Goal: Task Accomplishment & Management: Use online tool/utility

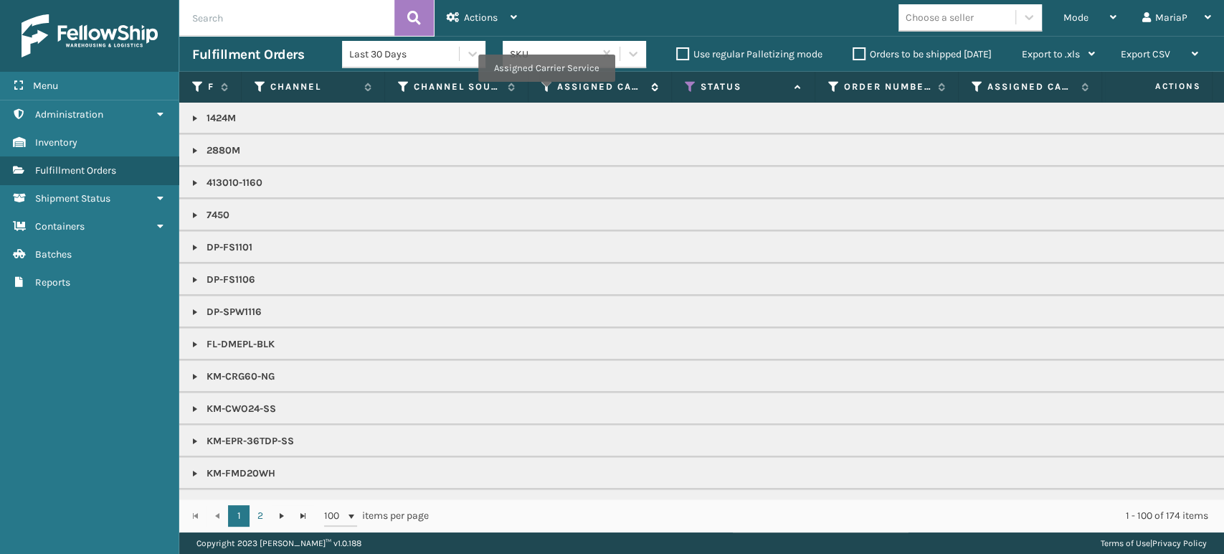
click at [546, 91] on icon at bounding box center [546, 86] width 11 height 13
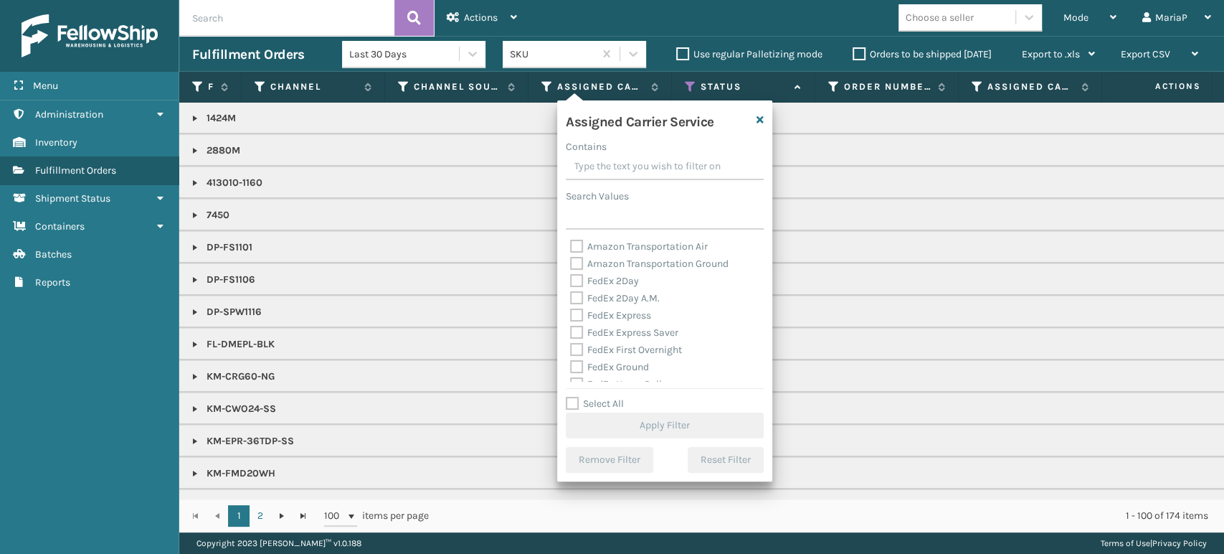
click at [579, 404] on label "Select All" at bounding box center [595, 403] width 58 height 12
click at [579, 397] on input "Select All" at bounding box center [673, 395] width 215 height 1
checkbox input "true"
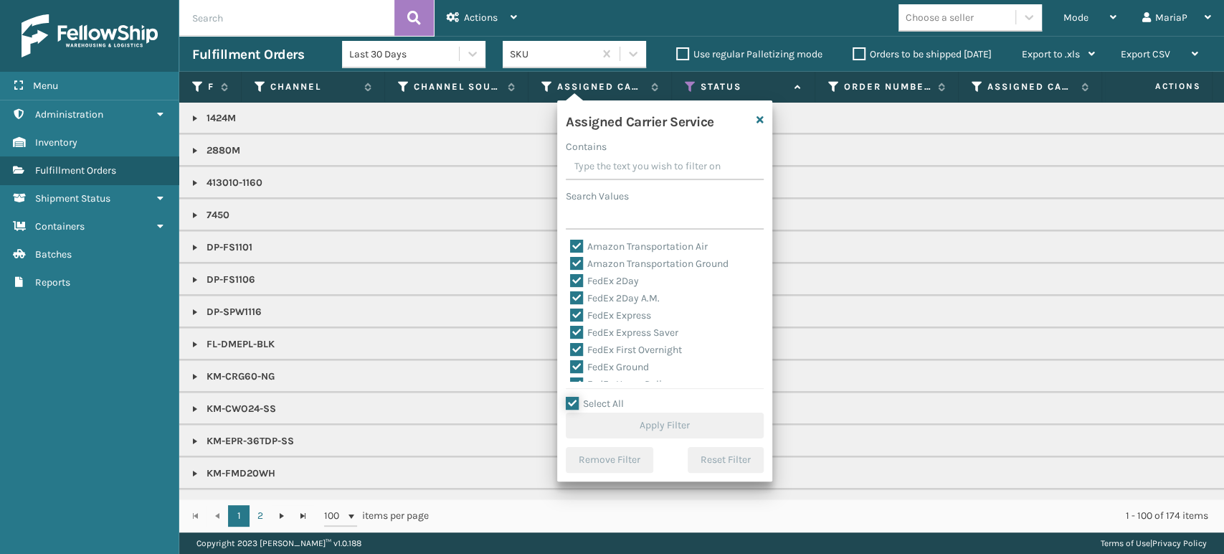
checkbox input "true"
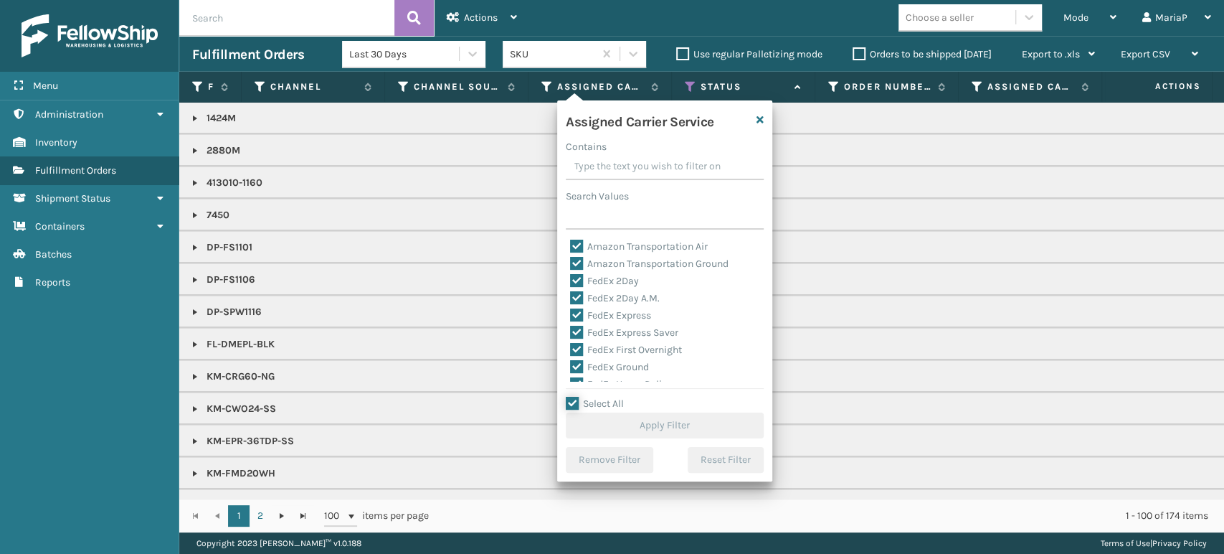
checkbox input "true"
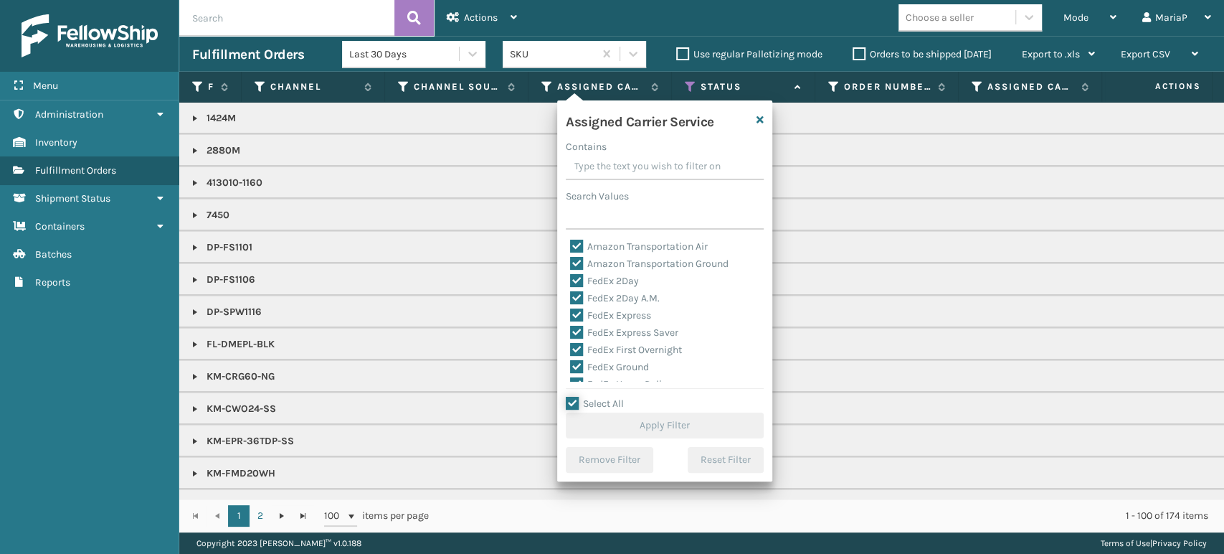
checkbox input "true"
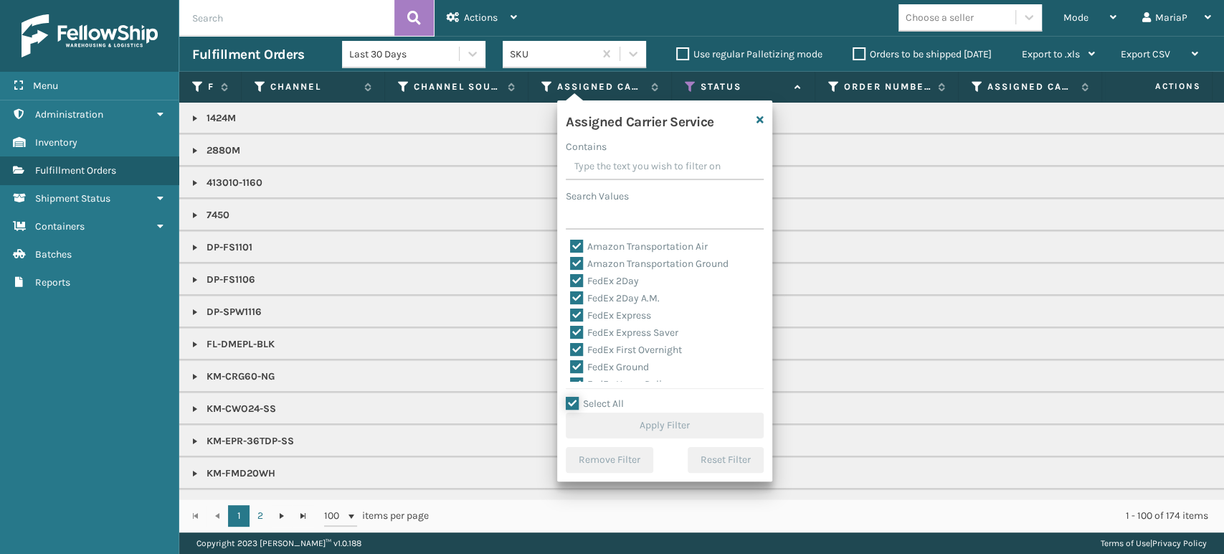
checkbox input "true"
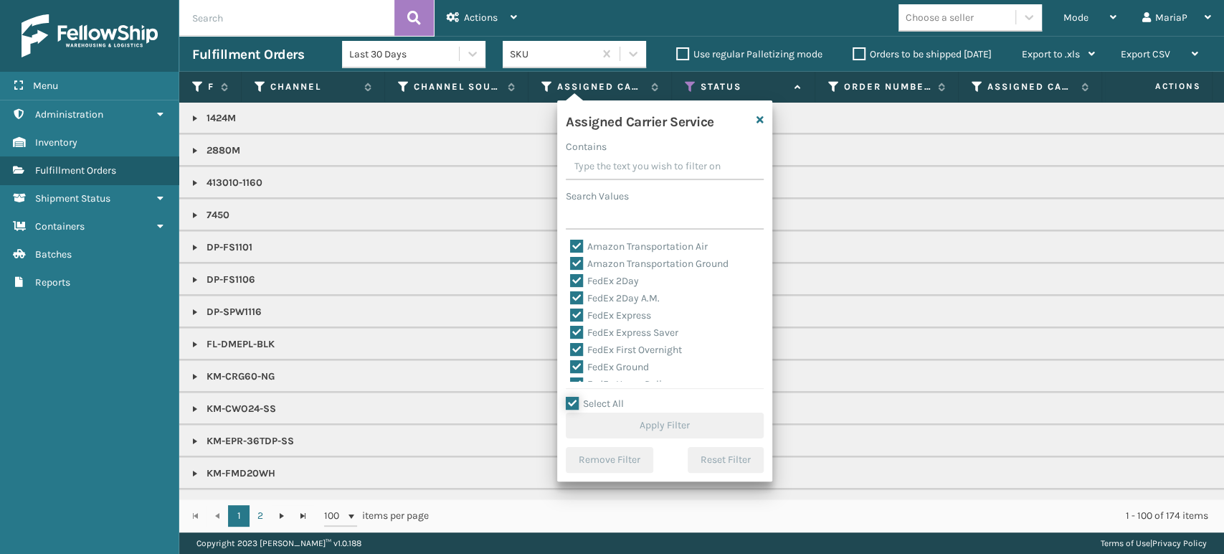
checkbox input "true"
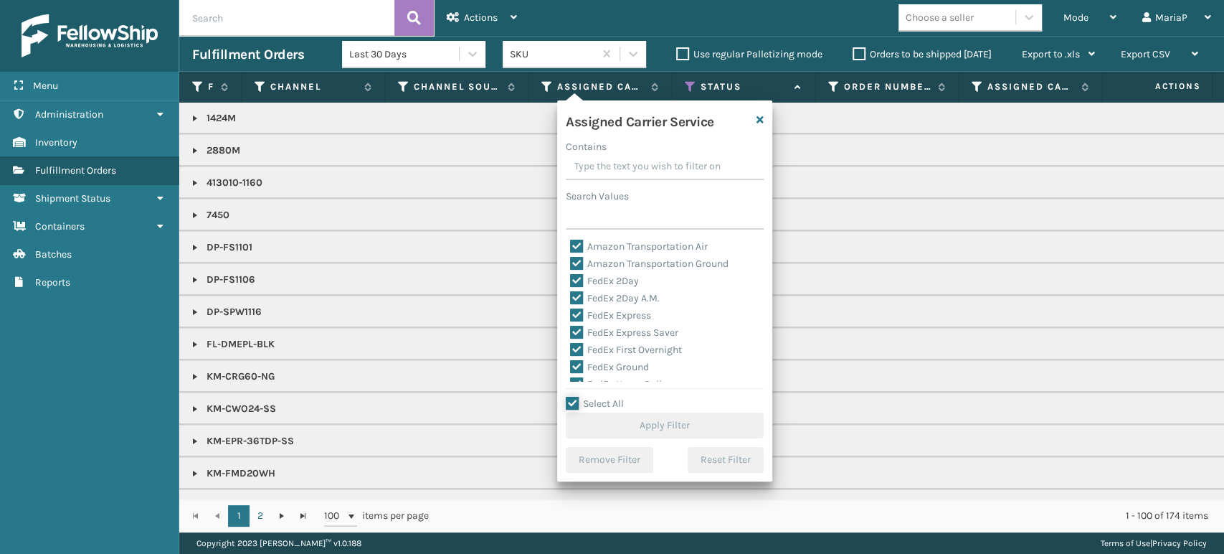
checkbox input "true"
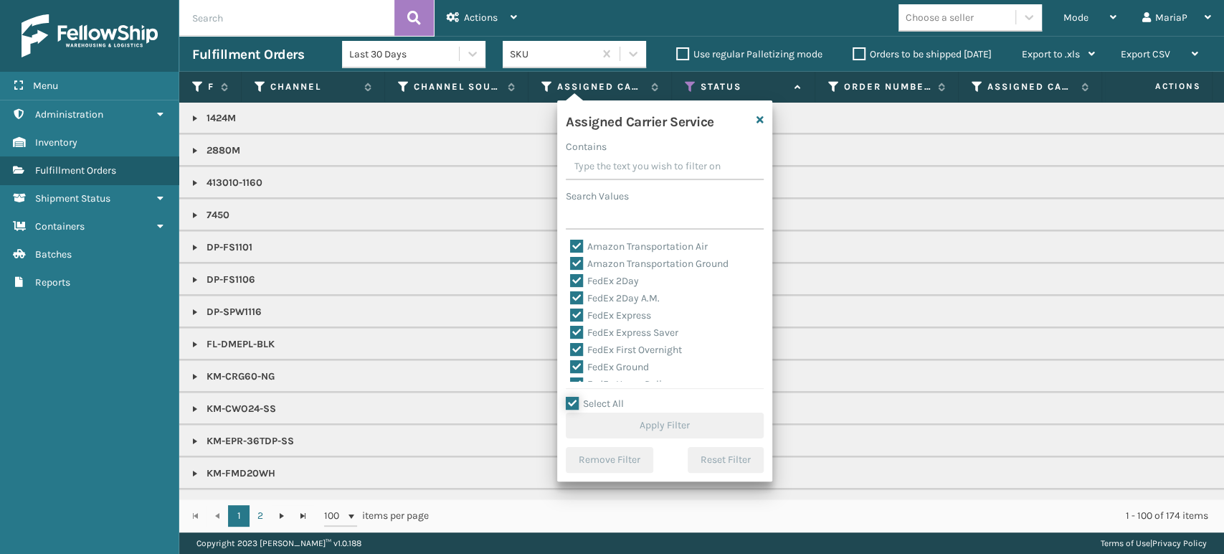
checkbox input "true"
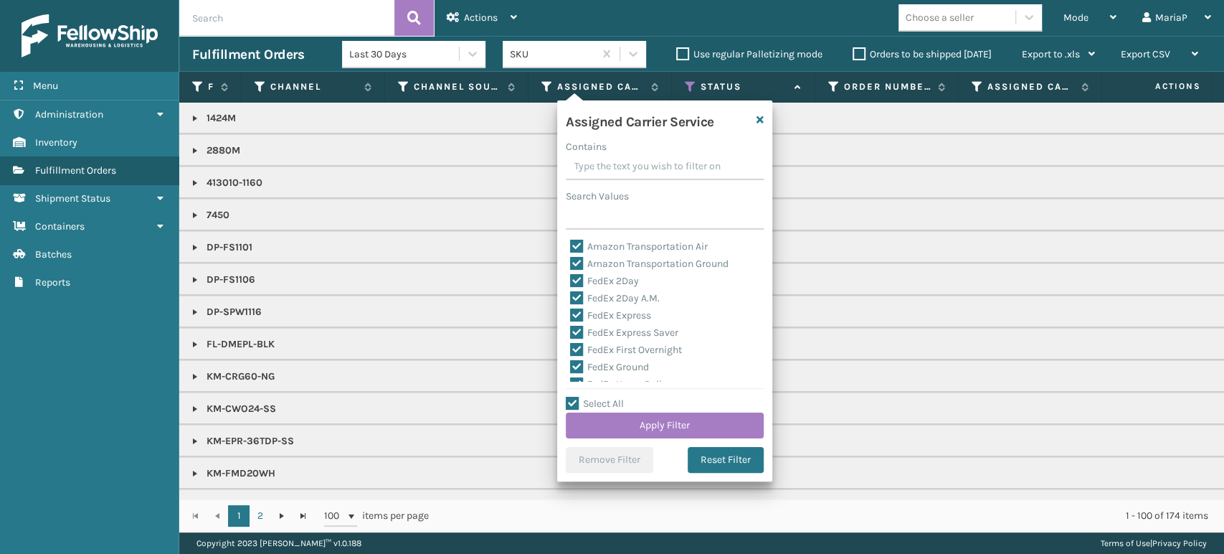
click at [575, 404] on label "Select All" at bounding box center [595, 403] width 58 height 12
click at [575, 397] on input "Select All" at bounding box center [673, 395] width 215 height 1
checkbox input "false"
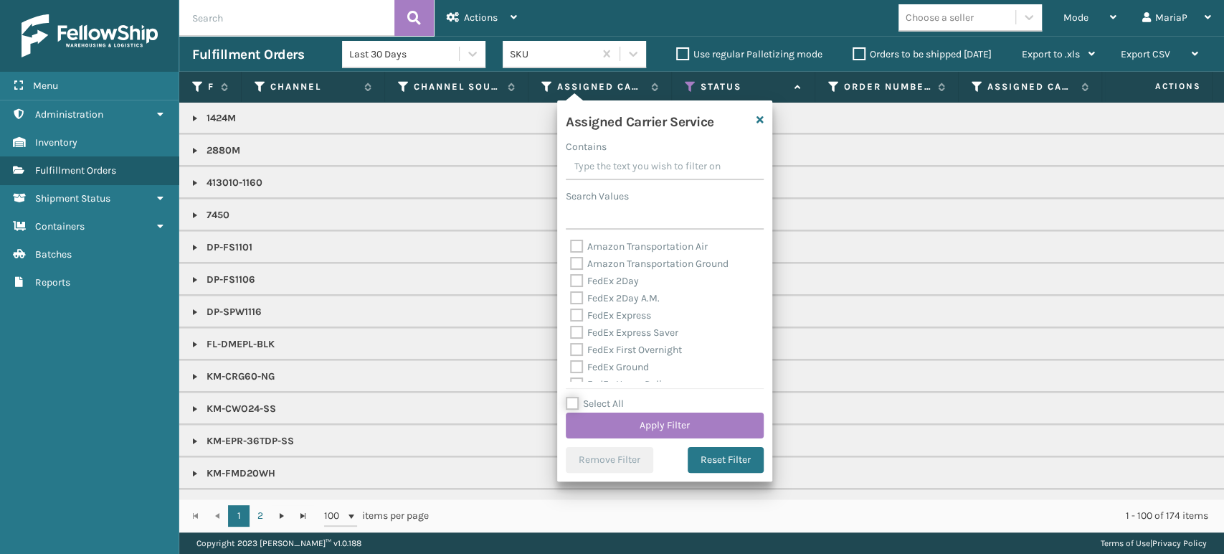
checkbox input "false"
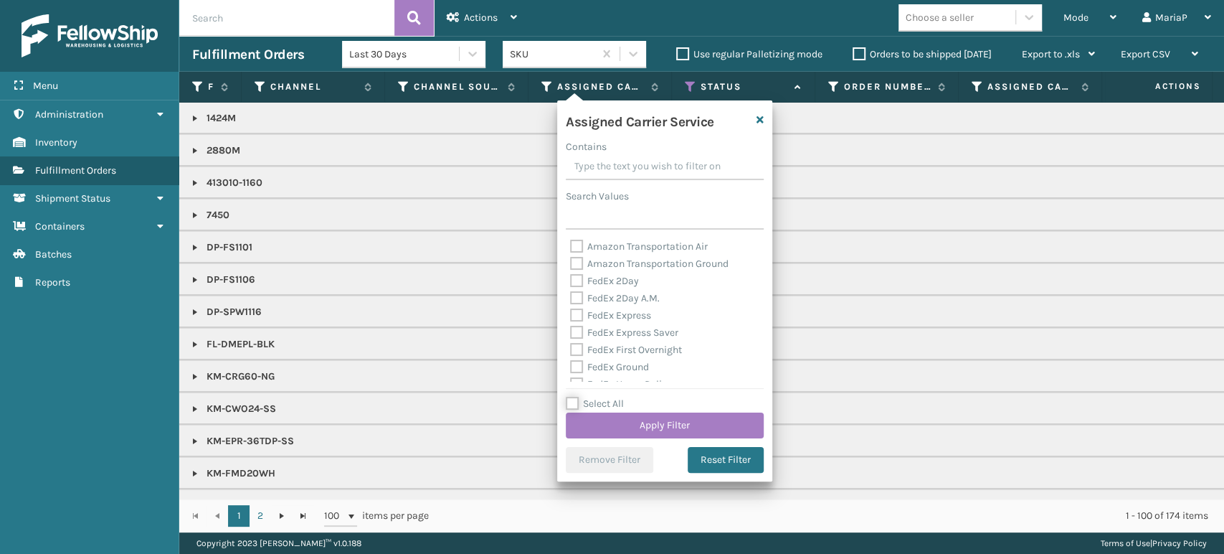
checkbox input "false"
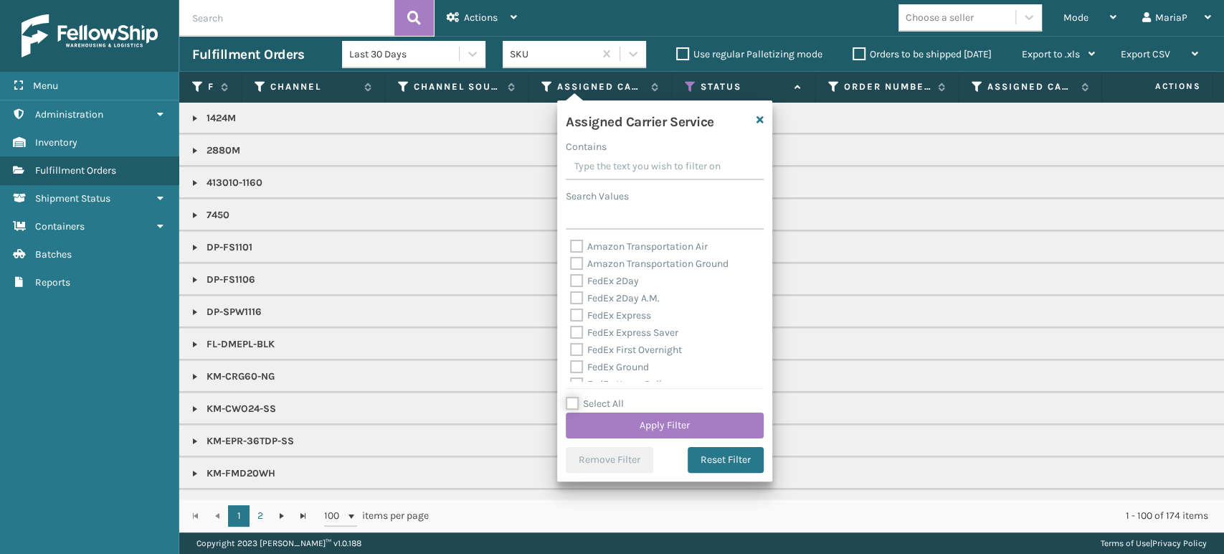
checkbox input "false"
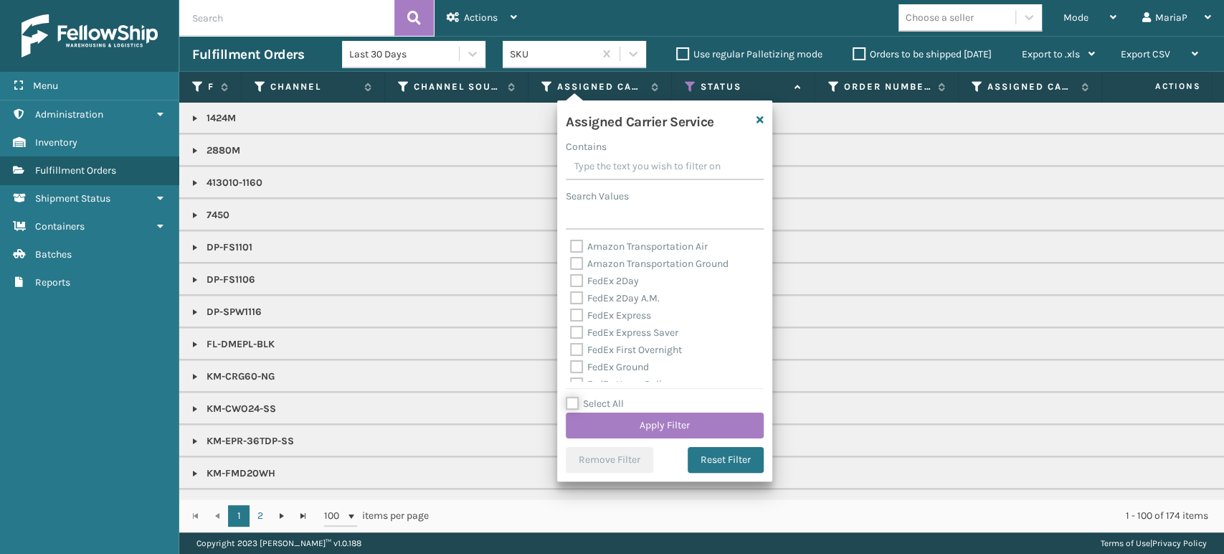
checkbox input "false"
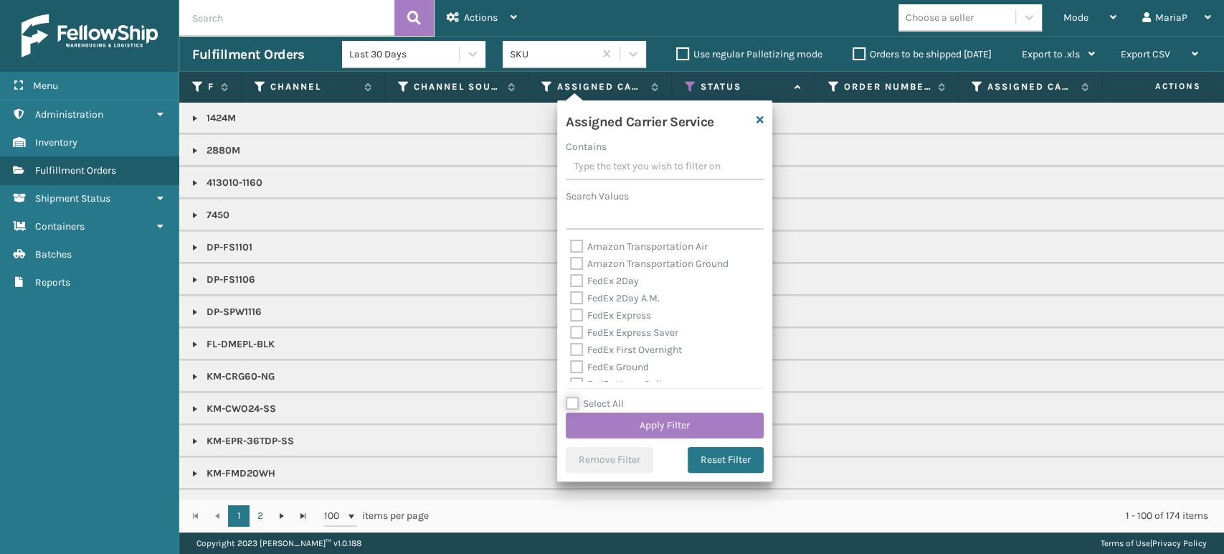
checkbox input "false"
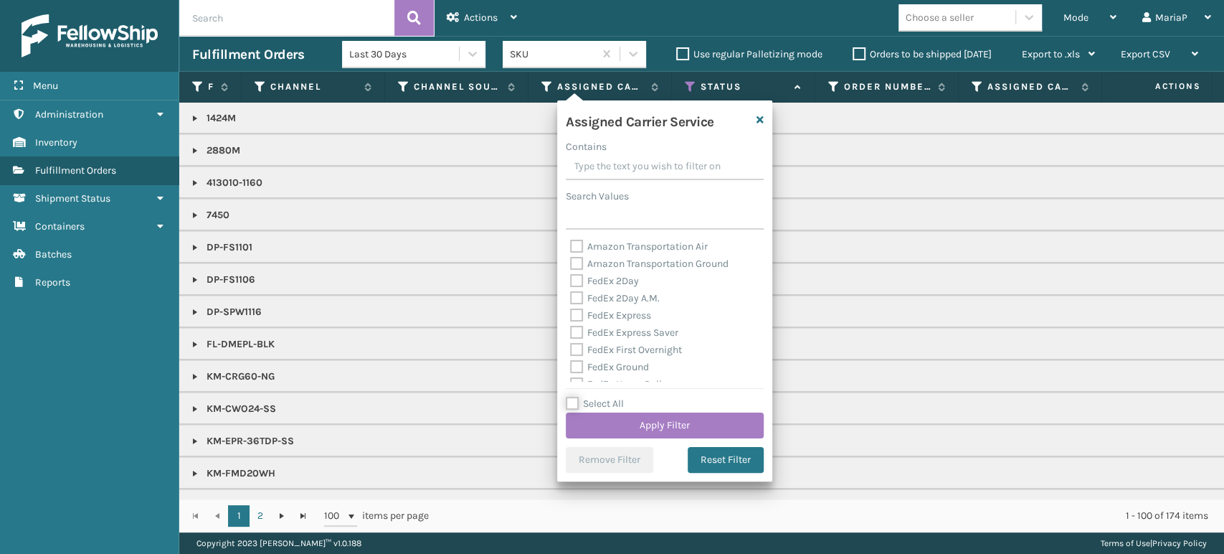
checkbox input "false"
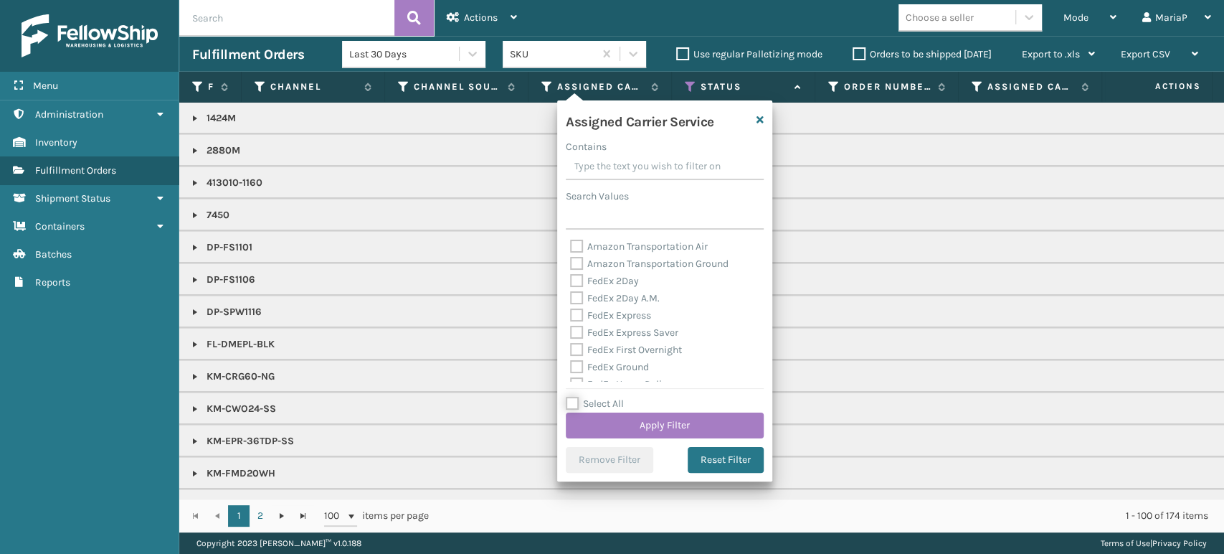
checkbox input "false"
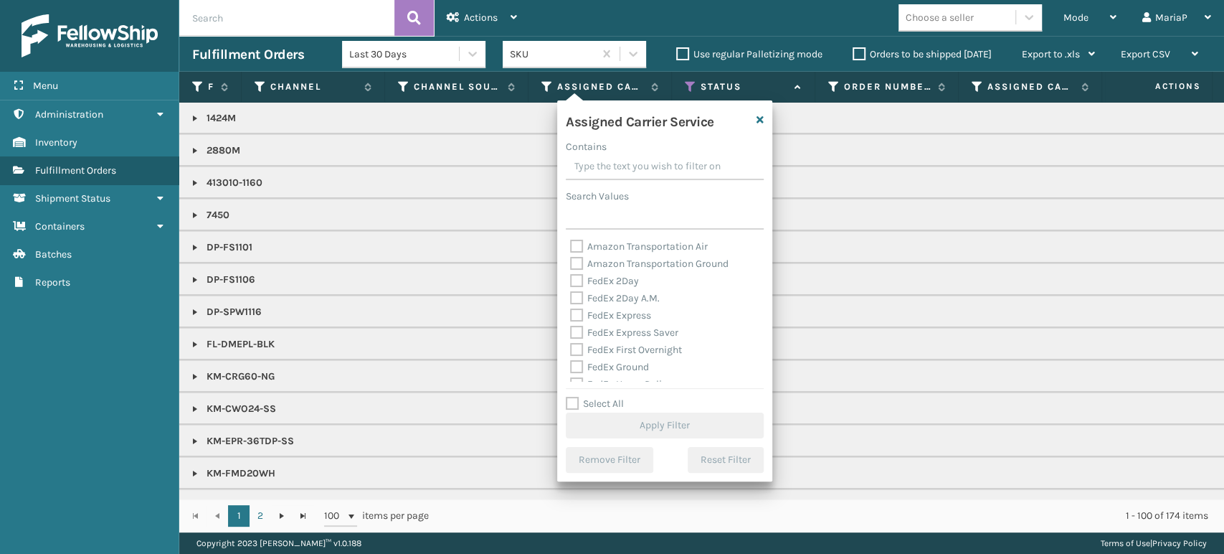
click at [574, 404] on label "Select All" at bounding box center [595, 403] width 58 height 12
click at [574, 397] on input "Select All" at bounding box center [673, 395] width 215 height 1
checkbox input "true"
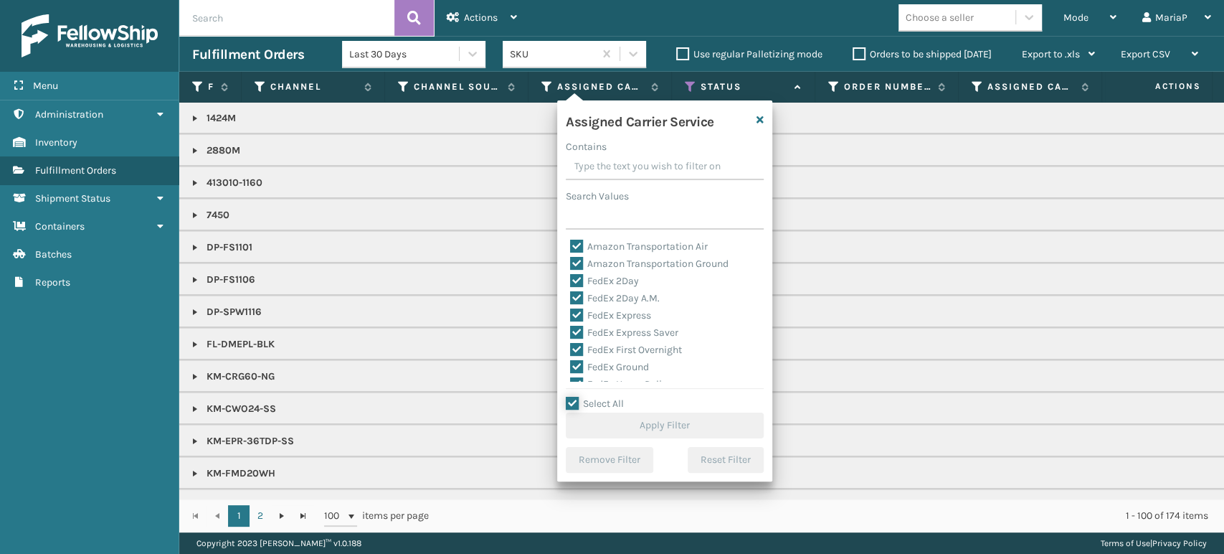
checkbox input "true"
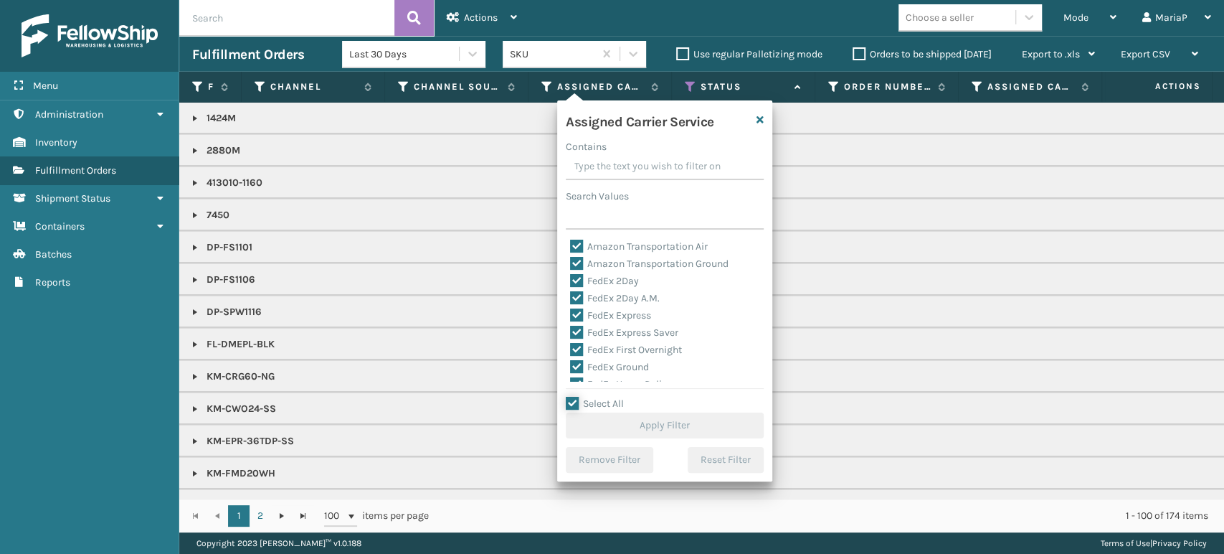
checkbox input "true"
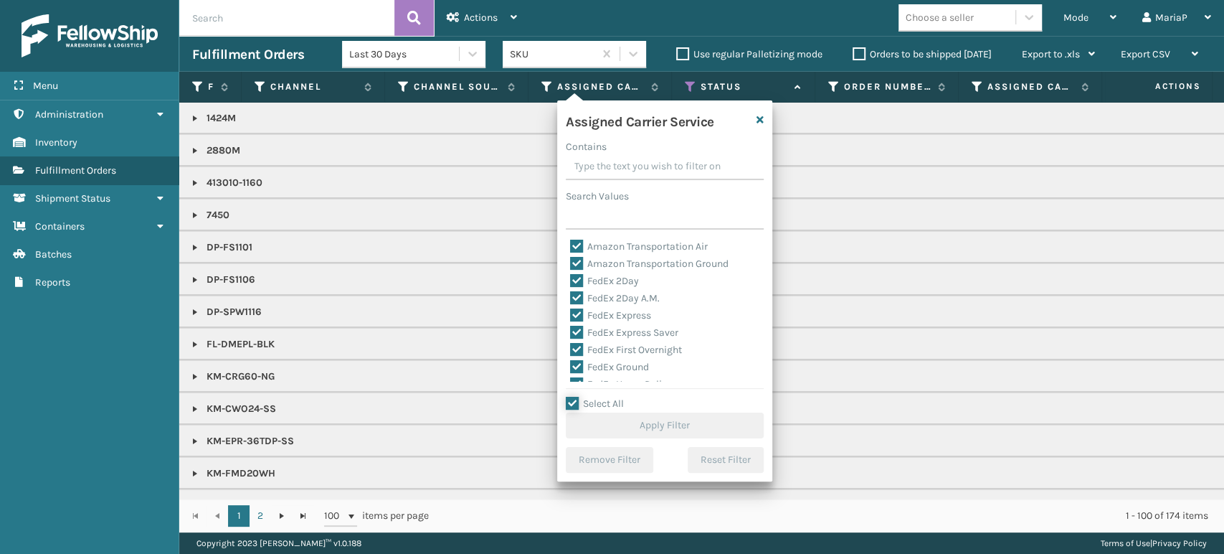
checkbox input "true"
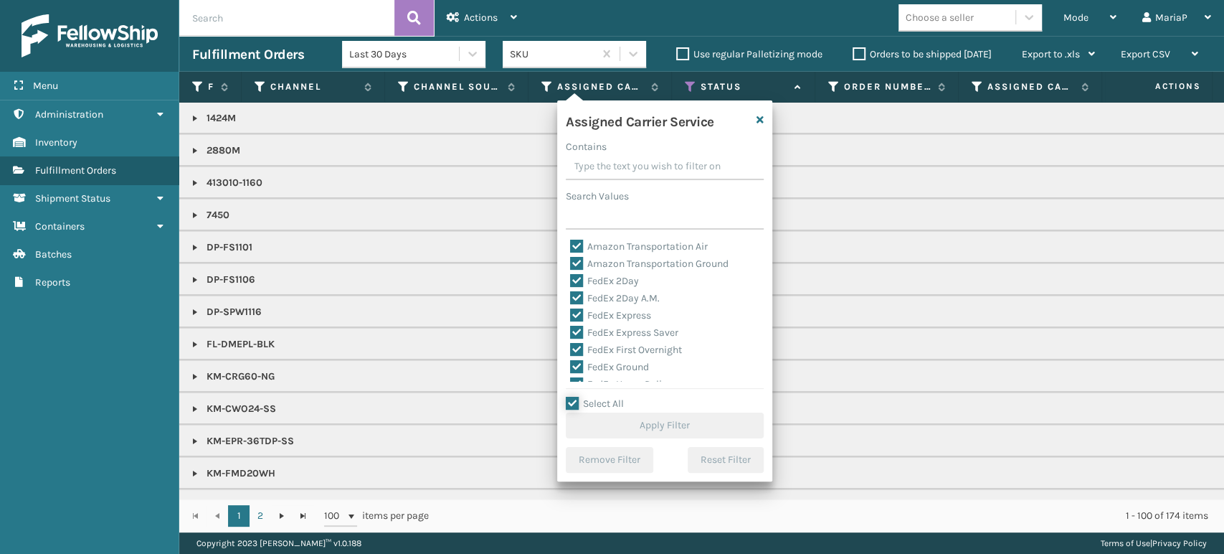
checkbox input "true"
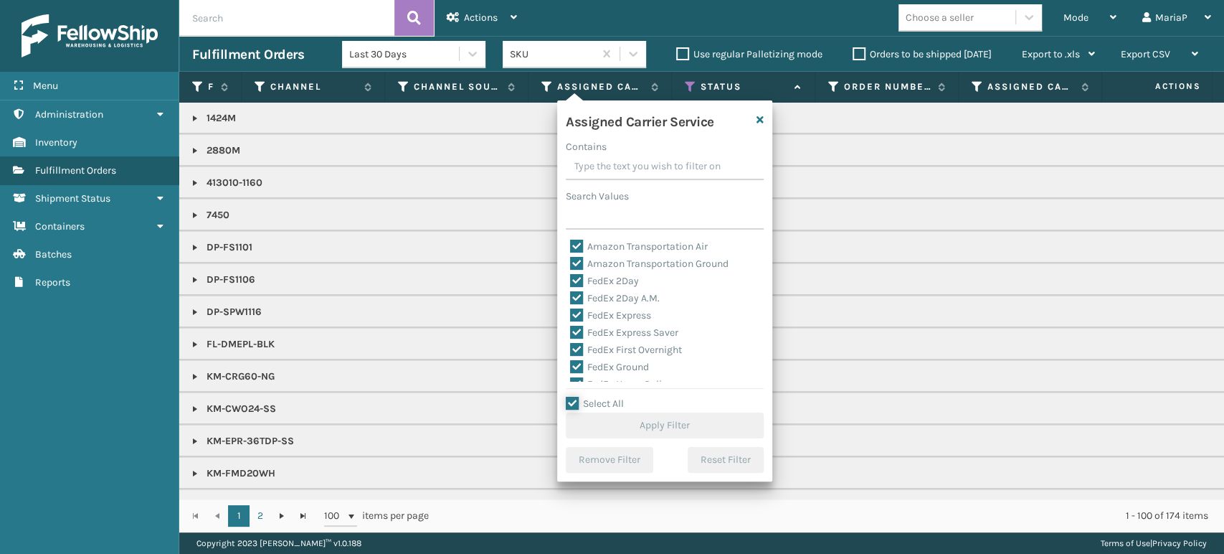
checkbox input "true"
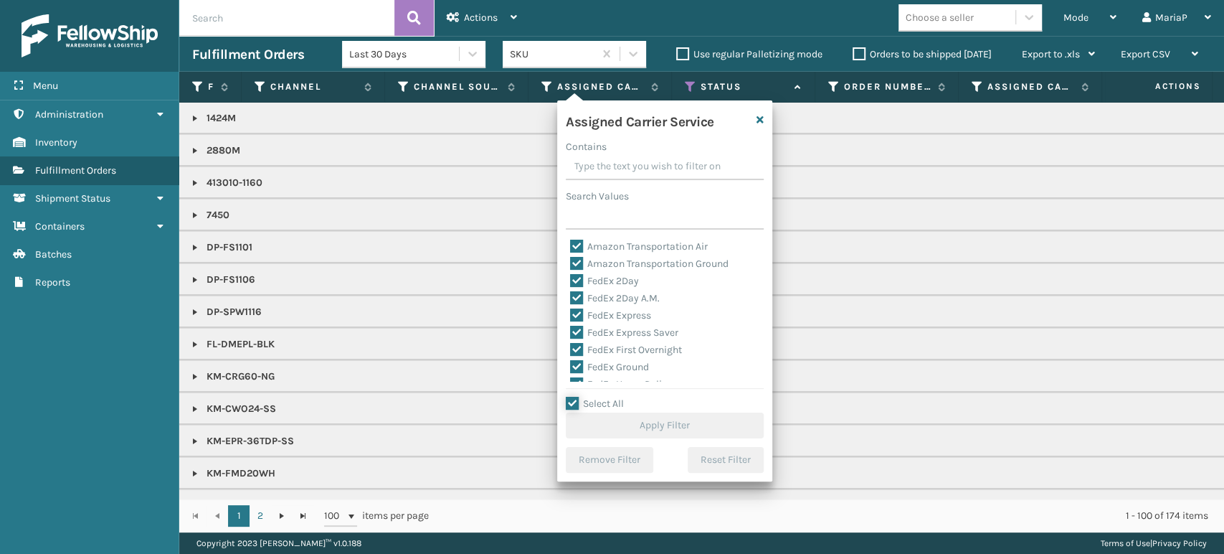
checkbox input "true"
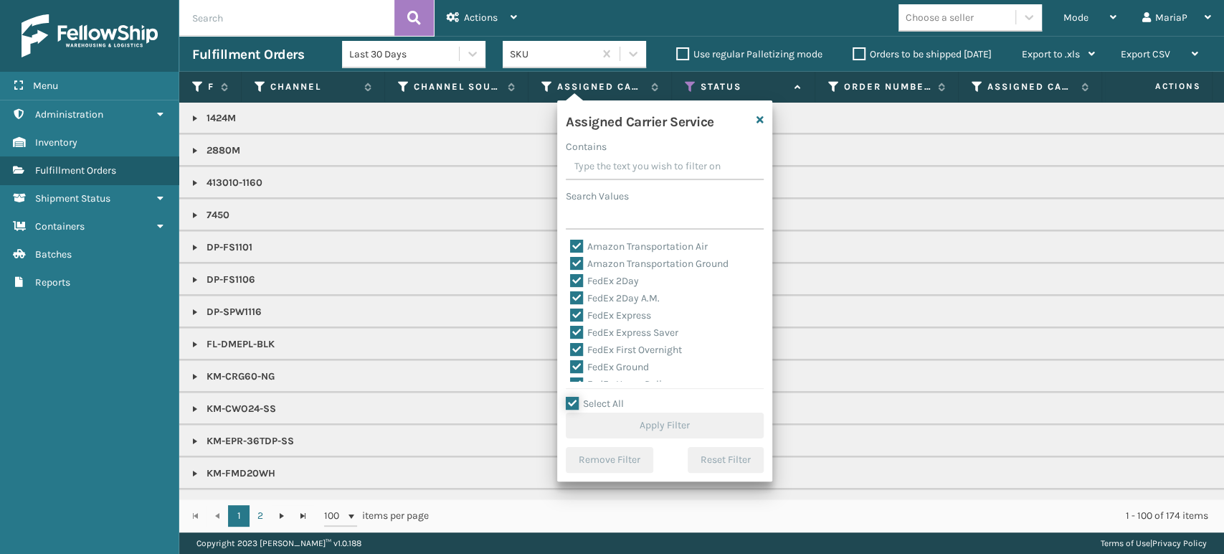
checkbox input "true"
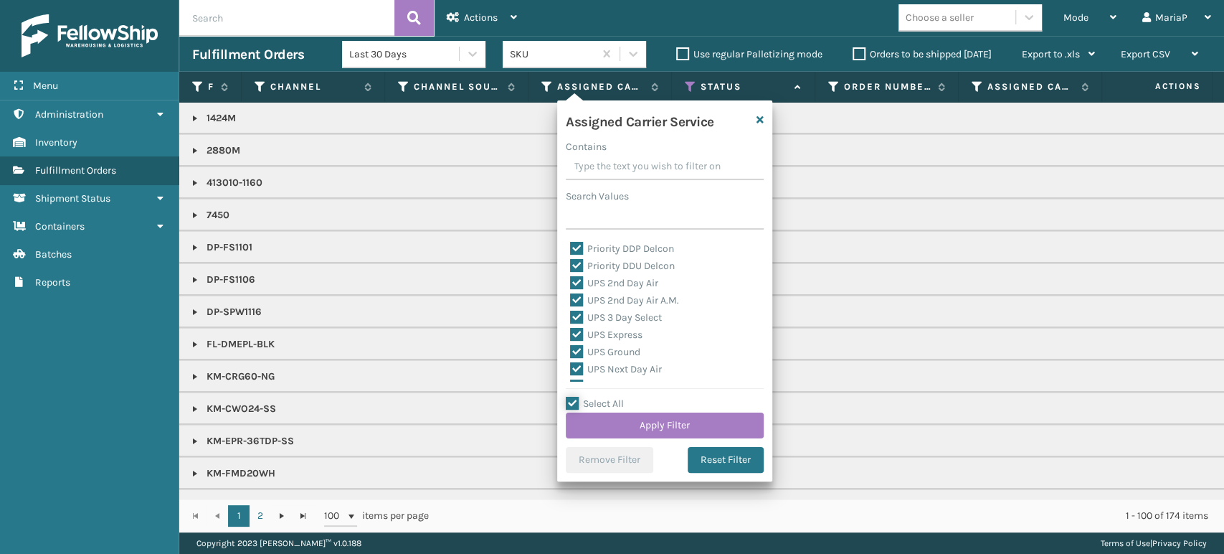
scroll to position [159, 0]
click at [580, 290] on label "LTL" at bounding box center [586, 294] width 32 height 12
click at [571, 290] on input "LTL" at bounding box center [570, 289] width 1 height 9
checkbox input "false"
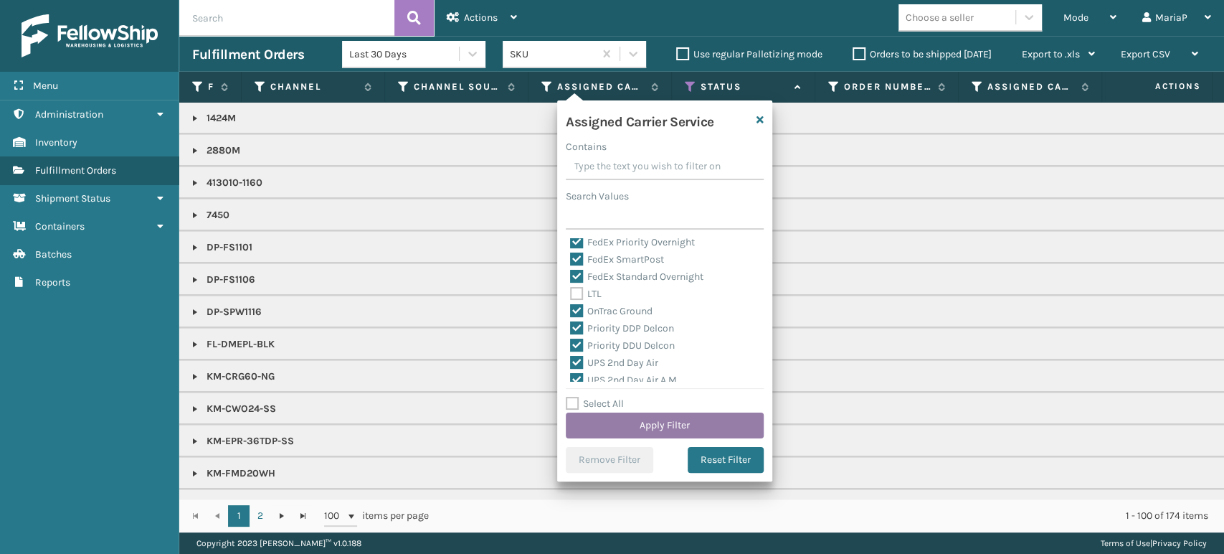
click at [716, 421] on button "Apply Filter" at bounding box center [665, 425] width 198 height 26
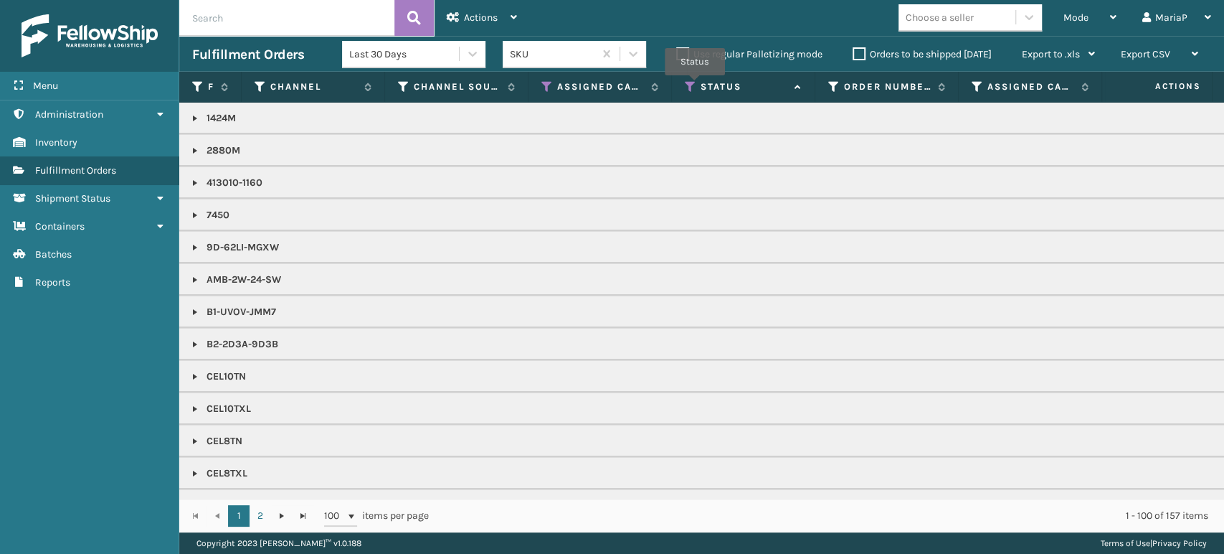
click at [695, 85] on icon at bounding box center [690, 86] width 11 height 13
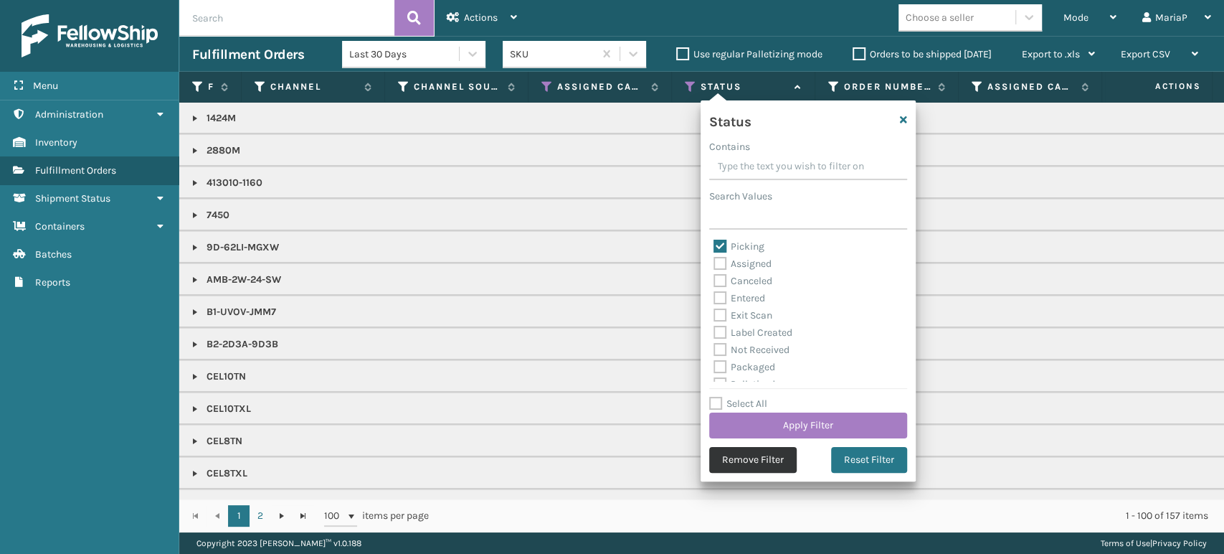
click at [747, 460] on button "Remove Filter" at bounding box center [752, 460] width 87 height 26
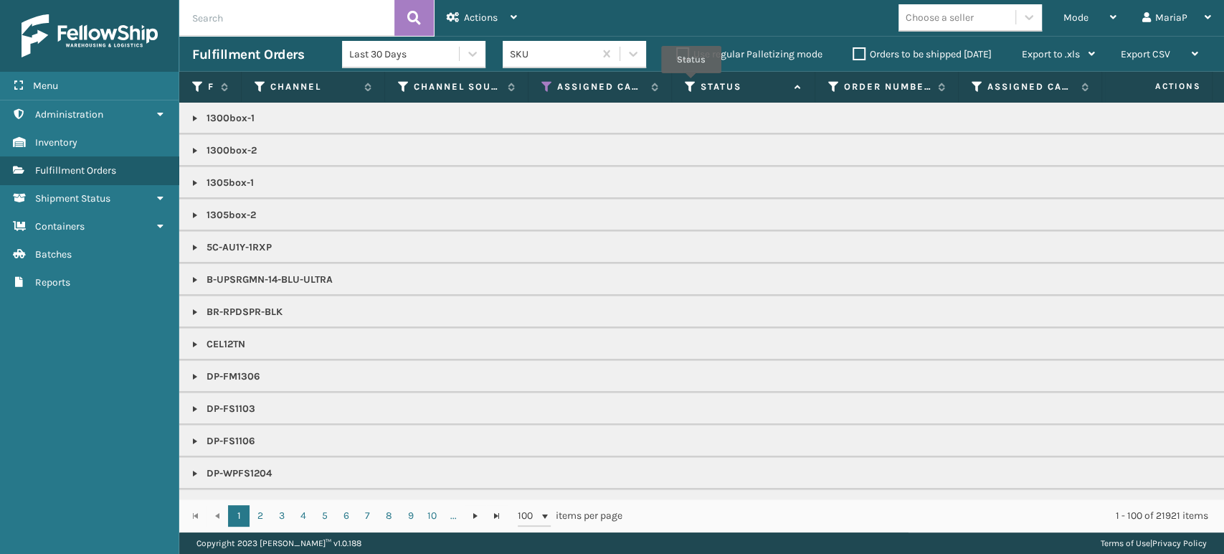
click at [692, 83] on icon at bounding box center [690, 86] width 11 height 13
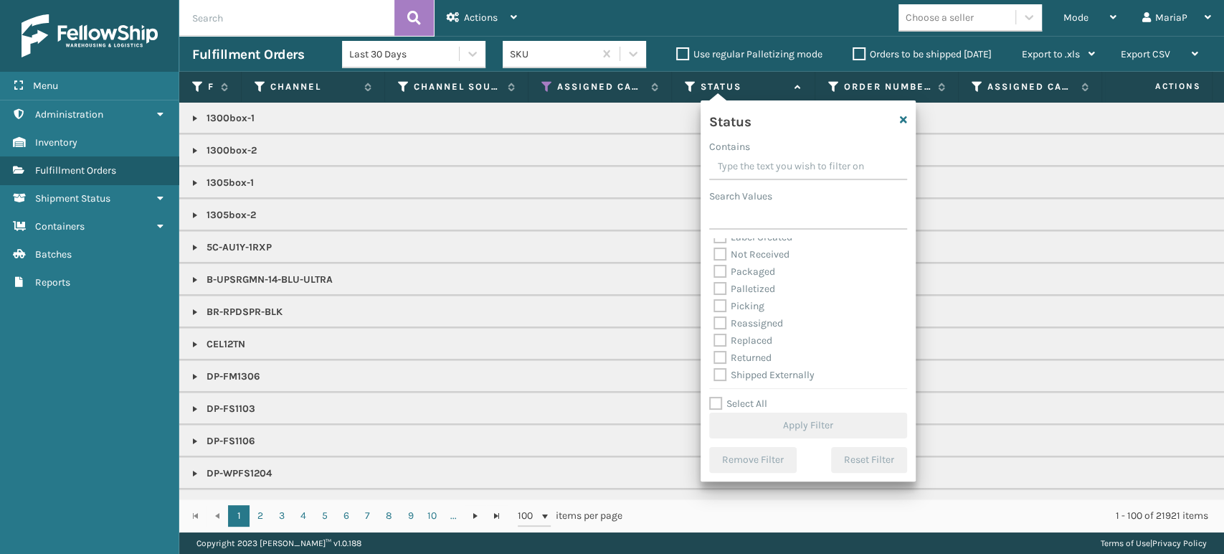
scroll to position [80, 0]
drag, startPoint x: 718, startPoint y: 303, endPoint x: 726, endPoint y: 314, distance: 13.8
click at [718, 303] on label "Picking" at bounding box center [738, 304] width 51 height 12
click at [714, 303] on input "Picking" at bounding box center [713, 299] width 1 height 9
checkbox input "true"
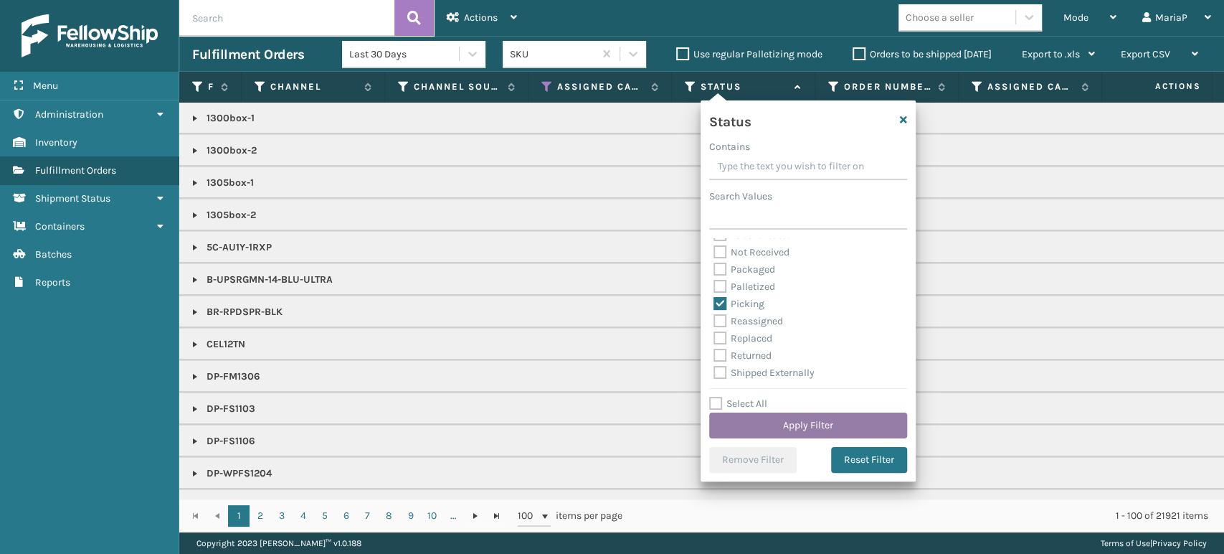
drag, startPoint x: 854, startPoint y: 440, endPoint x: 855, endPoint y: 431, distance: 9.3
click at [855, 438] on div "Status Contains Search Values Assigned Canceled Entered Exit Scan Label Created…" at bounding box center [808, 290] width 215 height 381
click at [850, 422] on button "Apply Filter" at bounding box center [808, 425] width 198 height 26
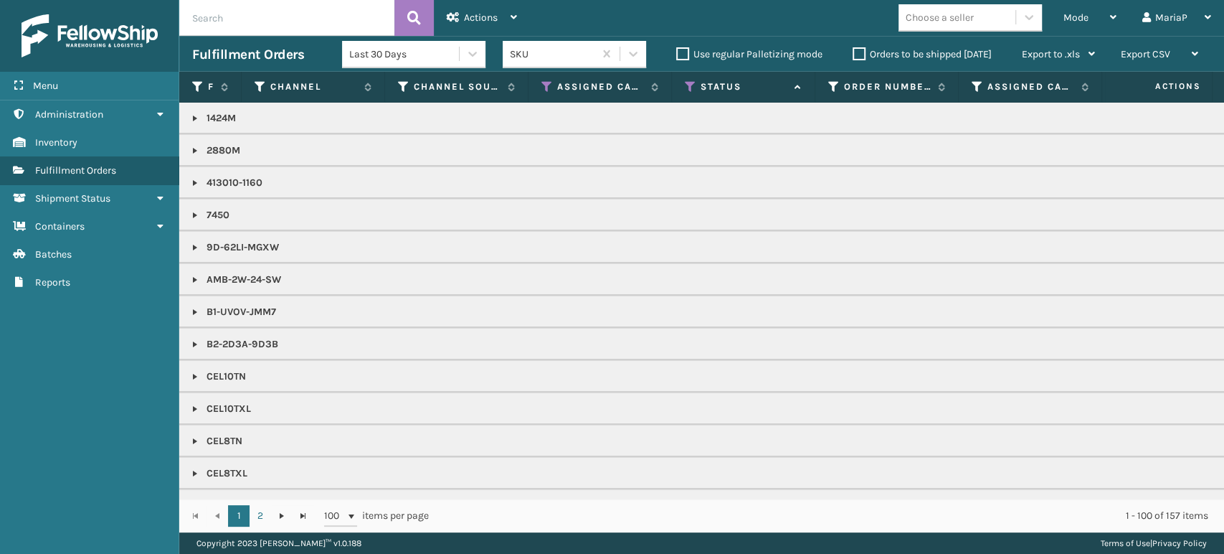
click at [858, 46] on div "Orders to be shipped [DATE]" at bounding box center [924, 54] width 169 height 17
click at [855, 52] on label "Orders to be shipped [DATE]" at bounding box center [922, 54] width 139 height 12
click at [853, 52] on input "Orders to be shipped [DATE]" at bounding box center [853, 50] width 1 height 9
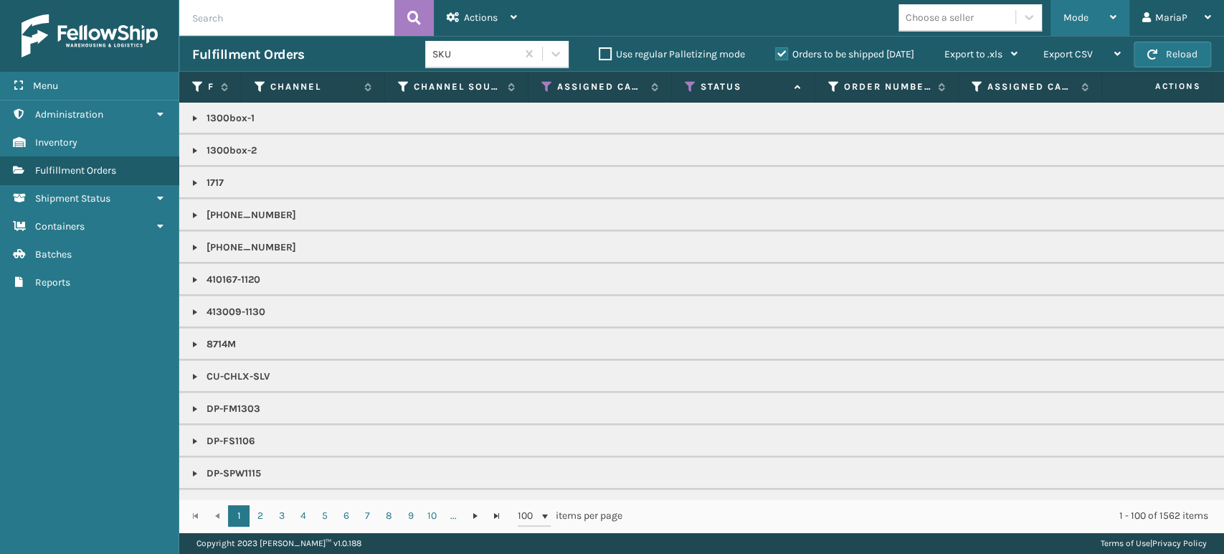
click at [1090, 20] on div "Mode" at bounding box center [1089, 18] width 53 height 36
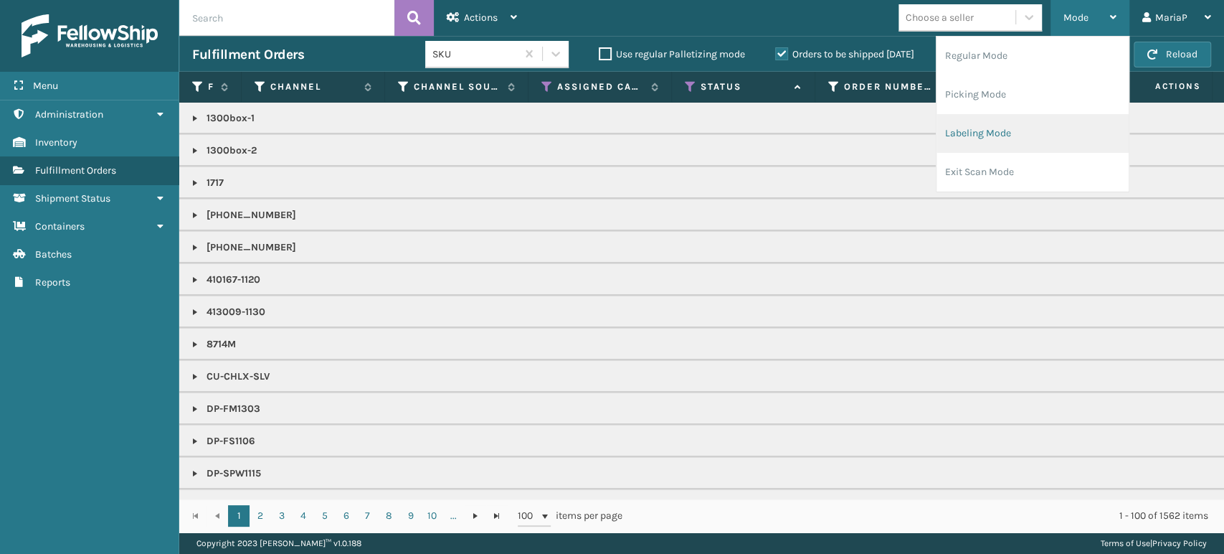
click at [1038, 133] on li "Labeling Mode" at bounding box center [1032, 133] width 192 height 39
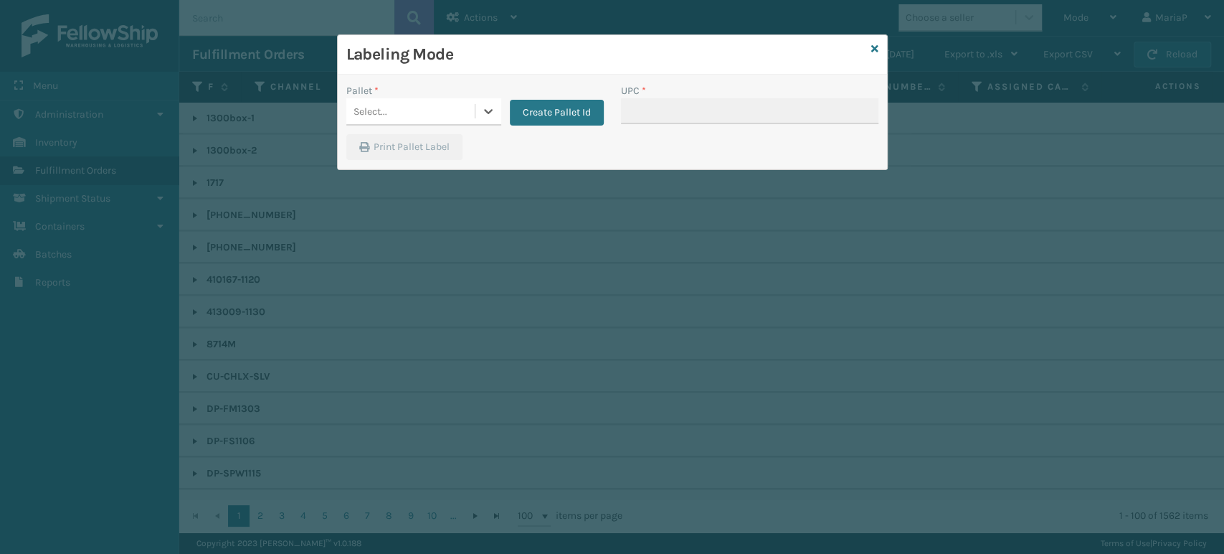
click at [437, 113] on div "Select..." at bounding box center [410, 112] width 128 height 24
click at [447, 171] on div "UPSG-UZA1SE55IB" at bounding box center [423, 174] width 155 height 27
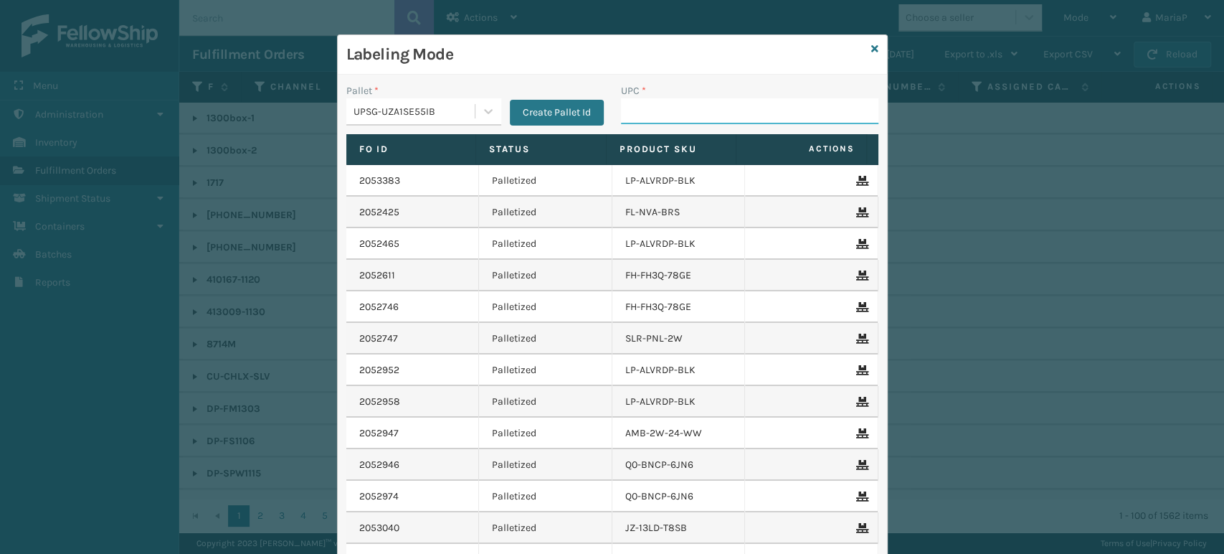
click at [640, 105] on input "UPC *" at bounding box center [749, 111] width 257 height 26
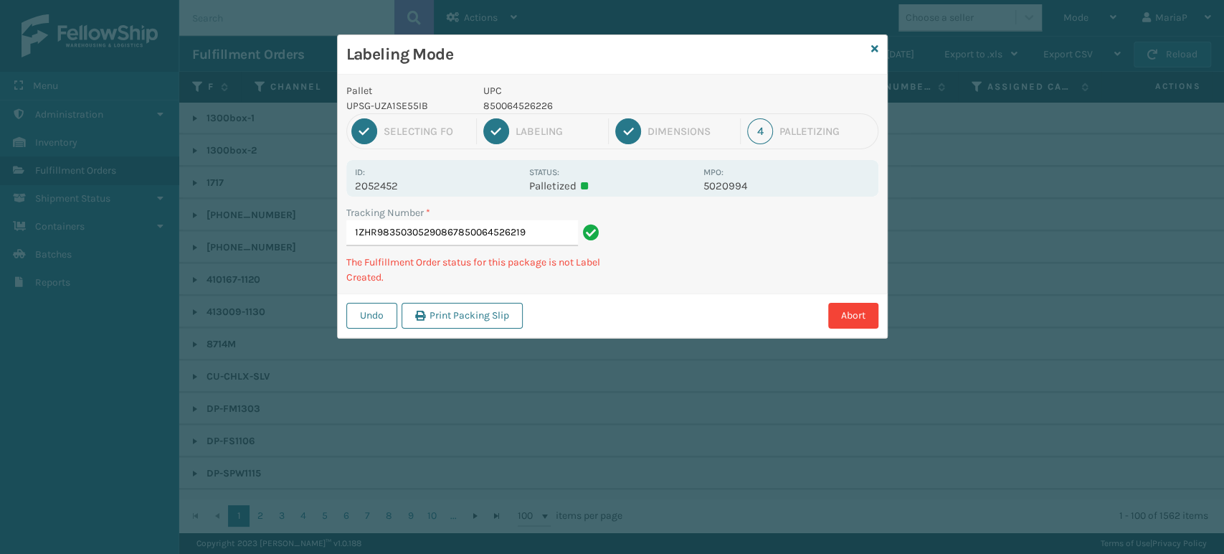
type input "1ZHR98350305290867850064526219"
drag, startPoint x: 656, startPoint y: 87, endPoint x: 554, endPoint y: 133, distance: 111.7
click at [671, 112] on div "Labeling Mode Pallet UPSG-UZA1SE55IB UPC 1300BOX-2 1 Selecting FO 2 Labeling 3 …" at bounding box center [612, 186] width 549 height 303
click at [554, 133] on div "1 Selecting FO 2 Labeling 3 Dimensions 4 Palletizing" at bounding box center [612, 131] width 532 height 36
drag, startPoint x: 0, startPoint y: 544, endPoint x: 90, endPoint y: 568, distance: 93.4
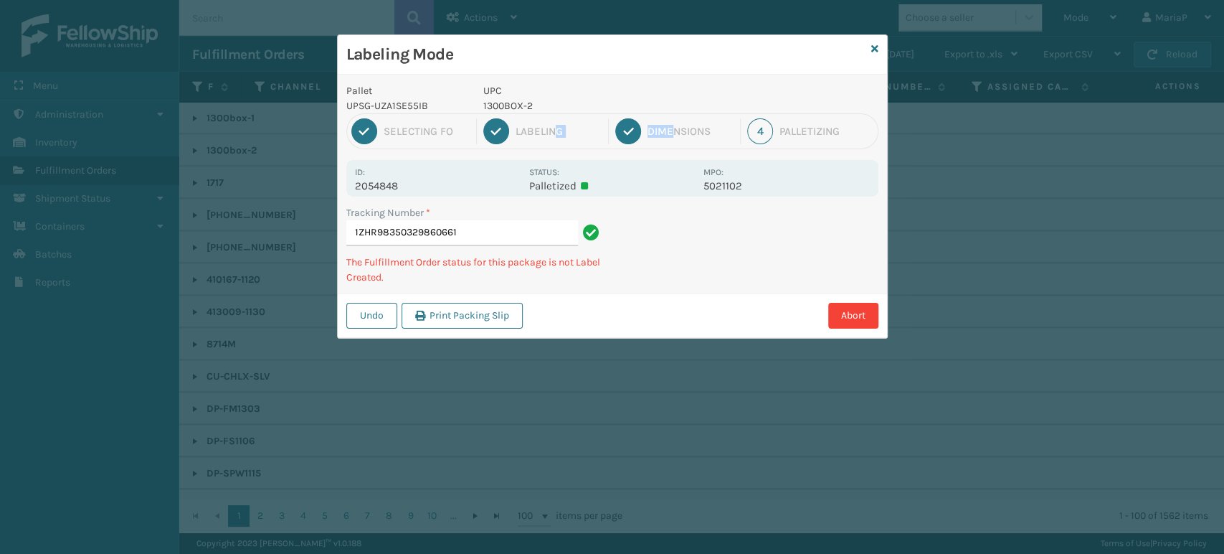
click at [90, 553] on html "Menu Administration Inventory Fulfillment Orders Shipment Status Containers Bat…" at bounding box center [612, 277] width 1224 height 554
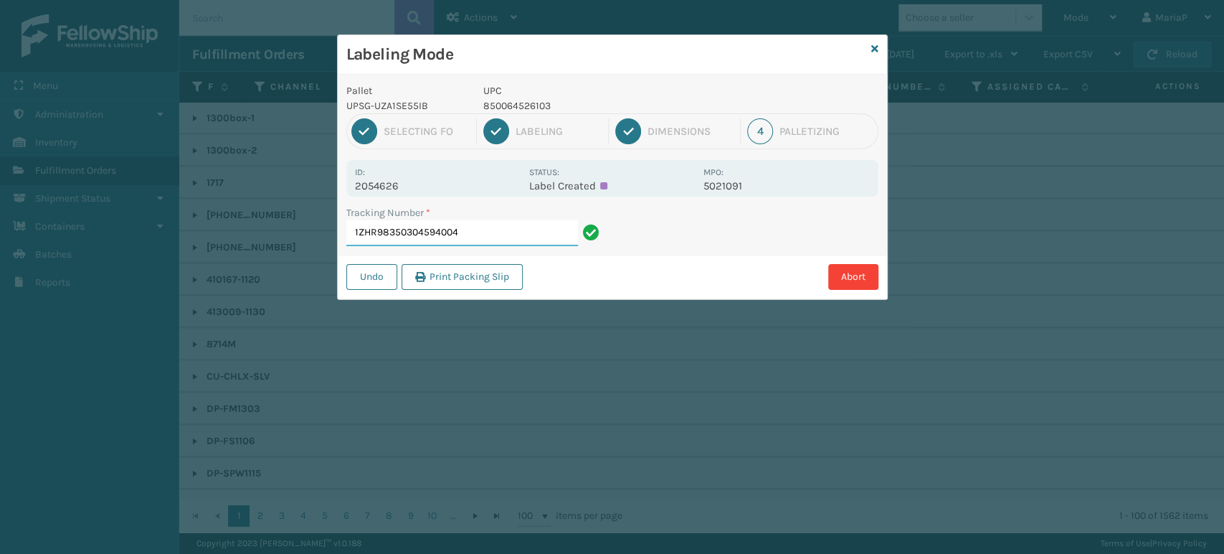
click at [504, 224] on input "1ZHR98350304594004" at bounding box center [462, 233] width 232 height 26
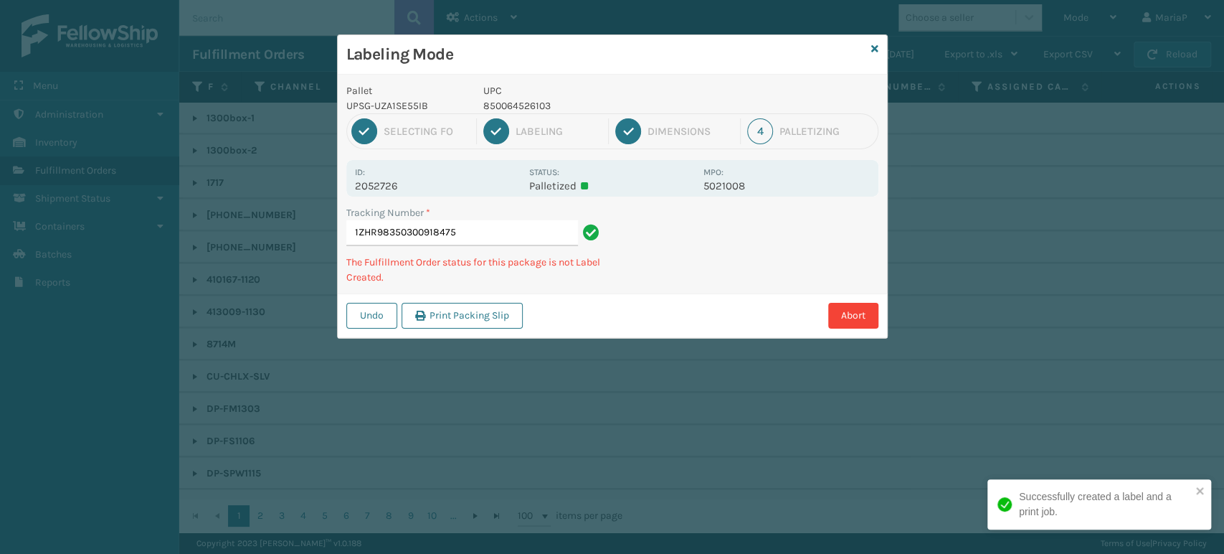
click at [511, 101] on p "850064526103" at bounding box center [589, 105] width 212 height 15
copy p "850064526103"
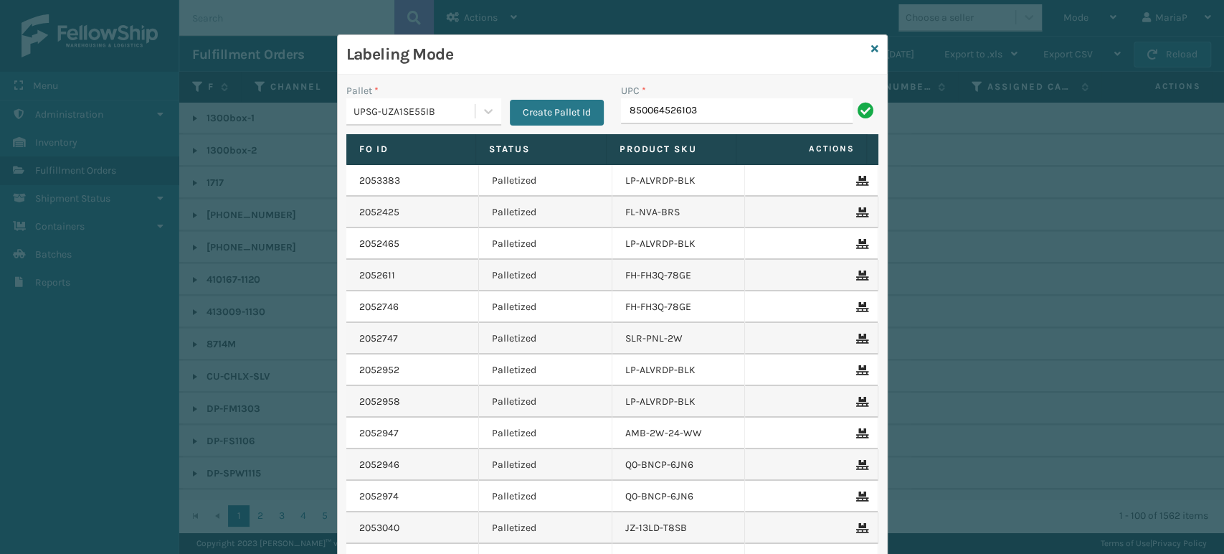
type input "850064526103"
click at [709, 110] on input "850064526103" at bounding box center [737, 111] width 232 height 26
type input "850064526103"
paste input "850064526103"
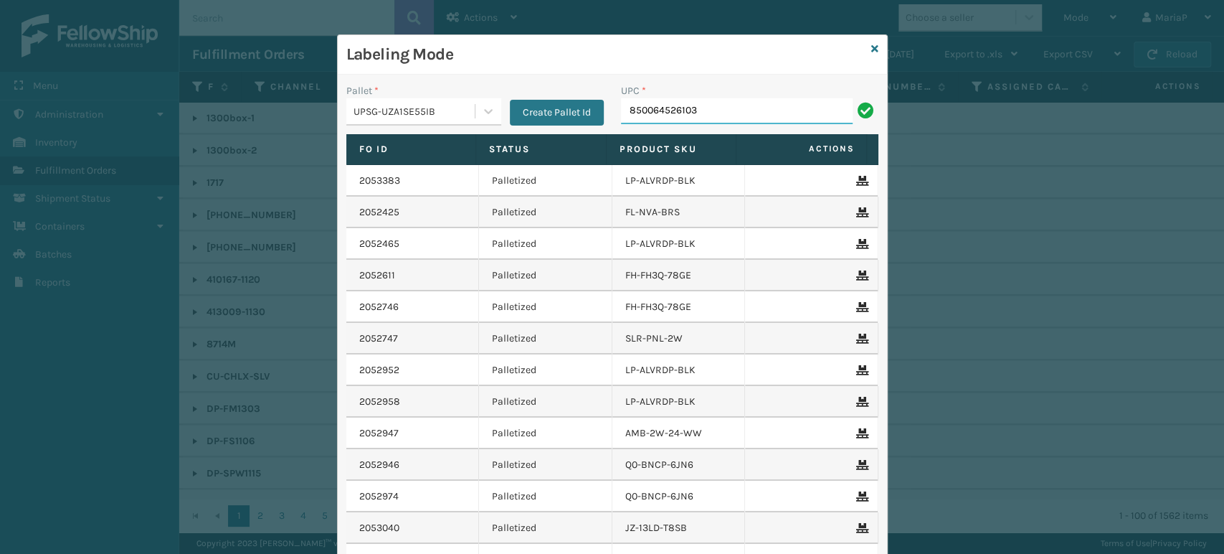
type input "850064526103"
click at [683, 109] on input "UPC *" at bounding box center [749, 111] width 257 height 26
paste input "850064526103"
type input "850064526103"
click at [731, 106] on input "850064526103" at bounding box center [737, 111] width 232 height 26
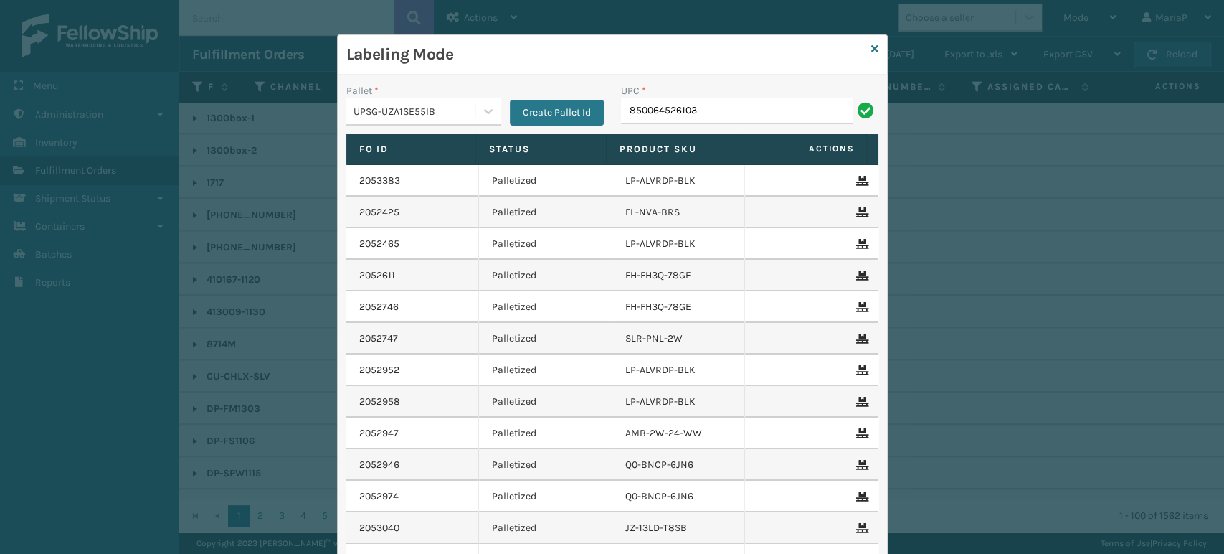
click at [731, 106] on input "850064526103" at bounding box center [737, 111] width 232 height 26
type input "1300BOX-1"
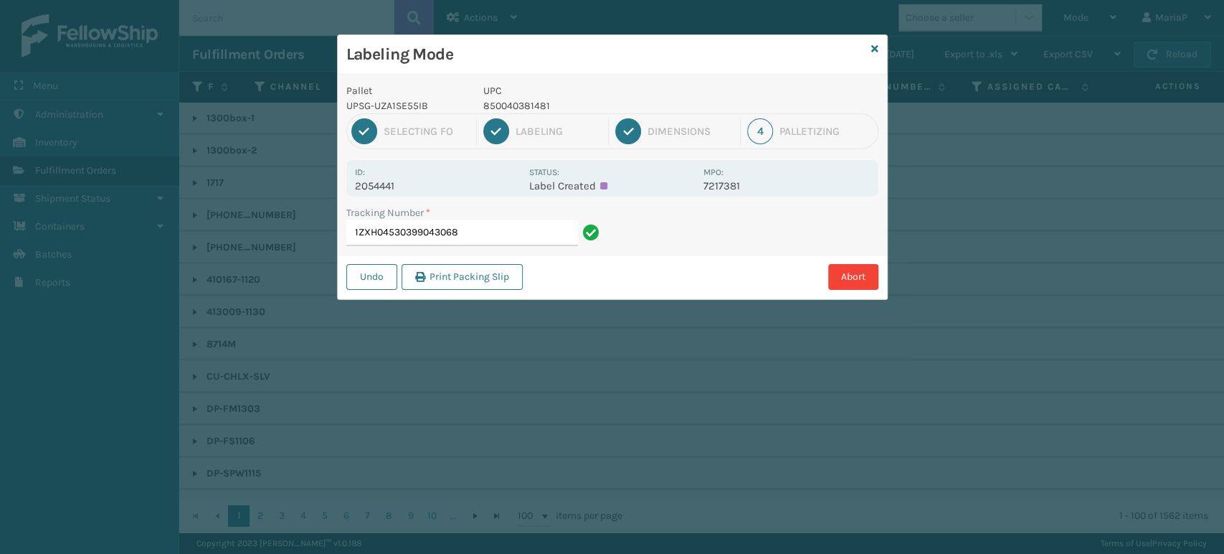
click at [516, 108] on p "850040381481" at bounding box center [589, 105] width 212 height 15
copy p "850040381481"
click at [526, 237] on input "1ZXH04530399043068" at bounding box center [462, 233] width 232 height 26
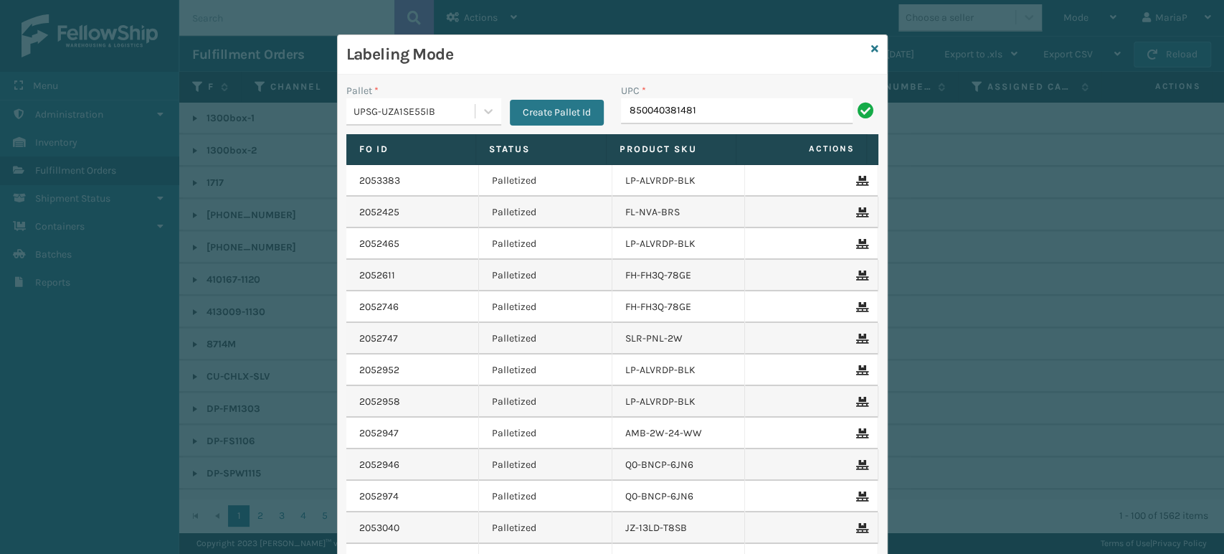
type input "850040381481"
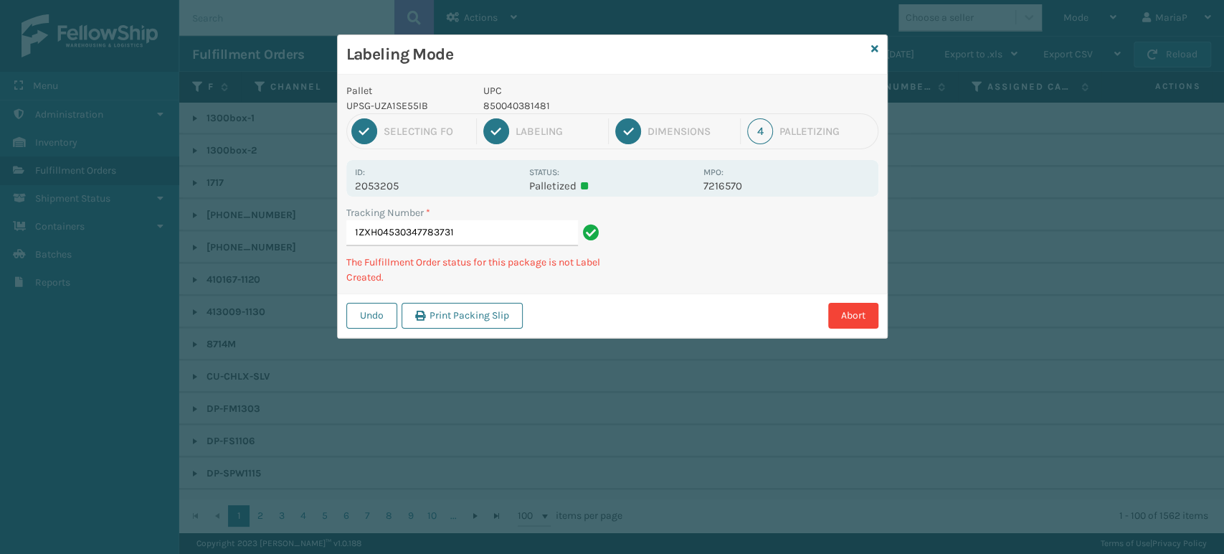
type input "1ZXH04530347783731850040381481"
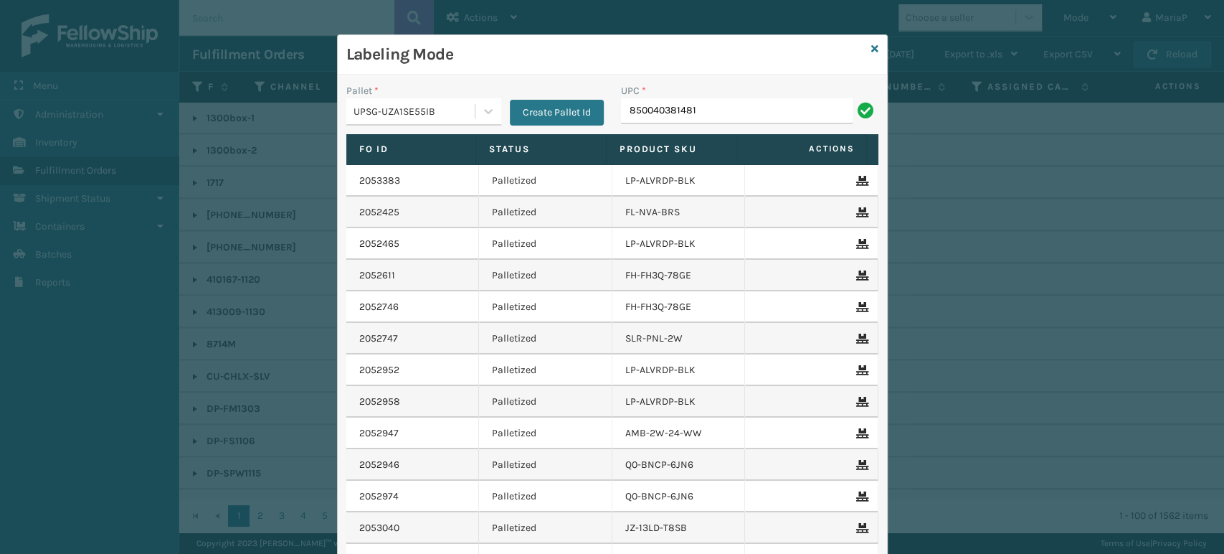
type input "850040381481"
click at [769, 108] on input "850040381481" at bounding box center [737, 111] width 232 height 26
type input "850040381481"
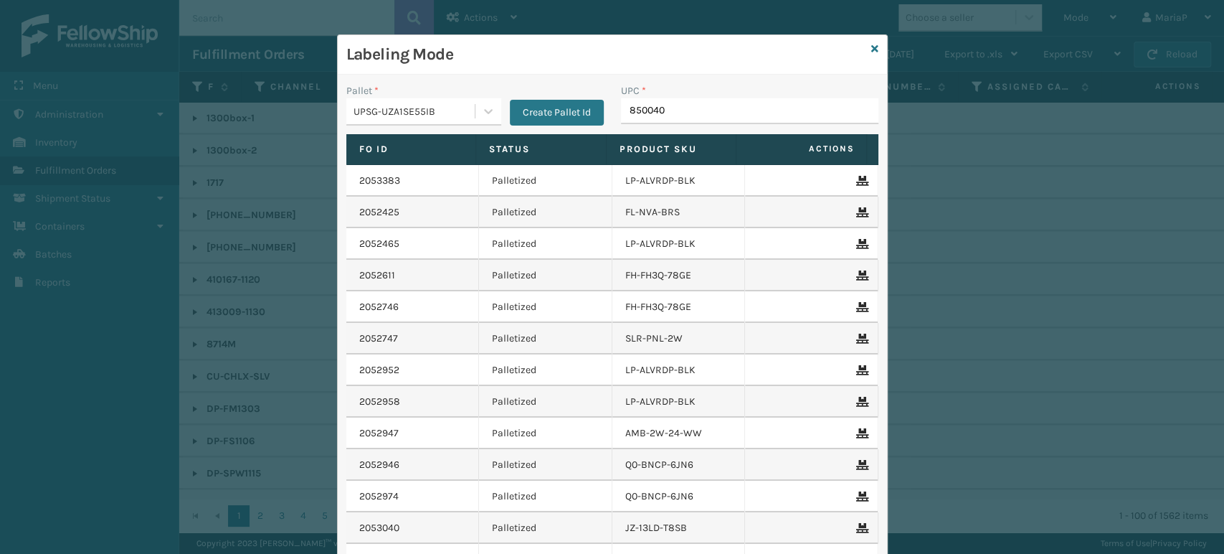
type input "8500403"
click at [829, 106] on input "UPC *" at bounding box center [749, 111] width 257 height 26
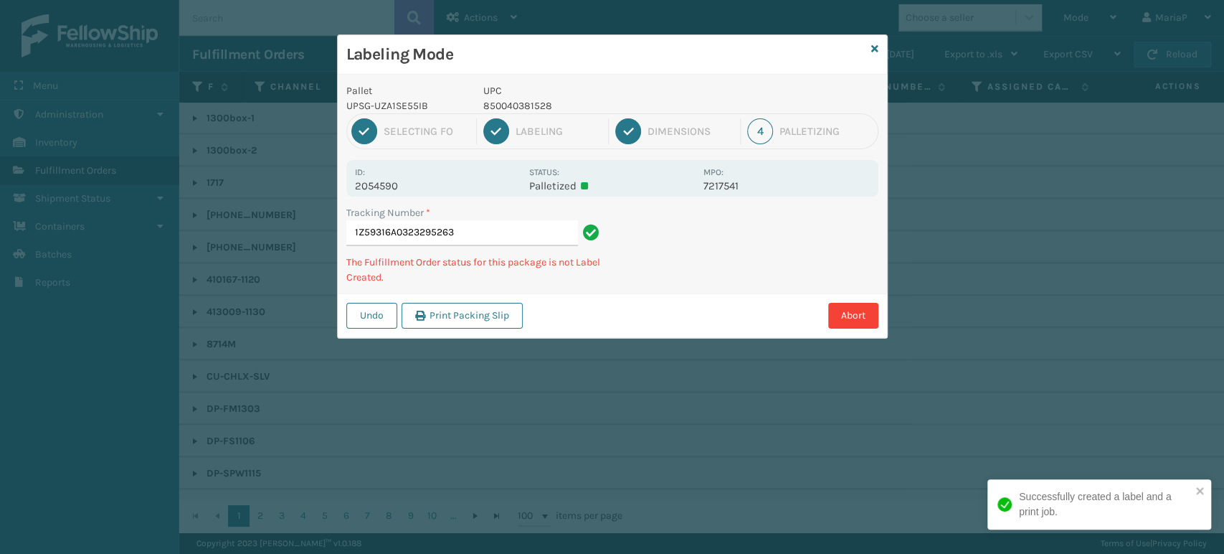
click at [541, 103] on p "850040381528" at bounding box center [589, 105] width 212 height 15
copy p "850040381528"
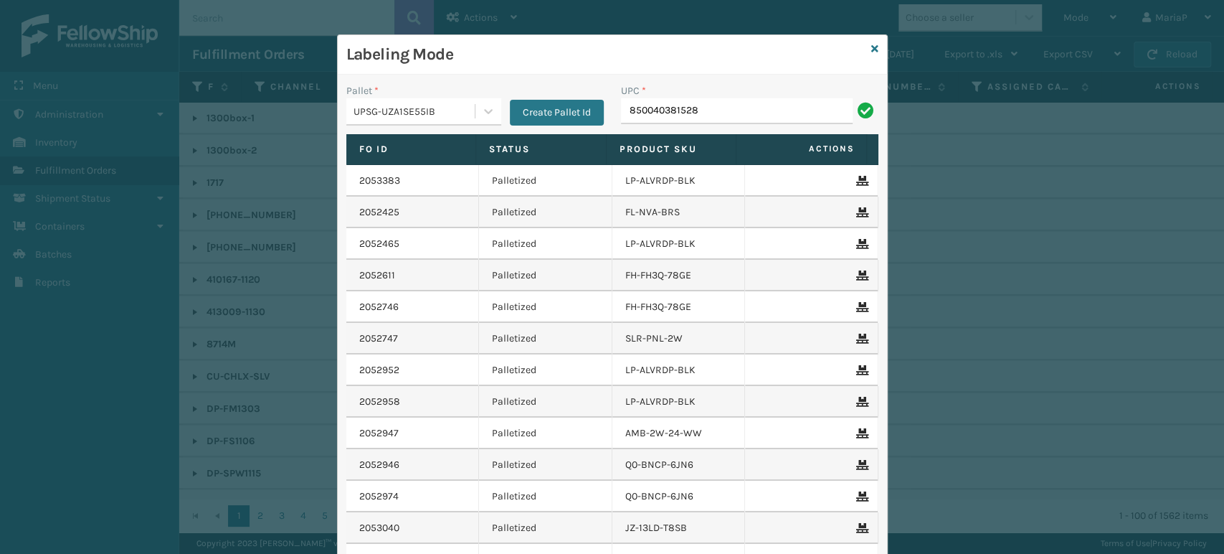
type input "850040381528"
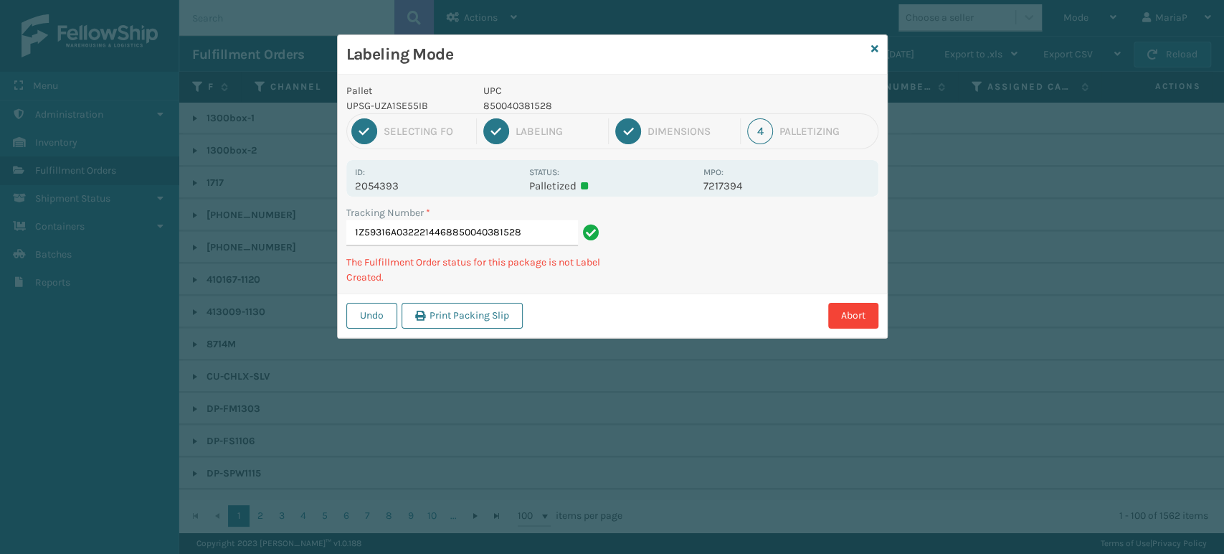
type input "1Z59316A0322214468850040381528"
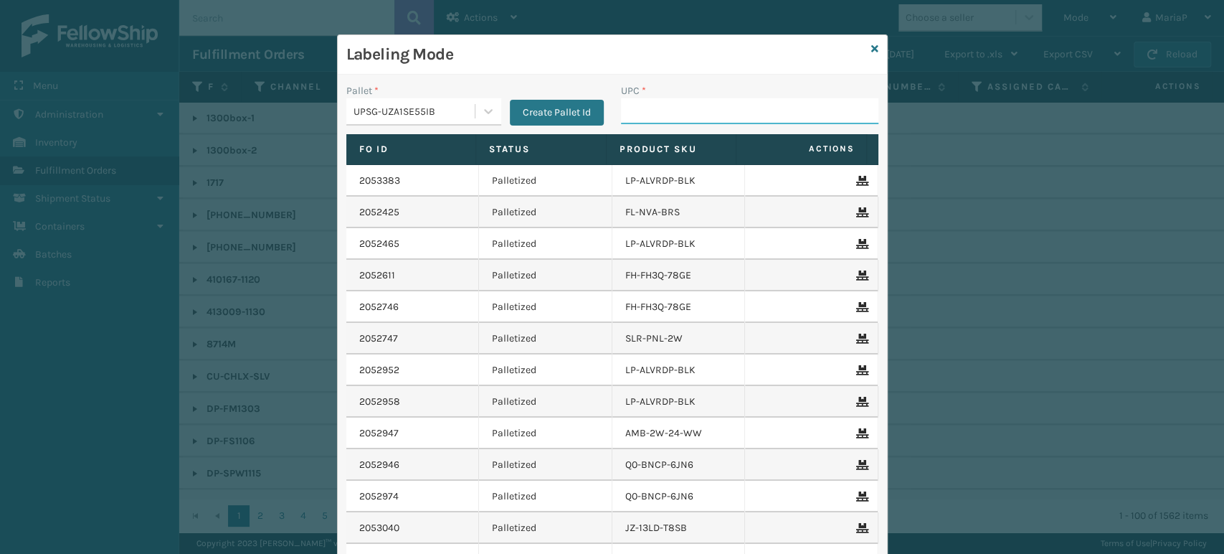
drag, startPoint x: 684, startPoint y: 116, endPoint x: 671, endPoint y: 120, distance: 13.4
click at [685, 116] on input "UPC *" at bounding box center [749, 111] width 257 height 26
paste input "850040381528"
type input "850040381528"
click at [676, 130] on div "UPC *" at bounding box center [749, 108] width 275 height 51
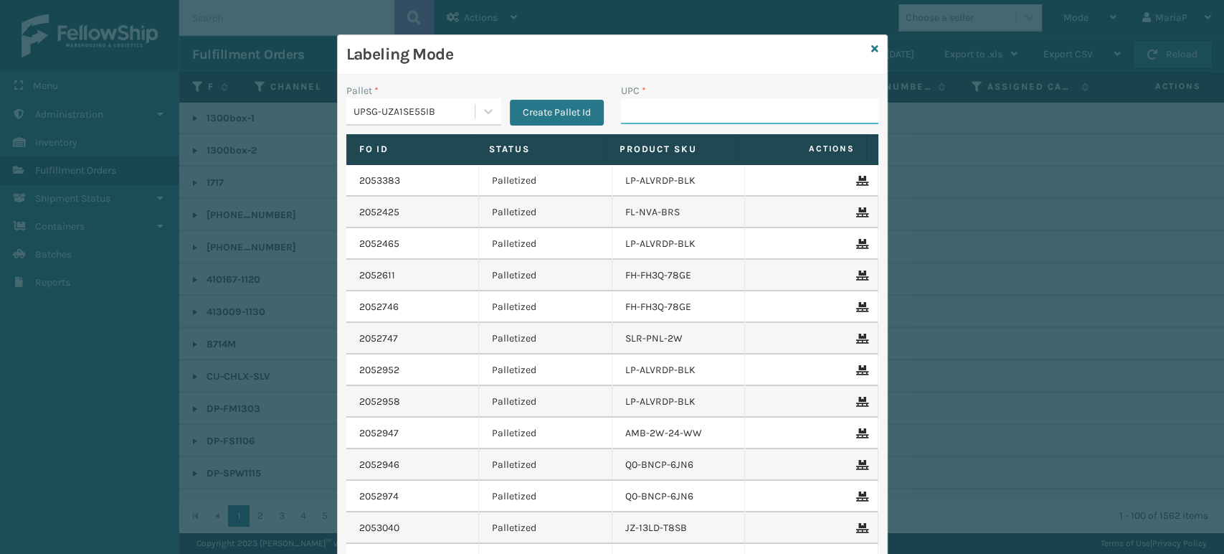
click at [676, 113] on input "UPC *" at bounding box center [749, 111] width 257 height 26
paste input "850040381528"
type input "850040381528"
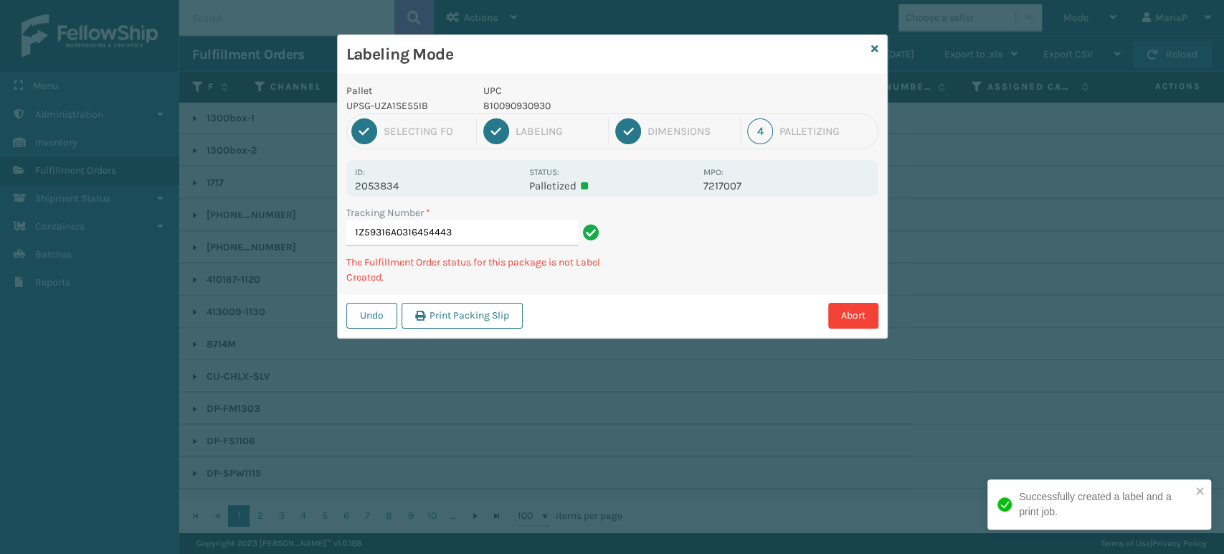
click at [530, 89] on p "UPC" at bounding box center [589, 90] width 212 height 15
click at [530, 105] on p "810090930930" at bounding box center [589, 105] width 212 height 15
copy p "810090930930"
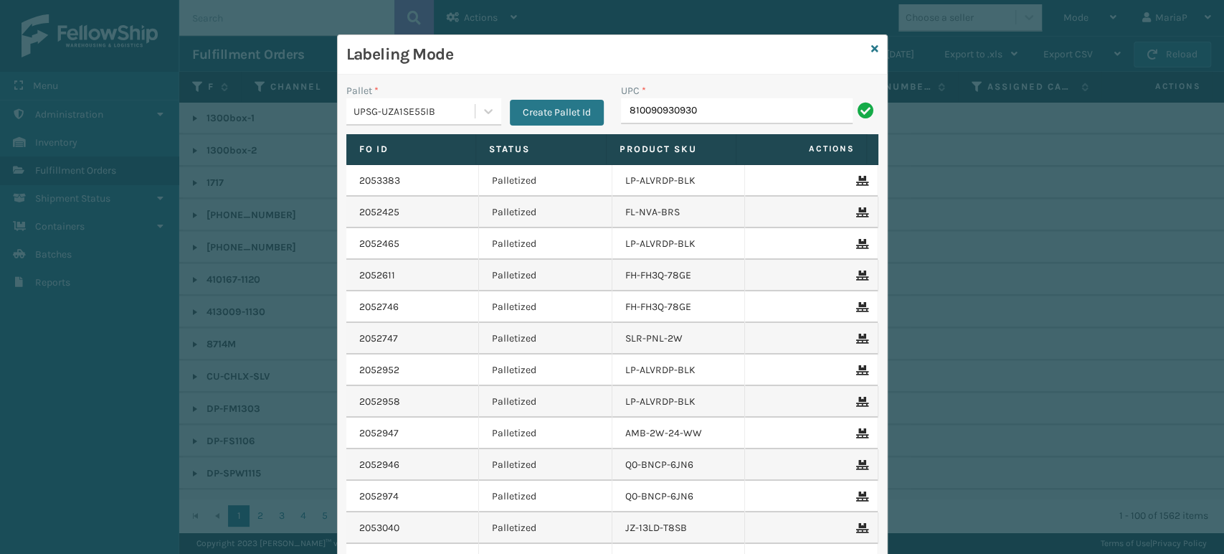
type input "810090930930"
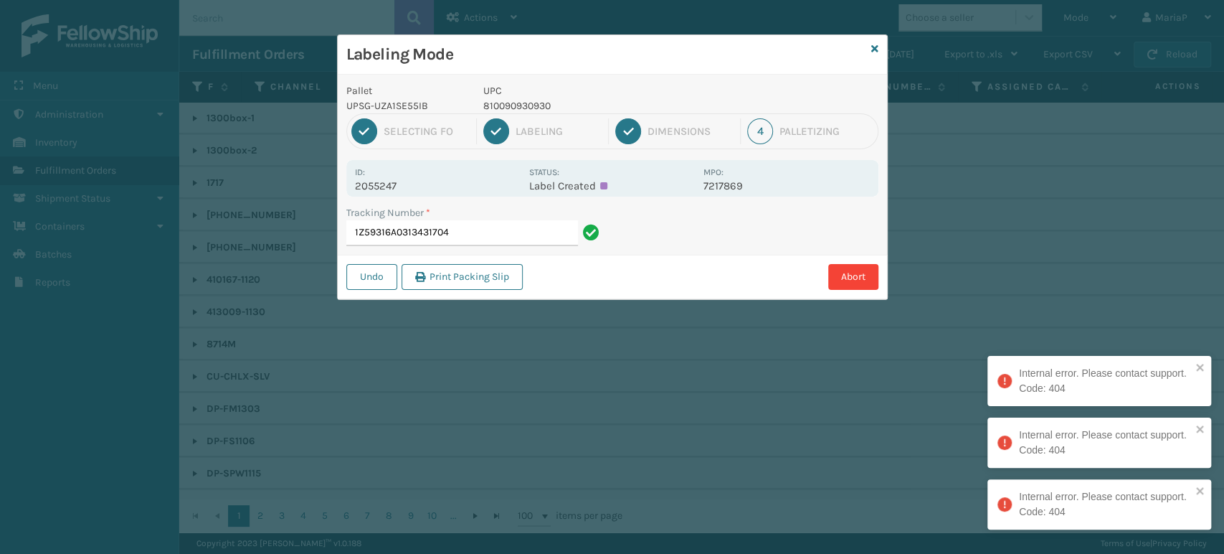
type input "1Z59316A0313431704"
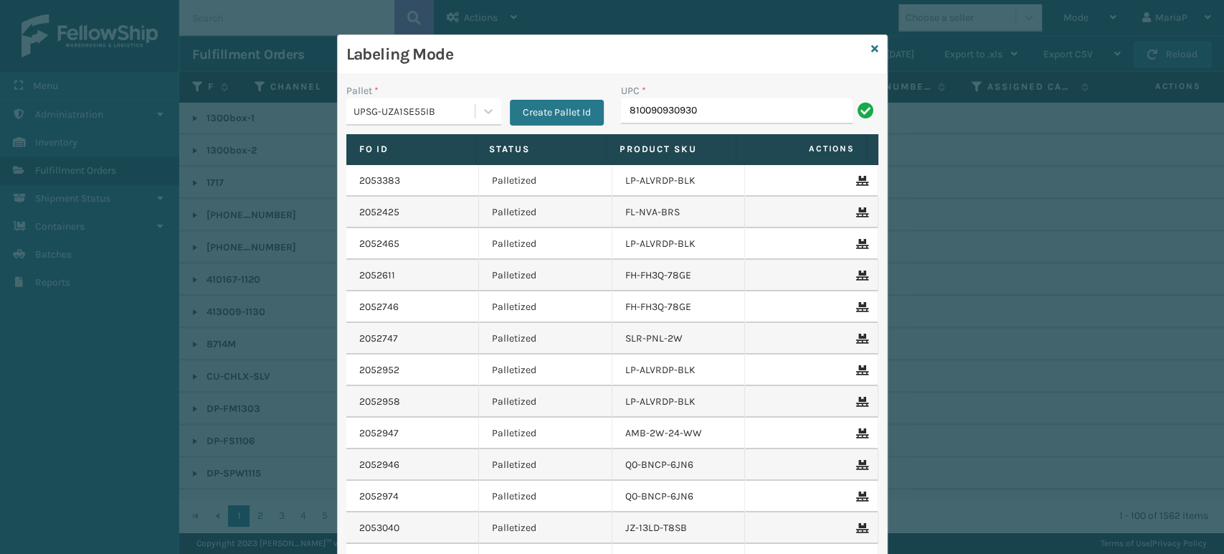
type input "810090930930"
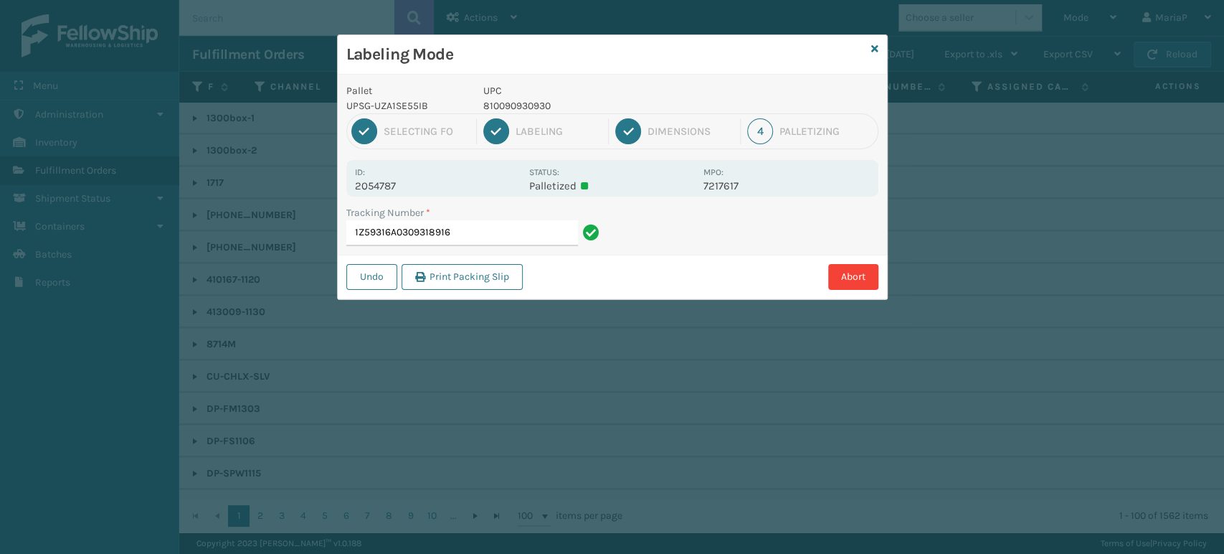
type input "1Z59316A0309318916810090930930"
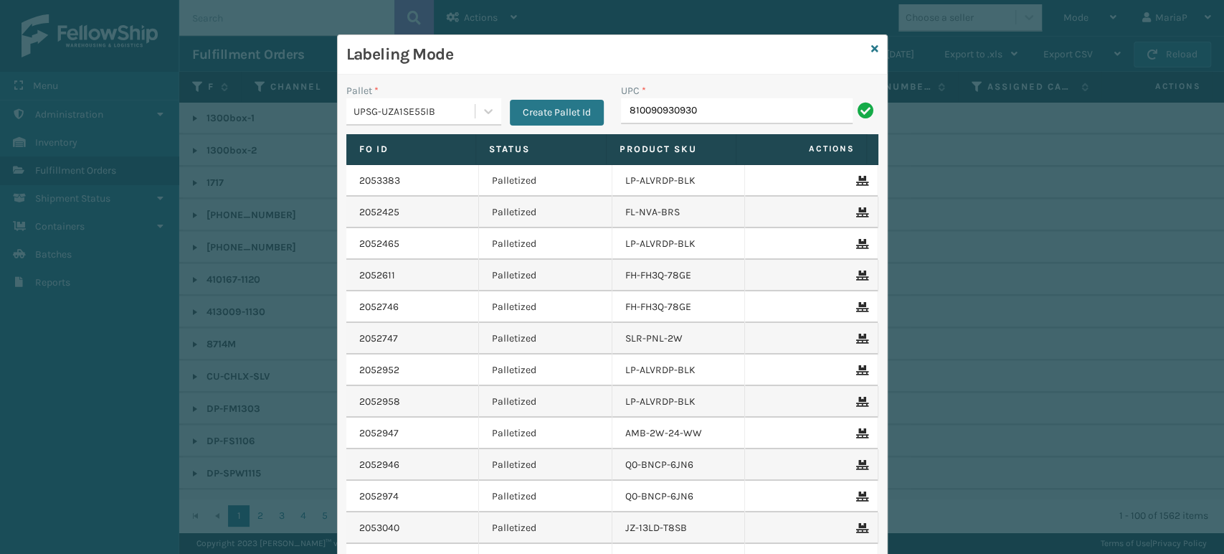
type input "810090930930"
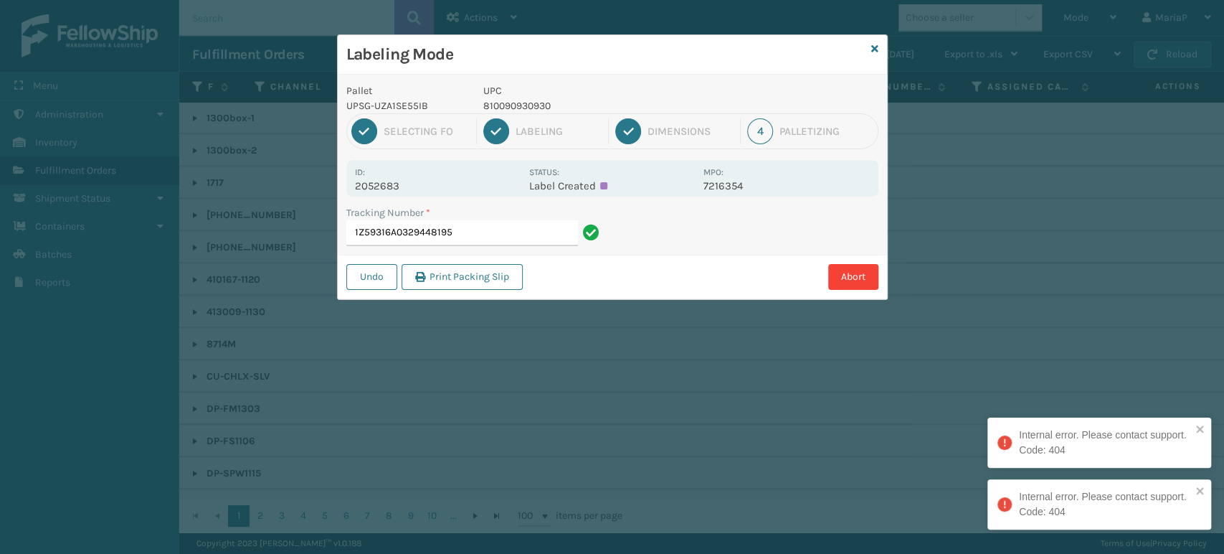
type input "1Z59316A0329448195"
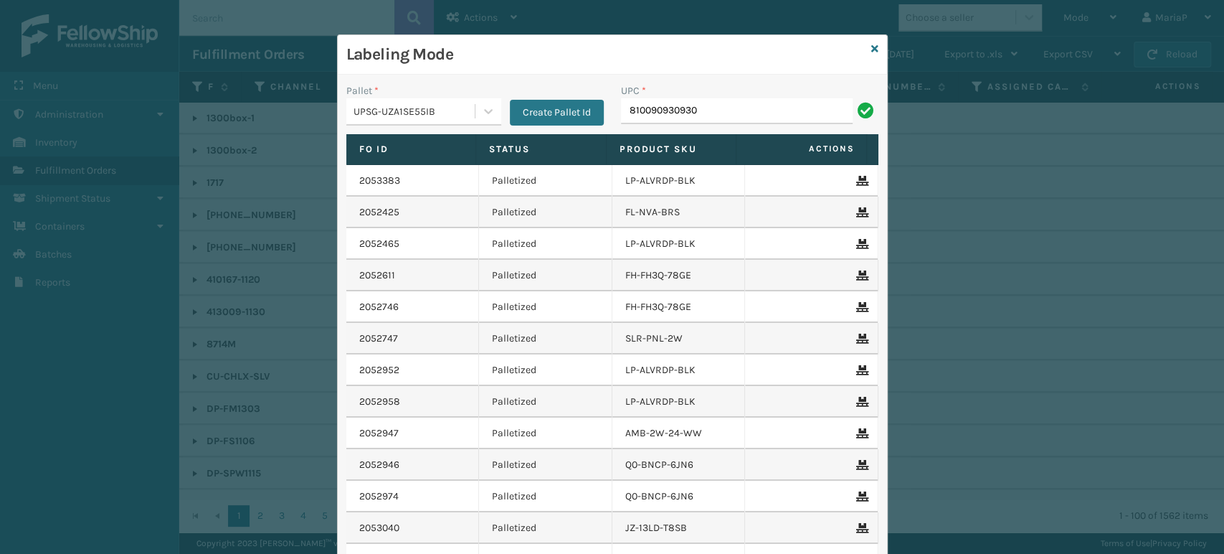
type input "810090930930"
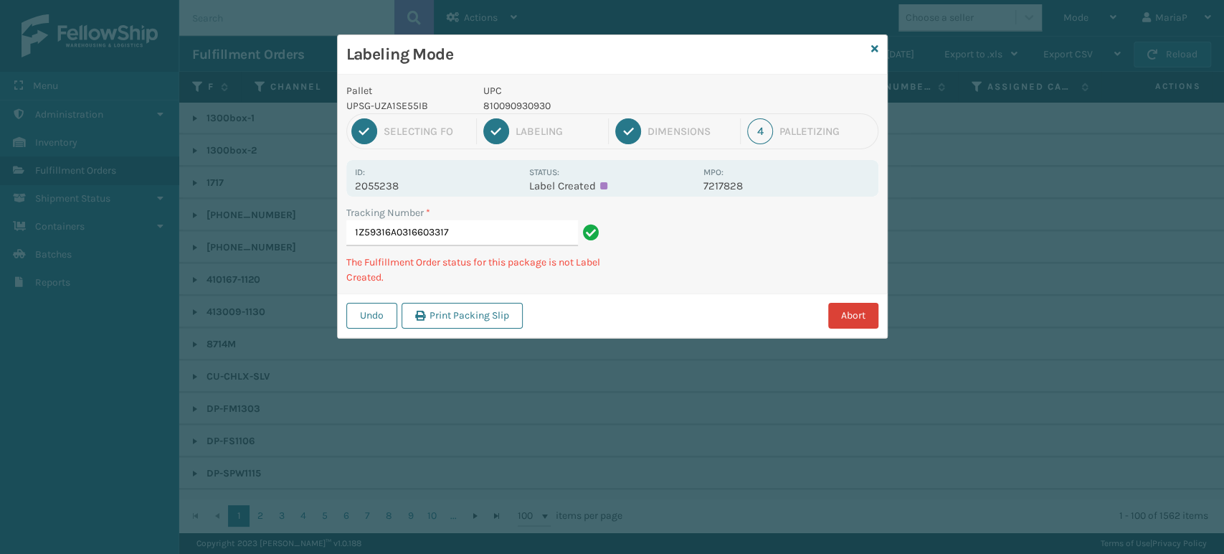
click at [849, 318] on button "Abort" at bounding box center [853, 316] width 50 height 26
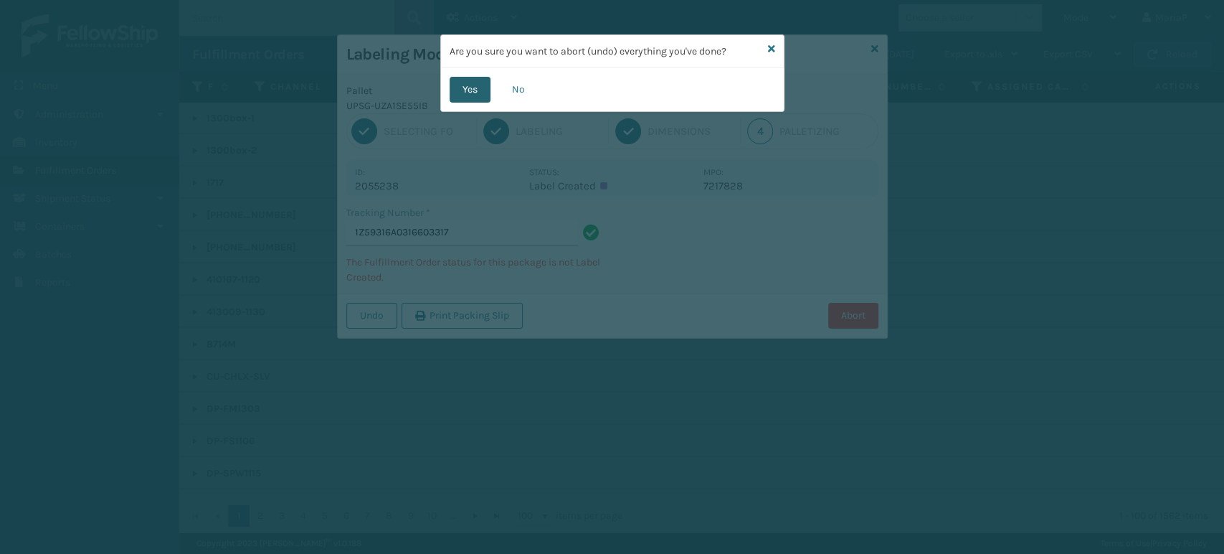
click at [475, 84] on button "Yes" at bounding box center [470, 90] width 41 height 26
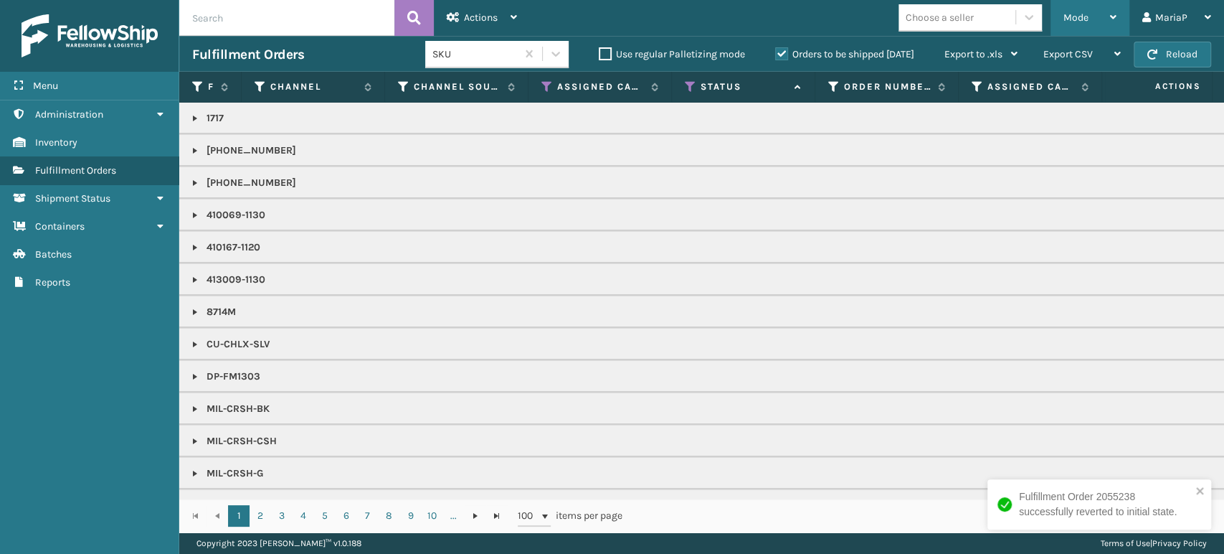
click at [1090, 21] on div "Mode" at bounding box center [1089, 18] width 53 height 36
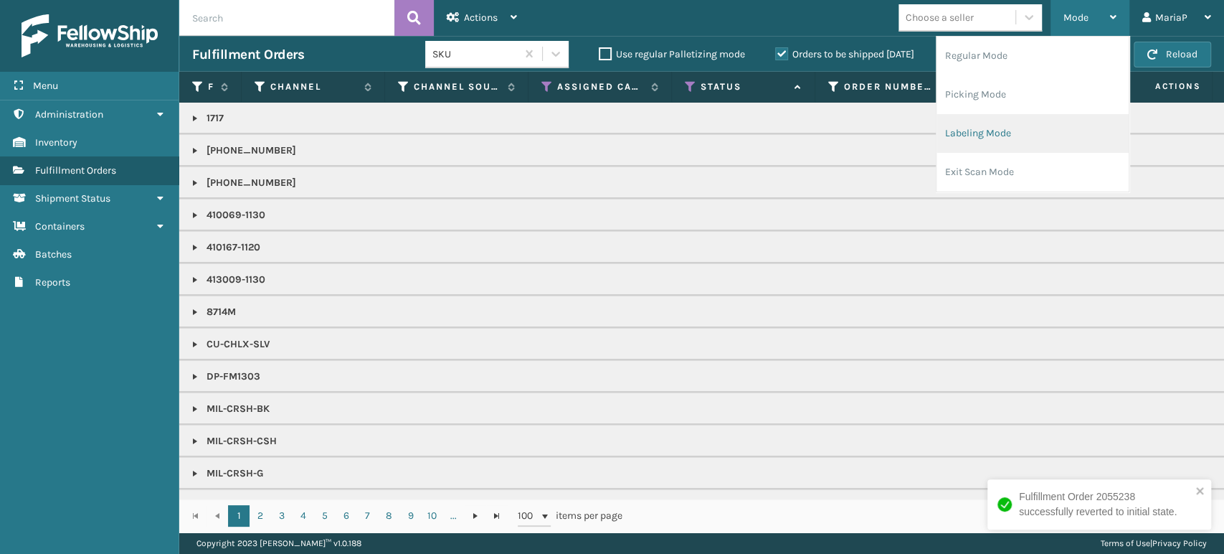
click at [1052, 130] on li "Labeling Mode" at bounding box center [1032, 133] width 192 height 39
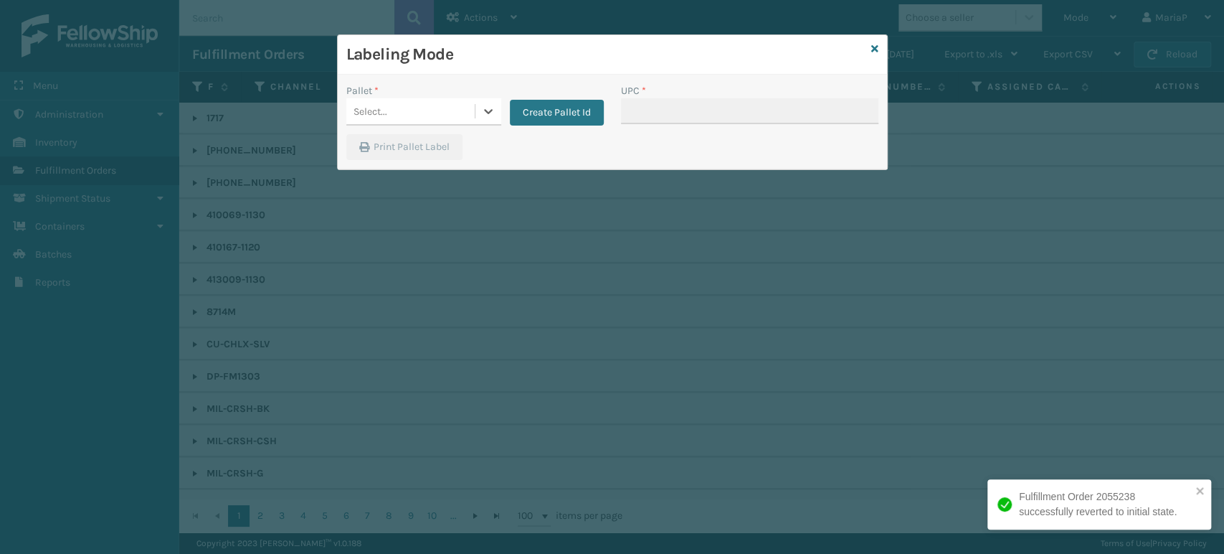
click at [422, 105] on div "Select..." at bounding box center [410, 112] width 128 height 24
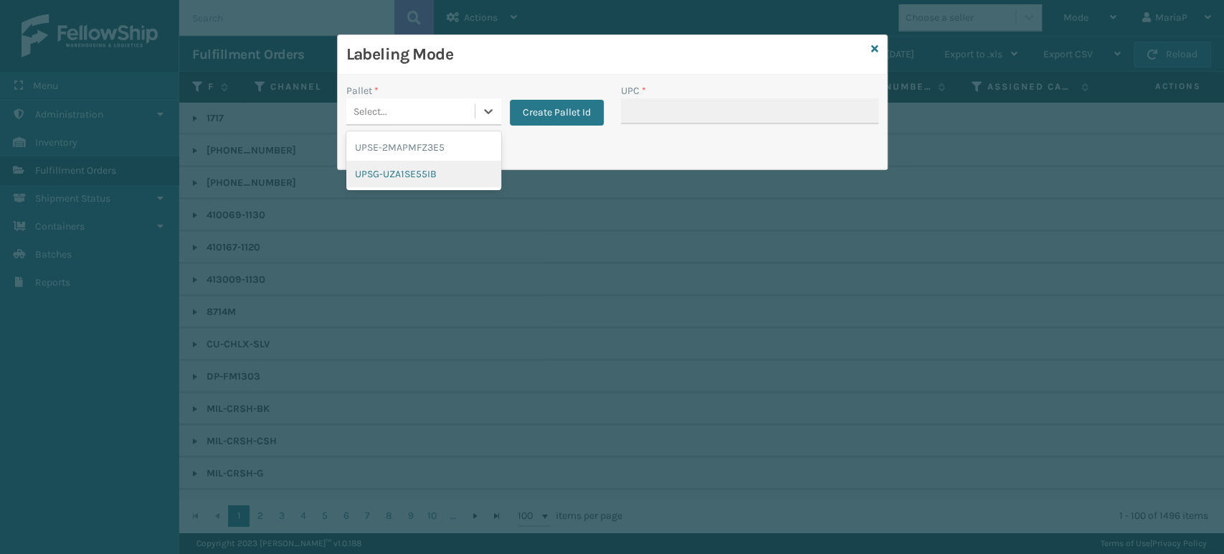
click at [440, 171] on div "UPSG-UZA1SE55IB" at bounding box center [423, 174] width 155 height 27
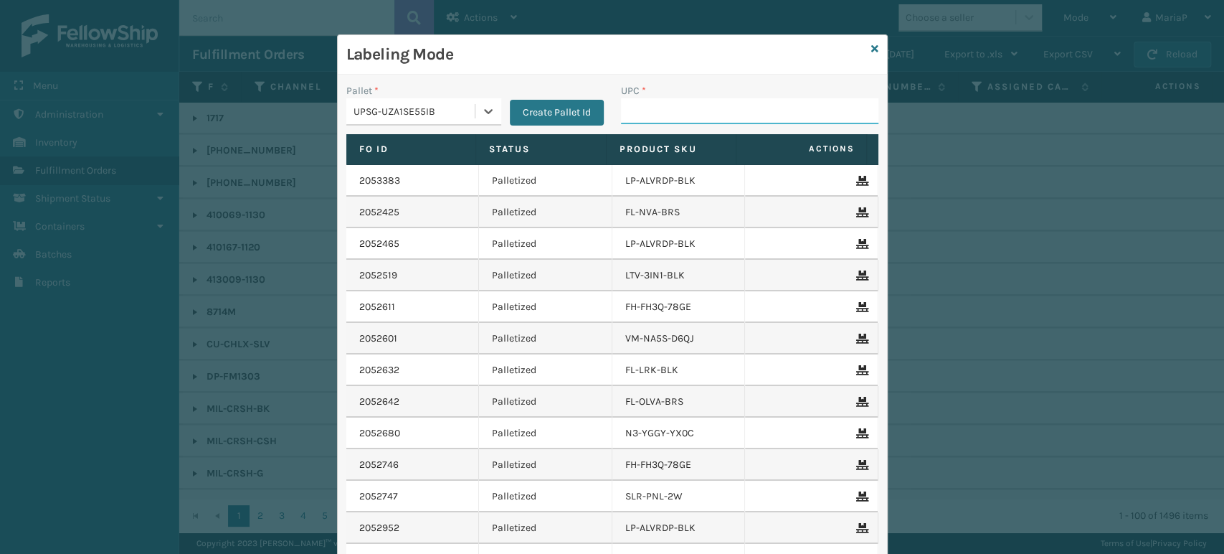
click at [646, 119] on input "UPC *" at bounding box center [749, 111] width 257 height 26
paste input "810090930930"
type input "810090930930"
type input "v"
type input "810090930930"
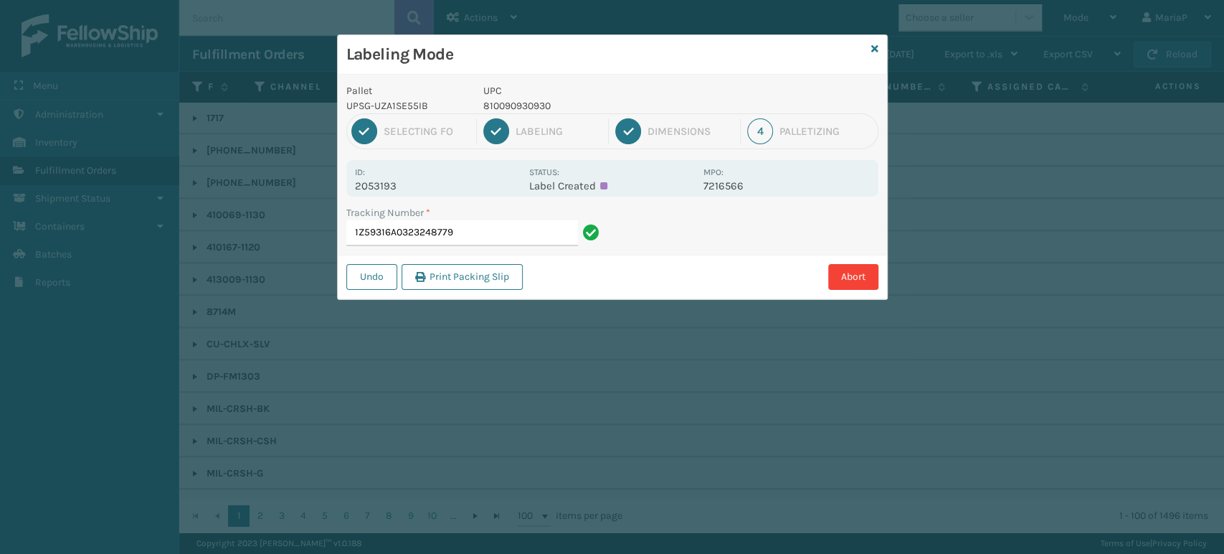
type input "1Z59316A0323248779810090930930"
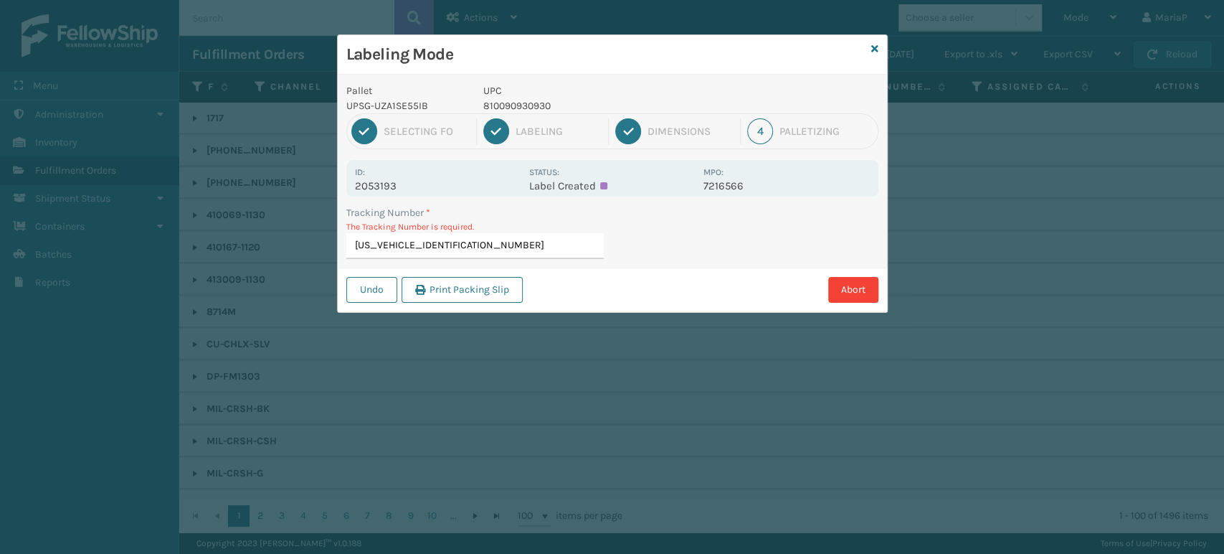
type input "1Z59316A0323248779"
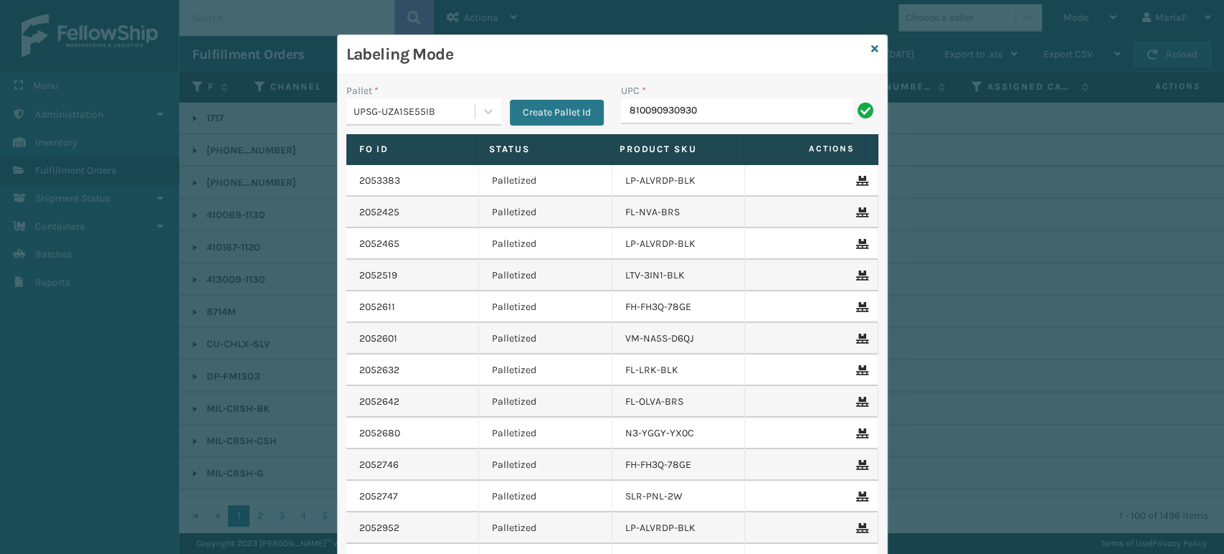
type input "810090930930"
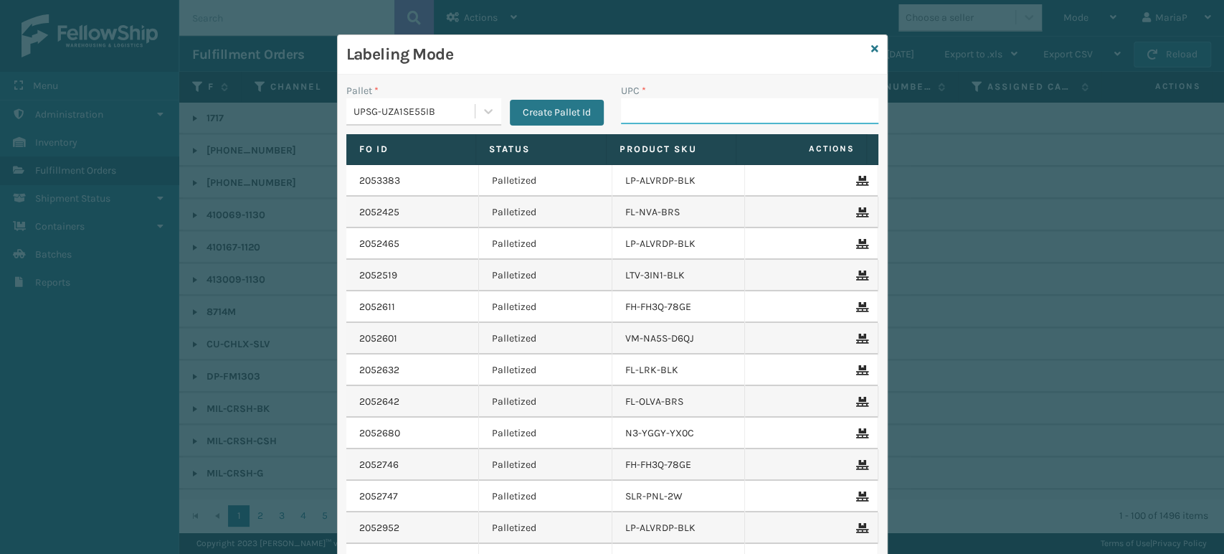
paste input "810090930930"
type input "810090930930"
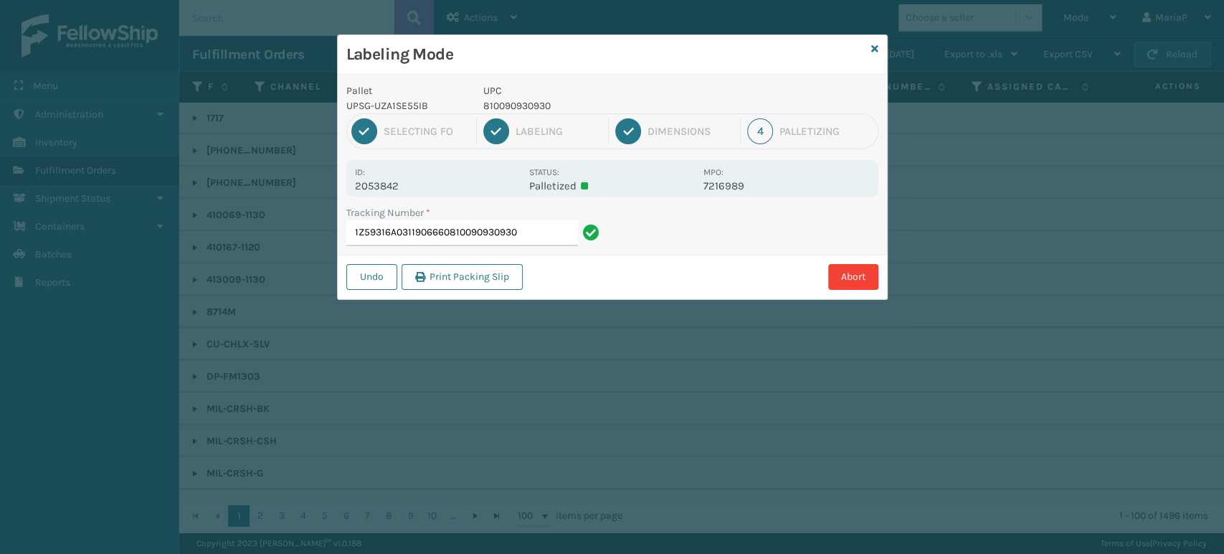
type input "1Z59316A0311906660810090930930"
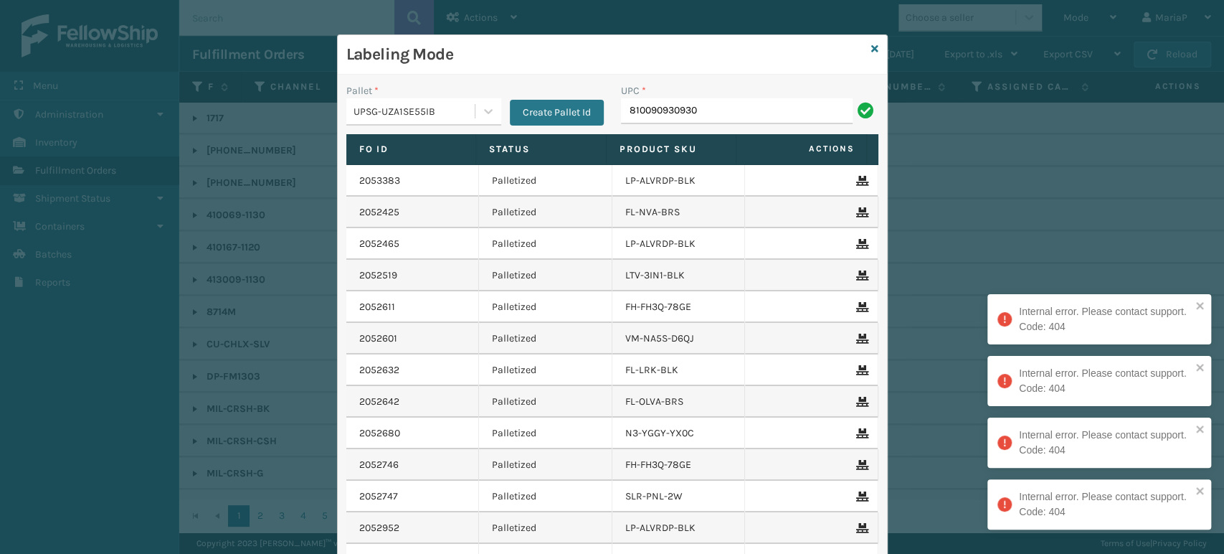
type input "810090930930"
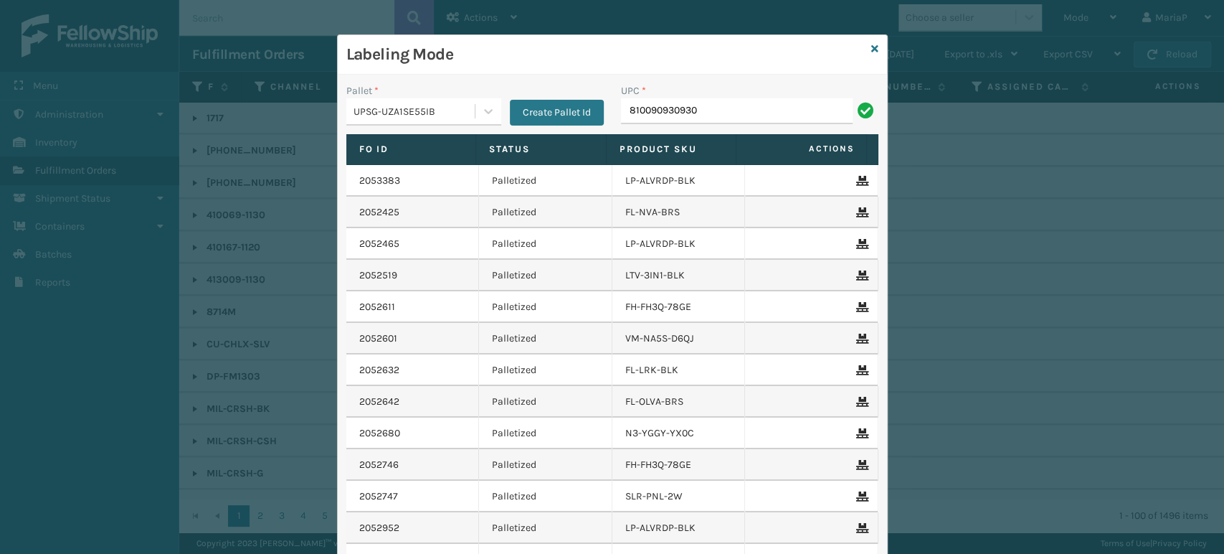
type input "810090930930"
click at [768, 118] on input "810090930930" at bounding box center [737, 111] width 232 height 26
type input "810090930930"
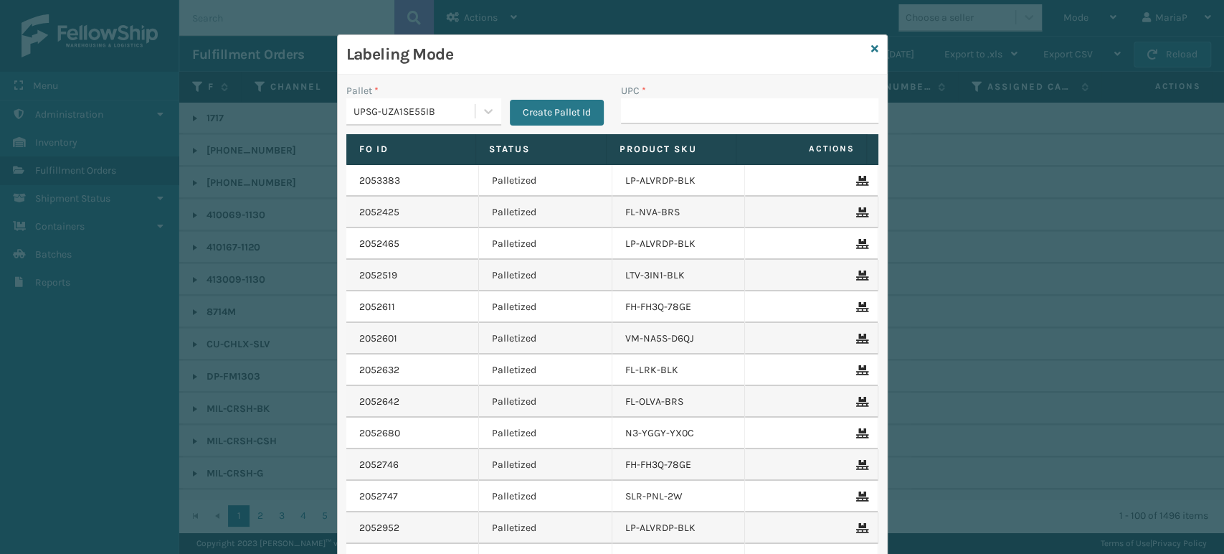
type input "810090930930"
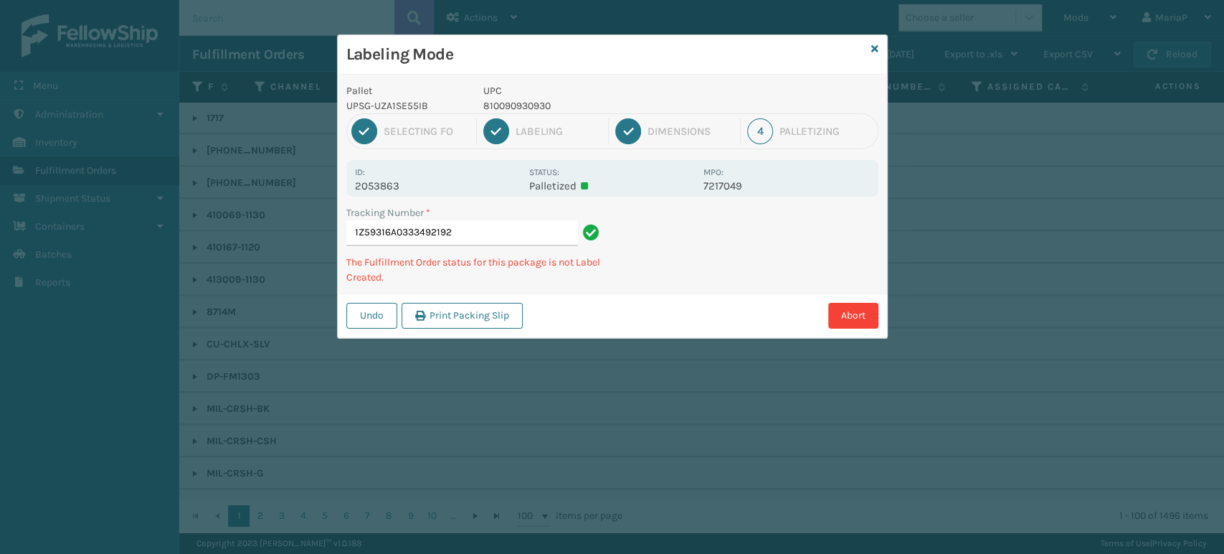
type input "1Z59316A0333492192810090930930"
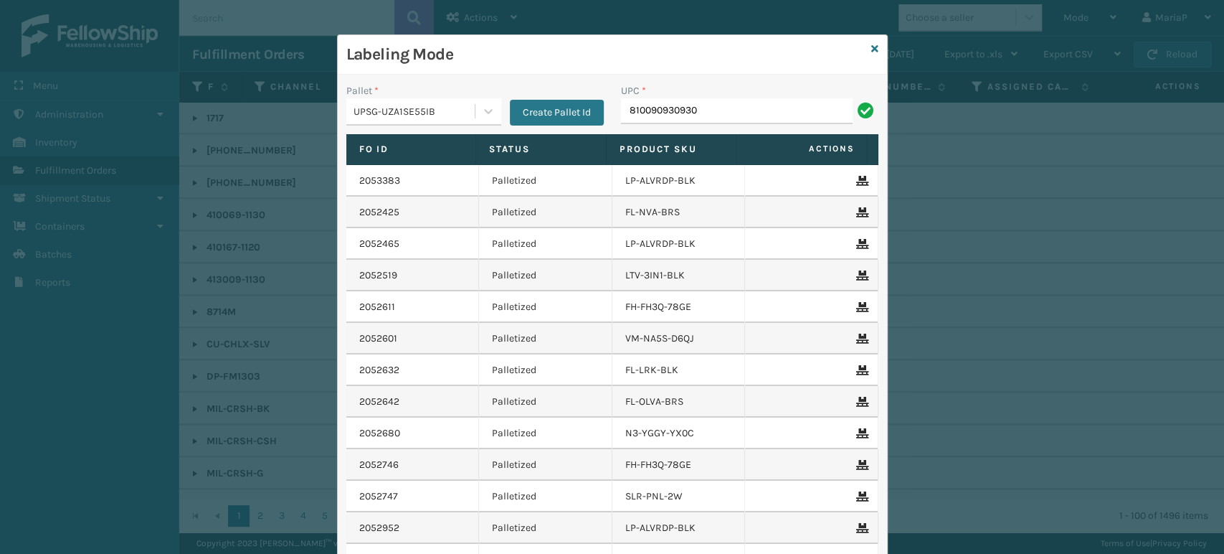
type input "810090930930"
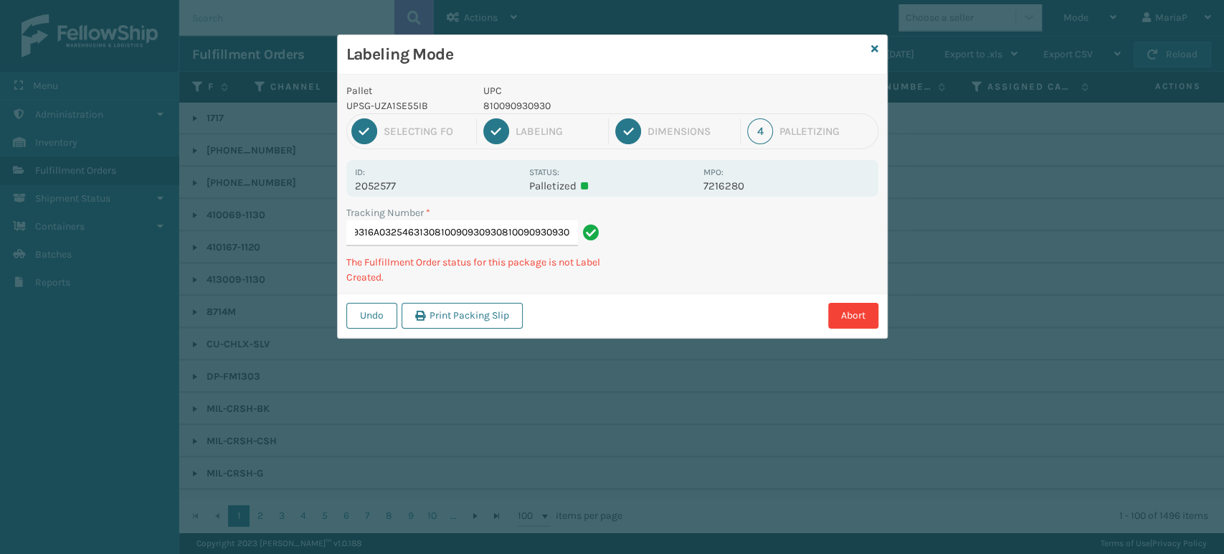
type input "1Z59316A0325463130810090930930810090930930810090930930"
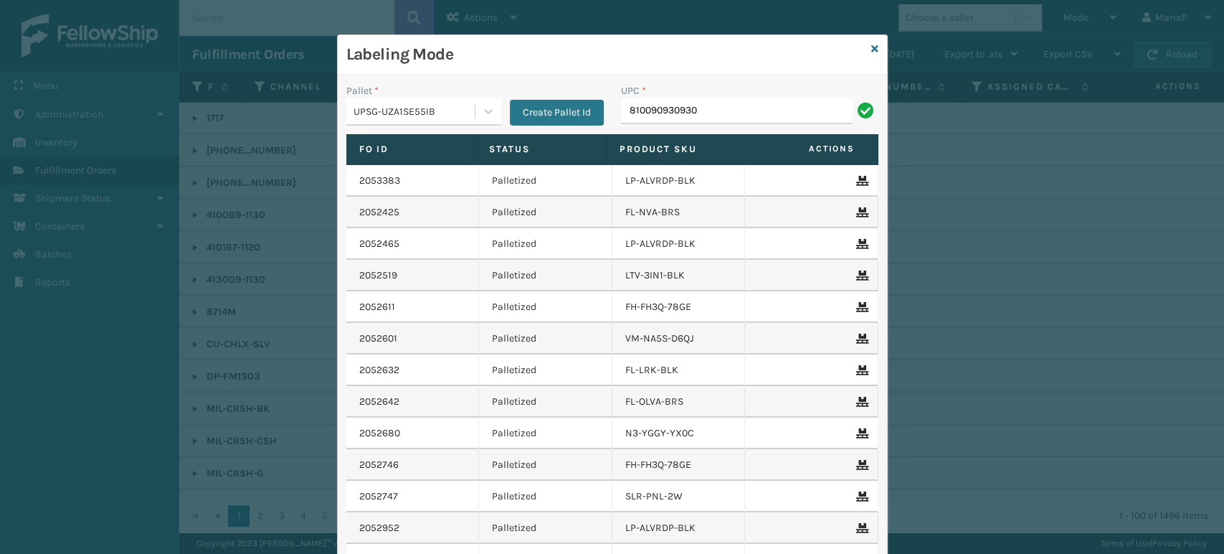
type input "810090930930"
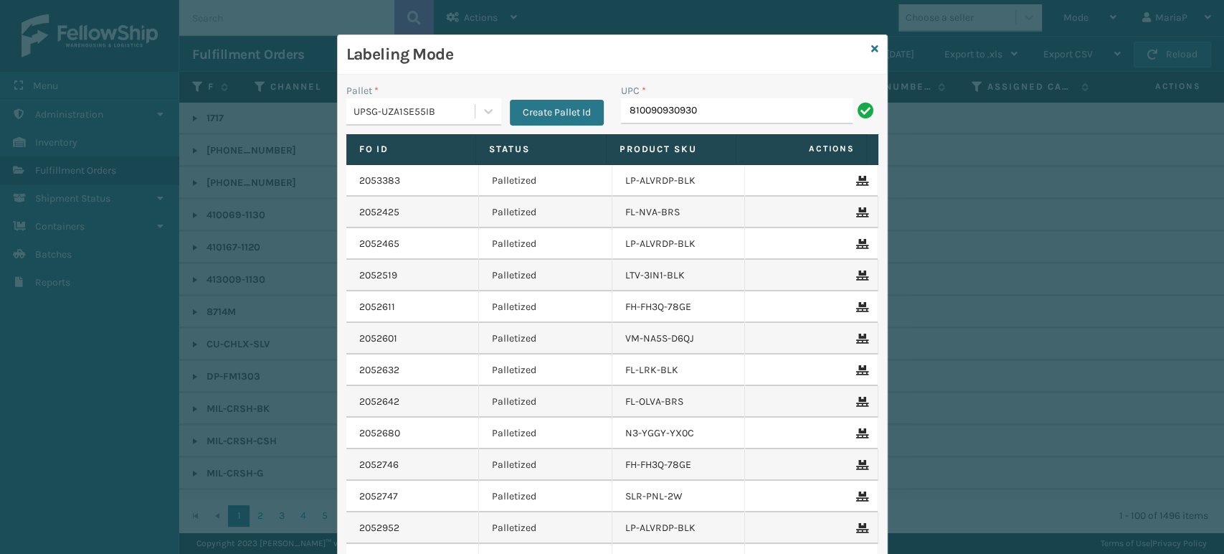
type input "810090930930"
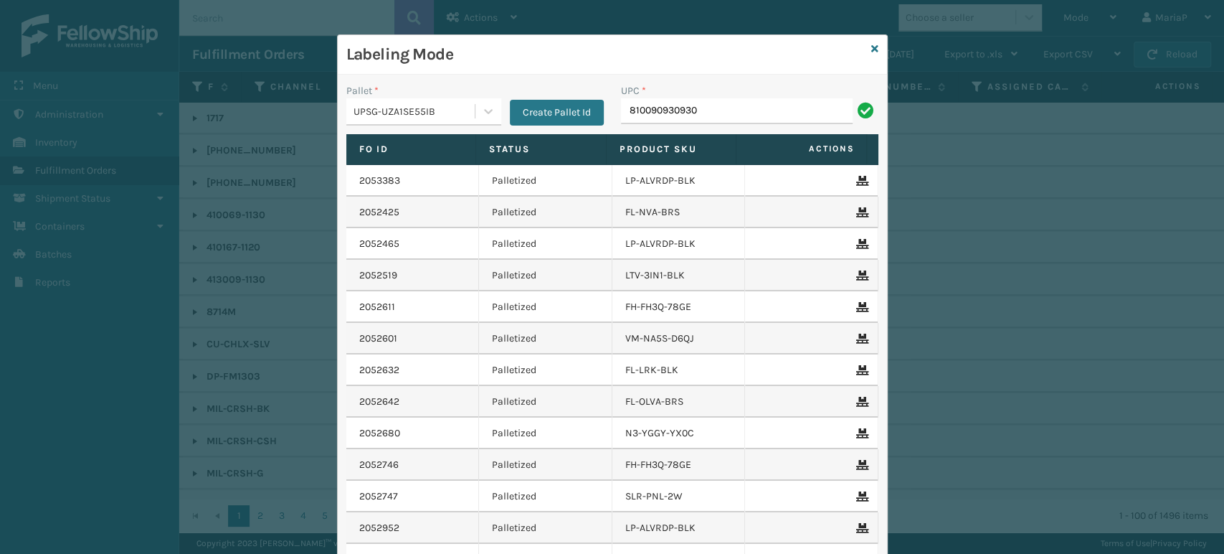
type input "810090930930"
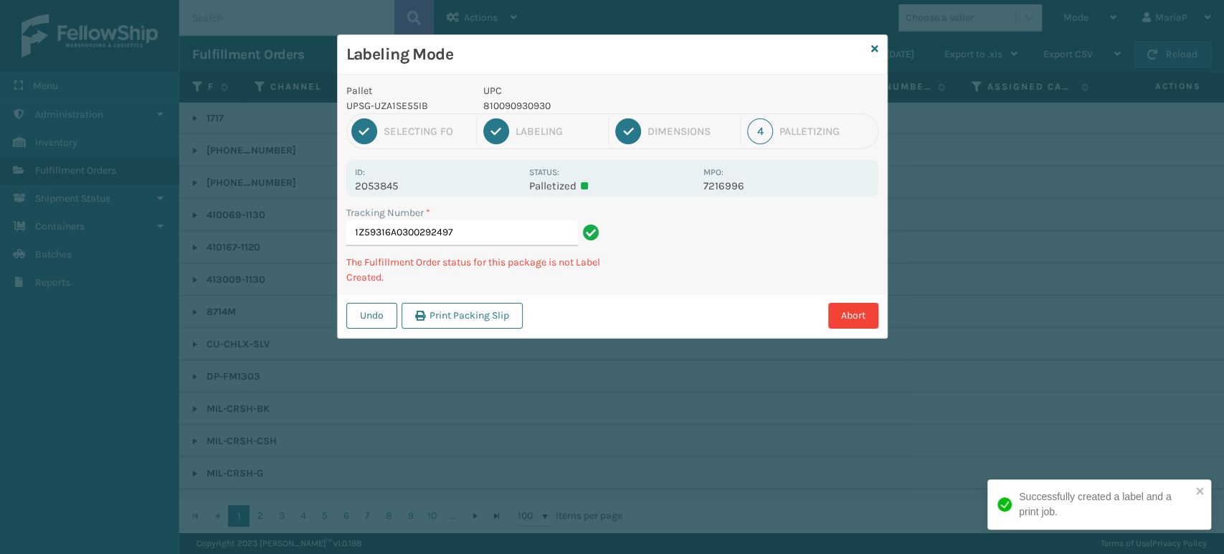
type input "1Z59316A0300292497810090930930"
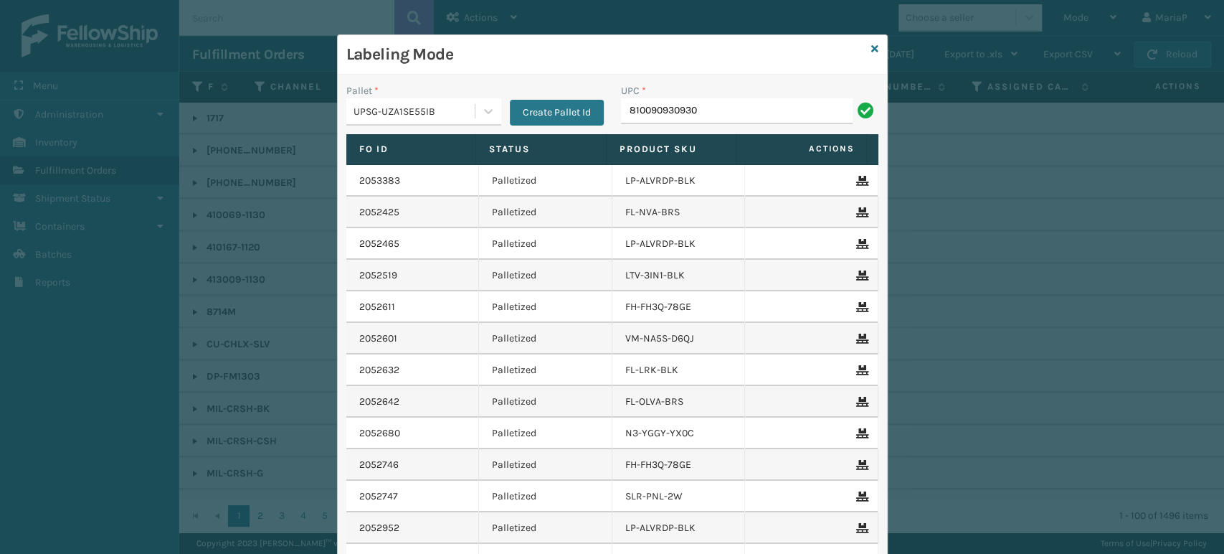
type input "810090930930"
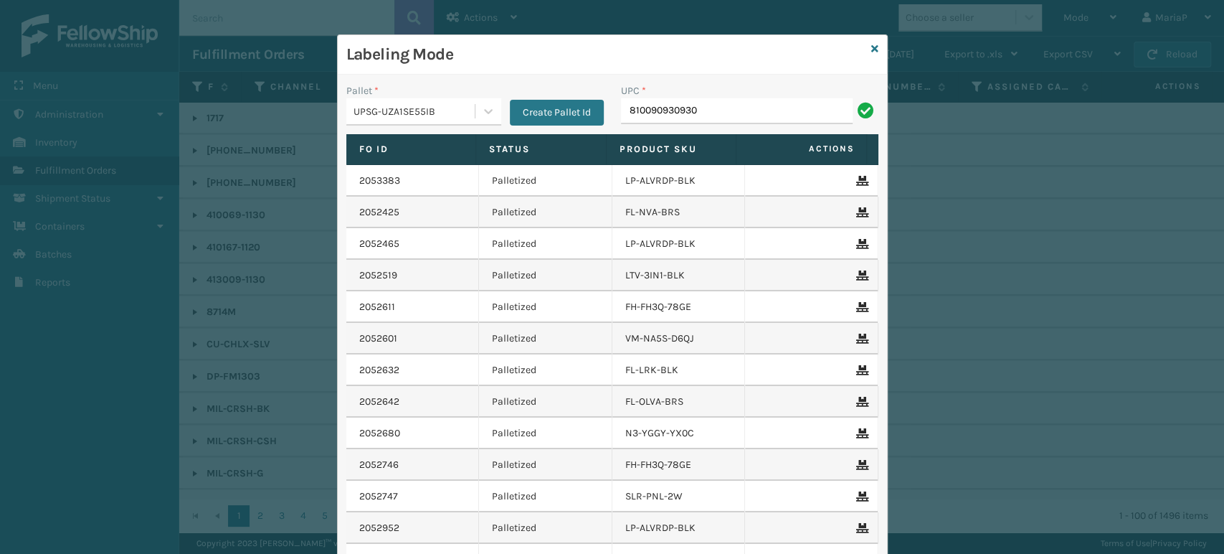
type input "810090930930"
type input "8"
type input "810090930930"
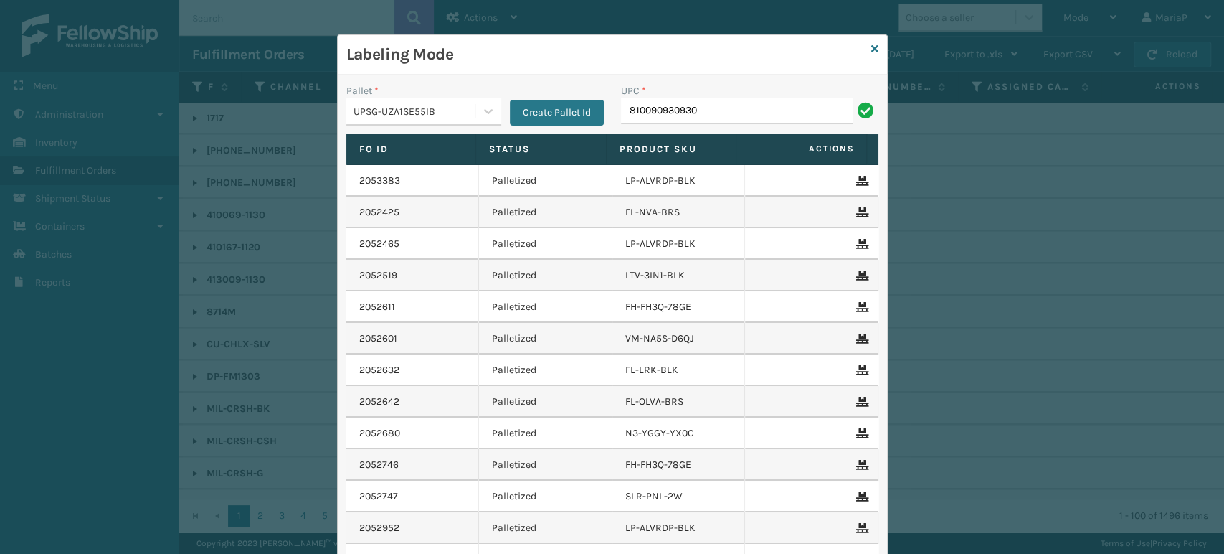
type input "810090930930"
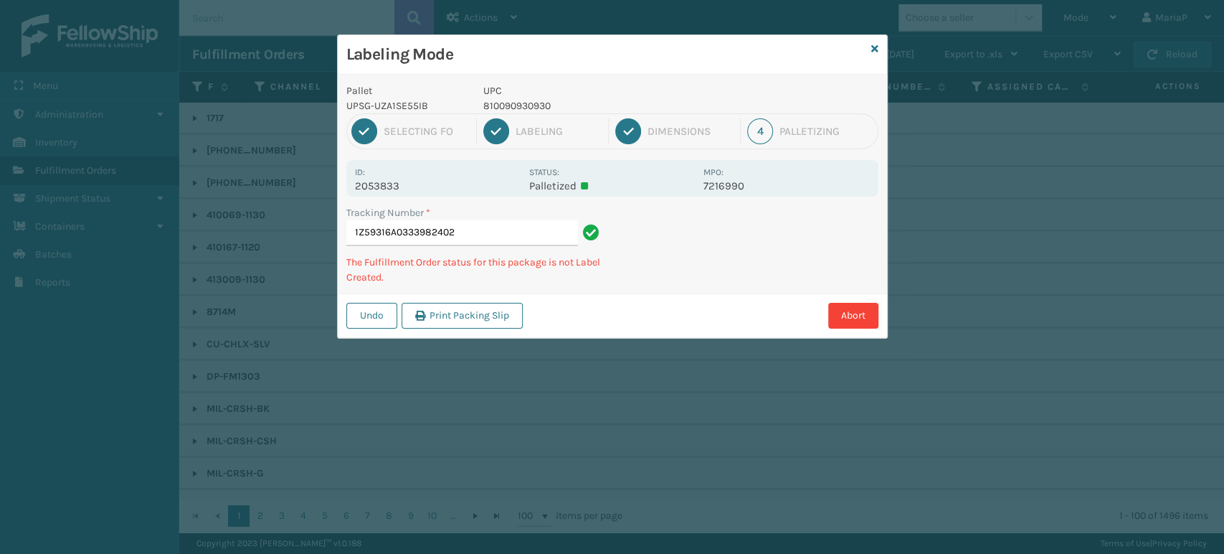
type input "1Z59316A0333982402810090930930"
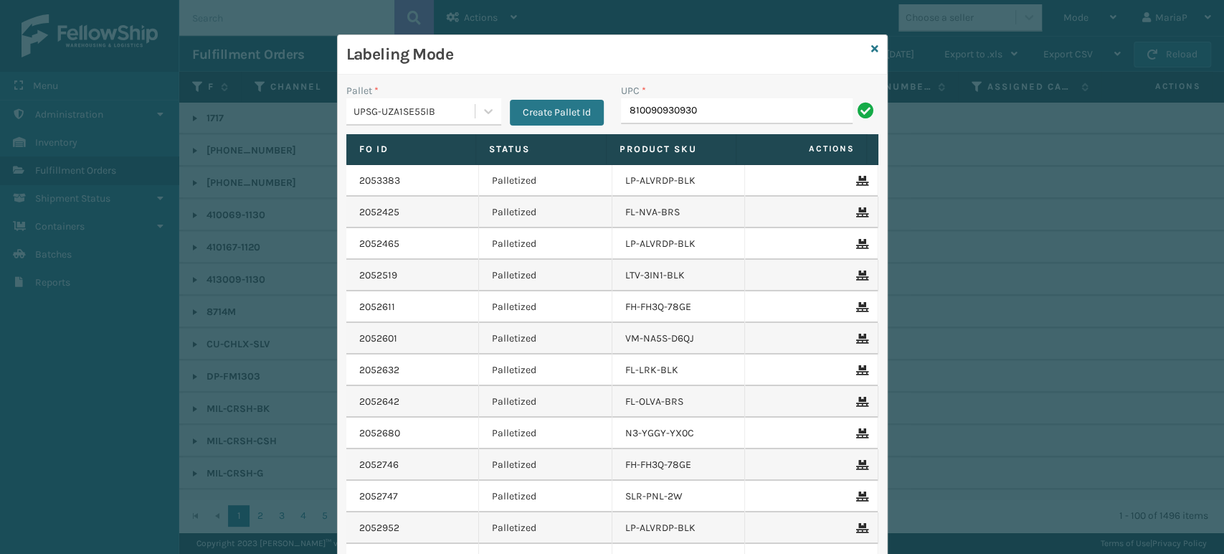
type input "810090930930"
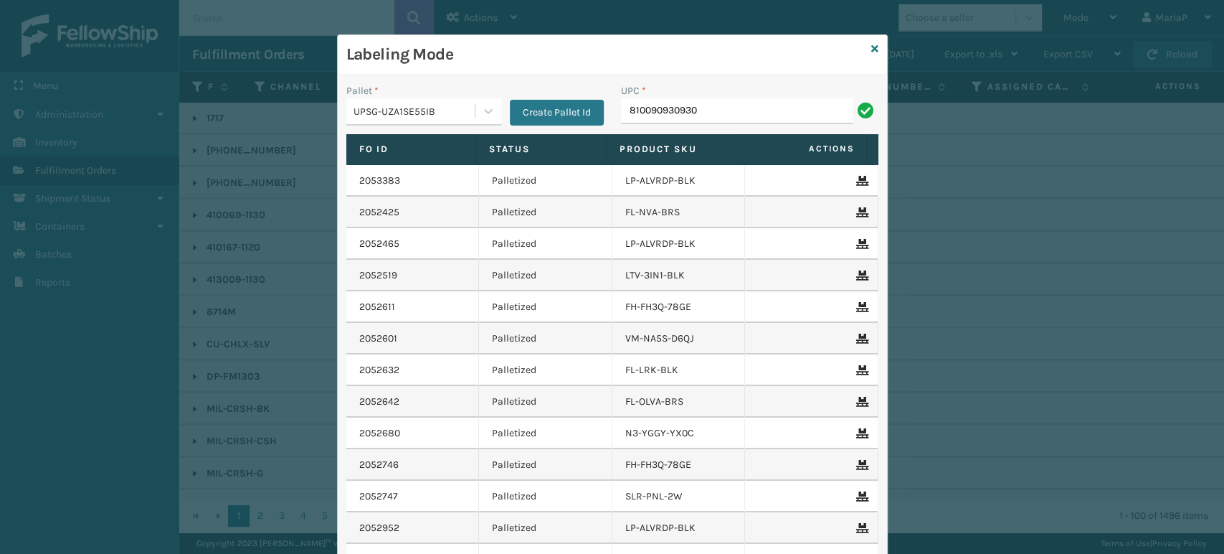
type input "810090930930"
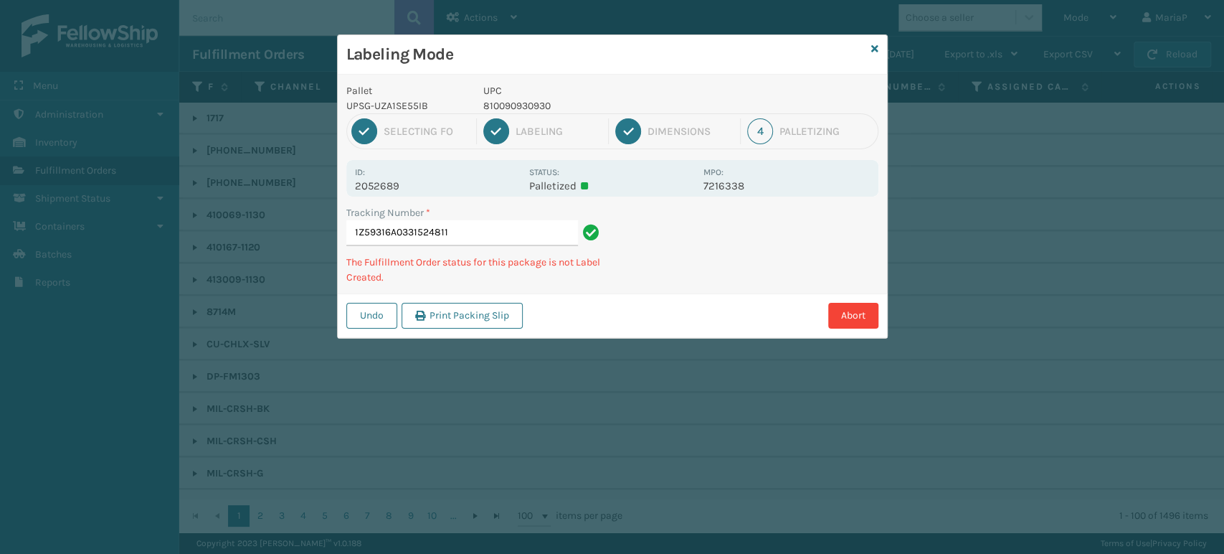
type input "1Z59316A0331524811810090930930"
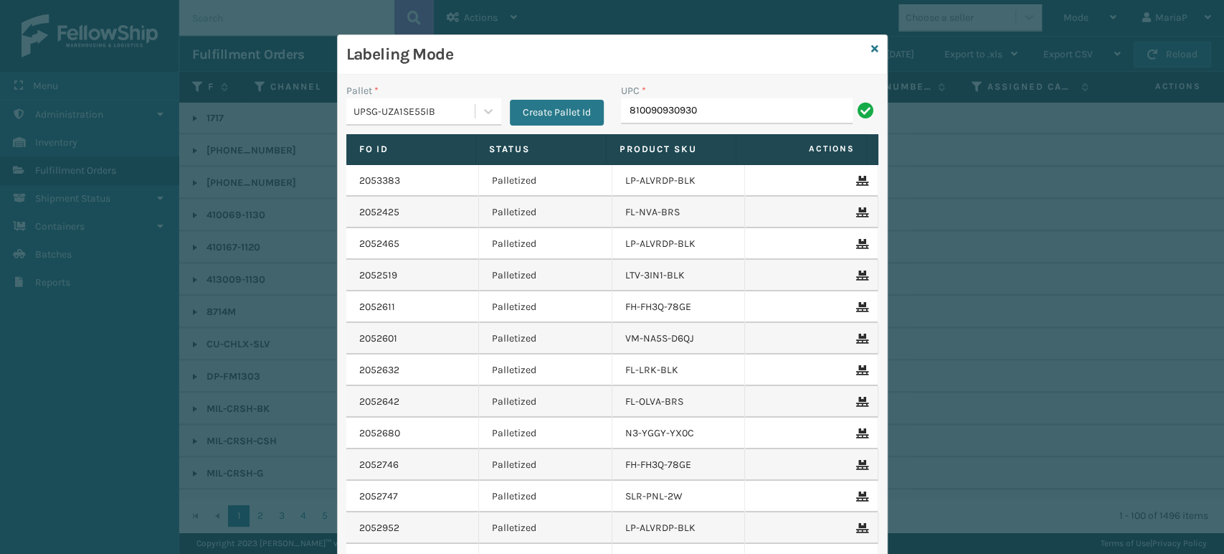
type input "810090930930"
click at [668, 121] on input "UPC *" at bounding box center [749, 111] width 257 height 26
paste input "810090930930"
click at [668, 118] on input "UPC *" at bounding box center [749, 111] width 257 height 26
paste input "810090930930"
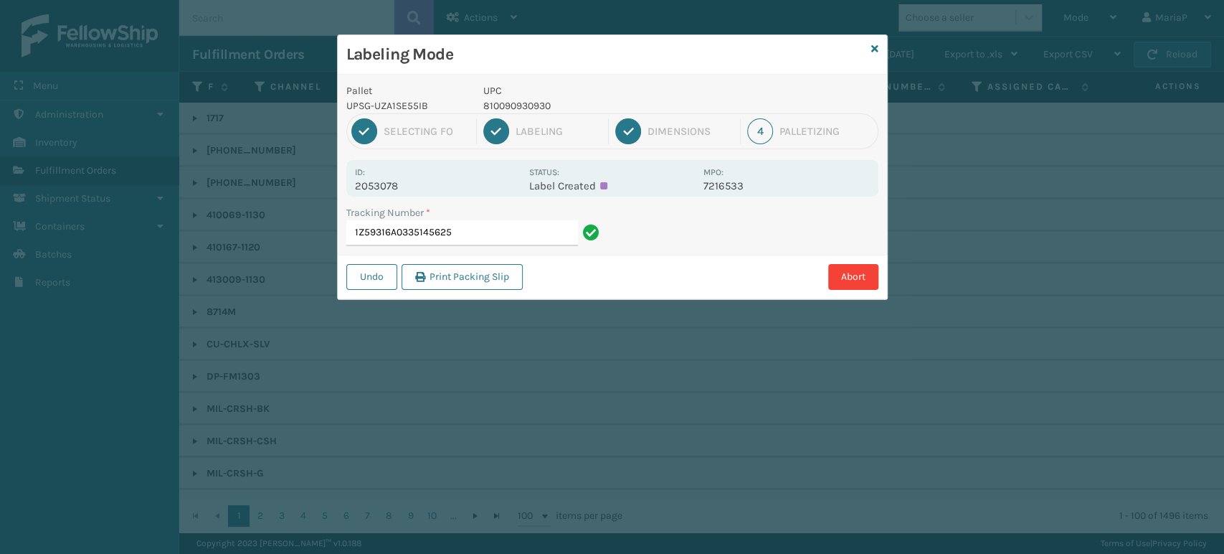
click at [482, 215] on div "Tracking Number *" at bounding box center [474, 212] width 257 height 15
click at [481, 231] on input "1Z59316A0335145625" at bounding box center [462, 233] width 232 height 26
paste input "JQ-UJB8-CYWK"
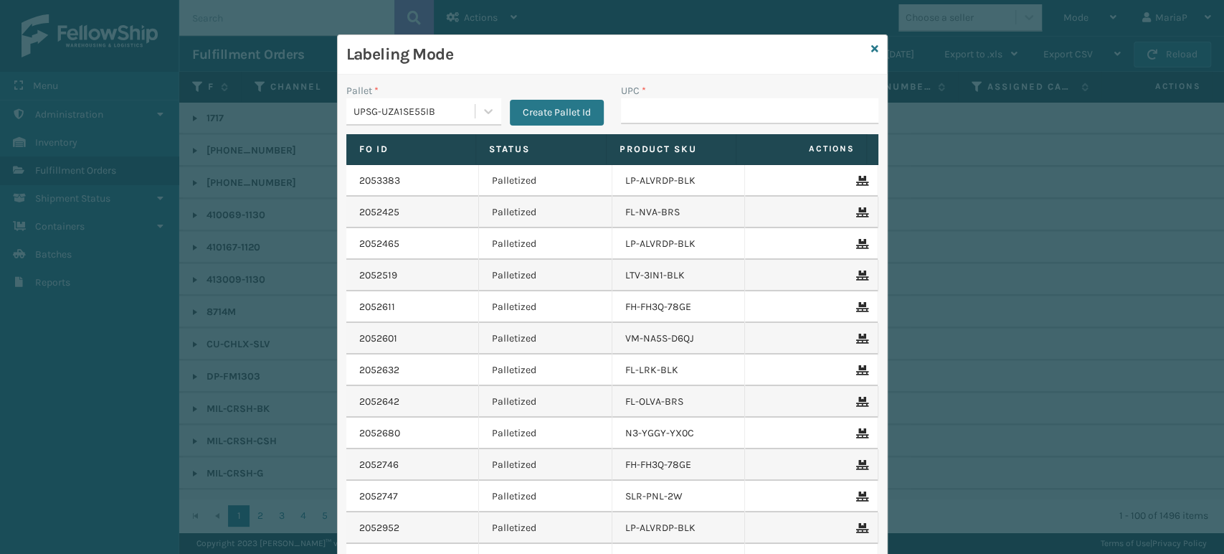
click at [734, 110] on input "UPC *" at bounding box center [749, 111] width 257 height 26
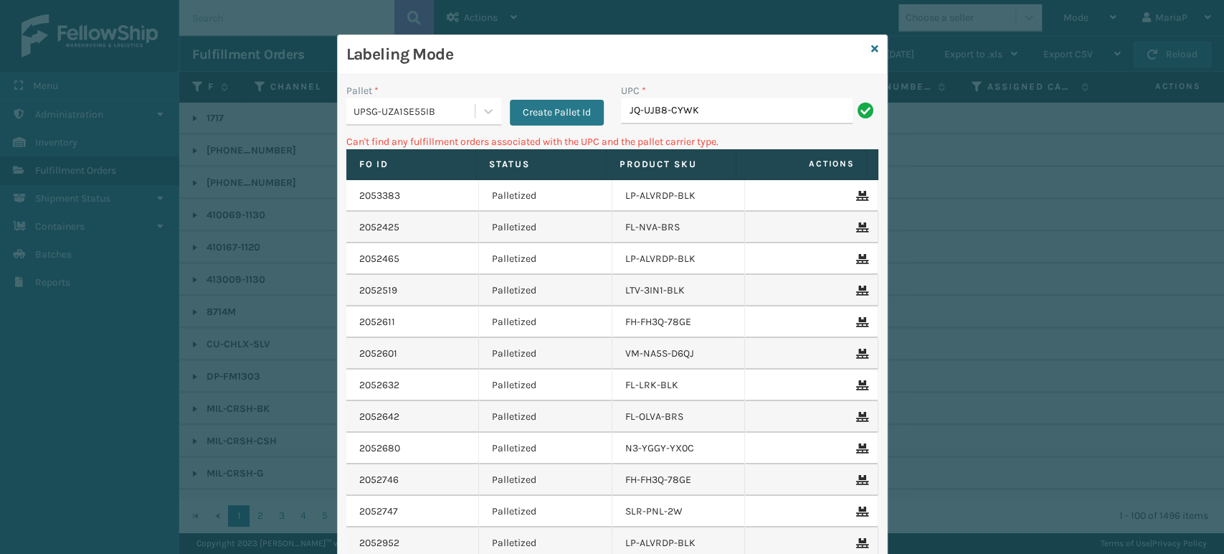
click at [726, 112] on input "JQ-UJB8-CYWK" at bounding box center [737, 111] width 232 height 26
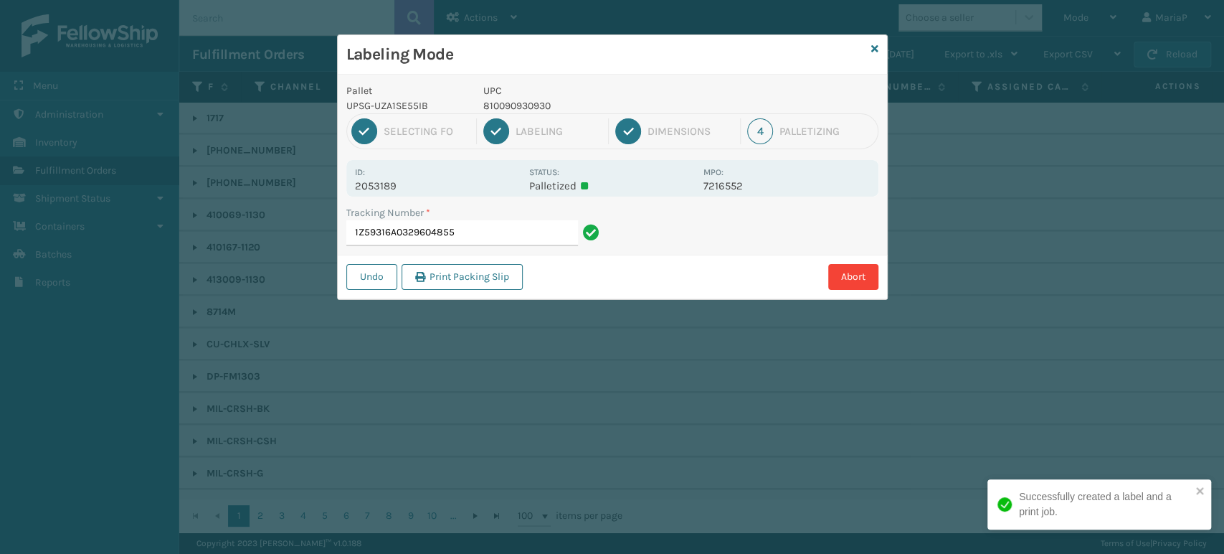
click at [516, 109] on p "810090930930" at bounding box center [589, 105] width 212 height 15
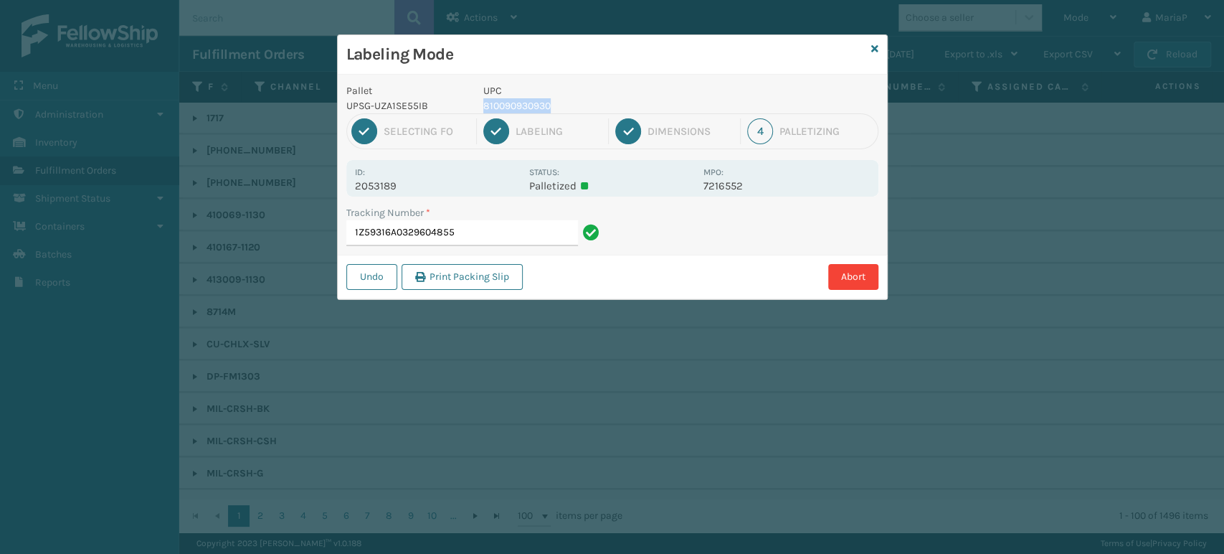
click at [516, 108] on p "810090930930" at bounding box center [589, 105] width 212 height 15
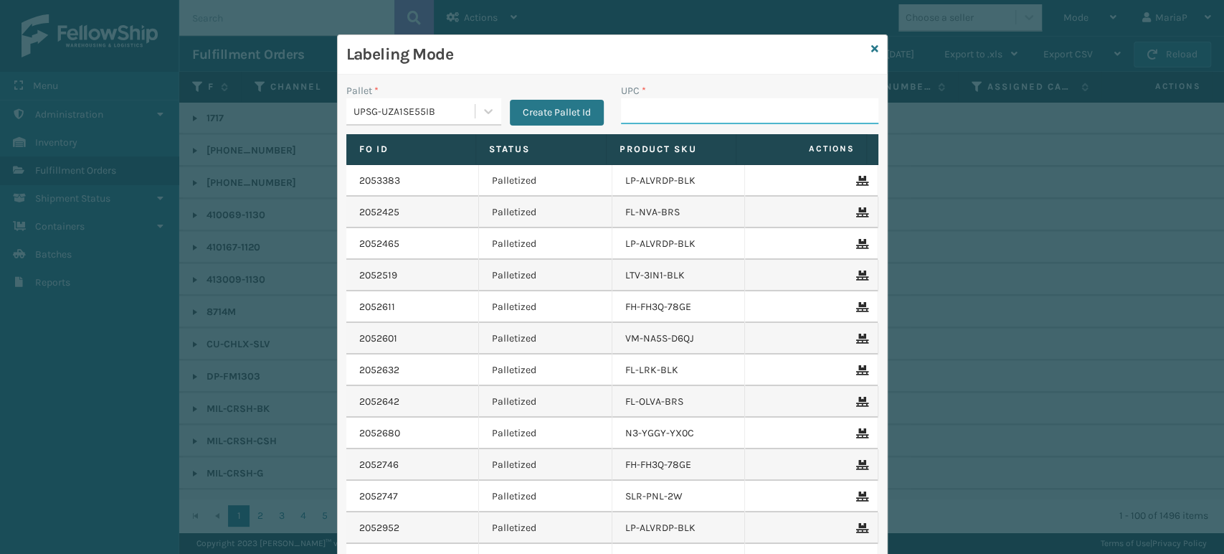
click at [702, 103] on input "UPC *" at bounding box center [749, 111] width 257 height 26
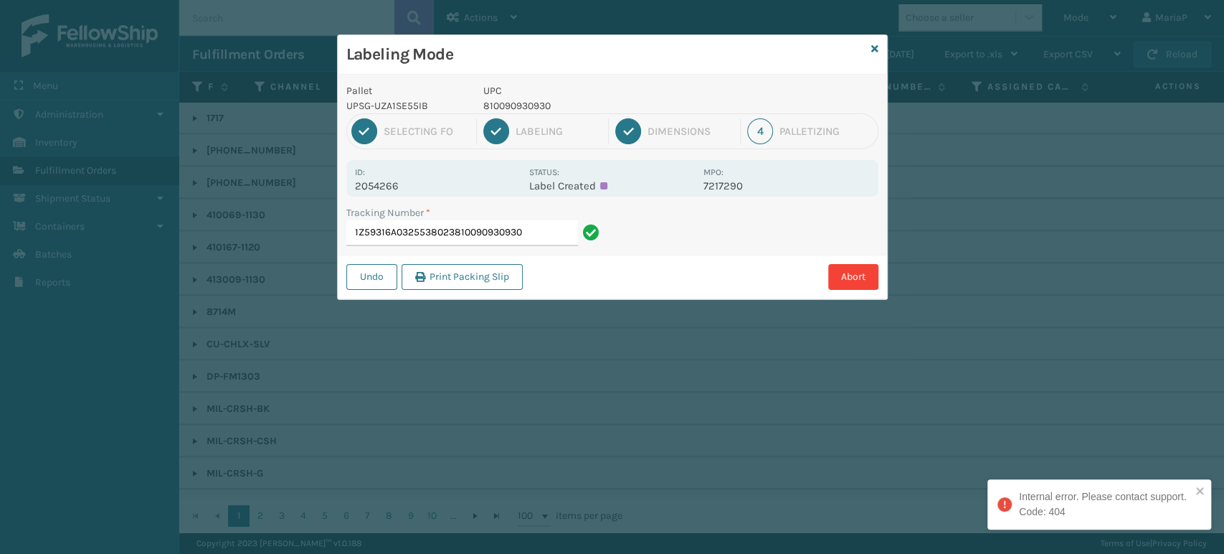
click at [553, 100] on p "810090930930" at bounding box center [589, 105] width 212 height 15
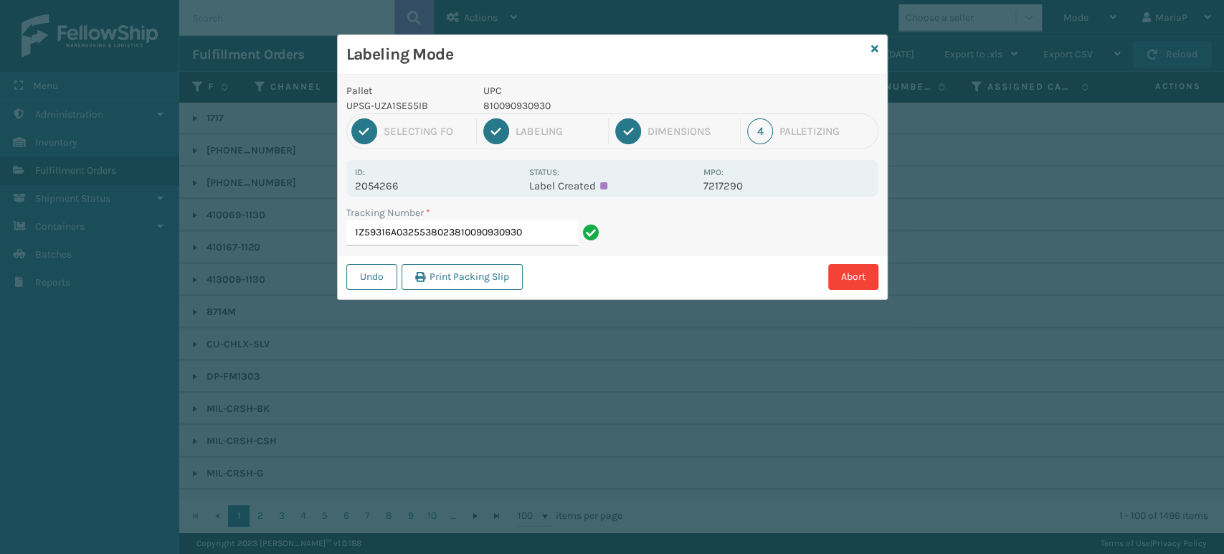
click at [546, 102] on p "810090930930" at bounding box center [589, 105] width 212 height 15
copy p "810090930930"
click at [544, 226] on input "1Z59316A0325538023810090930930" at bounding box center [462, 233] width 232 height 26
click at [524, 235] on input "1Z59316A0325538023810090930930" at bounding box center [462, 233] width 232 height 26
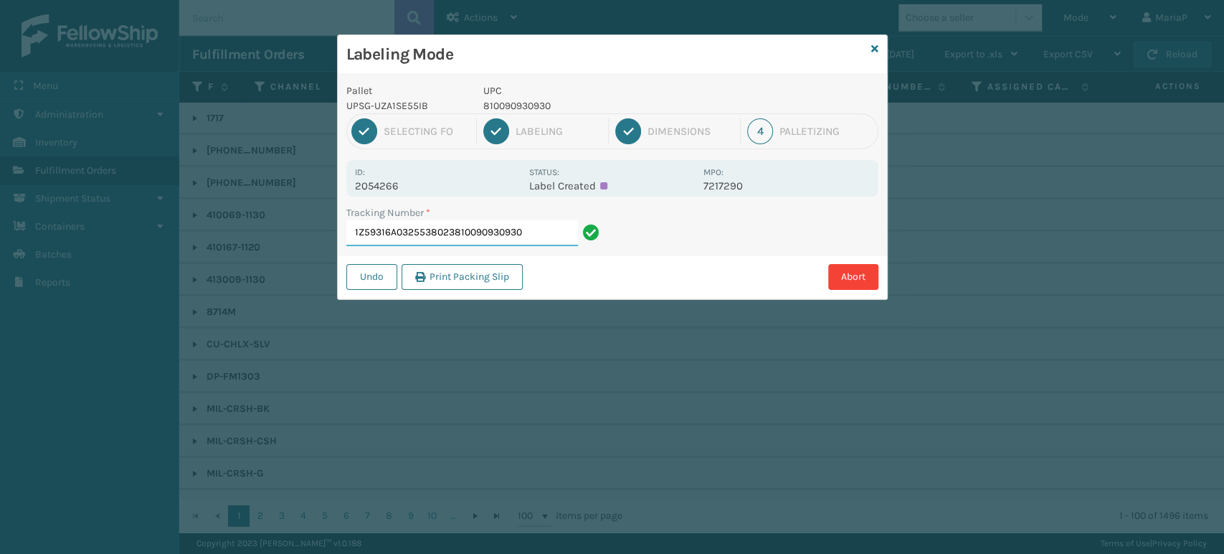
click at [525, 234] on input "1Z59316A0325538023810090930930" at bounding box center [462, 233] width 232 height 26
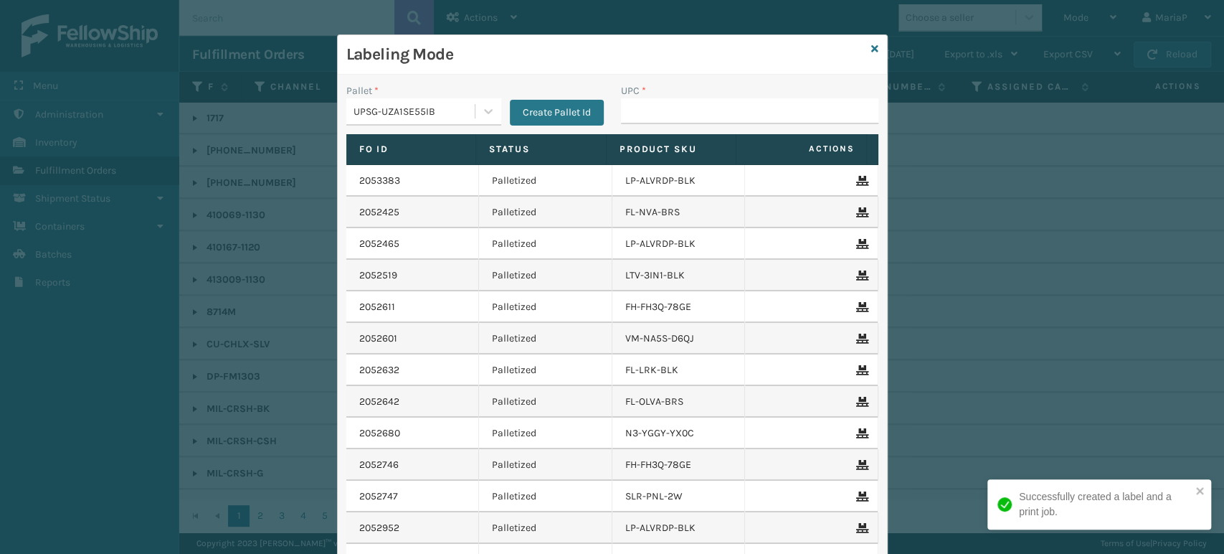
click at [876, 47] on div "Labeling Mode" at bounding box center [612, 54] width 549 height 39
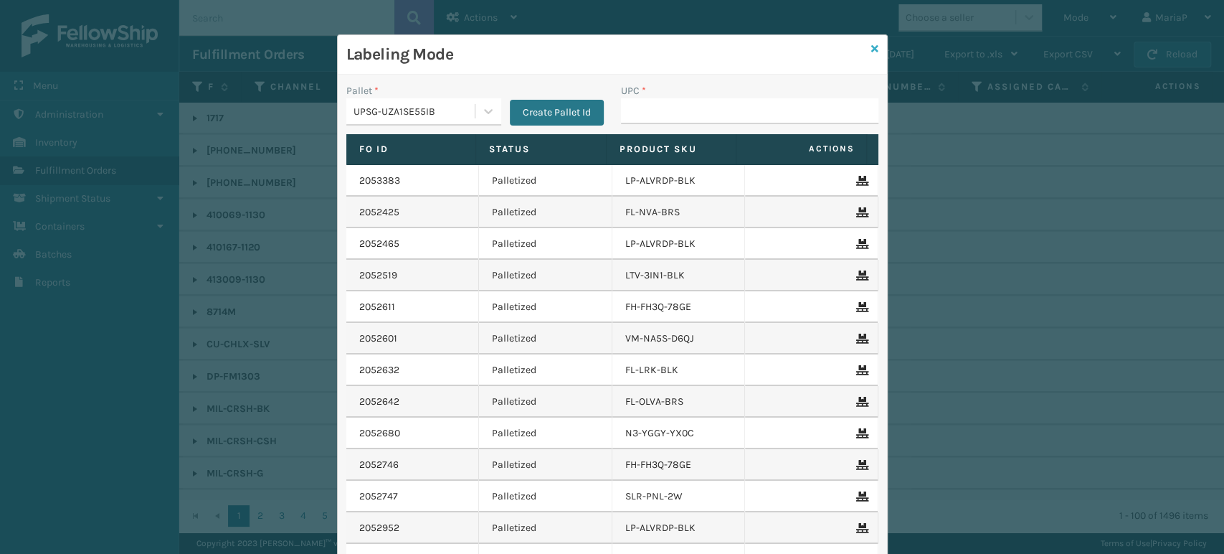
click at [871, 49] on icon at bounding box center [874, 49] width 7 height 10
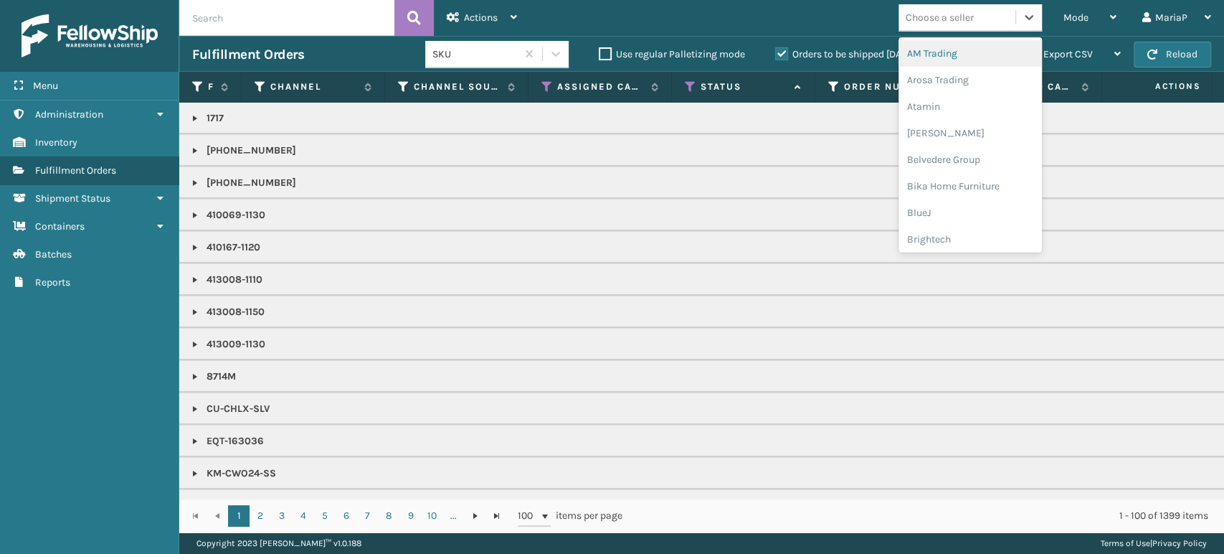
click at [969, 16] on div "Choose a seller" at bounding box center [940, 17] width 68 height 15
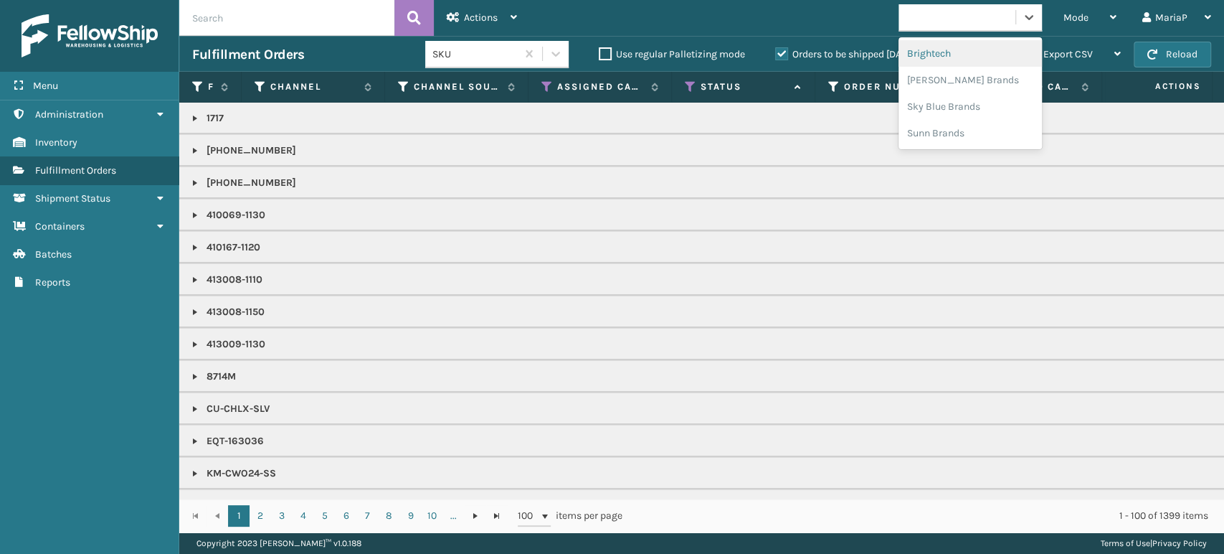
click at [959, 16] on div "br" at bounding box center [956, 18] width 117 height 24
click at [959, 73] on div "LifePro Fitness" at bounding box center [969, 80] width 143 height 27
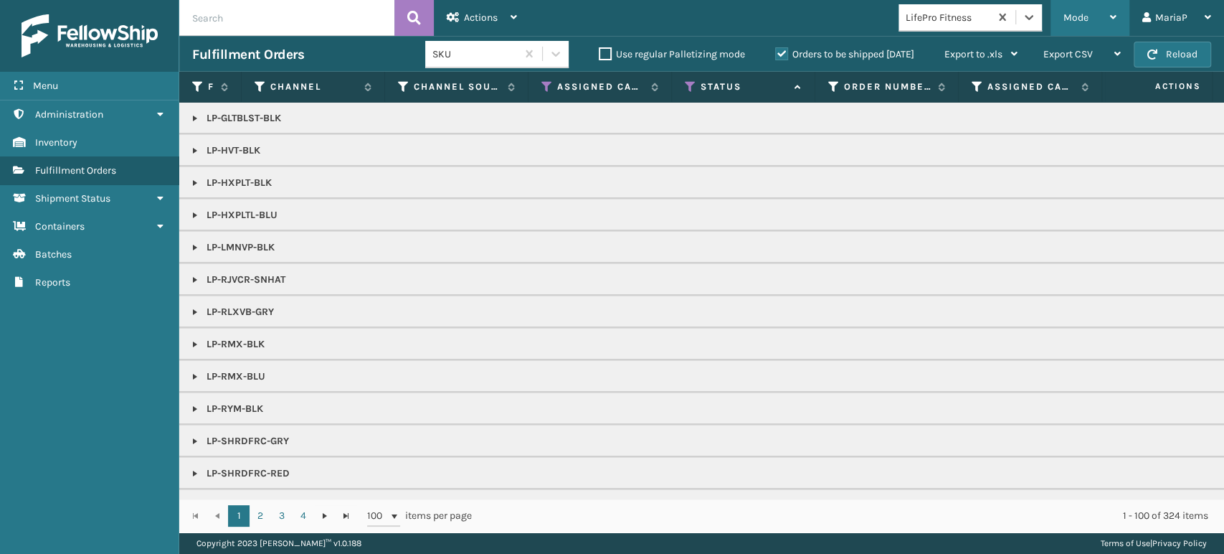
click at [1093, 19] on div "Mode" at bounding box center [1089, 18] width 53 height 36
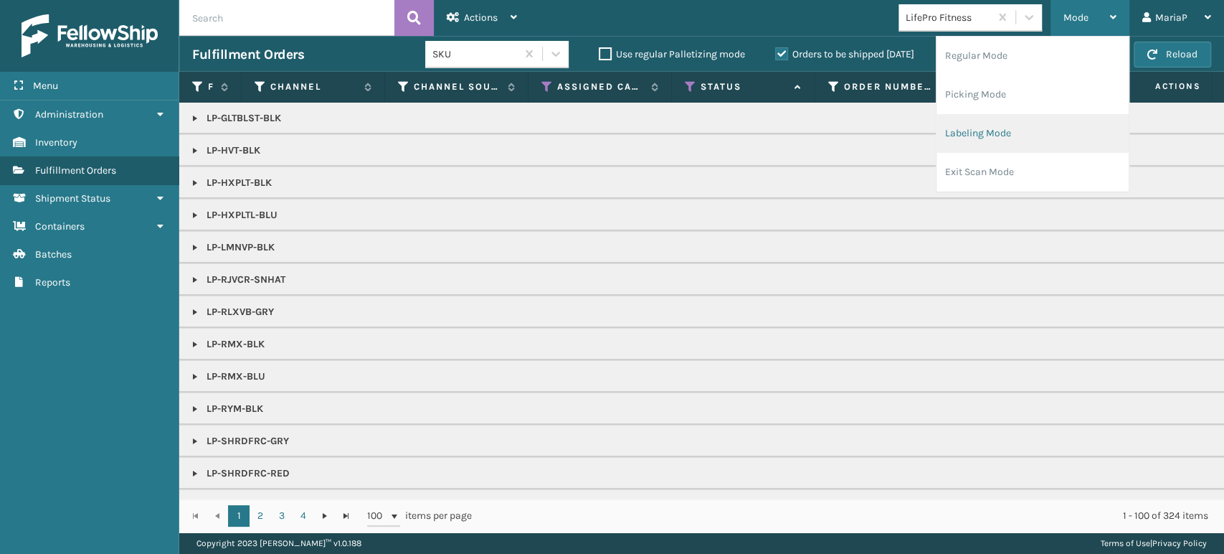
click at [1033, 140] on li "Labeling Mode" at bounding box center [1032, 133] width 192 height 39
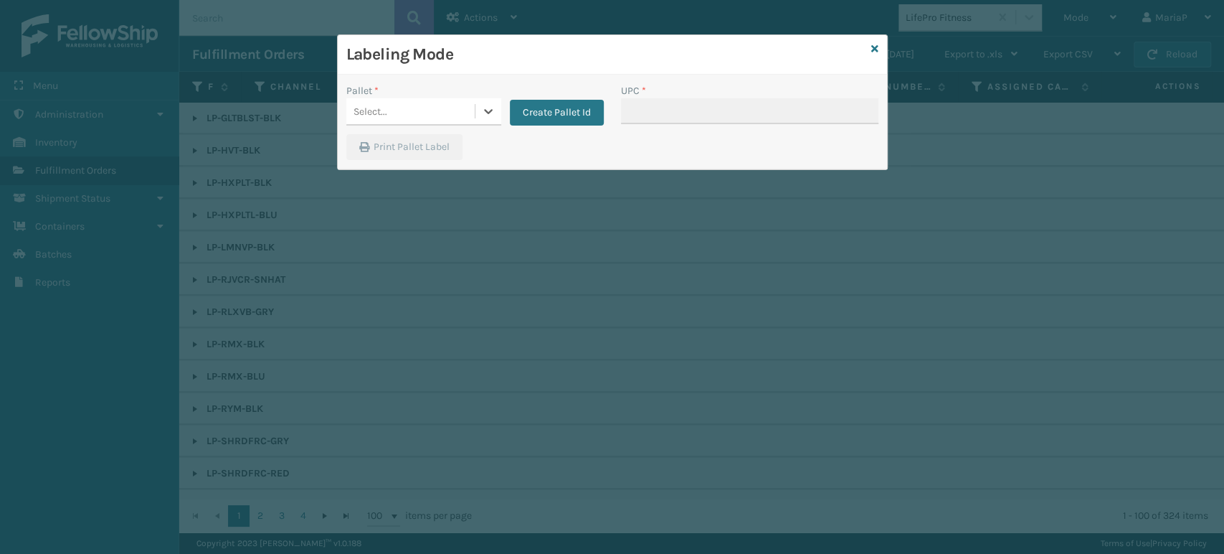
click at [445, 113] on div "Select..." at bounding box center [410, 112] width 128 height 24
click at [440, 172] on div "UPSG-UZA1SE55IB" at bounding box center [423, 174] width 155 height 27
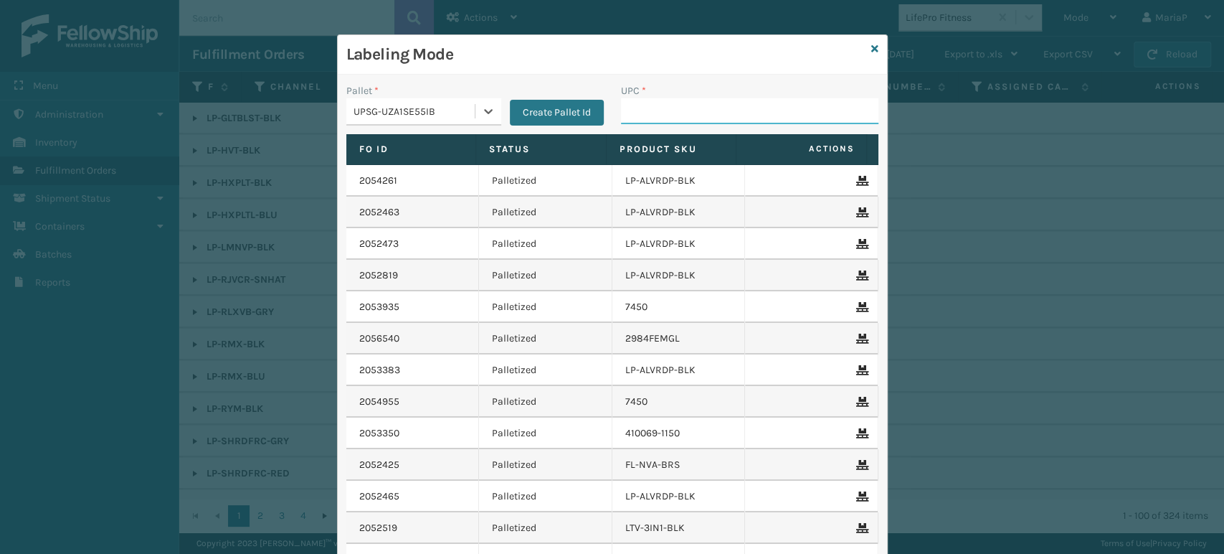
click at [663, 115] on input "UPC *" at bounding box center [749, 111] width 257 height 26
paste input "810090930930"
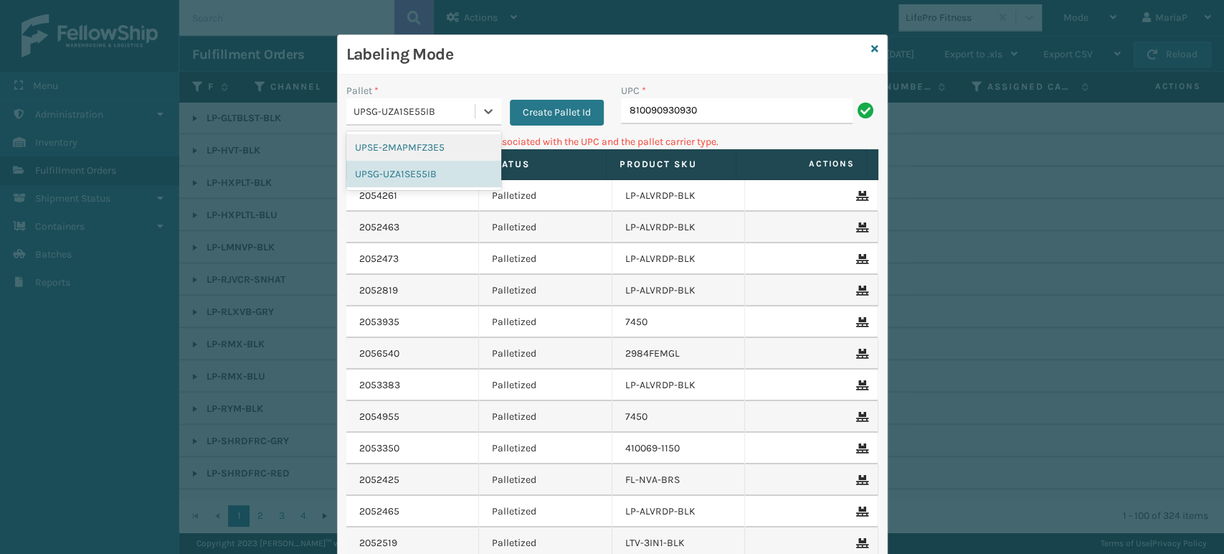
drag, startPoint x: 385, startPoint y: 108, endPoint x: 408, endPoint y: 144, distance: 43.2
click at [386, 108] on div "UPSG-UZA1SE55IB" at bounding box center [414, 111] width 123 height 15
drag, startPoint x: 419, startPoint y: 142, endPoint x: 654, endPoint y: 132, distance: 235.4
click at [419, 142] on div "UPSE-2MAPMFZ3E5" at bounding box center [423, 147] width 155 height 27
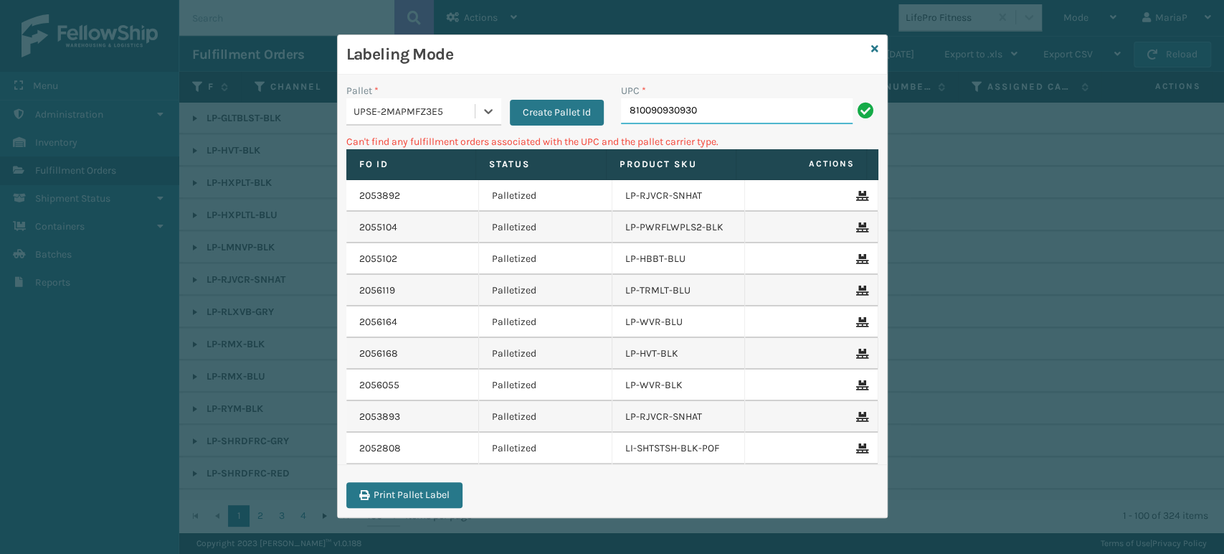
click at [726, 114] on input "810090930930" at bounding box center [737, 111] width 232 height 26
click at [716, 108] on input "810090930930" at bounding box center [737, 111] width 232 height 26
click at [460, 108] on div "UPSE-2MAPMFZ3E5" at bounding box center [414, 111] width 123 height 15
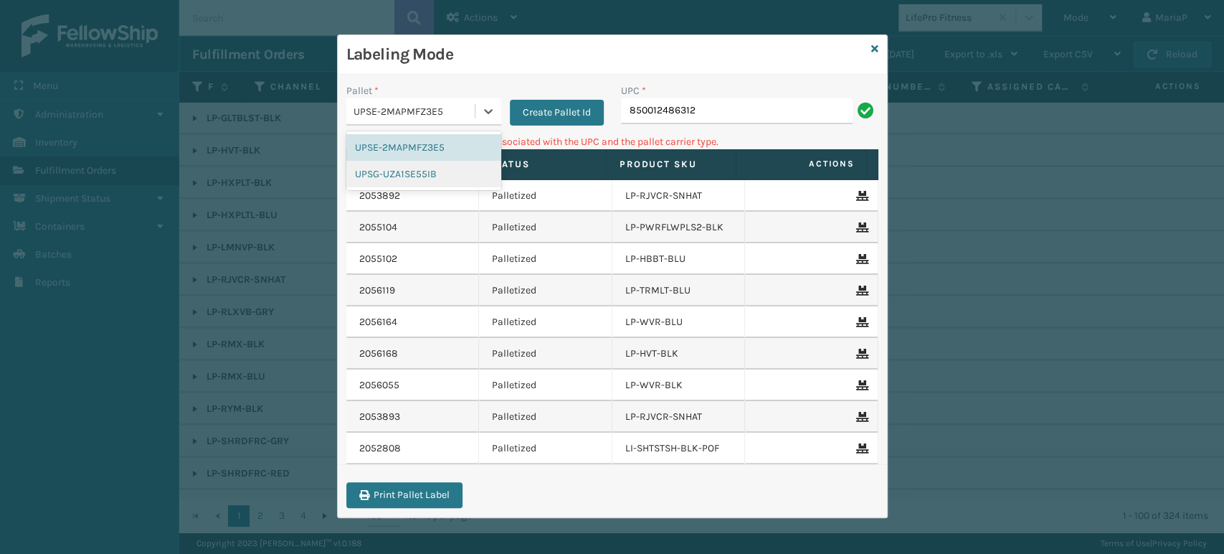
click at [451, 172] on div "UPSG-UZA1SE55IB" at bounding box center [423, 174] width 155 height 27
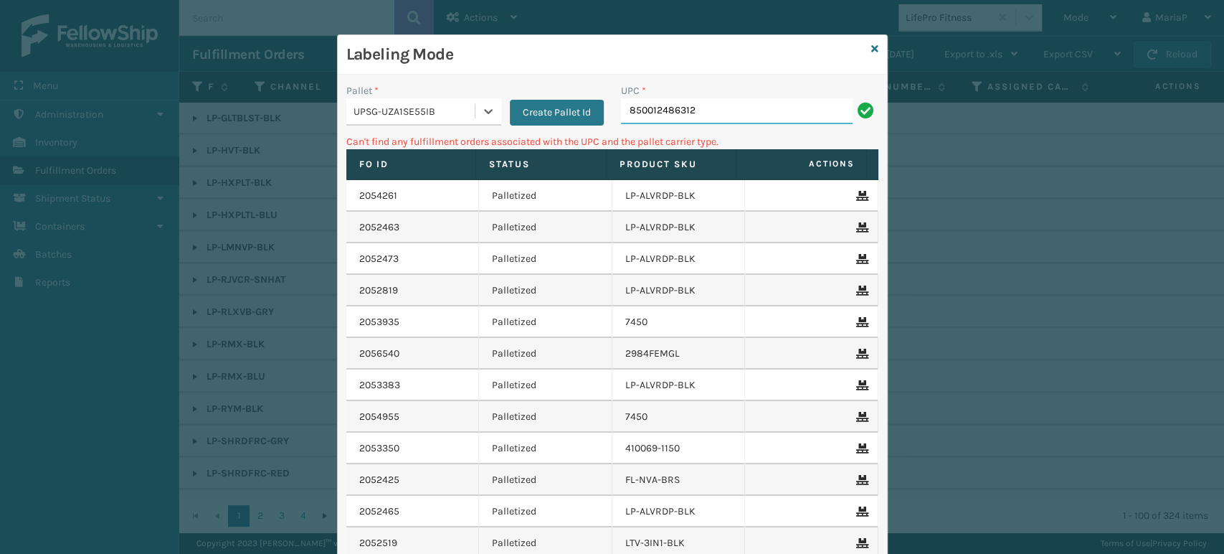
click at [719, 114] on input "850012486312" at bounding box center [737, 111] width 232 height 26
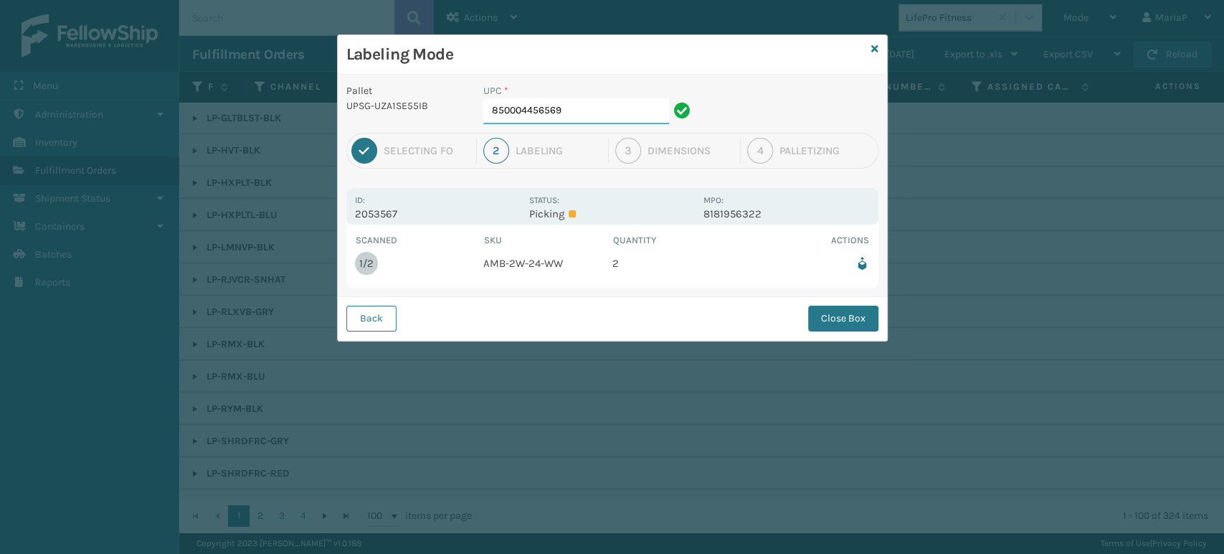
click at [582, 107] on input "850004456569" at bounding box center [576, 111] width 186 height 26
click at [812, 313] on button "Close Box" at bounding box center [843, 318] width 70 height 26
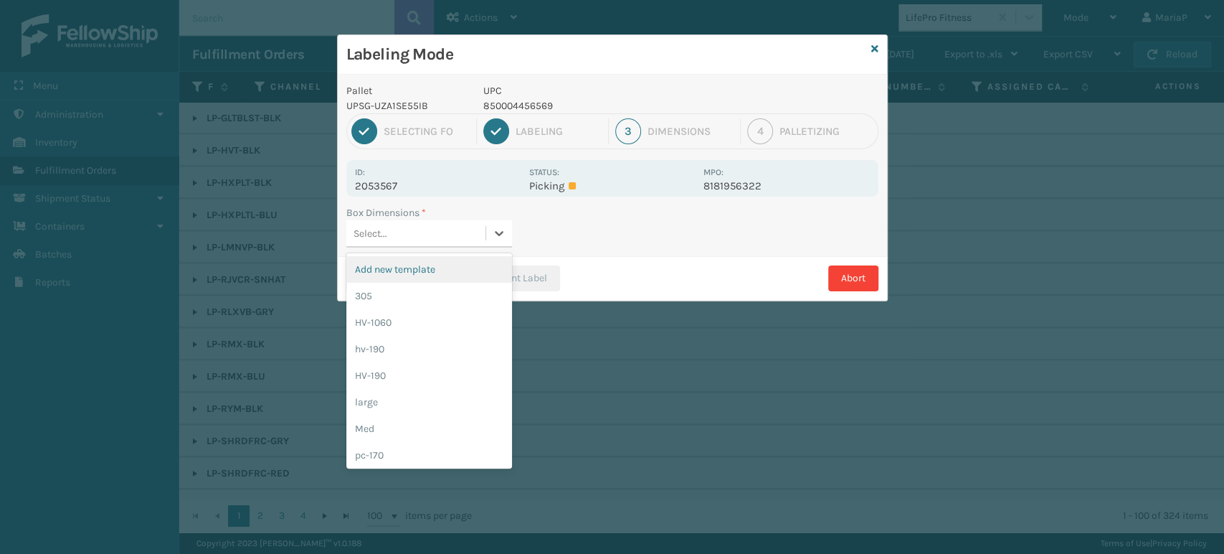
click at [461, 234] on div "Select..." at bounding box center [415, 234] width 139 height 24
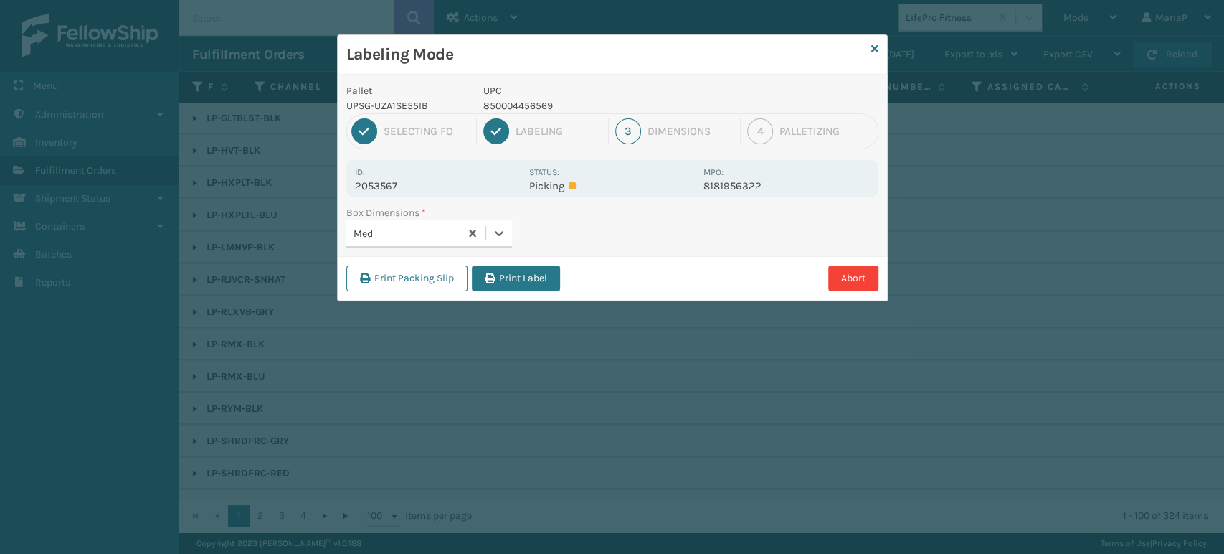
click at [536, 272] on button "Print Label" at bounding box center [516, 278] width 88 height 26
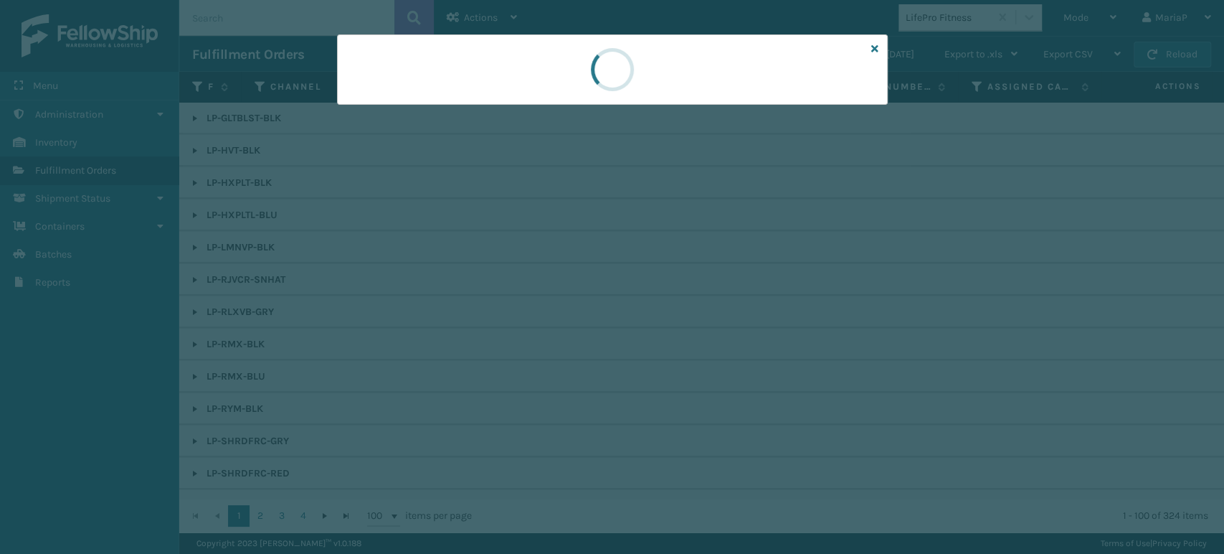
click at [541, 271] on div at bounding box center [612, 277] width 1224 height 554
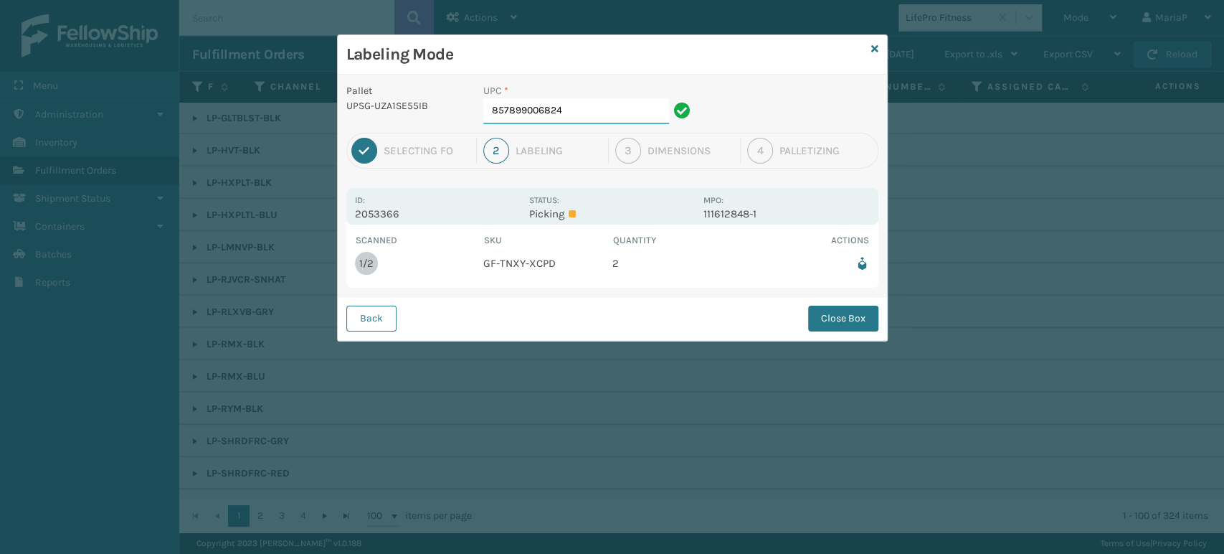
click at [574, 110] on input "857899006824" at bounding box center [576, 111] width 186 height 26
drag, startPoint x: 856, startPoint y: 336, endPoint x: 850, endPoint y: 326, distance: 11.3
click at [857, 336] on div "Back Close Box" at bounding box center [612, 318] width 549 height 44
drag, startPoint x: 850, startPoint y: 326, endPoint x: 827, endPoint y: 328, distance: 23.0
click at [850, 326] on button "Close Box" at bounding box center [843, 318] width 70 height 26
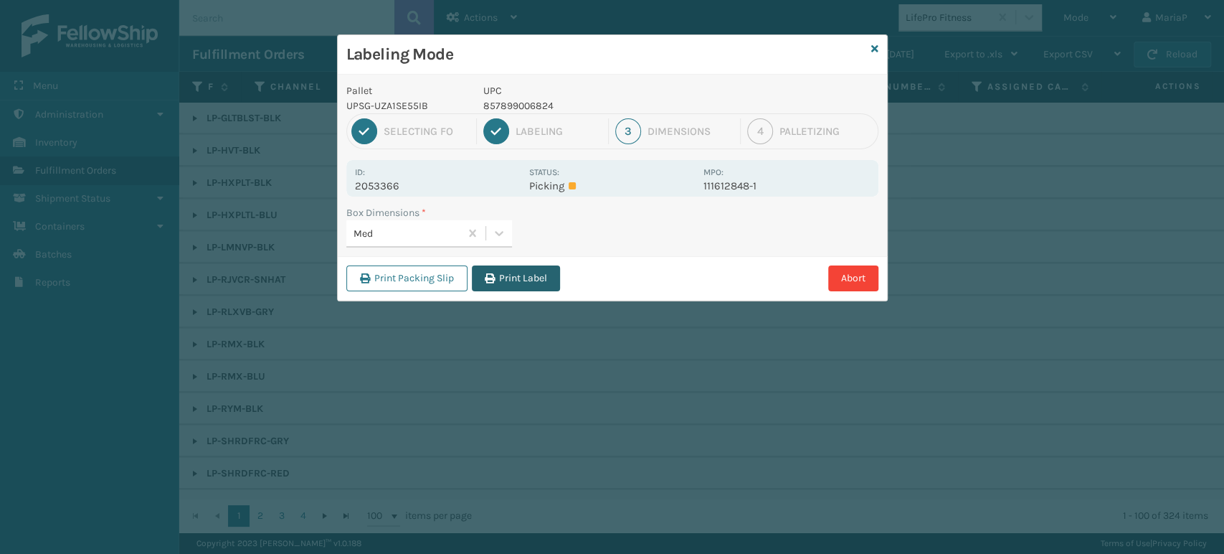
click at [508, 280] on button "Print Label" at bounding box center [516, 278] width 88 height 26
click at [508, 280] on div "Labeling Mode Pallet UPSG-UZA1SE55IB UPC 857899006824 1 Selecting FO 2 Labeling…" at bounding box center [612, 277] width 1224 height 554
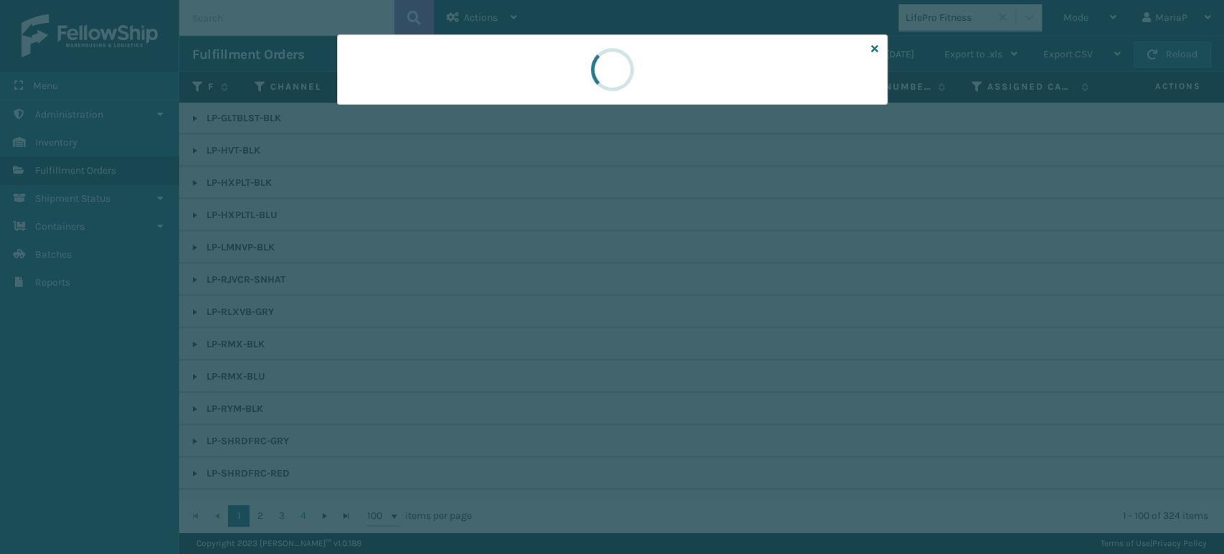
click at [513, 280] on div at bounding box center [612, 277] width 1224 height 554
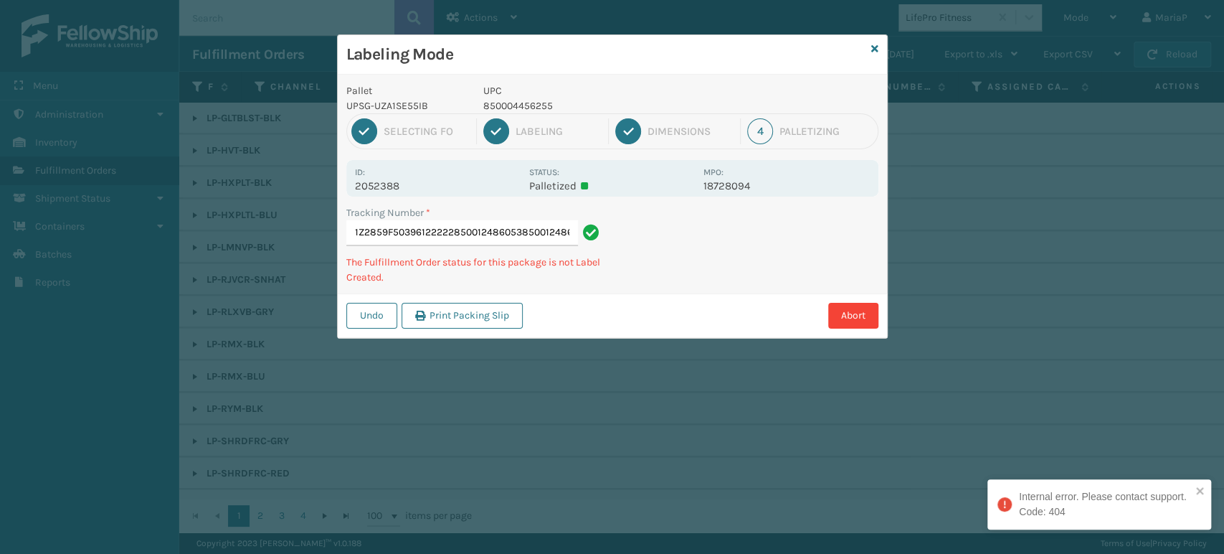
scroll to position [0, 20]
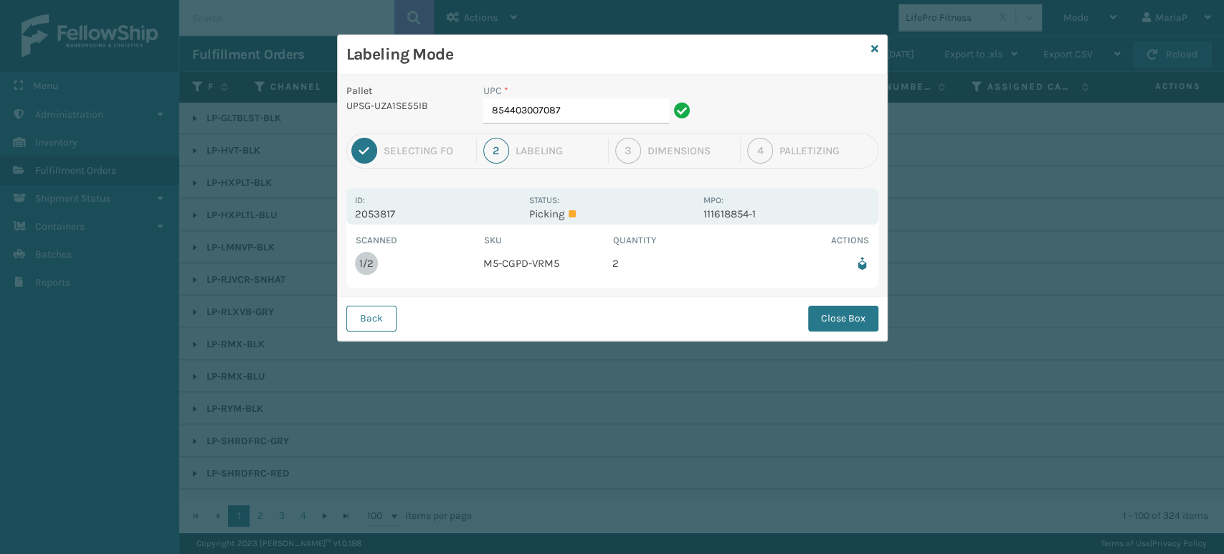
click at [637, 96] on div "UPC *" at bounding box center [589, 90] width 212 height 15
click at [635, 102] on input "854403007087" at bounding box center [576, 111] width 186 height 26
click at [877, 322] on button "Close Box" at bounding box center [843, 318] width 70 height 26
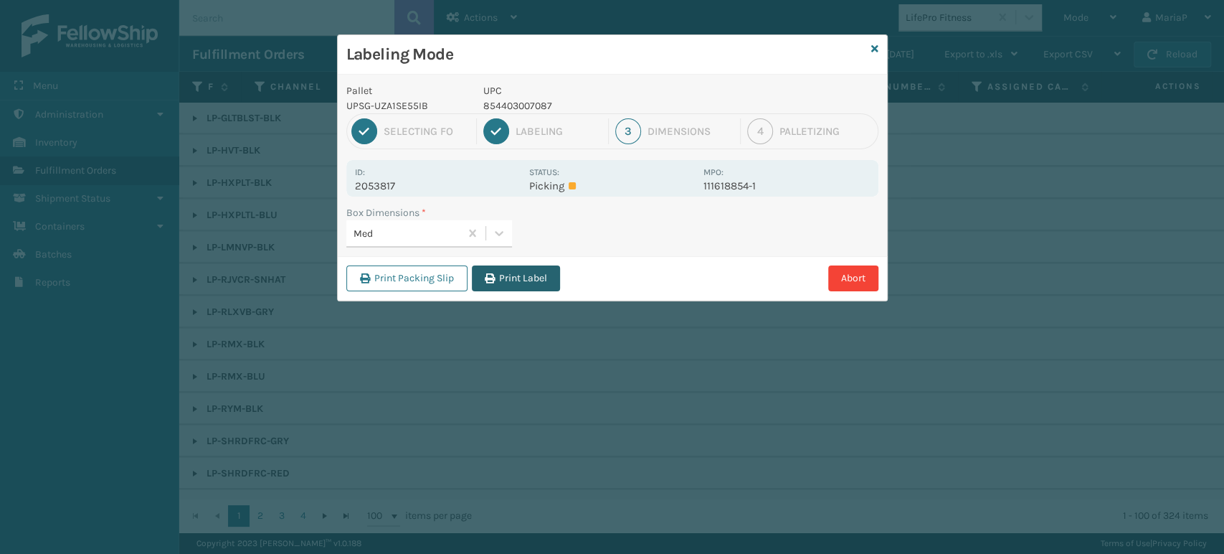
click at [496, 284] on button "Print Label" at bounding box center [516, 278] width 88 height 26
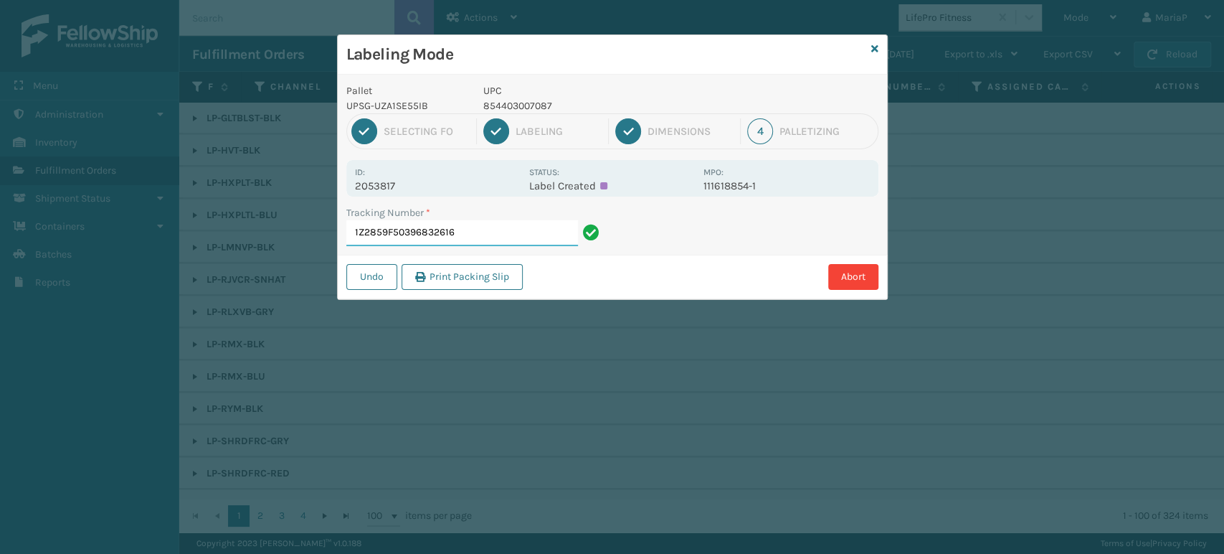
click at [494, 219] on div "Tracking Number * 1Z2859F50396832616" at bounding box center [474, 225] width 257 height 41
click at [493, 221] on input "1Z2859F50396832616" at bounding box center [462, 233] width 232 height 26
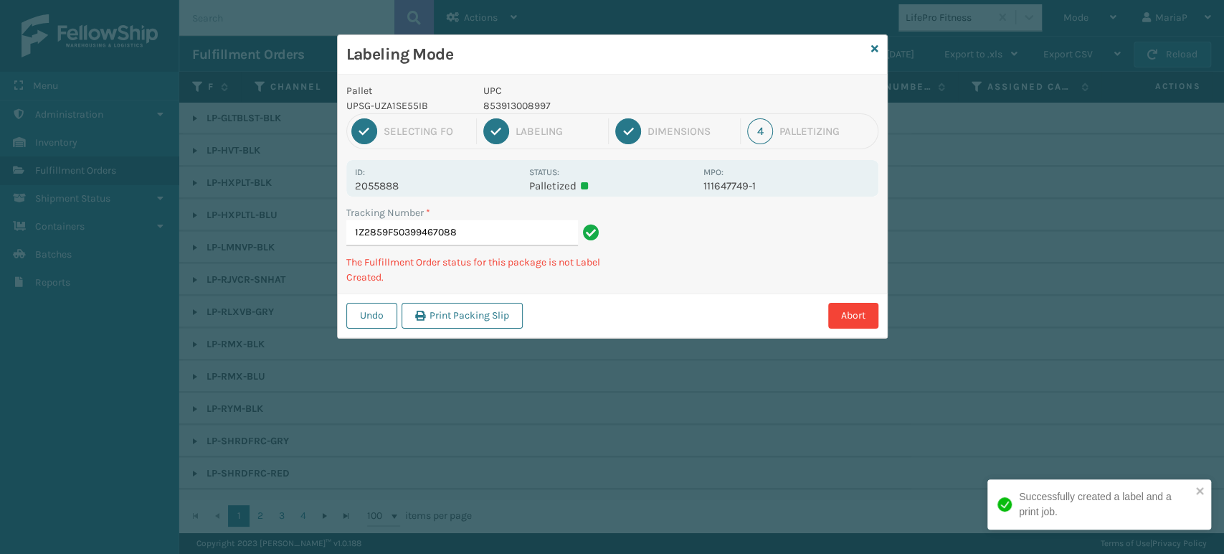
click at [521, 102] on p "853913008997" at bounding box center [589, 105] width 212 height 15
copy p "853913008997"
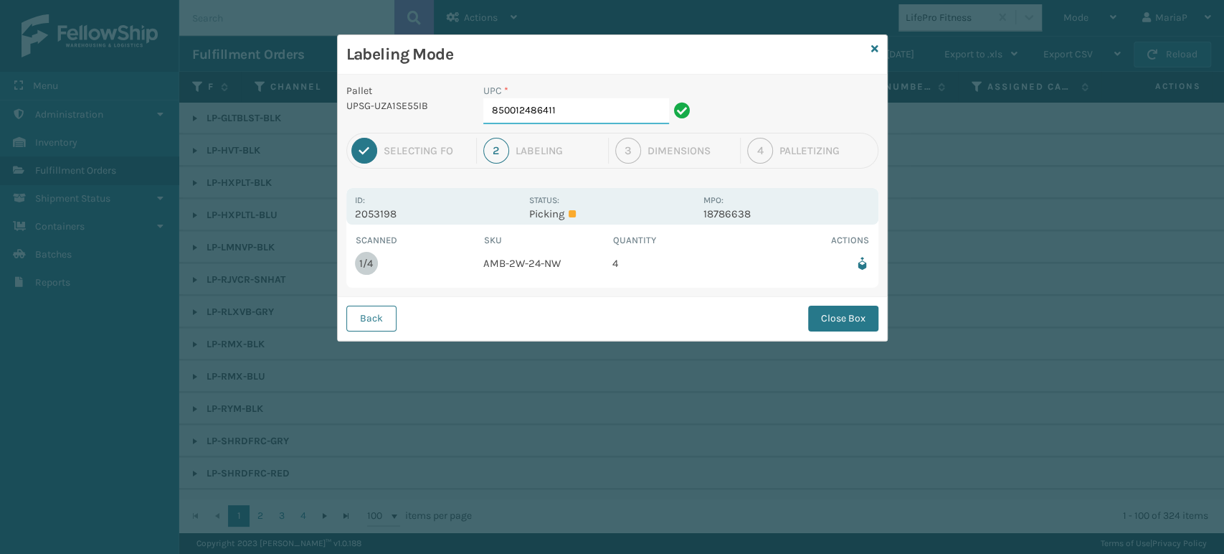
drag, startPoint x: 546, startPoint y: 118, endPoint x: 545, endPoint y: 125, distance: 7.2
click at [546, 118] on input "850012486411" at bounding box center [576, 111] width 186 height 26
click at [839, 324] on button "Close Box" at bounding box center [843, 318] width 70 height 26
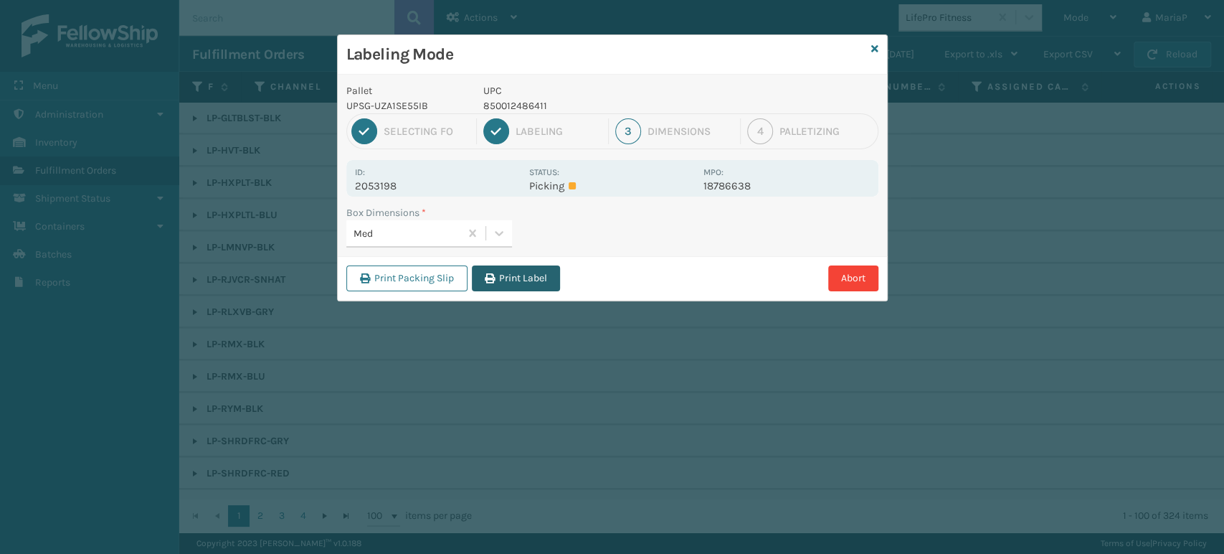
click at [522, 283] on button "Print Label" at bounding box center [516, 278] width 88 height 26
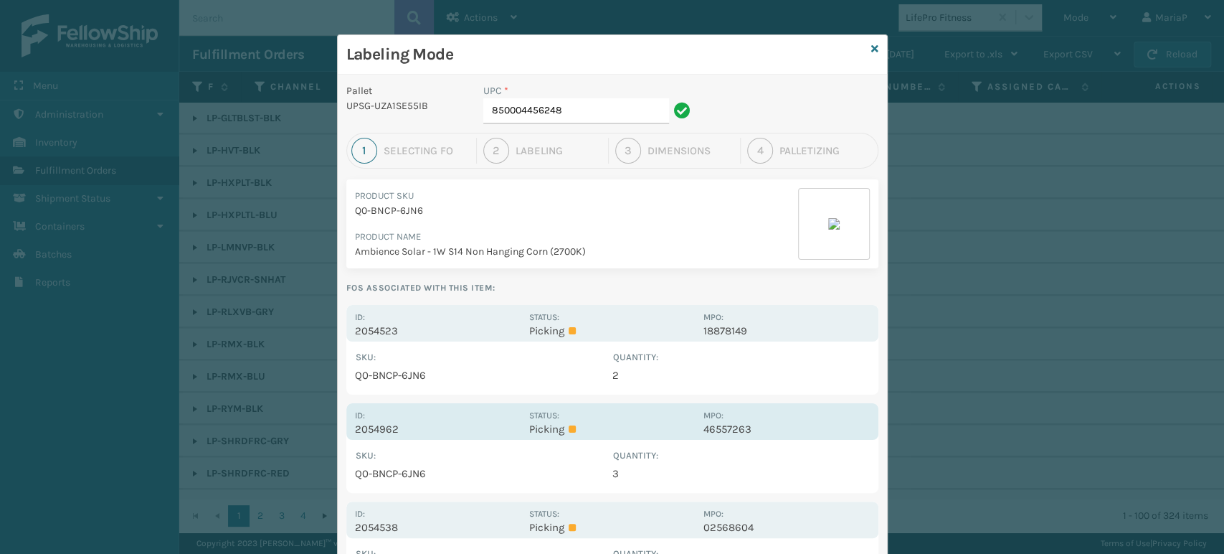
click at [379, 430] on p "2054962" at bounding box center [438, 428] width 166 height 13
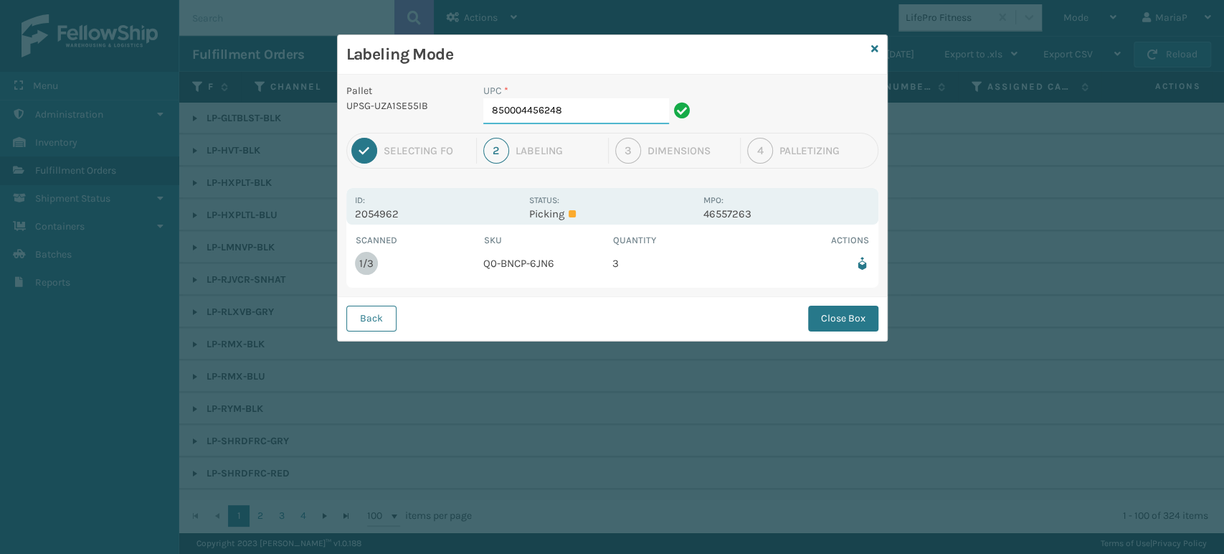
click at [597, 118] on input "850004456248" at bounding box center [576, 111] width 186 height 26
drag, startPoint x: 597, startPoint y: 118, endPoint x: 558, endPoint y: 130, distance: 41.1
drag, startPoint x: 558, startPoint y: 130, endPoint x: 865, endPoint y: 311, distance: 356.5
click at [865, 311] on button "Close Box" at bounding box center [843, 318] width 70 height 26
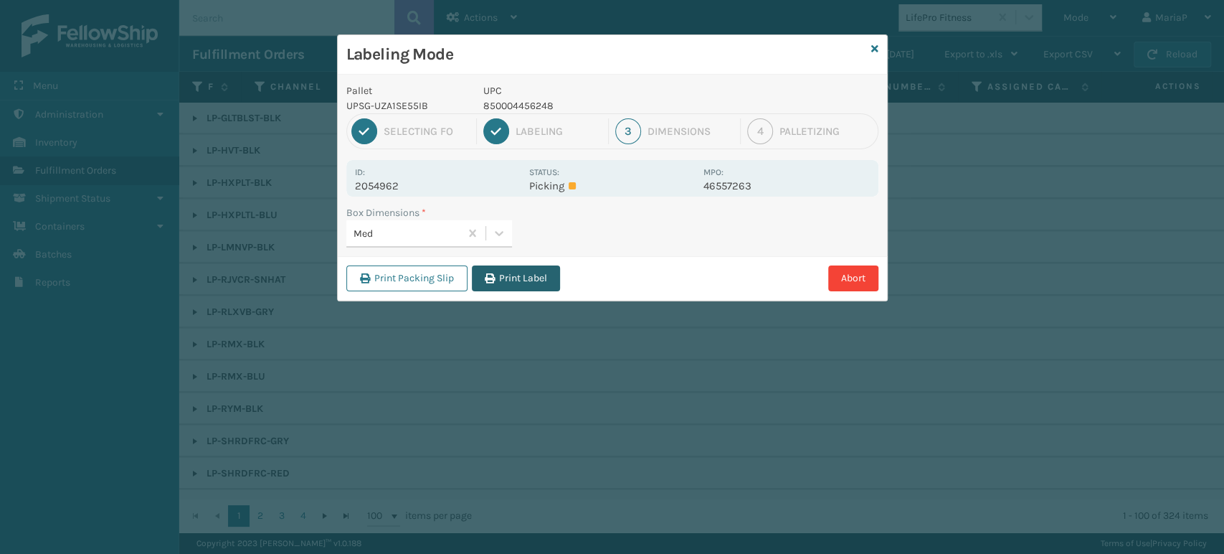
click at [511, 280] on button "Print Label" at bounding box center [516, 278] width 88 height 26
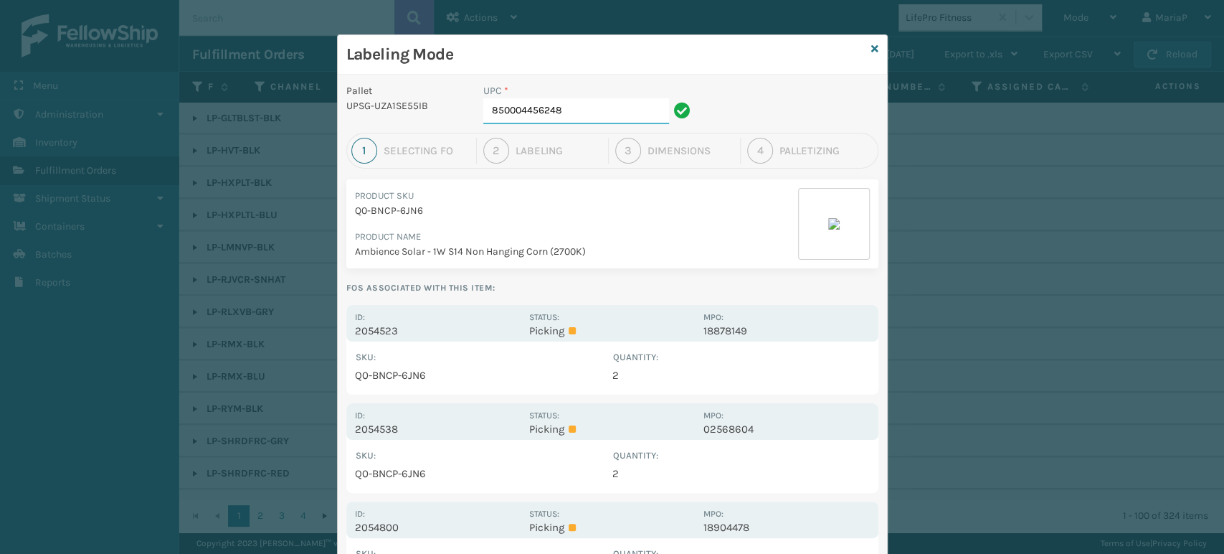
click at [575, 108] on input "850004456248" at bounding box center [576, 111] width 186 height 26
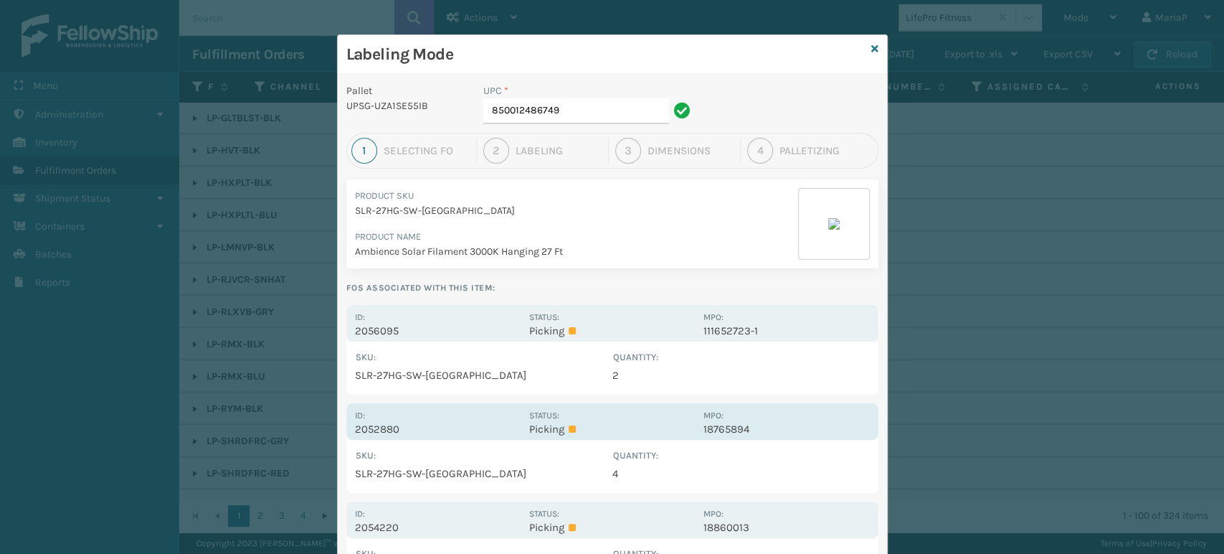
click at [389, 429] on p "2052880" at bounding box center [438, 428] width 166 height 13
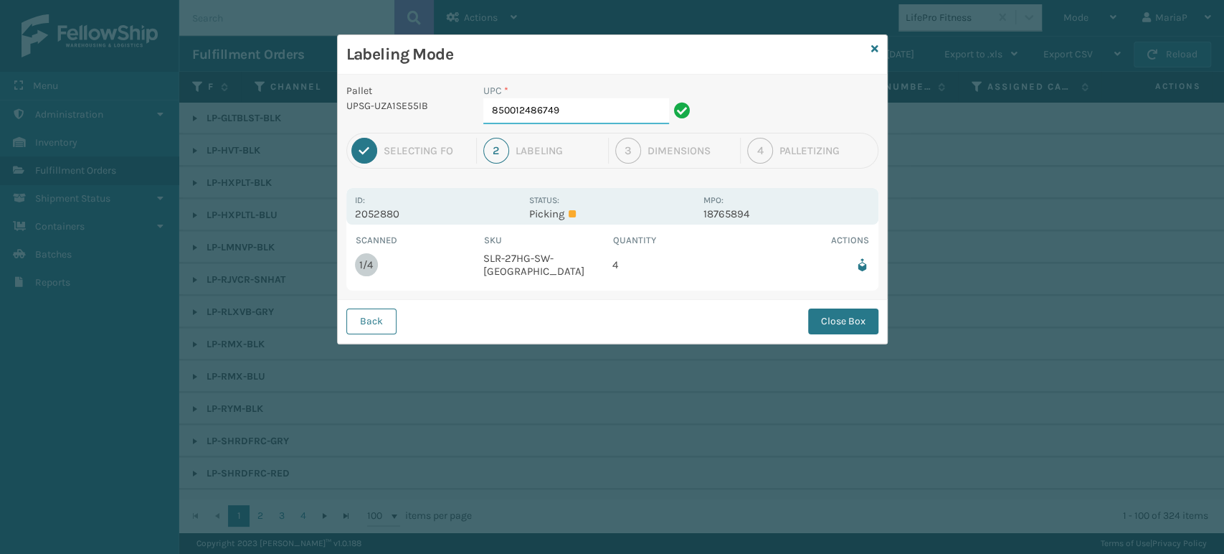
click at [580, 113] on input "850012486749" at bounding box center [576, 111] width 186 height 26
click at [847, 318] on button "Close Box" at bounding box center [843, 321] width 70 height 26
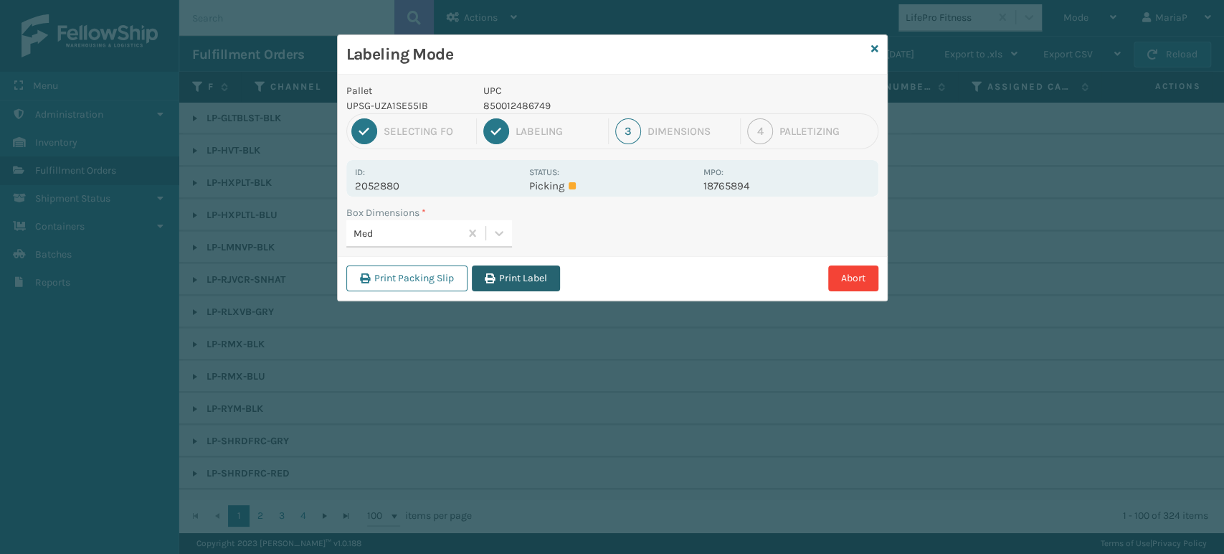
click at [505, 270] on button "Print Label" at bounding box center [516, 278] width 88 height 26
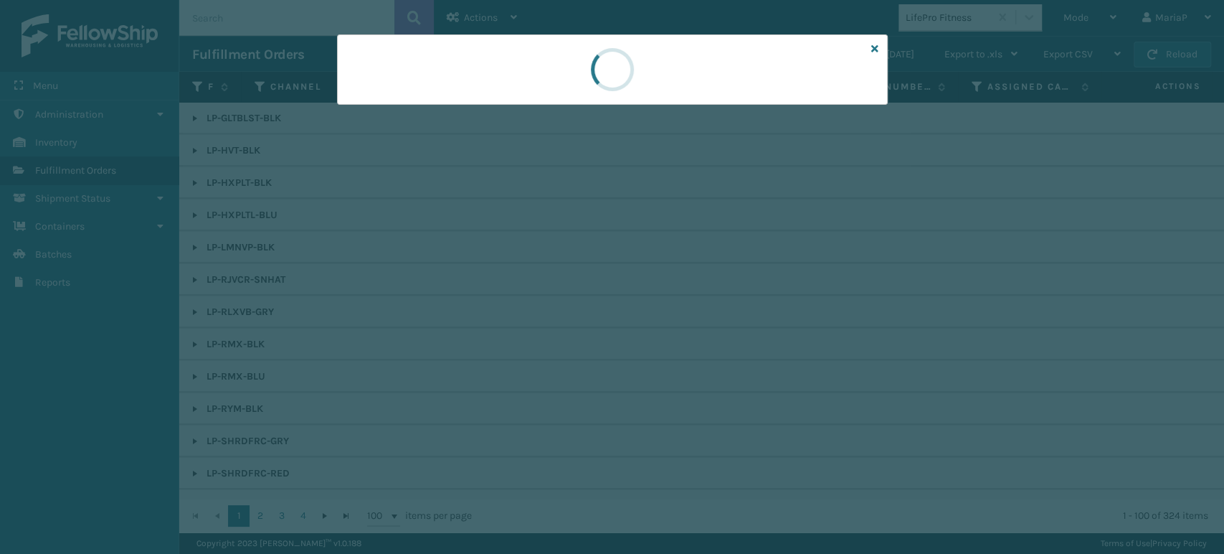
click at [506, 272] on div at bounding box center [612, 277] width 1224 height 554
click at [508, 274] on div at bounding box center [612, 277] width 1224 height 554
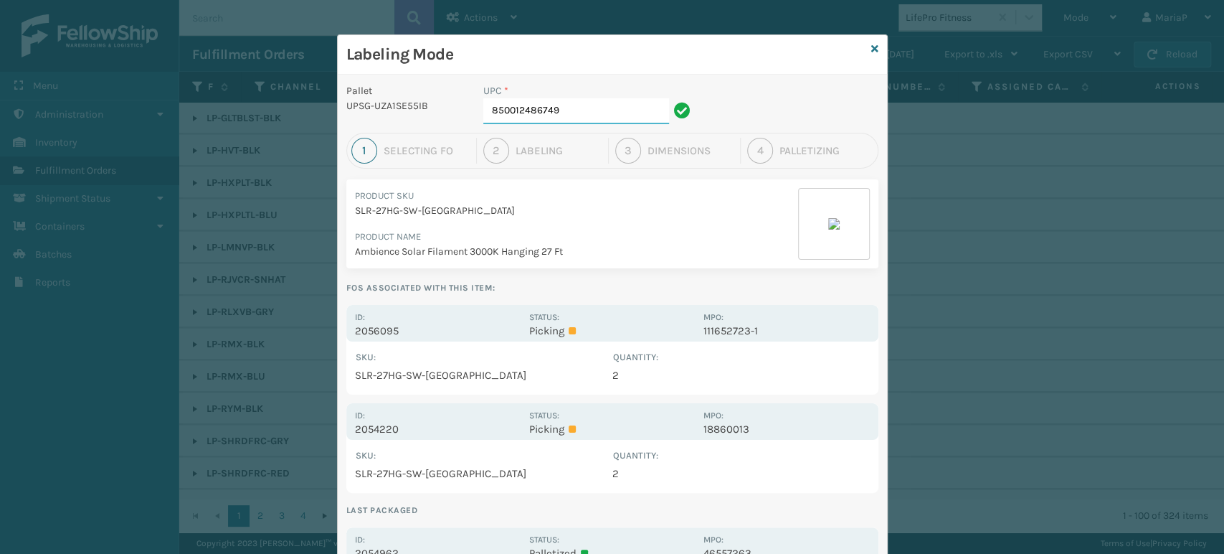
click at [590, 113] on input "850012486749" at bounding box center [576, 111] width 186 height 26
click at [589, 113] on input "850012486749" at bounding box center [576, 111] width 186 height 26
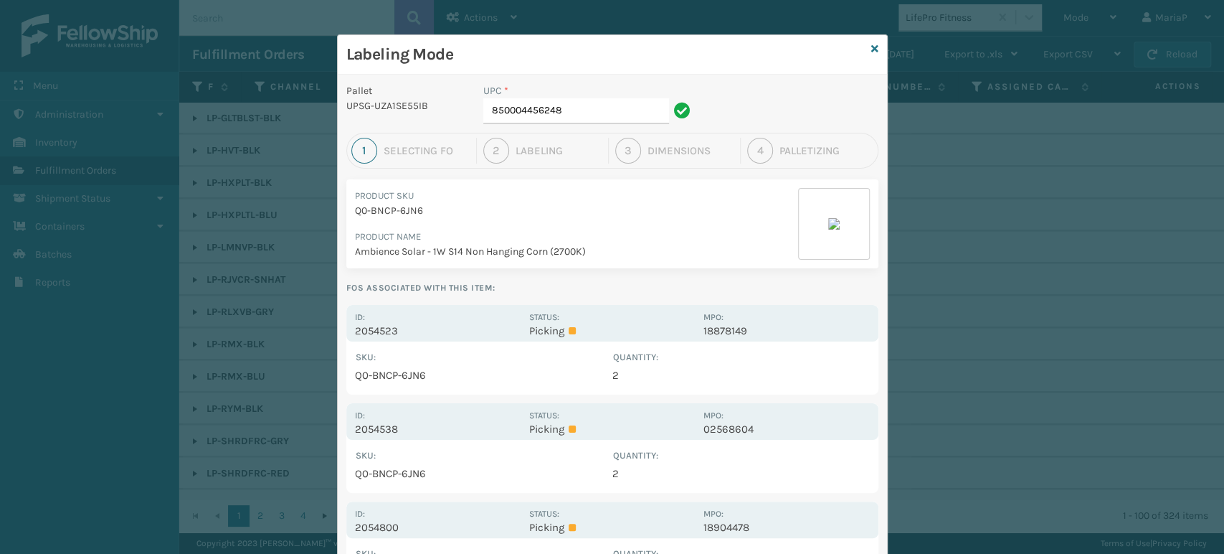
drag, startPoint x: 374, startPoint y: 332, endPoint x: 397, endPoint y: 298, distance: 41.8
click at [375, 332] on p "2054523" at bounding box center [438, 330] width 166 height 13
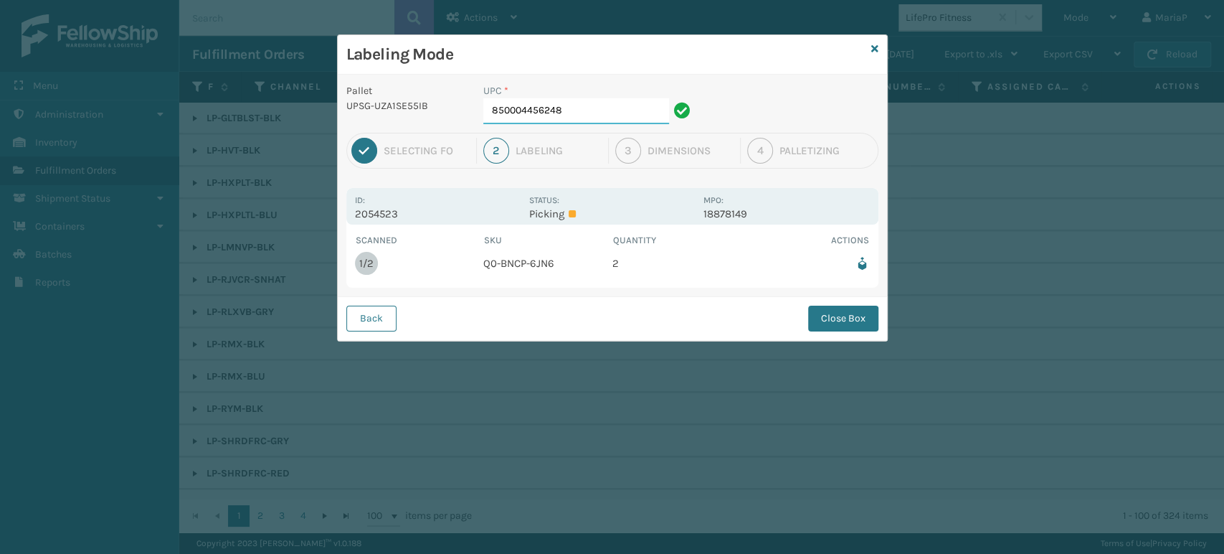
click at [564, 108] on input "850004456248" at bounding box center [576, 111] width 186 height 26
drag, startPoint x: 854, startPoint y: 335, endPoint x: 725, endPoint y: 298, distance: 134.1
click at [853, 333] on div "Back Close Box" at bounding box center [612, 318] width 549 height 44
click at [818, 298] on div "Back Close Box" at bounding box center [612, 318] width 549 height 44
click at [832, 322] on button "Close Box" at bounding box center [843, 318] width 70 height 26
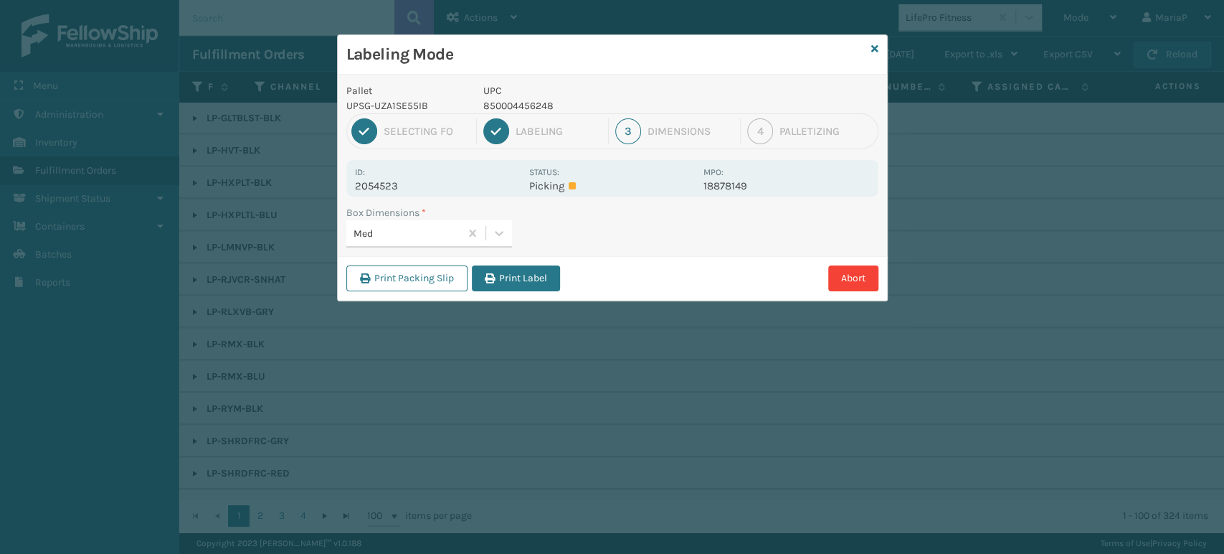
click at [505, 277] on button "Print Label" at bounding box center [516, 278] width 88 height 26
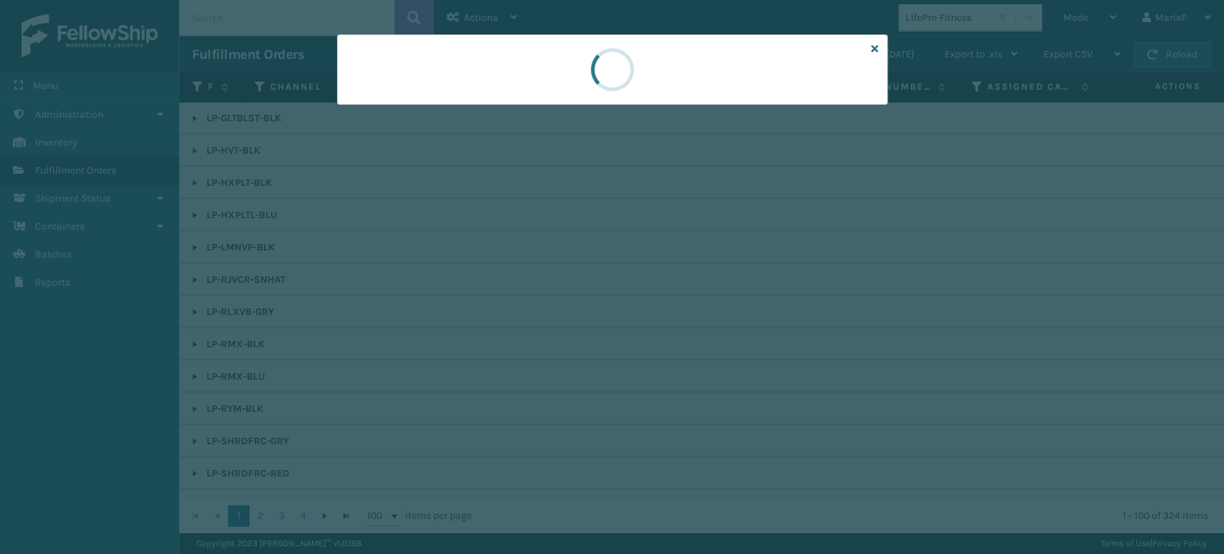
click at [506, 277] on div at bounding box center [612, 277] width 1224 height 554
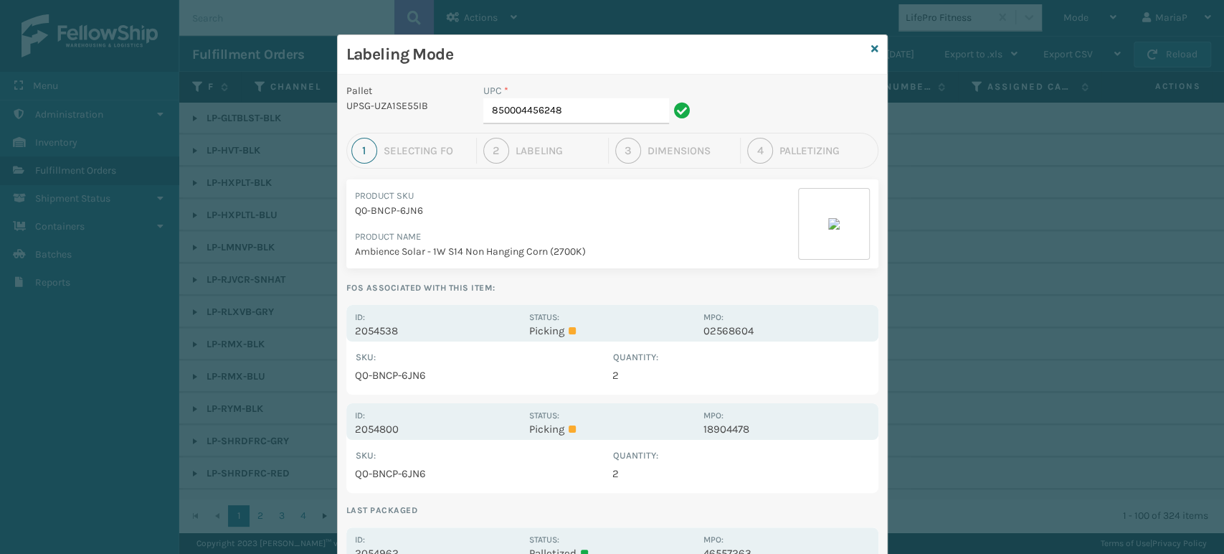
click at [600, 127] on div "UPC * 850004456248" at bounding box center [589, 107] width 229 height 49
click at [599, 120] on input "850004456248" at bounding box center [576, 111] width 186 height 26
click at [560, 96] on div "UPC *" at bounding box center [589, 90] width 212 height 15
click at [614, 109] on input "850004456248" at bounding box center [576, 111] width 186 height 26
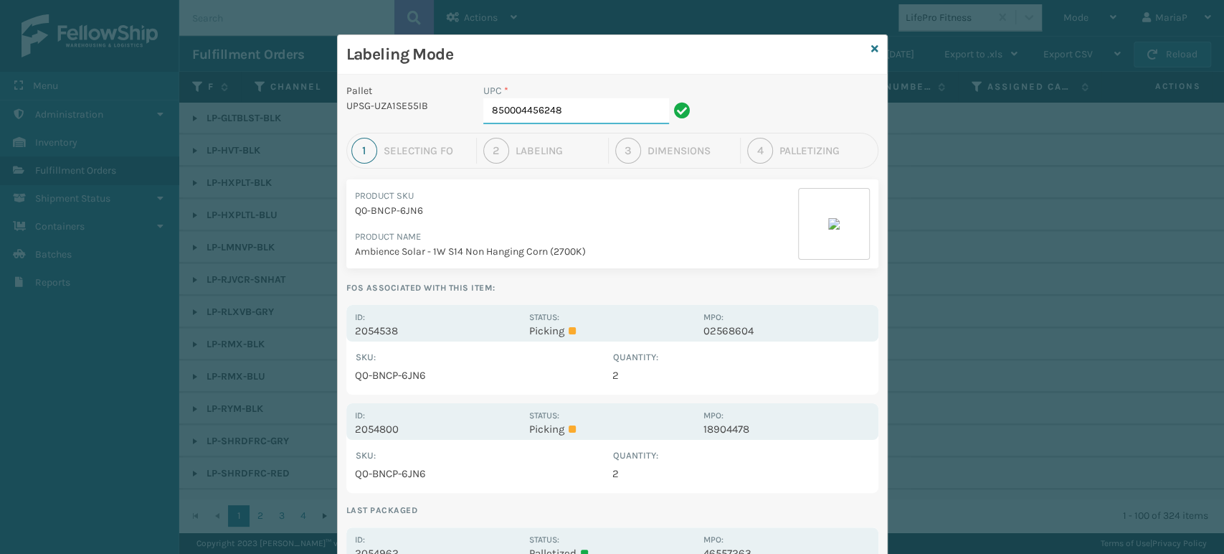
click at [610, 108] on input "850004456248" at bounding box center [576, 111] width 186 height 26
click at [631, 111] on input "850004456248" at bounding box center [576, 111] width 186 height 26
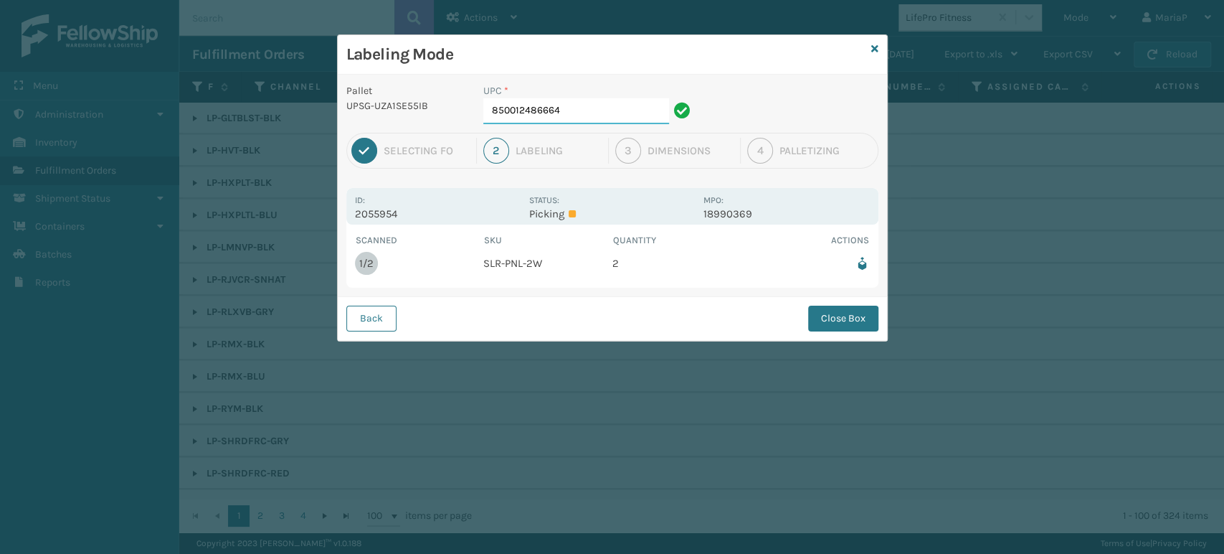
click at [627, 111] on input "850012486664" at bounding box center [576, 111] width 186 height 26
click at [840, 305] on button "Close Box" at bounding box center [843, 318] width 70 height 26
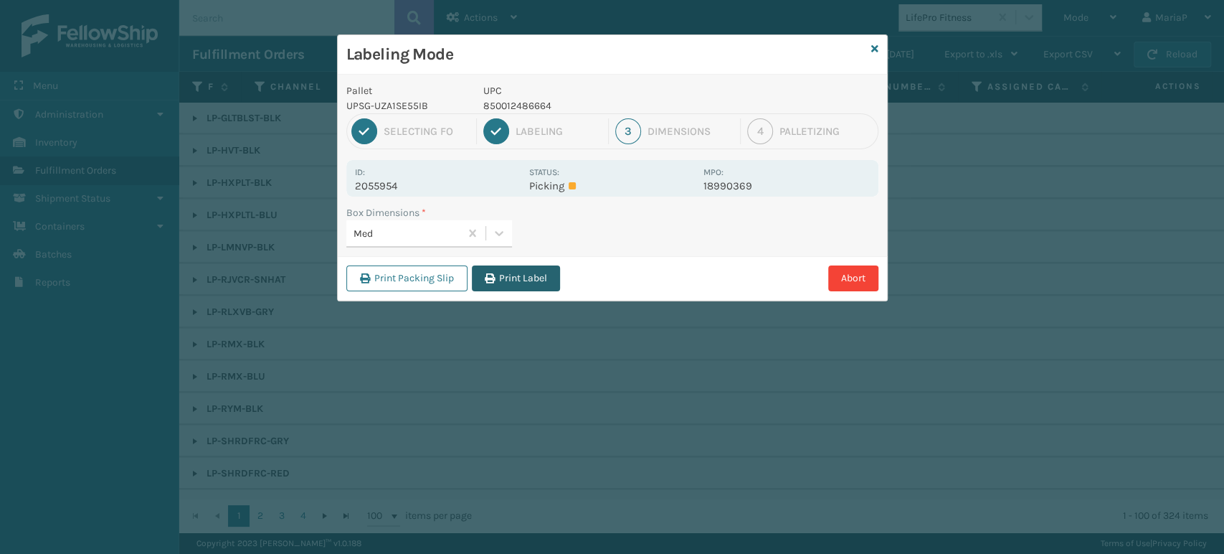
click at [511, 277] on button "Print Label" at bounding box center [516, 278] width 88 height 26
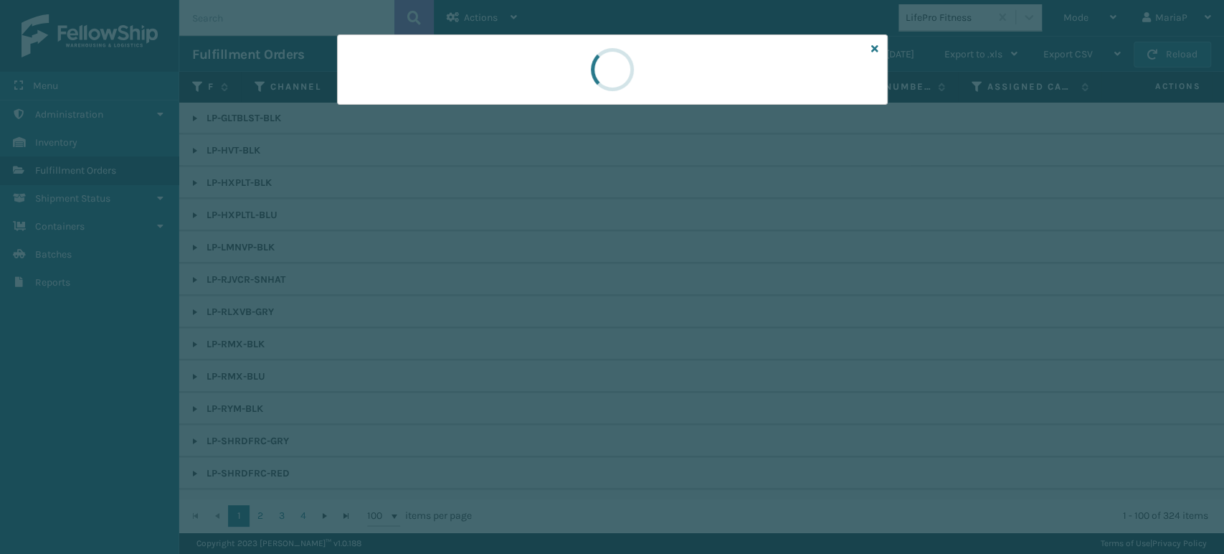
click at [516, 274] on div at bounding box center [612, 277] width 1224 height 554
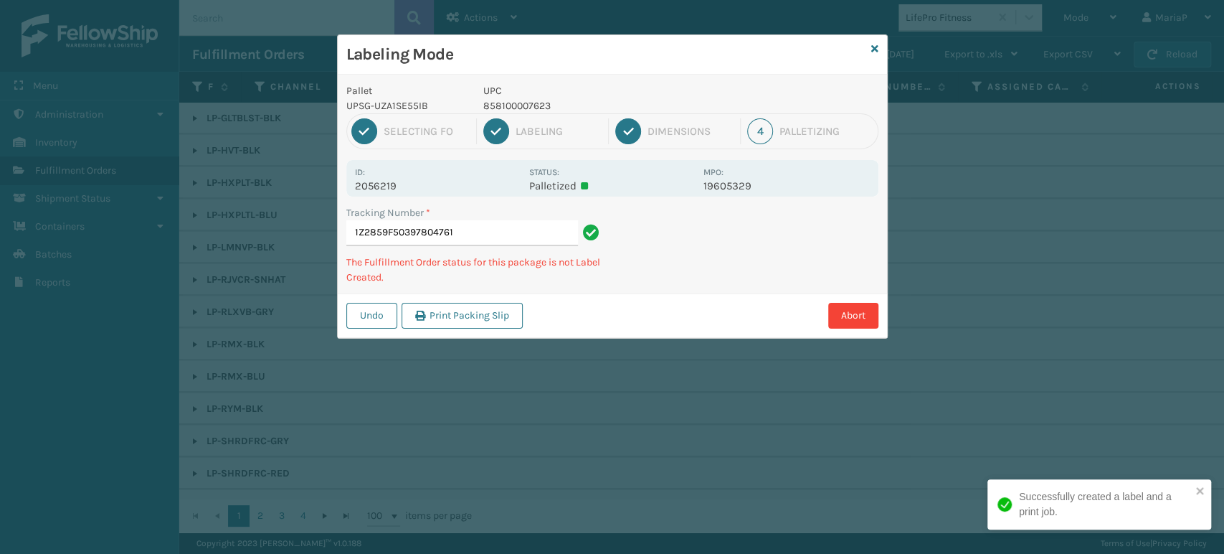
click at [513, 110] on p "858100007623" at bounding box center [589, 105] width 212 height 15
copy p "858100007623"
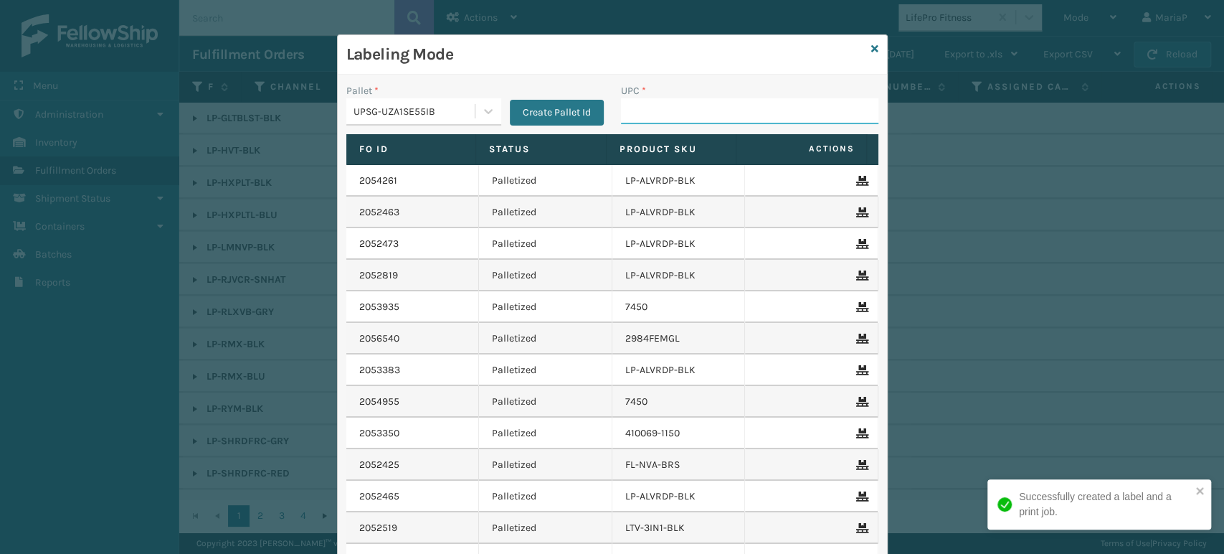
click at [636, 108] on input "UPC *" at bounding box center [749, 111] width 257 height 26
paste input "858100007623"
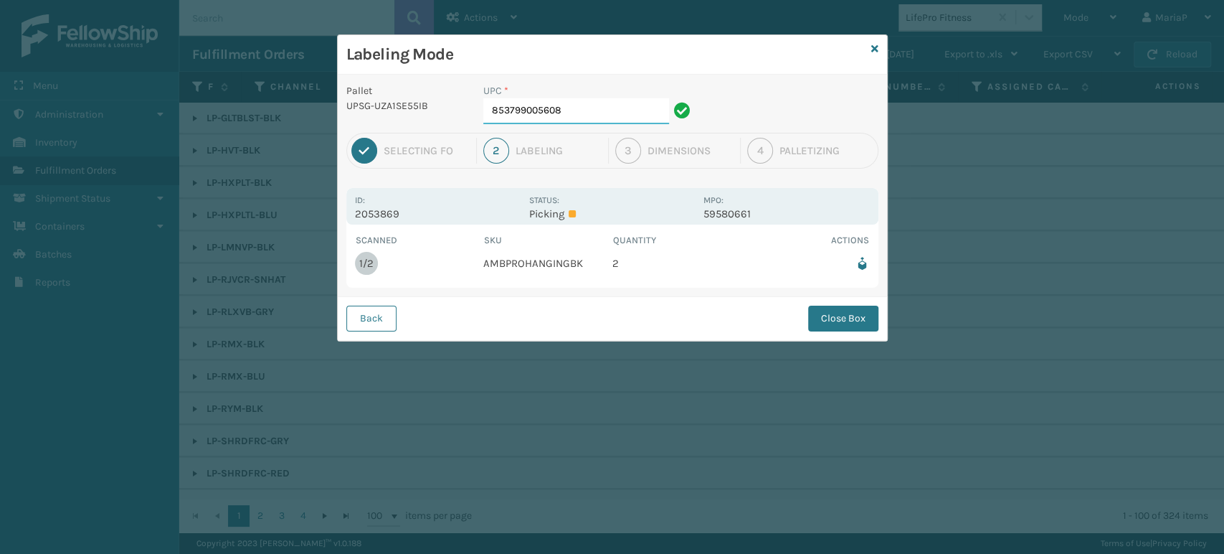
click at [584, 114] on input "853799005608" at bounding box center [576, 111] width 186 height 26
click at [388, 314] on button "Back" at bounding box center [371, 318] width 50 height 26
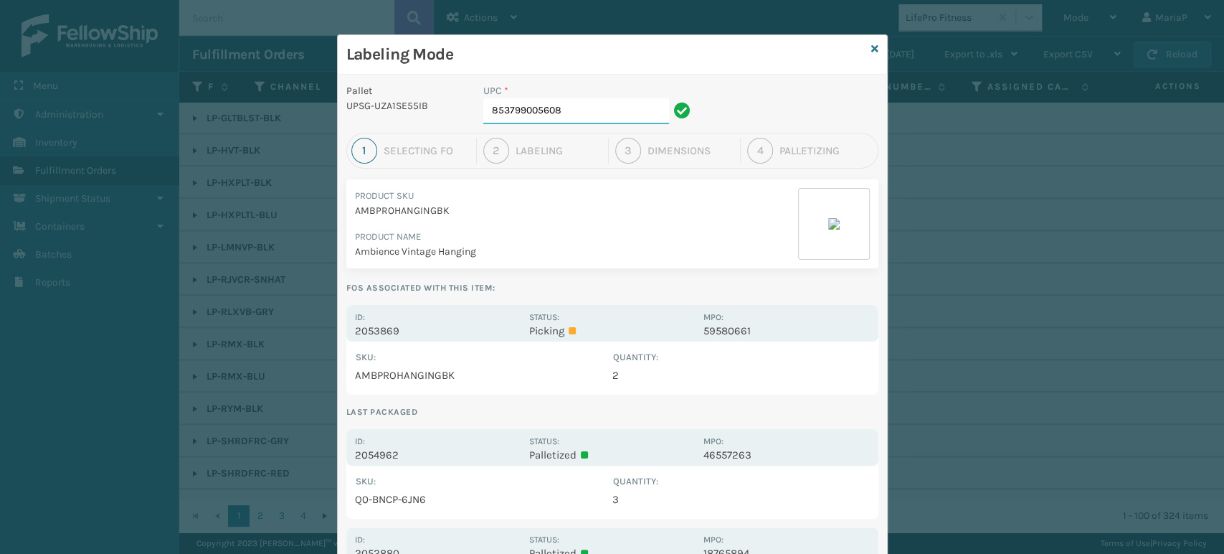
click at [564, 113] on input "853799005608" at bounding box center [576, 111] width 186 height 26
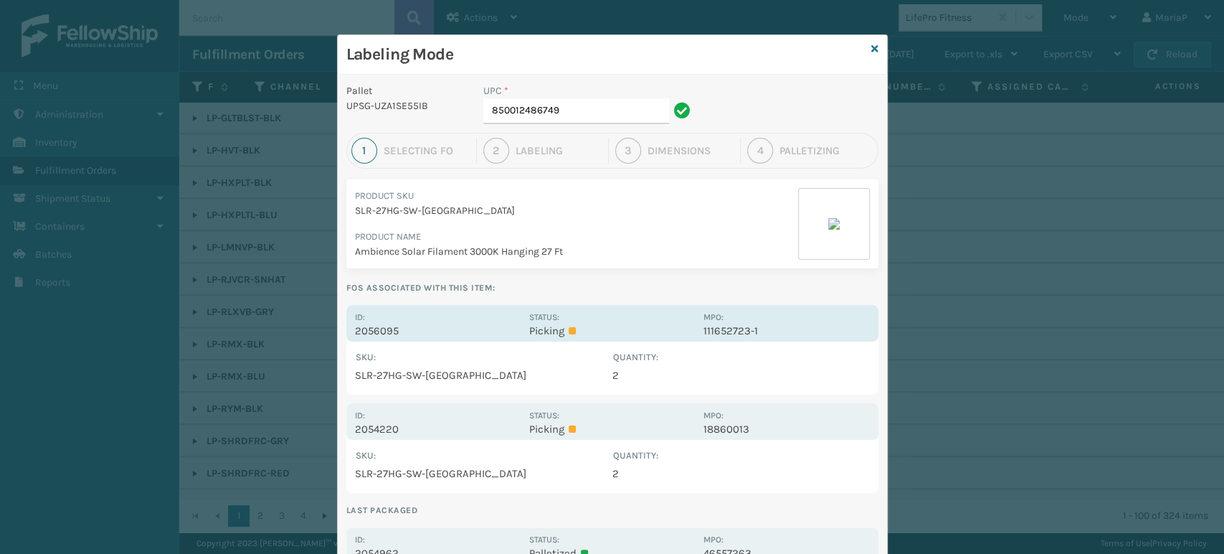
click at [380, 328] on p "2056095" at bounding box center [438, 330] width 166 height 13
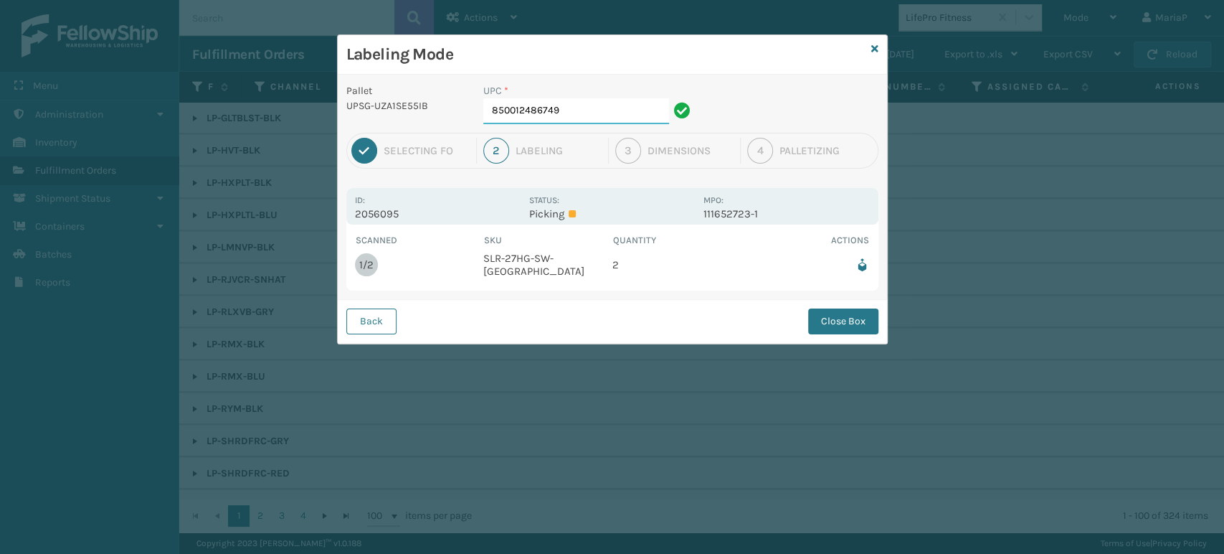
click at [564, 111] on input "850012486749" at bounding box center [576, 111] width 186 height 26
click at [830, 321] on button "Close Box" at bounding box center [843, 321] width 70 height 26
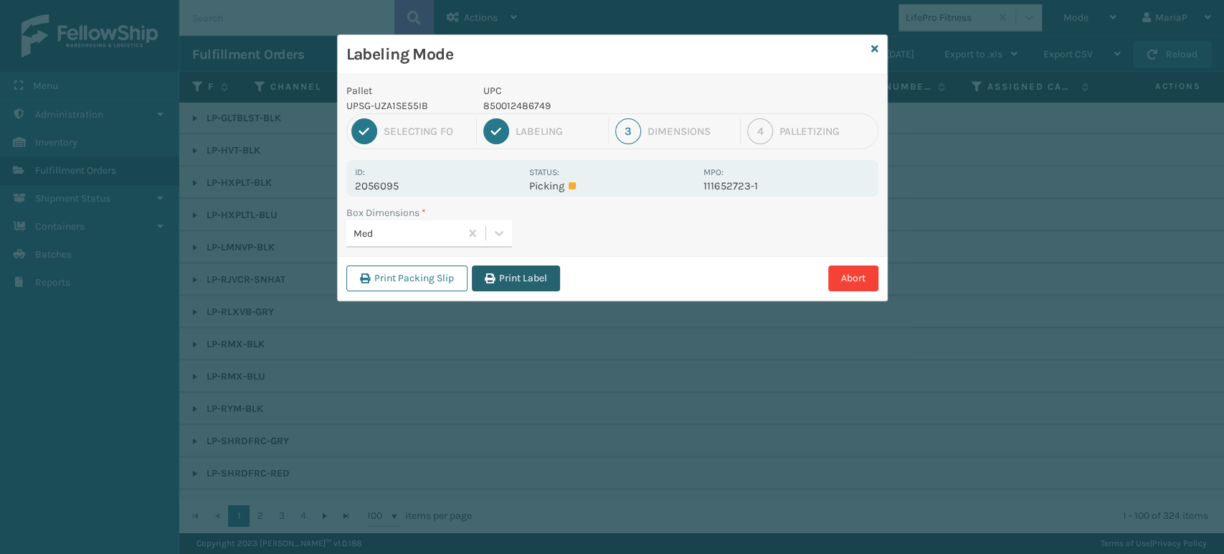
click at [519, 290] on button "Print Label" at bounding box center [516, 278] width 88 height 26
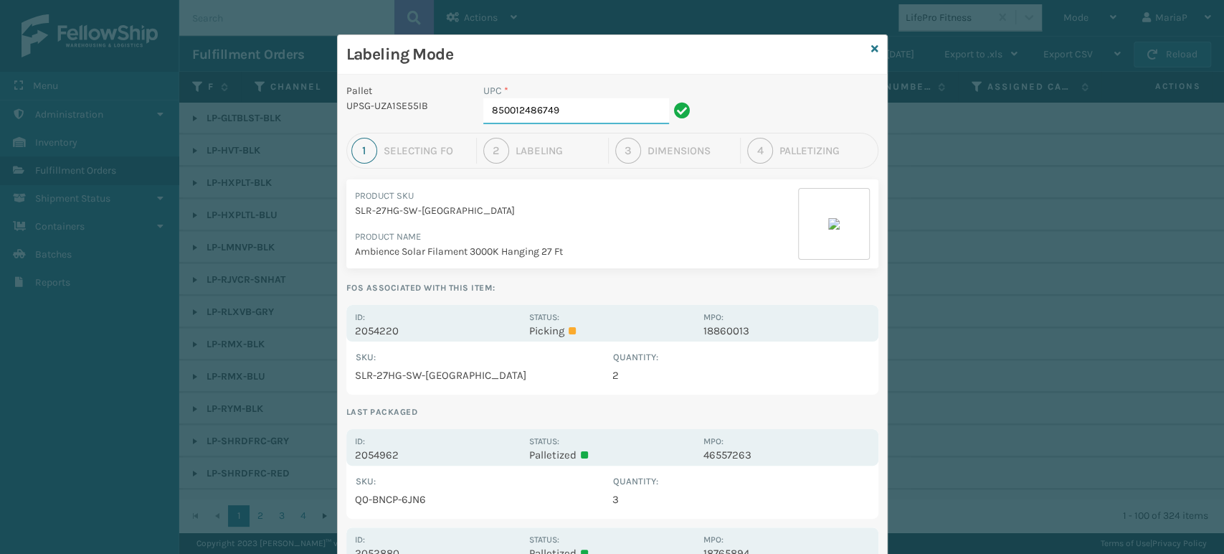
click at [620, 104] on input "850012486749" at bounding box center [576, 111] width 186 height 26
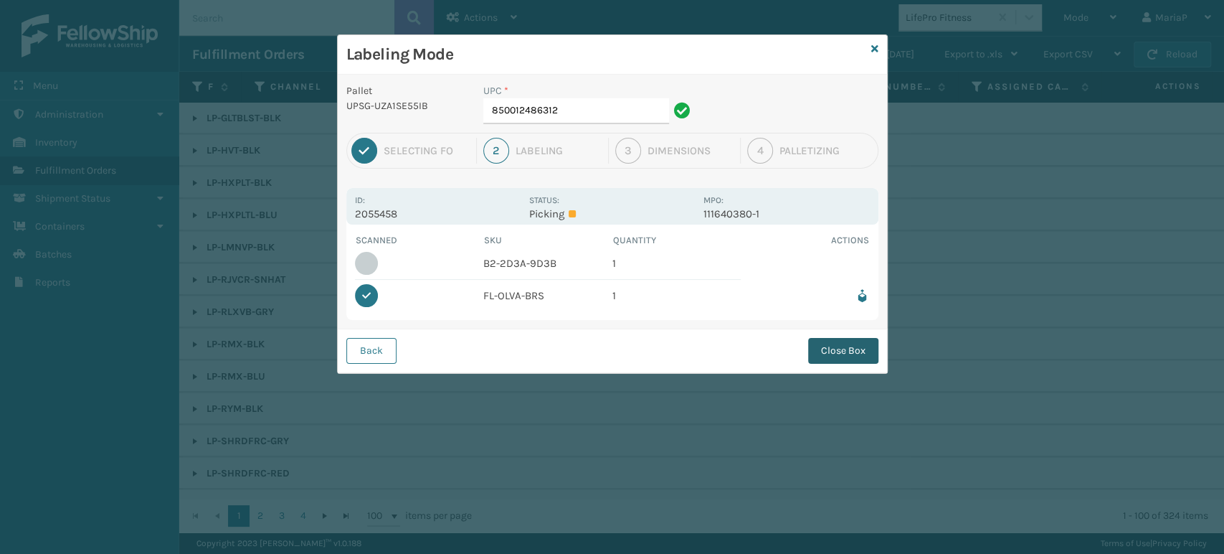
click at [872, 359] on button "Close Box" at bounding box center [843, 351] width 70 height 26
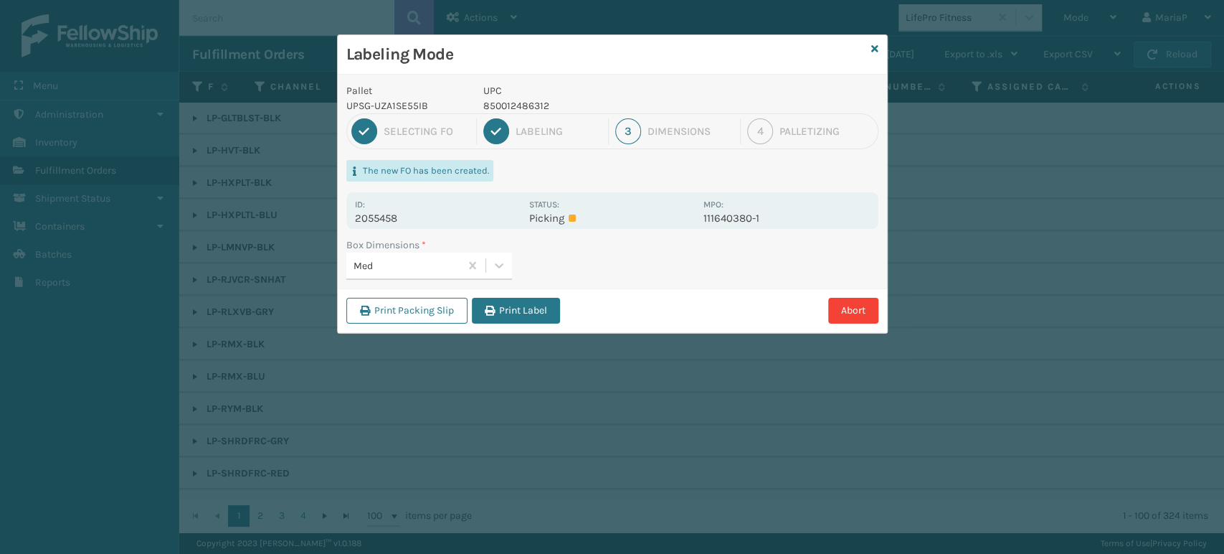
click at [501, 321] on button "Print Label" at bounding box center [516, 311] width 88 height 26
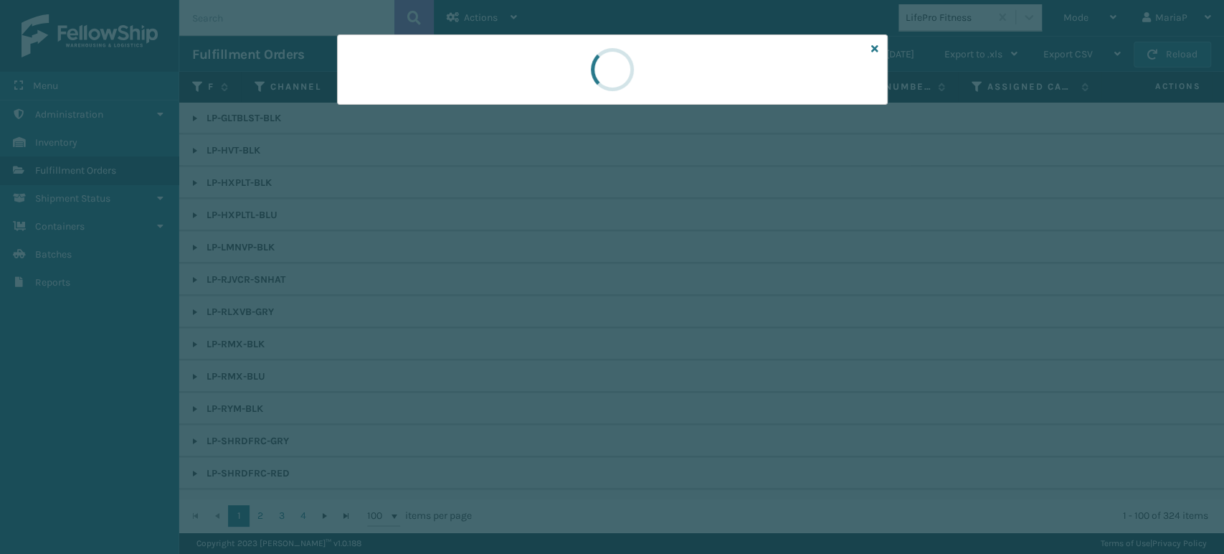
click at [508, 318] on div at bounding box center [612, 277] width 1224 height 554
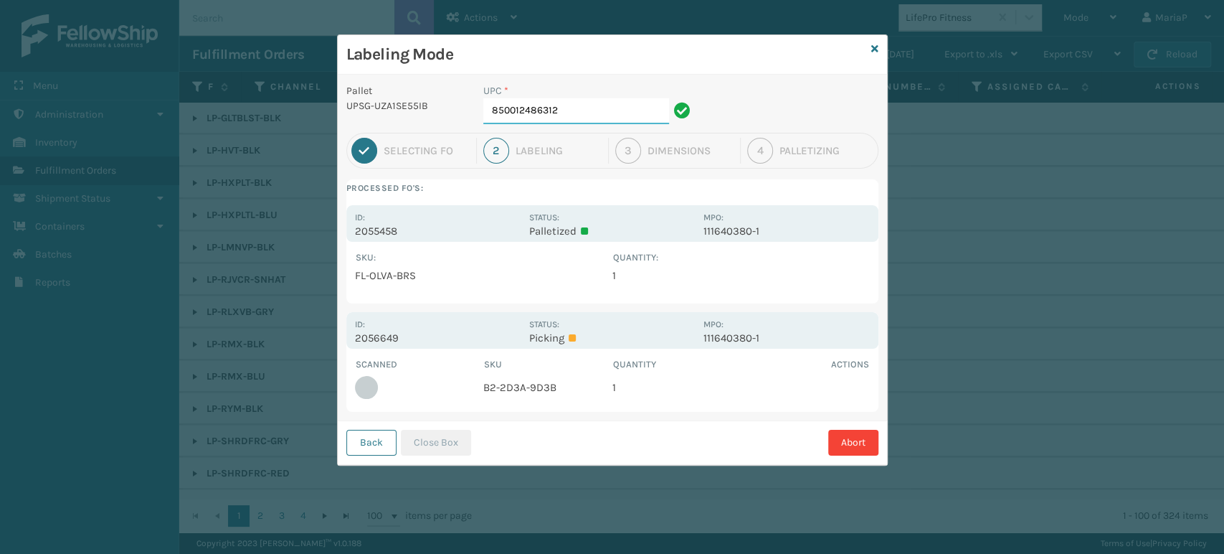
click at [566, 106] on input "850012486312" at bounding box center [576, 111] width 186 height 26
click at [476, 364] on th "Scanned" at bounding box center [419, 364] width 129 height 14
click at [439, 437] on button "Close Box" at bounding box center [436, 443] width 70 height 26
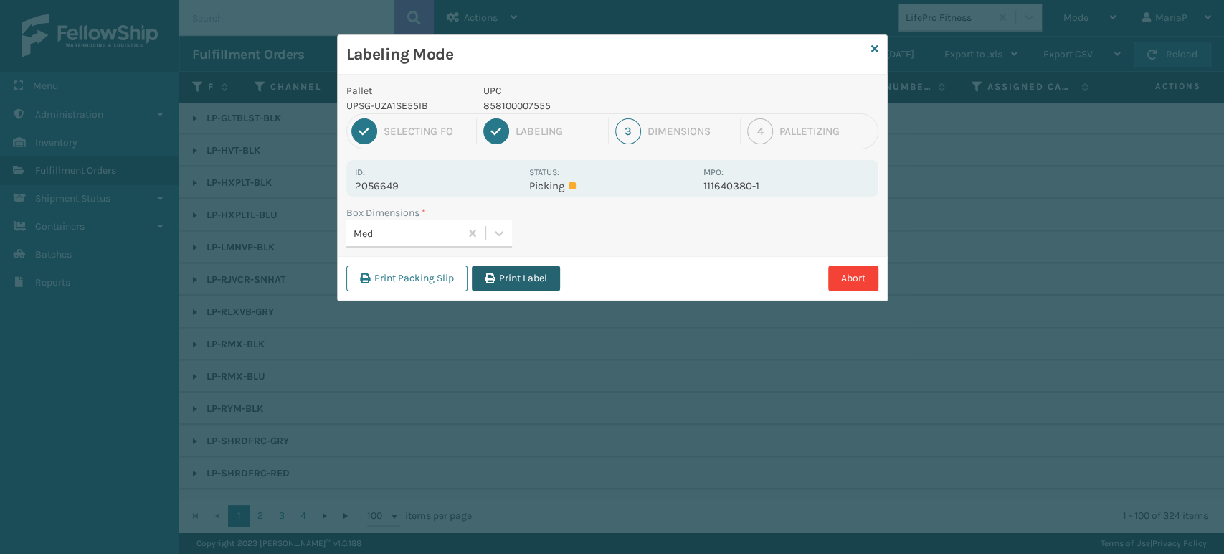
click at [501, 271] on button "Print Label" at bounding box center [516, 278] width 88 height 26
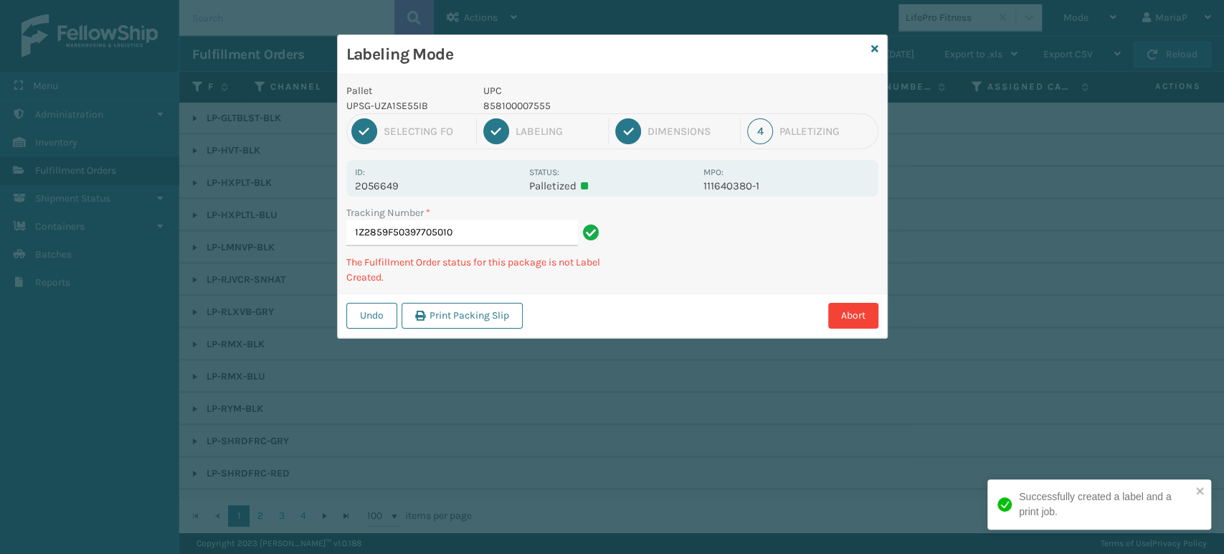
click at [516, 105] on p "858100007555" at bounding box center [589, 105] width 212 height 15
copy p "858100007555"
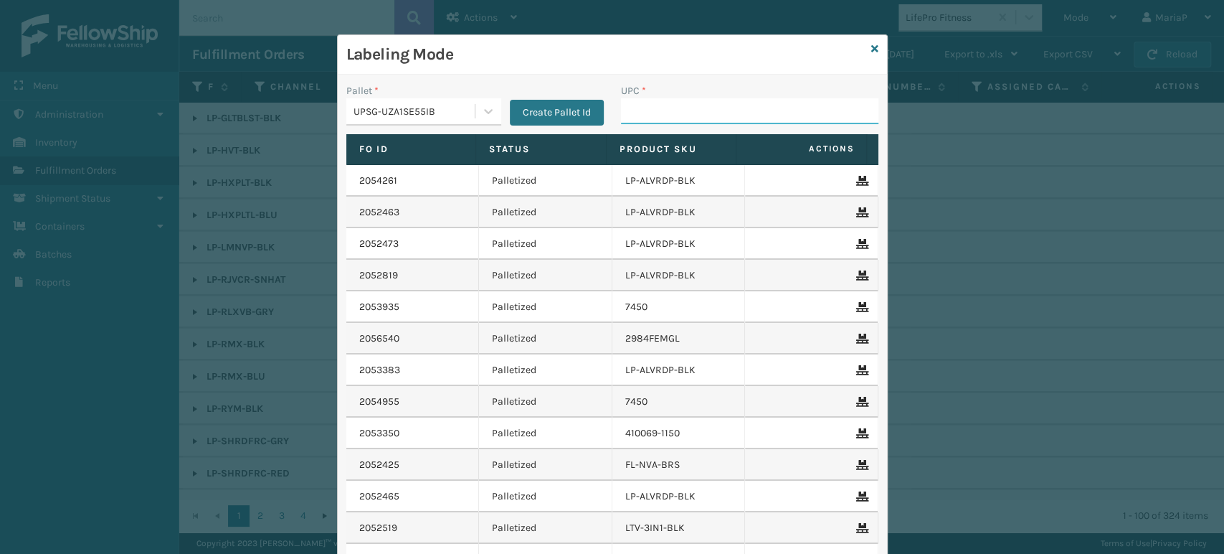
paste input "858100007555"
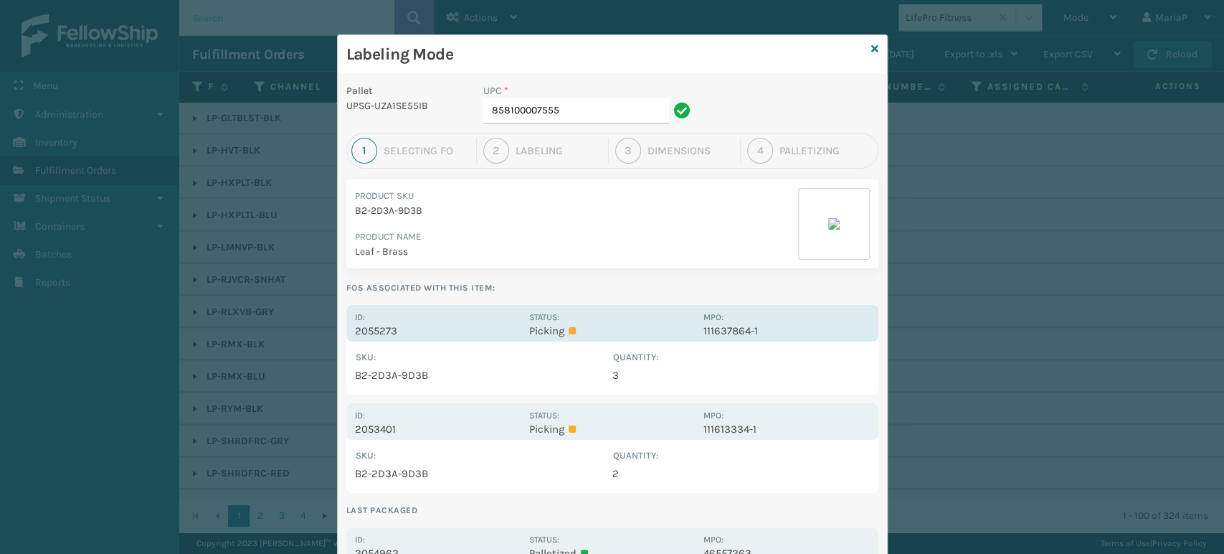
click at [384, 335] on p "2055273" at bounding box center [438, 330] width 166 height 13
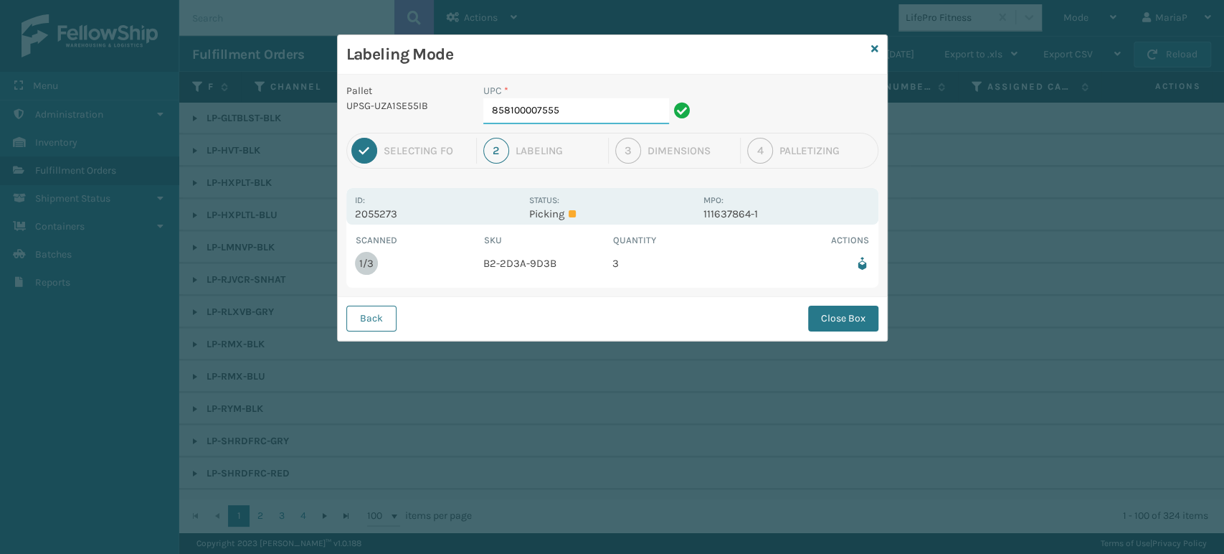
click at [574, 118] on input "858100007555" at bounding box center [576, 111] width 186 height 26
click at [840, 317] on button "Close Box" at bounding box center [843, 318] width 70 height 26
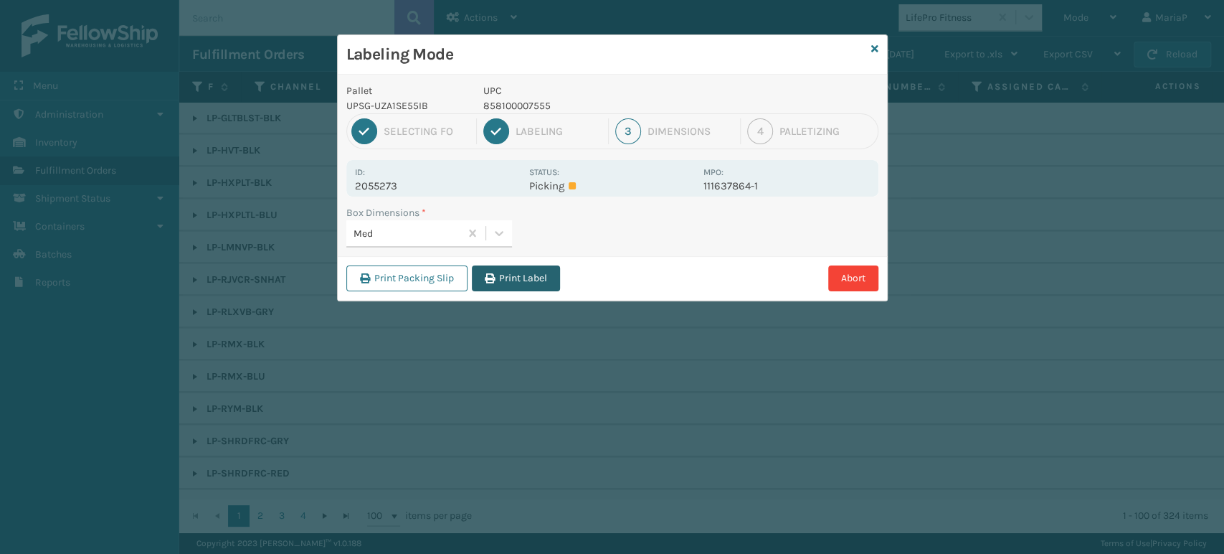
click at [474, 266] on button "Print Label" at bounding box center [516, 278] width 88 height 26
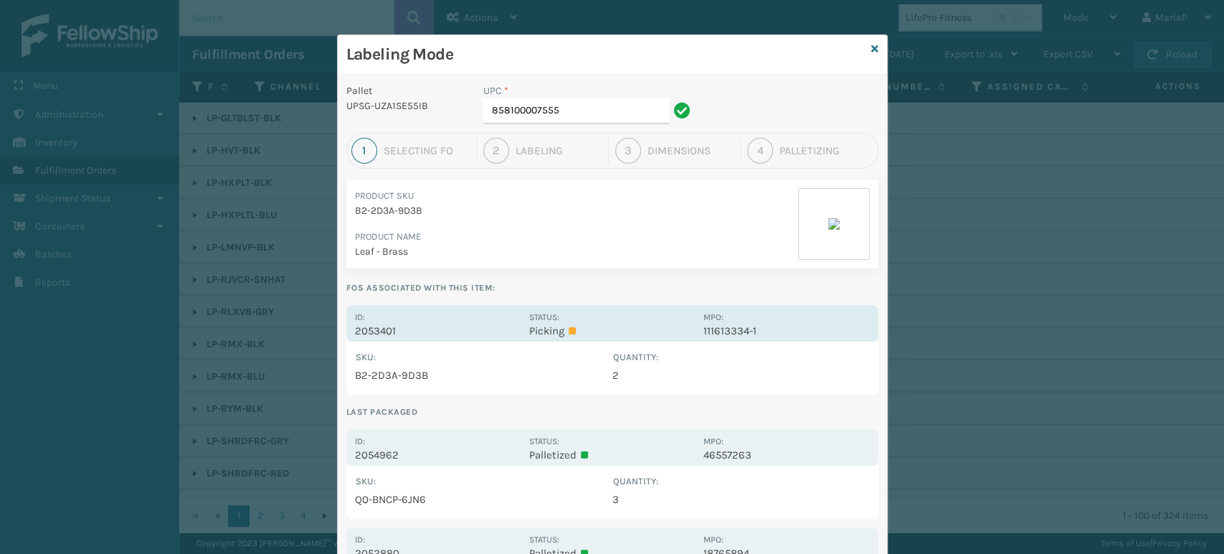
click at [372, 331] on p "2053401" at bounding box center [438, 330] width 166 height 13
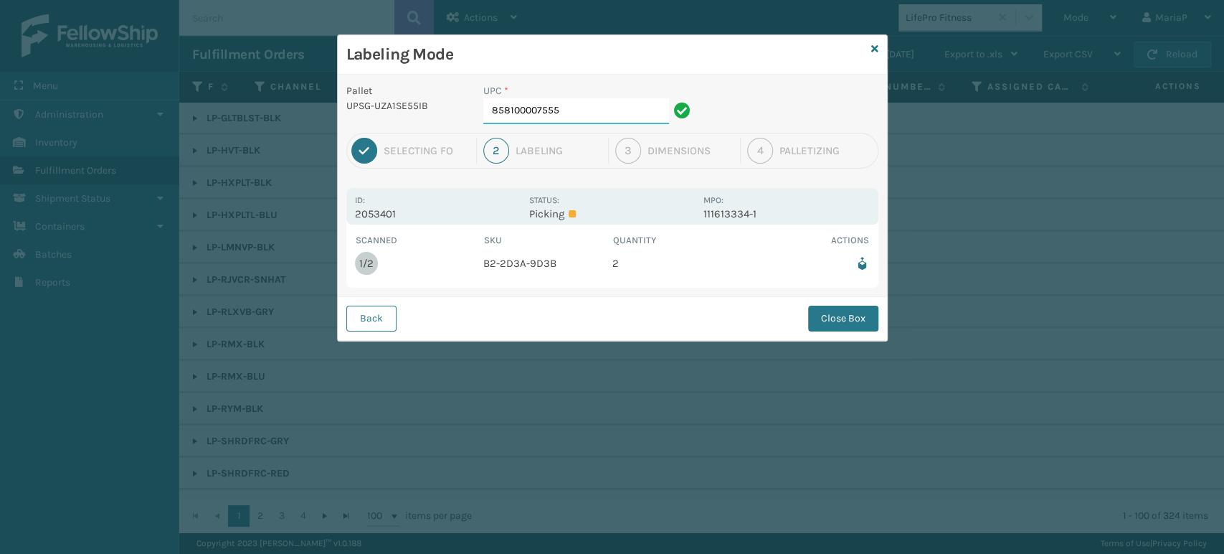
click at [584, 109] on input "858100007555" at bounding box center [576, 111] width 186 height 26
click at [838, 318] on button "Close Box" at bounding box center [843, 318] width 70 height 26
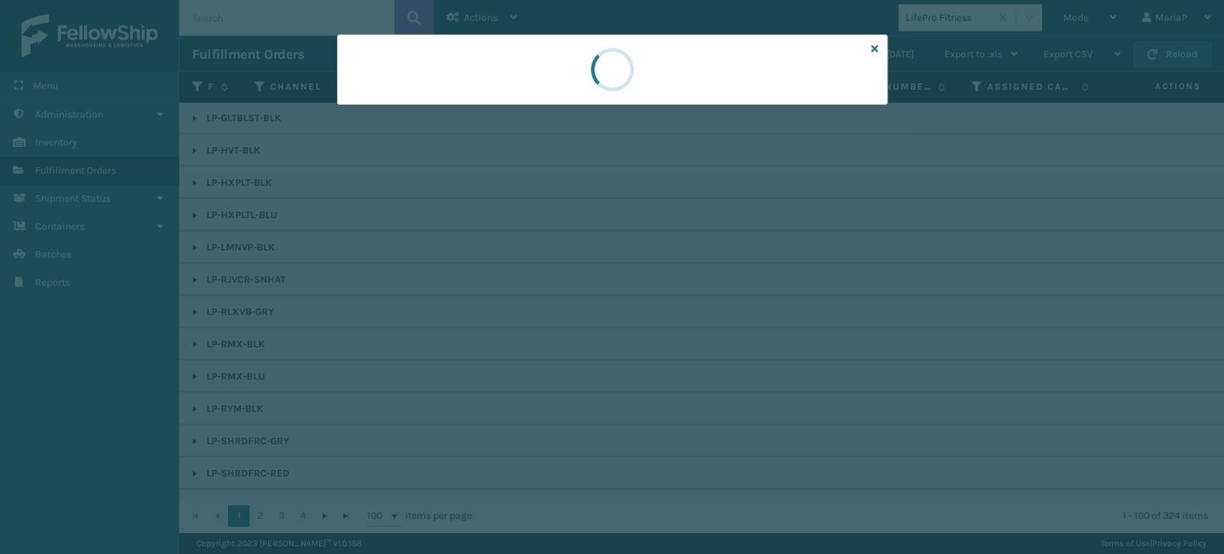
click at [838, 318] on div at bounding box center [612, 277] width 1224 height 554
click at [838, 315] on div at bounding box center [612, 277] width 1224 height 554
click at [838, 310] on div at bounding box center [612, 277] width 1224 height 554
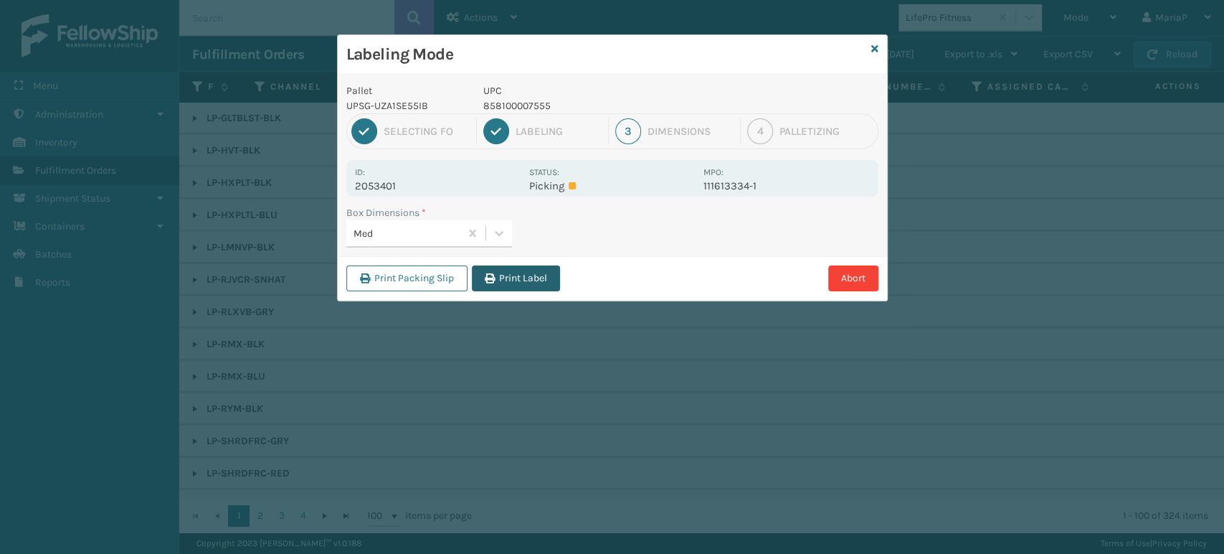
click at [550, 279] on button "Print Label" at bounding box center [516, 278] width 88 height 26
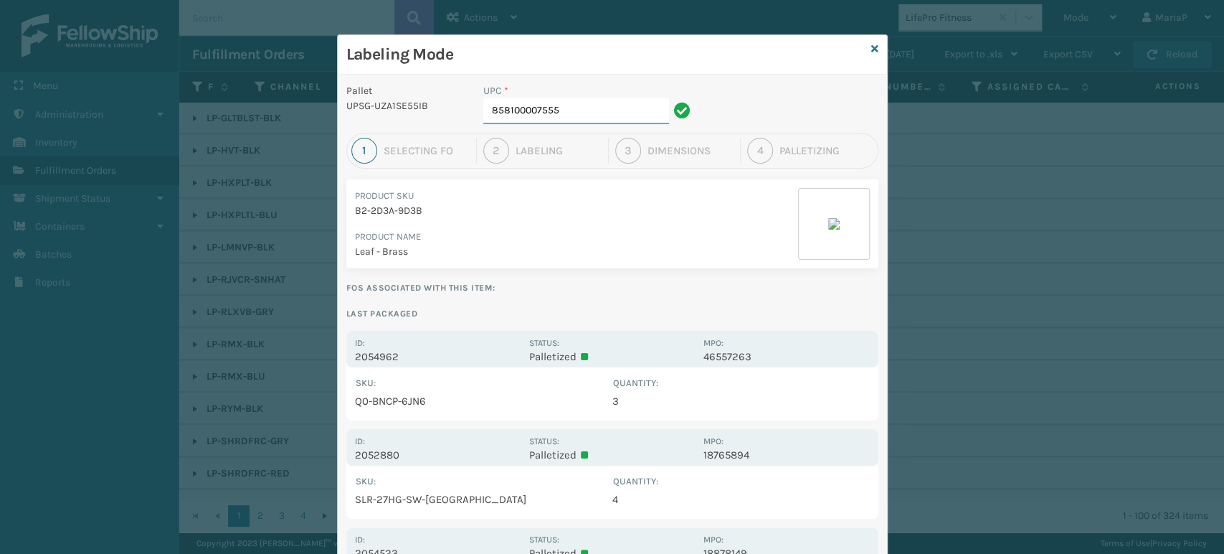
click at [590, 108] on input "858100007555" at bounding box center [576, 111] width 186 height 26
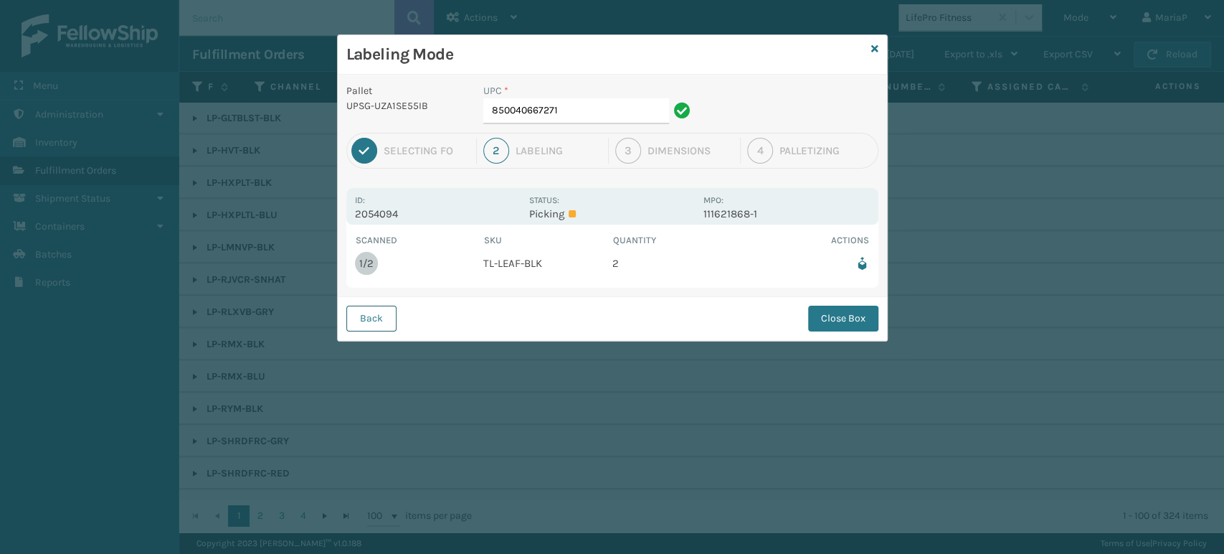
click at [359, 316] on button "Back" at bounding box center [371, 318] width 50 height 26
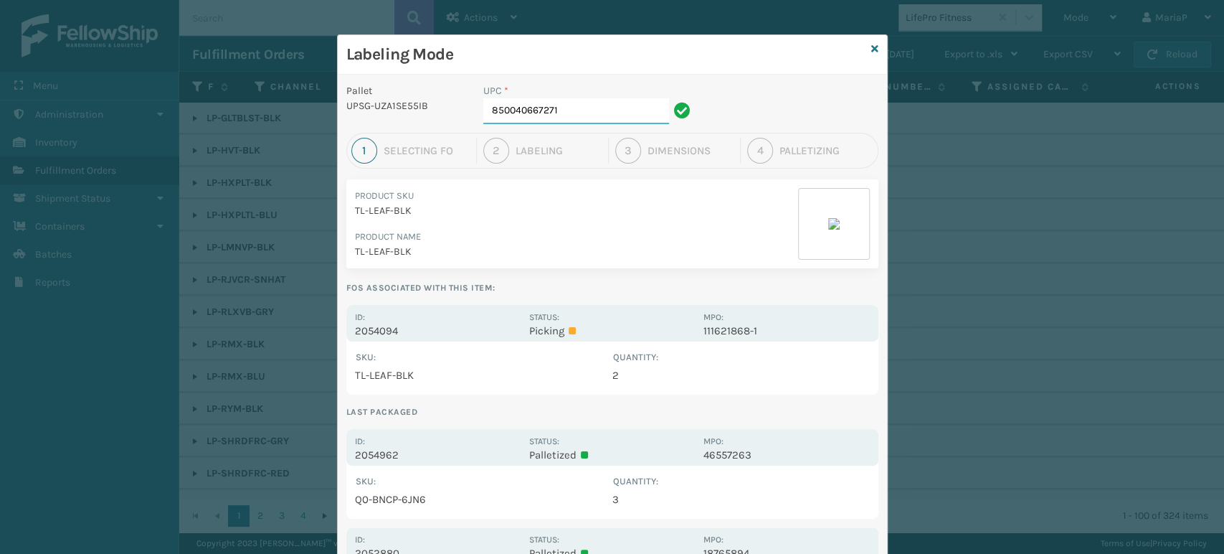
click at [555, 108] on input "850040667271" at bounding box center [576, 111] width 186 height 26
click at [555, 107] on input "850040667271" at bounding box center [576, 111] width 186 height 26
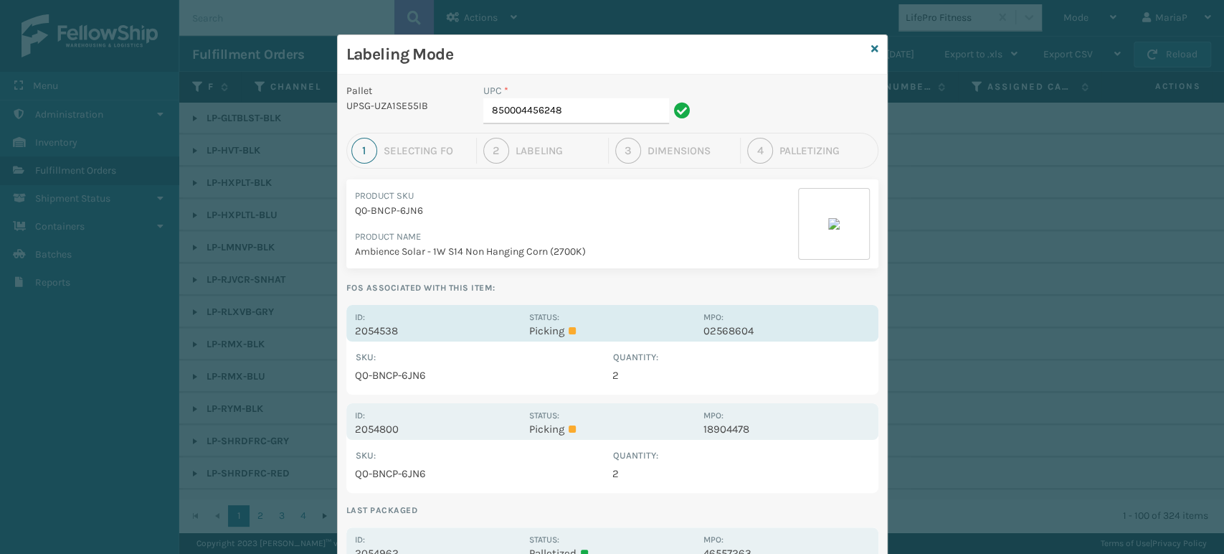
click at [366, 331] on p "2054538" at bounding box center [438, 330] width 166 height 13
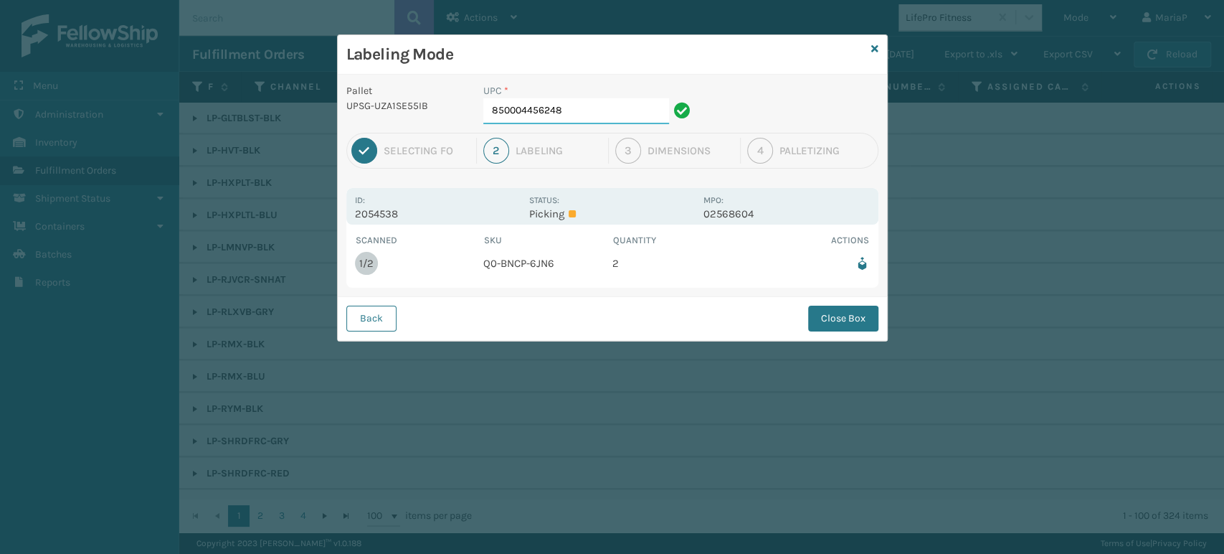
click at [589, 108] on input "850004456248" at bounding box center [576, 111] width 186 height 26
click at [848, 325] on button "Close Box" at bounding box center [843, 318] width 70 height 26
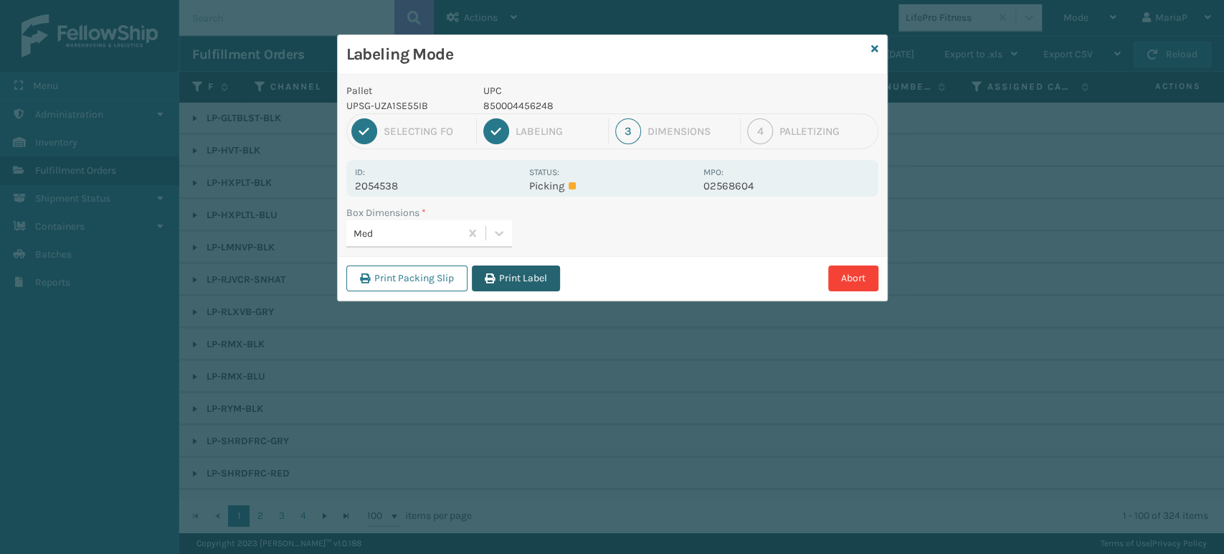
click at [528, 283] on button "Print Label" at bounding box center [516, 278] width 88 height 26
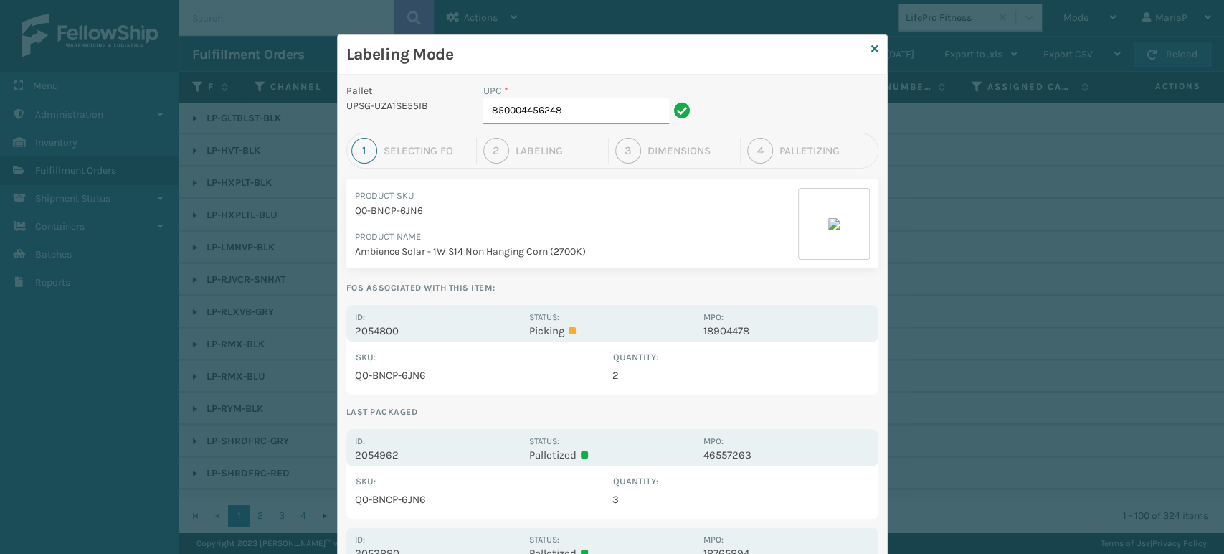
click at [594, 102] on input "850004456248" at bounding box center [576, 111] width 186 height 26
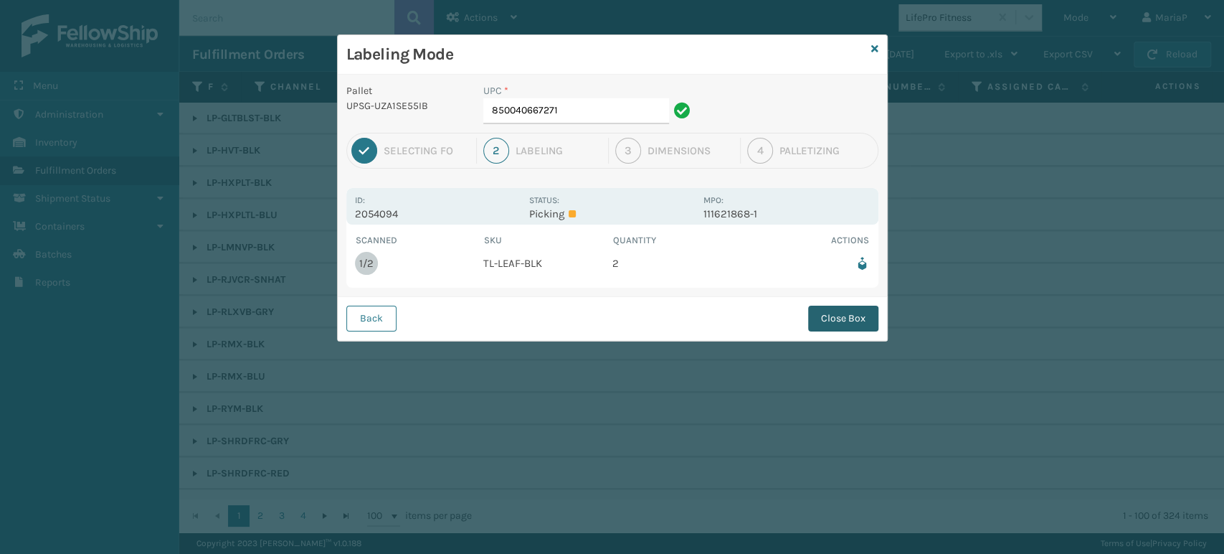
click at [849, 324] on button "Close Box" at bounding box center [843, 318] width 70 height 26
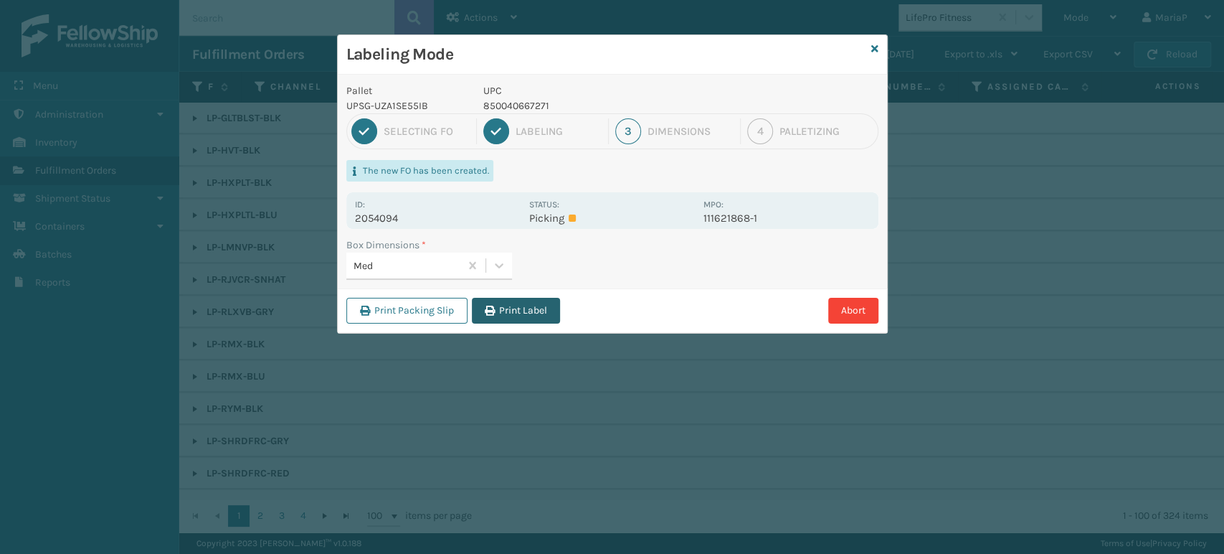
click at [505, 314] on button "Print Label" at bounding box center [516, 311] width 88 height 26
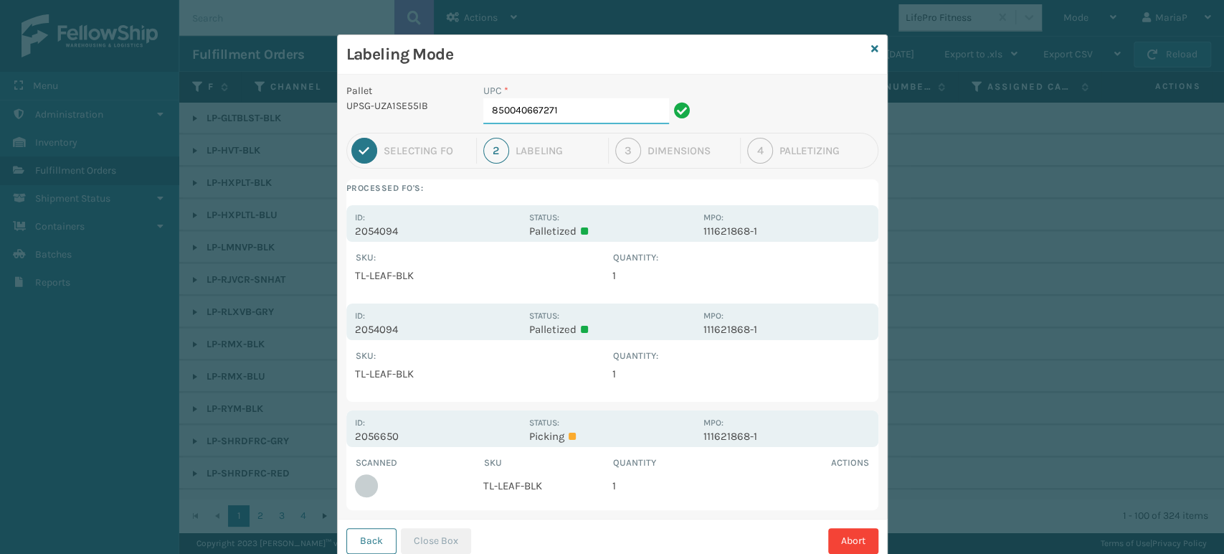
click at [579, 114] on input "850040667271" at bounding box center [576, 111] width 186 height 26
click at [430, 536] on button "Close Box" at bounding box center [436, 541] width 70 height 26
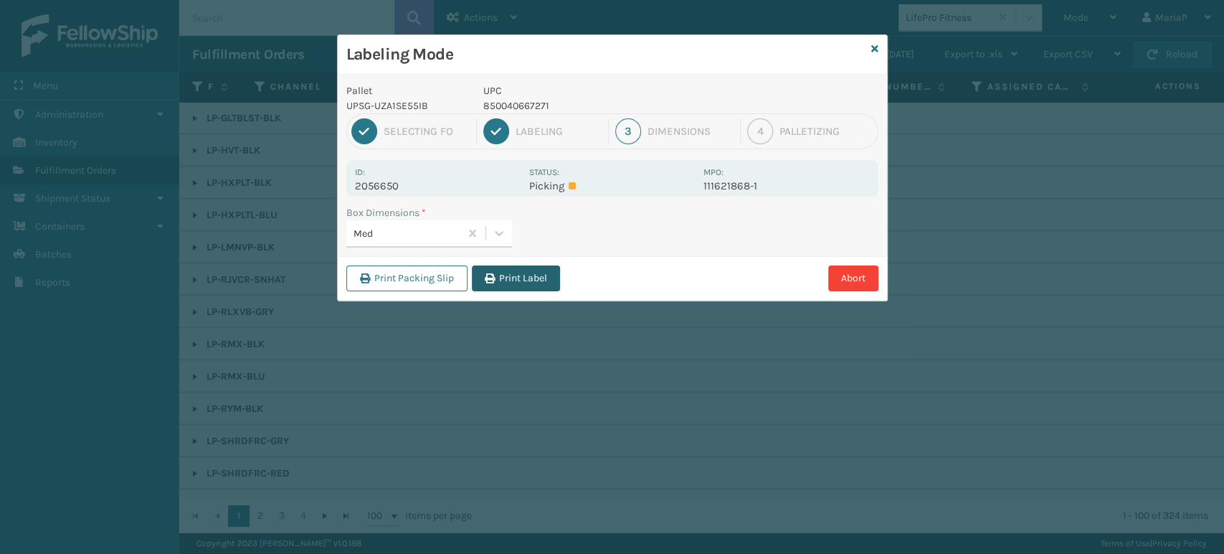
click at [523, 283] on button "Print Label" at bounding box center [516, 278] width 88 height 26
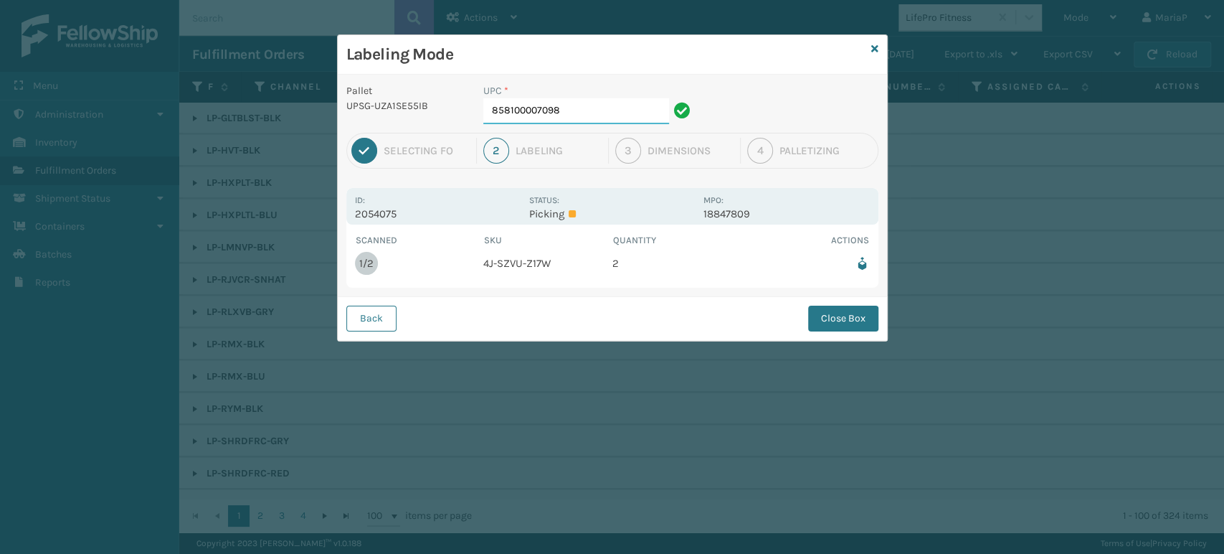
click at [600, 119] on input "858100007098" at bounding box center [576, 111] width 186 height 26
click at [850, 319] on button "Close Box" at bounding box center [843, 318] width 70 height 26
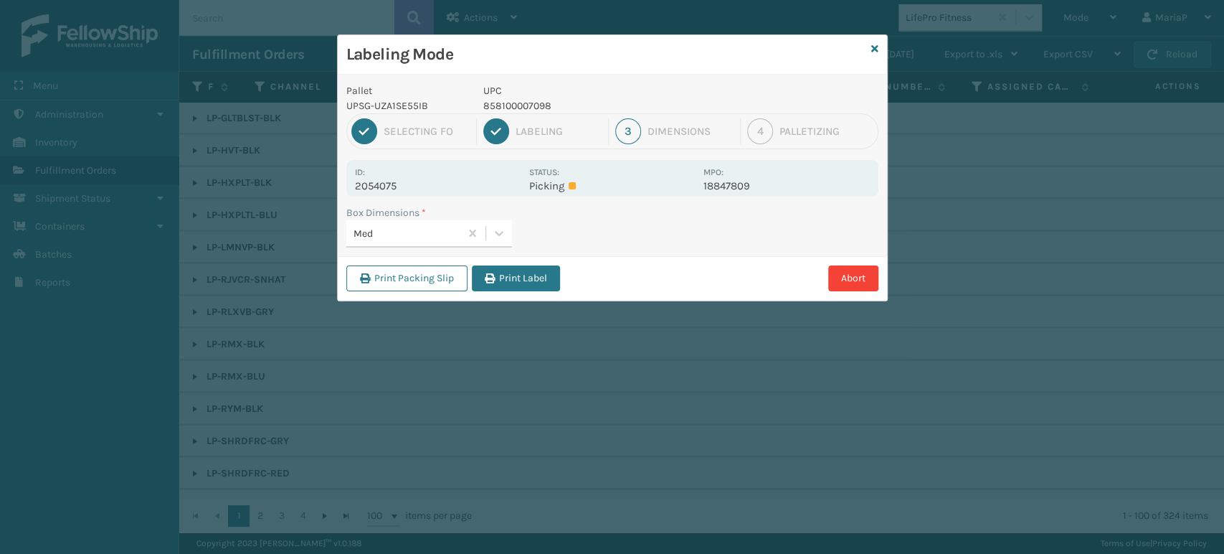
click at [518, 293] on div "Print Packing Slip Print Label Abort" at bounding box center [612, 278] width 549 height 44
click at [521, 281] on button "Print Label" at bounding box center [516, 278] width 88 height 26
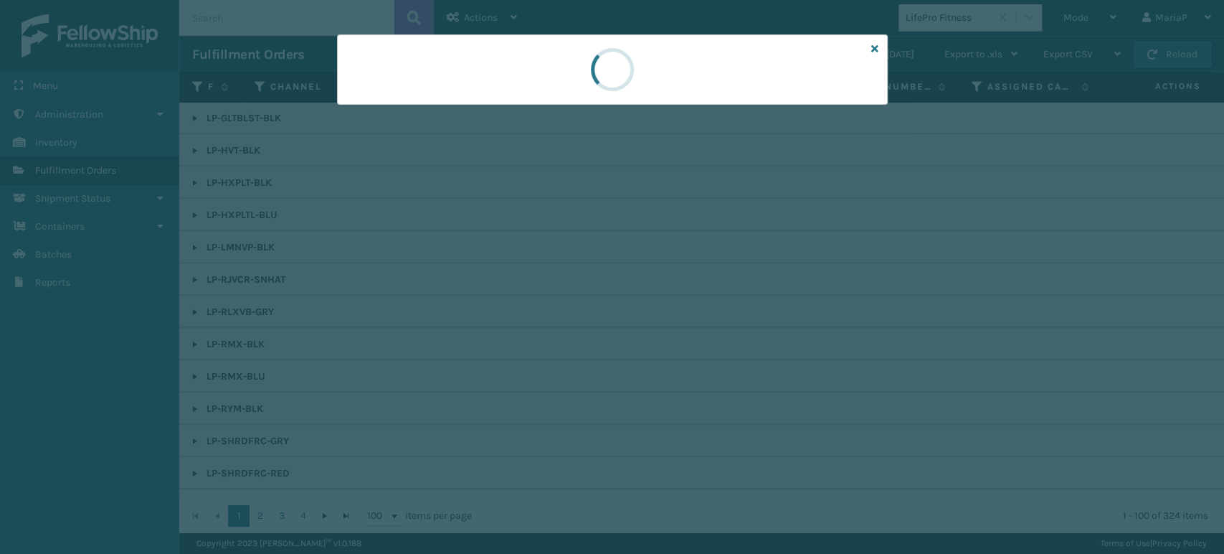
click at [522, 280] on div at bounding box center [612, 277] width 1224 height 554
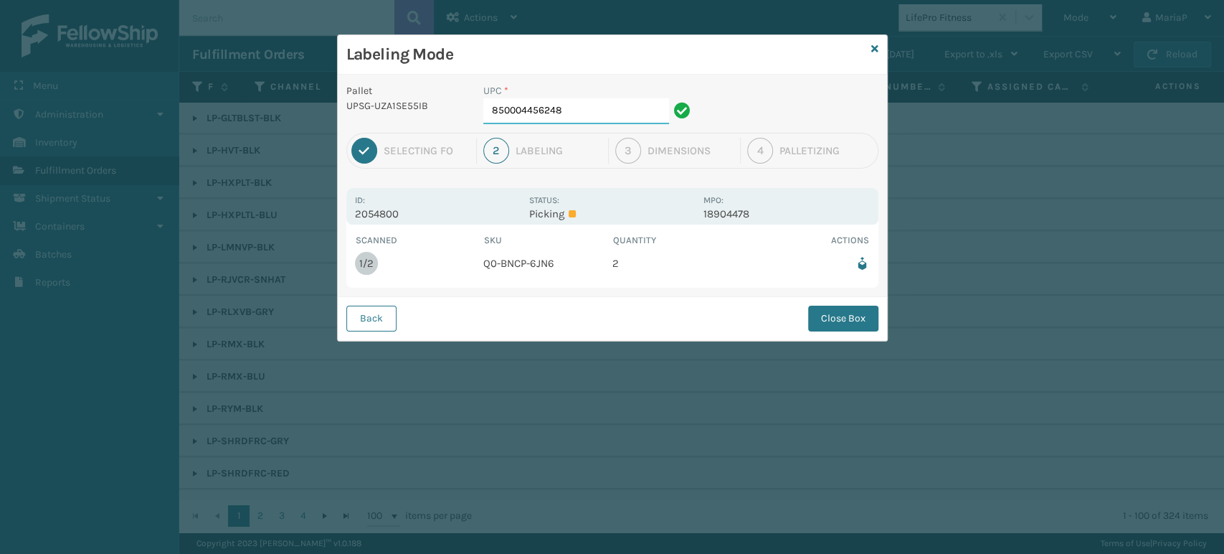
click at [586, 104] on input "850004456248" at bounding box center [576, 111] width 186 height 26
click at [854, 323] on button "Close Box" at bounding box center [843, 318] width 70 height 26
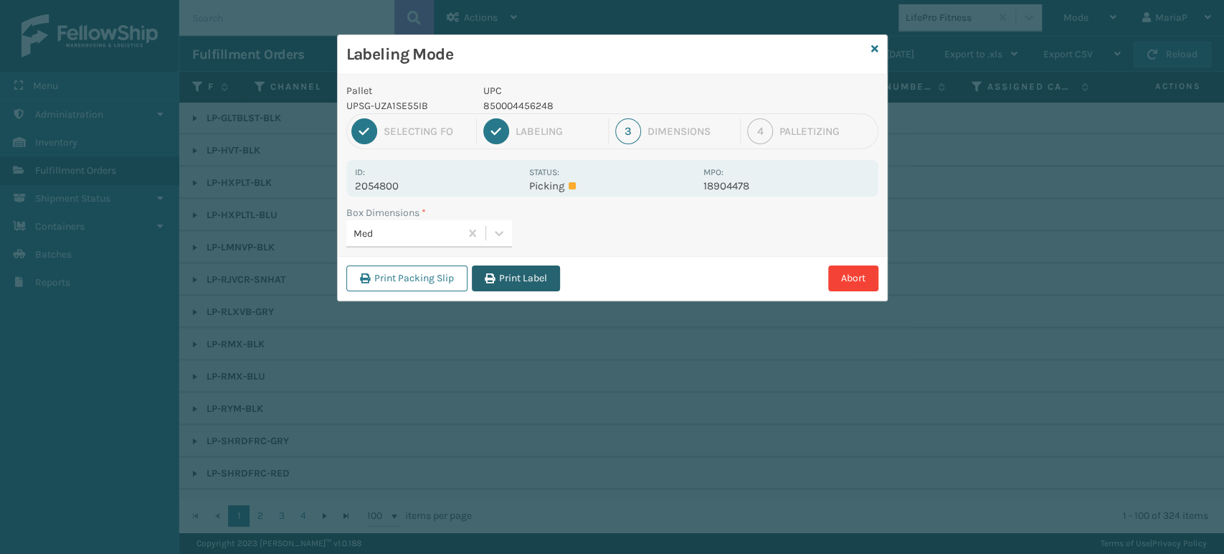
click at [499, 268] on button "Print Label" at bounding box center [516, 278] width 88 height 26
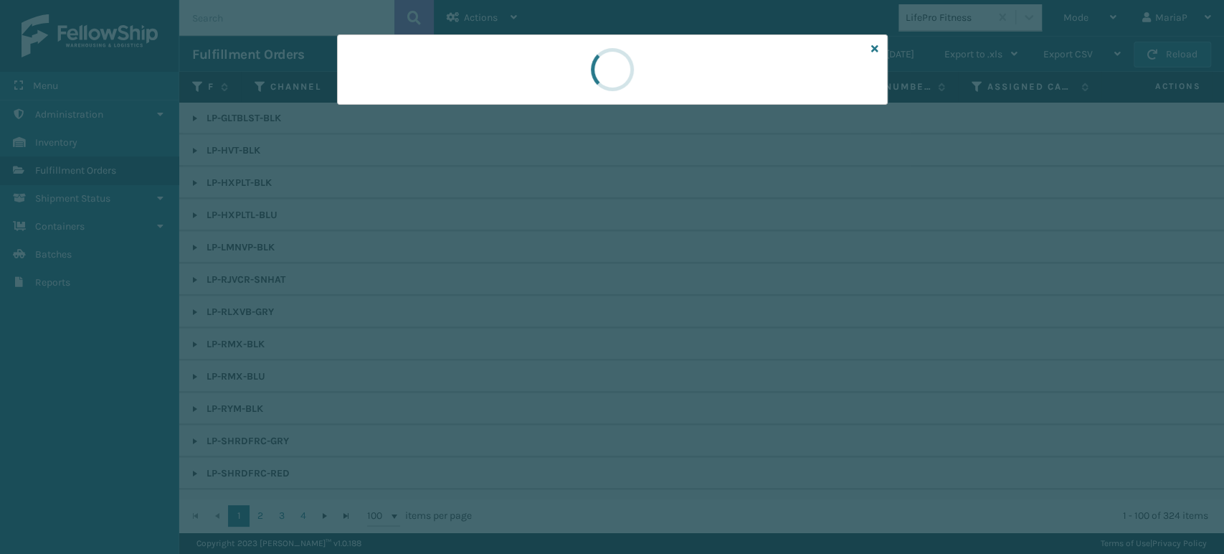
click at [499, 268] on div at bounding box center [612, 277] width 1224 height 554
click at [503, 270] on div at bounding box center [612, 277] width 1224 height 554
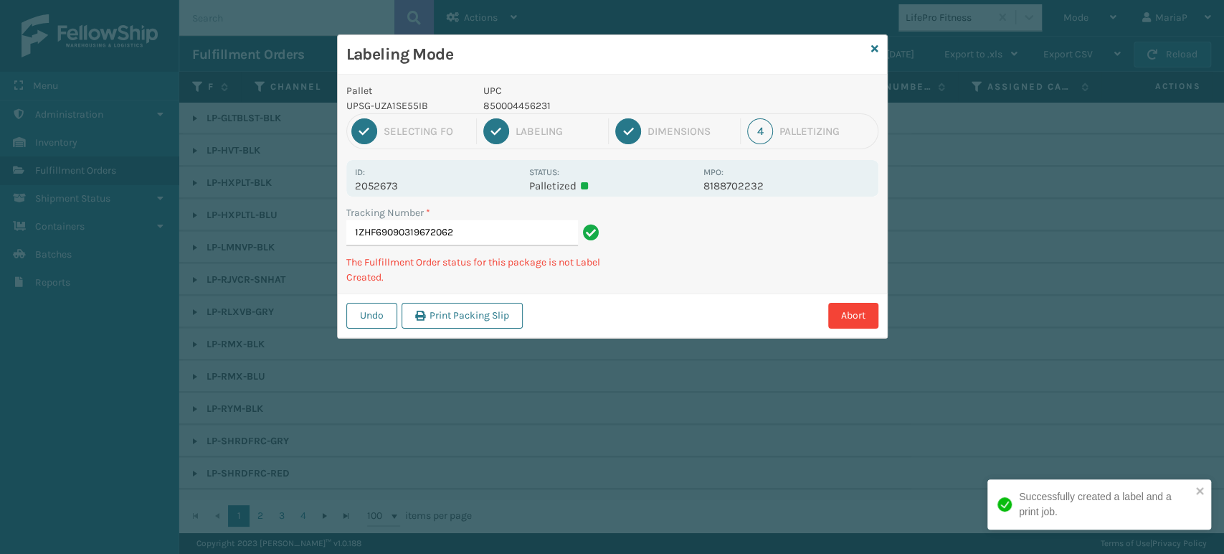
click at [528, 102] on p "850004456231" at bounding box center [589, 105] width 212 height 15
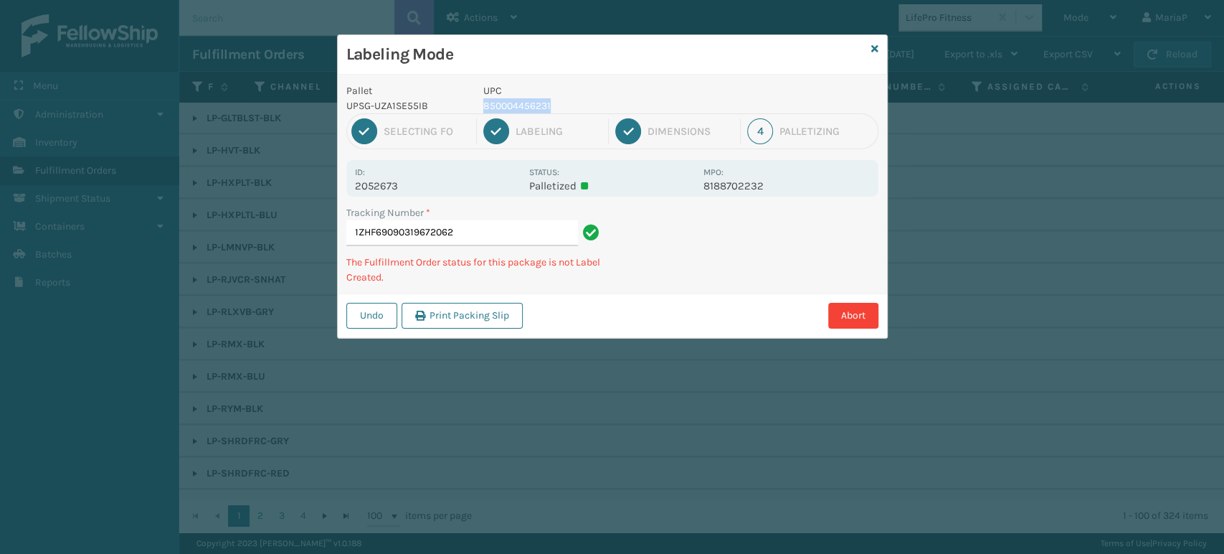
copy p "850004456231"
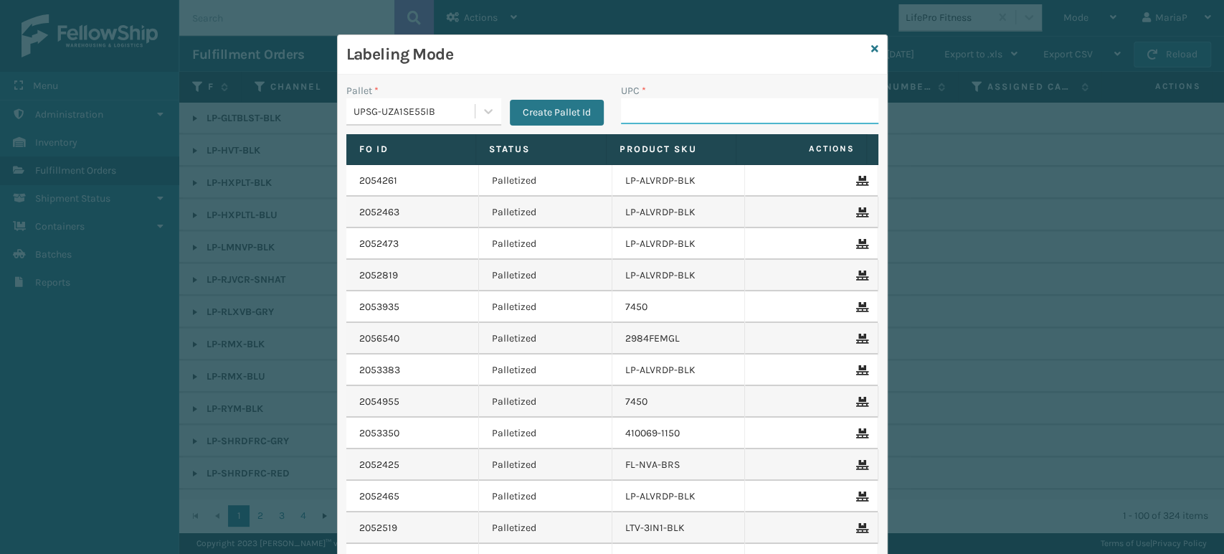
click at [644, 117] on input "UPC *" at bounding box center [749, 111] width 257 height 26
paste input "850004456231"
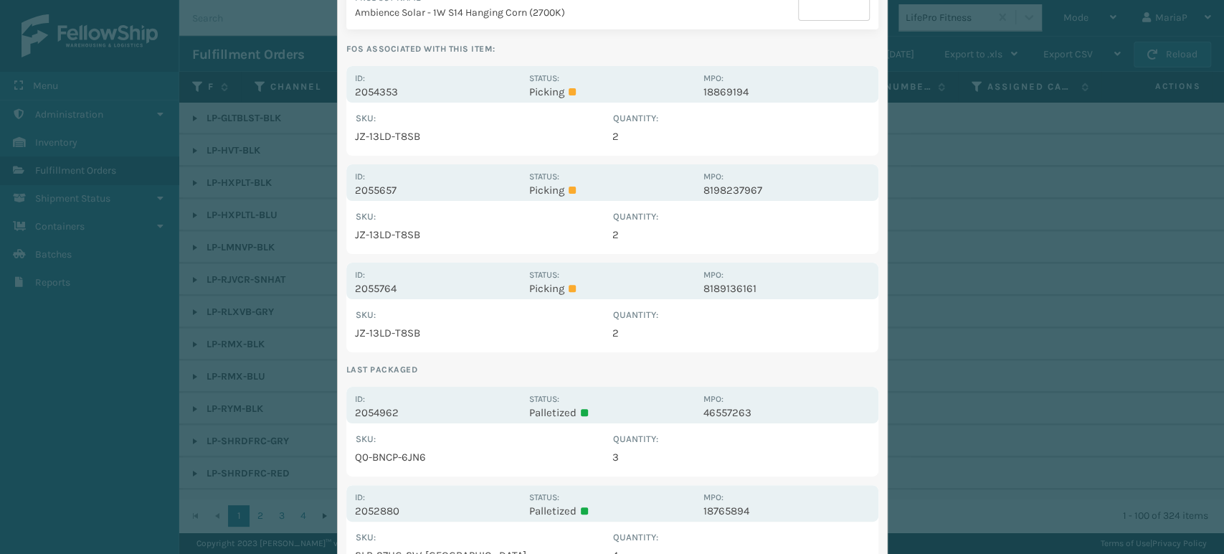
scroll to position [0, 0]
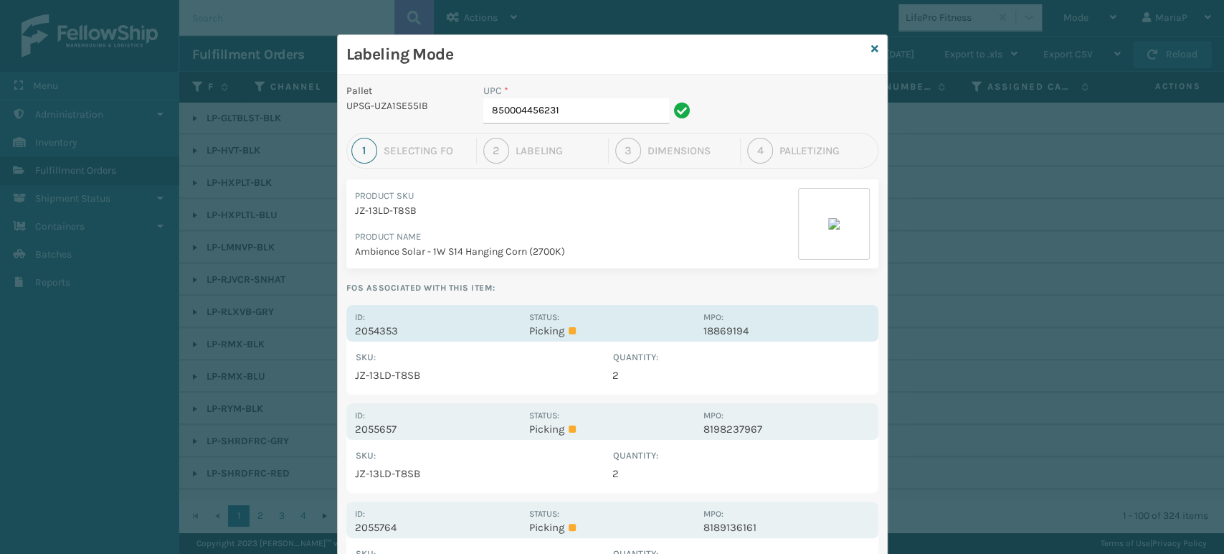
click at [355, 314] on label "Id:" at bounding box center [360, 317] width 10 height 10
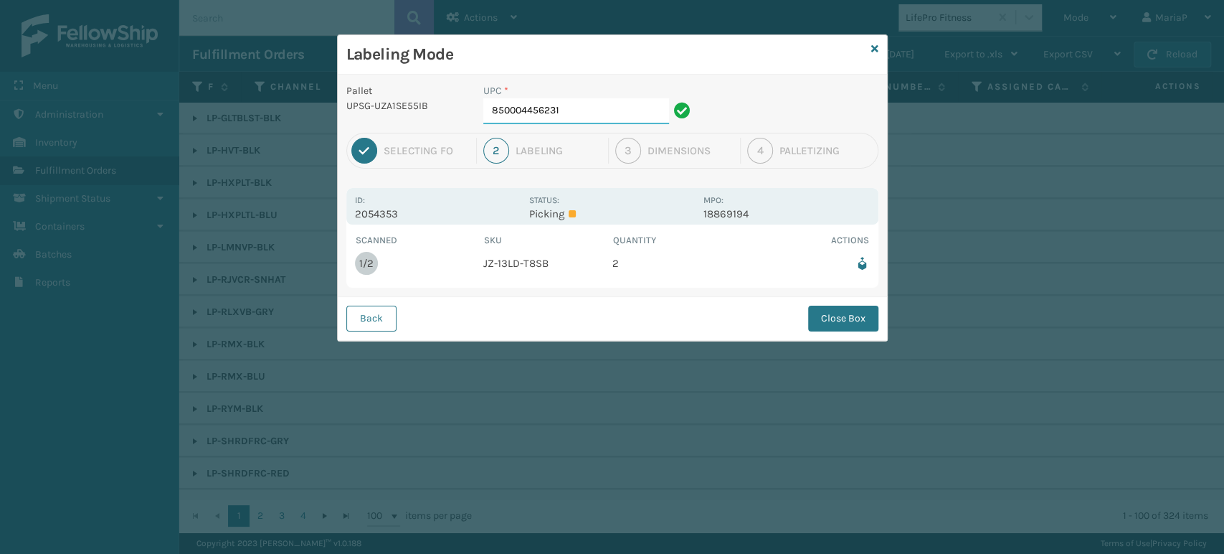
click at [581, 114] on input "850004456231" at bounding box center [576, 111] width 186 height 26
click at [860, 315] on button "Close Box" at bounding box center [843, 318] width 70 height 26
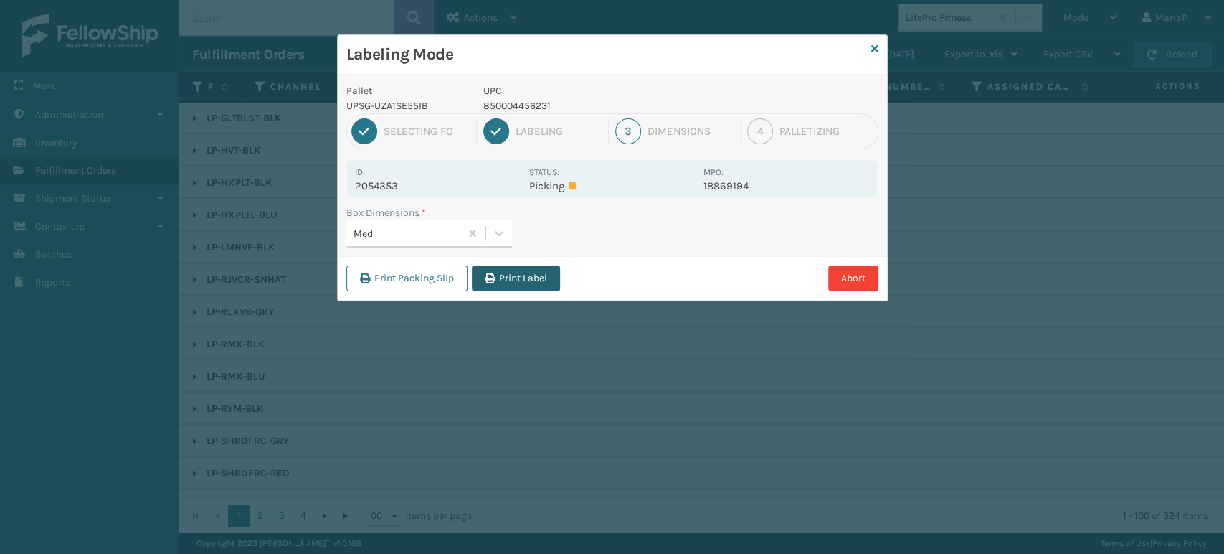
click at [533, 268] on button "Print Label" at bounding box center [516, 278] width 88 height 26
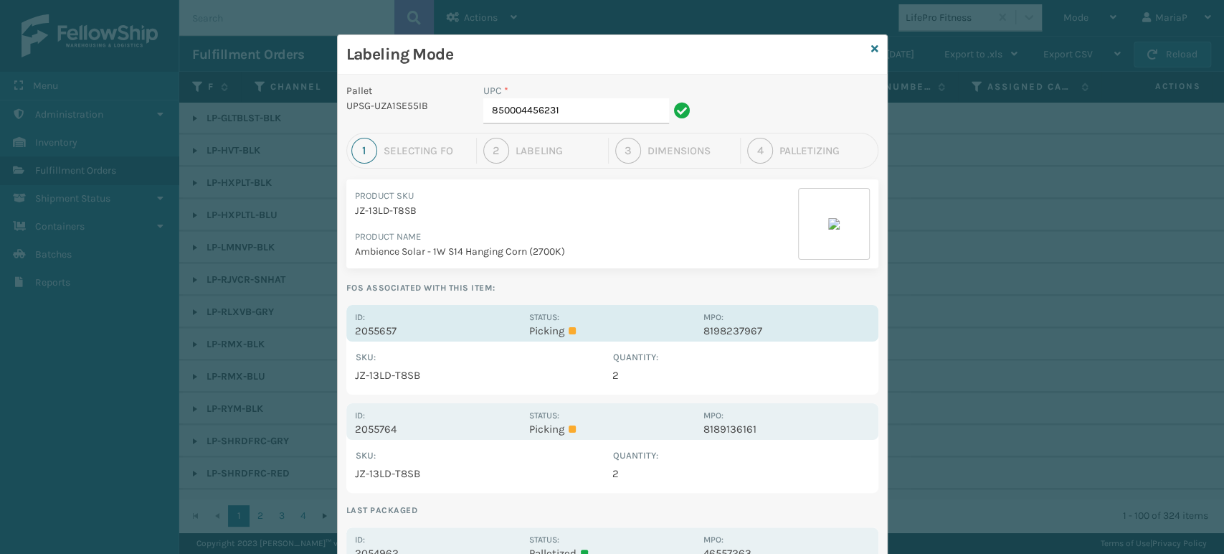
click at [389, 327] on p "2055657" at bounding box center [438, 330] width 166 height 13
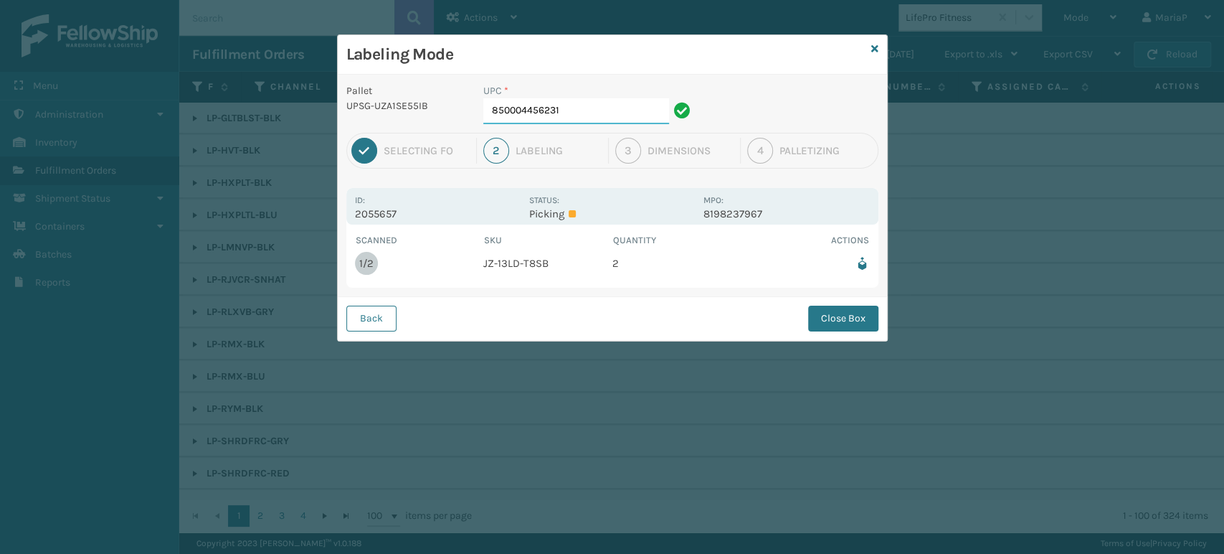
click at [579, 102] on input "850004456231" at bounding box center [576, 111] width 186 height 26
click at [855, 313] on button "Close Box" at bounding box center [843, 318] width 70 height 26
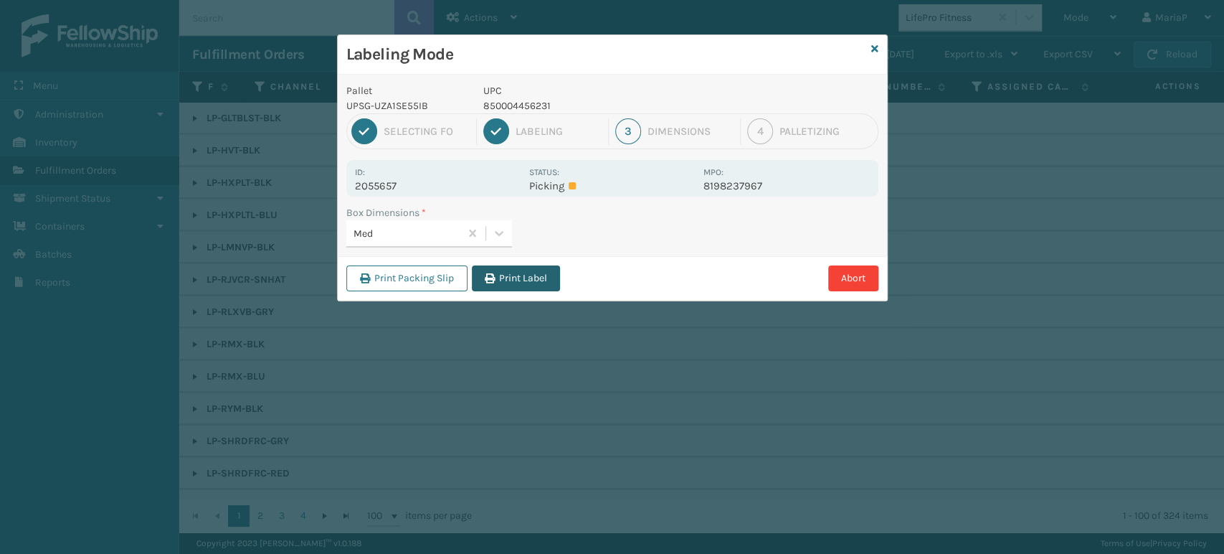
click at [532, 271] on button "Print Label" at bounding box center [516, 278] width 88 height 26
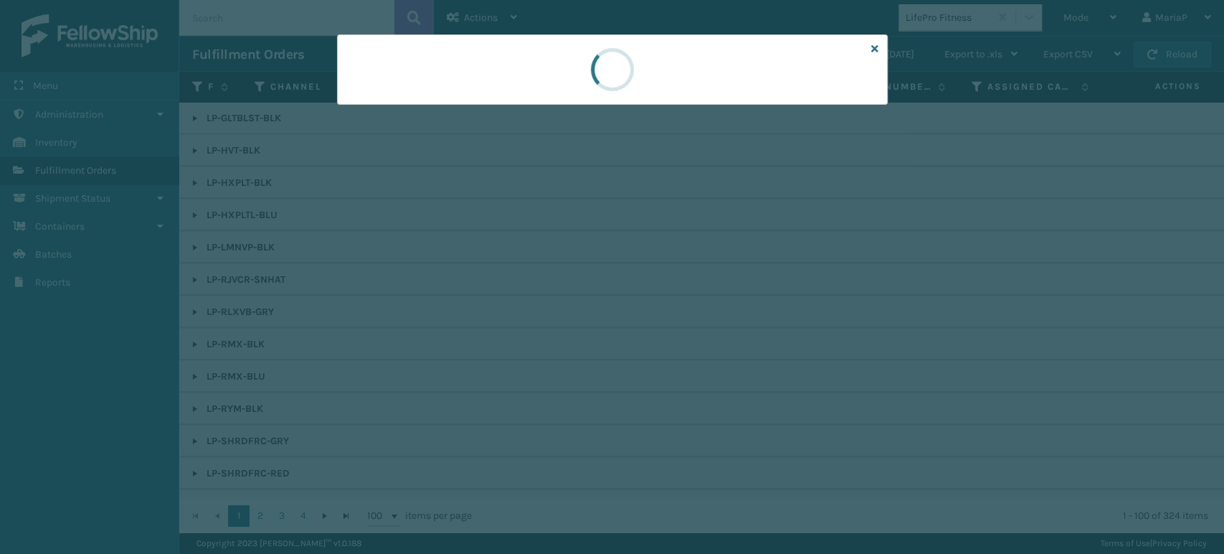
click at [532, 271] on div at bounding box center [612, 277] width 1224 height 554
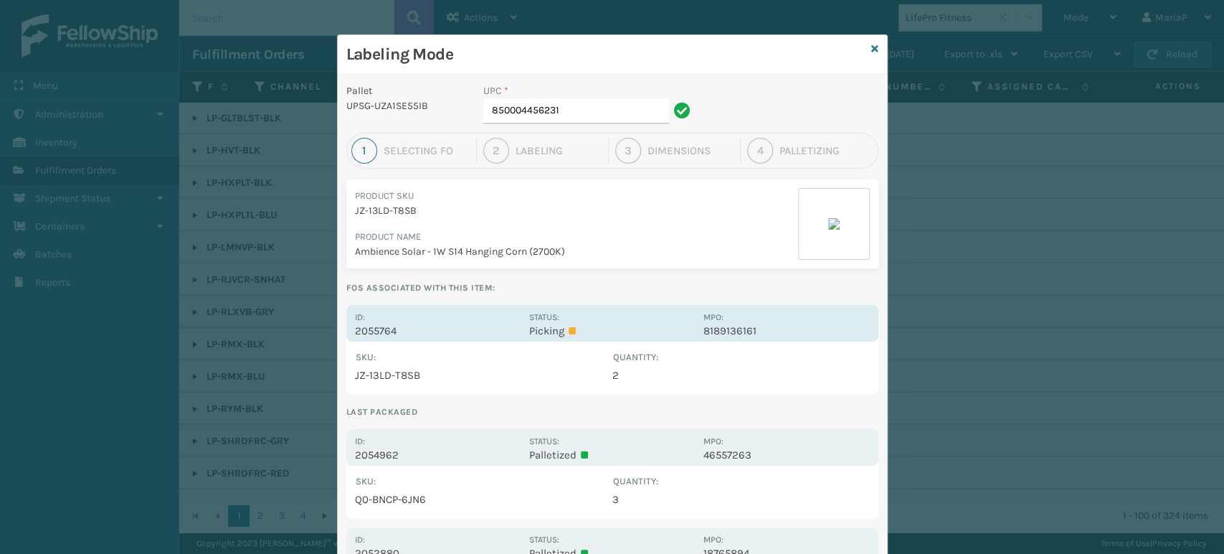
click at [386, 331] on p "2055764" at bounding box center [438, 330] width 166 height 13
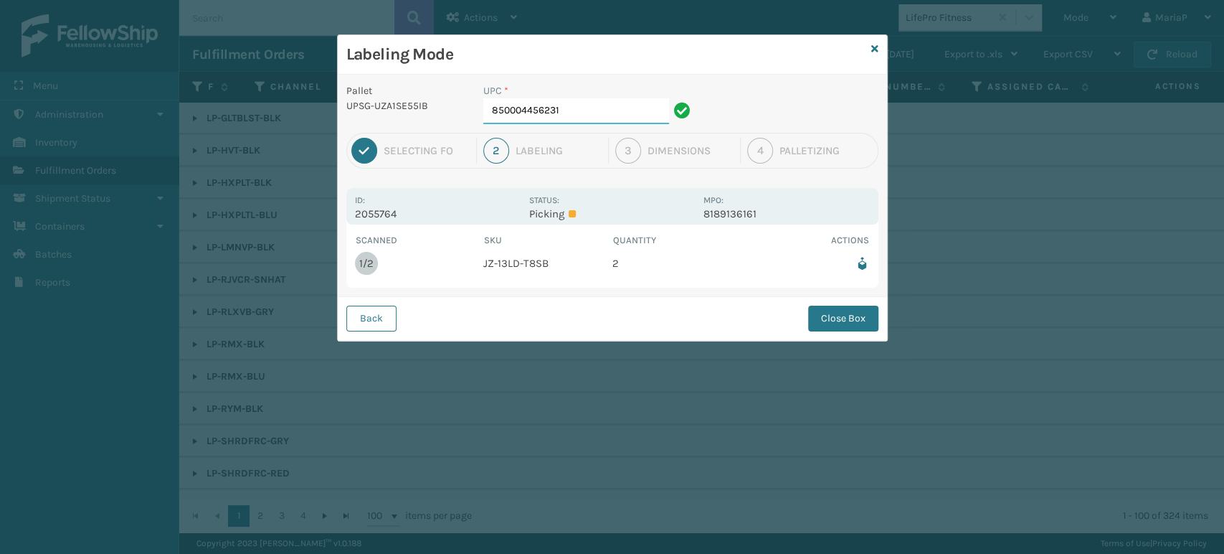
click at [574, 118] on input "850004456231" at bounding box center [576, 111] width 186 height 26
click at [880, 313] on div "Back Close Box" at bounding box center [612, 318] width 549 height 44
click at [850, 313] on button "Close Box" at bounding box center [843, 318] width 70 height 26
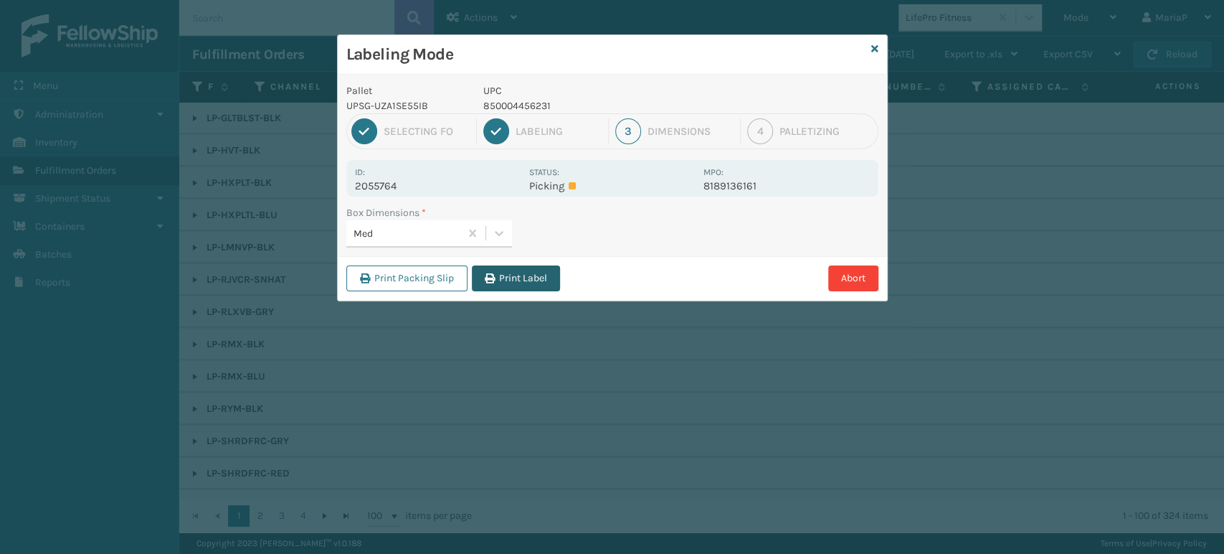
click at [557, 272] on button "Print Label" at bounding box center [516, 278] width 88 height 26
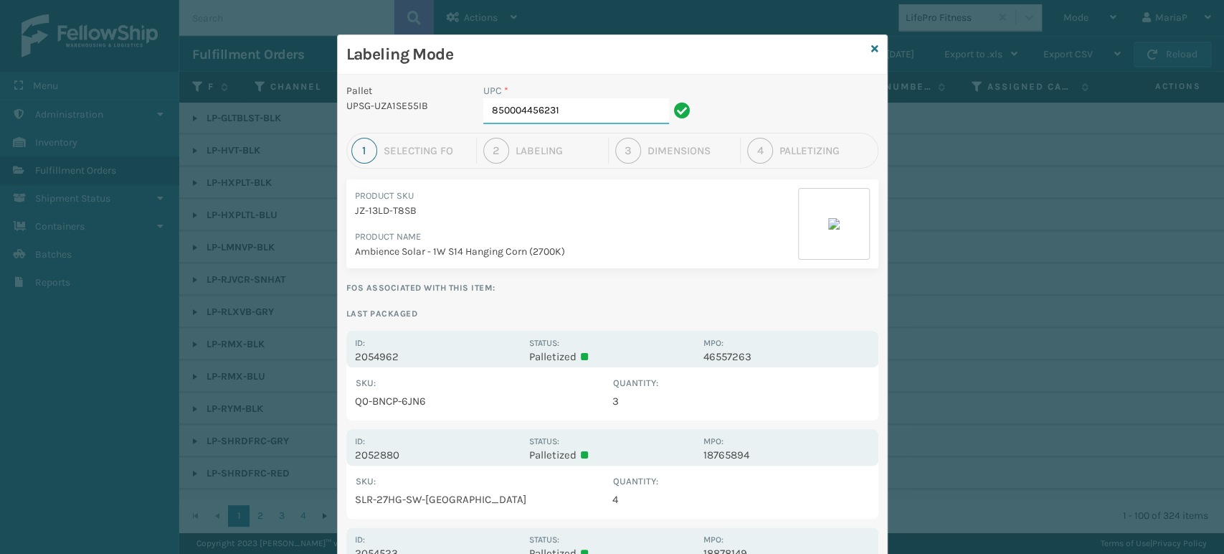
click at [570, 115] on input "850004456231" at bounding box center [576, 111] width 186 height 26
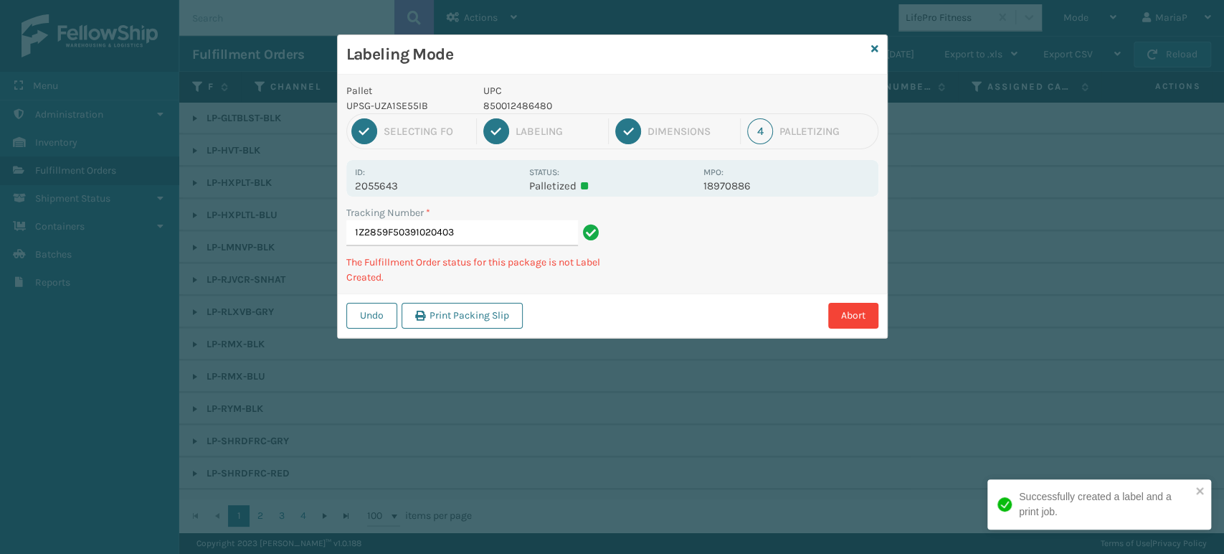
click at [520, 99] on p "850012486480" at bounding box center [589, 105] width 212 height 15
copy p "850012486480"
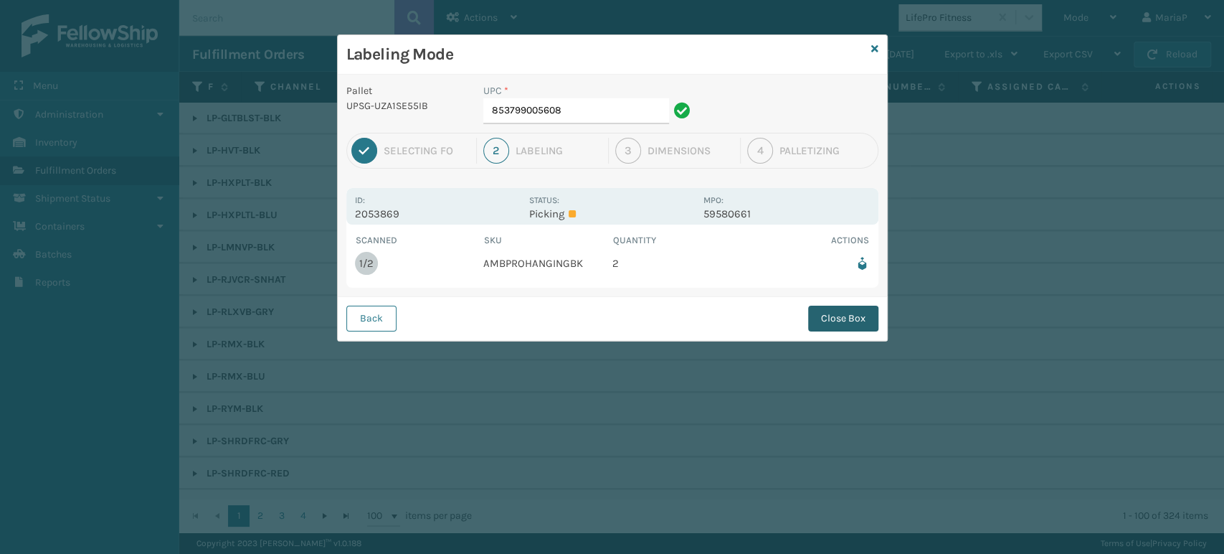
click at [823, 308] on button "Close Box" at bounding box center [843, 318] width 70 height 26
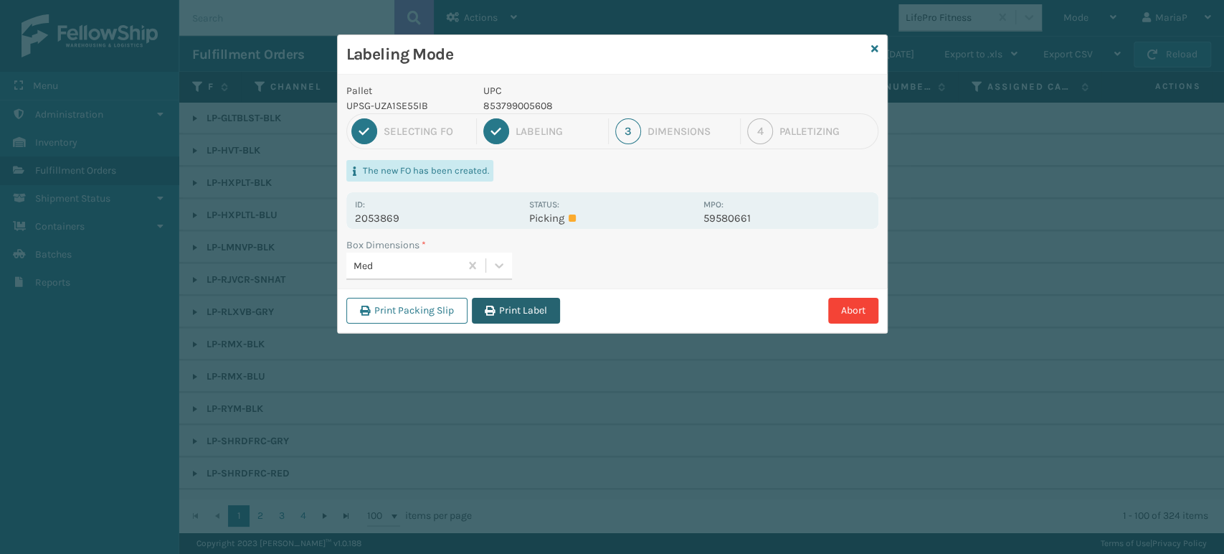
click at [513, 301] on button "Print Label" at bounding box center [516, 311] width 88 height 26
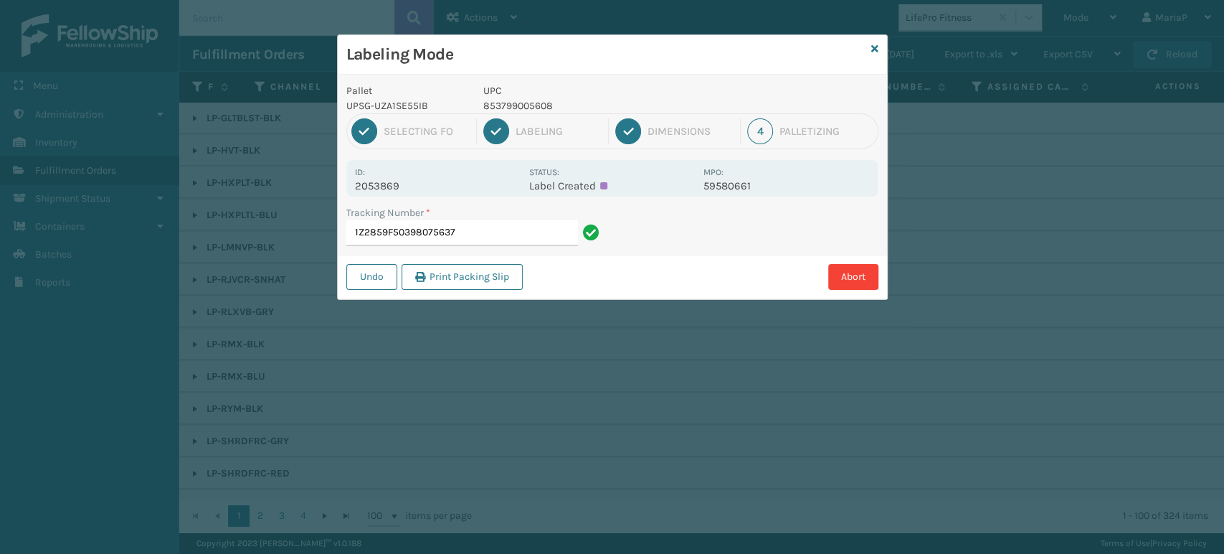
click at [492, 224] on input "1Z2859F50398075637" at bounding box center [462, 233] width 232 height 26
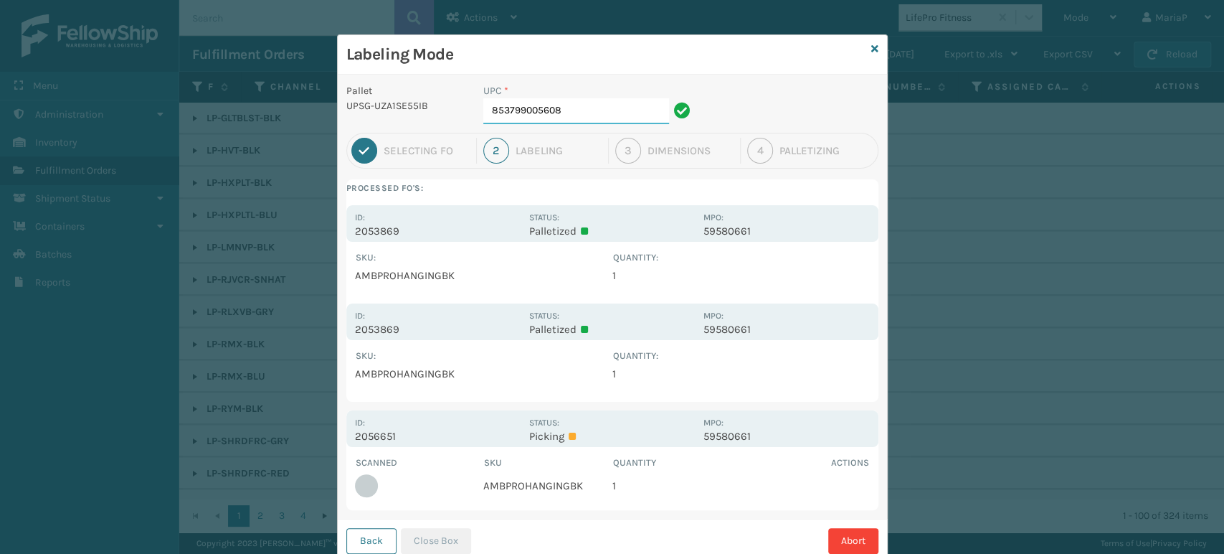
click at [562, 119] on input "853799005608" at bounding box center [576, 111] width 186 height 26
click at [421, 534] on button "Close Box" at bounding box center [436, 541] width 70 height 26
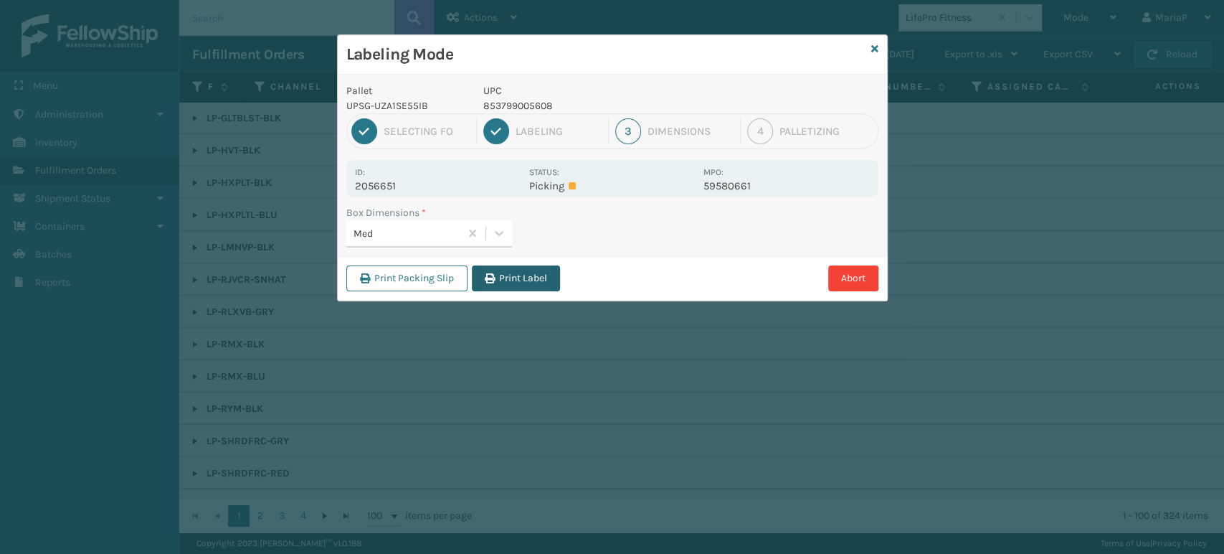
click at [528, 285] on button "Print Label" at bounding box center [516, 278] width 88 height 26
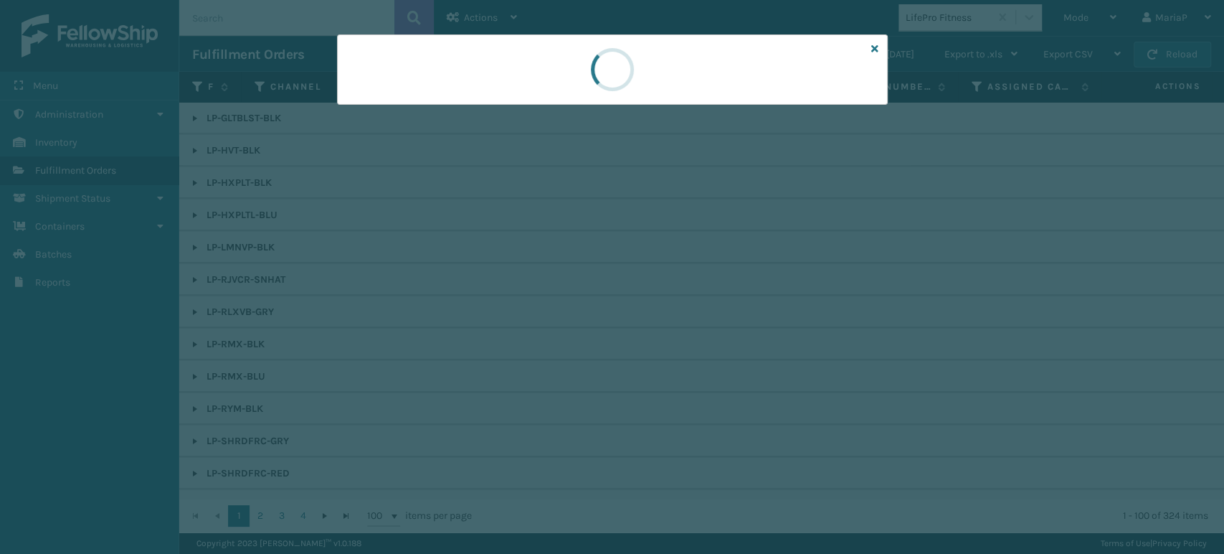
click at [528, 280] on div at bounding box center [612, 277] width 1224 height 554
click at [530, 280] on div at bounding box center [612, 277] width 1224 height 554
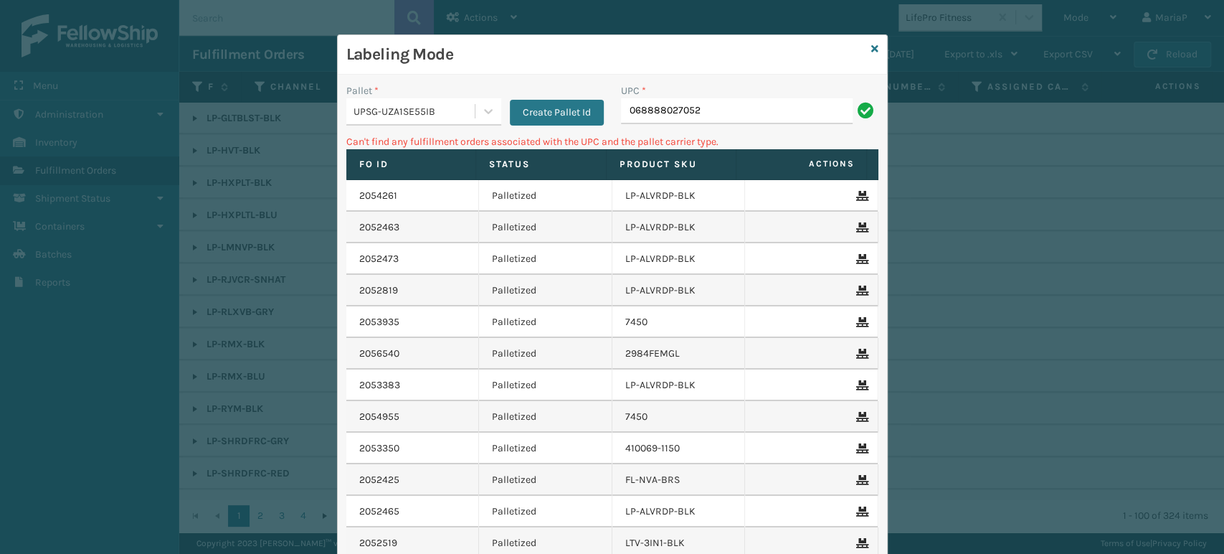
drag, startPoint x: 625, startPoint y: 110, endPoint x: 642, endPoint y: 133, distance: 28.8
click at [627, 109] on input "068888027052" at bounding box center [737, 111] width 232 height 26
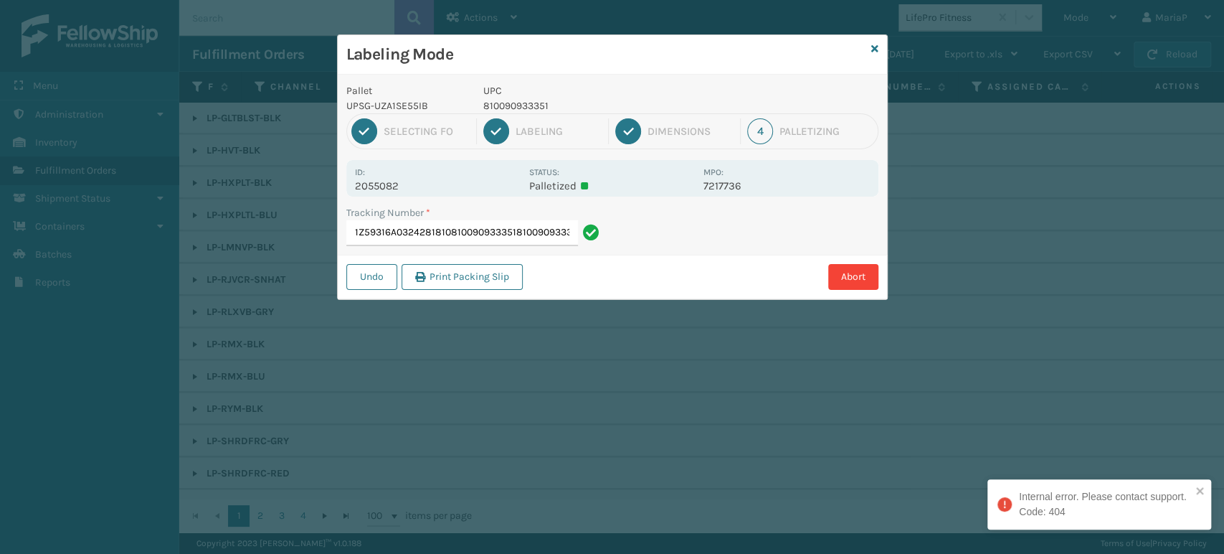
scroll to position [0, 11]
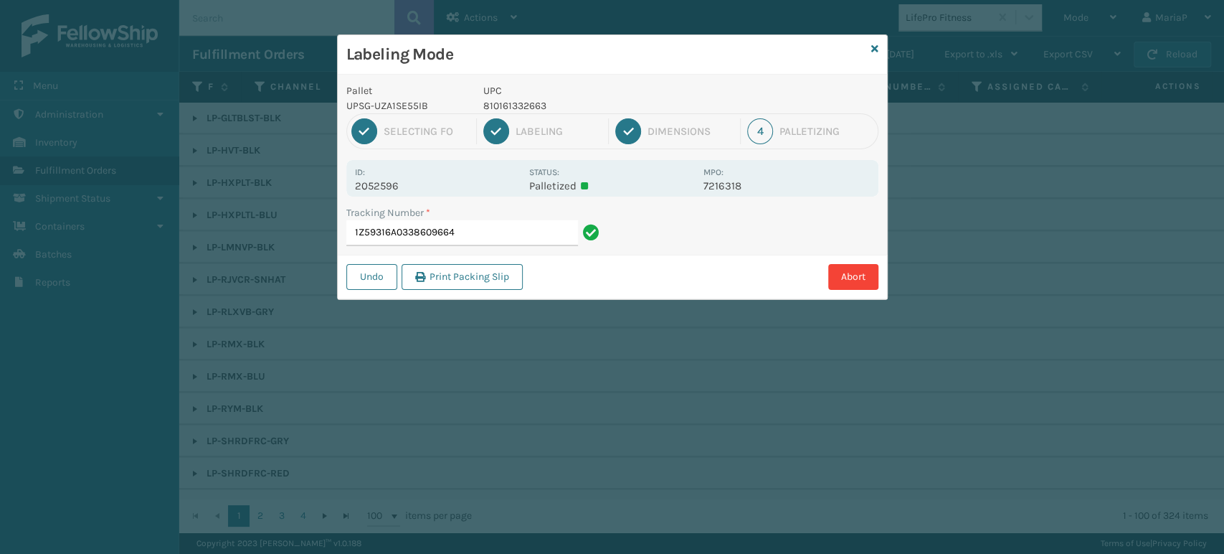
click at [503, 103] on p "810161332663" at bounding box center [589, 105] width 212 height 15
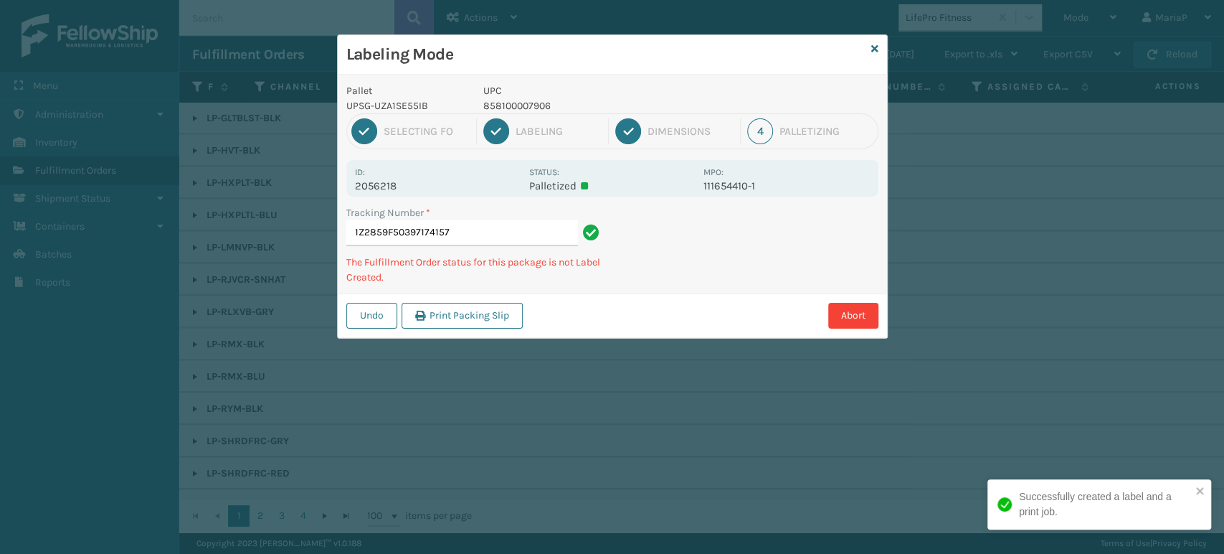
click at [511, 100] on p "858100007906" at bounding box center [589, 105] width 212 height 15
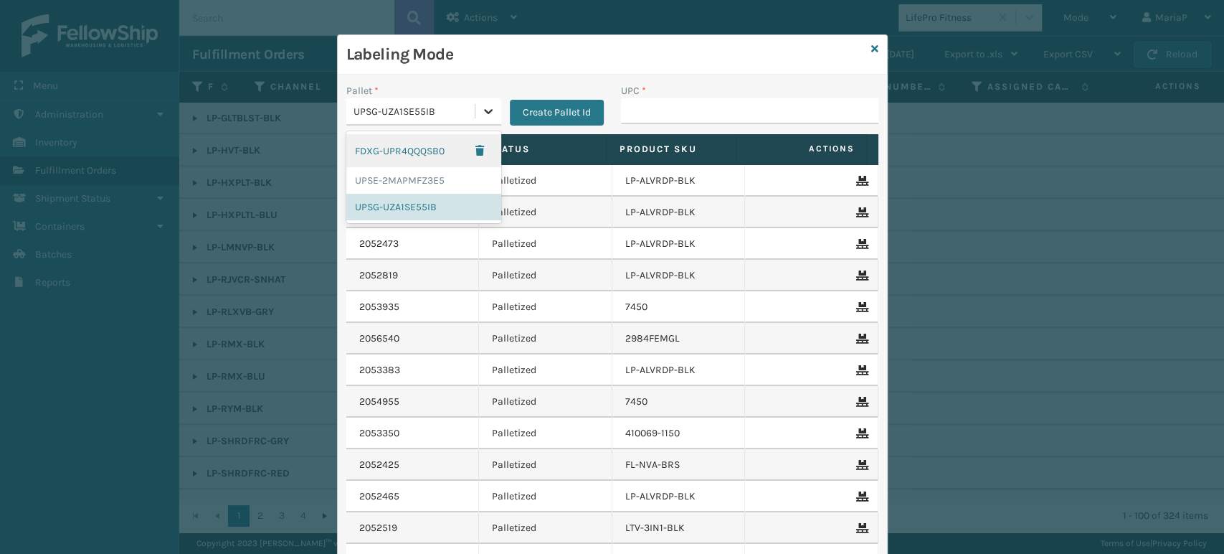
click at [475, 108] on div at bounding box center [488, 111] width 26 height 26
drag, startPoint x: 436, startPoint y: 148, endPoint x: 549, endPoint y: 143, distance: 112.7
click at [436, 148] on div "FDXG-UPR4QQQSB0" at bounding box center [423, 150] width 155 height 33
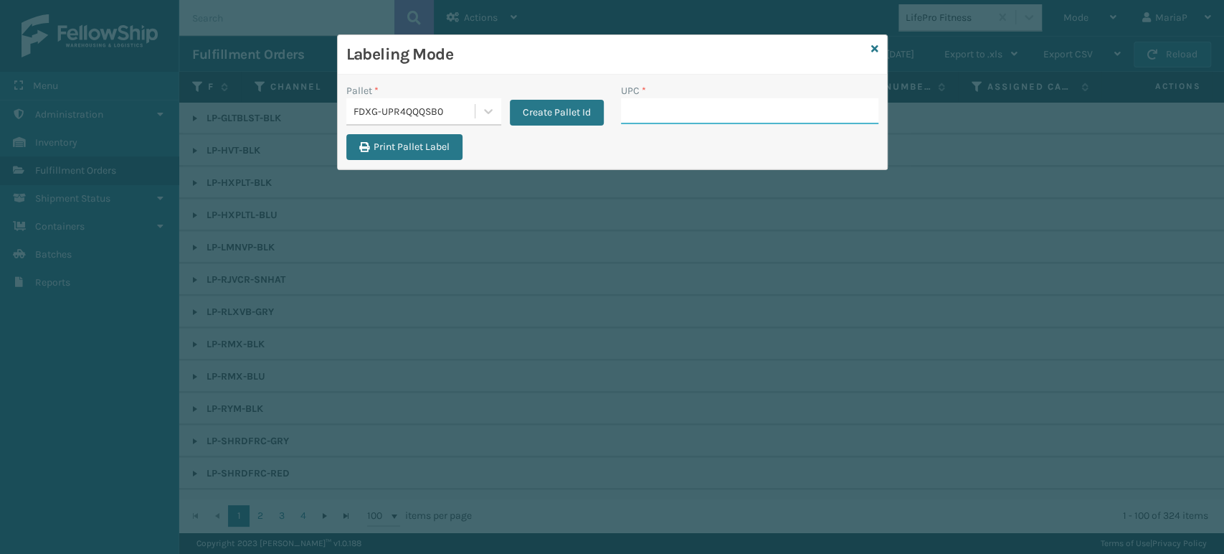
click at [656, 118] on input "UPC *" at bounding box center [749, 111] width 257 height 26
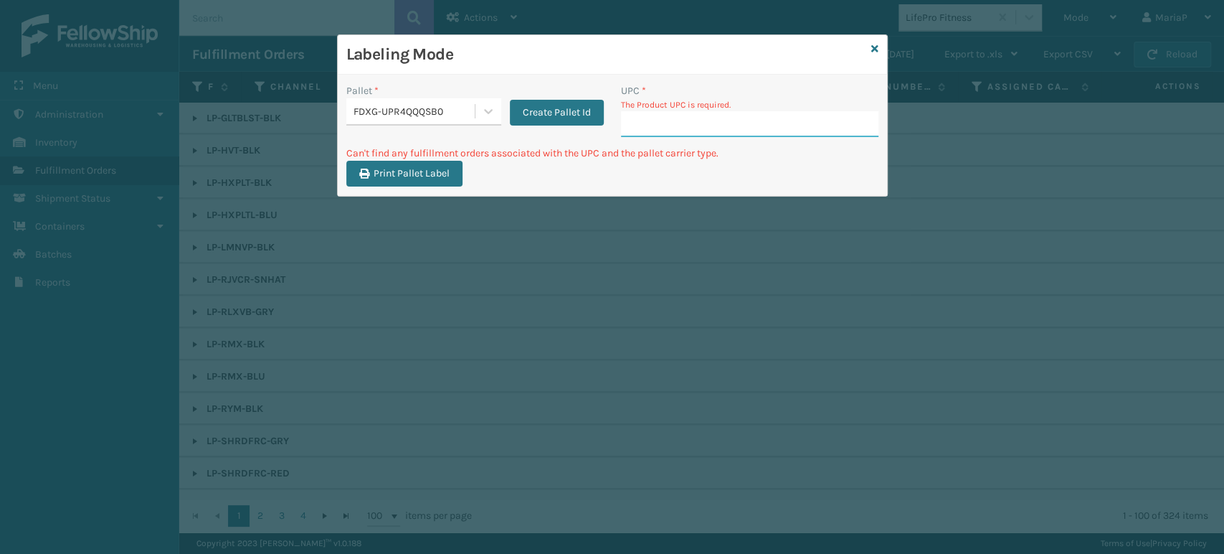
paste input "GEN-AB-B2-TXL"
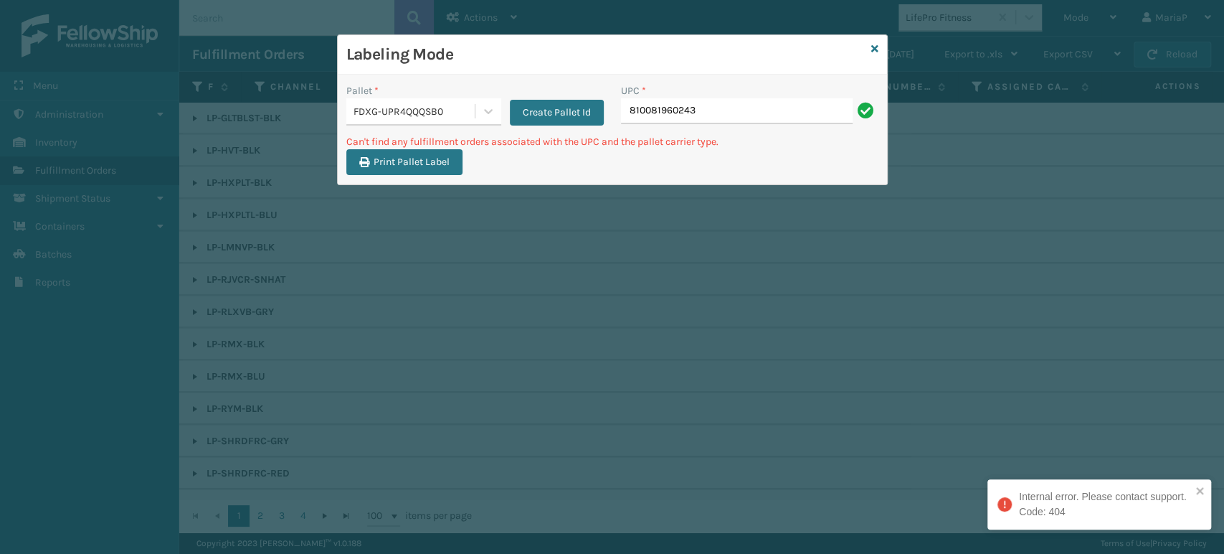
click at [716, 118] on input "810081960243" at bounding box center [737, 111] width 232 height 26
click at [716, 115] on input "810081960243" at bounding box center [737, 111] width 232 height 26
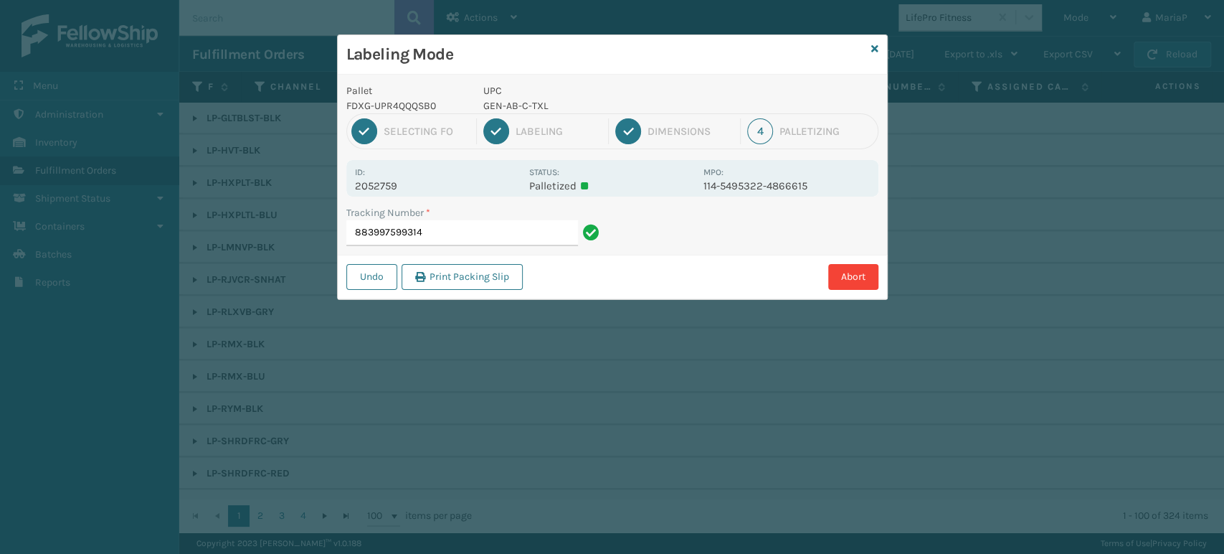
click at [512, 106] on p "GEN-AB-C-TXL" at bounding box center [589, 105] width 212 height 15
click at [511, 105] on p "GEN-AB-C-TXL" at bounding box center [589, 105] width 212 height 15
click at [510, 105] on p "GEN-AB-C-TXL" at bounding box center [589, 105] width 212 height 15
click at [509, 104] on p "GEN-AB-C-TXL" at bounding box center [589, 105] width 212 height 15
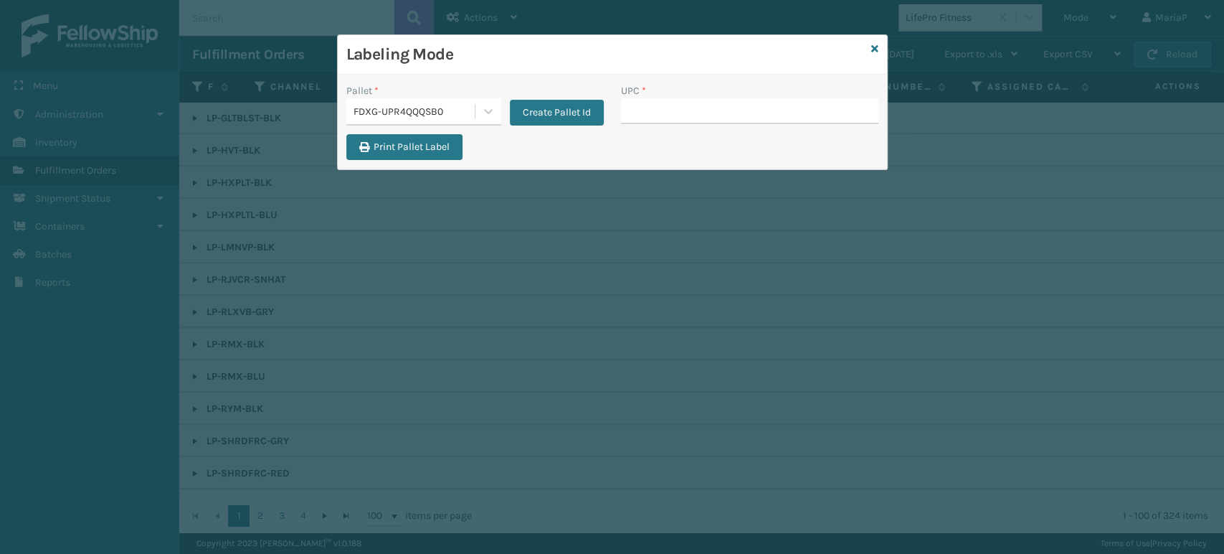
click at [672, 113] on input "UPC *" at bounding box center [749, 111] width 257 height 26
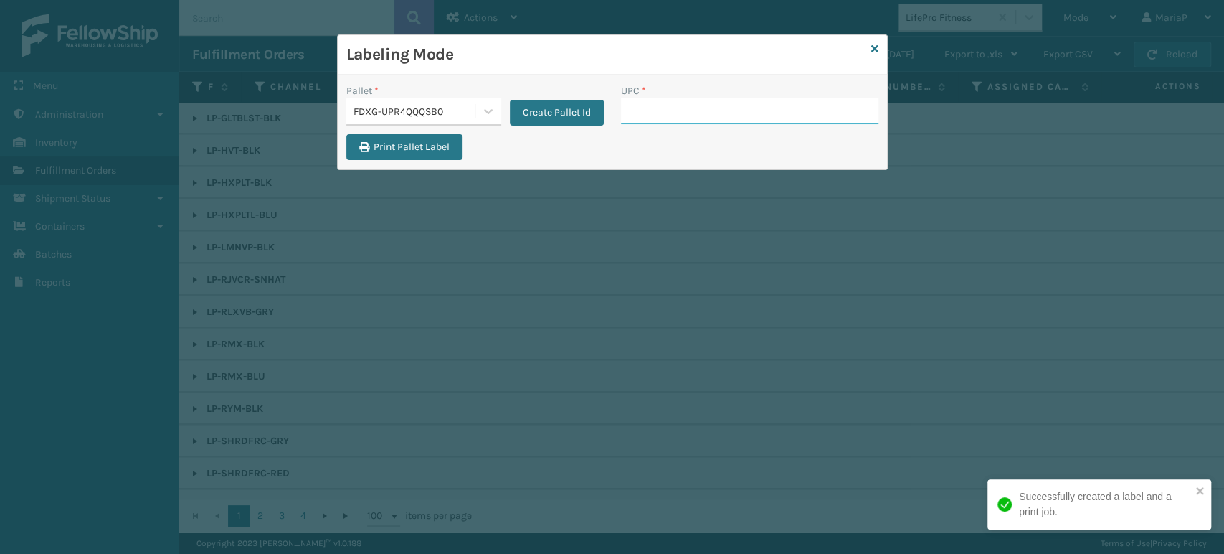
click at [774, 108] on input "UPC *" at bounding box center [749, 111] width 257 height 26
paste input "GEN-AB-C-TXL"
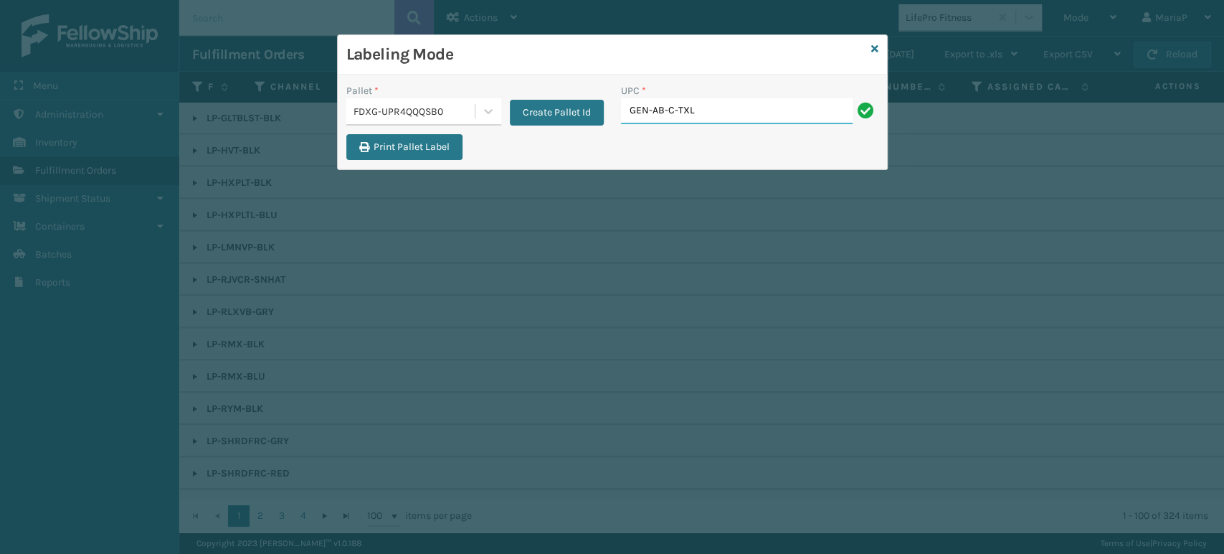
click at [745, 115] on input "GEN-AB-C-TXL" at bounding box center [737, 111] width 232 height 26
click at [744, 115] on input "GEN-AB-C-TXL" at bounding box center [737, 111] width 232 height 26
click at [874, 44] on icon at bounding box center [874, 49] width 7 height 10
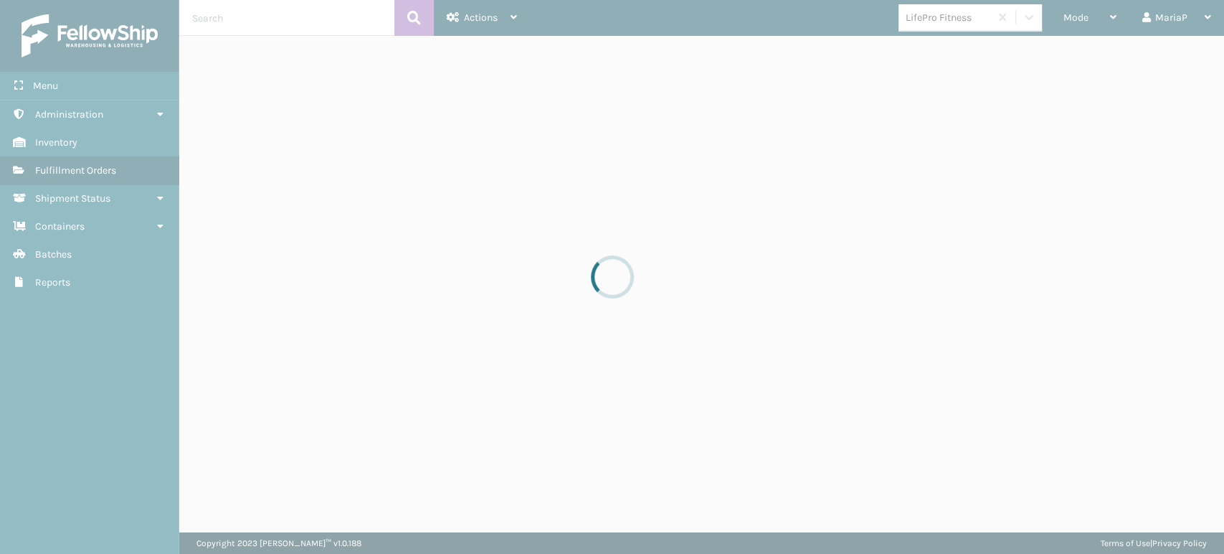
click at [953, 22] on div at bounding box center [612, 277] width 1224 height 554
click at [955, 22] on div at bounding box center [612, 277] width 1224 height 554
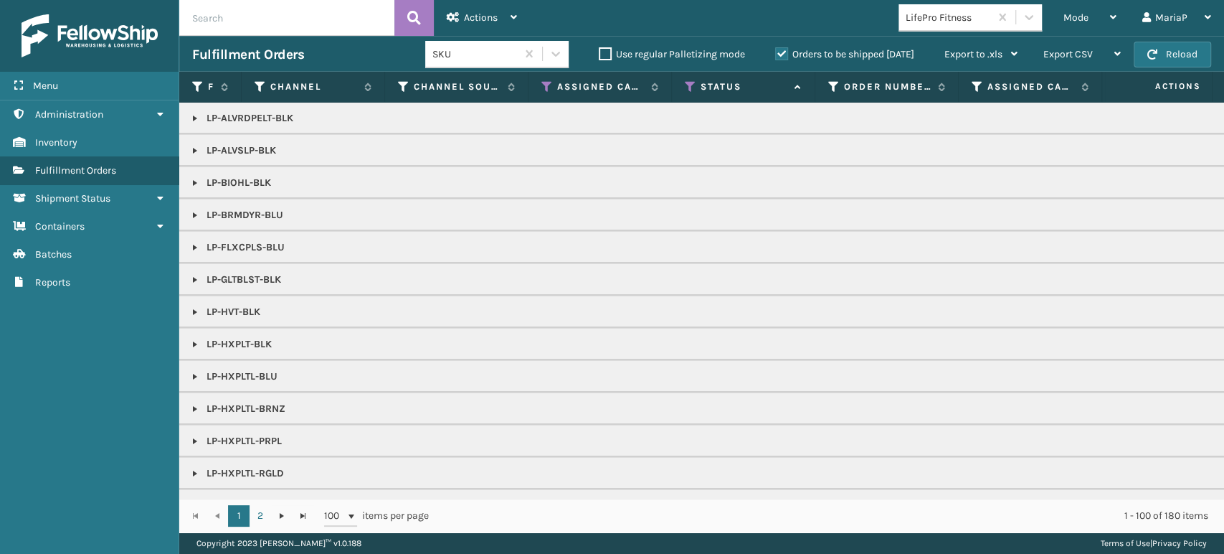
click at [952, 24] on div "LifePro Fitness" at bounding box center [948, 17] width 85 height 15
click at [952, 65] on div "SleepGeekz" at bounding box center [969, 53] width 143 height 27
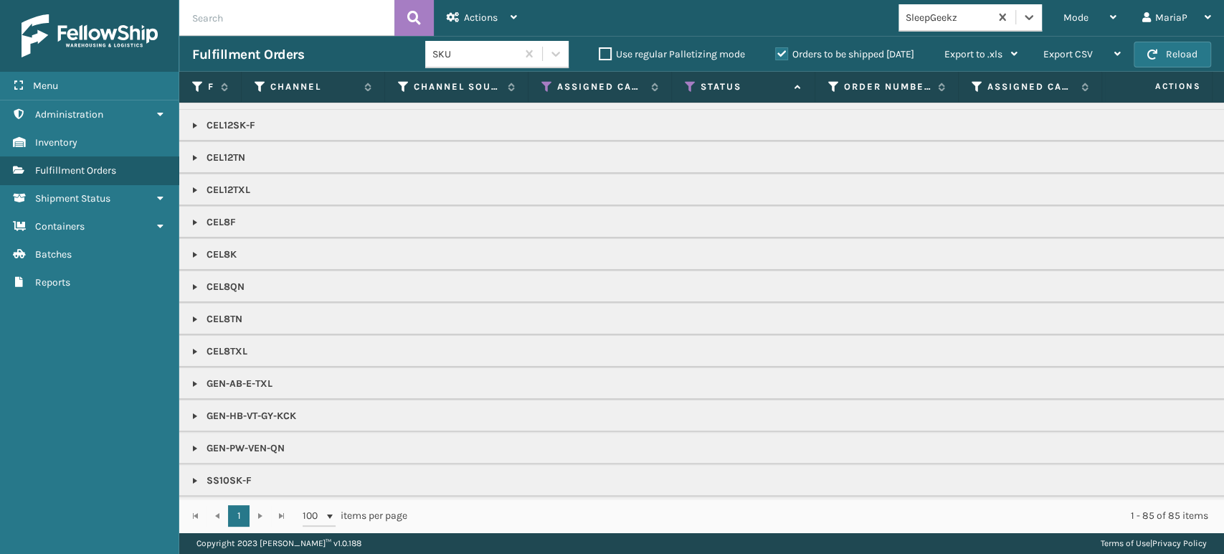
scroll to position [159, 0]
click at [191, 380] on link at bounding box center [194, 378] width 11 height 11
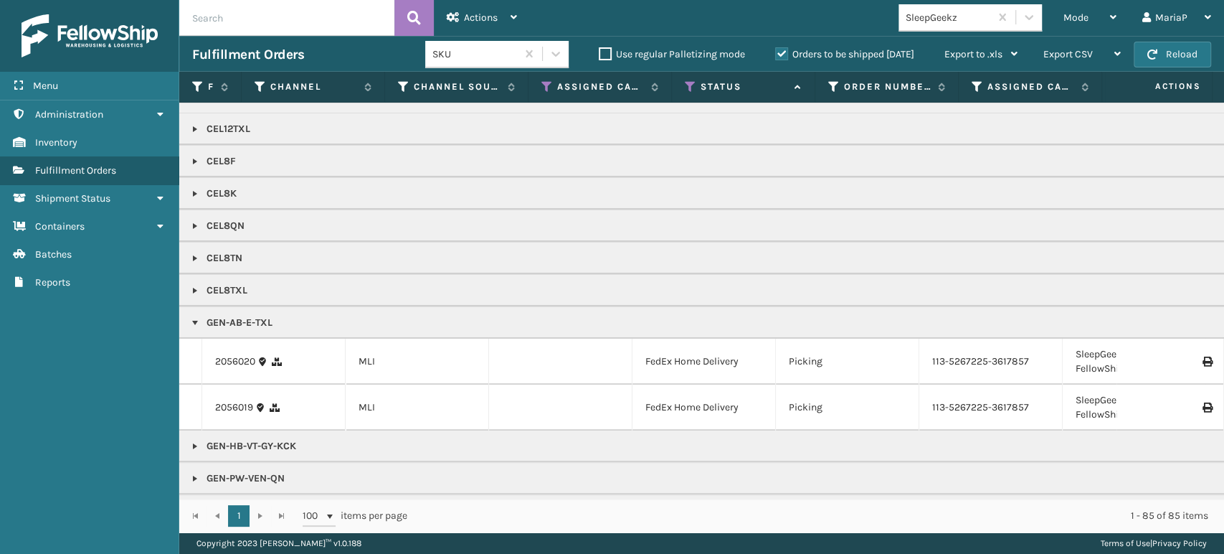
scroll to position [318, 0]
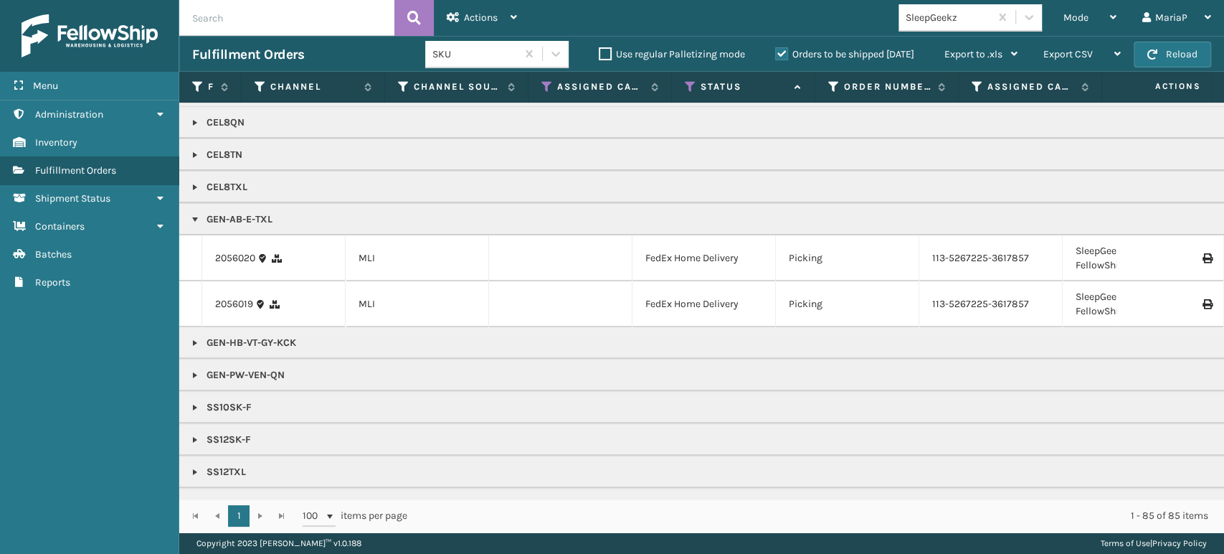
click at [1084, 14] on span "Mode" at bounding box center [1075, 17] width 25 height 12
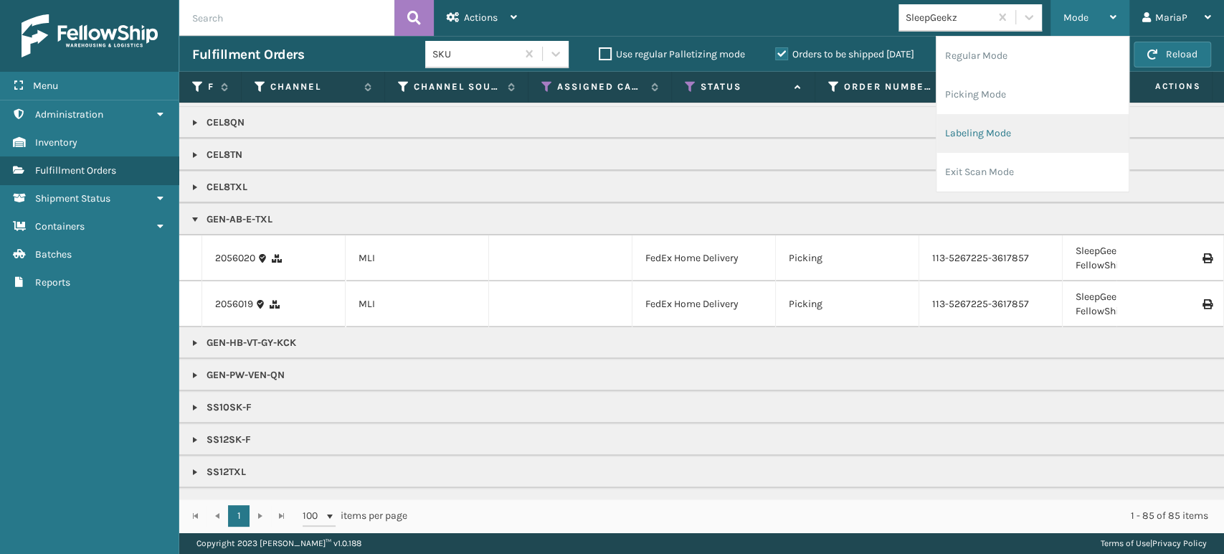
click at [1008, 136] on li "Labeling Mode" at bounding box center [1032, 133] width 192 height 39
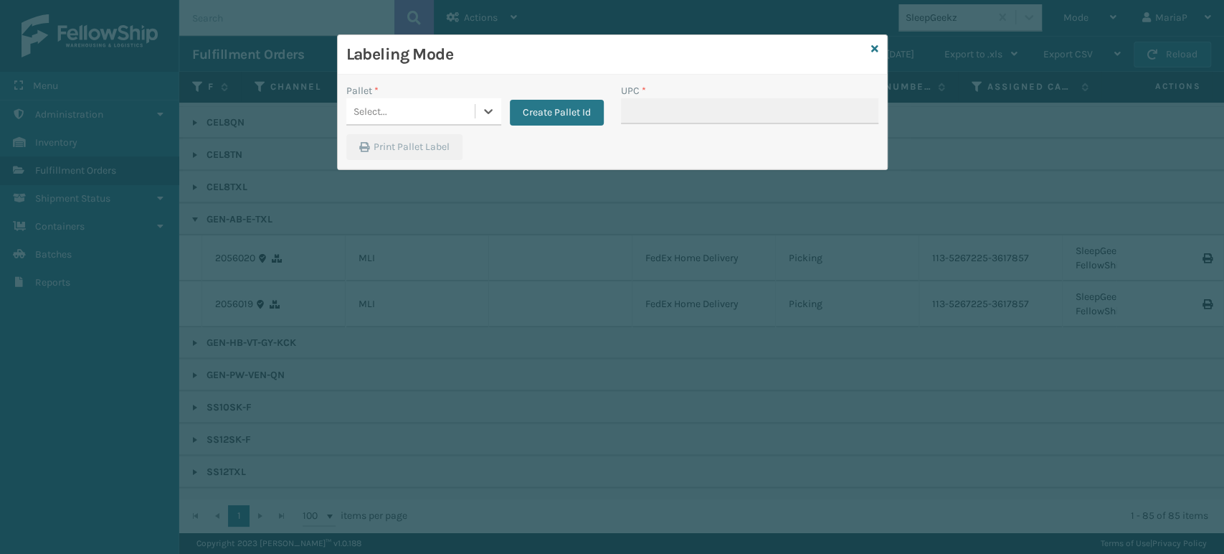
drag, startPoint x: 419, startPoint y: 112, endPoint x: 422, endPoint y: 123, distance: 11.8
click at [419, 112] on div "Select..." at bounding box center [410, 112] width 128 height 24
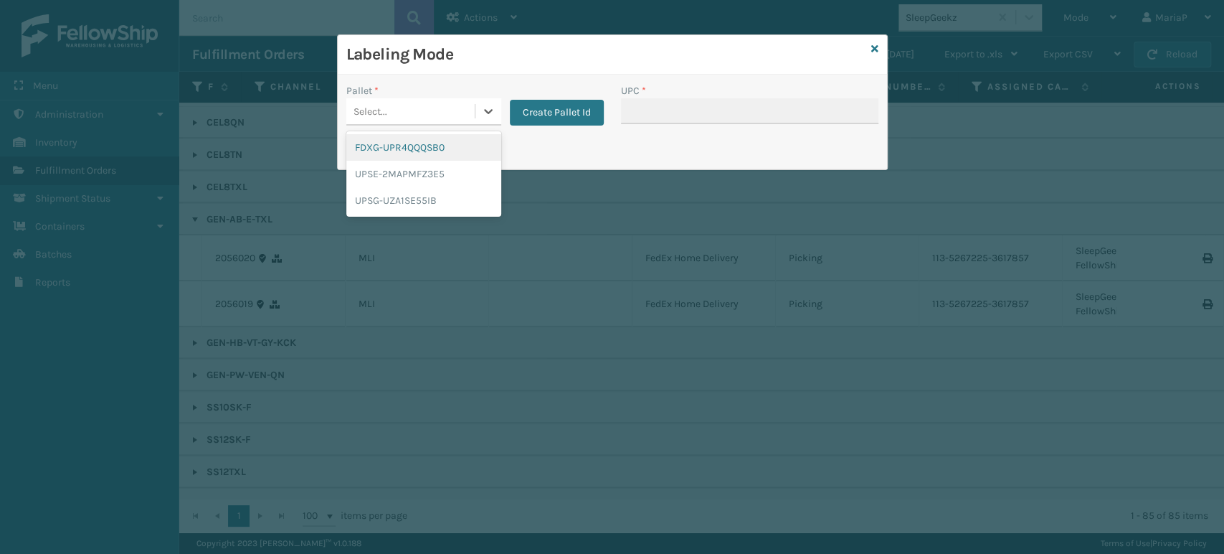
drag, startPoint x: 444, startPoint y: 136, endPoint x: 480, endPoint y: 132, distance: 36.0
click at [444, 135] on div "FDXG-UPR4QQQSB0" at bounding box center [423, 147] width 155 height 27
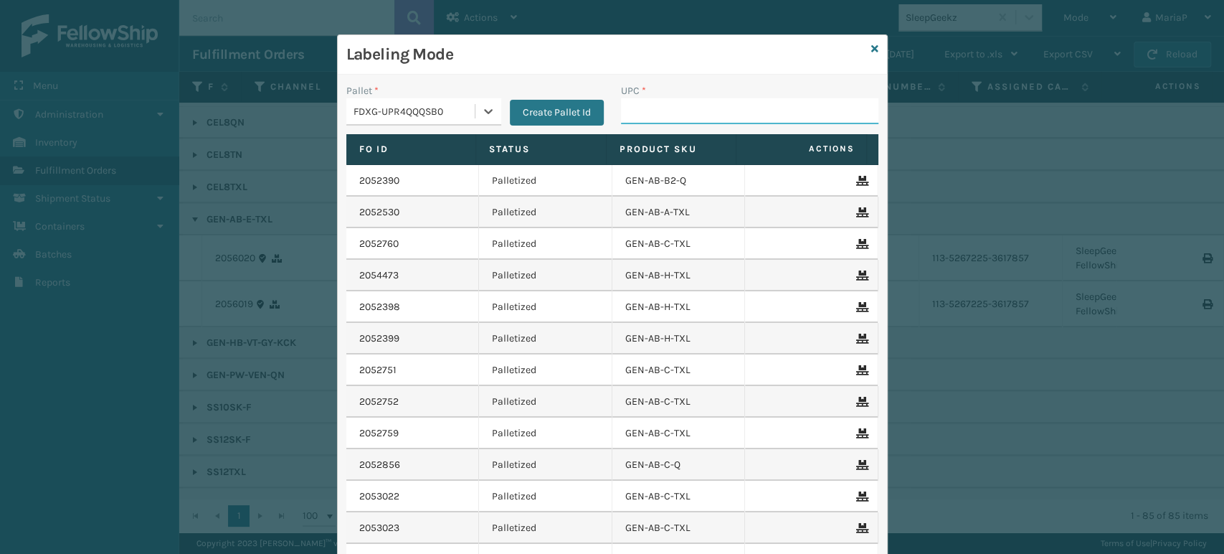
click at [670, 113] on input "UPC *" at bounding box center [749, 111] width 257 height 26
paste input "GEN-AB-E-TXL"
click at [871, 48] on icon at bounding box center [874, 49] width 7 height 10
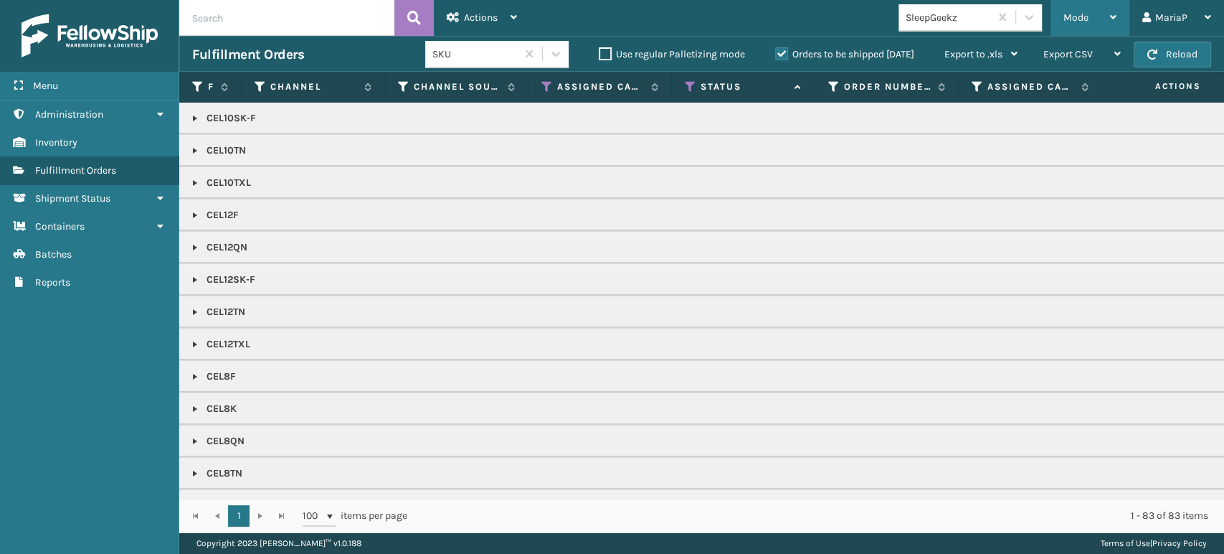
click at [1082, 22] on span "Mode" at bounding box center [1075, 17] width 25 height 12
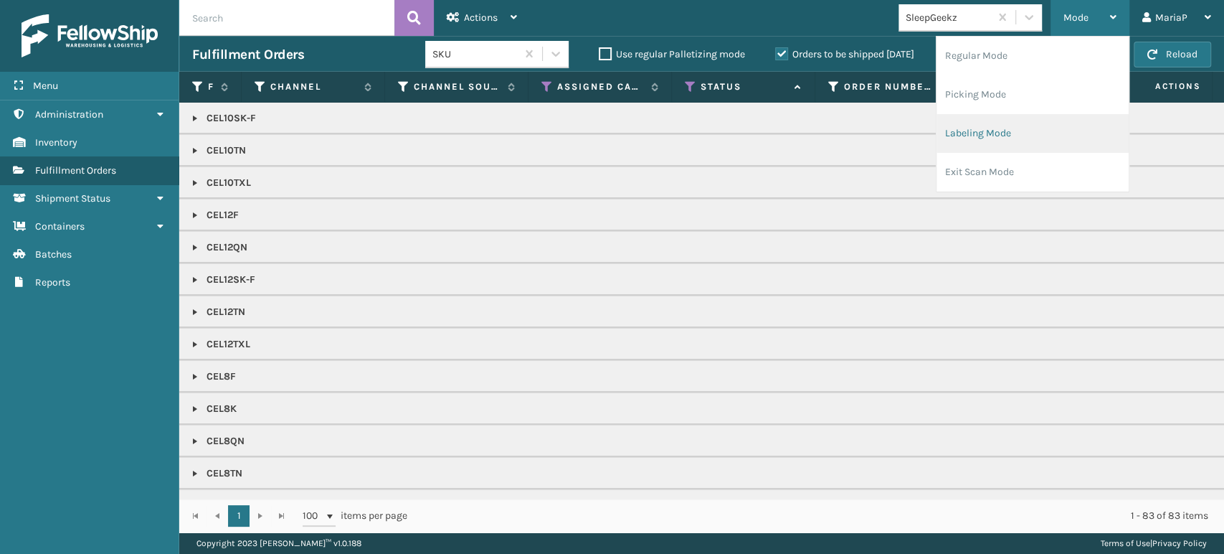
drag, startPoint x: 995, startPoint y: 135, endPoint x: 983, endPoint y: 125, distance: 14.8
click at [983, 125] on li "Labeling Mode" at bounding box center [1032, 133] width 192 height 39
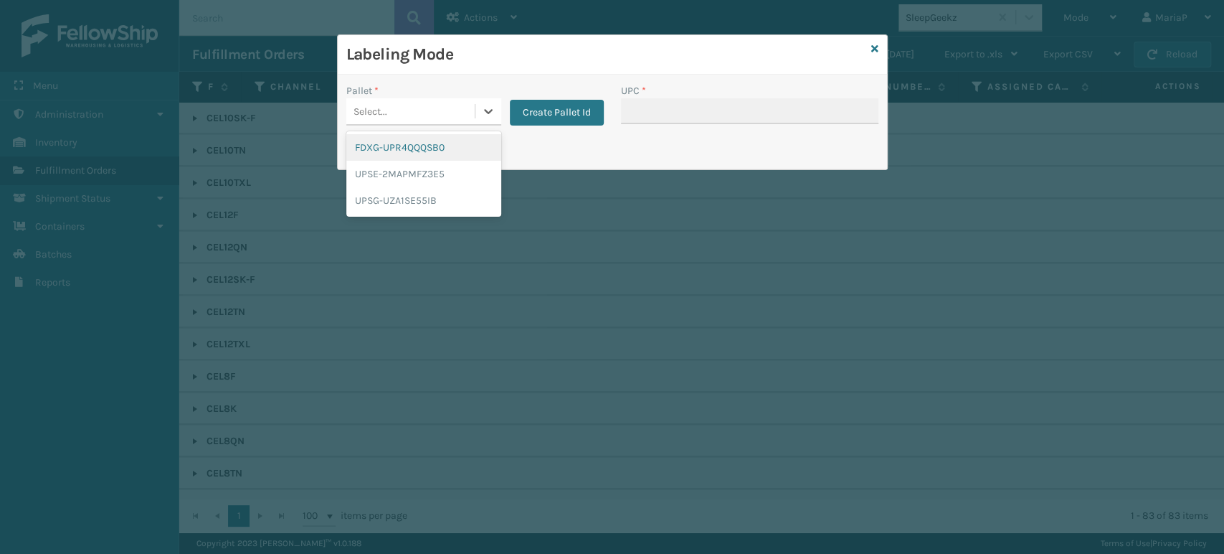
click at [443, 108] on div "Select..." at bounding box center [410, 112] width 128 height 24
click at [444, 206] on div "UPSG-UZA1SE55IB" at bounding box center [423, 200] width 155 height 27
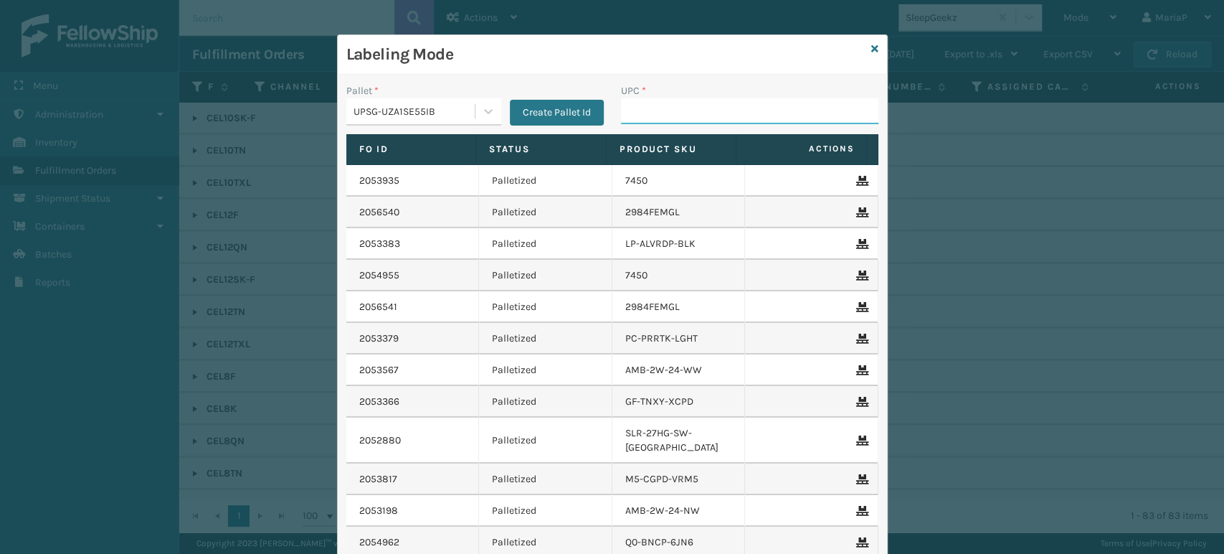
click at [666, 123] on input "UPC *" at bounding box center [749, 111] width 257 height 26
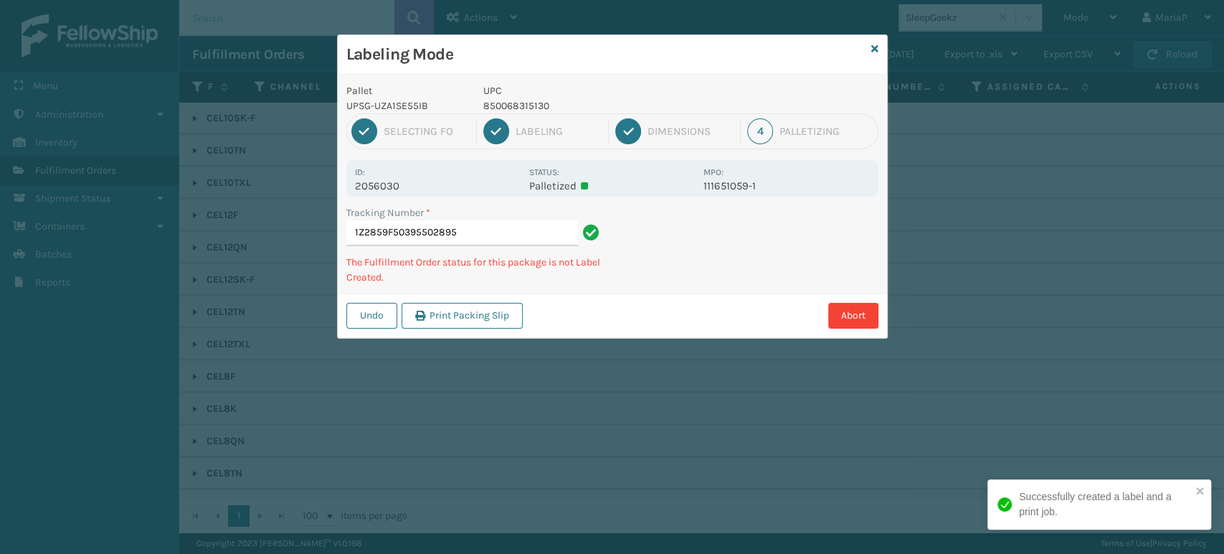
click at [508, 108] on p "850068315130" at bounding box center [589, 105] width 212 height 15
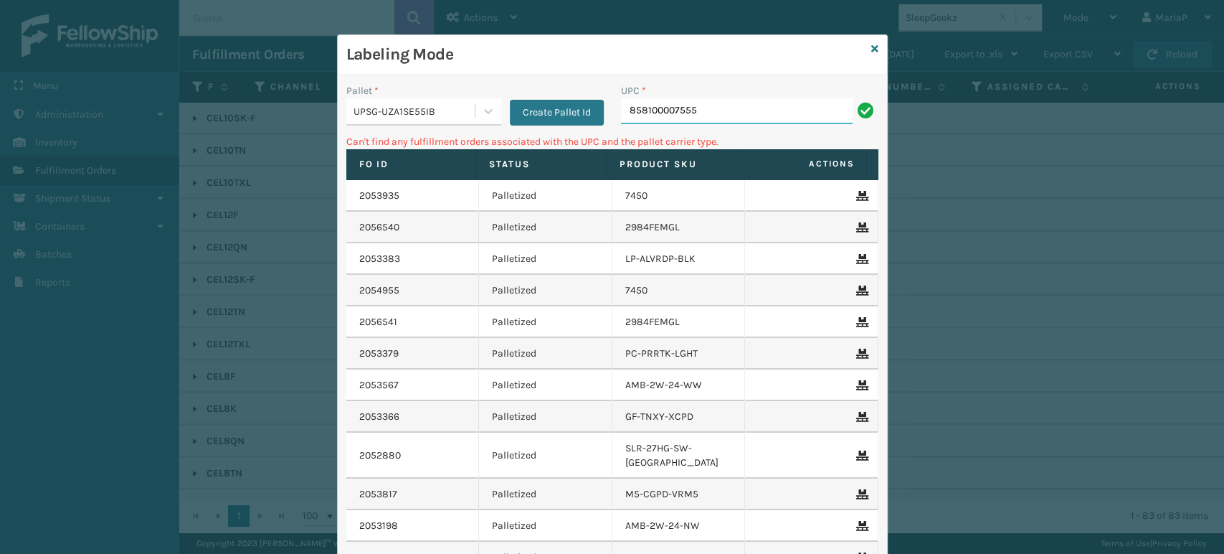
click at [723, 110] on input "858100007555" at bounding box center [737, 111] width 232 height 26
click at [694, 118] on input "858100007555" at bounding box center [737, 111] width 232 height 26
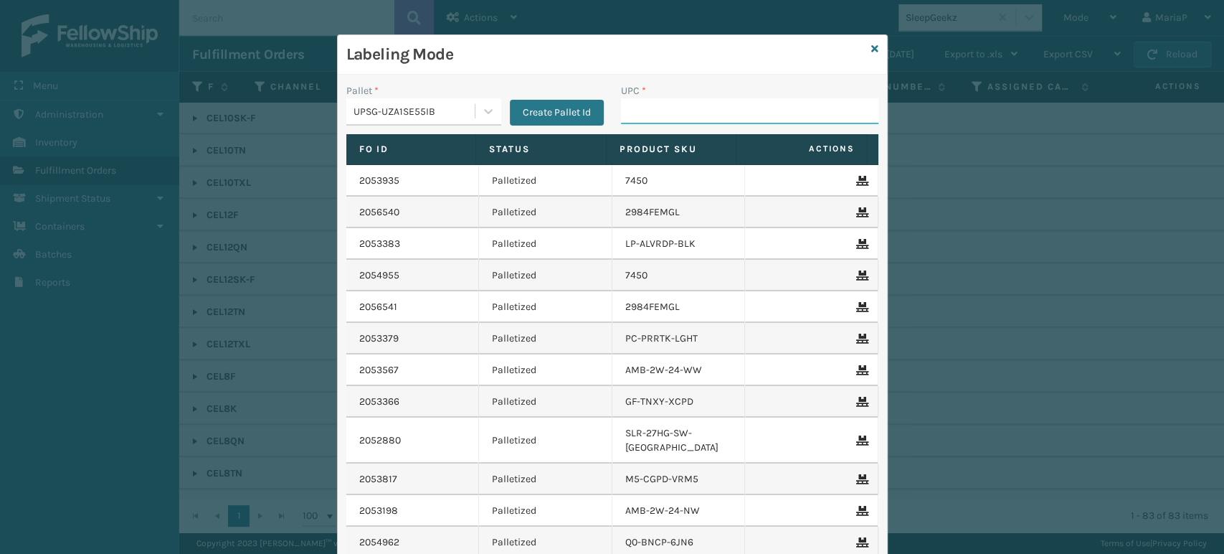
paste input "850040667141"
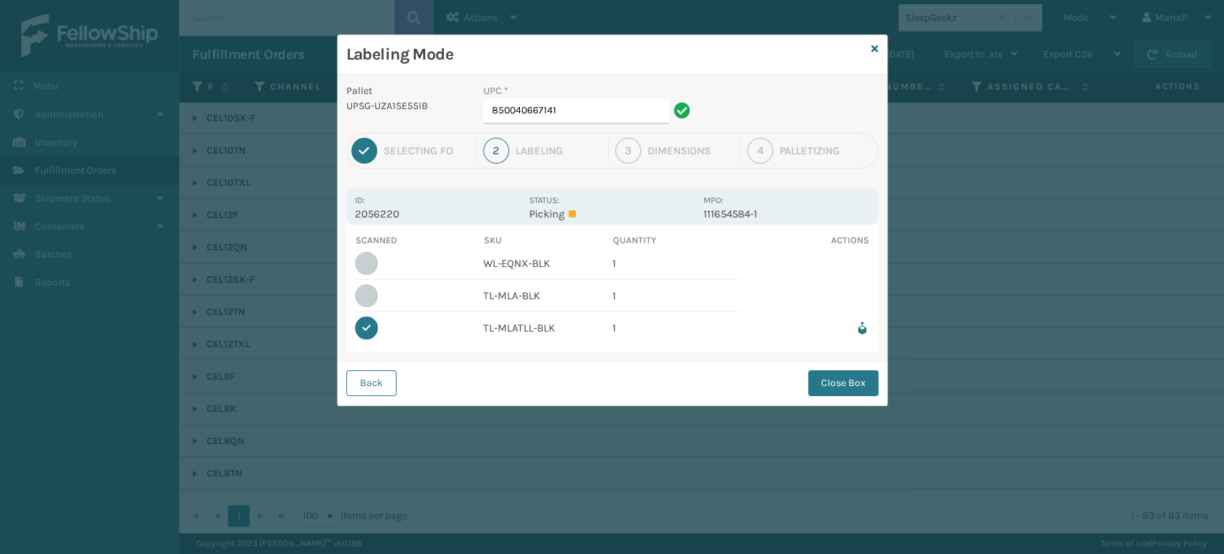
click at [600, 124] on div "UPC * 850040667141" at bounding box center [589, 107] width 229 height 49
click at [359, 369] on div "Back Close Box" at bounding box center [612, 383] width 549 height 44
click at [366, 384] on button "Back" at bounding box center [371, 383] width 50 height 26
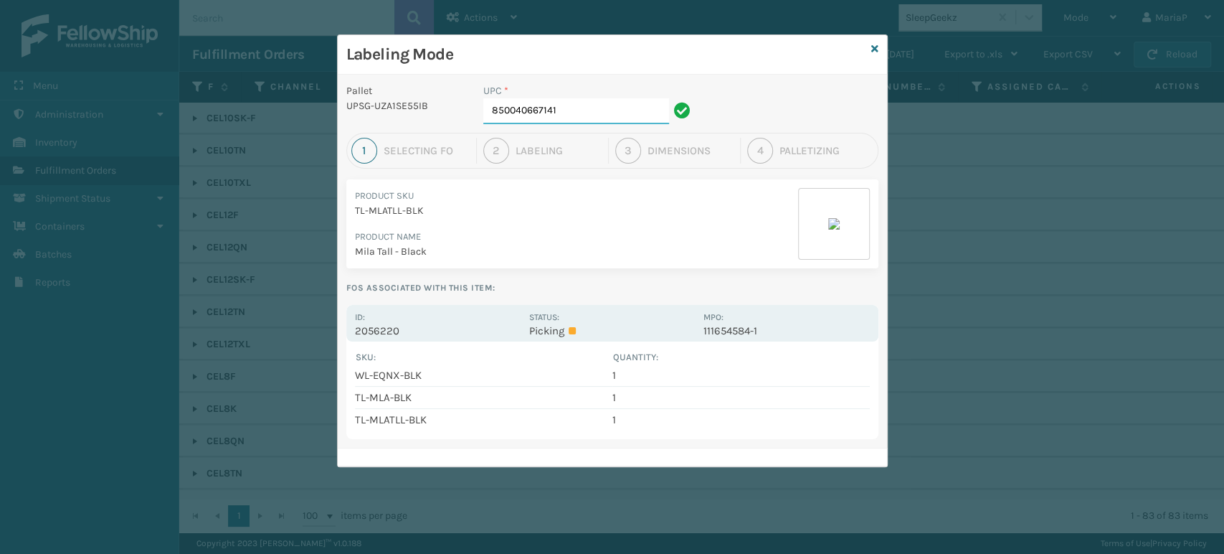
click at [588, 119] on input "850040667141" at bounding box center [576, 111] width 186 height 26
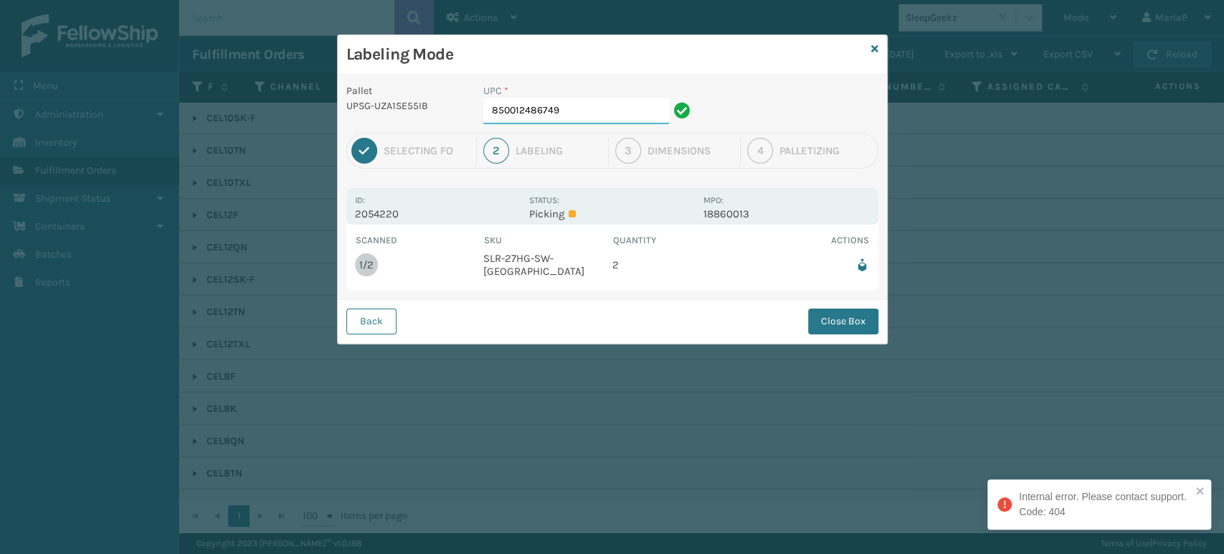
click at [588, 119] on input "850012486749" at bounding box center [576, 111] width 186 height 26
click at [815, 308] on button "Close Box" at bounding box center [843, 321] width 70 height 26
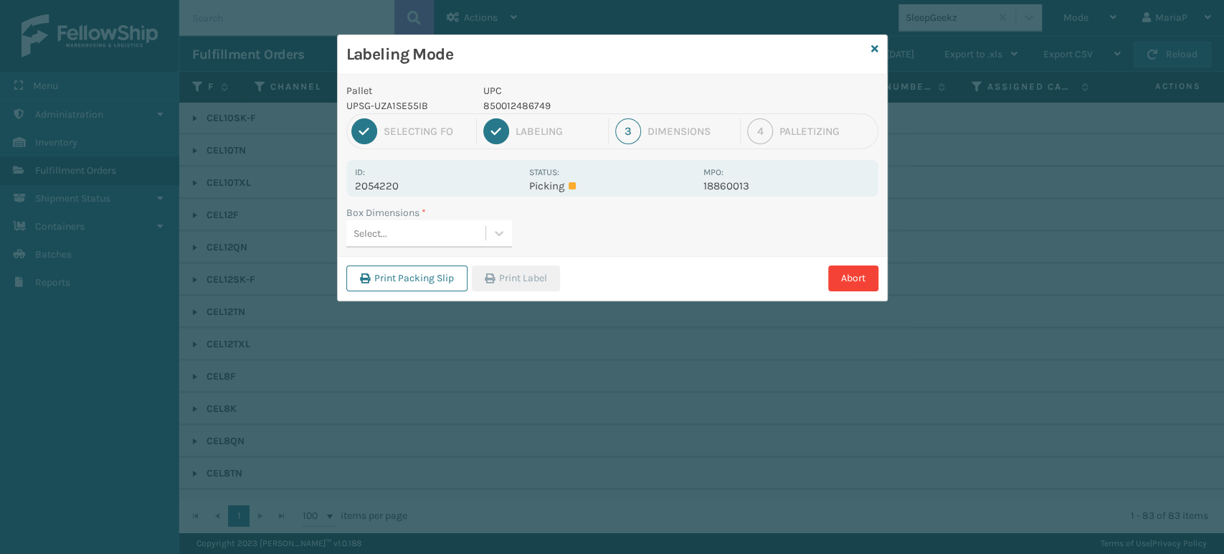
click at [432, 250] on div "Box Dimensions * Select..." at bounding box center [612, 230] width 549 height 51
click at [435, 241] on div "Select..." at bounding box center [415, 234] width 139 height 24
click at [505, 261] on div "Print Packing Slip Print Label Abort" at bounding box center [612, 278] width 549 height 44
click at [508, 262] on div "Print Packing Slip Print Label Abort" at bounding box center [612, 278] width 549 height 44
click at [511, 265] on button "Print Label" at bounding box center [516, 278] width 88 height 26
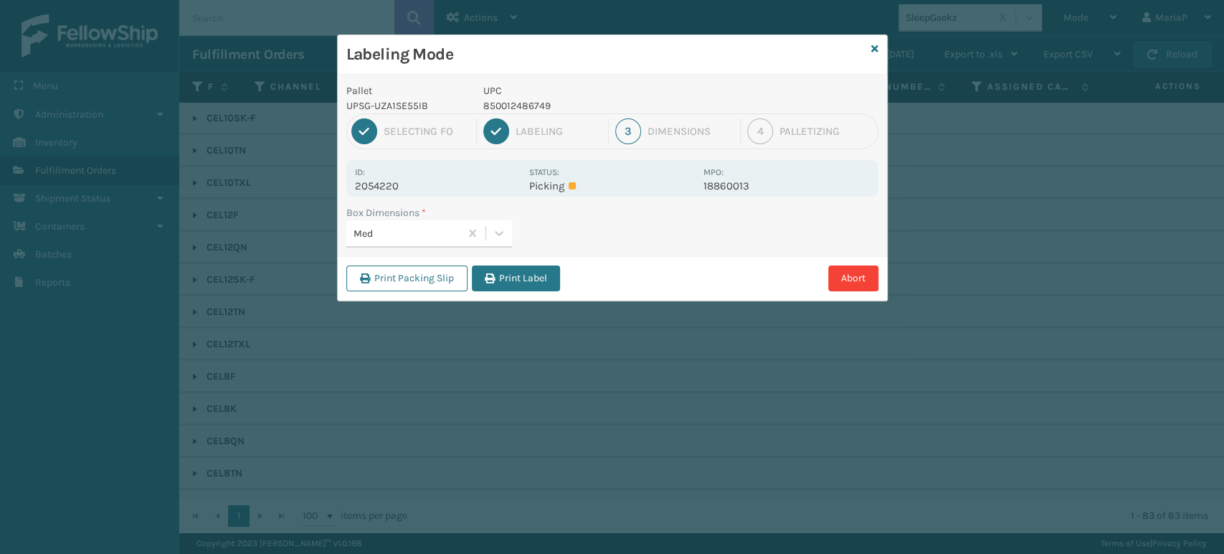
click at [511, 268] on div "Labeling Mode Pallet UPSG-UZA1SE55IB UPC 850012486749 1 Selecting FO 2 Labeling…" at bounding box center [612, 277] width 1224 height 554
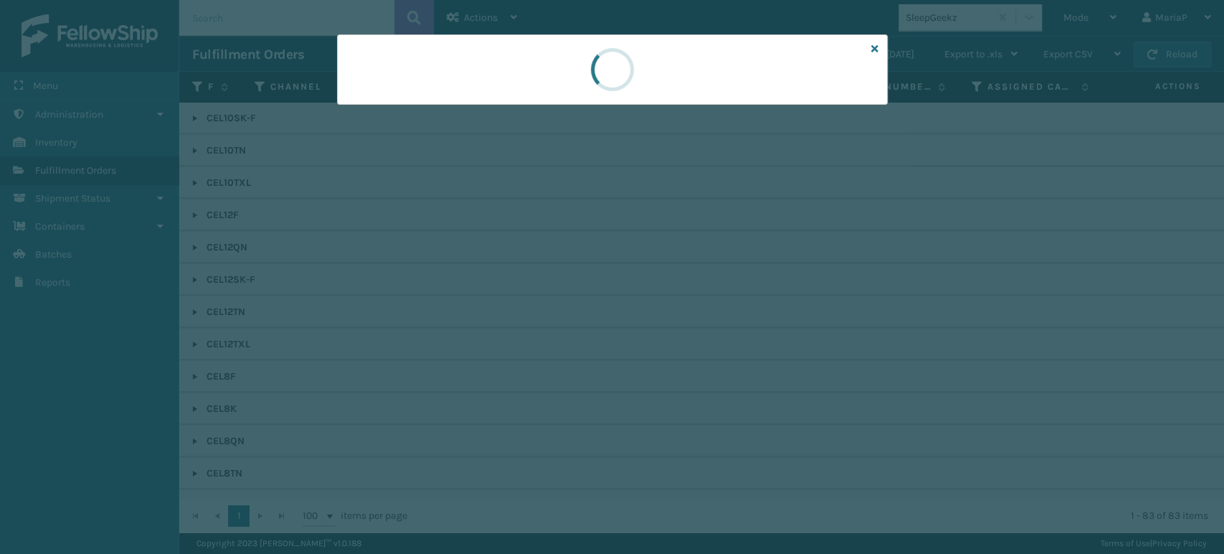
click at [511, 268] on div at bounding box center [612, 277] width 1224 height 554
click at [525, 268] on div at bounding box center [612, 277] width 1224 height 554
drag, startPoint x: 552, startPoint y: 457, endPoint x: 569, endPoint y: 472, distance: 22.4
click at [562, 472] on div at bounding box center [612, 277] width 1224 height 554
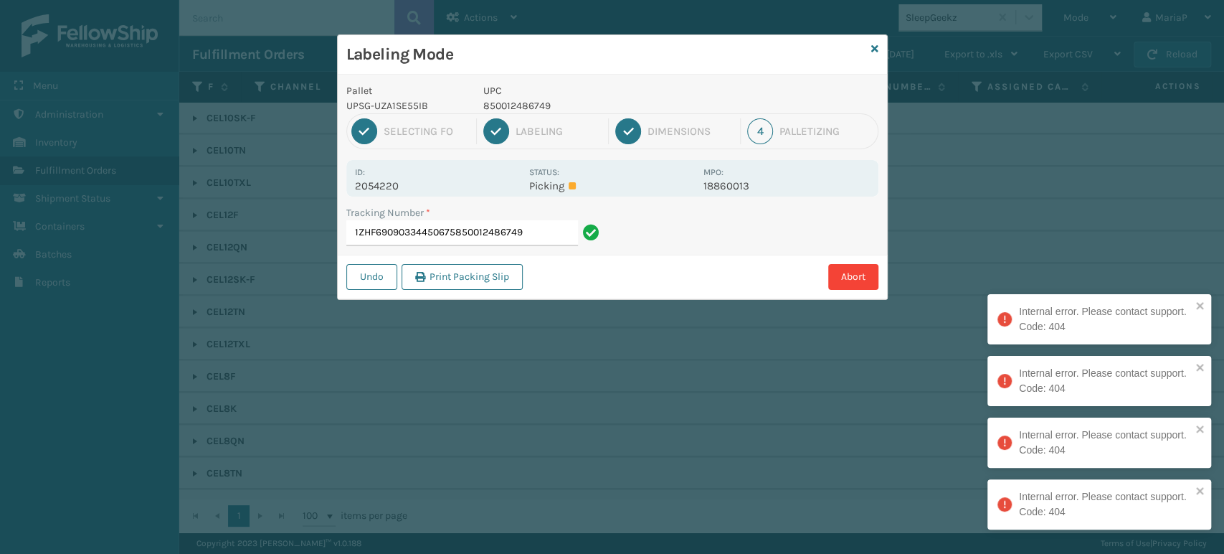
click at [551, 222] on input "1ZHF69090334450675850012486749" at bounding box center [462, 233] width 232 height 26
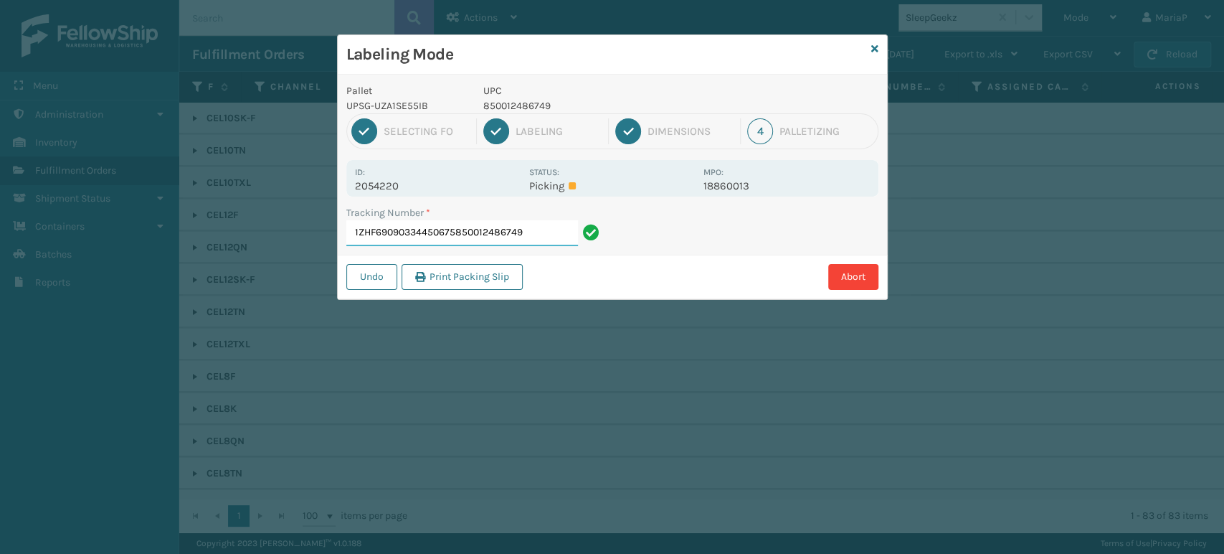
drag, startPoint x: 456, startPoint y: 236, endPoint x: 552, endPoint y: 239, distance: 96.1
click at [552, 239] on input "1ZHF69090334450675850012486749" at bounding box center [462, 233] width 232 height 26
click at [868, 275] on button "Abort" at bounding box center [853, 277] width 50 height 26
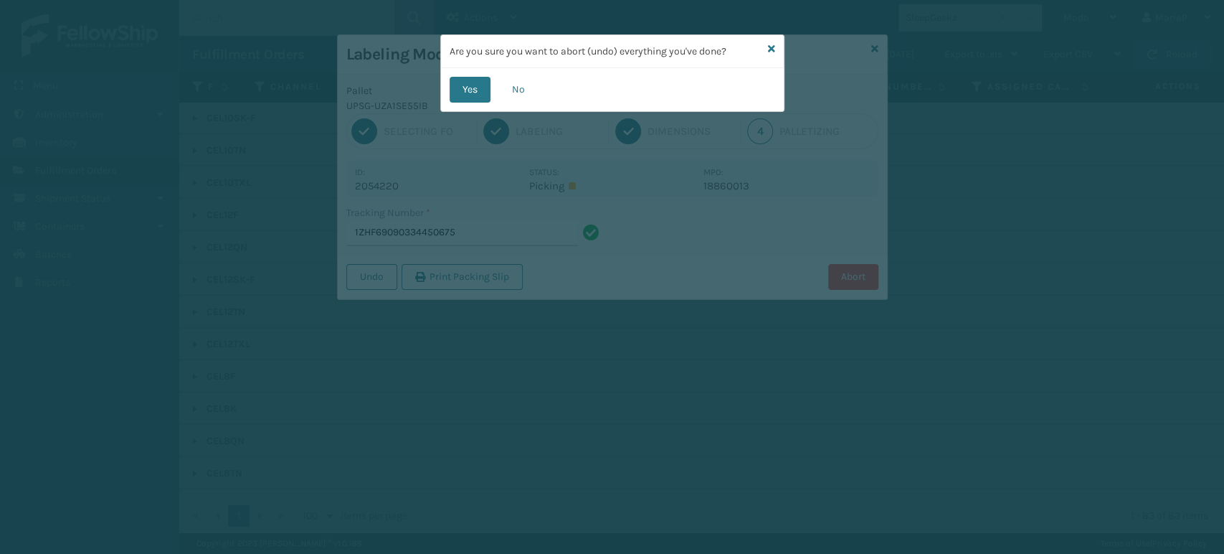
drag, startPoint x: 459, startPoint y: 80, endPoint x: 402, endPoint y: 4, distance: 95.2
click at [460, 80] on button "Yes" at bounding box center [470, 90] width 41 height 26
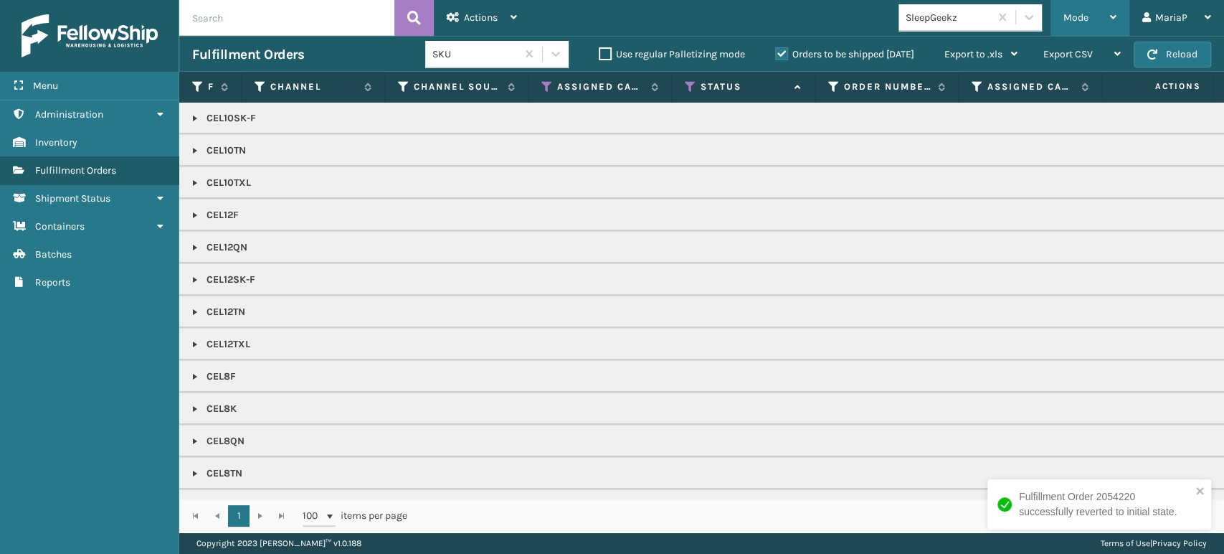
click at [1091, 20] on div "Mode" at bounding box center [1089, 18] width 53 height 36
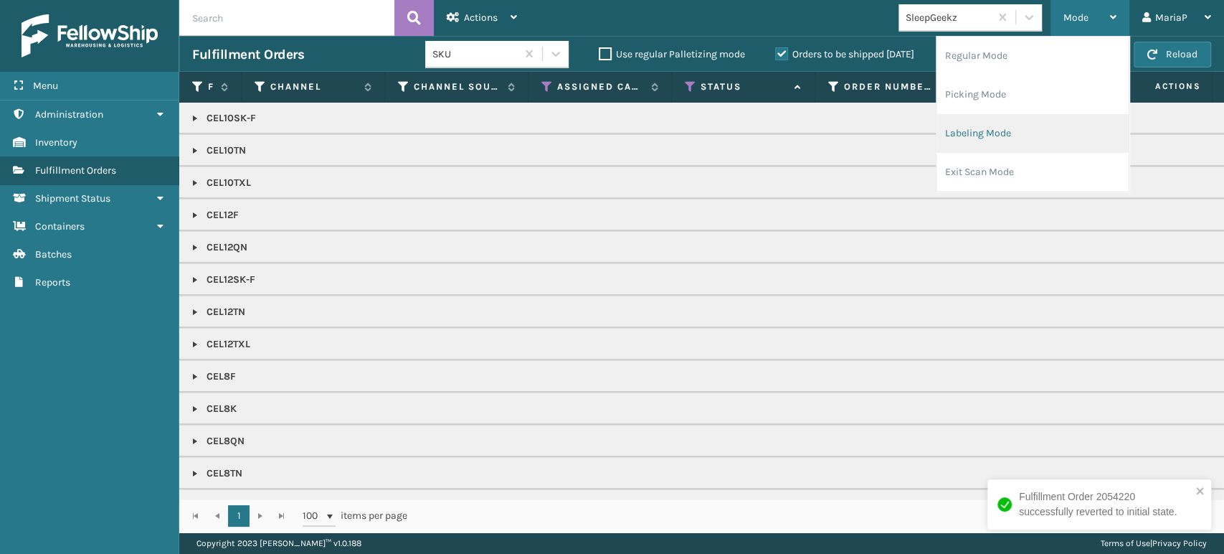
click at [1012, 136] on li "Labeling Mode" at bounding box center [1032, 133] width 192 height 39
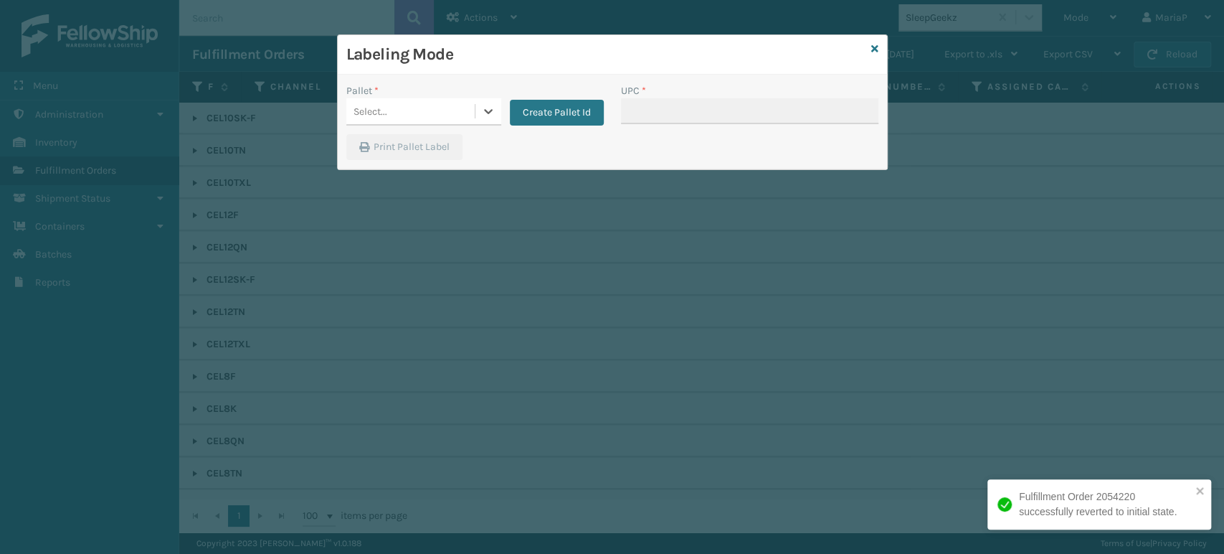
click at [452, 105] on div "Select..." at bounding box center [410, 112] width 128 height 24
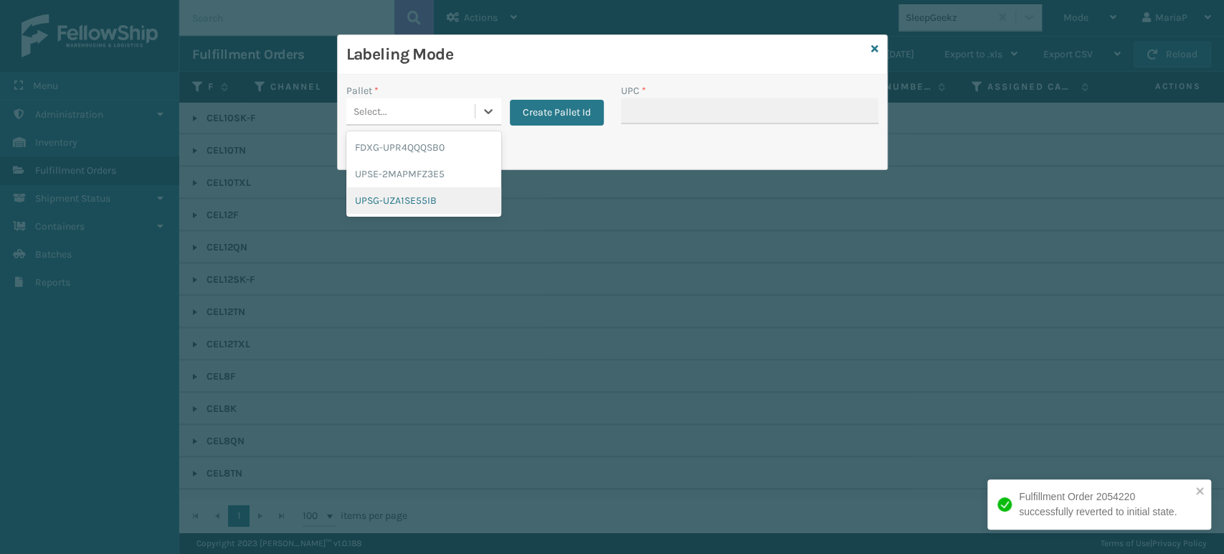
click at [443, 199] on div "UPSG-UZA1SE55IB" at bounding box center [423, 200] width 155 height 27
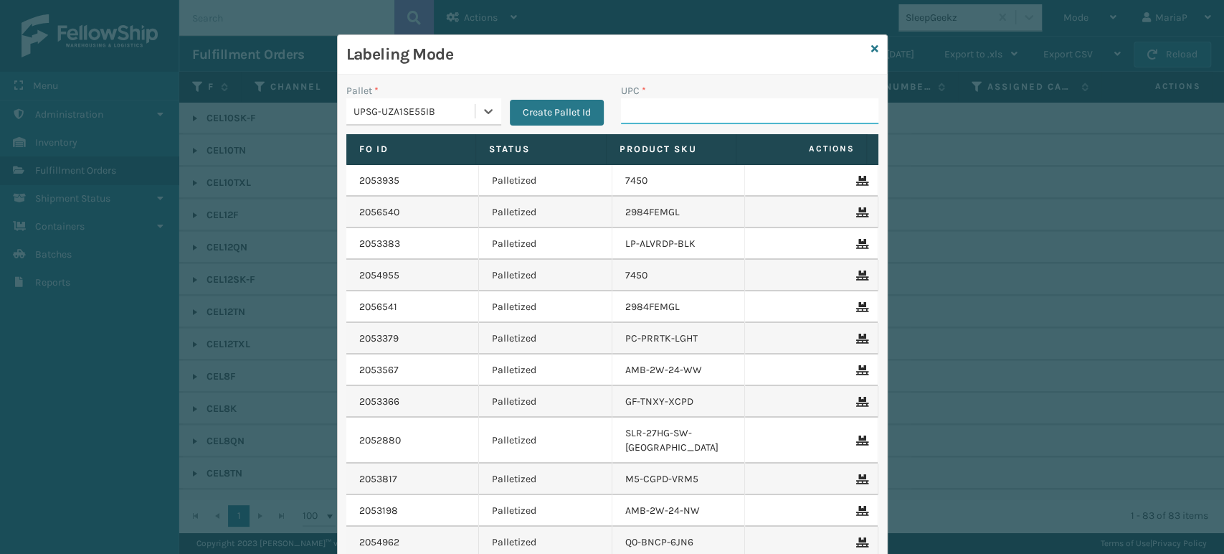
click at [667, 113] on input "UPC *" at bounding box center [749, 111] width 257 height 26
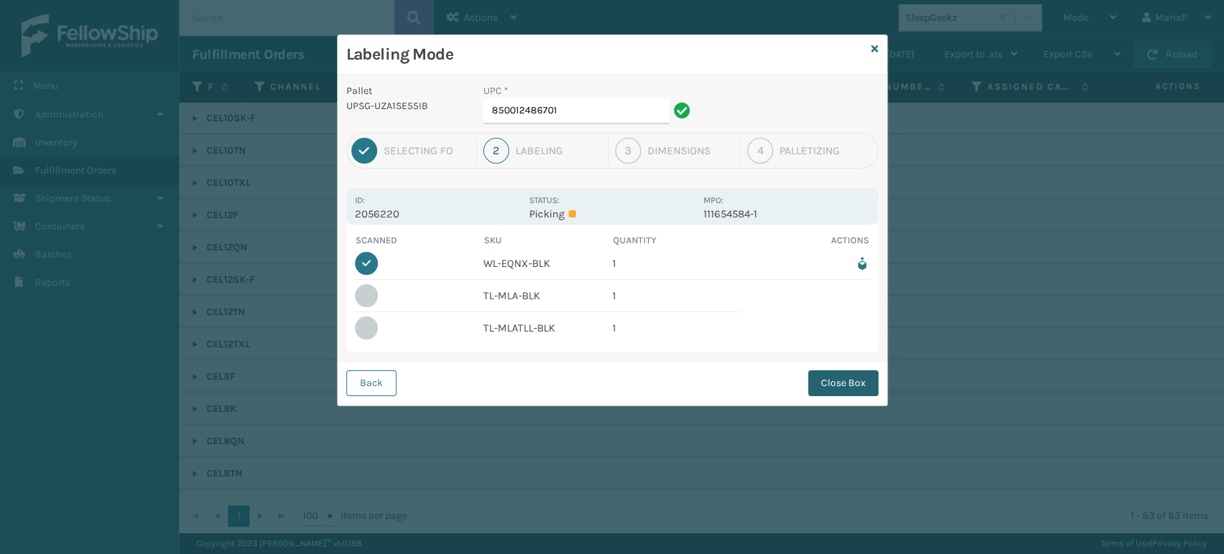
click at [865, 377] on button "Close Box" at bounding box center [843, 383] width 70 height 26
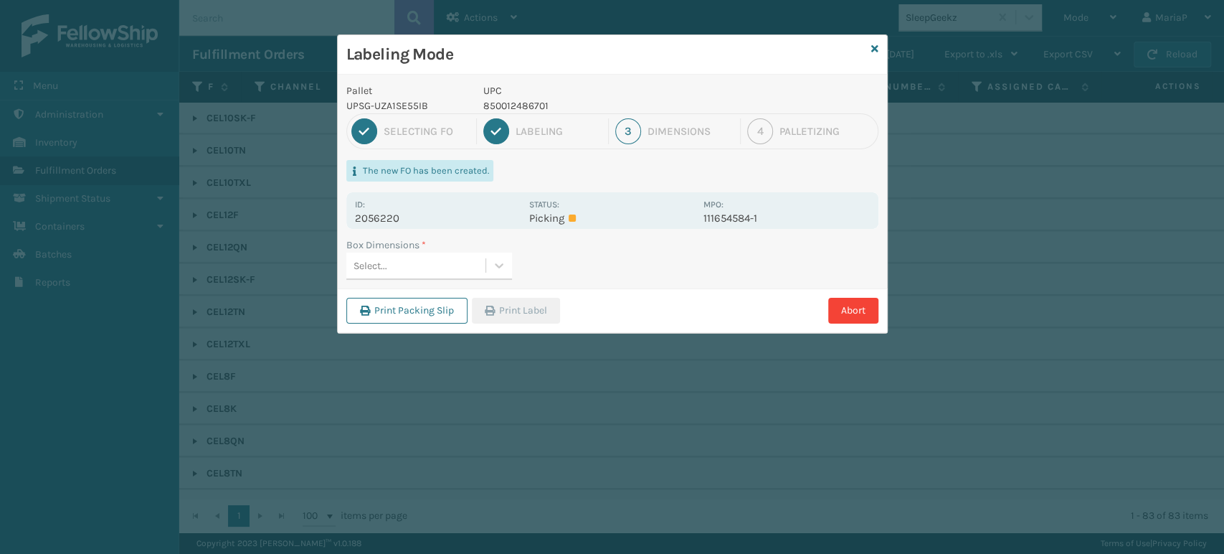
click at [465, 268] on div "Select..." at bounding box center [415, 266] width 139 height 24
click at [554, 299] on button "Print Label" at bounding box center [516, 311] width 88 height 26
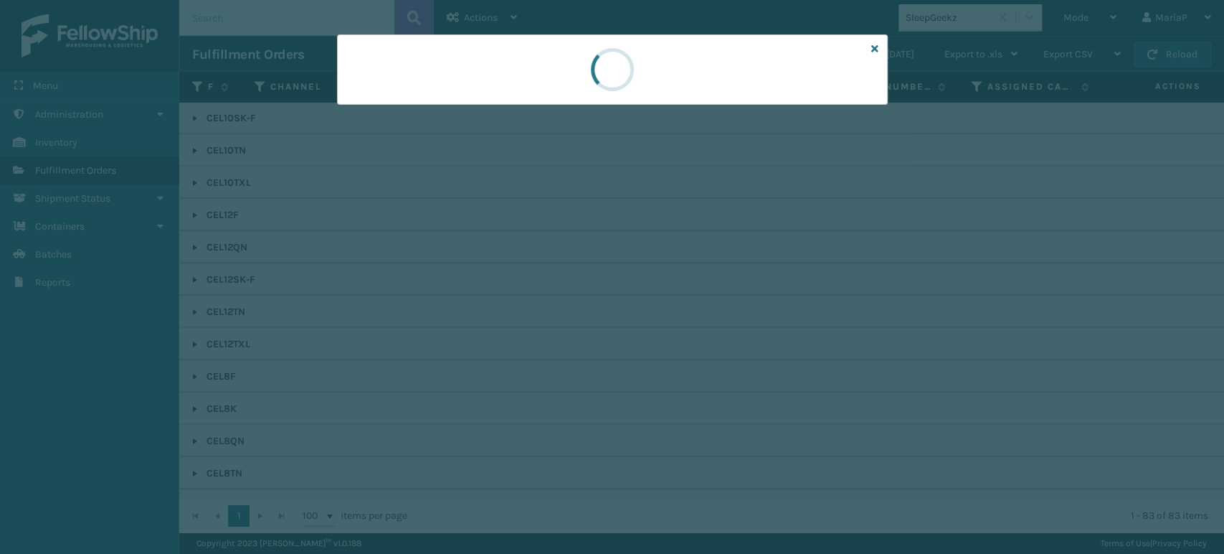
click at [554, 299] on div at bounding box center [612, 277] width 1224 height 554
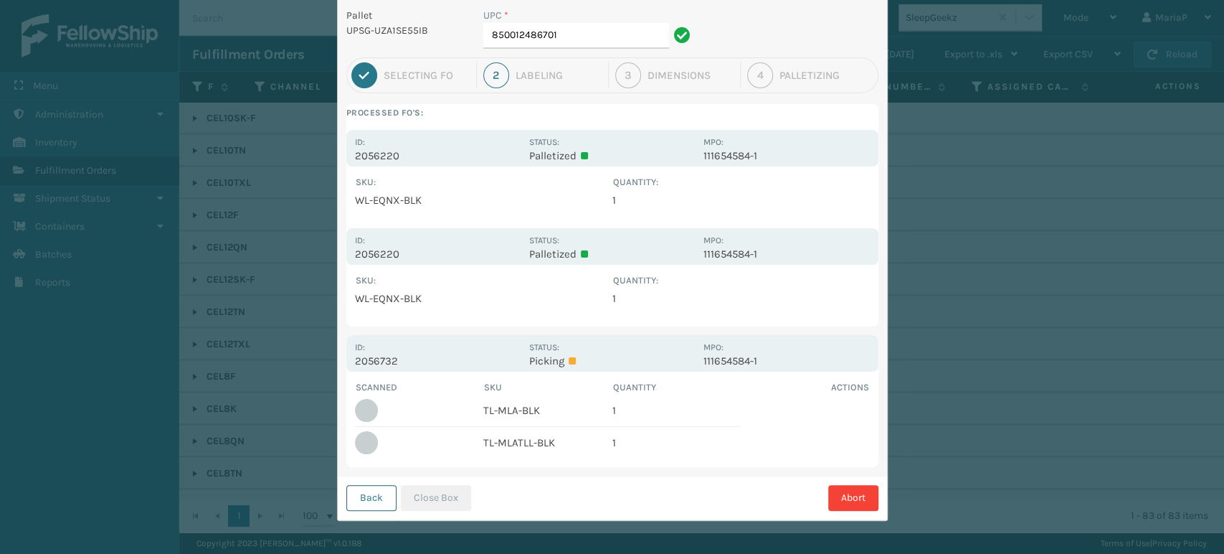
click at [364, 494] on button "Back" at bounding box center [371, 498] width 50 height 26
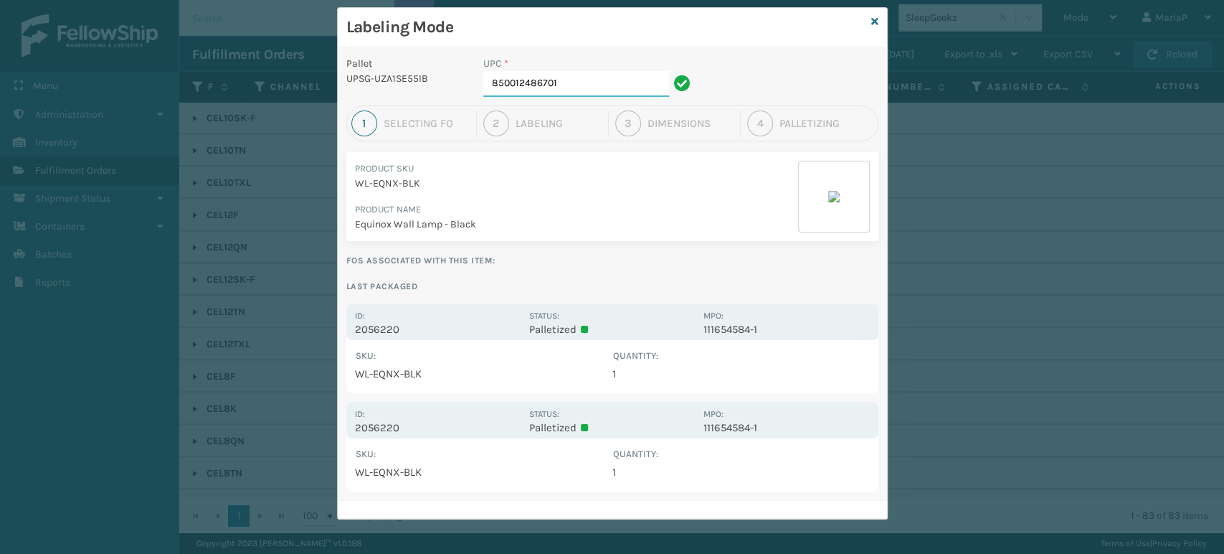
scroll to position [26, 0]
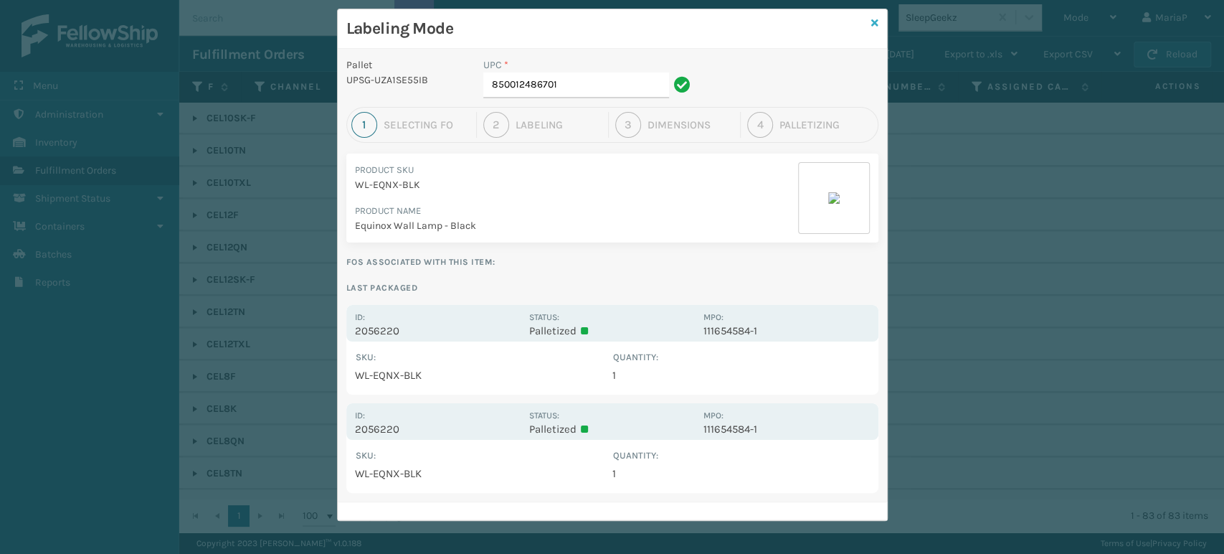
click at [871, 26] on icon at bounding box center [874, 23] width 7 height 10
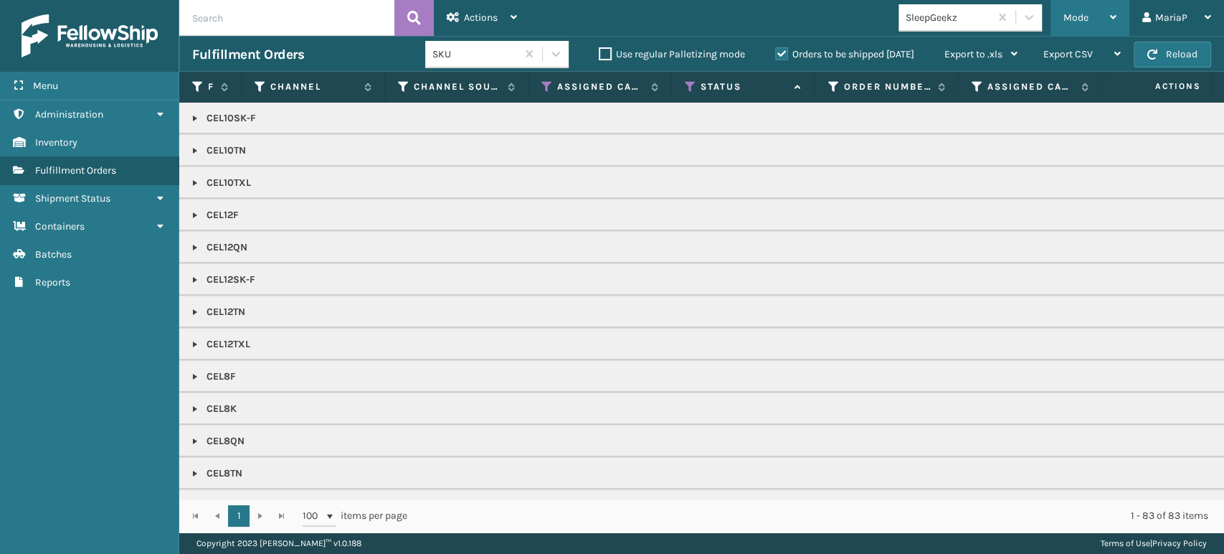
click at [1099, 10] on div "Mode" at bounding box center [1089, 18] width 53 height 36
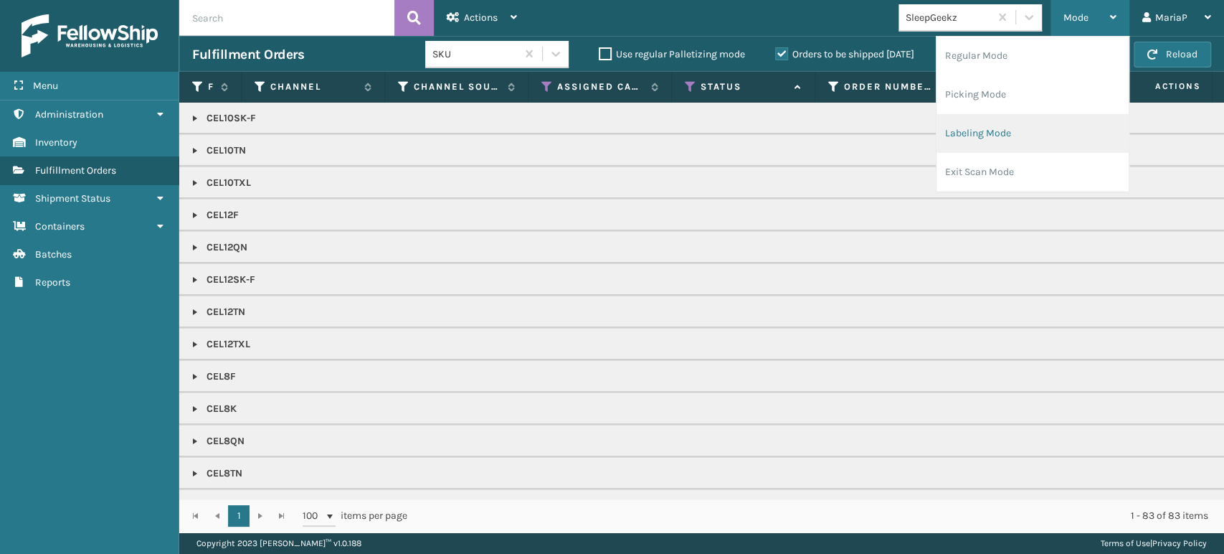
click at [1067, 116] on li "Labeling Mode" at bounding box center [1032, 133] width 192 height 39
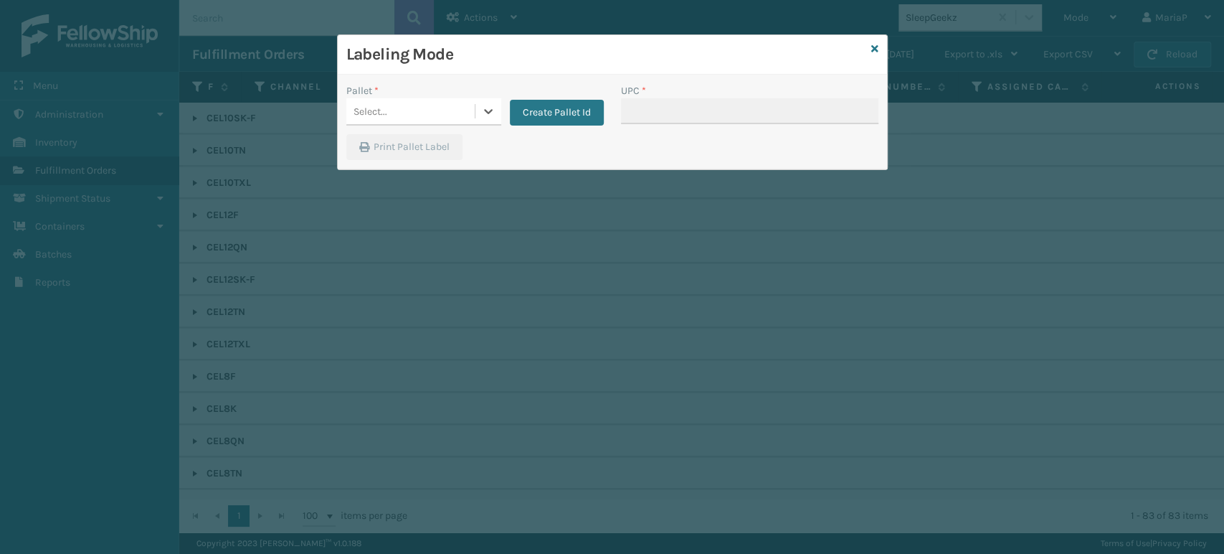
click at [423, 105] on div "Select..." at bounding box center [410, 112] width 128 height 24
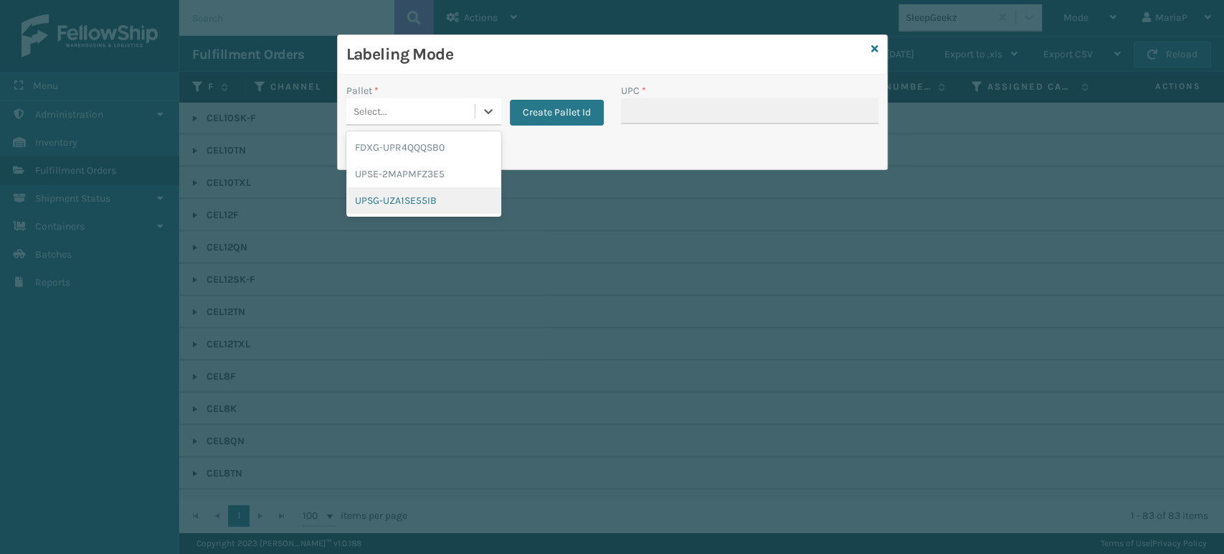
click at [417, 205] on div "UPSG-UZA1SE55IB" at bounding box center [423, 200] width 155 height 27
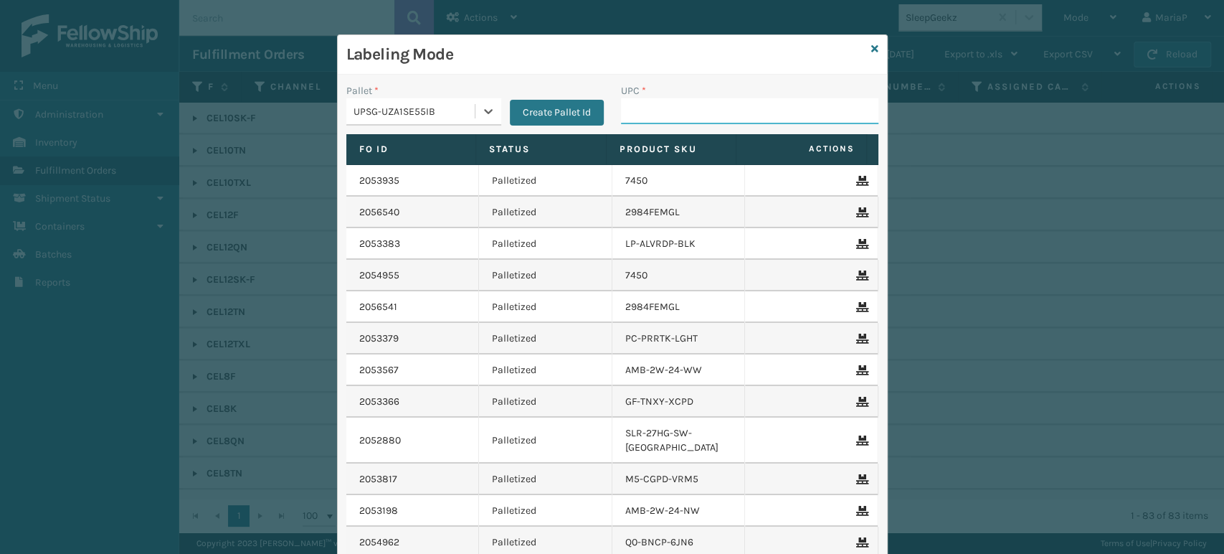
click at [661, 121] on input "UPC *" at bounding box center [749, 111] width 257 height 26
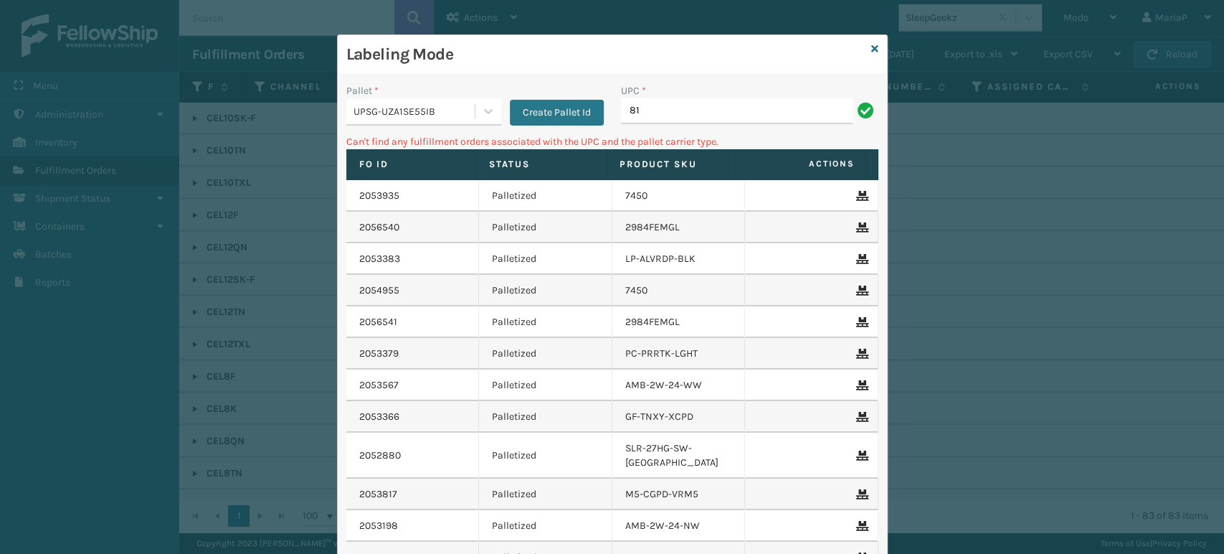
type input "8"
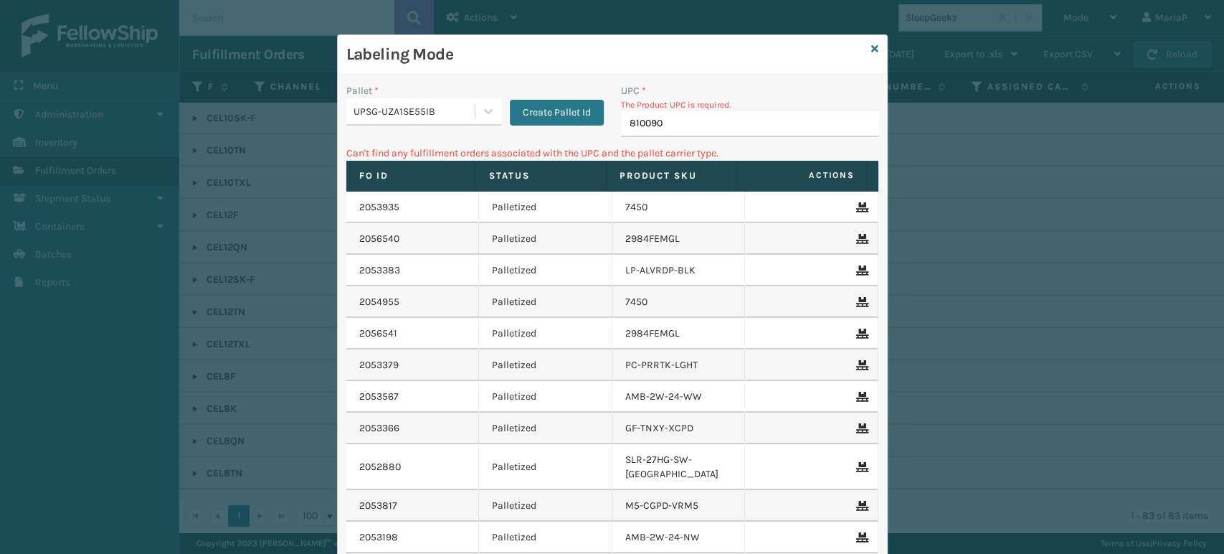
type input "8100909"
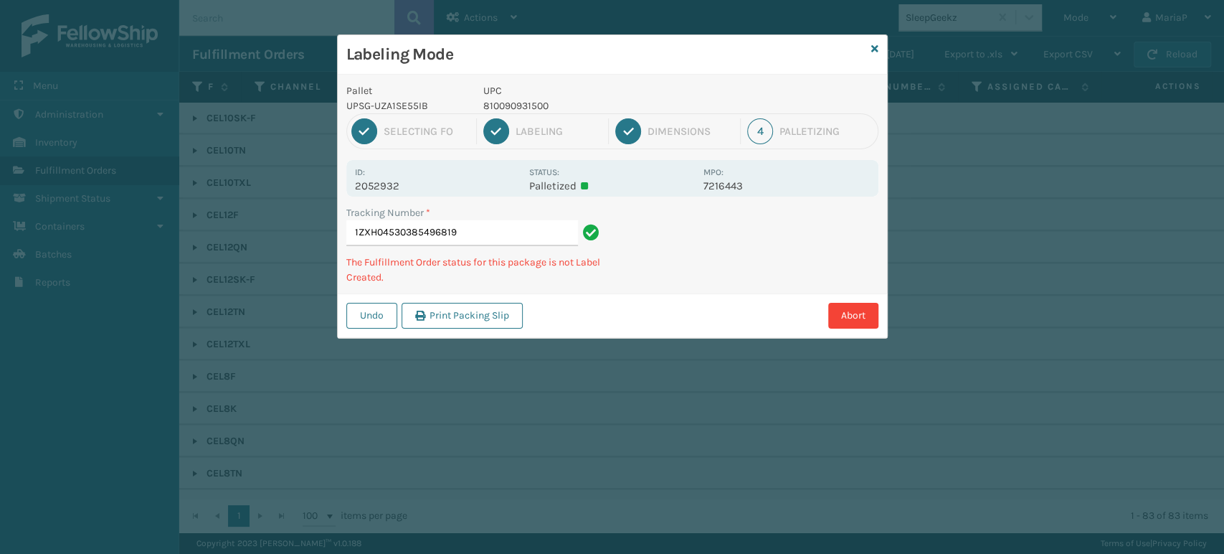
click at [527, 107] on p "810090931500" at bounding box center [589, 105] width 212 height 15
copy p "810090931500"
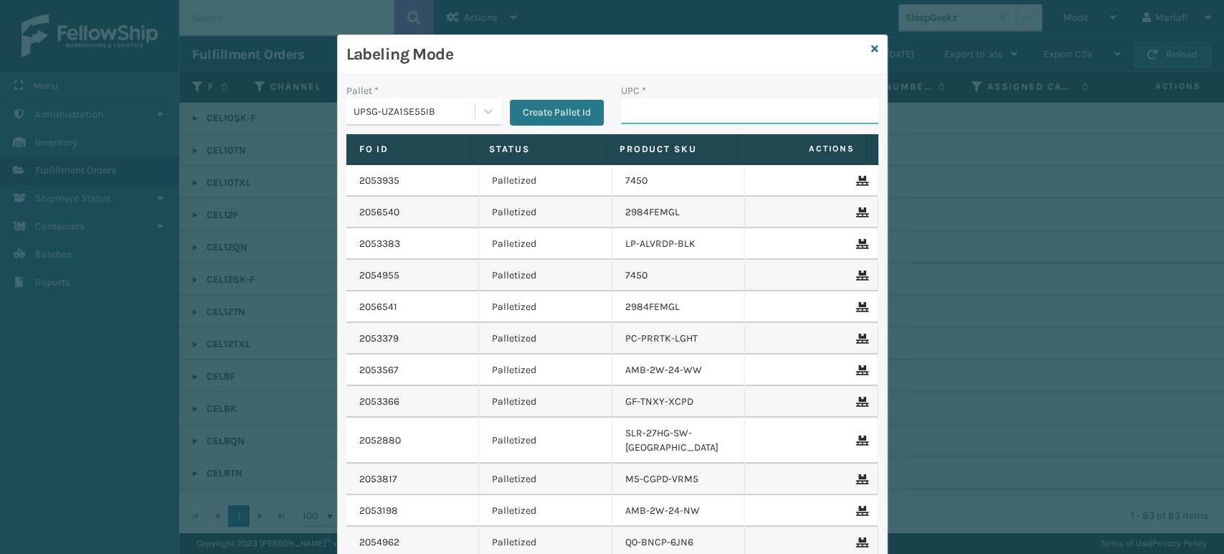
click at [681, 103] on input "UPC *" at bounding box center [749, 111] width 257 height 26
paste input "810090931500"
type input "810090931500"
type input "068"
type input "068888"
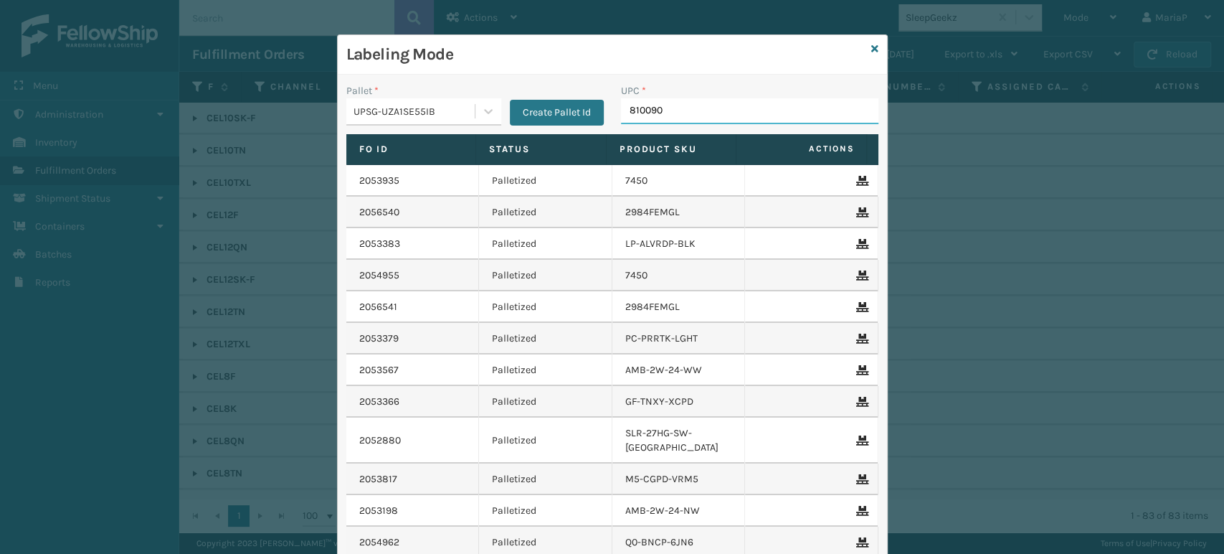
type input "8100909"
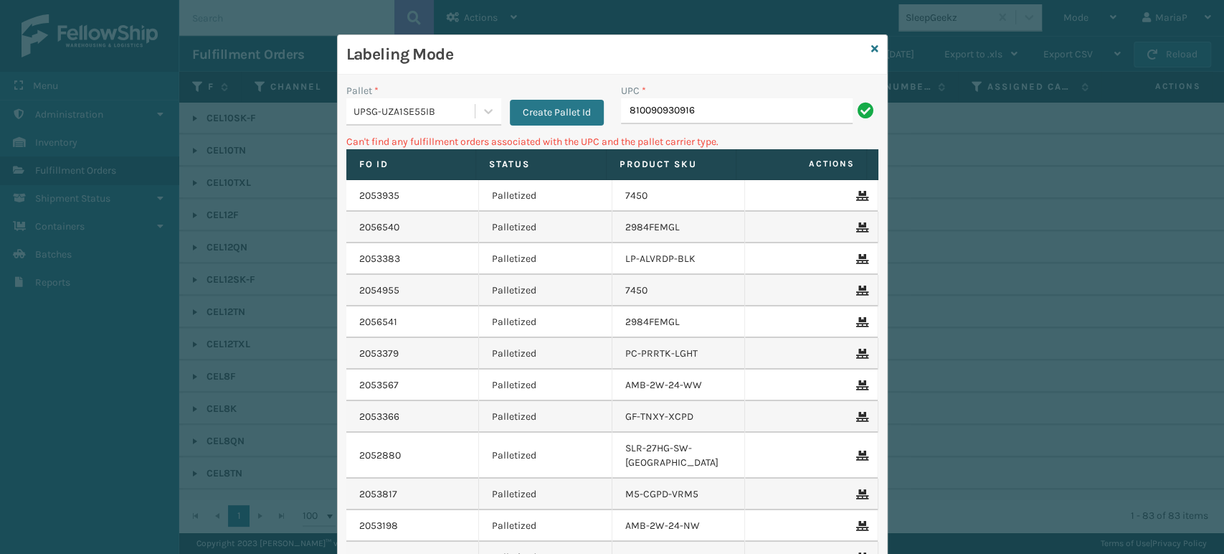
click at [419, 117] on div "UPSG-UZA1SE55IB" at bounding box center [414, 111] width 123 height 15
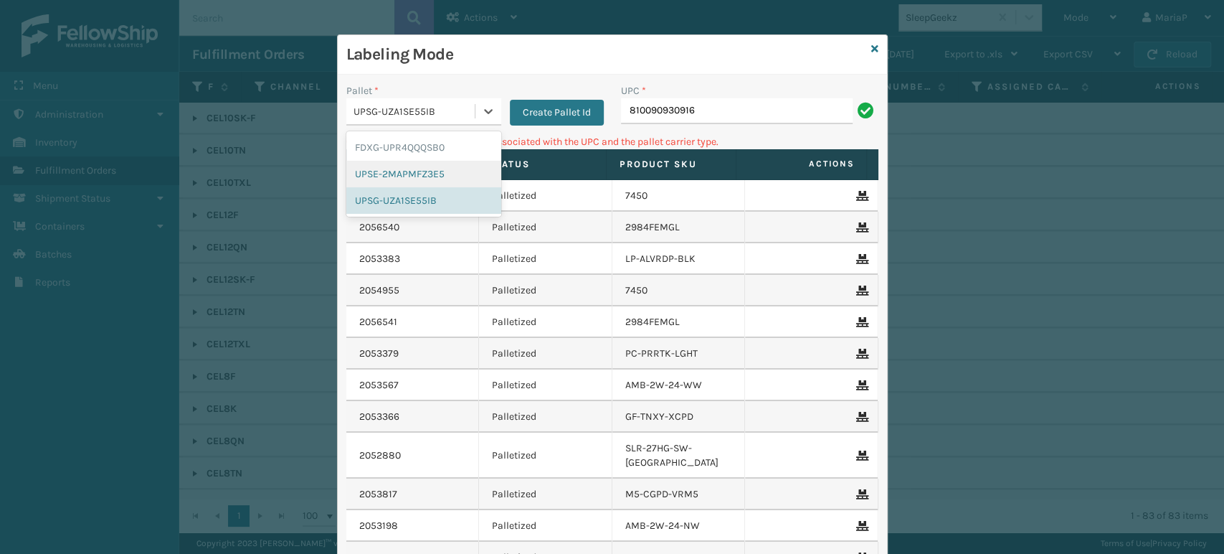
click at [413, 176] on div "UPSE-2MAPMFZ3E5" at bounding box center [423, 174] width 155 height 27
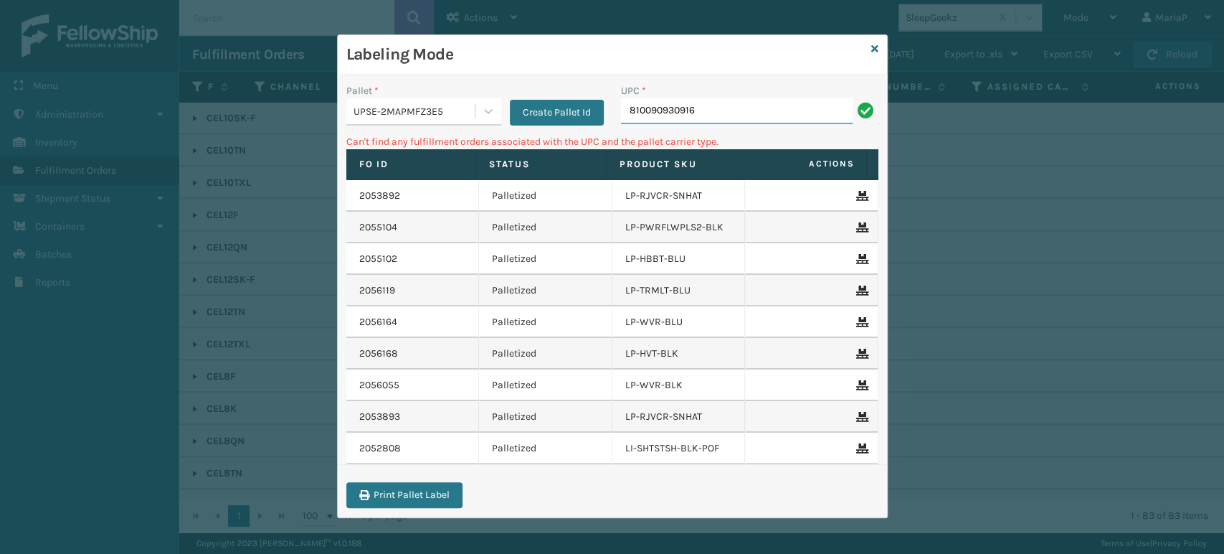
drag, startPoint x: 740, startPoint y: 115, endPoint x: 729, endPoint y: 113, distance: 11.6
click at [740, 115] on input "810090930916" at bounding box center [737, 111] width 232 height 26
drag, startPoint x: 369, startPoint y: 113, endPoint x: 374, endPoint y: 119, distance: 8.2
click at [371, 113] on div "UPSE-2MAPMFZ3E5" at bounding box center [414, 111] width 123 height 15
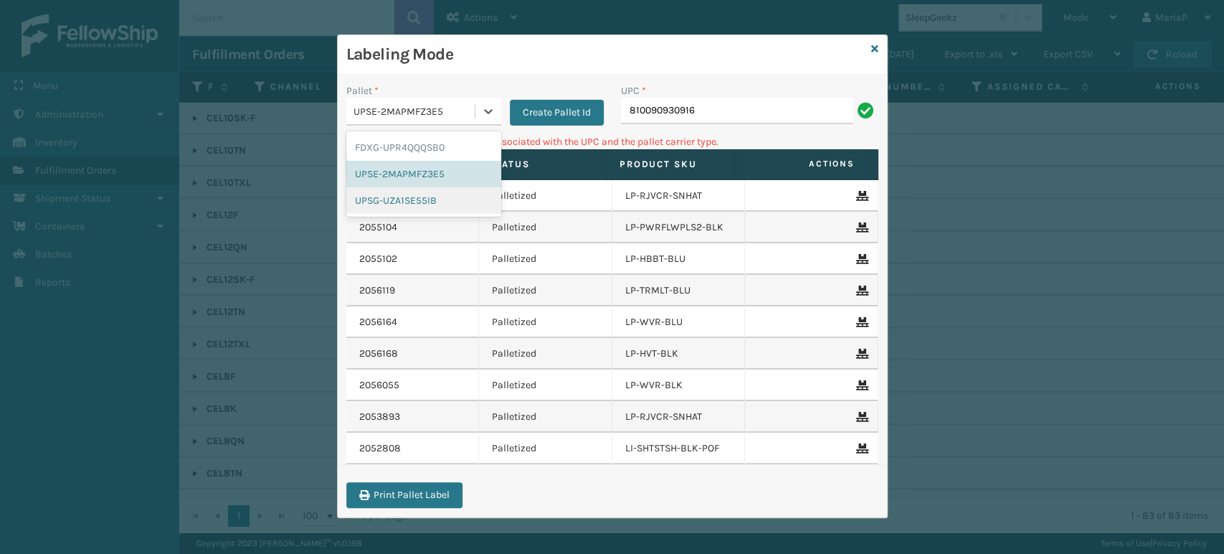
click at [394, 204] on div "UPSG-UZA1SE55IB" at bounding box center [423, 200] width 155 height 27
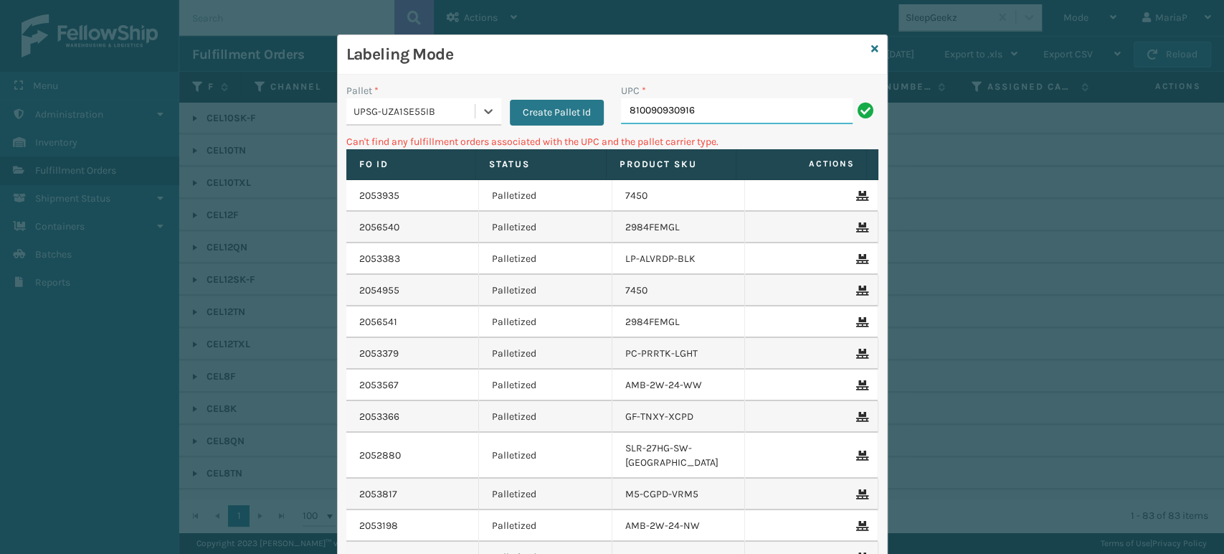
click at [716, 104] on input "810090930916" at bounding box center [737, 111] width 232 height 26
click at [700, 119] on input "810090930916" at bounding box center [737, 111] width 232 height 26
click at [699, 115] on input "810090930916" at bounding box center [737, 111] width 232 height 26
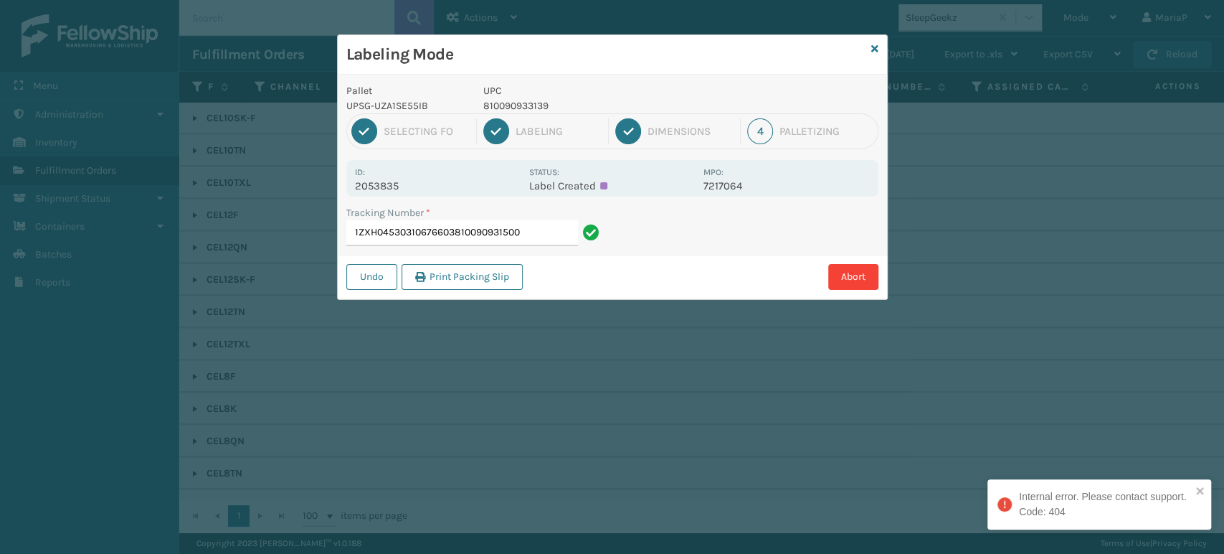
drag, startPoint x: 452, startPoint y: 228, endPoint x: 699, endPoint y: 303, distance: 257.7
click at [701, 301] on div "Labeling Mode Pallet UPSG-UZA1SE55IB UPC 810090933139 1 Selecting FO 2 Labeling…" at bounding box center [612, 277] width 1224 height 554
type input "1ZXH04530310676603"
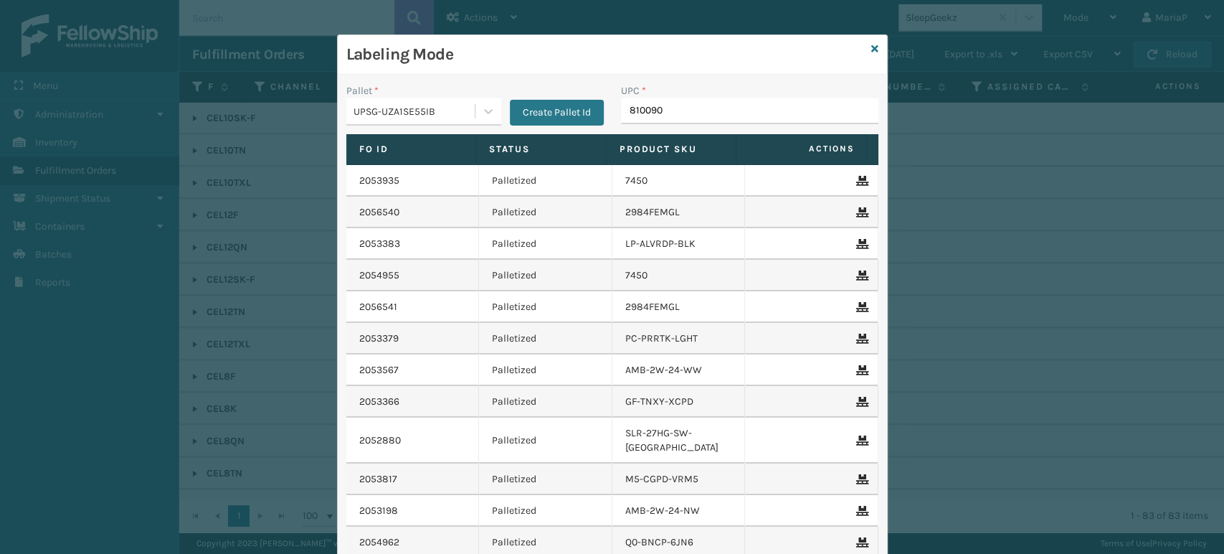
type input "8100909"
type input "LP-STMRC-SLV"
type input "8100909"
type input "81009"
type input "8101613"
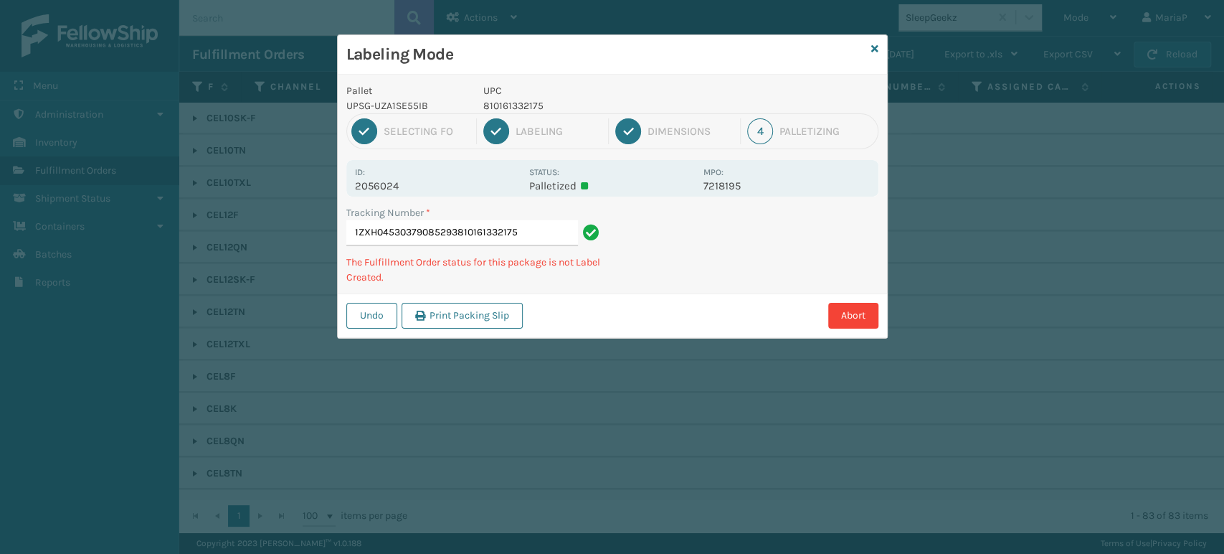
type input "1ZXH04530379085293810161332175"
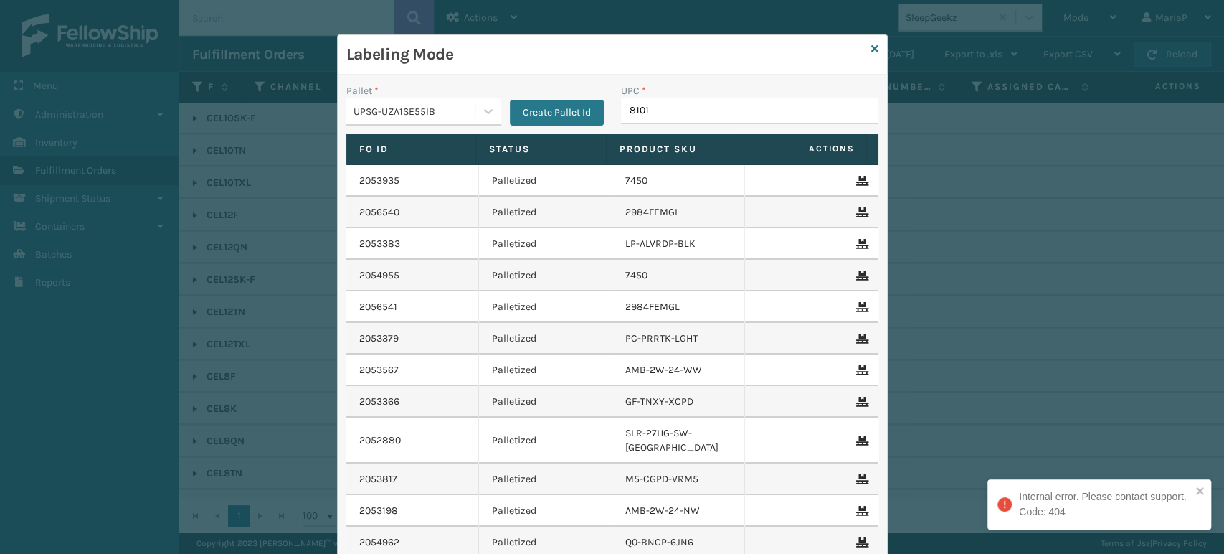
type input "81016"
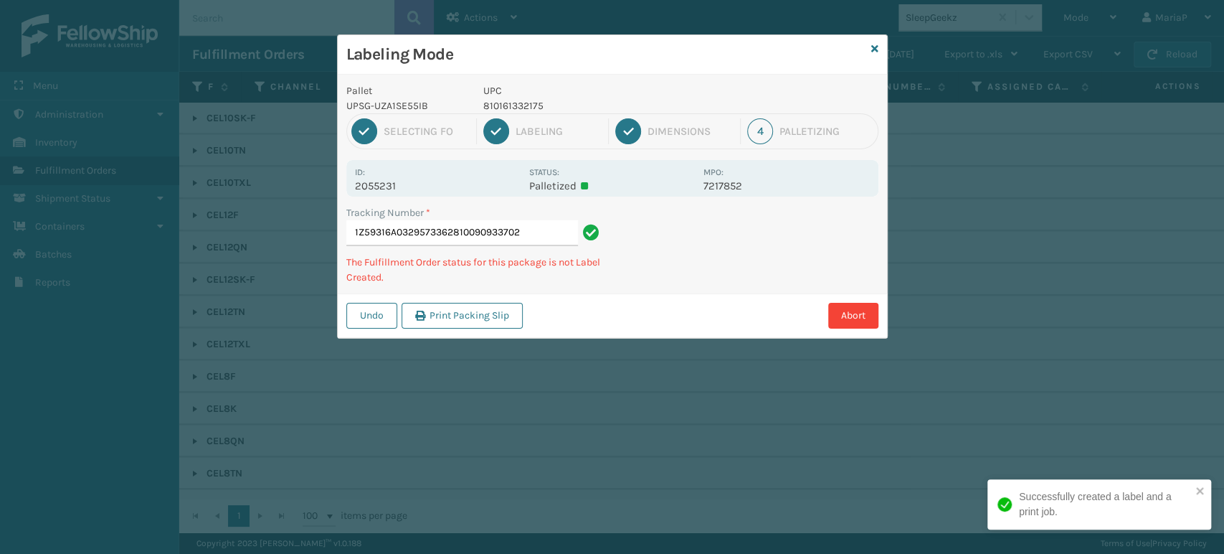
type input "1Z59316A0329573362810090933702"
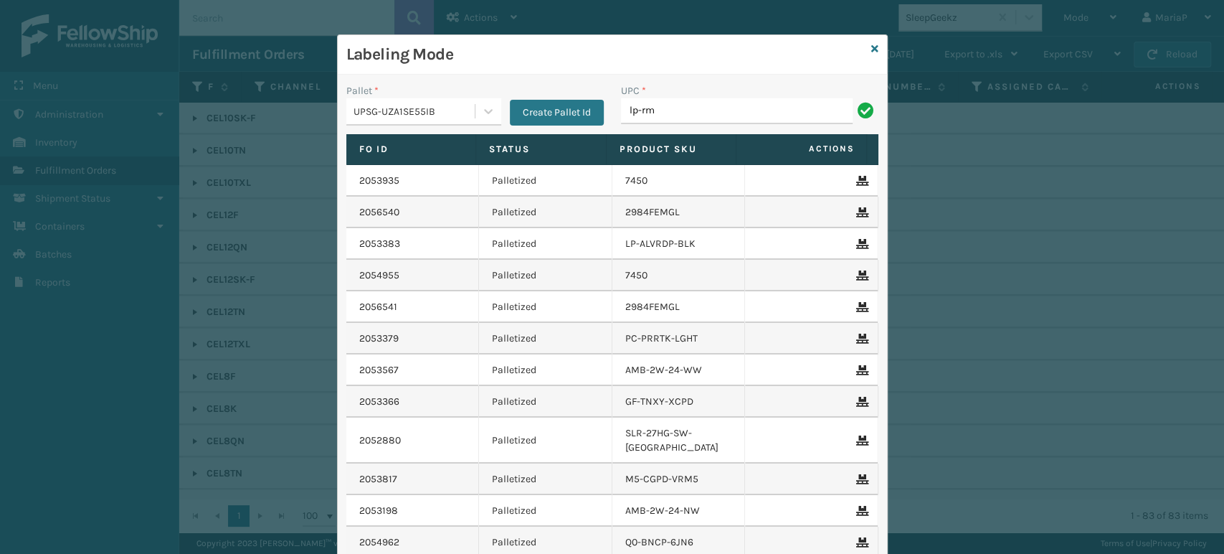
type input "LP-RMXPLS-BLU"
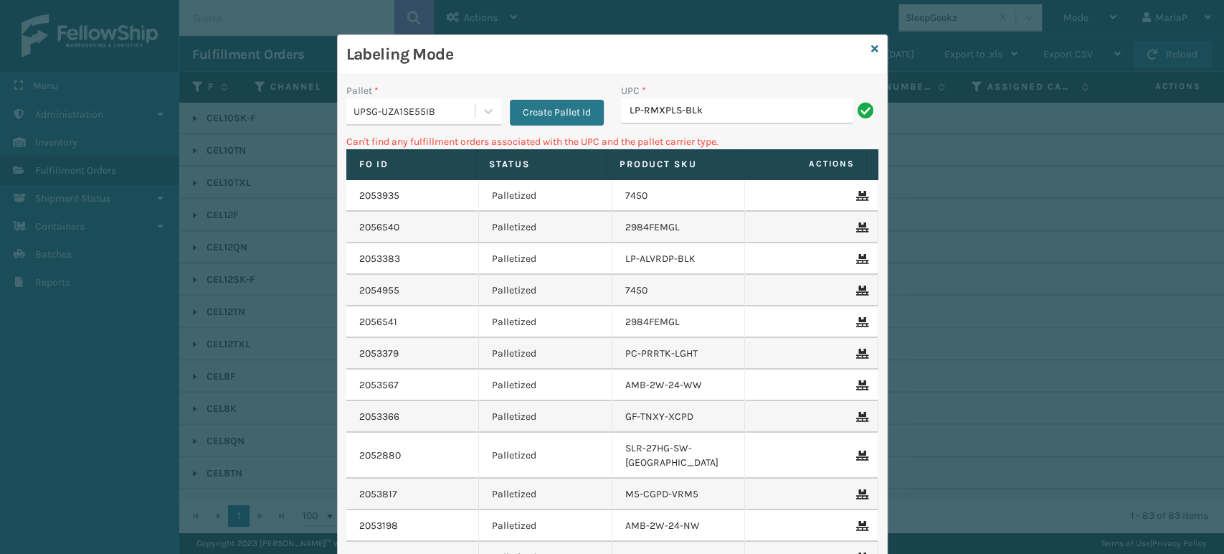
type input "LP-RMXPLS-BLk"
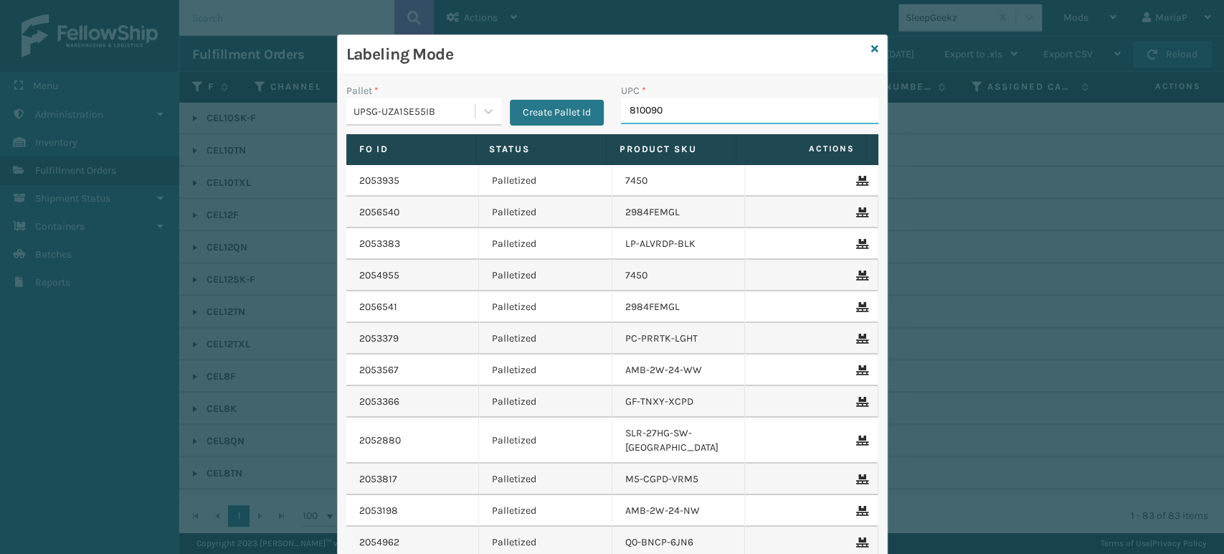
type input "8100909"
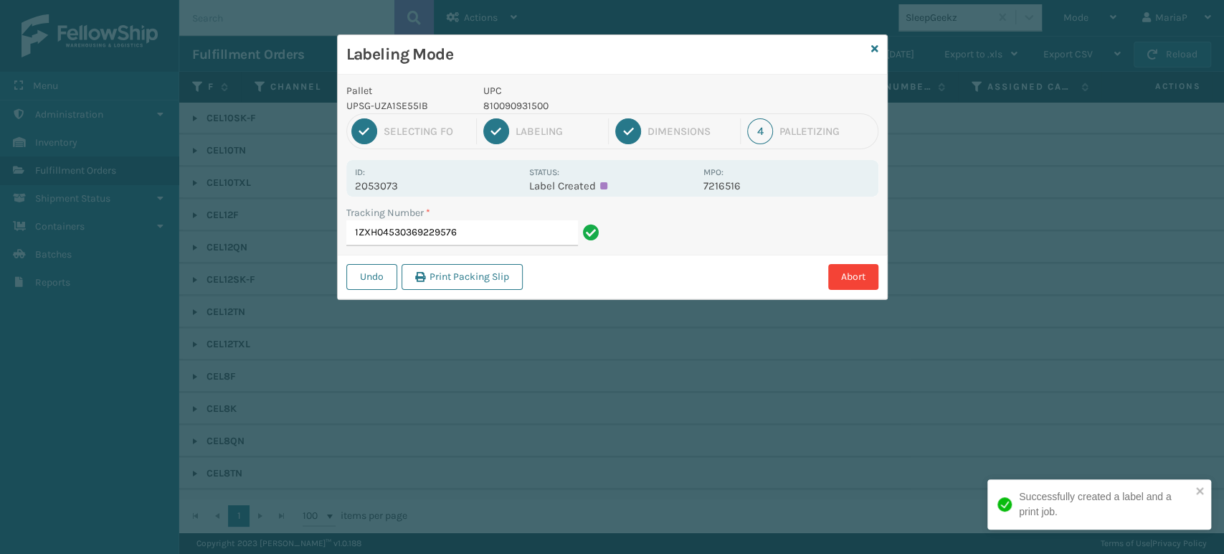
click at [516, 101] on p "810090931500" at bounding box center [589, 105] width 212 height 15
copy p "810090931500"
click at [531, 104] on p "810090931500" at bounding box center [589, 105] width 212 height 15
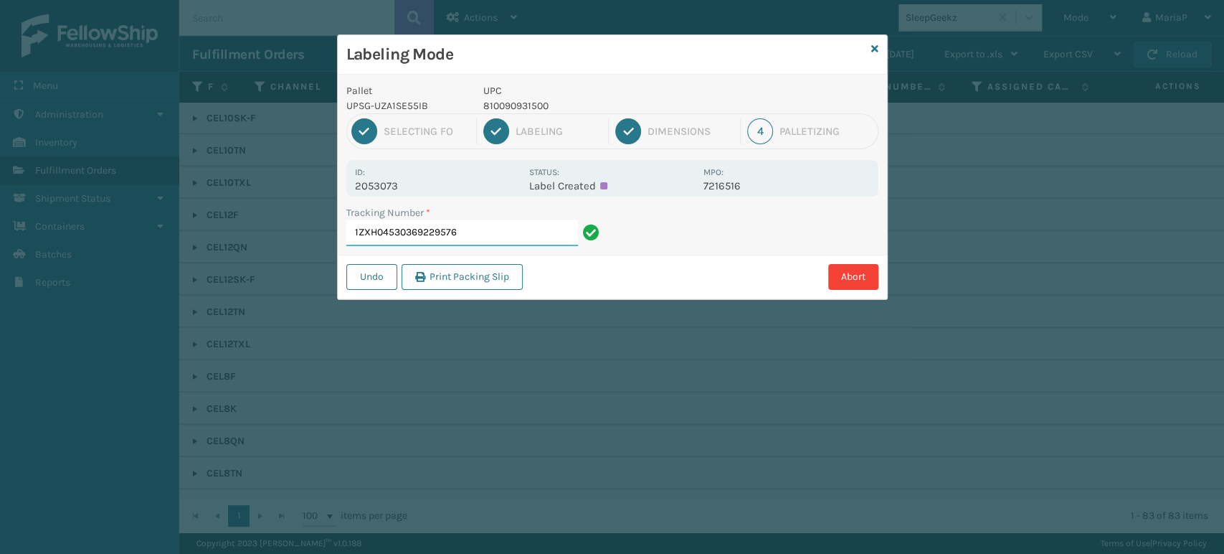
click at [511, 228] on input "1ZXH04530369229576" at bounding box center [462, 233] width 232 height 26
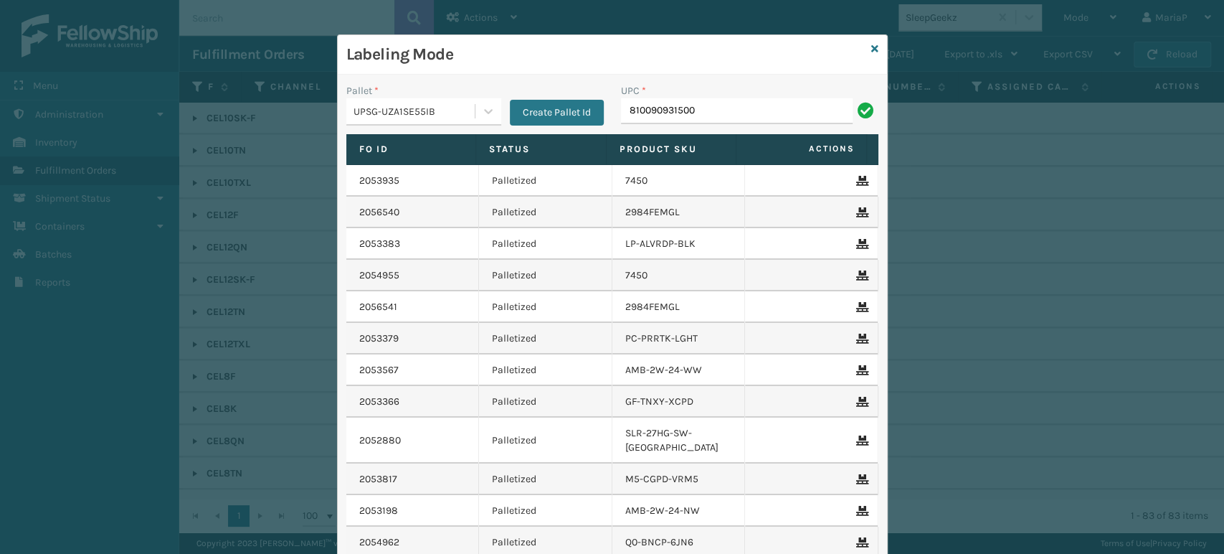
type input "810090931500"
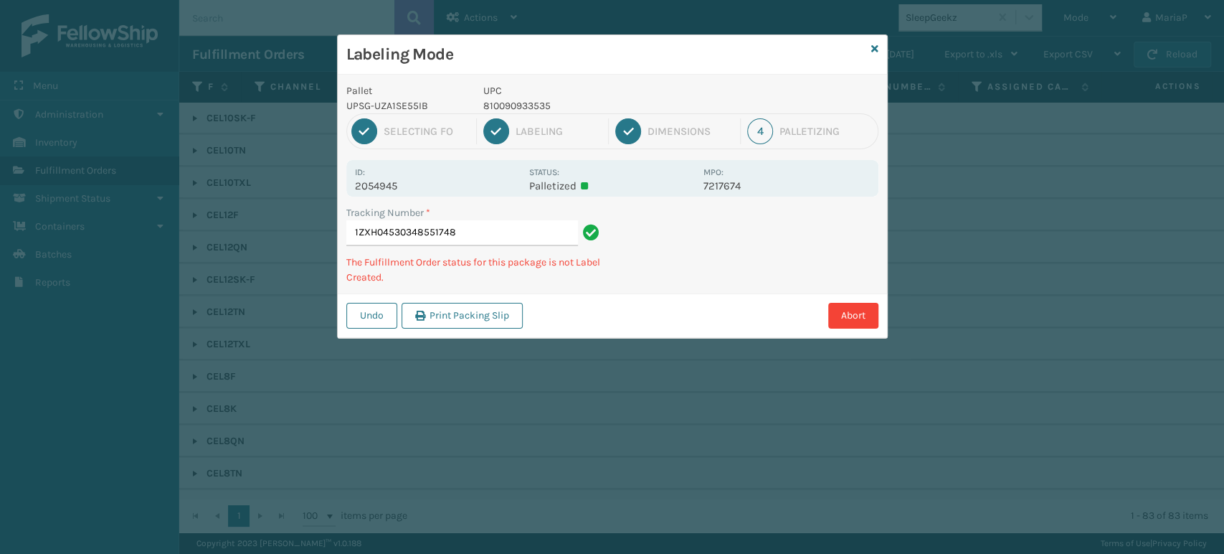
type input "1ZXH04530348551748l"
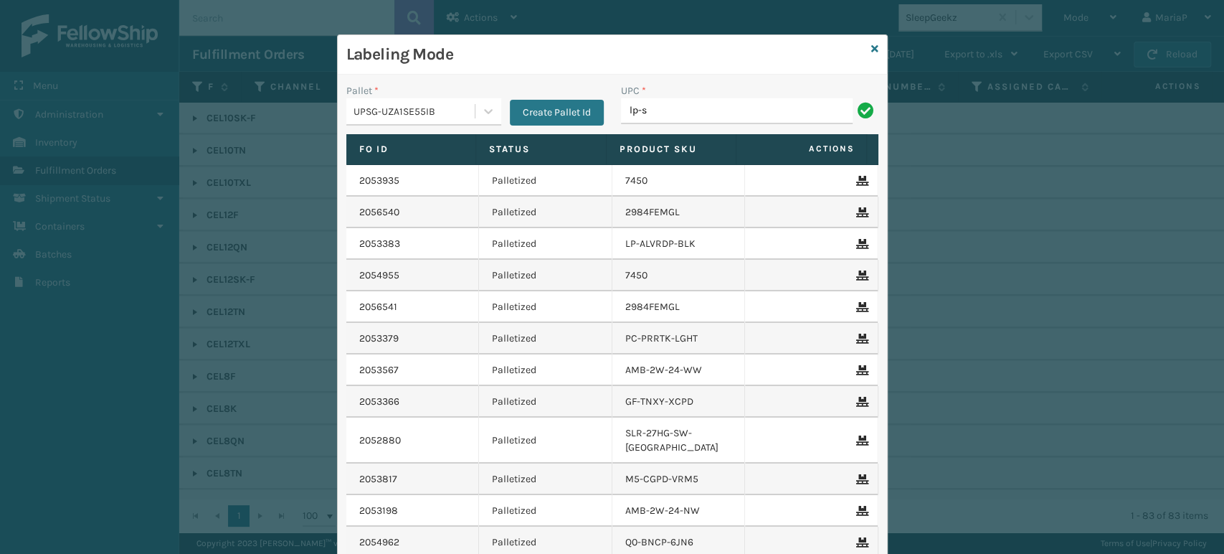
type input "LP-STMRC-SLV"
type input "810090930923"
type input "0688880"
type input "8101613"
type input "LP-STMRC-SLV"
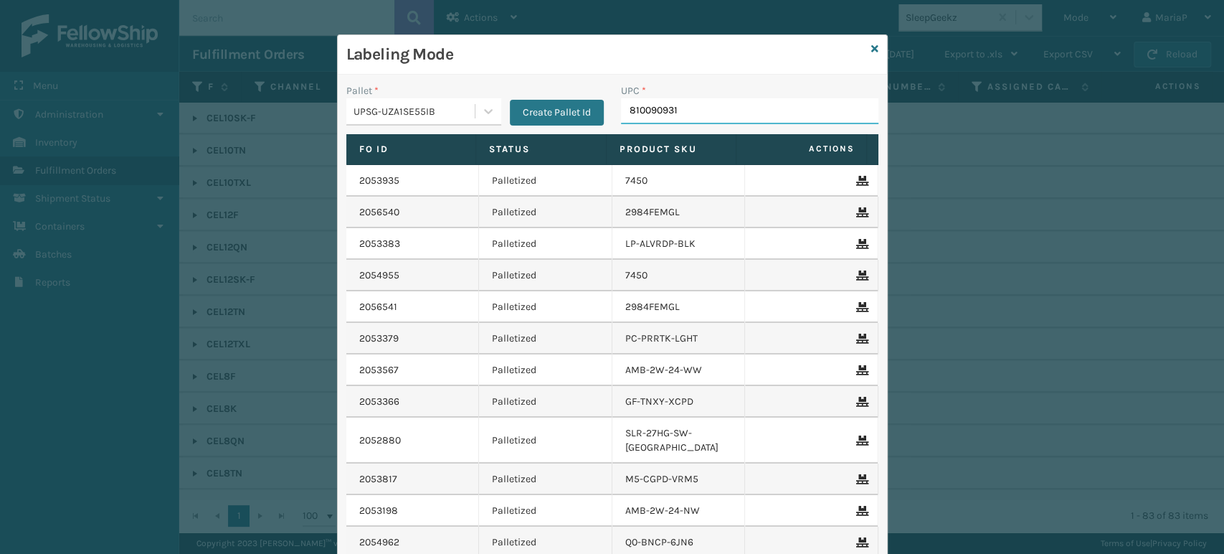
type input "8100909315"
type input "810090930"
type input "81009093092"
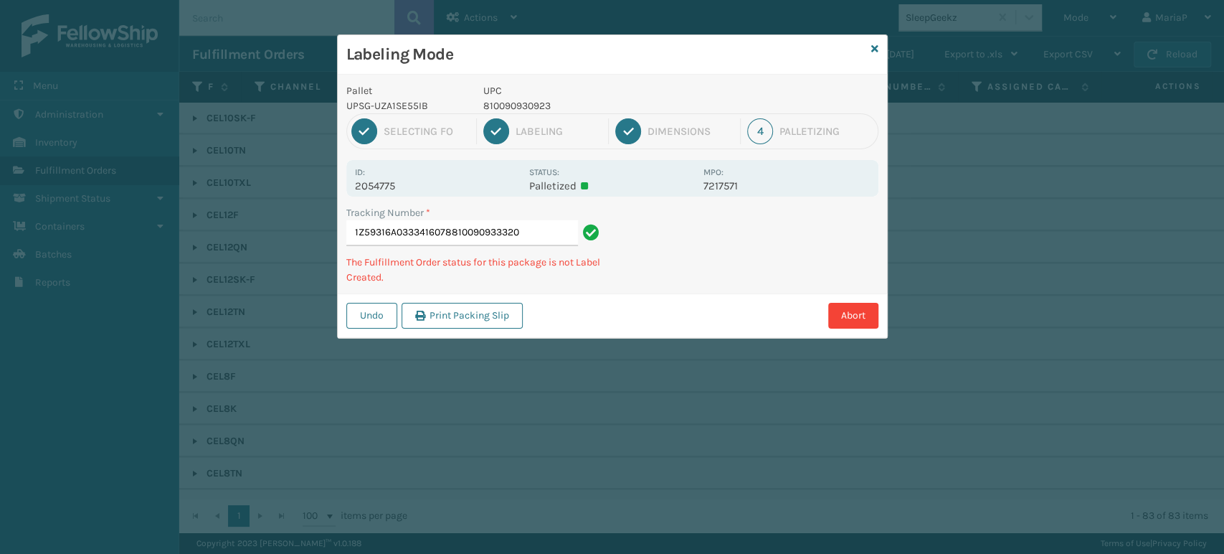
type input "1Z59316A0333416078810090933320"
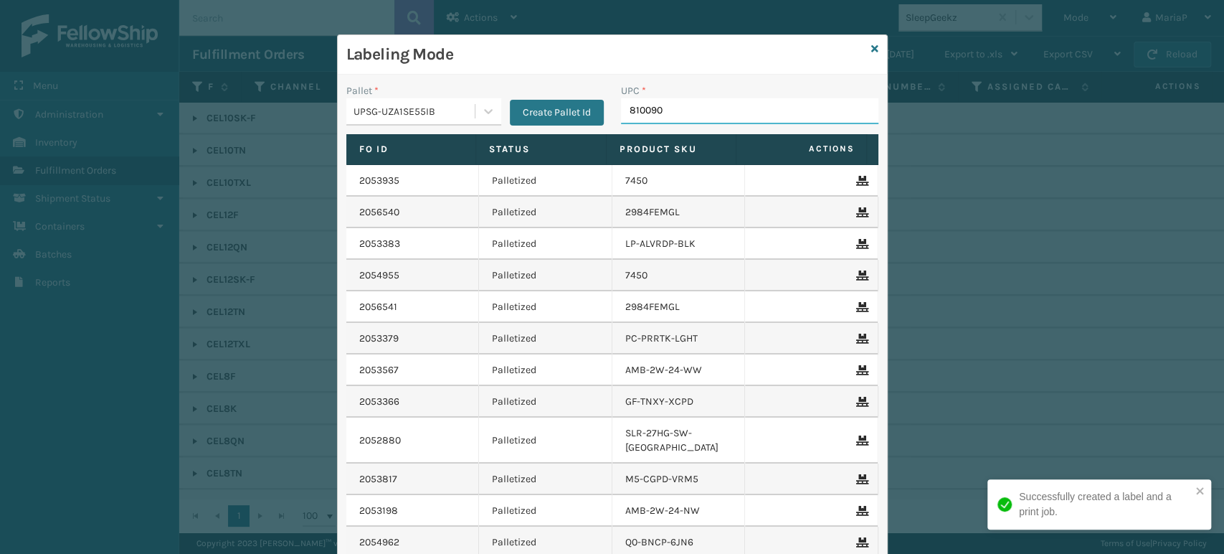
type input "8100909"
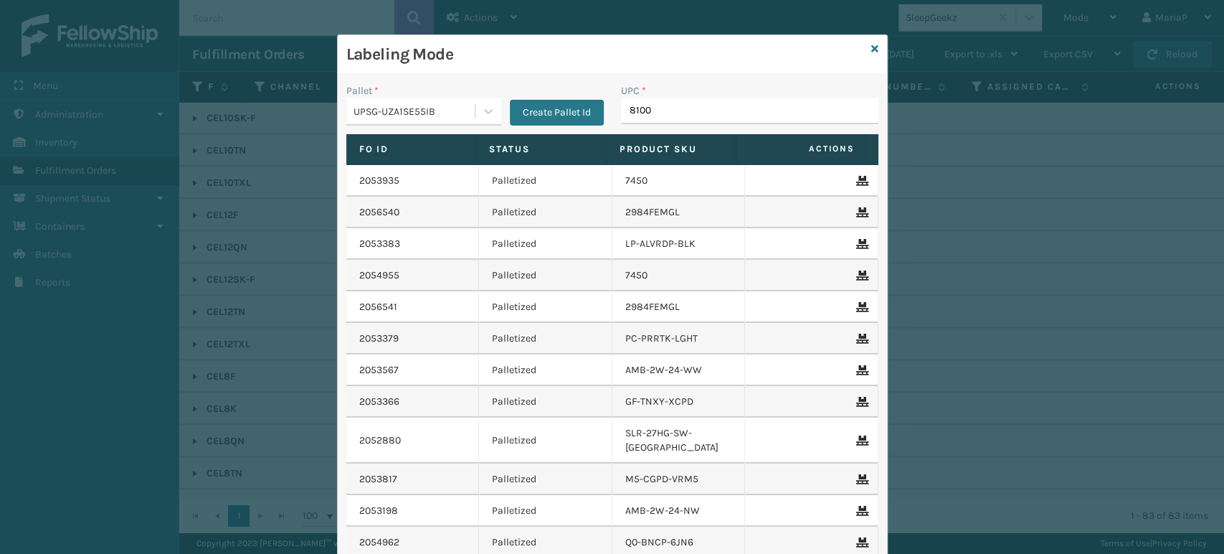
type input "81009"
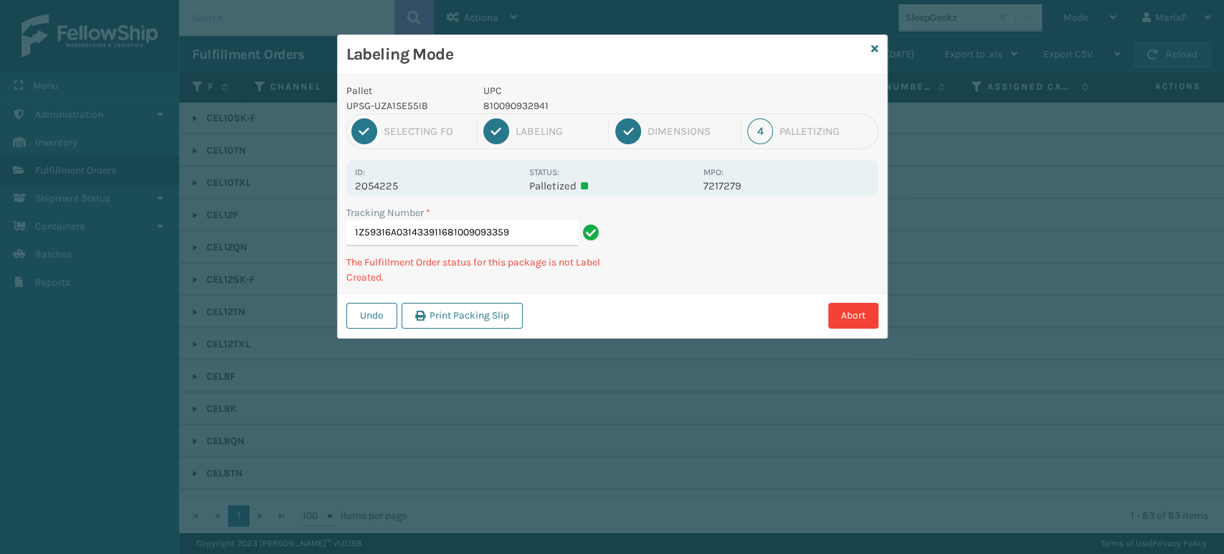
type input "1Z59316A0314339116810090933597"
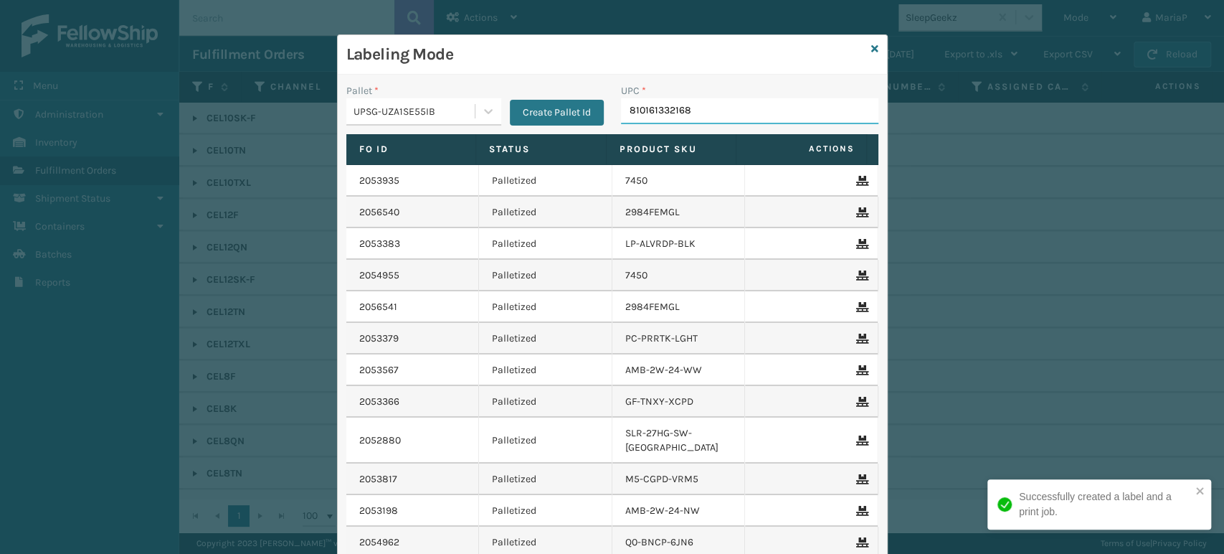
type input "810161332168"
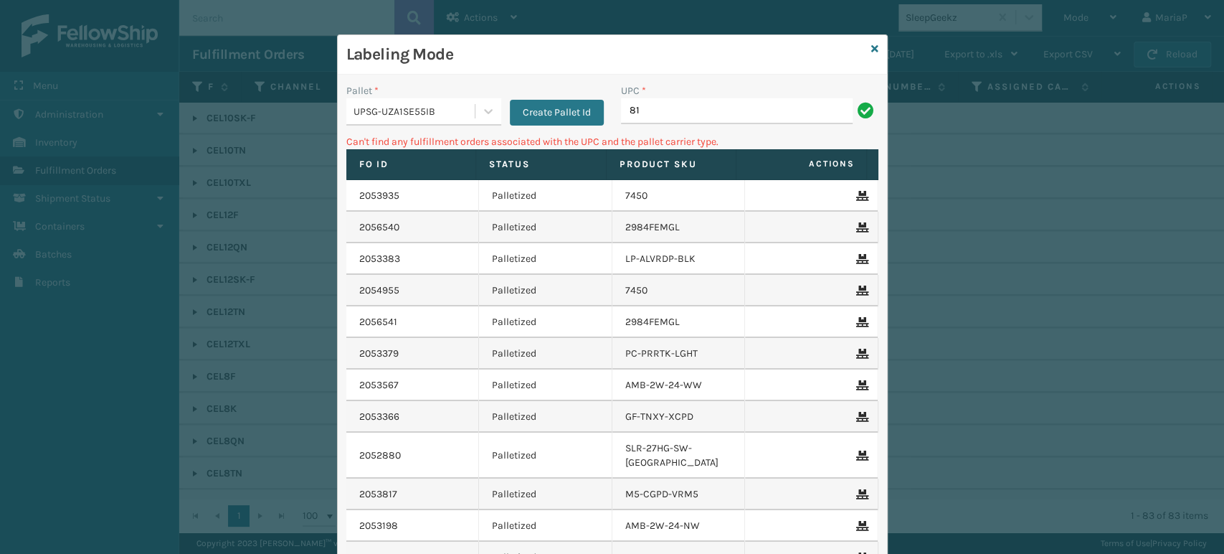
type input "8"
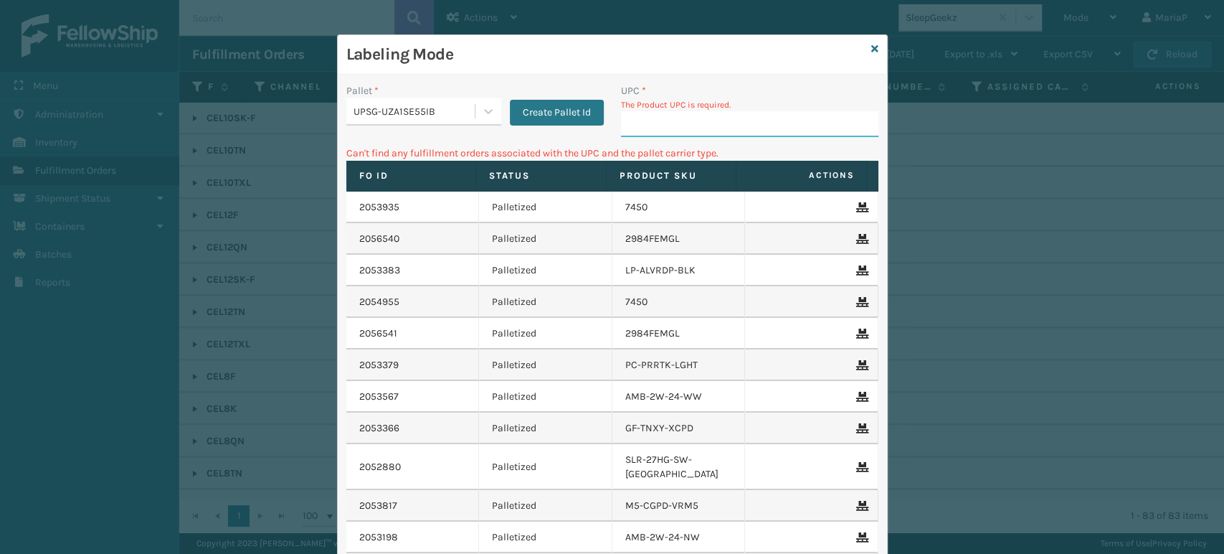
drag, startPoint x: 678, startPoint y: 153, endPoint x: 660, endPoint y: 113, distance: 44.3
click at [660, 113] on input "UPC *" at bounding box center [749, 124] width 257 height 26
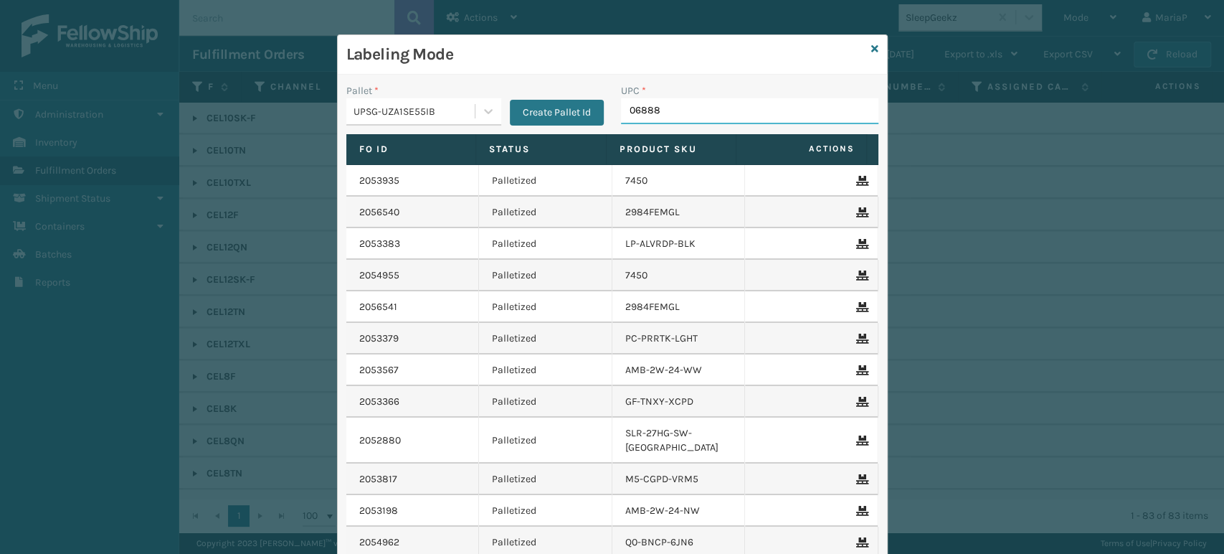
type input "068888"
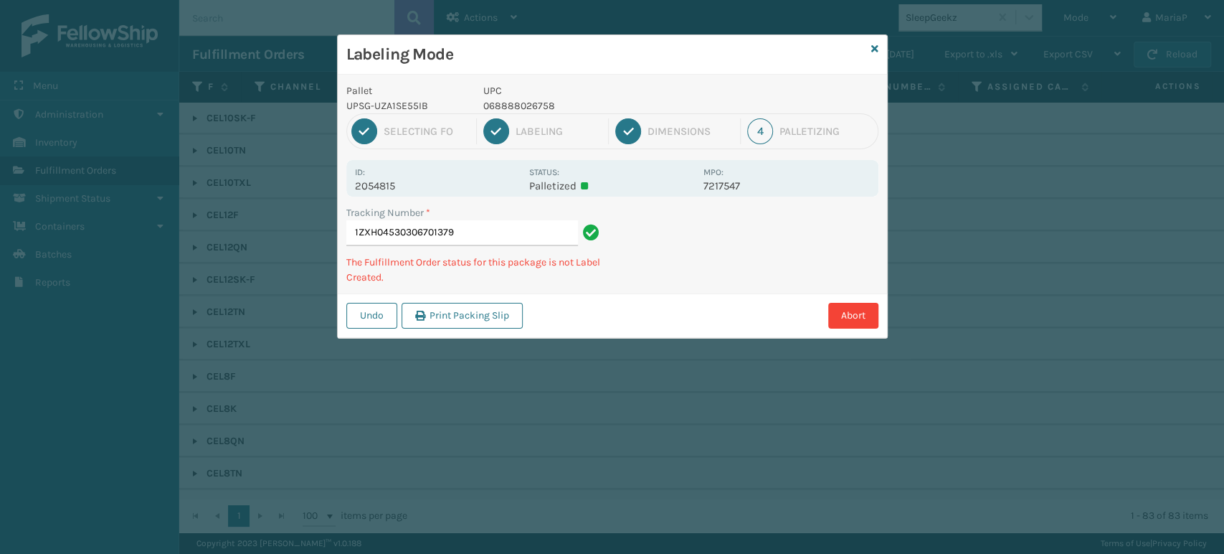
click at [500, 104] on p "068888026758" at bounding box center [589, 105] width 212 height 15
click at [501, 104] on p "068888026758" at bounding box center [589, 105] width 212 height 15
copy p "068888026758"
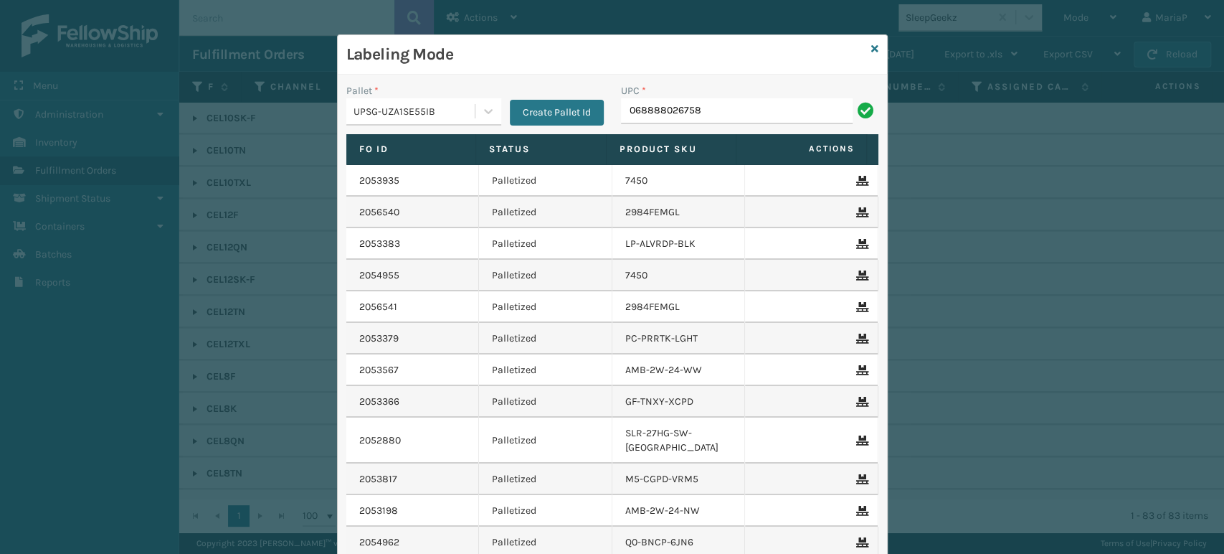
type input "068888026758"
type input "8100909"
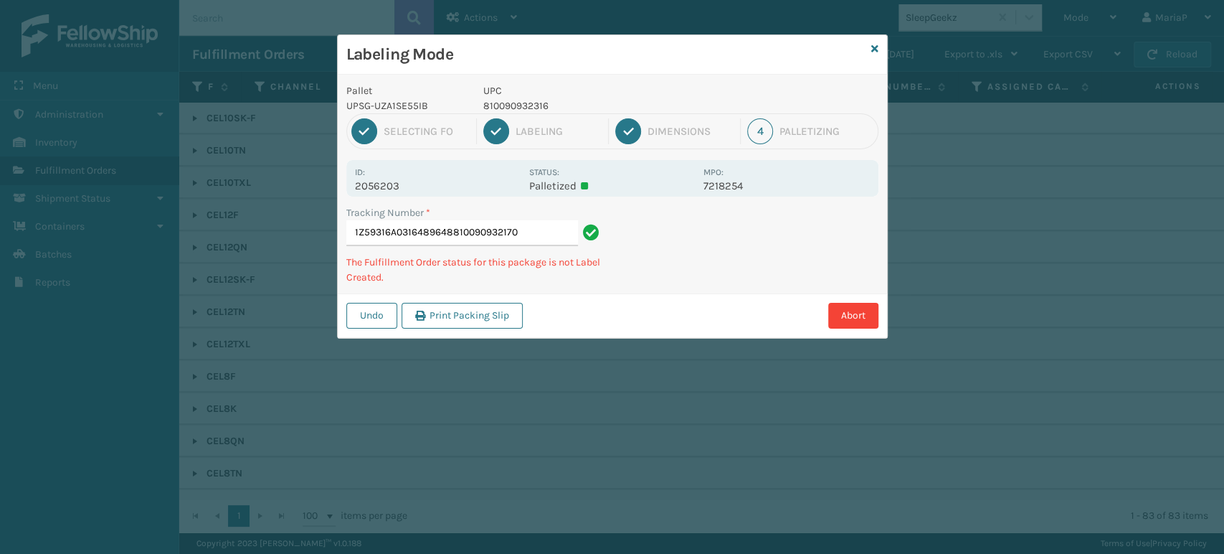
type input "1Z59316A0316489648810090932170"
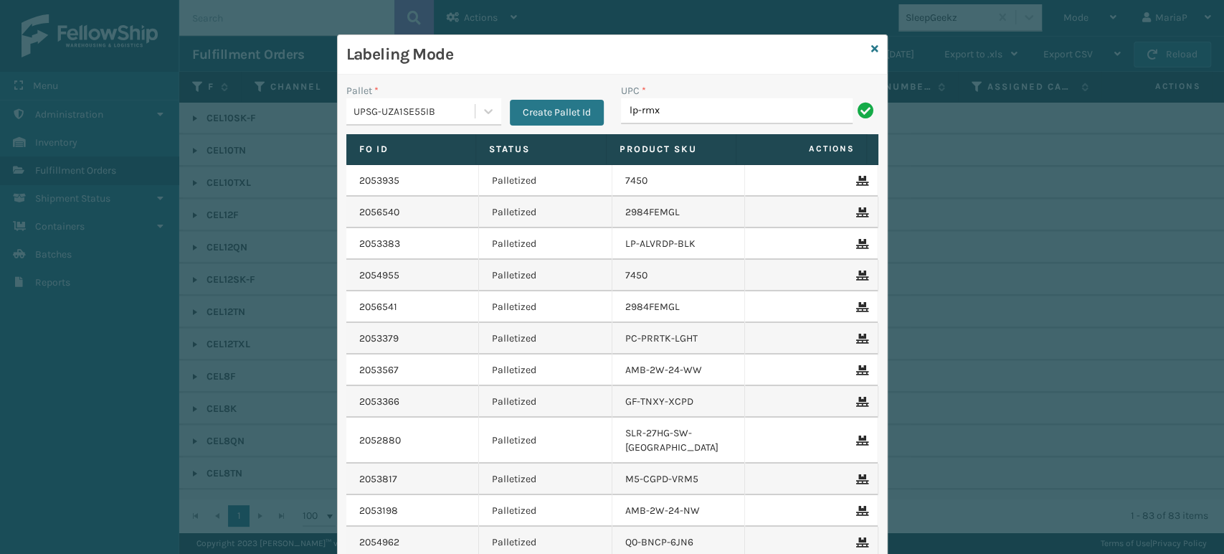
type input "LP-RMXPLS-BLk"
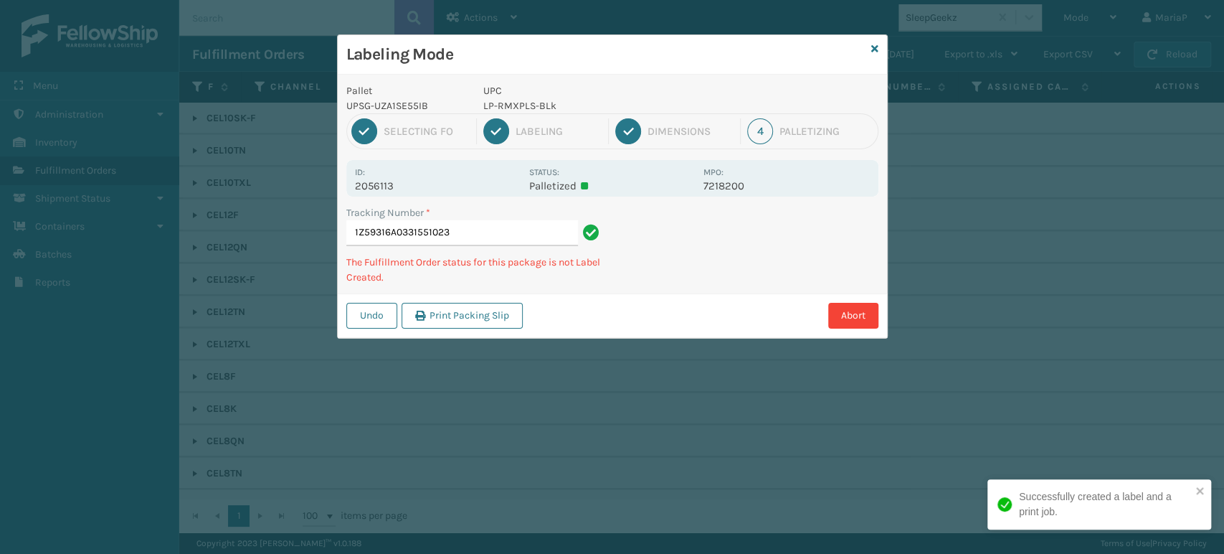
click at [531, 108] on p "LP-RMXPLS-BLk" at bounding box center [589, 105] width 212 height 15
copy p "LP-RMXPLS-BLk"
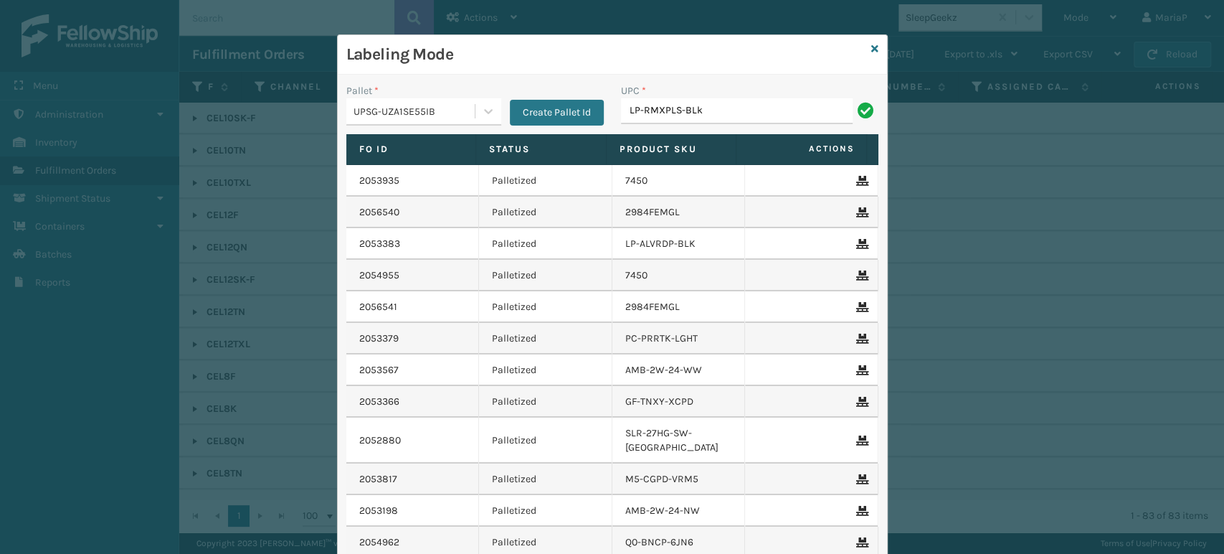
type input "LP-RMXPLS-BLk"
type input "06888802675"
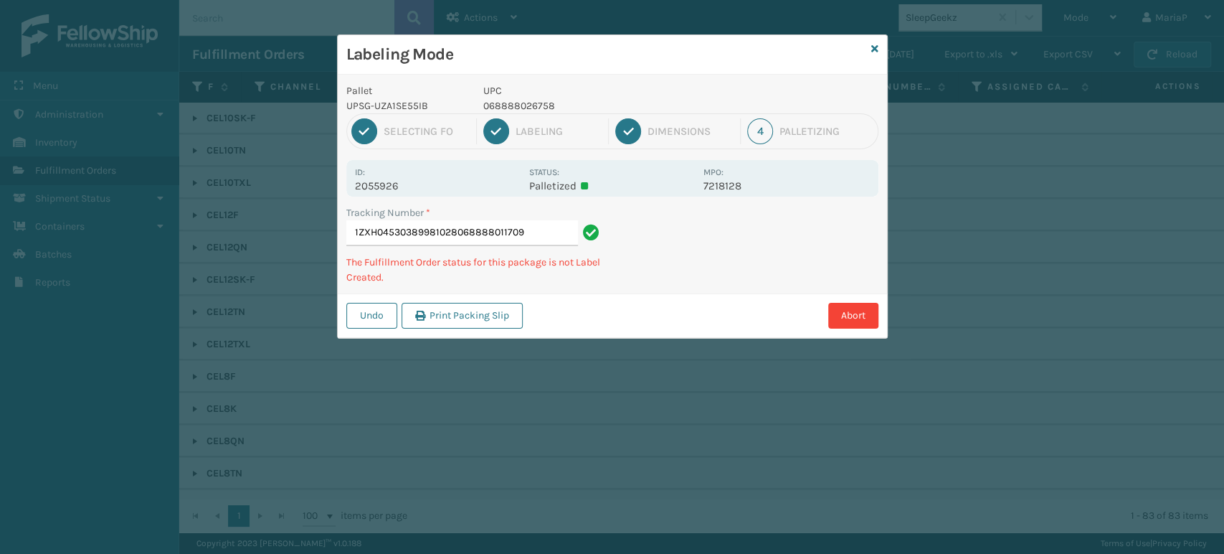
type input "1ZXH04530389981028068888011709"
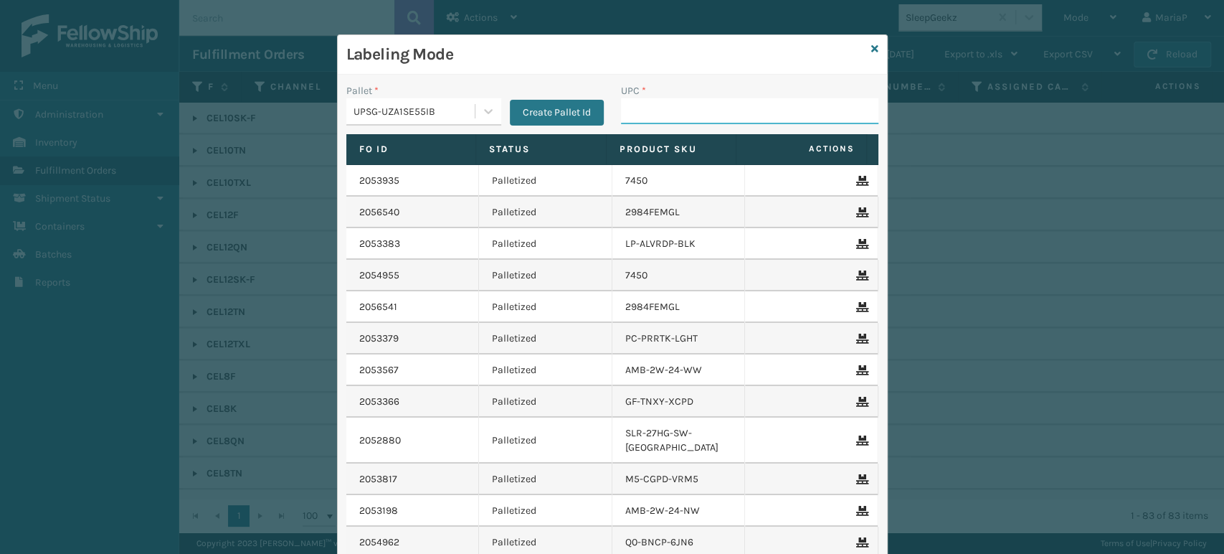
click at [625, 108] on input "UPC *" at bounding box center [749, 111] width 257 height 26
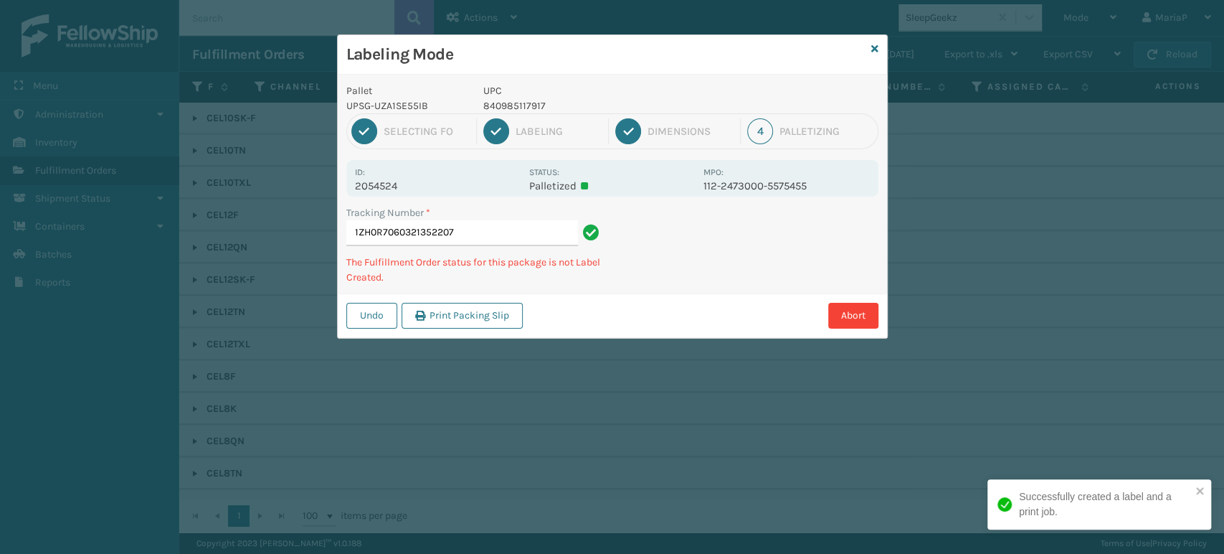
click at [518, 101] on p "840985117917" at bounding box center [589, 105] width 212 height 15
copy p "840985117917"
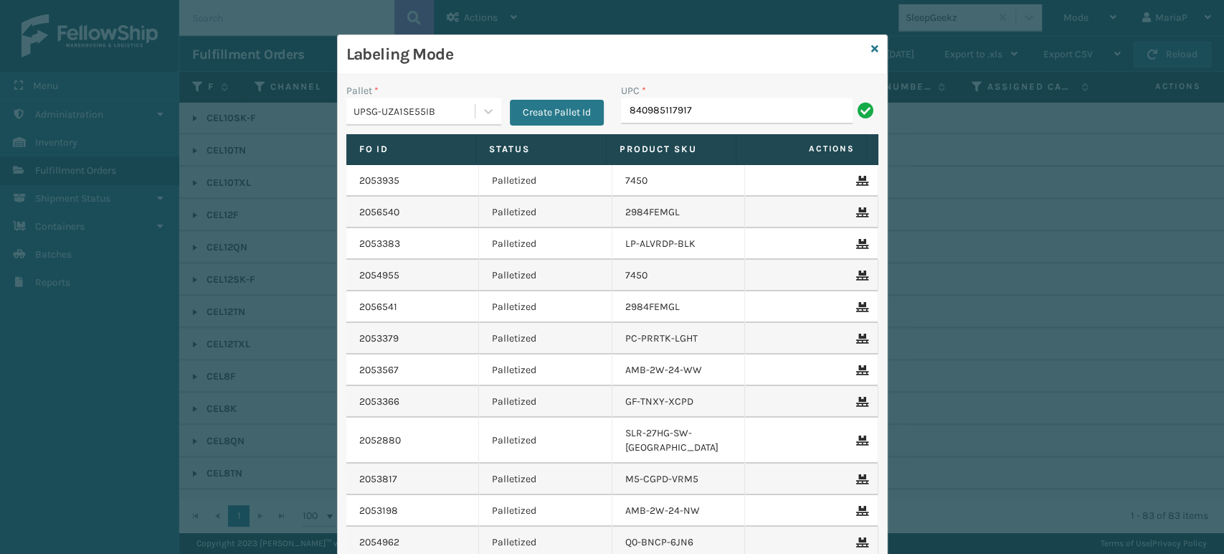
type input "840985117917"
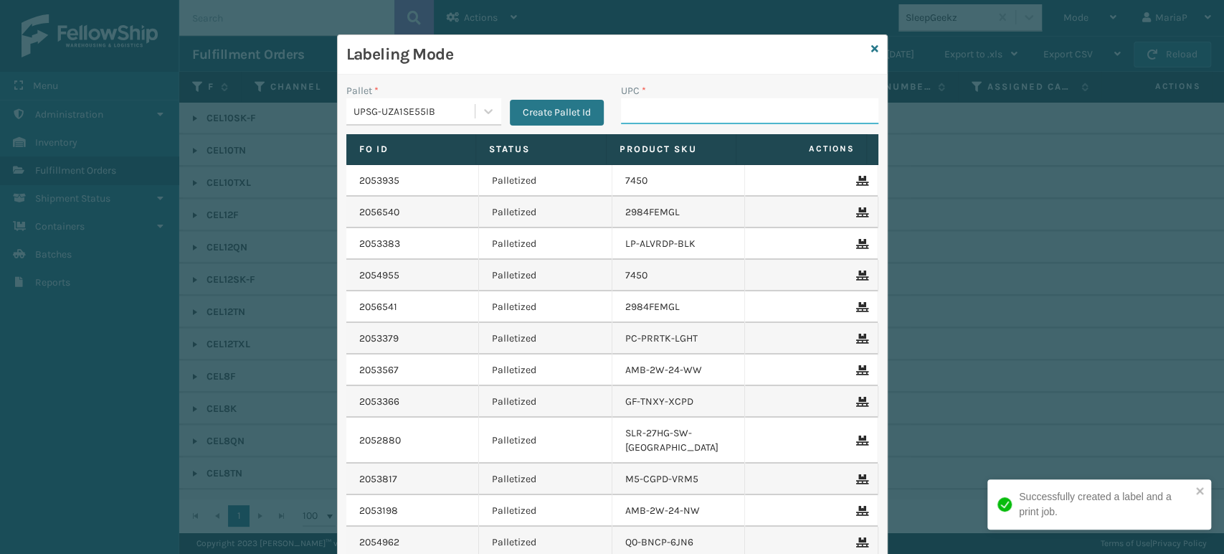
click at [728, 118] on input "UPC *" at bounding box center [749, 111] width 257 height 26
paste input "840985117917"
type input "840985117917"
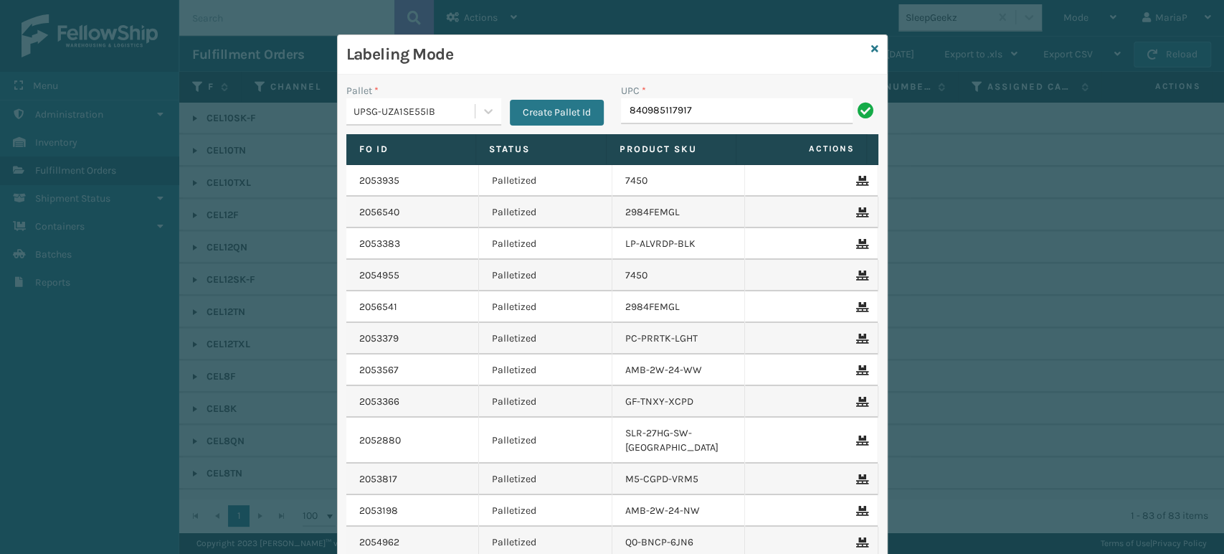
type input "840985117917"
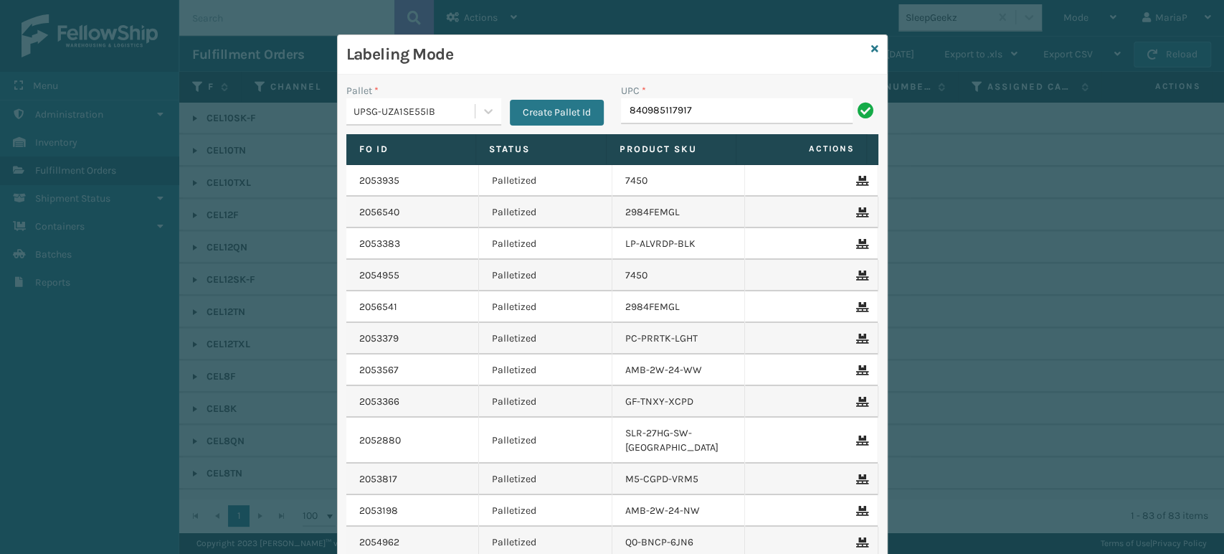
type input "840985117917"
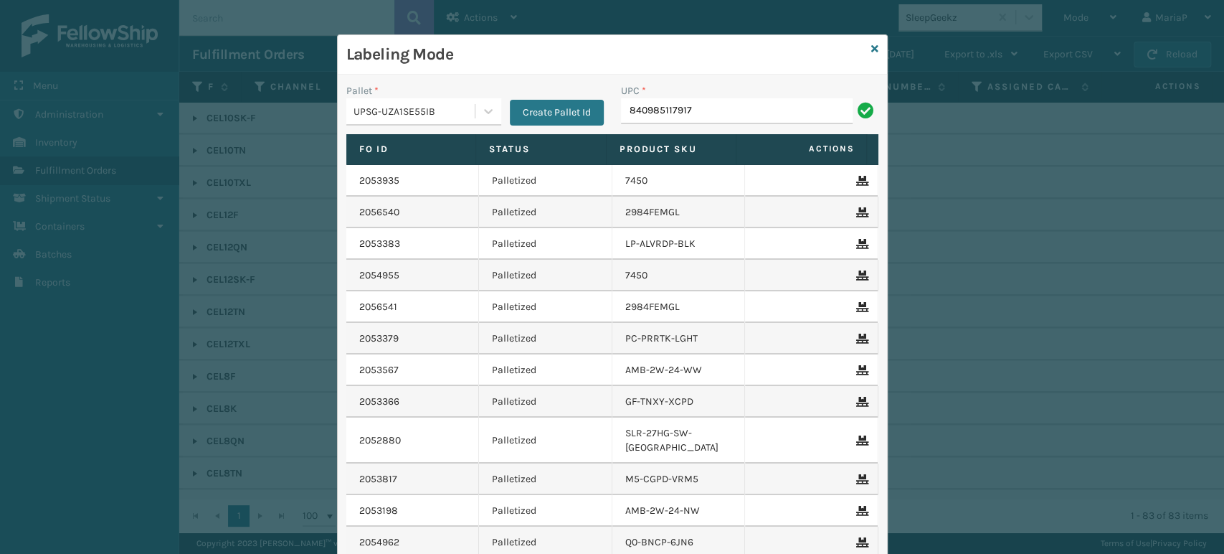
type input "840985117917"
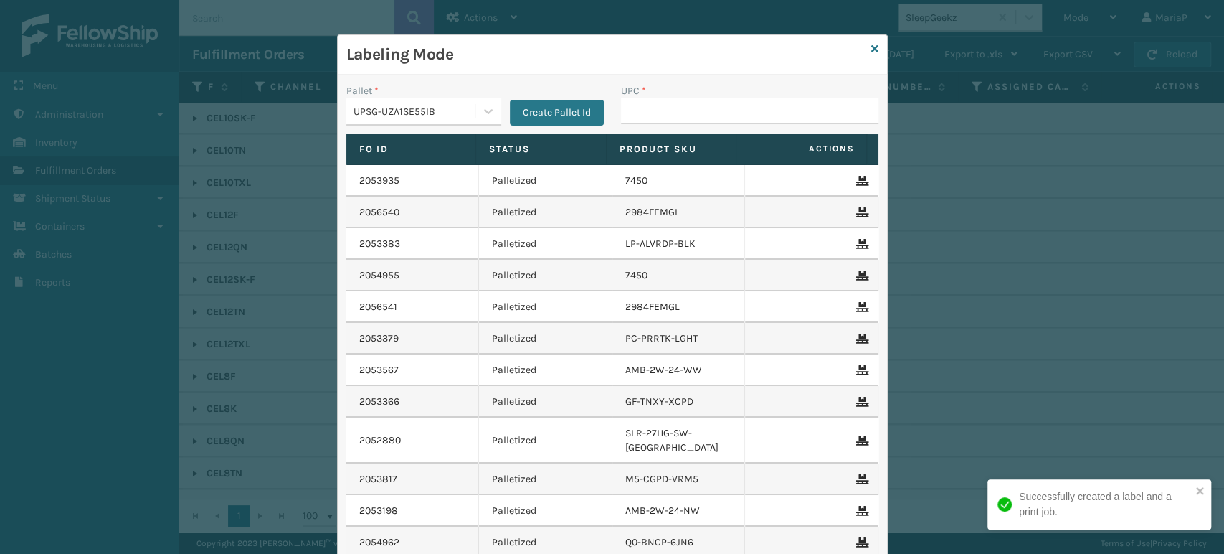
type input "840985117917"
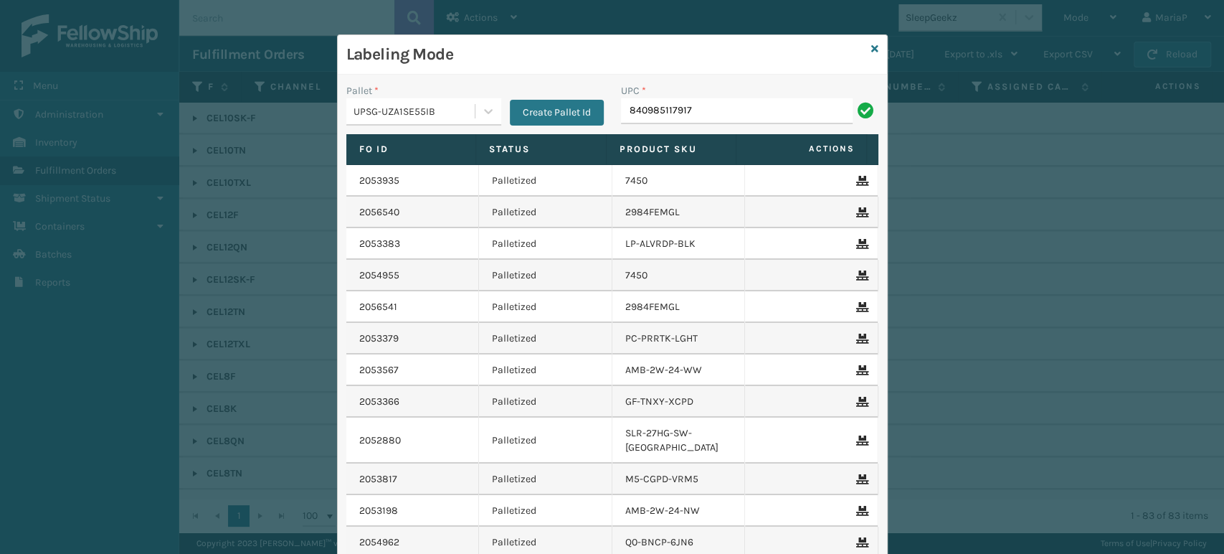
type input "840985117917"
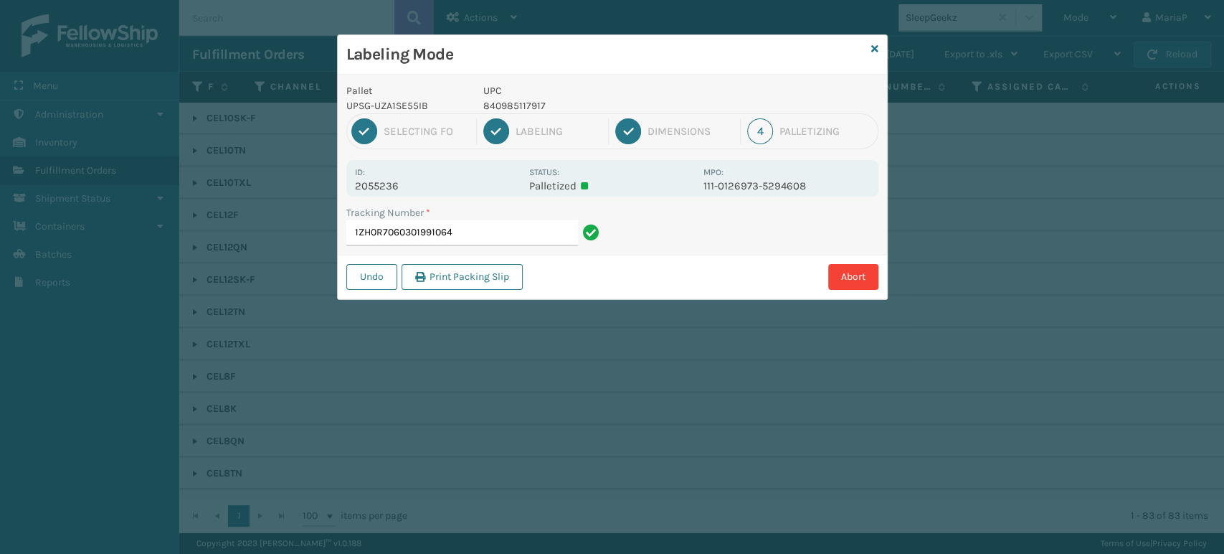
type input "1ZH0R7060301991064840985117917"
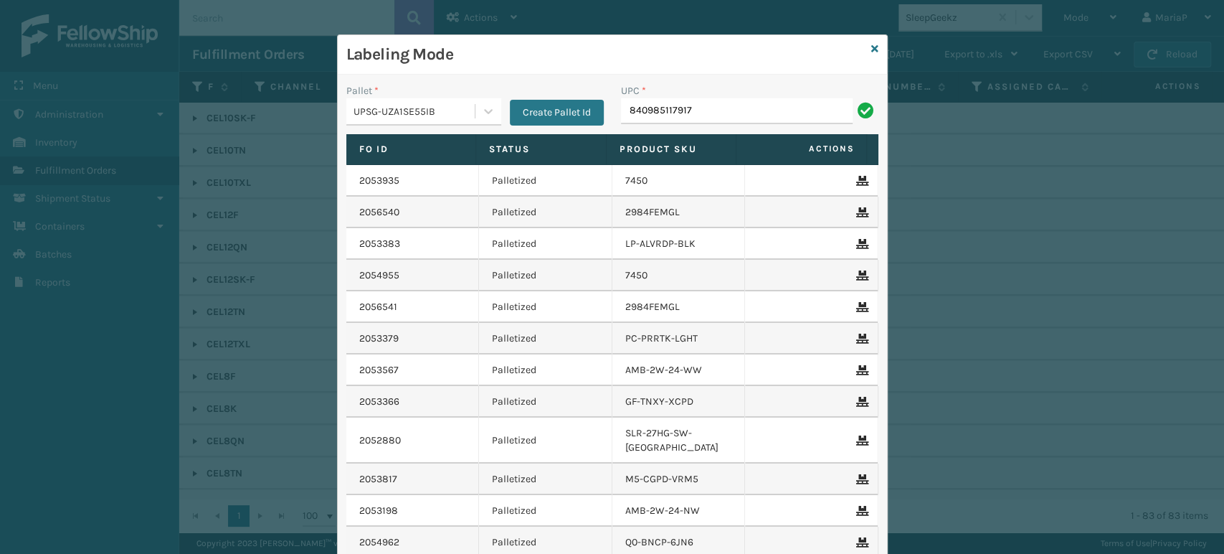
type input "840985117917"
type input "002334"
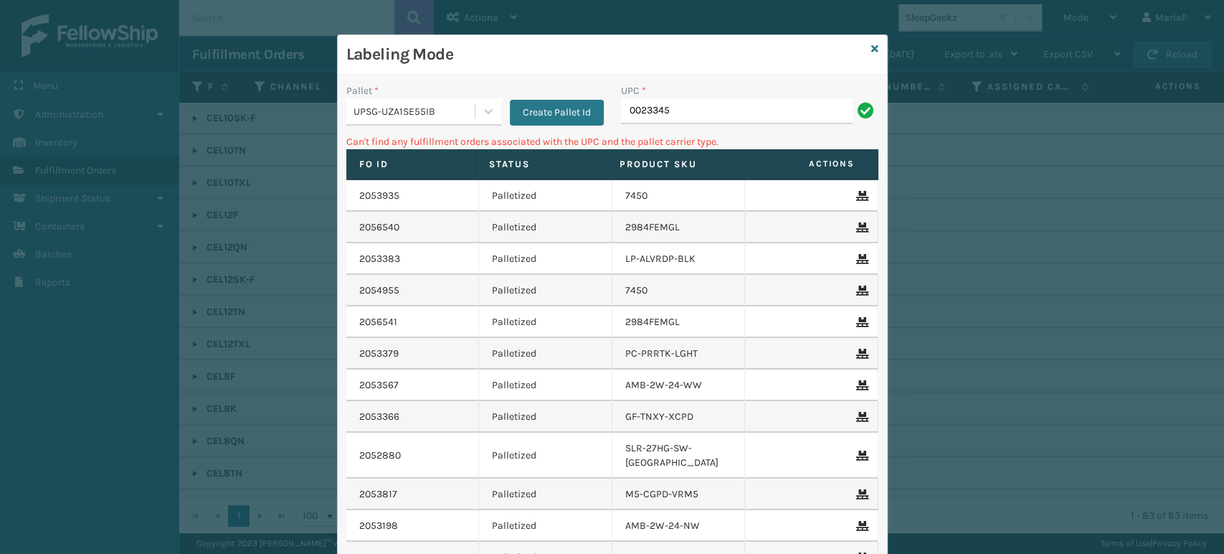
click at [689, 118] on input "0023345" at bounding box center [737, 111] width 232 height 26
type input "008409851"
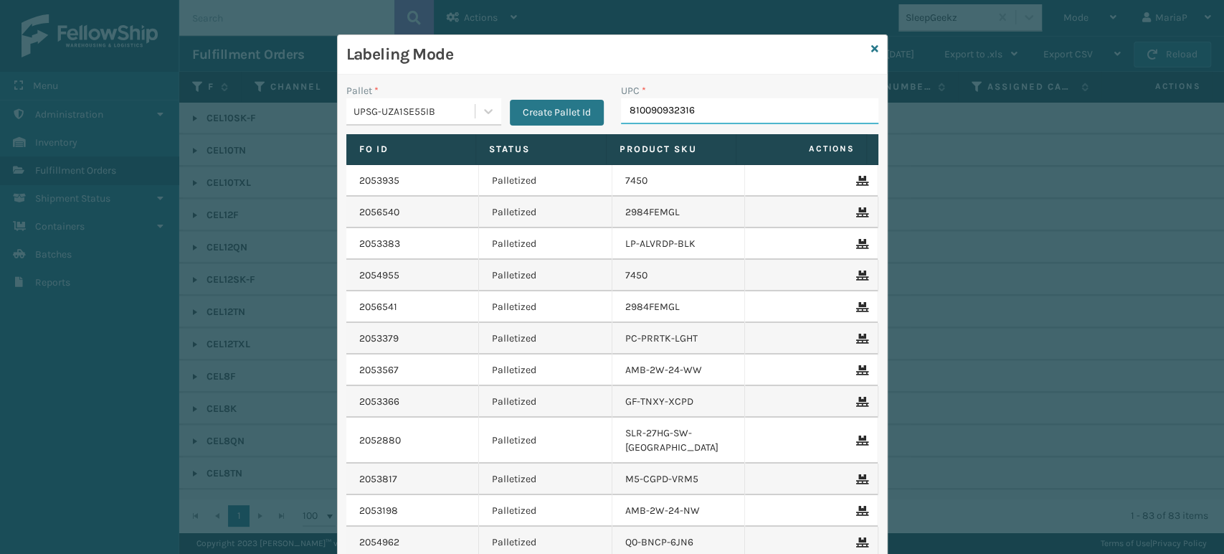
type input "810090932316"
type input "81009093231"
type input "810090932316"
type input "LP-RMXPLS-BLk"
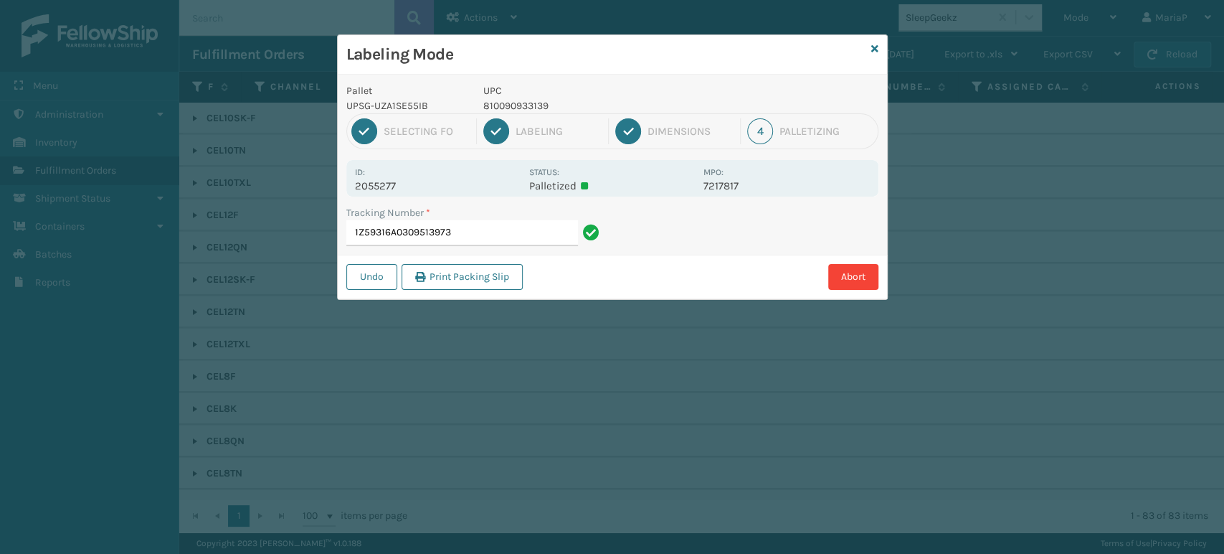
click at [499, 95] on p "UPC" at bounding box center [589, 90] width 212 height 15
click at [507, 108] on p "810090933139" at bounding box center [589, 105] width 212 height 15
copy p "810090933139"
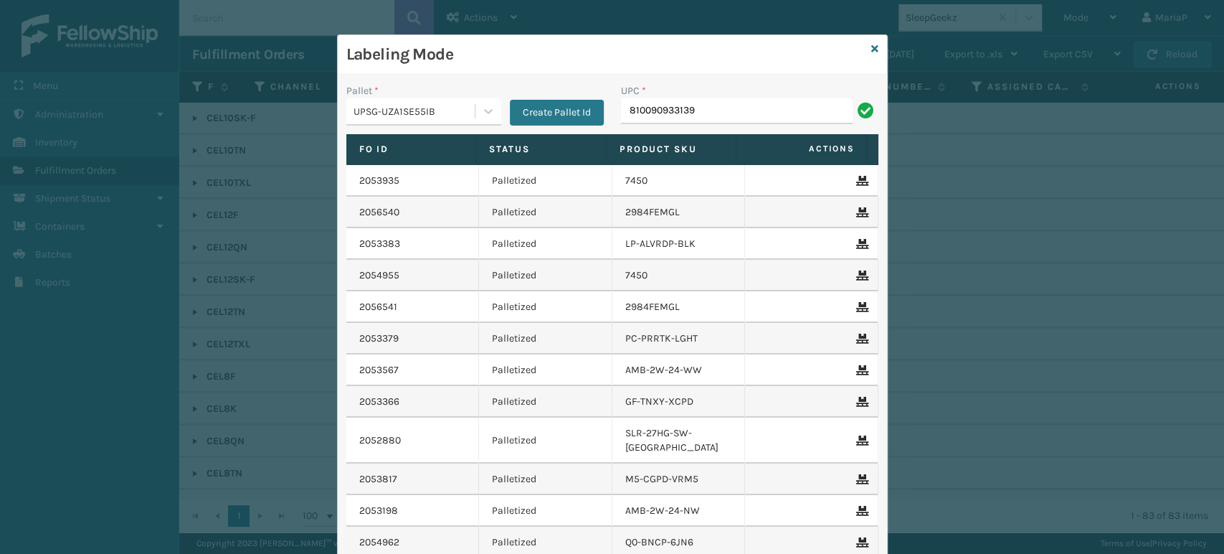
type input "810090933139"
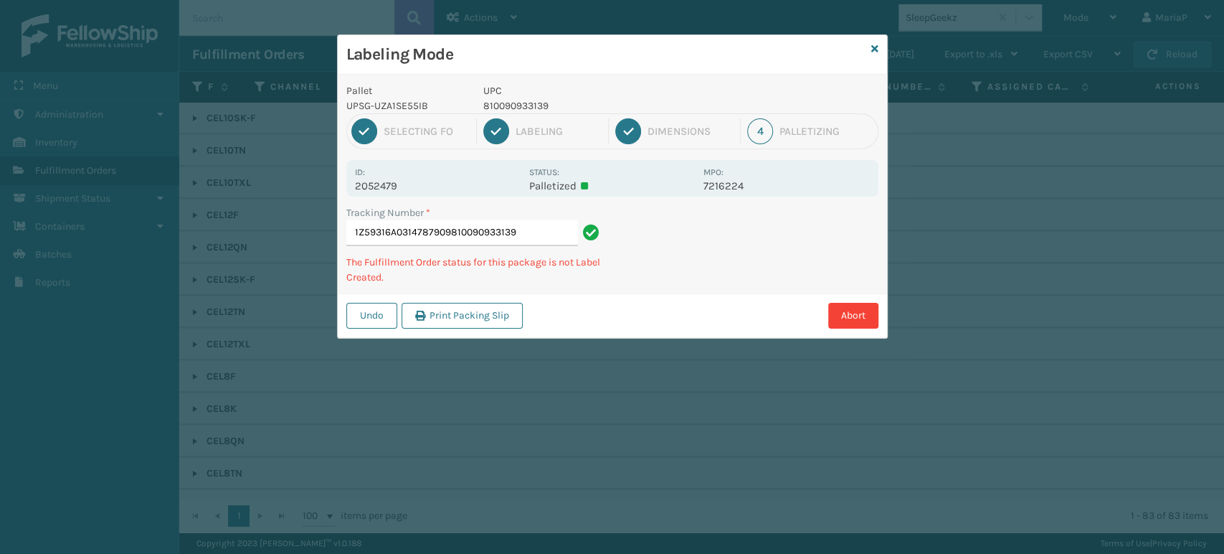
type input "1Z59316A0314787909810090933139810090933139"
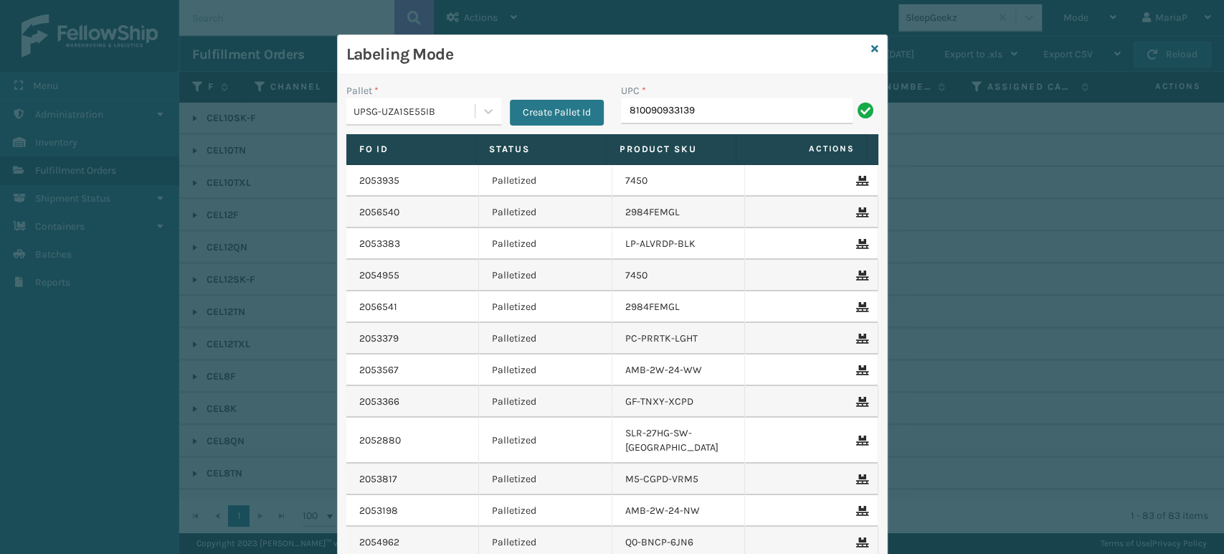
type input "810090933139"
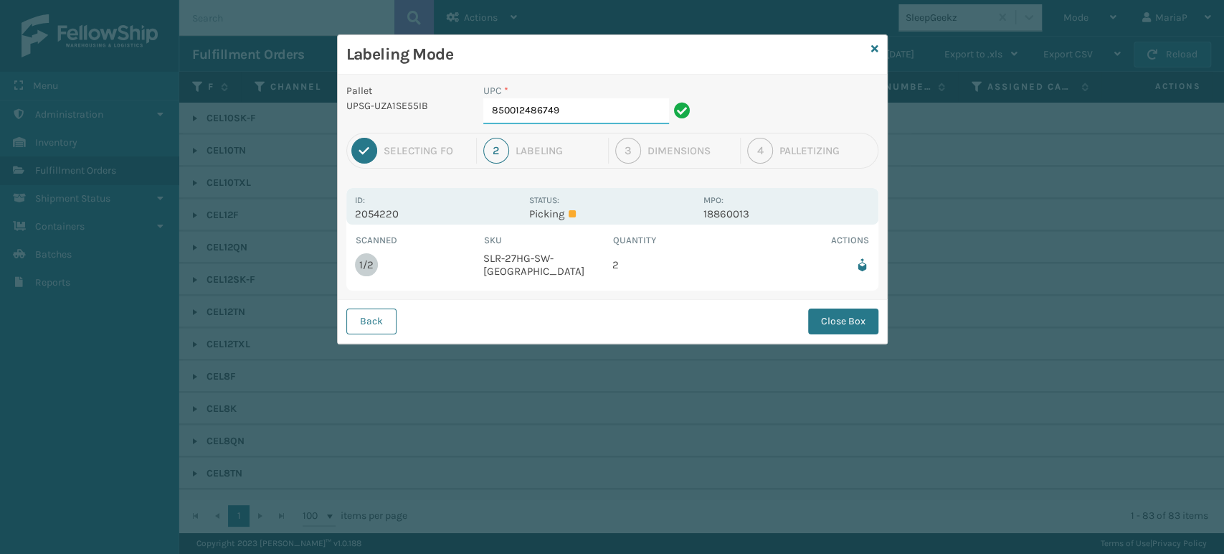
click at [587, 109] on input "850012486749" at bounding box center [576, 111] width 186 height 26
click at [856, 308] on button "Close Box" at bounding box center [843, 321] width 70 height 26
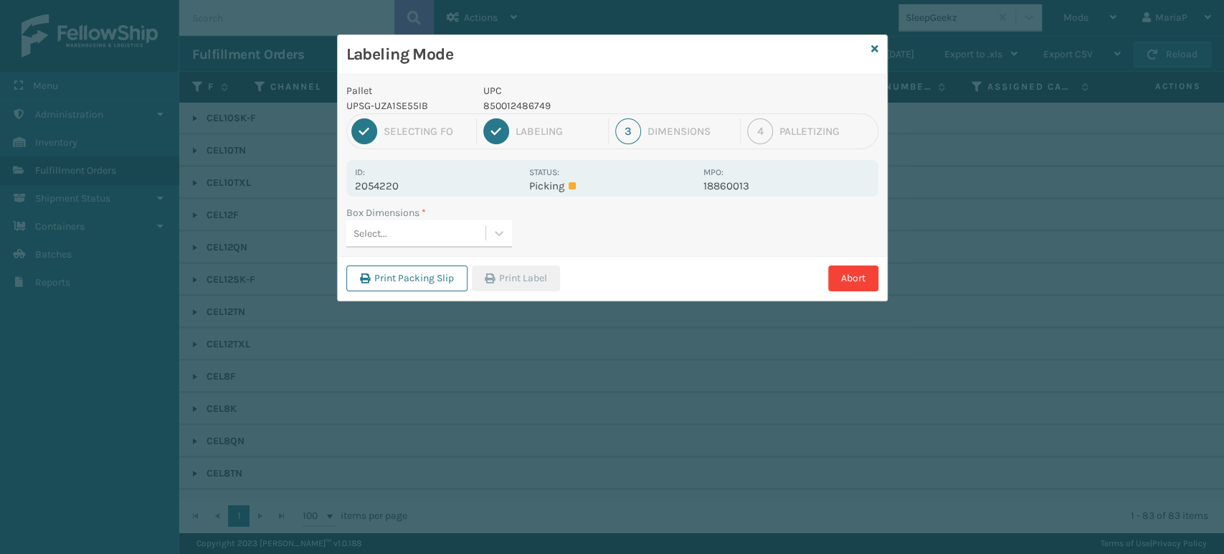
click at [470, 248] on div "Box Dimensions * Select..." at bounding box center [612, 230] width 549 height 51
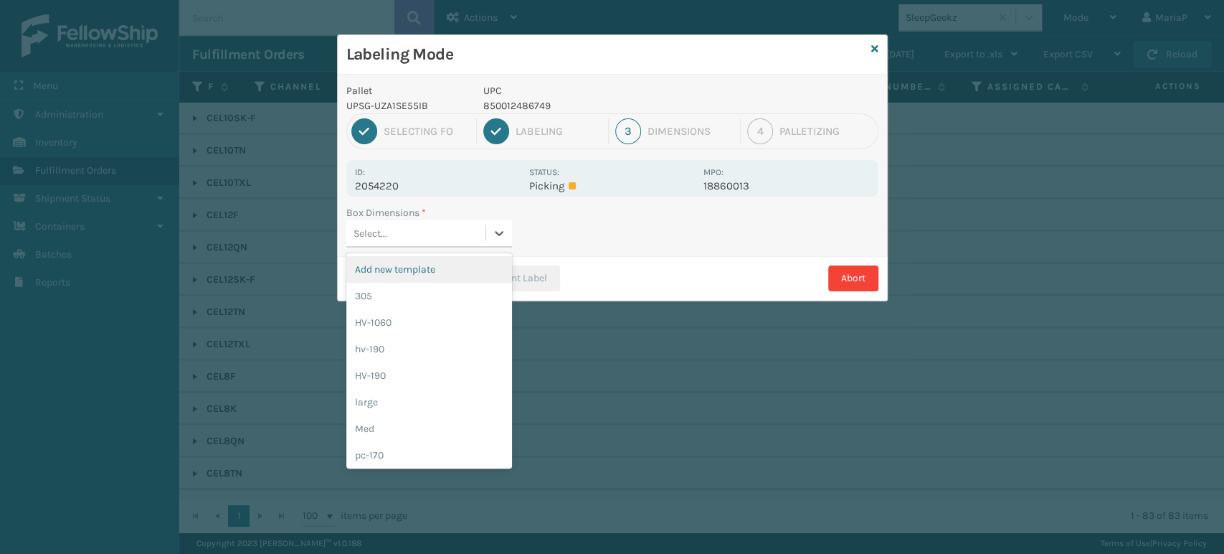
click at [470, 231] on div "Select..." at bounding box center [415, 234] width 139 height 24
type input "med"
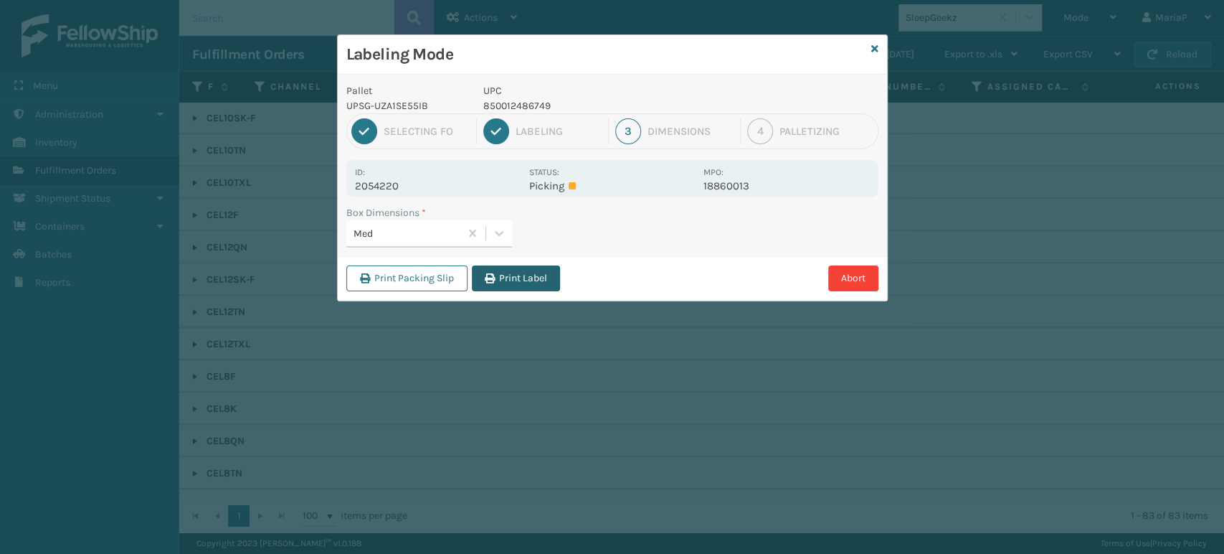
click at [487, 278] on icon "button" at bounding box center [490, 278] width 10 height 10
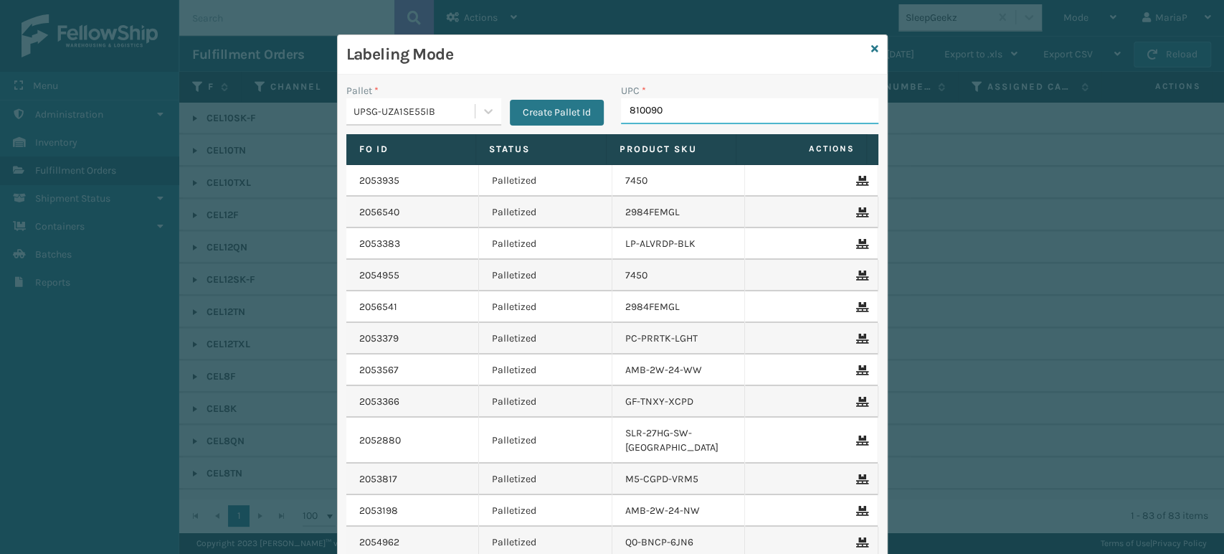
type input "8100909"
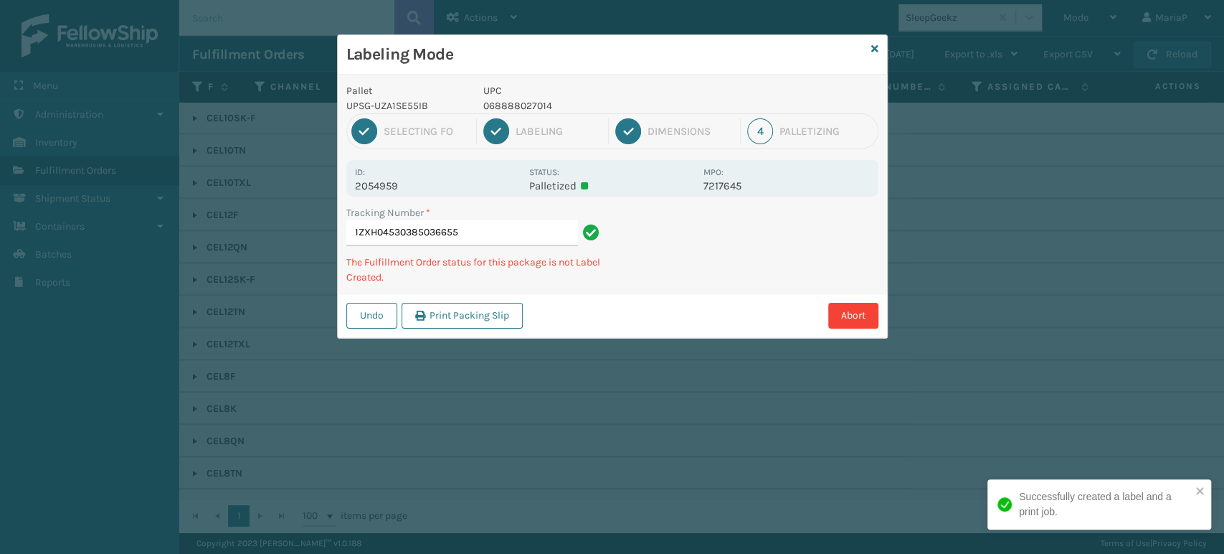
click at [513, 90] on p "UPC" at bounding box center [589, 90] width 212 height 15
click at [519, 102] on p "068888027014" at bounding box center [589, 105] width 212 height 15
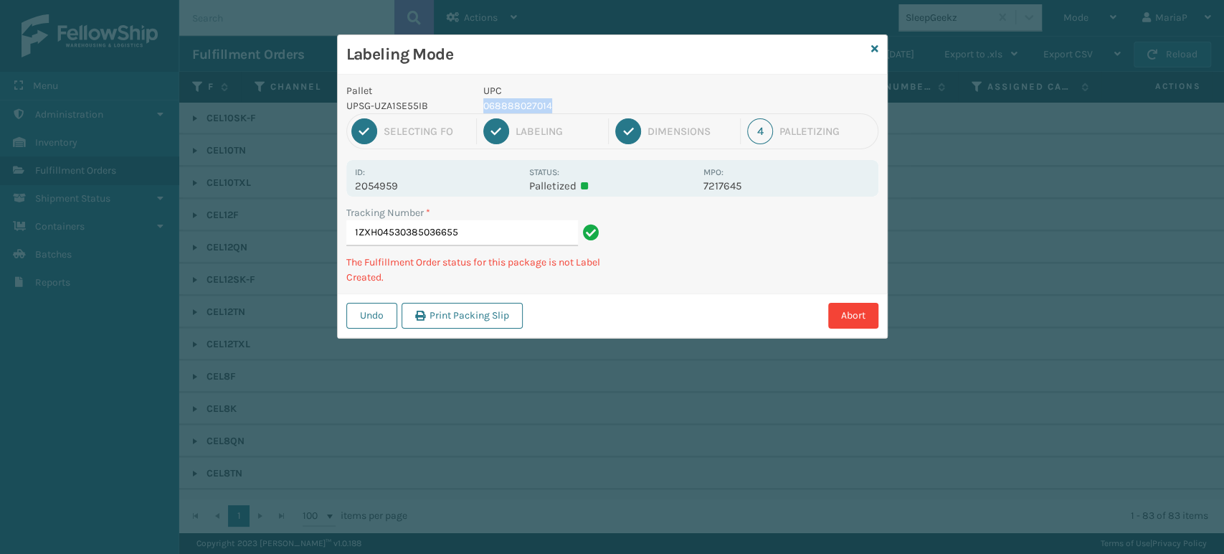
copy p "068888027014"
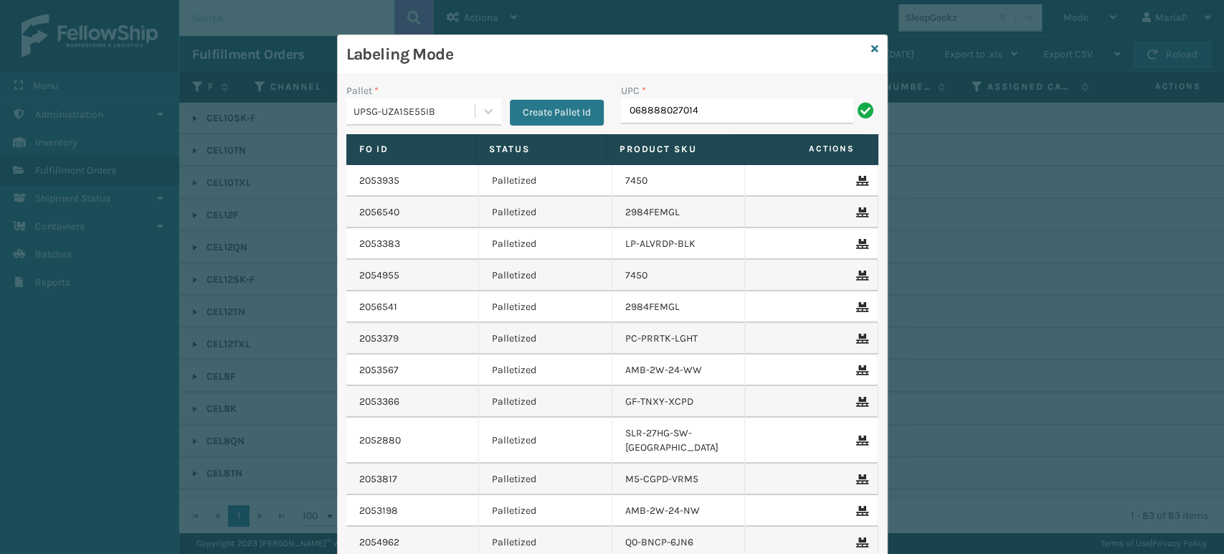
type input "068888027014"
click at [675, 124] on div "UPC * 068888027014" at bounding box center [749, 108] width 275 height 51
click at [710, 102] on input "068888027014" at bounding box center [737, 111] width 232 height 26
type input "LP-STMRC-SLV"
type input "068888027014"
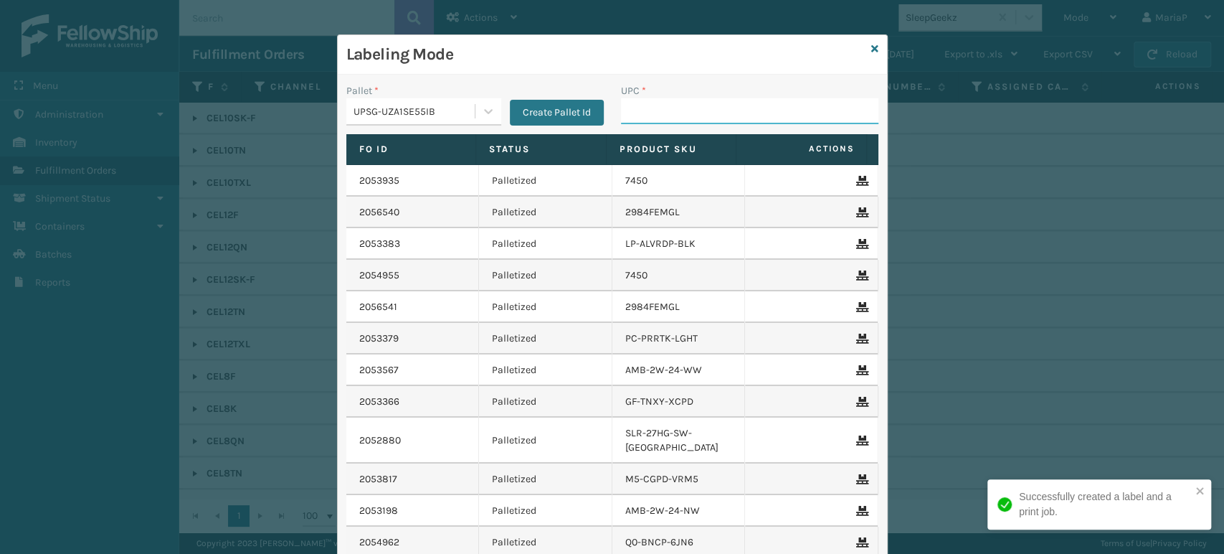
paste input "068888027014"
type input "068888027014"
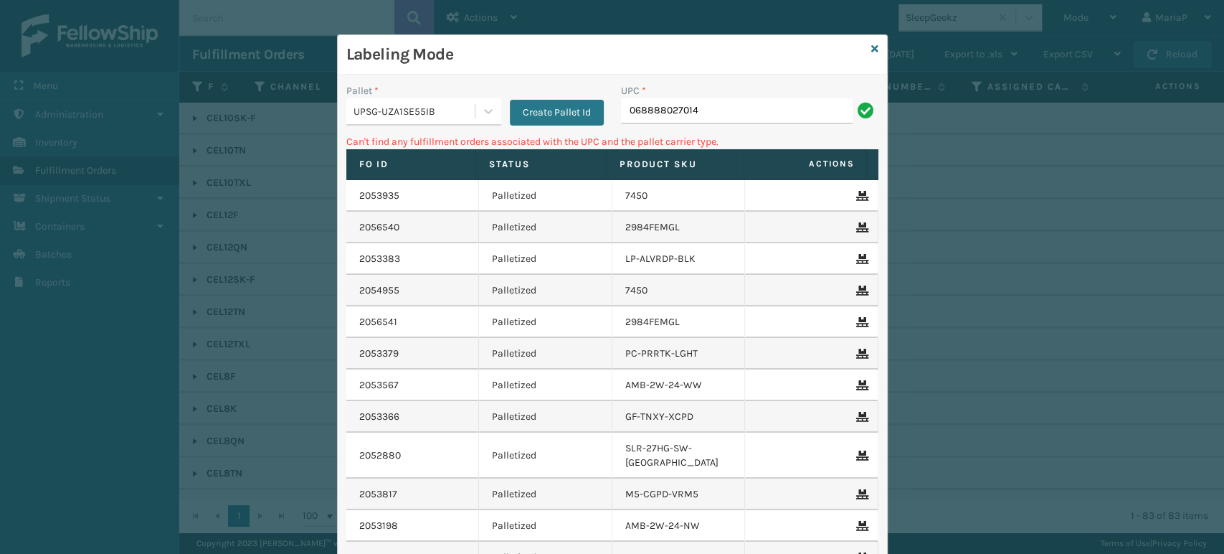
click at [748, 114] on input "068888027014" at bounding box center [737, 111] width 232 height 26
click at [746, 114] on input "068888027014" at bounding box center [737, 111] width 232 height 26
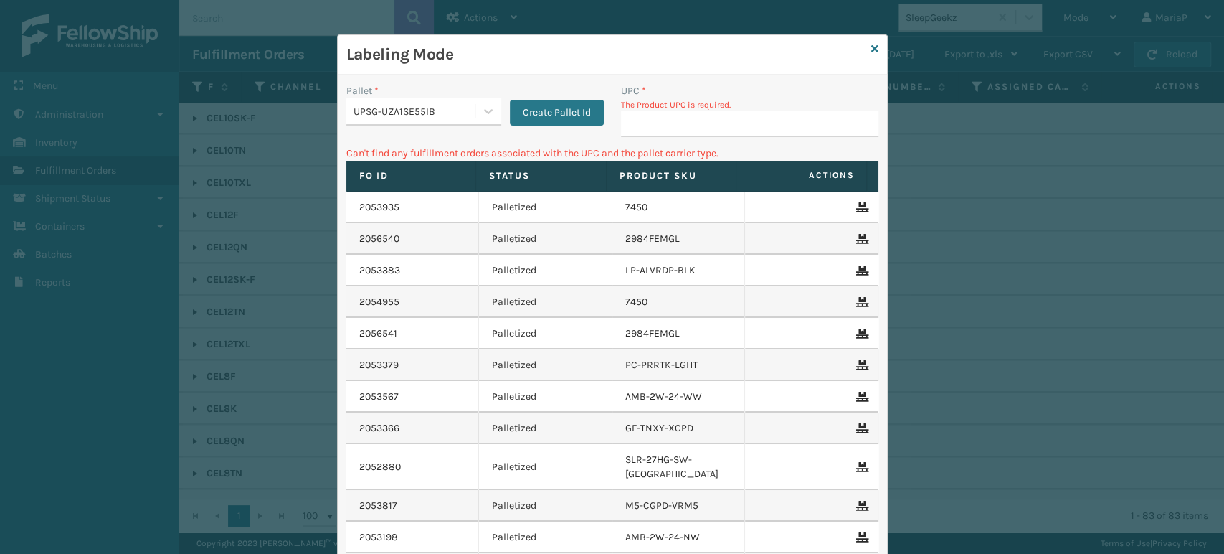
type input "l"
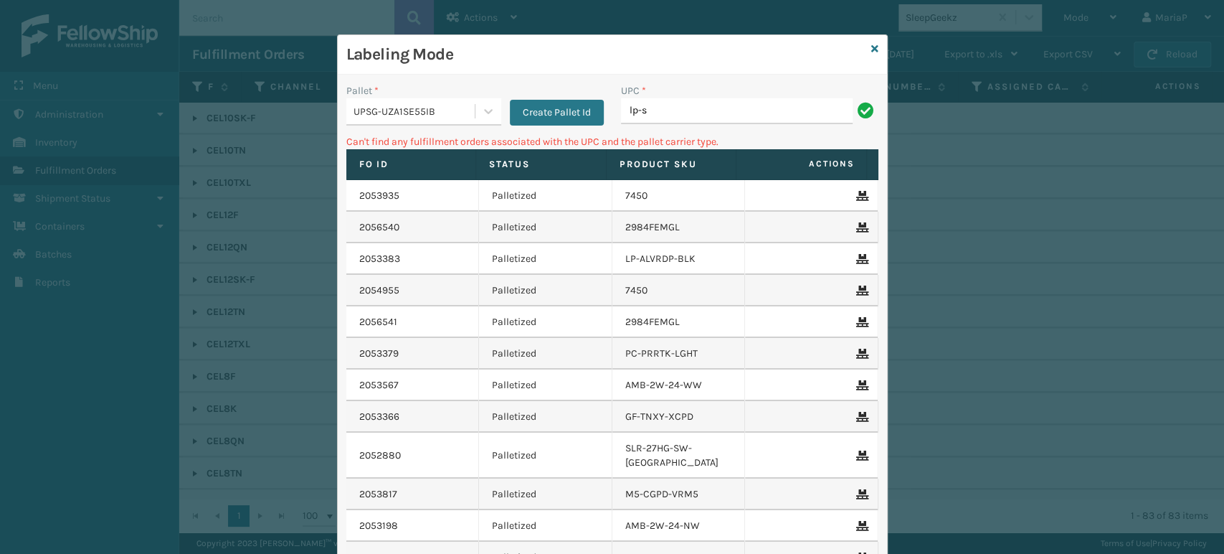
type input "LP-STMRC-SLV"
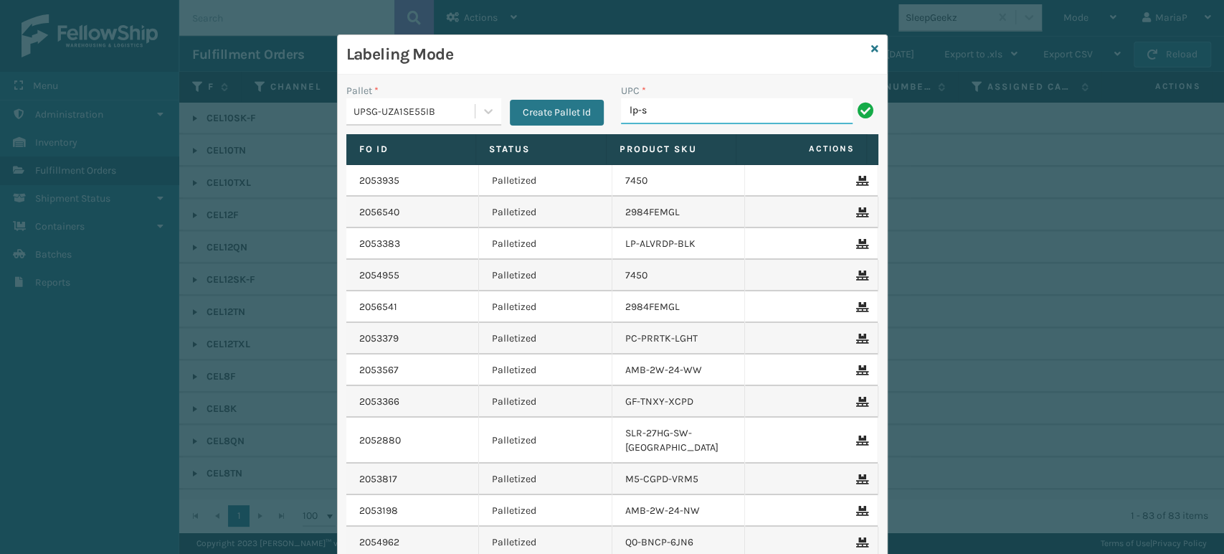
type input "LP-STMRC-SLV"
click at [685, 112] on input "LP-STMRC-SLV" at bounding box center [737, 111] width 232 height 26
click at [684, 111] on input "LP-STMRC-SLV" at bounding box center [737, 111] width 232 height 26
type input "LP-STMRC-SLV"
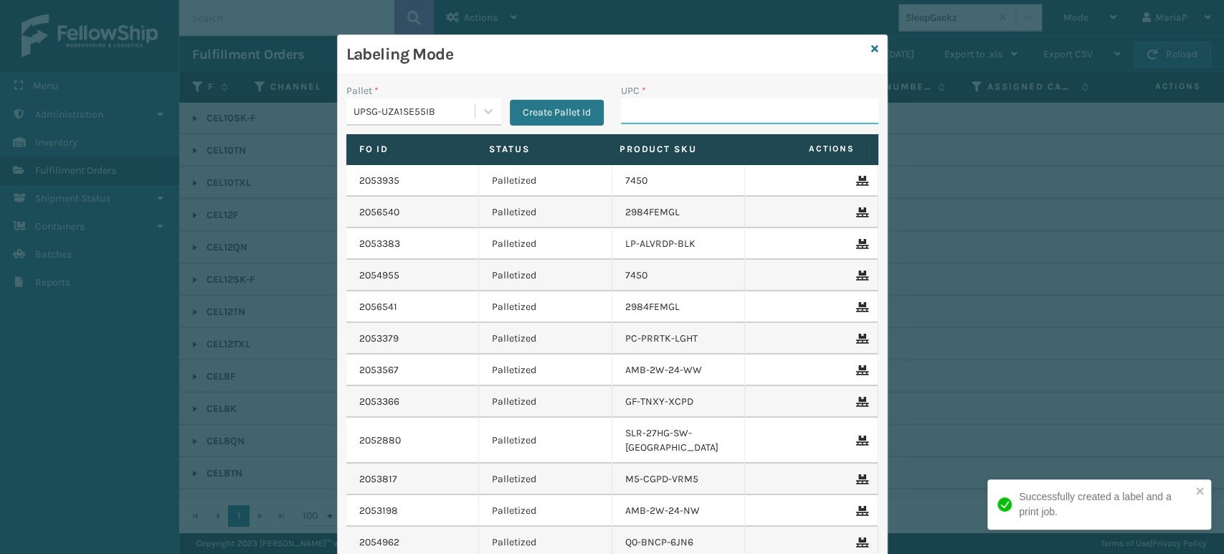
click at [688, 111] on input "UPC *" at bounding box center [749, 111] width 257 height 26
paste input "LP-STMRC-SLV"
type input "LP-STMRC-SLV"
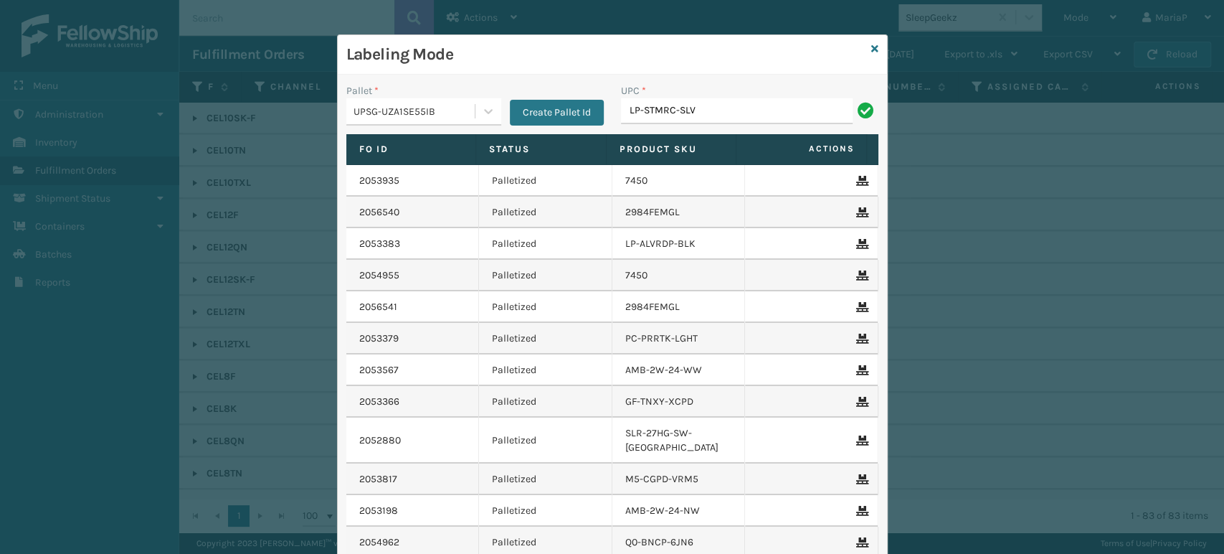
type input "LP-STMRC-SLV"
type input "LP-RMXPLS-BLk"
type input "8100909331"
click at [871, 45] on icon at bounding box center [874, 49] width 7 height 10
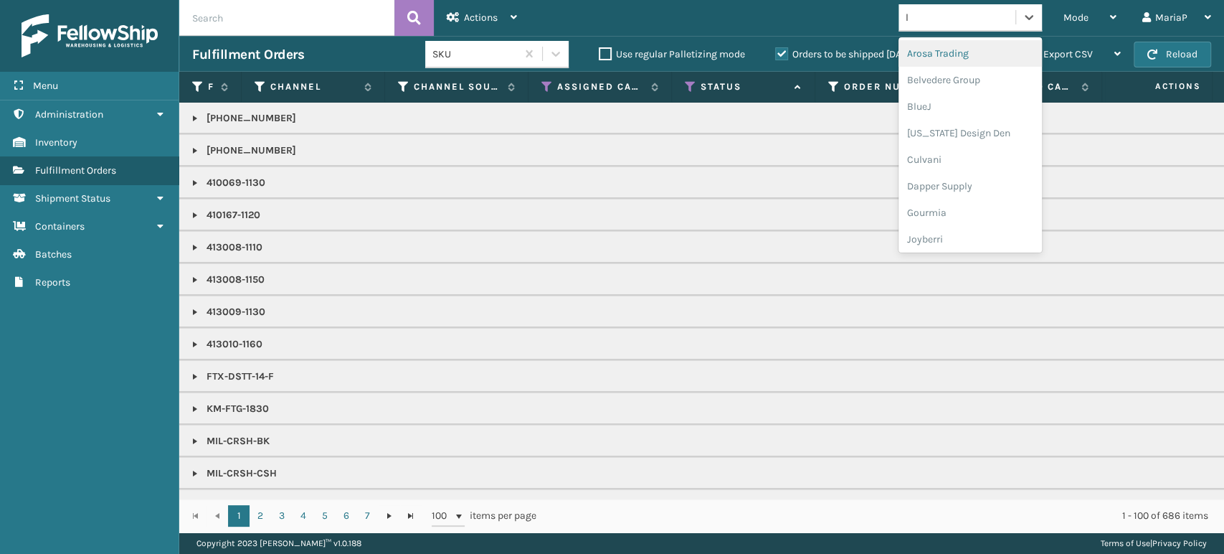
type input "li"
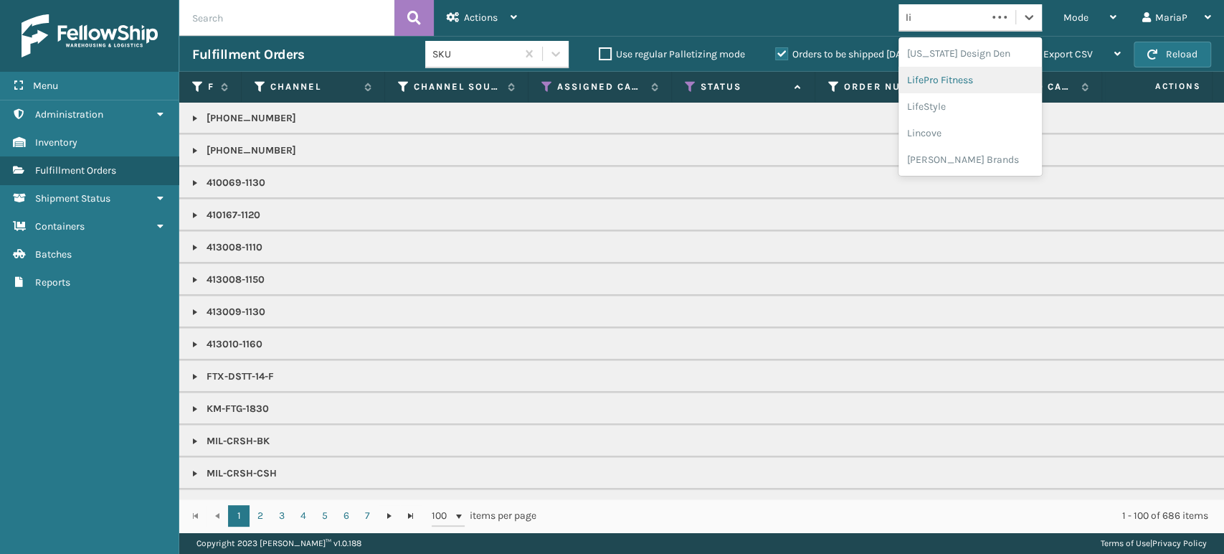
click at [952, 77] on div "LifePro Fitness" at bounding box center [969, 80] width 143 height 27
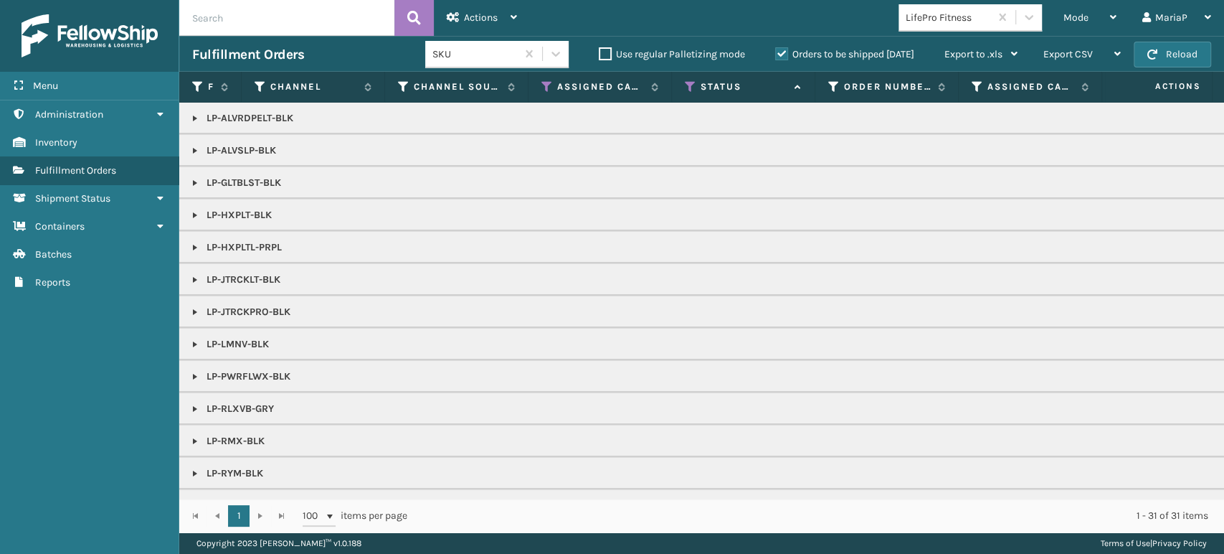
click at [193, 245] on link at bounding box center [194, 247] width 11 height 11
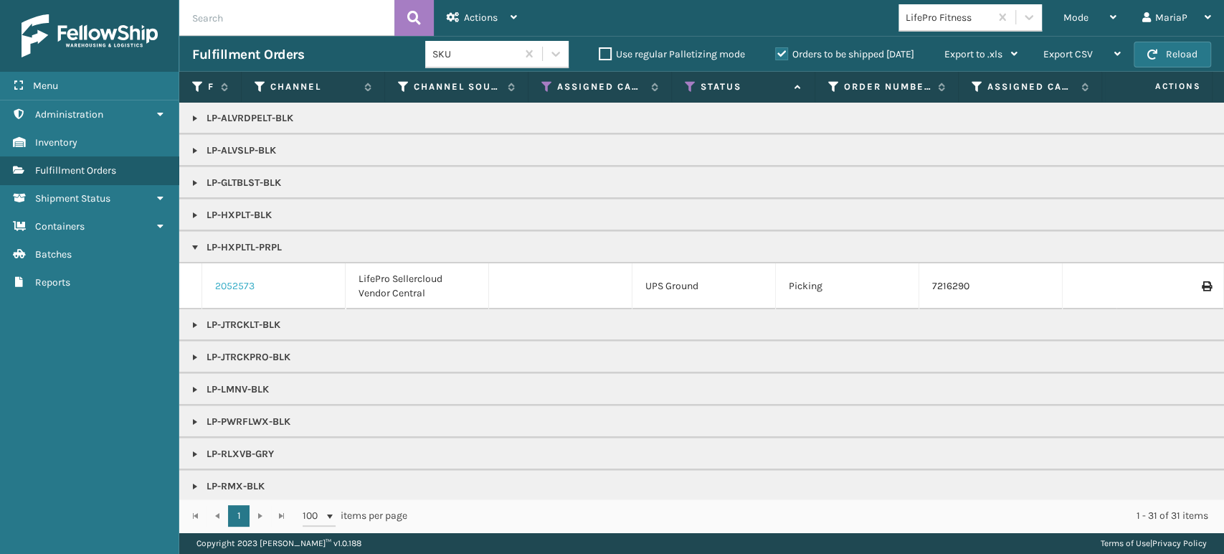
click at [234, 279] on link "2052573" at bounding box center [234, 286] width 39 height 14
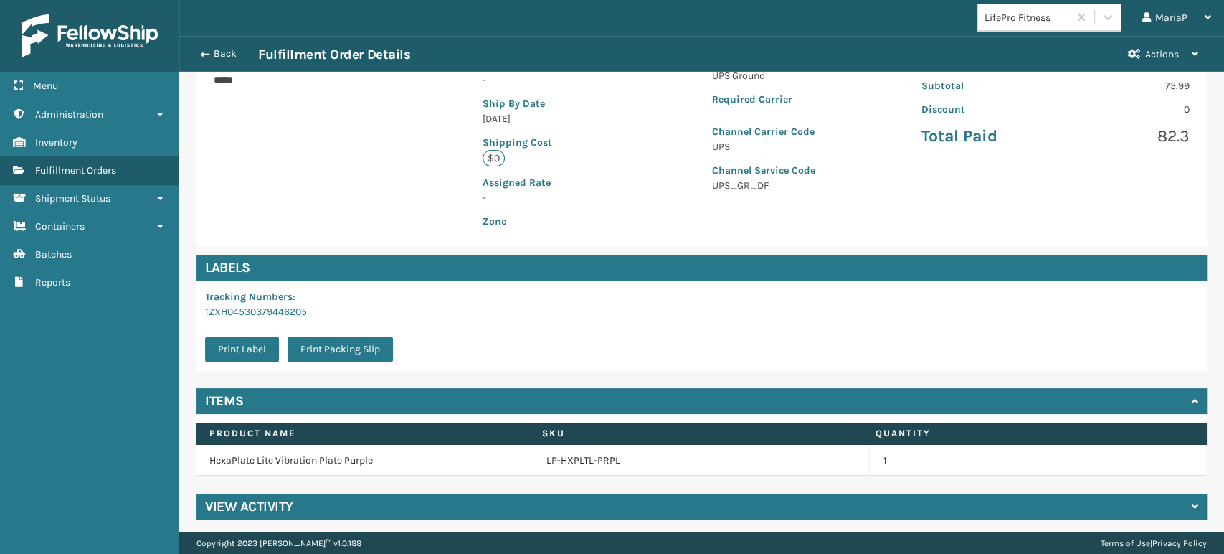
scroll to position [292, 0]
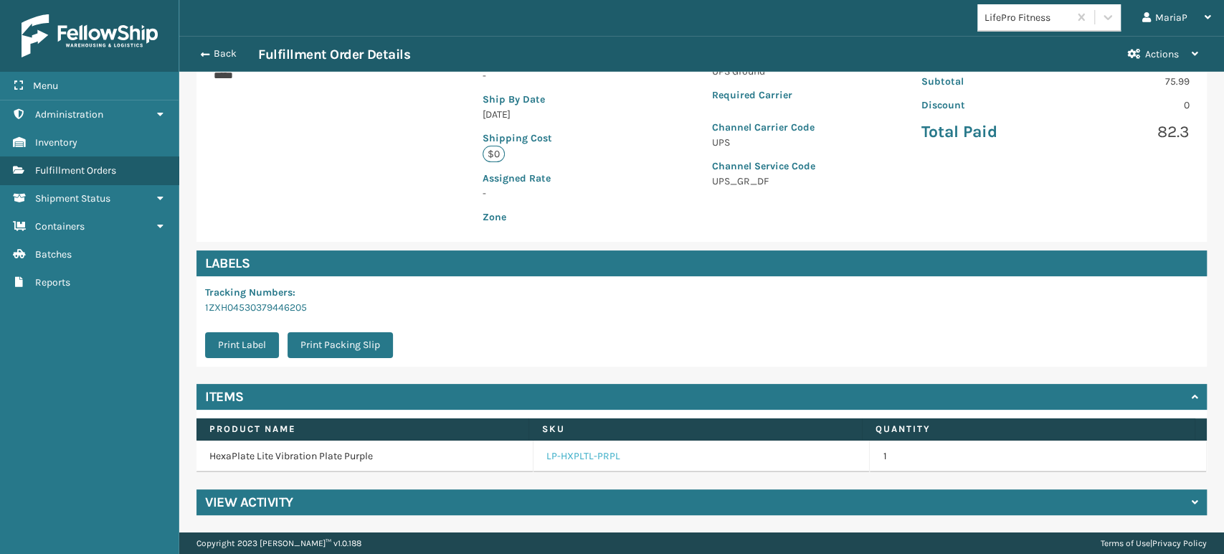
click at [567, 449] on link "LP-HXPLTL-PRPL" at bounding box center [583, 456] width 74 height 14
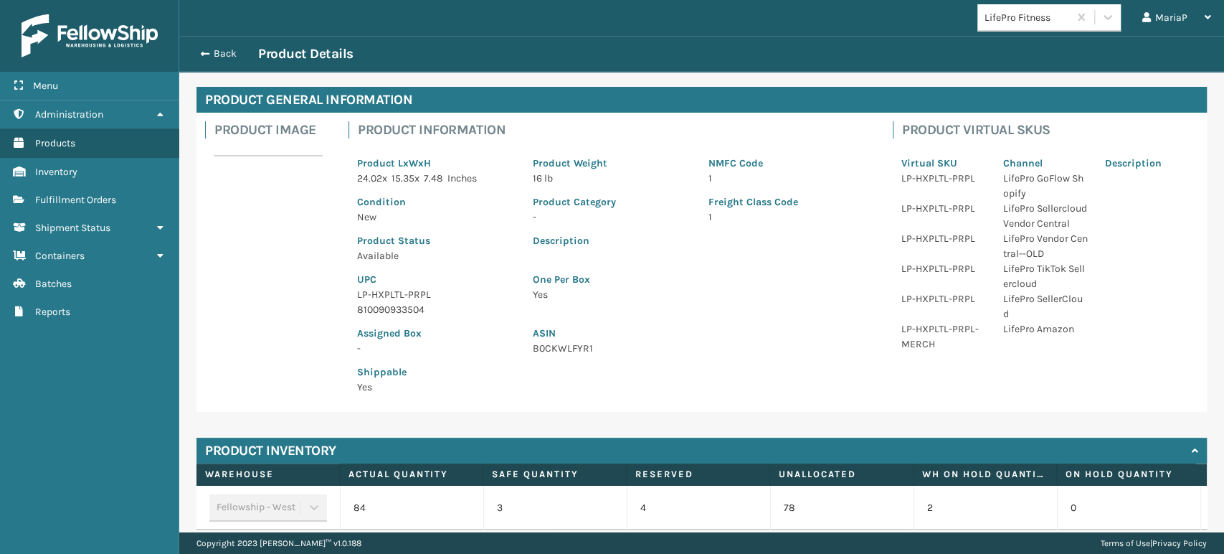
scroll to position [80, 0]
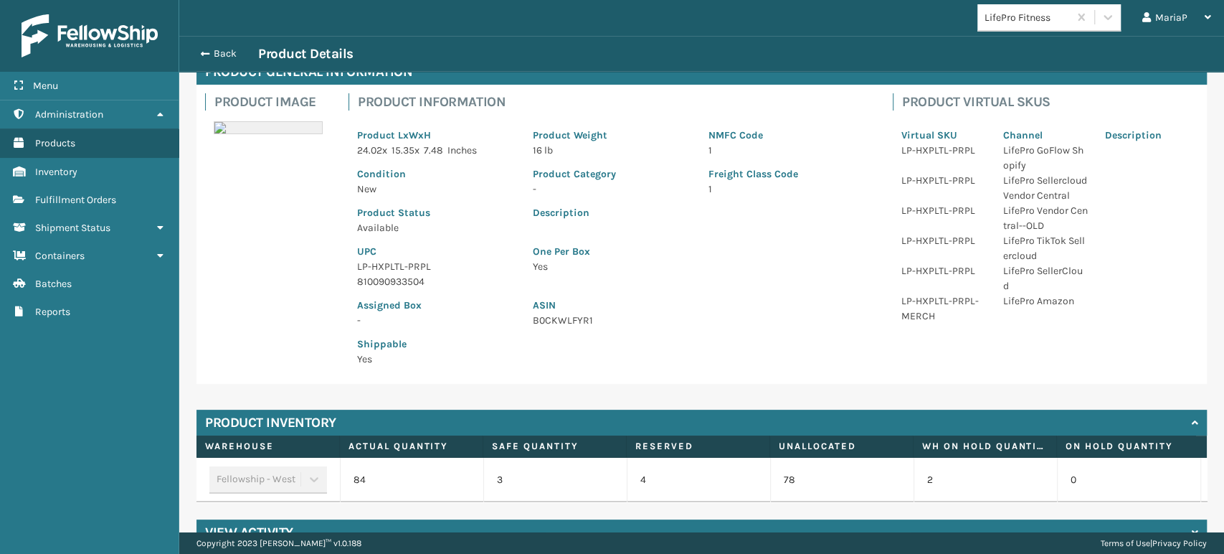
click at [374, 262] on p "LP-HXPLTL-PRPL" at bounding box center [436, 266] width 158 height 15
copy p "LP-HXPLTL-PRPL"
click at [224, 55] on button "Back" at bounding box center [225, 53] width 66 height 13
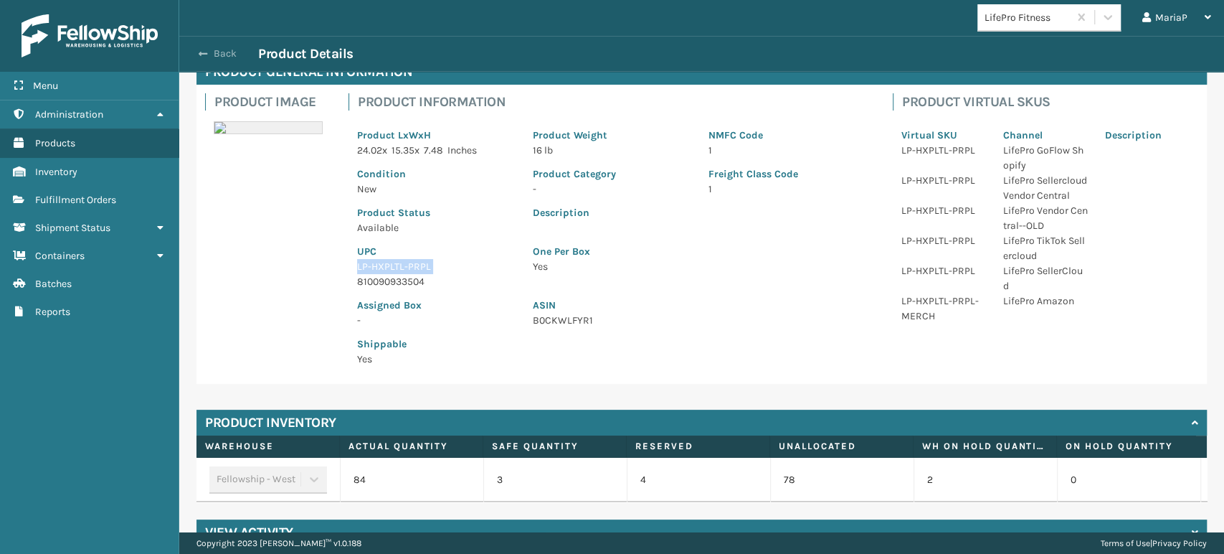
click at [224, 55] on button "Back" at bounding box center [225, 53] width 66 height 13
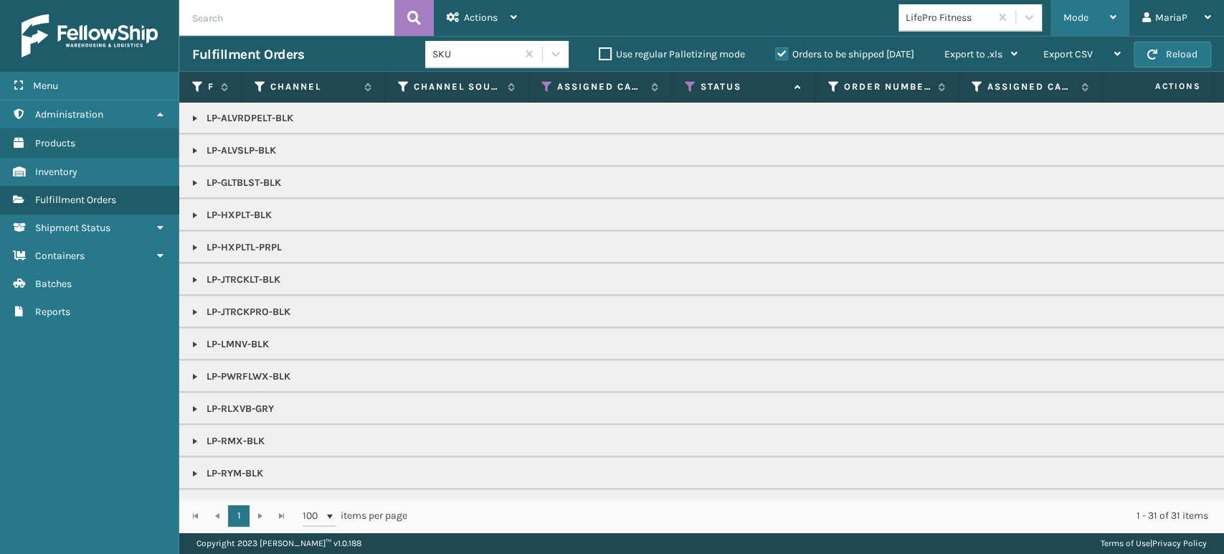
click at [1068, 15] on span "Mode" at bounding box center [1075, 17] width 25 height 12
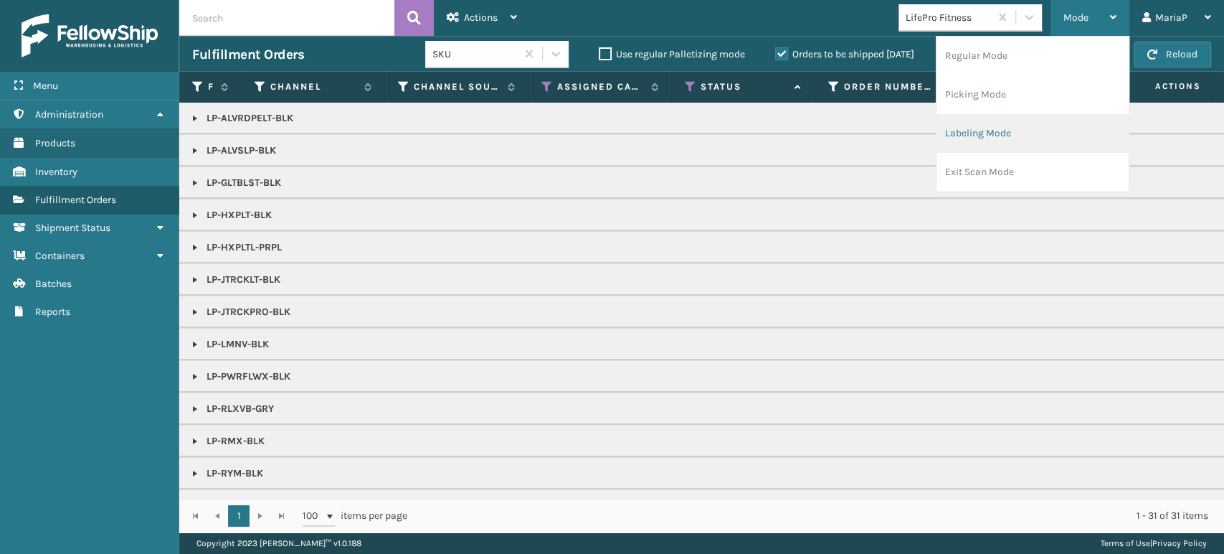
click at [967, 128] on li "Labeling Mode" at bounding box center [1032, 133] width 192 height 39
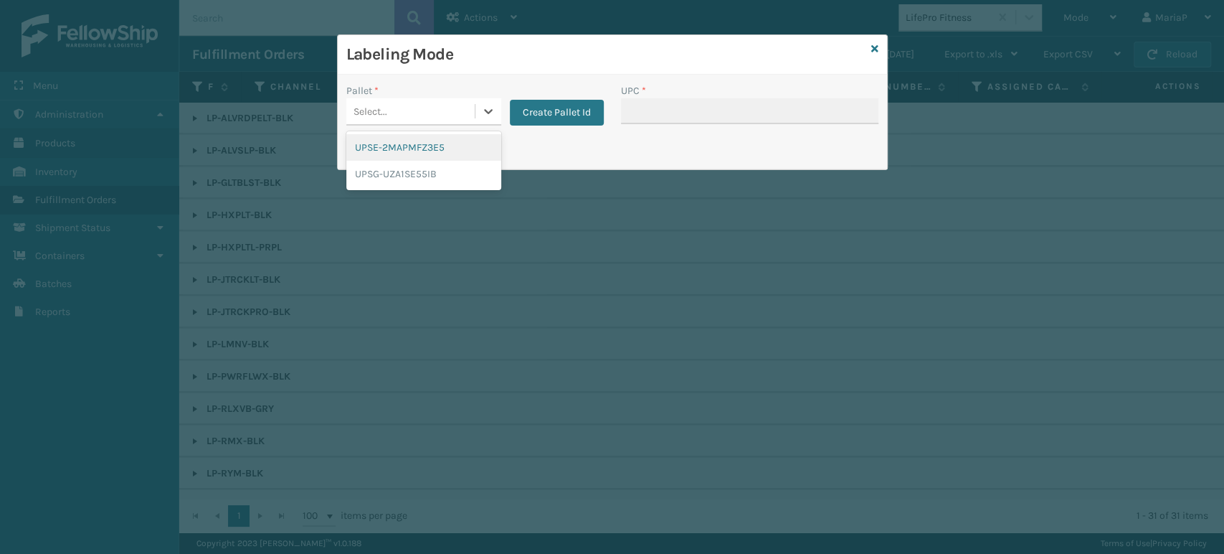
click at [415, 108] on div "Select..." at bounding box center [410, 112] width 128 height 24
click at [427, 176] on div "UPSG-UZA1SE55IB" at bounding box center [423, 174] width 155 height 27
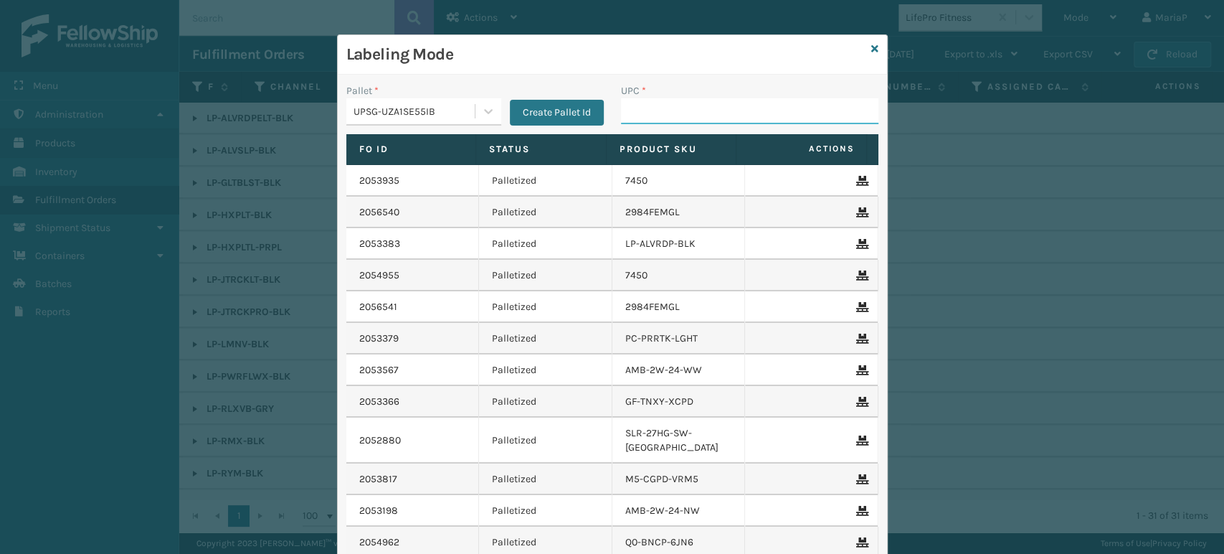
click at [659, 118] on input "UPC *" at bounding box center [749, 111] width 257 height 26
paste input "LP-HXPLTL-PRPL"
type input "LP-HXPLTL-PRPL"
type input "810090934"
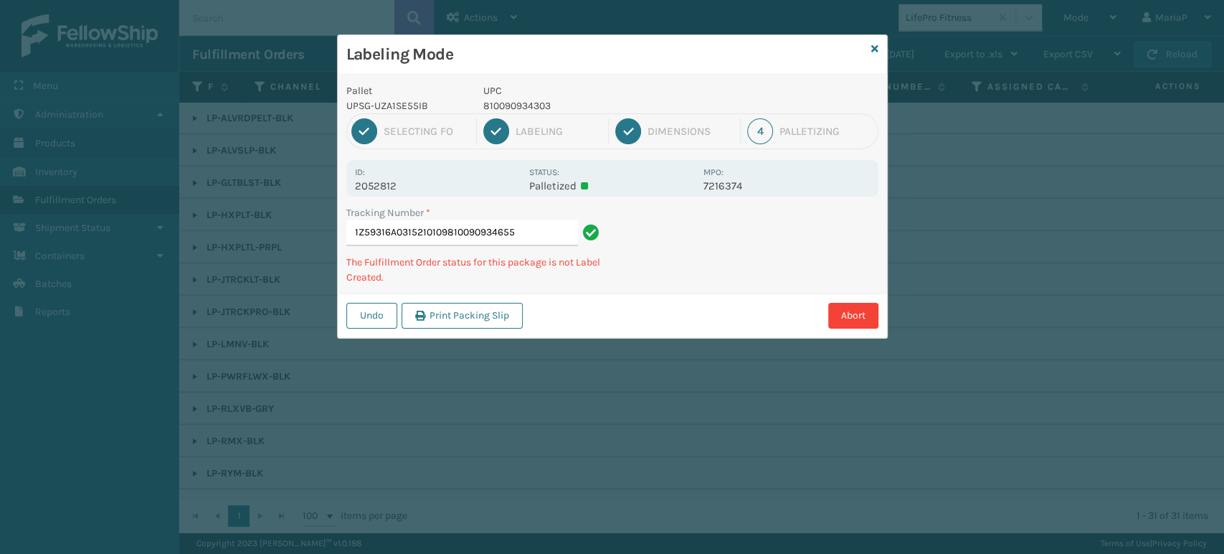
type input "1Z59316A0315210109810090934655"
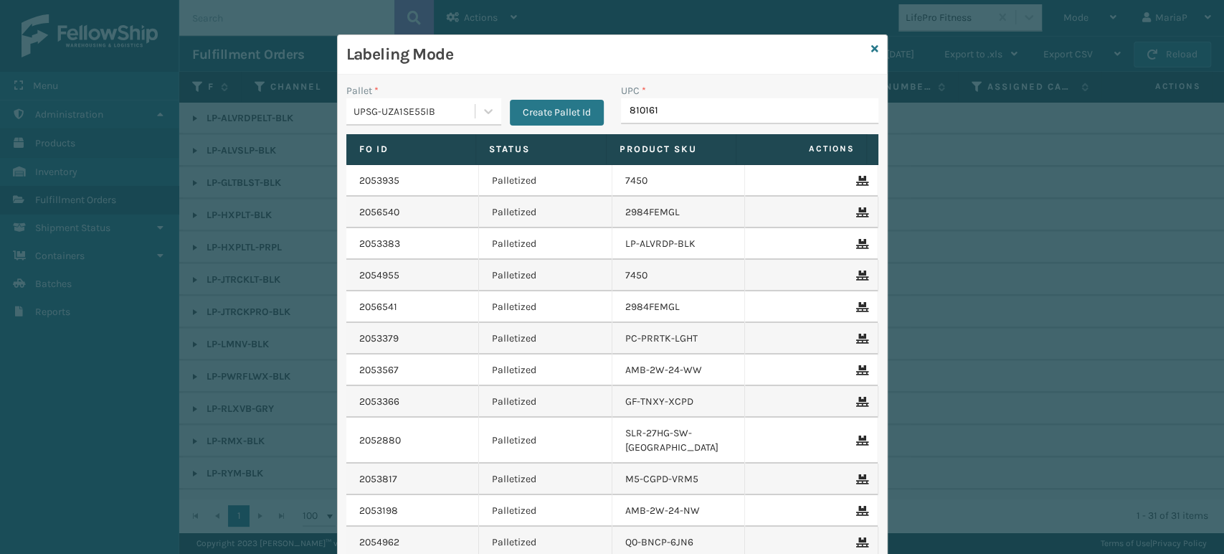
type input "8101613"
type input "068888005562"
type input "8100909305"
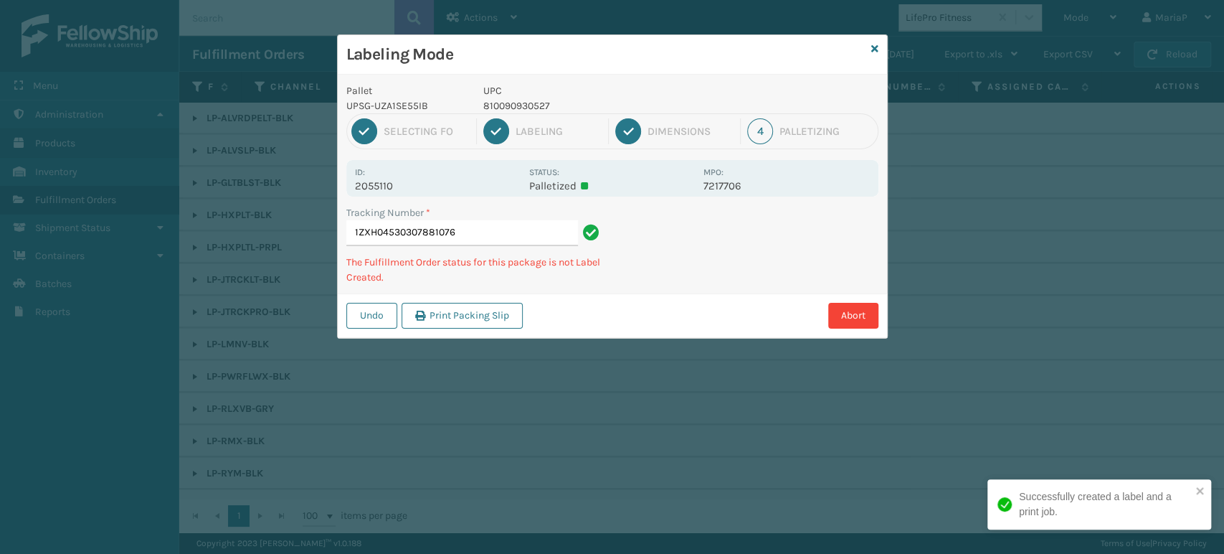
click at [533, 101] on p "810090930527" at bounding box center [589, 105] width 212 height 15
copy p "810090930527"
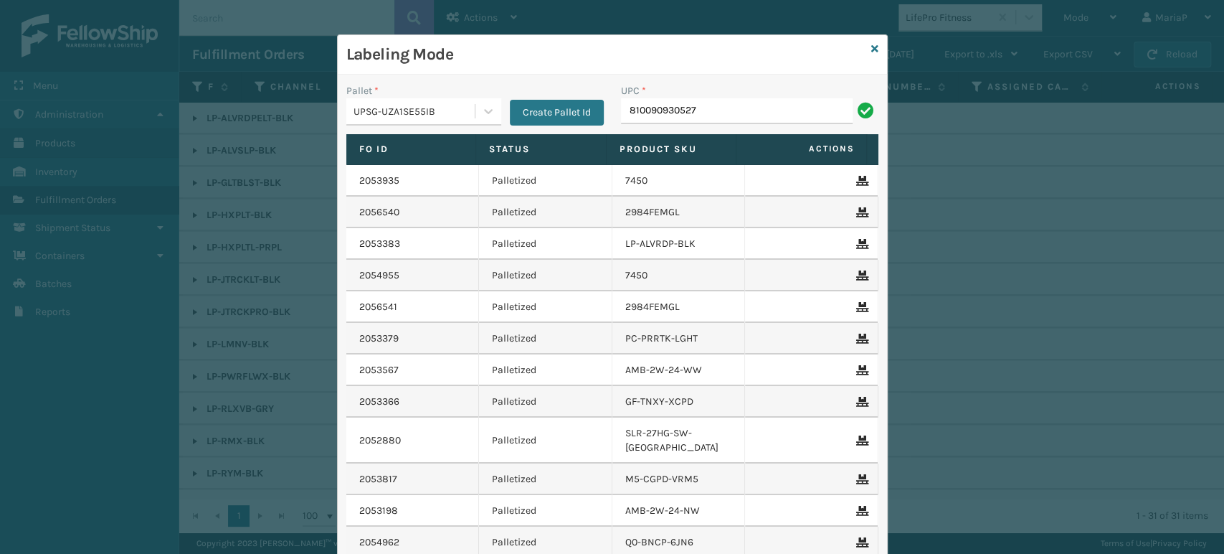
type input "810090930527"
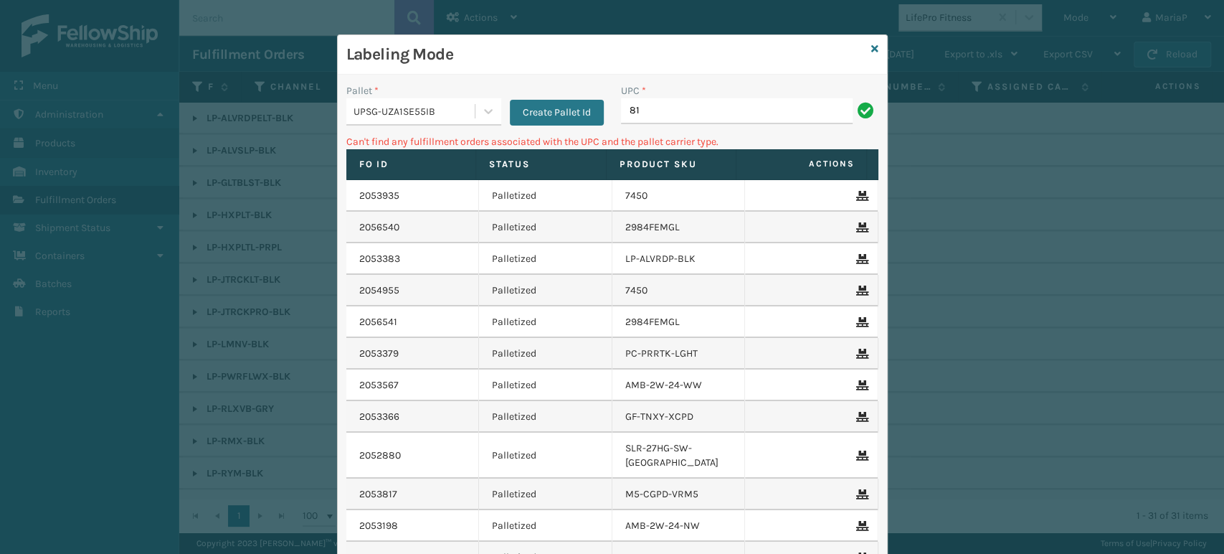
type input "8"
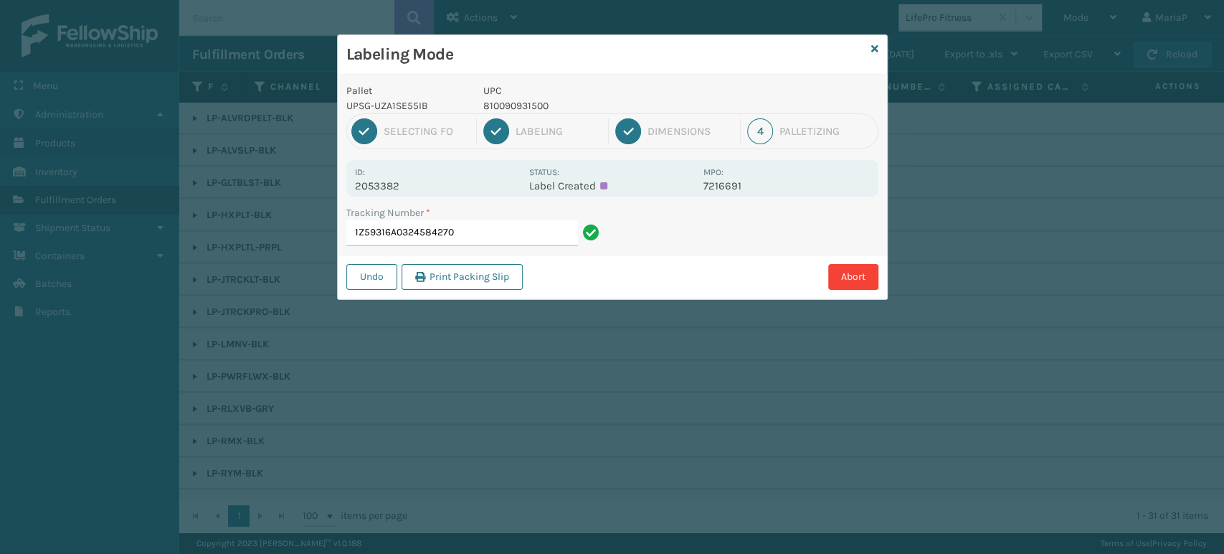
click at [526, 93] on p "UPC" at bounding box center [589, 90] width 212 height 15
click at [521, 98] on p "810090931500" at bounding box center [589, 105] width 212 height 15
copy p "810090931500"
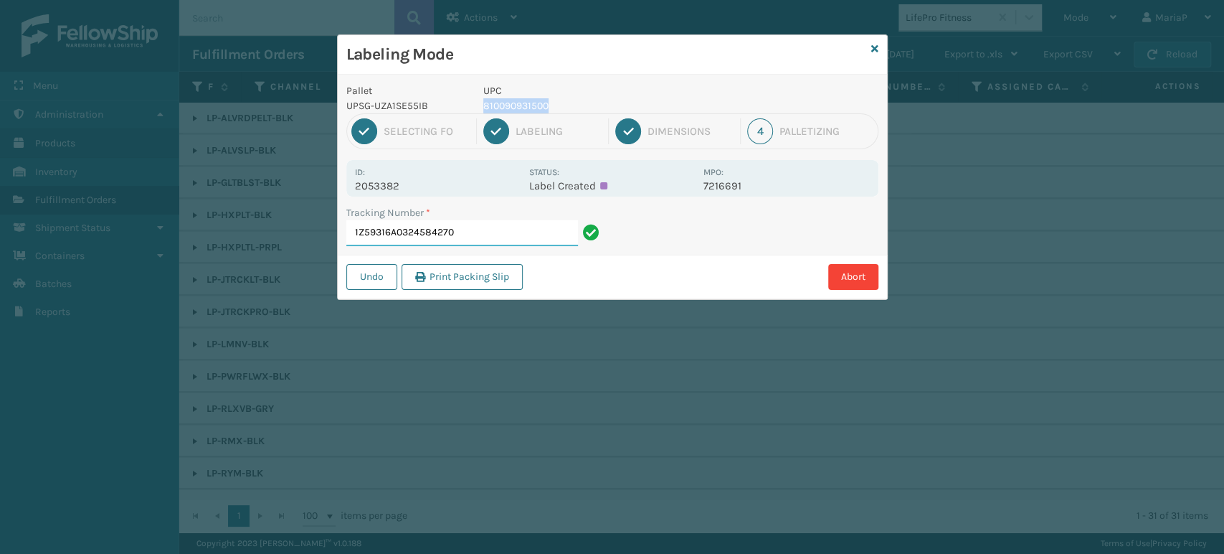
click at [478, 237] on input "1Z59316A0324584270" at bounding box center [462, 233] width 232 height 26
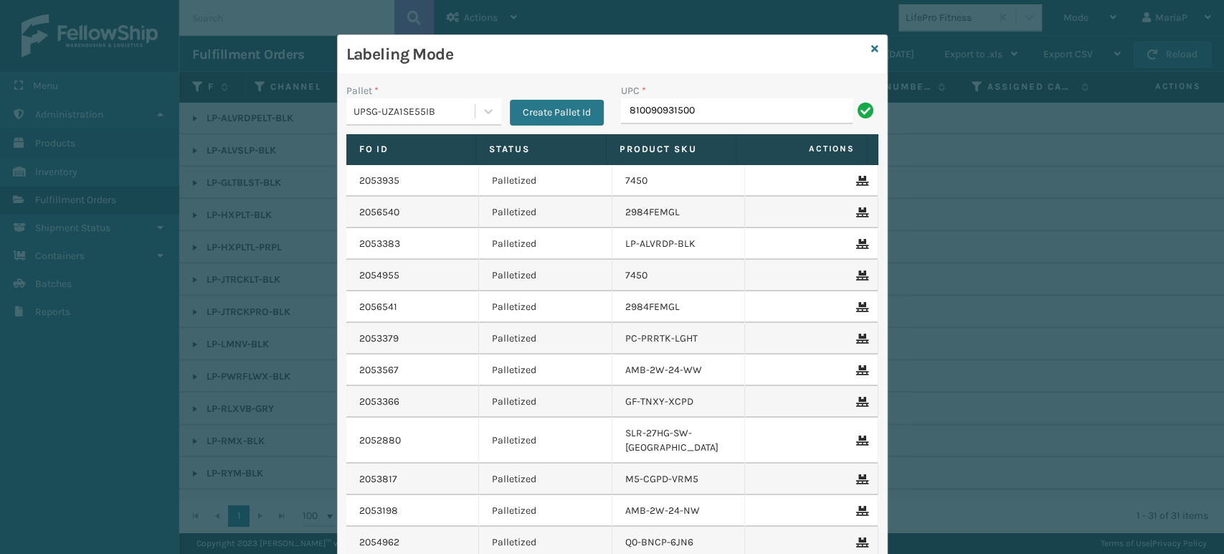
type input "810090931500"
paste input "810090931500"
type input "810090931500"
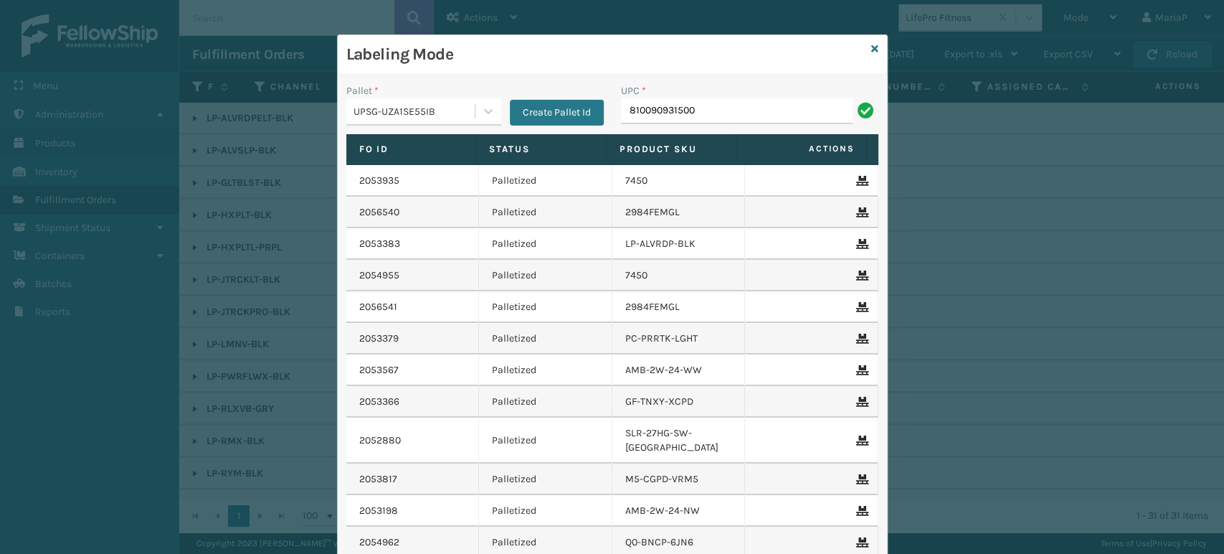
type input "810090931500"
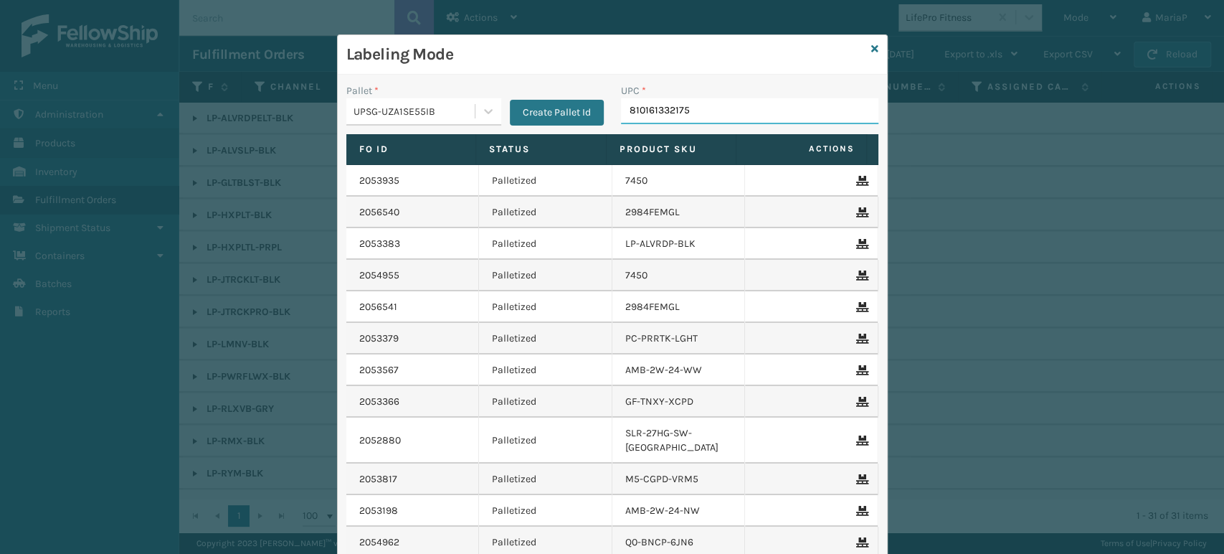
type input "810161332175"
click at [427, 114] on div "UPSG-UZA1SE55IB" at bounding box center [414, 111] width 123 height 15
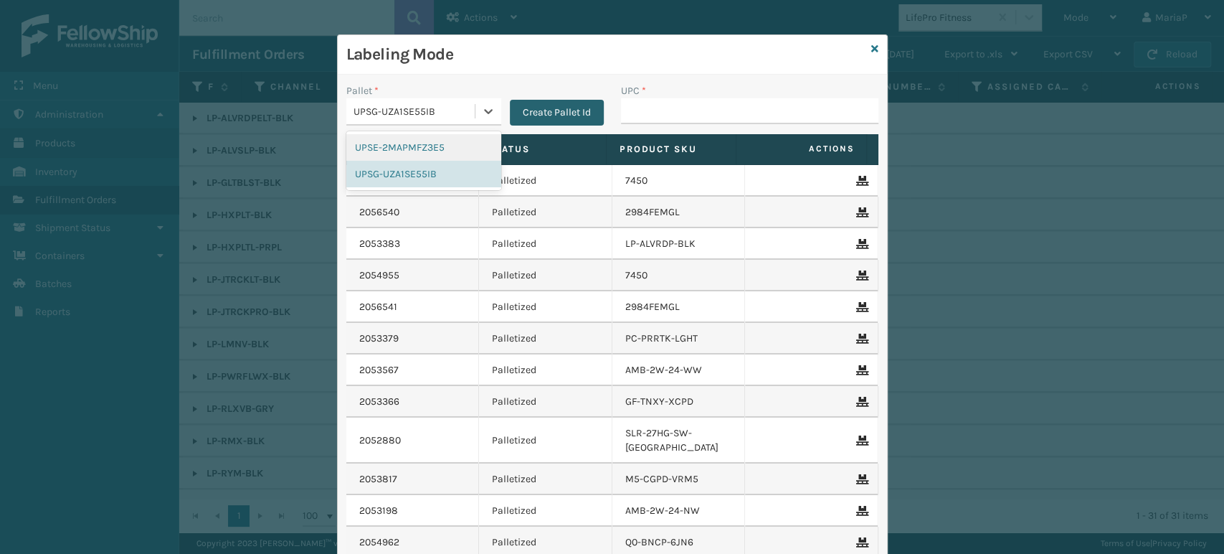
click at [560, 116] on button "Create Pallet Id" at bounding box center [557, 113] width 94 height 26
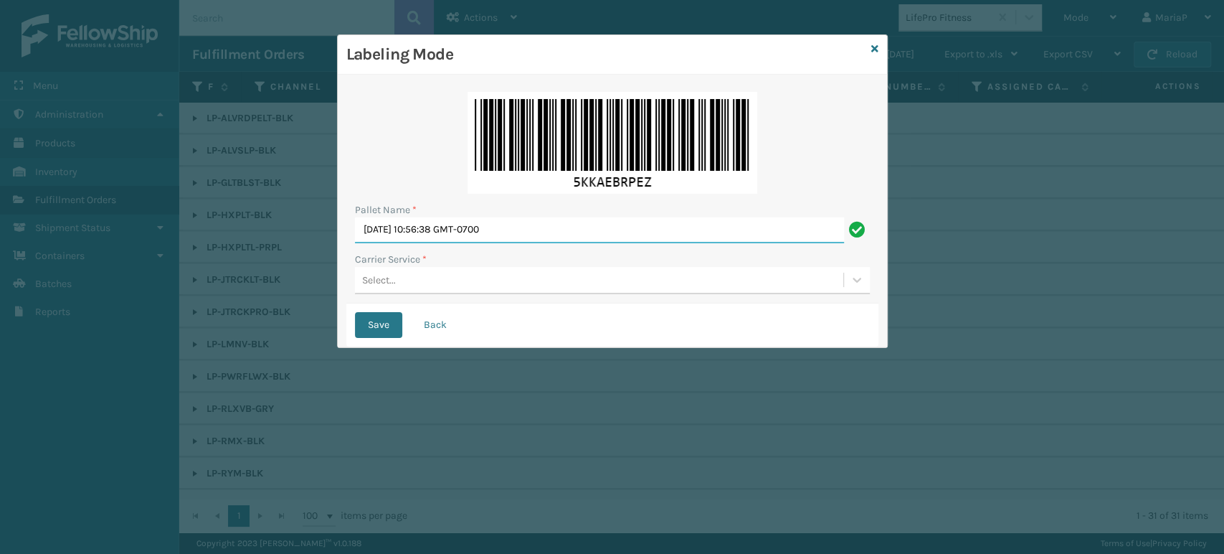
click at [576, 239] on input "Tue Sep 02 2025 10:56:38 GMT-0700" at bounding box center [599, 230] width 489 height 26
type input "fedz568542"
click at [459, 288] on div "Select..." at bounding box center [599, 280] width 488 height 24
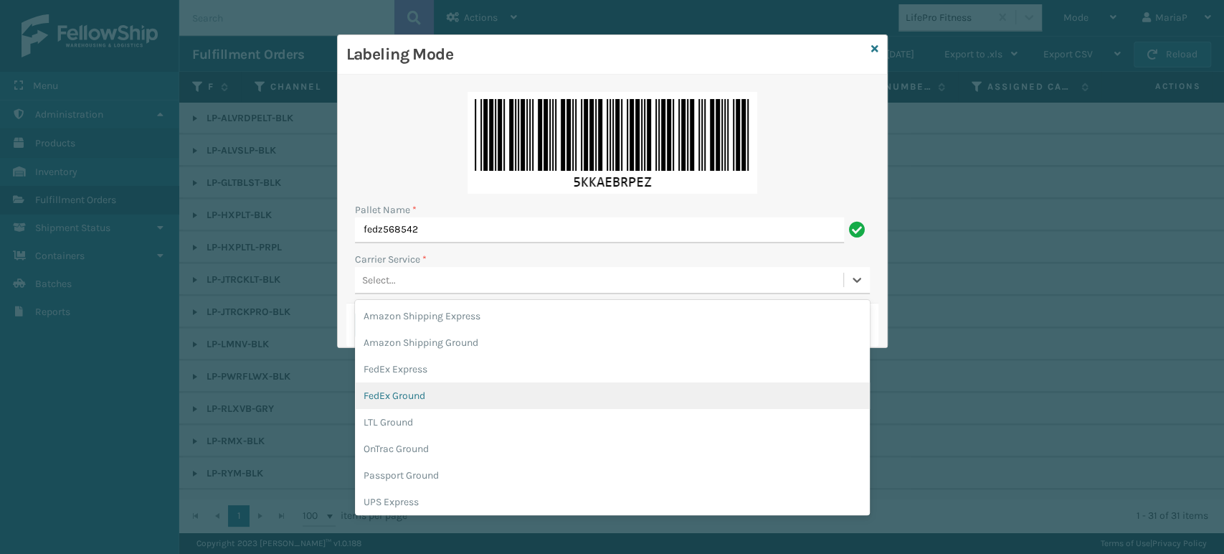
click at [384, 394] on div "FedEx Ground" at bounding box center [612, 395] width 515 height 27
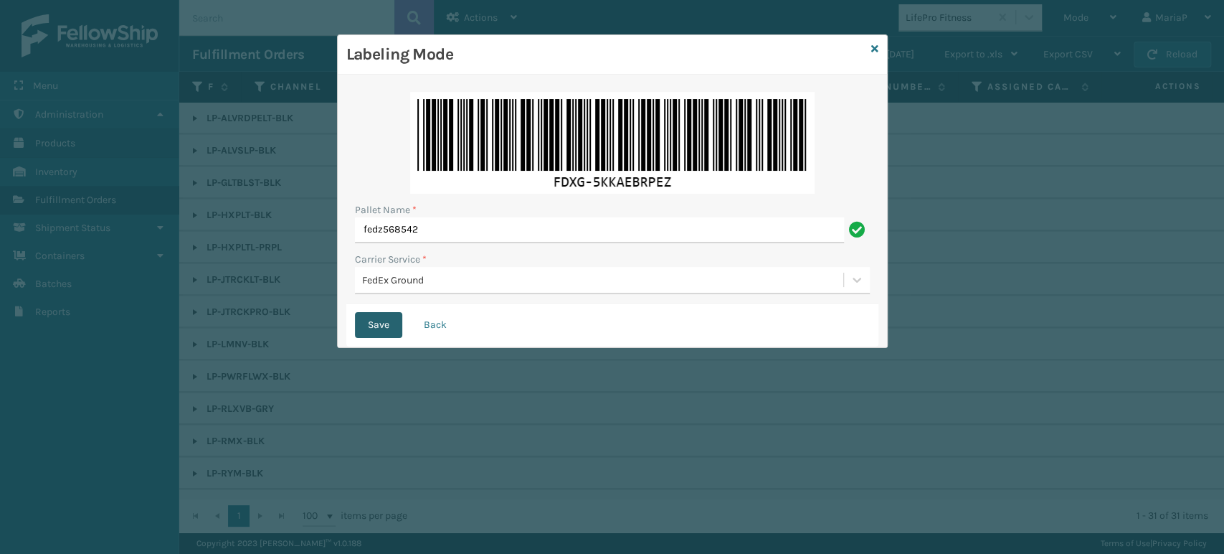
click at [376, 333] on button "Save" at bounding box center [378, 325] width 47 height 26
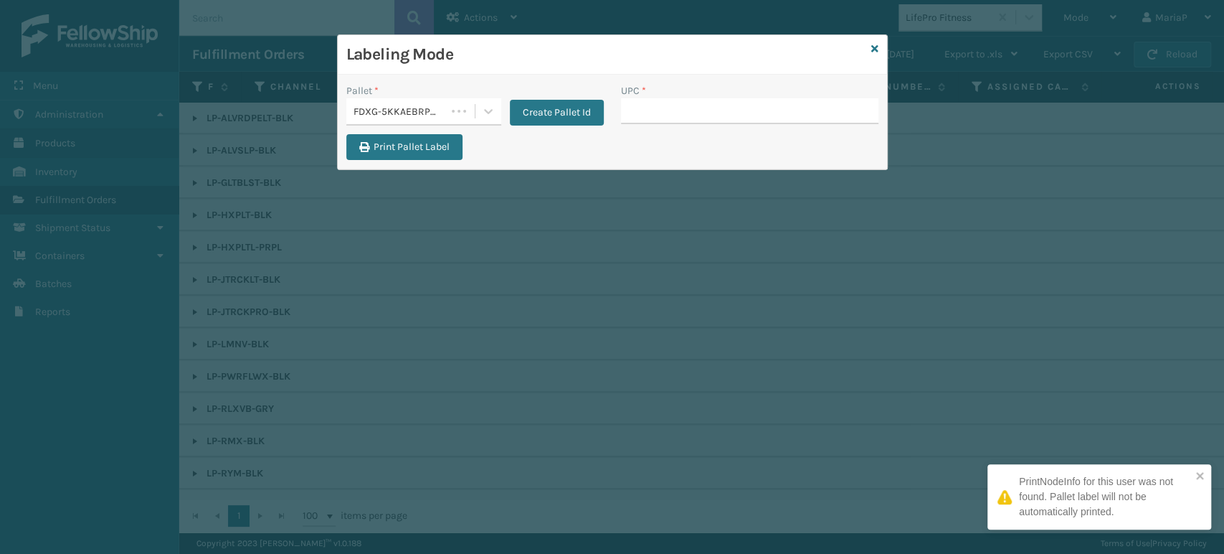
click at [642, 107] on input "UPC *" at bounding box center [749, 111] width 257 height 26
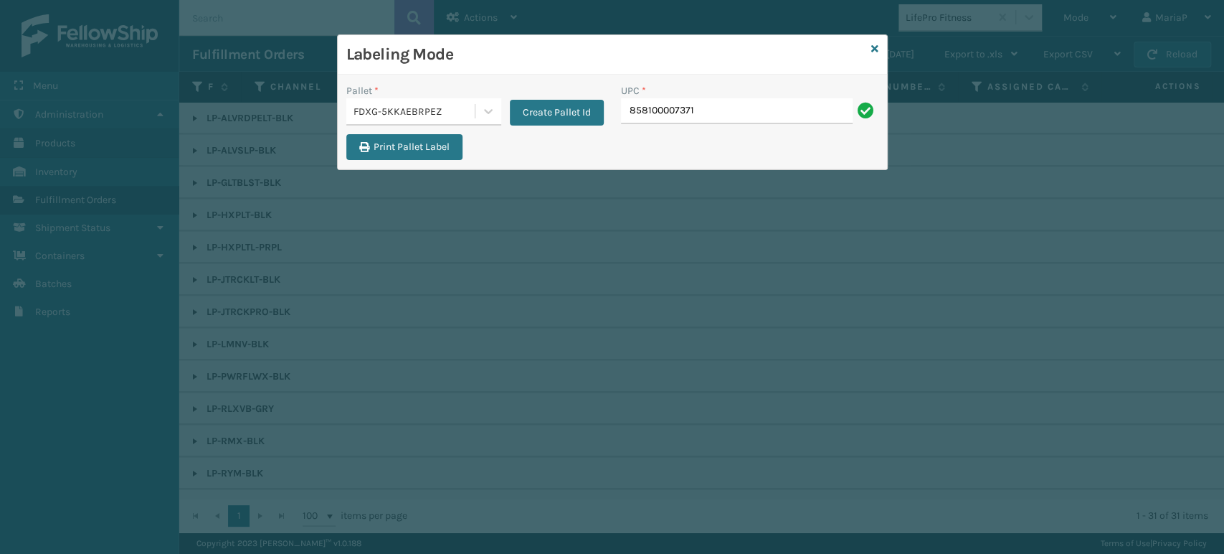
type input "858100007371"
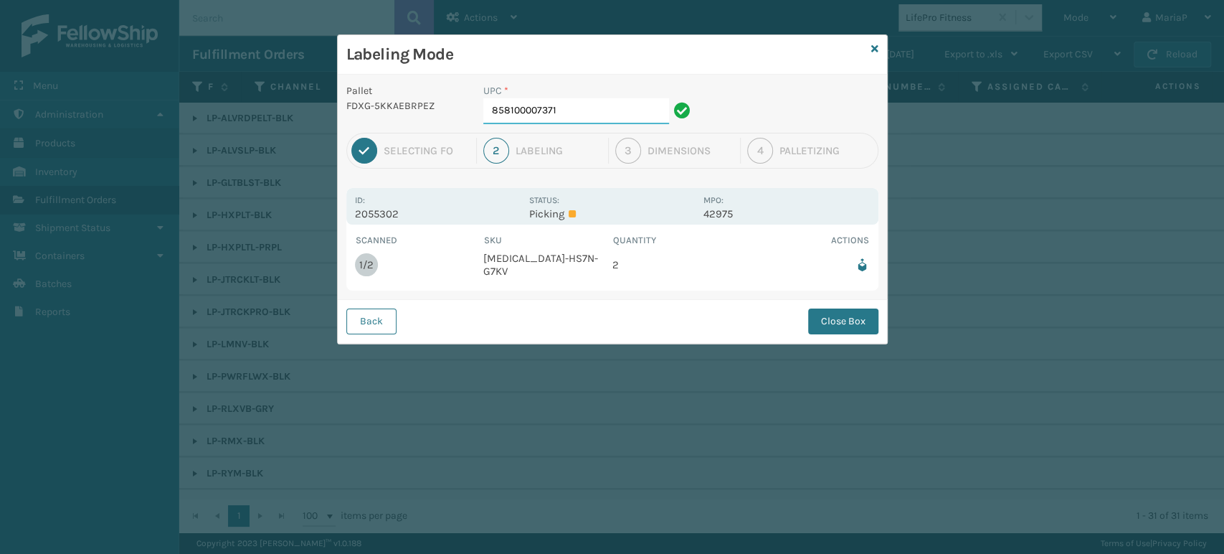
click at [642, 107] on input "858100007371" at bounding box center [576, 111] width 186 height 26
click at [838, 312] on button "Close Box" at bounding box center [843, 321] width 70 height 26
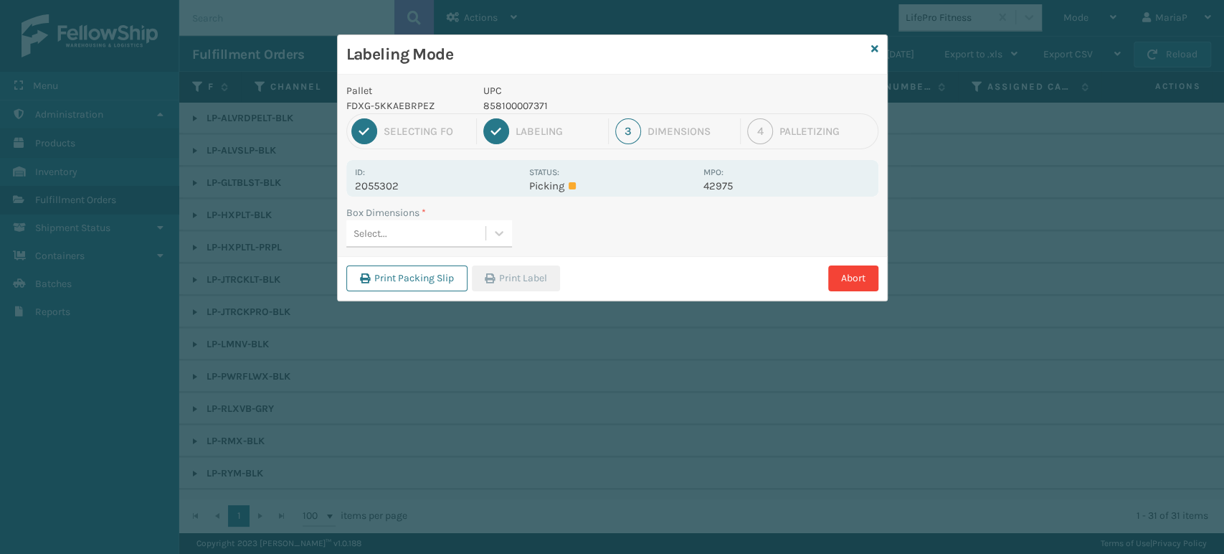
click at [422, 234] on div "Select..." at bounding box center [415, 234] width 139 height 24
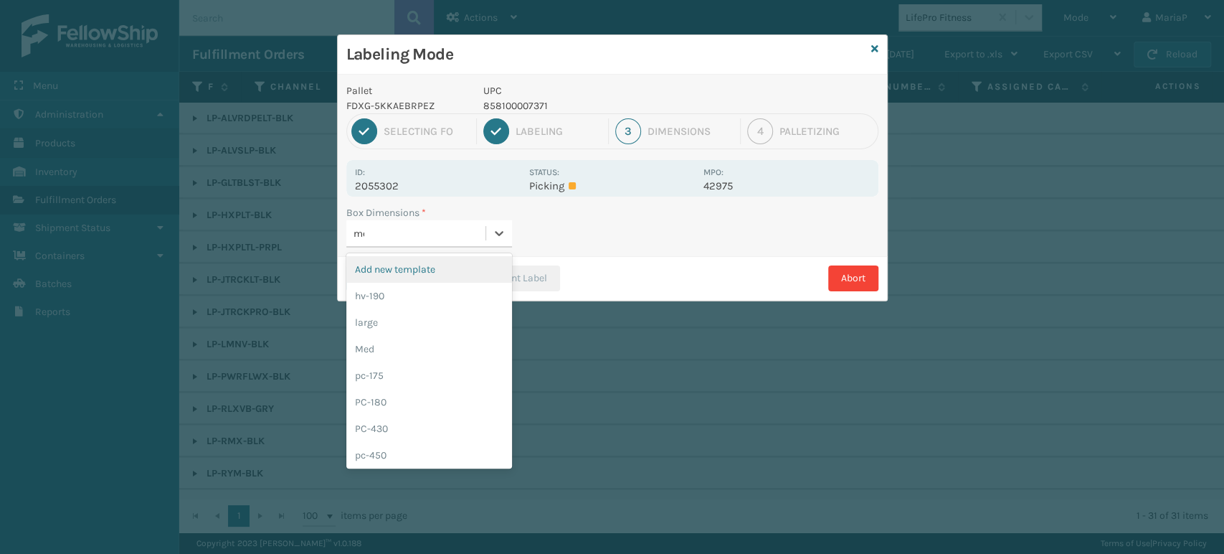
type input "med"
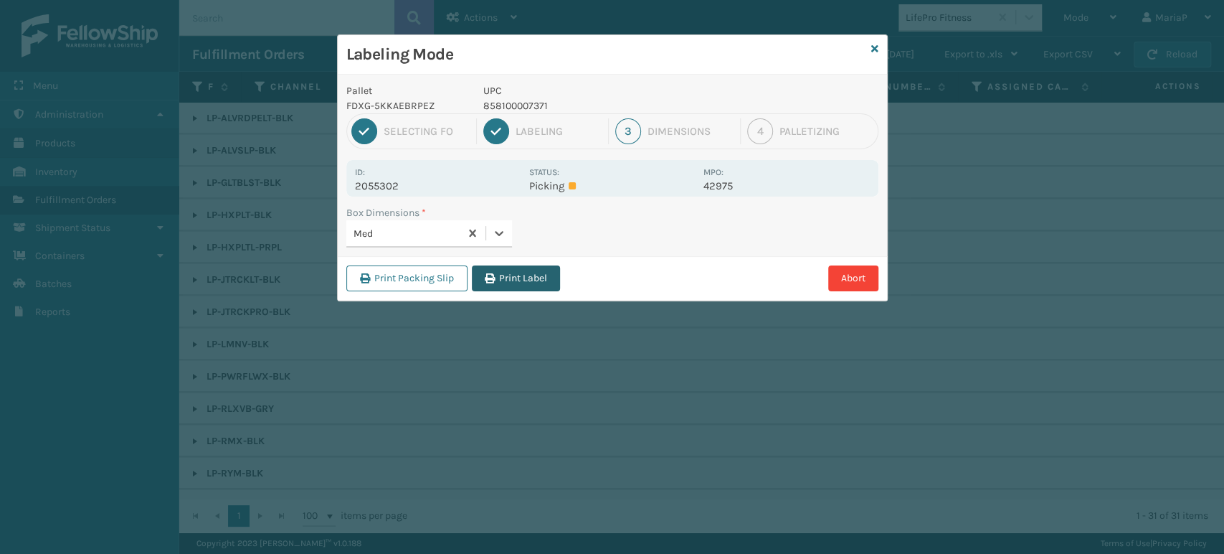
click at [541, 284] on button "Print Label" at bounding box center [516, 278] width 88 height 26
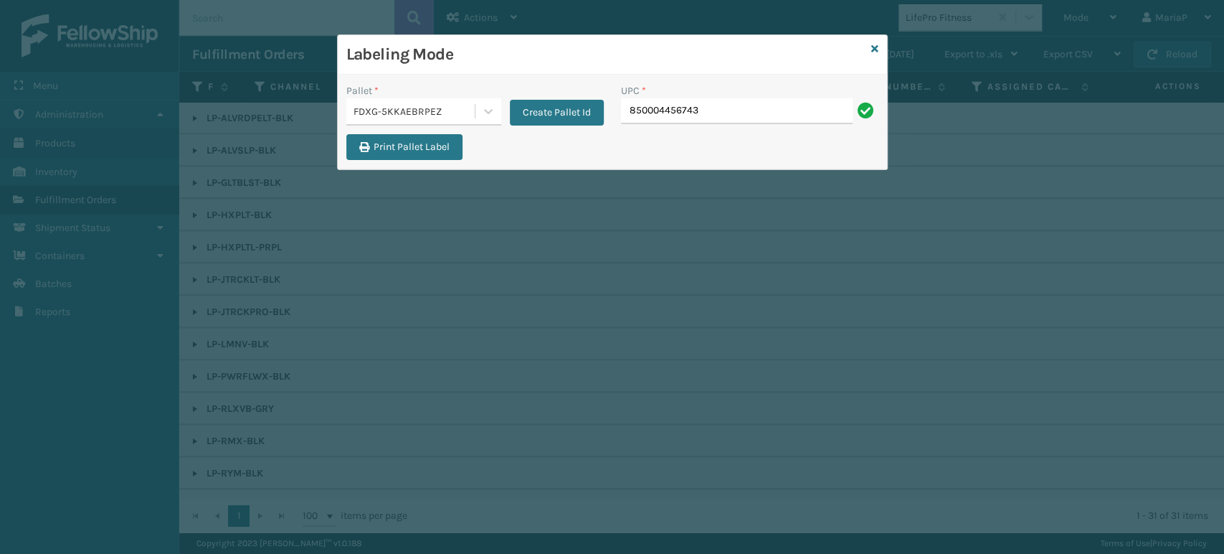
type input "850004456743"
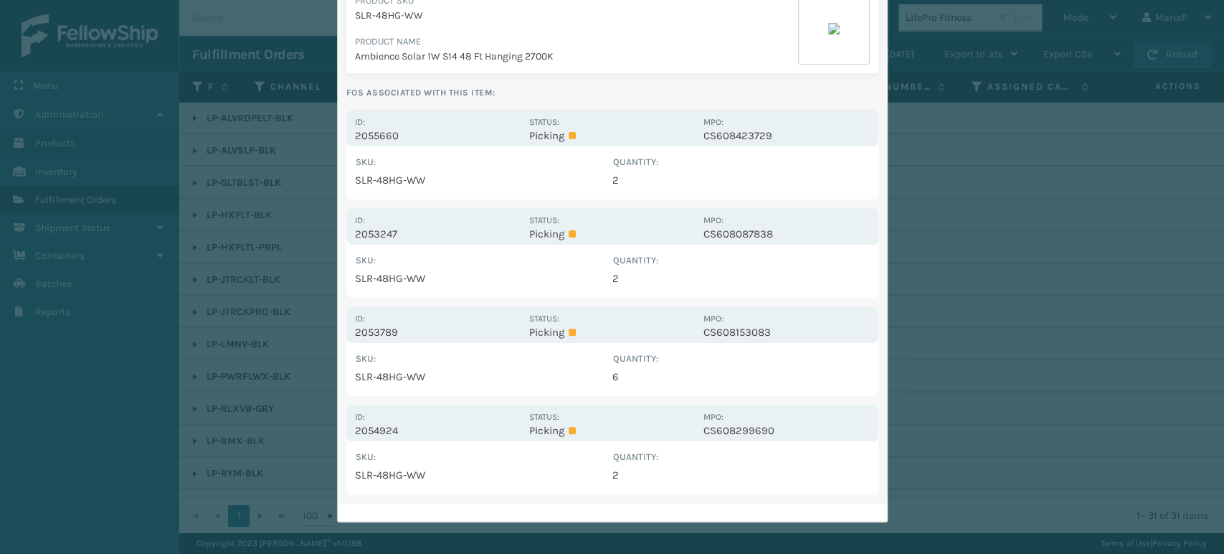
scroll to position [196, 0]
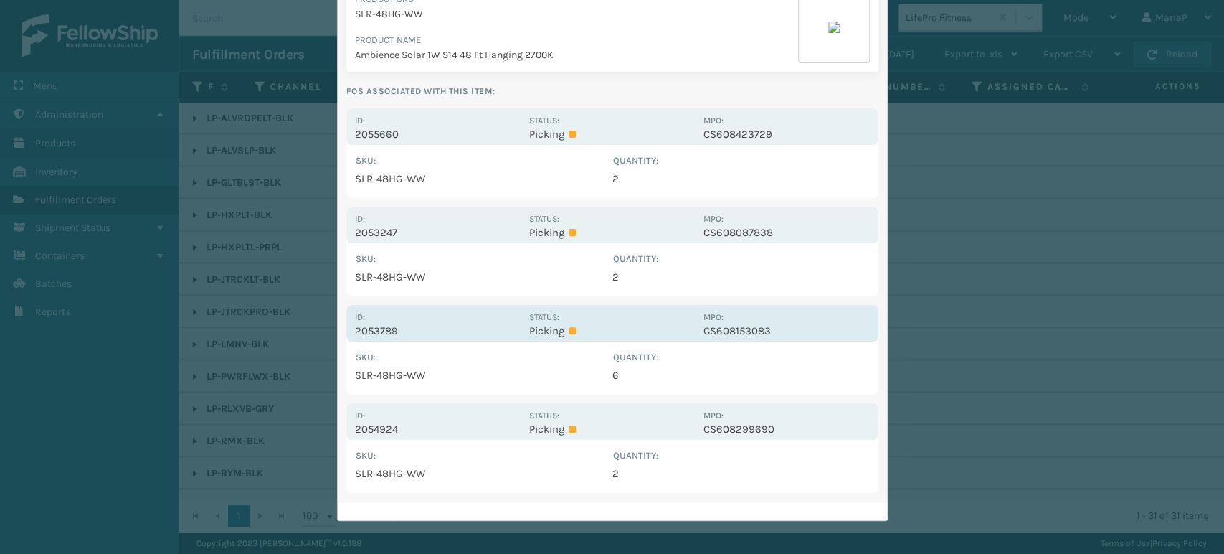
click at [376, 326] on p "2053789" at bounding box center [438, 330] width 166 height 13
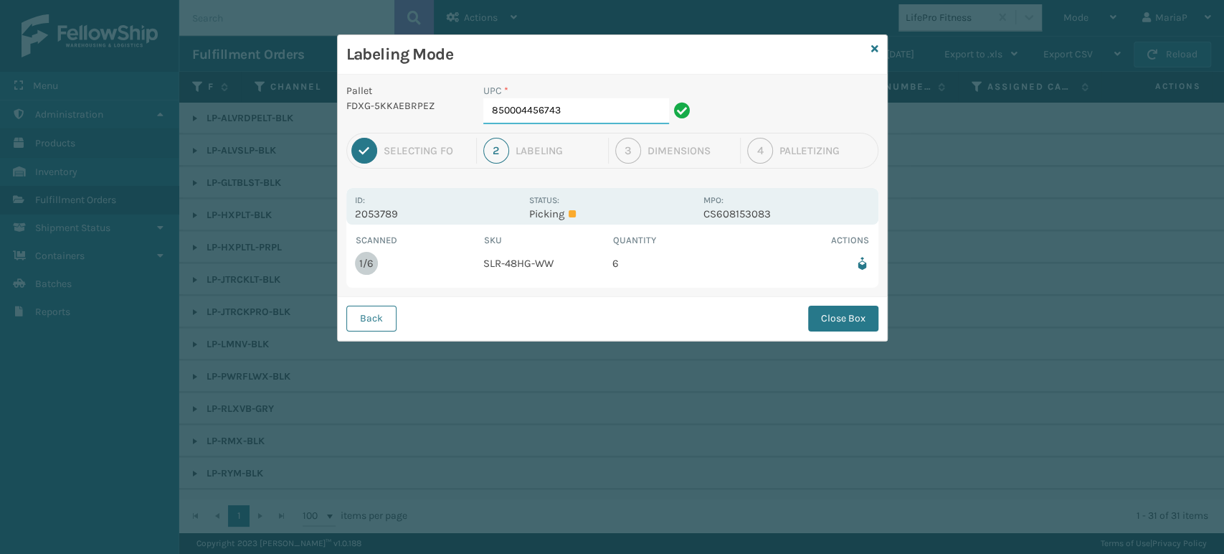
click at [600, 117] on input "850004456743" at bounding box center [576, 111] width 186 height 26
click at [845, 330] on button "Close Box" at bounding box center [843, 318] width 70 height 26
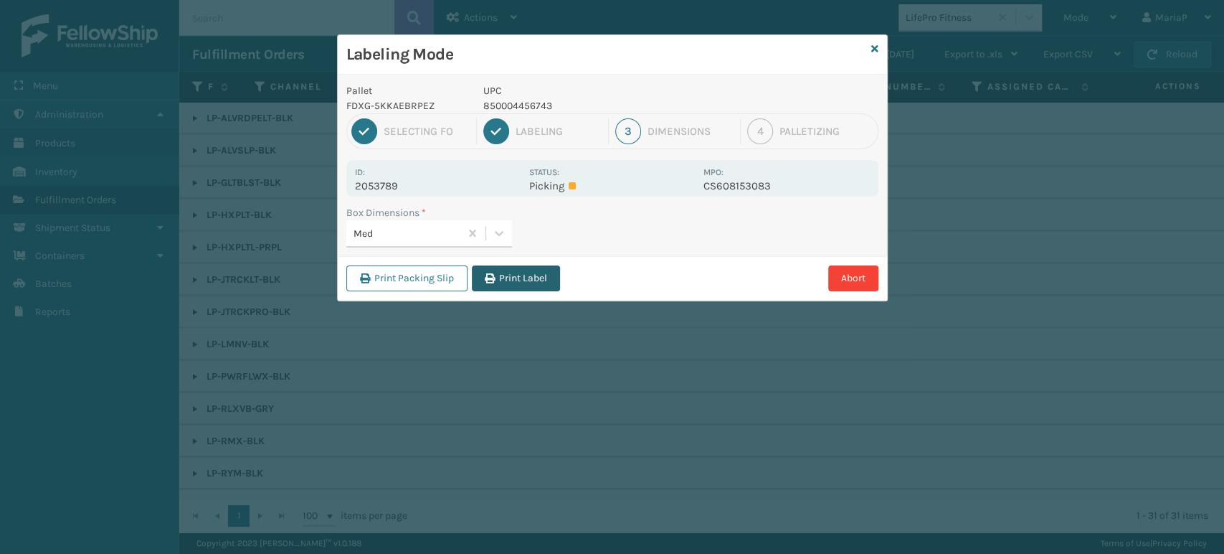
click at [508, 289] on button "Print Label" at bounding box center [516, 278] width 88 height 26
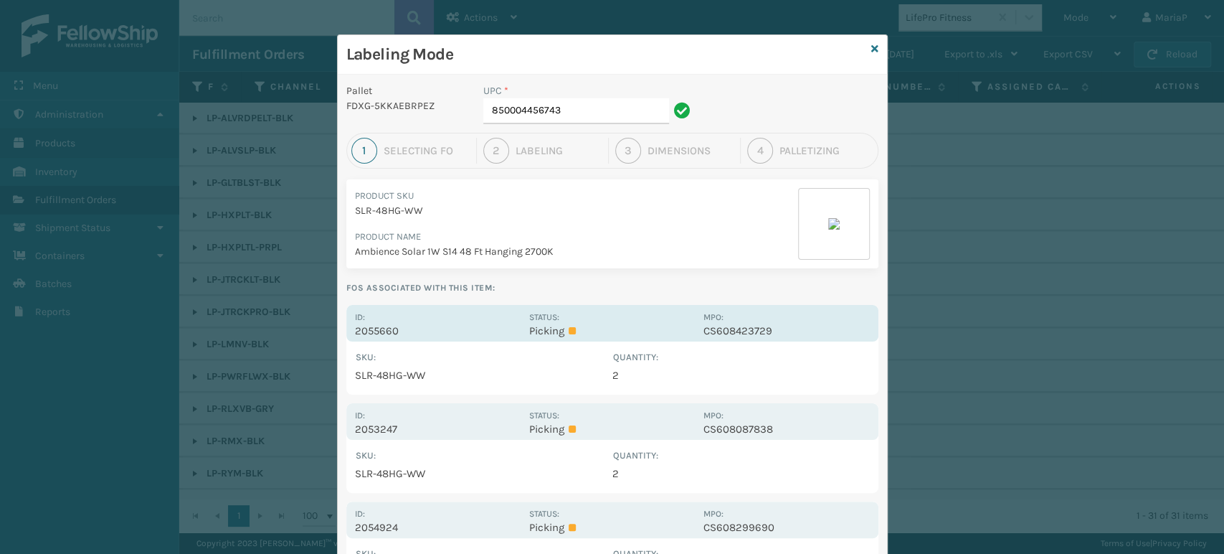
click at [374, 338] on div "Id: 2055660 Status: Picking MPO: CS608423729" at bounding box center [612, 323] width 532 height 37
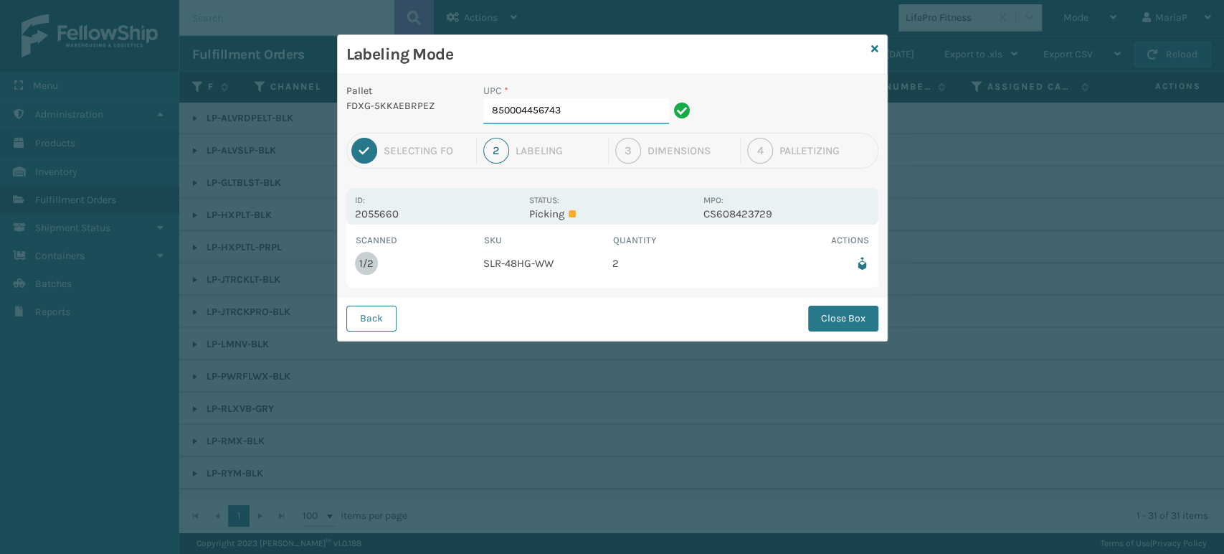
click at [593, 108] on input "850004456743" at bounding box center [576, 111] width 186 height 26
click at [854, 316] on button "Close Box" at bounding box center [843, 318] width 70 height 26
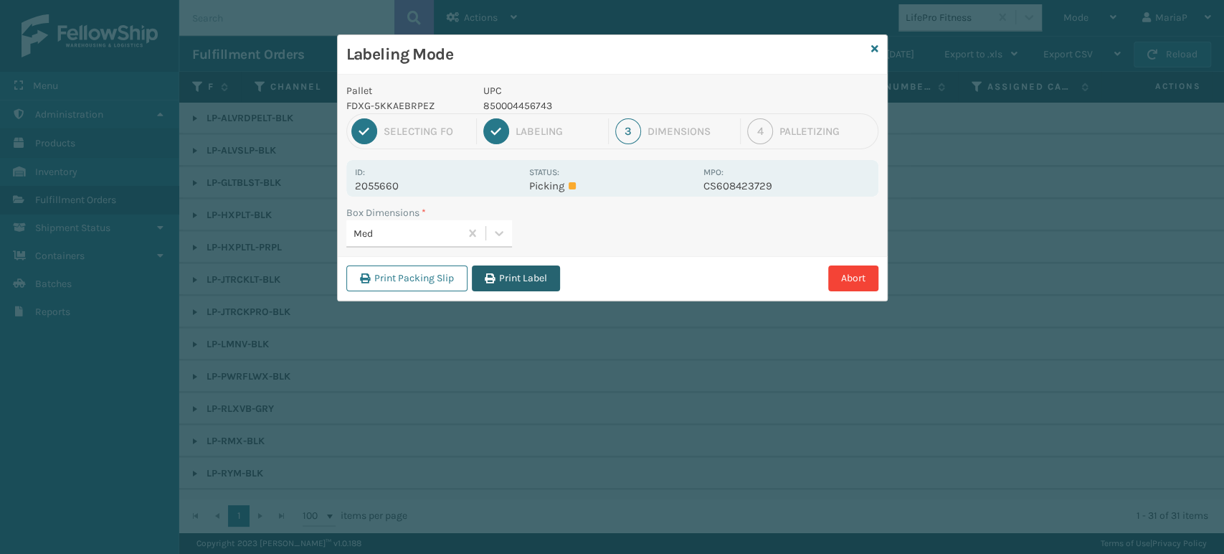
click at [511, 279] on button "Print Label" at bounding box center [516, 278] width 88 height 26
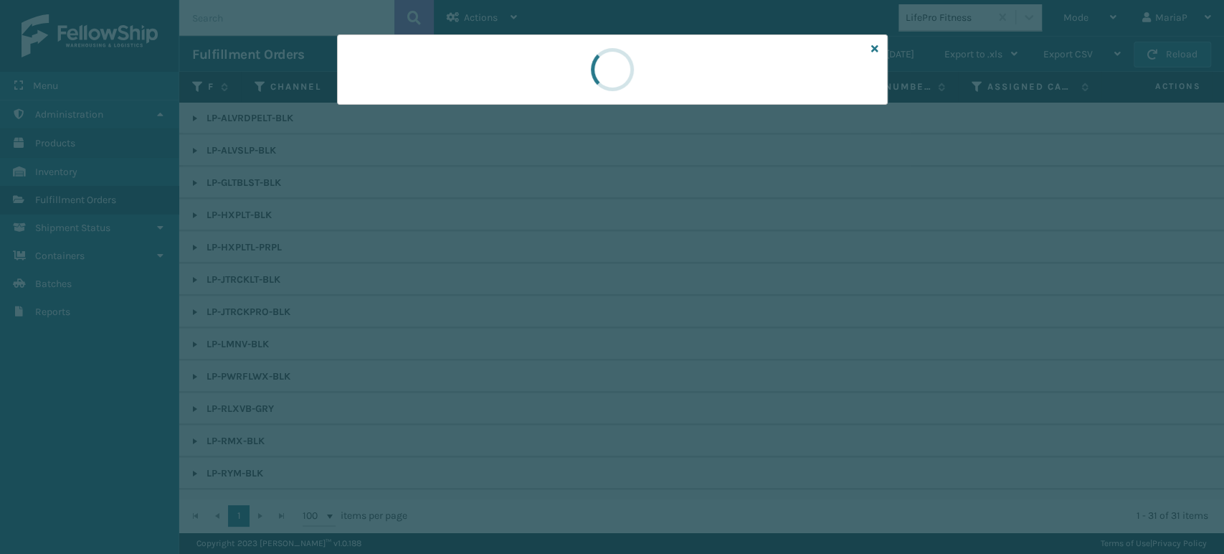
click at [513, 275] on div at bounding box center [612, 277] width 1224 height 554
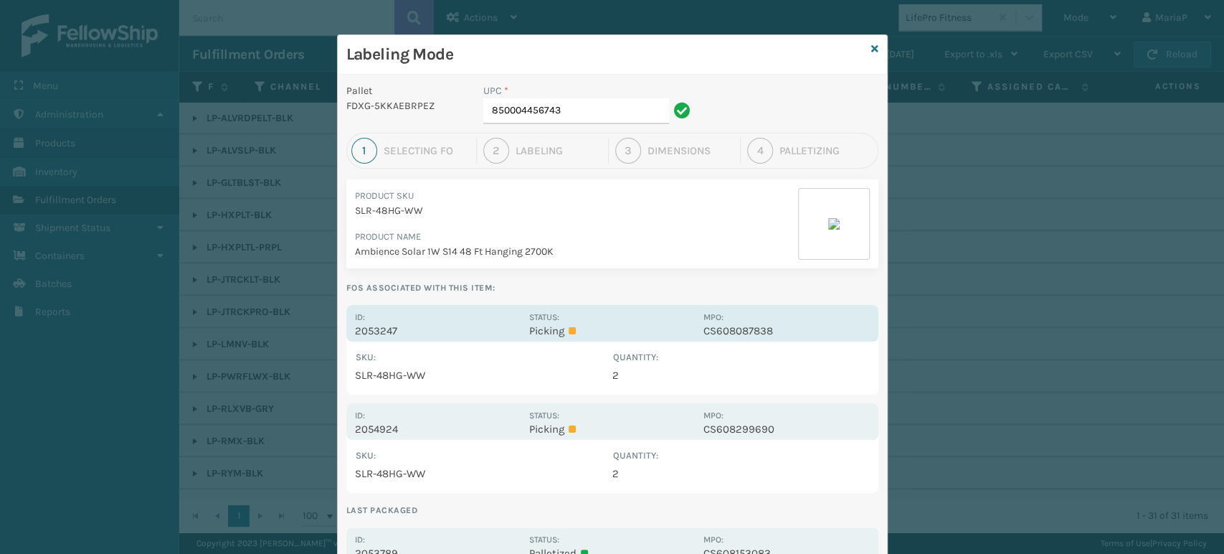
click at [368, 318] on div "Id: 2053247" at bounding box center [438, 323] width 166 height 28
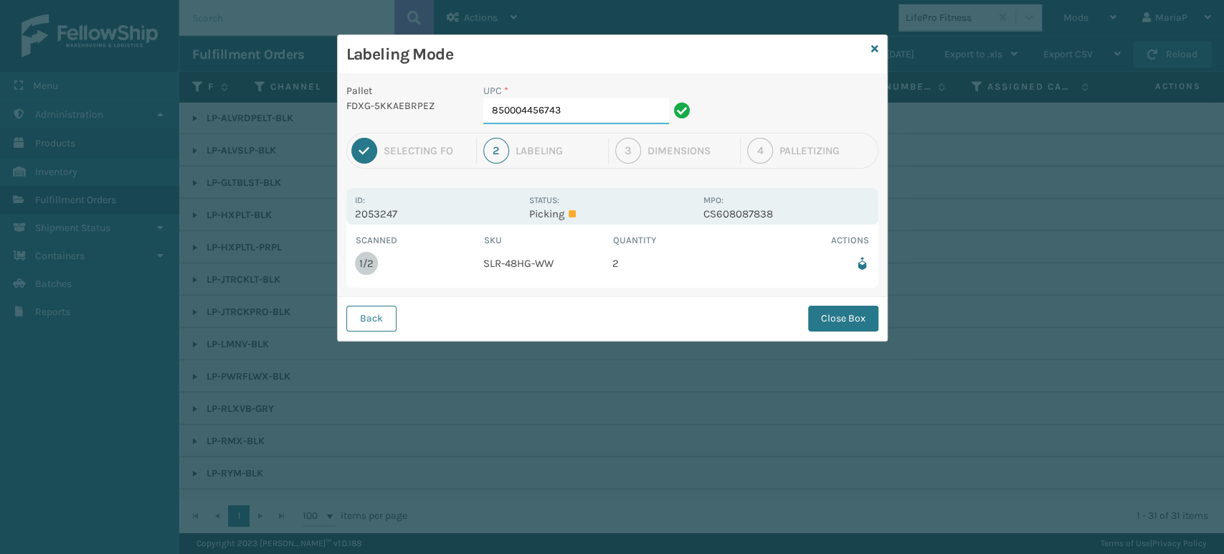
click at [551, 112] on input "850004456743" at bounding box center [576, 111] width 186 height 26
click at [860, 313] on button "Close Box" at bounding box center [843, 318] width 70 height 26
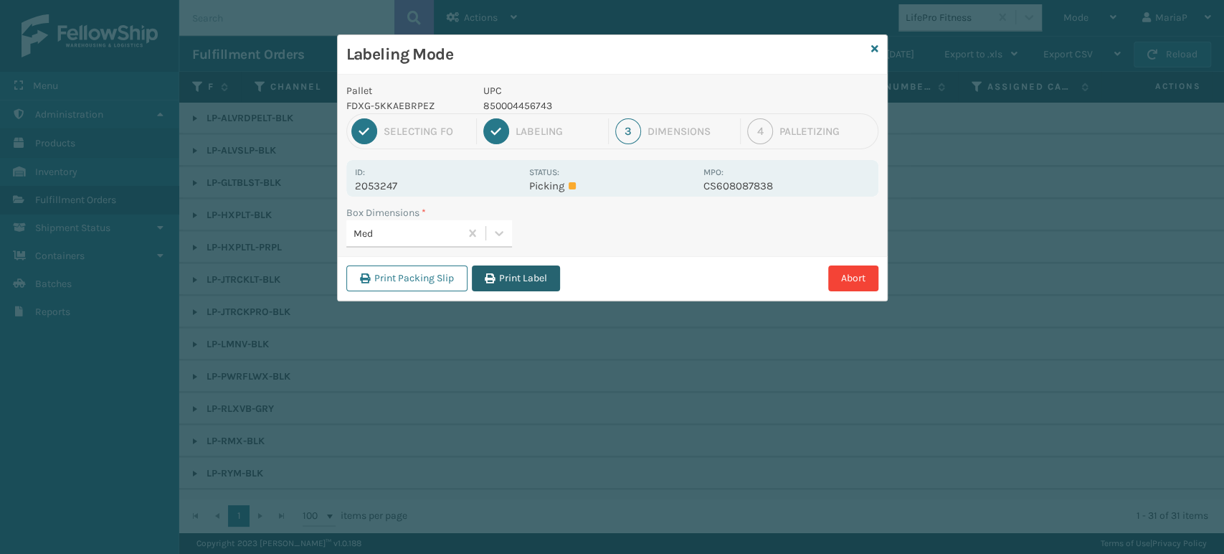
click at [493, 274] on icon "button" at bounding box center [490, 278] width 10 height 10
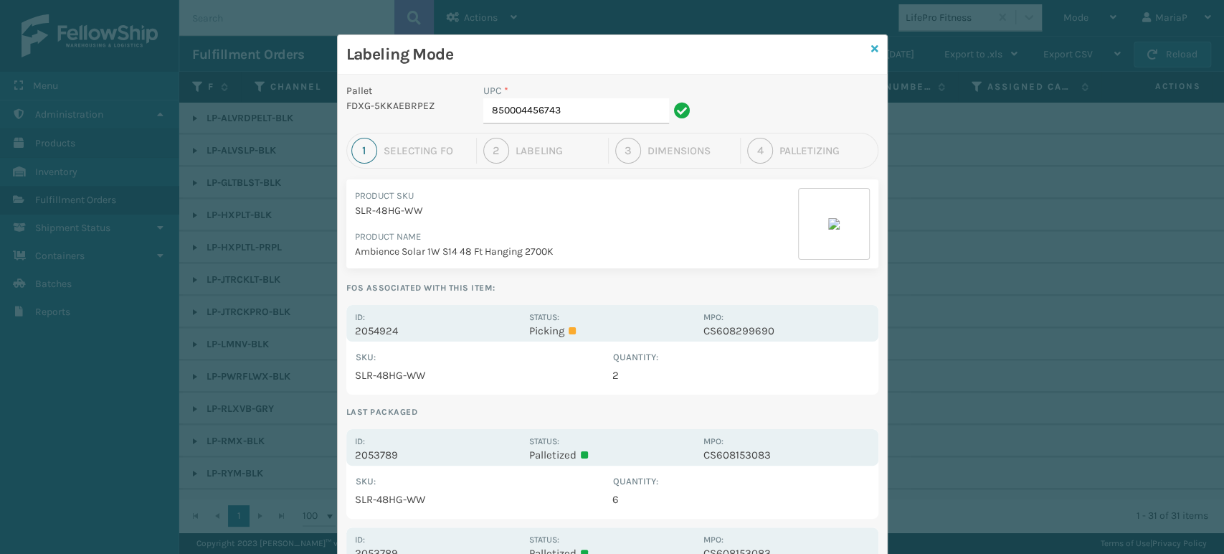
click at [872, 45] on div "Labeling Mode" at bounding box center [612, 54] width 549 height 39
click at [874, 49] on div "Labeling Mode" at bounding box center [612, 54] width 549 height 39
click at [860, 44] on div "Labeling Mode" at bounding box center [612, 54] width 549 height 39
click at [871, 44] on icon at bounding box center [874, 49] width 7 height 10
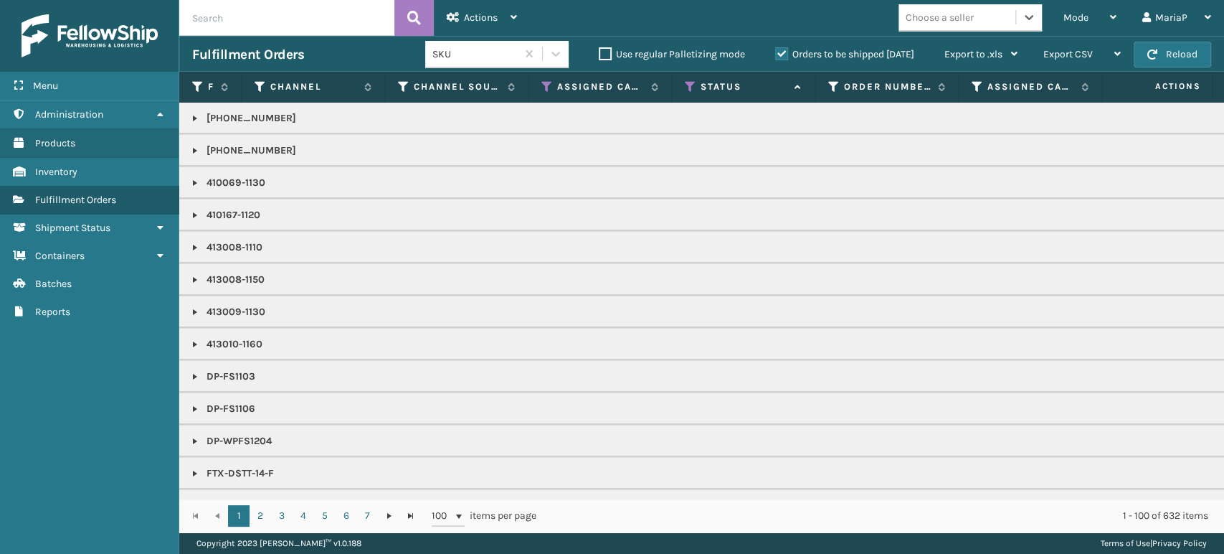
click at [331, 17] on input "text" at bounding box center [286, 18] width 215 height 36
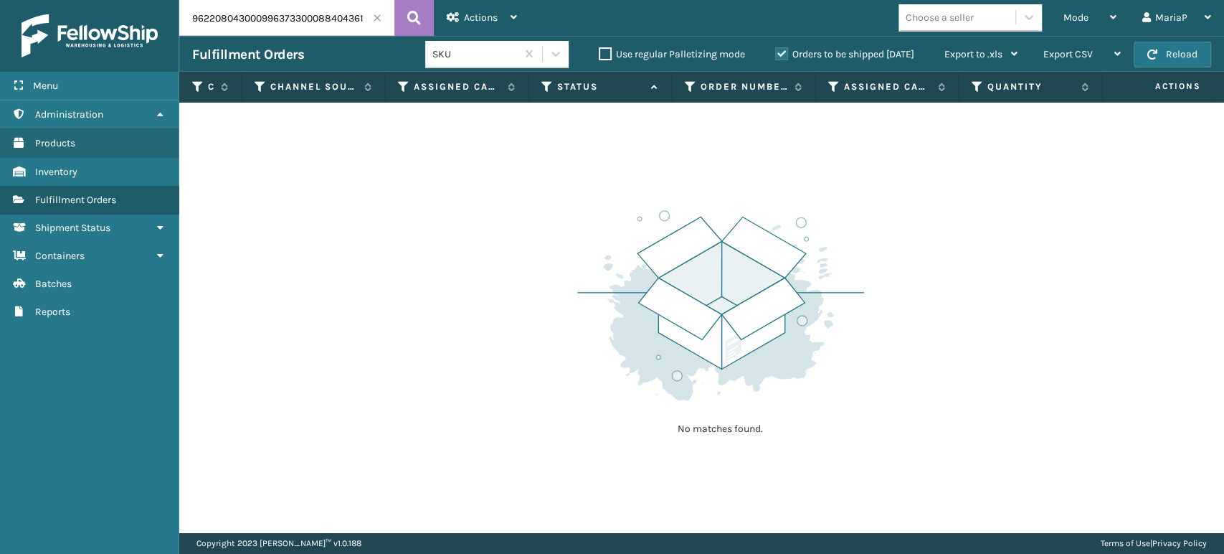
drag, startPoint x: 297, startPoint y: 13, endPoint x: 85, endPoint y: -1, distance: 212.0
click at [85, 0] on html "Menu Administration Products Inventory Fulfillment Orders Shipment Status Conta…" at bounding box center [612, 277] width 1224 height 554
click at [787, 53] on label "Orders to be shipped [DATE]" at bounding box center [844, 54] width 139 height 12
click at [776, 53] on input "Orders to be shipped [DATE]" at bounding box center [775, 50] width 1 height 9
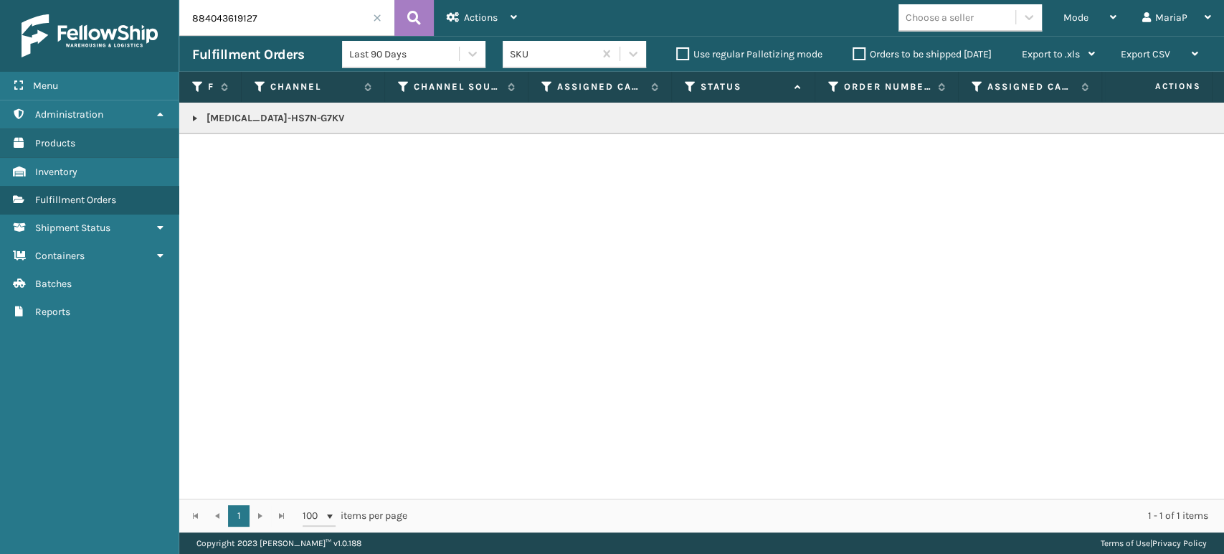
click at [256, 14] on input "884043619127" at bounding box center [286, 18] width 215 height 36
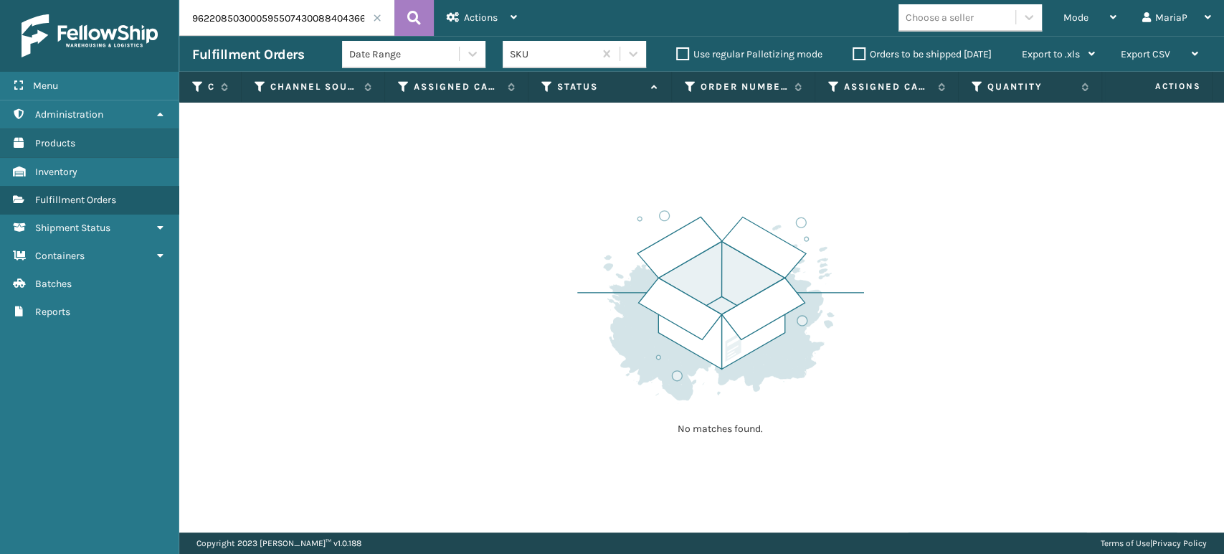
drag, startPoint x: 296, startPoint y: 13, endPoint x: 47, endPoint y: 27, distance: 249.9
click at [47, 0] on div "Menu Administration Products Inventory Fulfillment Orders Shipment Status Conta…" at bounding box center [612, 0] width 1224 height 0
type input "884043668103"
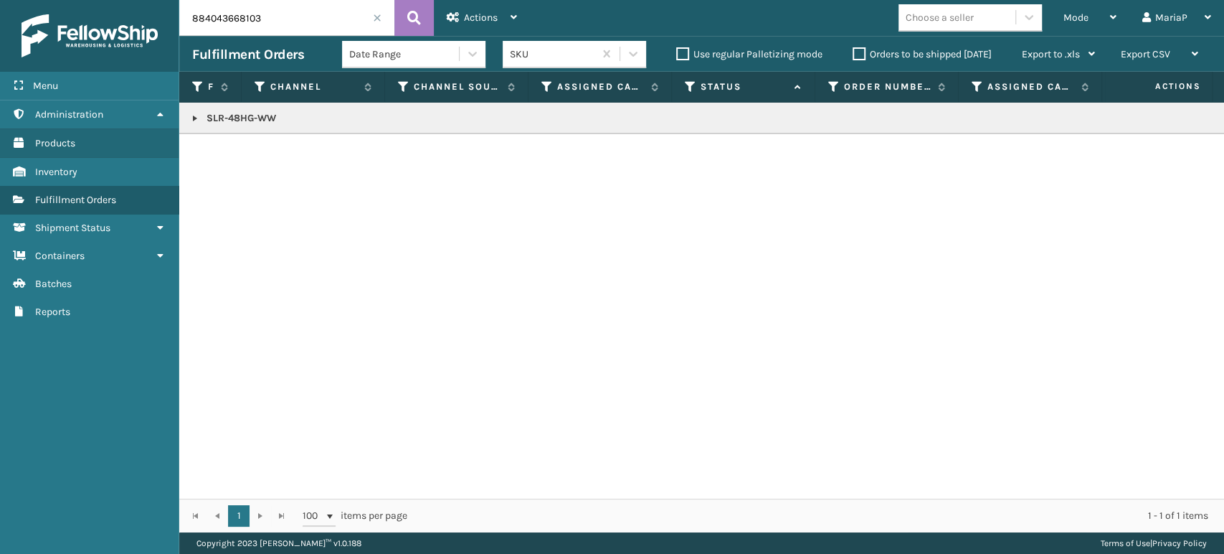
click at [189, 117] on link at bounding box center [194, 118] width 11 height 11
click at [243, 158] on link "2055660" at bounding box center [235, 157] width 40 height 14
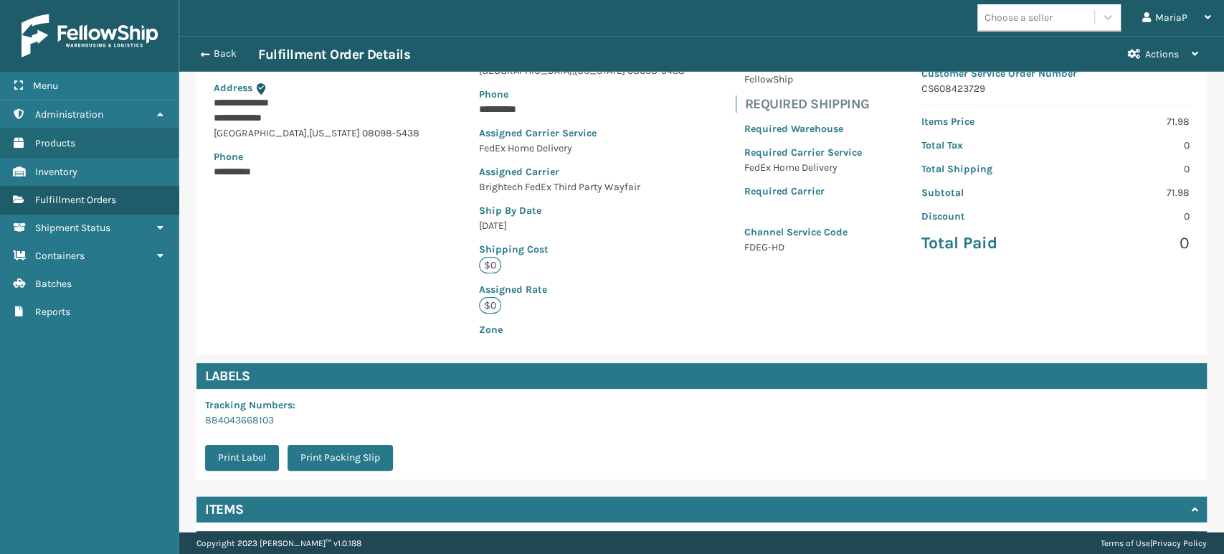
scroll to position [293, 0]
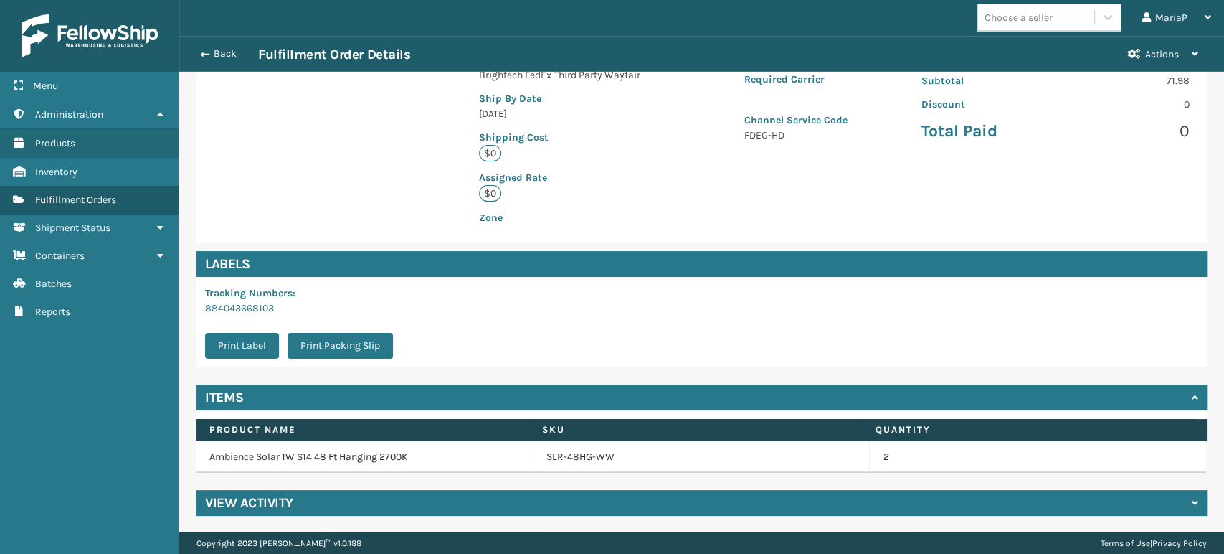
click at [224, 62] on div "Back Fulfillment Order Details Actions" at bounding box center [701, 54] width 1045 height 36
click at [223, 56] on button "Back" at bounding box center [225, 53] width 66 height 13
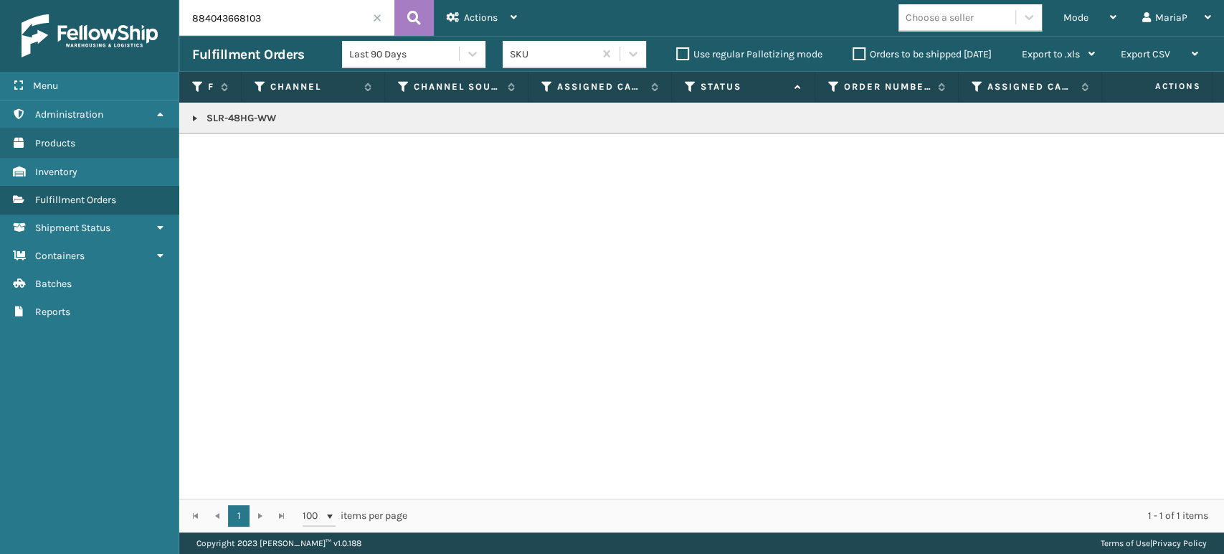
click at [291, 24] on input "884043668103" at bounding box center [286, 18] width 215 height 36
click at [291, 23] on input "884043668103" at bounding box center [286, 18] width 215 height 36
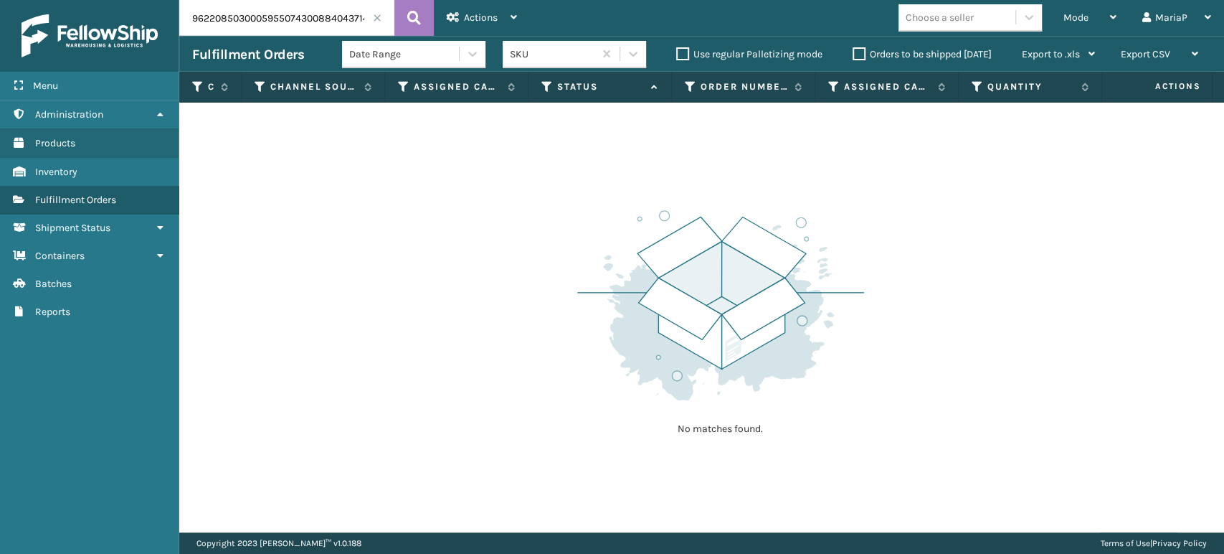
drag, startPoint x: 302, startPoint y: 16, endPoint x: 0, endPoint y: 29, distance: 302.1
click at [0, 0] on div "Menu Administration Products Inventory Fulfillment Orders Shipment Status Conta…" at bounding box center [612, 0] width 1224 height 0
type input "884043714779"
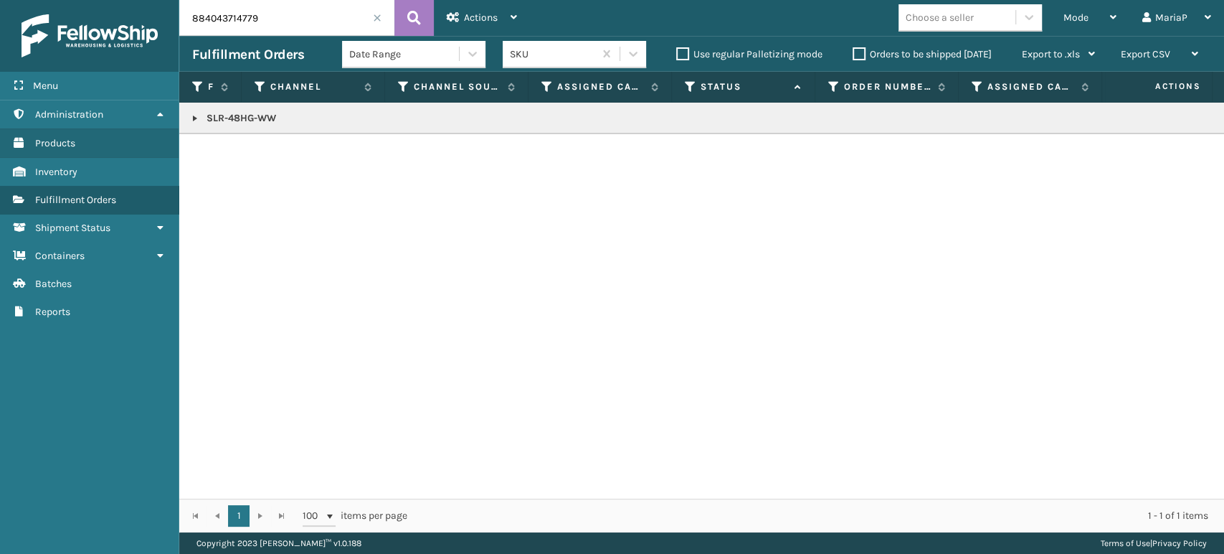
click at [197, 119] on link at bounding box center [194, 118] width 11 height 11
click at [224, 157] on link "2053247" at bounding box center [234, 157] width 39 height 14
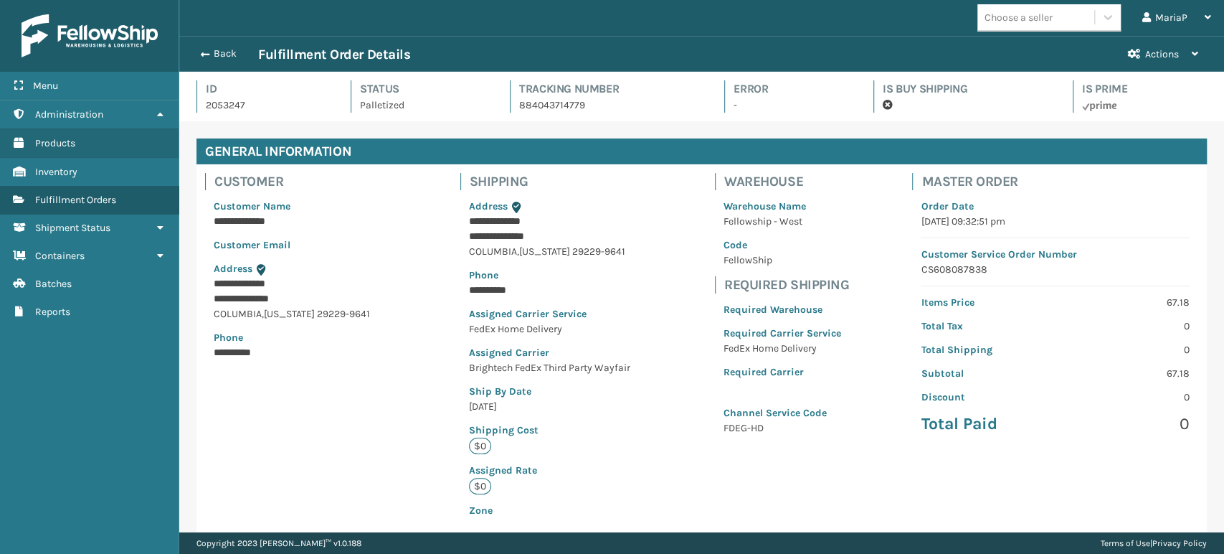
scroll to position [293, 0]
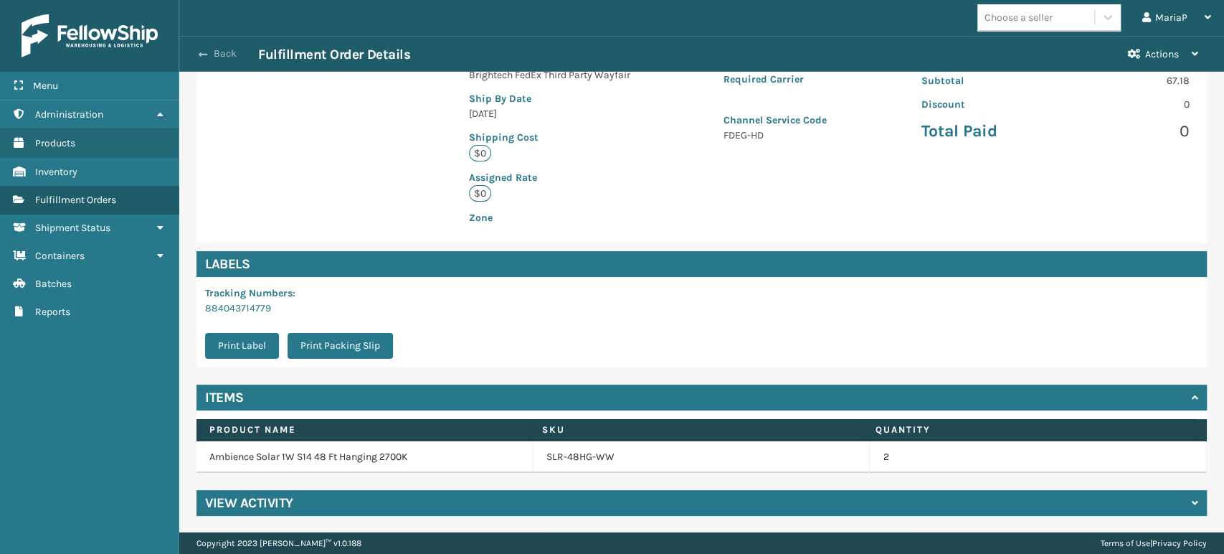
click at [202, 54] on span "button" at bounding box center [203, 54] width 9 height 10
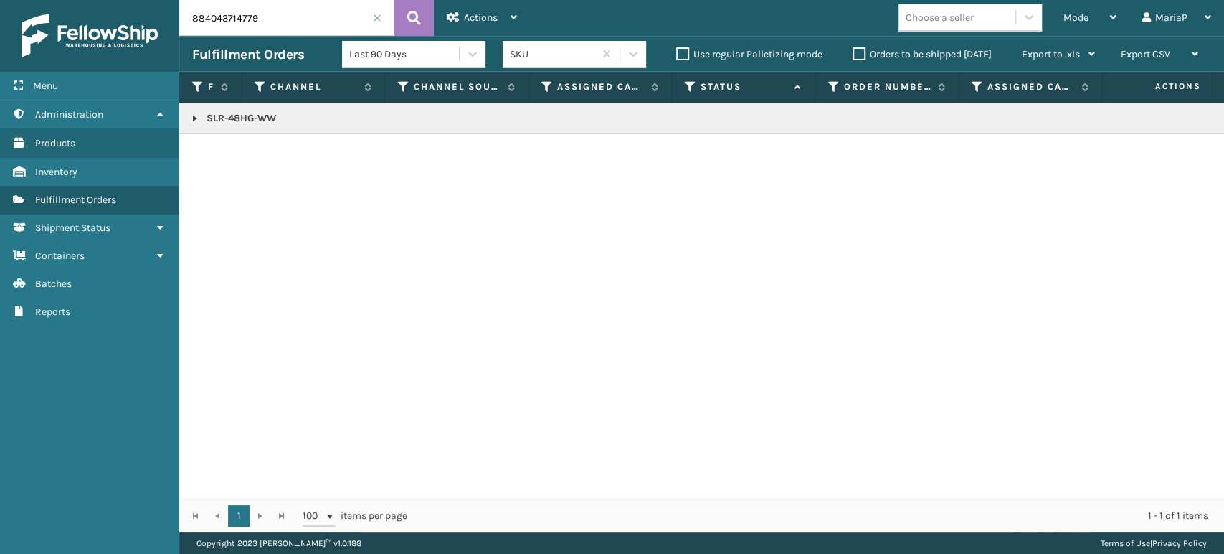
click at [304, 13] on input "884043714779" at bounding box center [286, 18] width 215 height 36
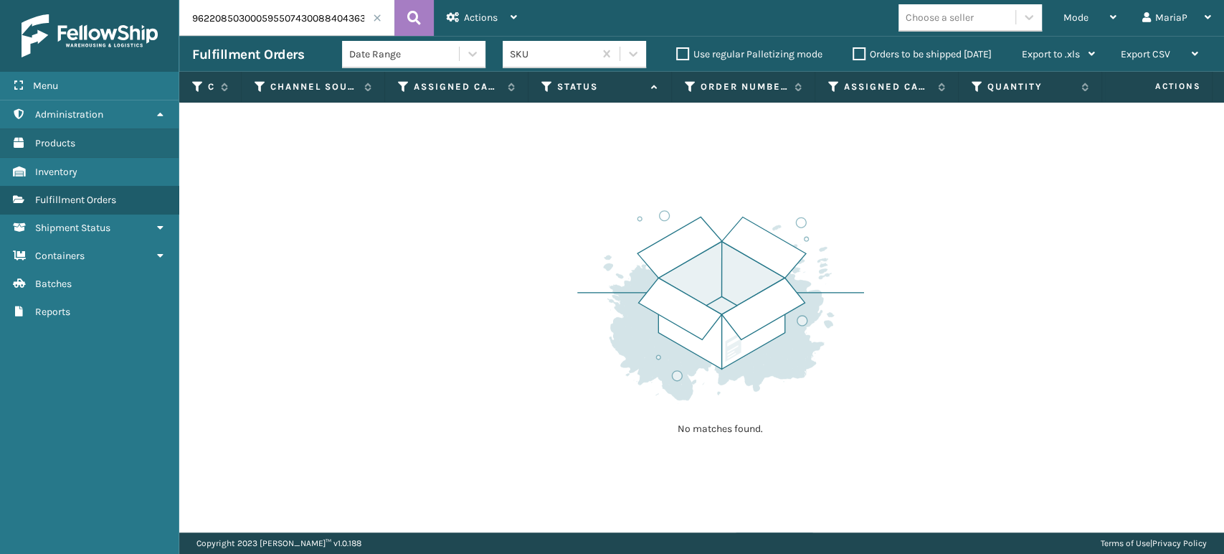
drag, startPoint x: 297, startPoint y: 16, endPoint x: 0, endPoint y: 24, distance: 297.0
click at [0, 0] on div "Menu Administration Products Inventory Fulfillment Orders Shipment Status Conta…" at bounding box center [612, 0] width 1224 height 0
type input "884043636141"
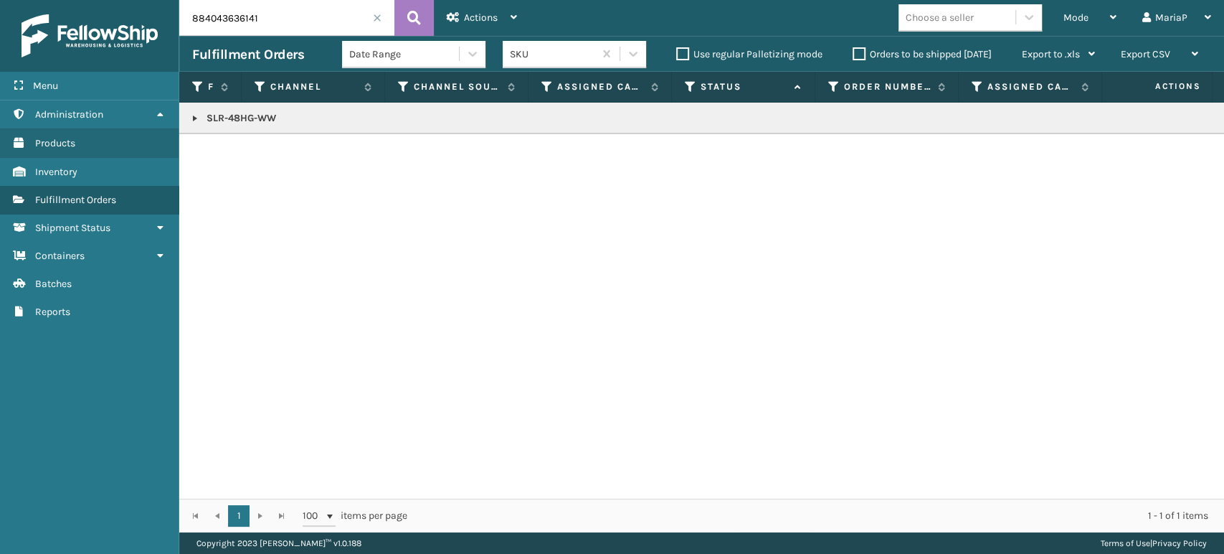
click at [189, 113] on link at bounding box center [194, 118] width 11 height 11
click at [241, 160] on link "2053789" at bounding box center [235, 157] width 40 height 14
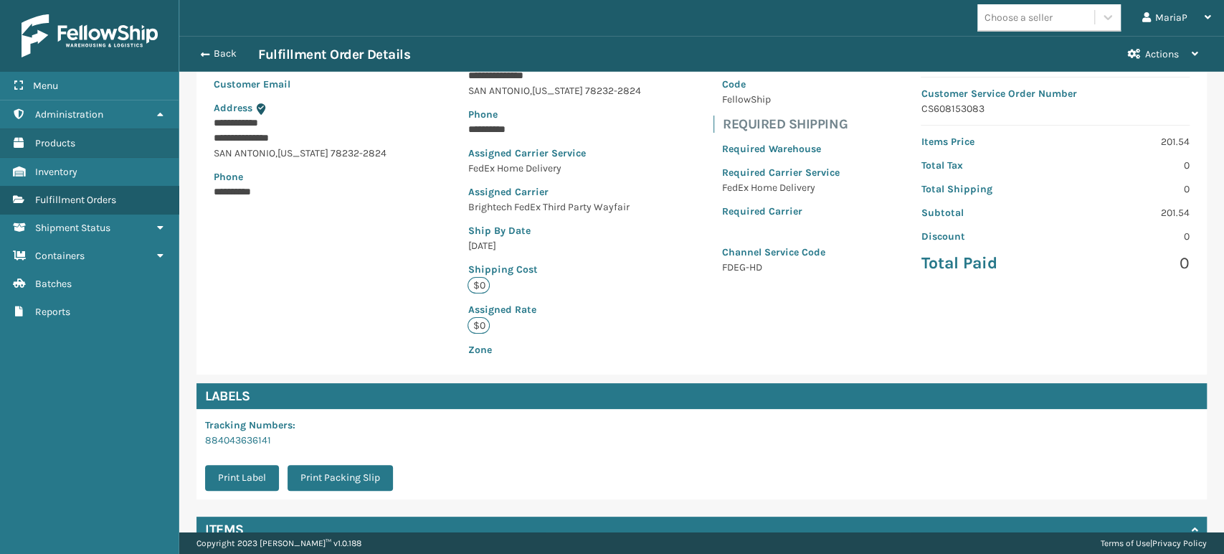
scroll to position [293, 0]
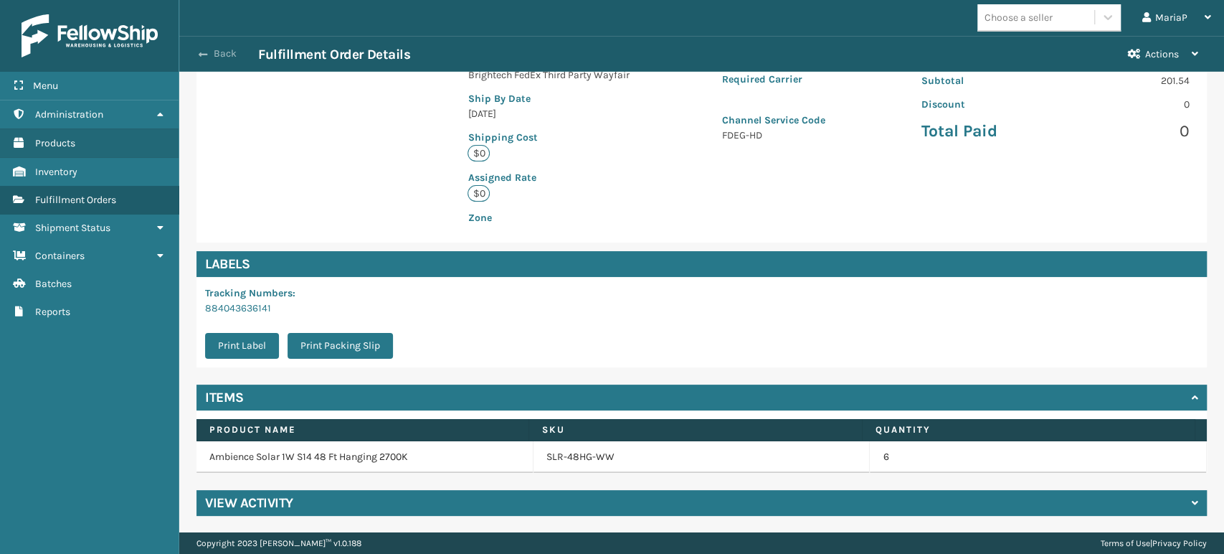
click at [212, 53] on button "Back" at bounding box center [225, 53] width 66 height 13
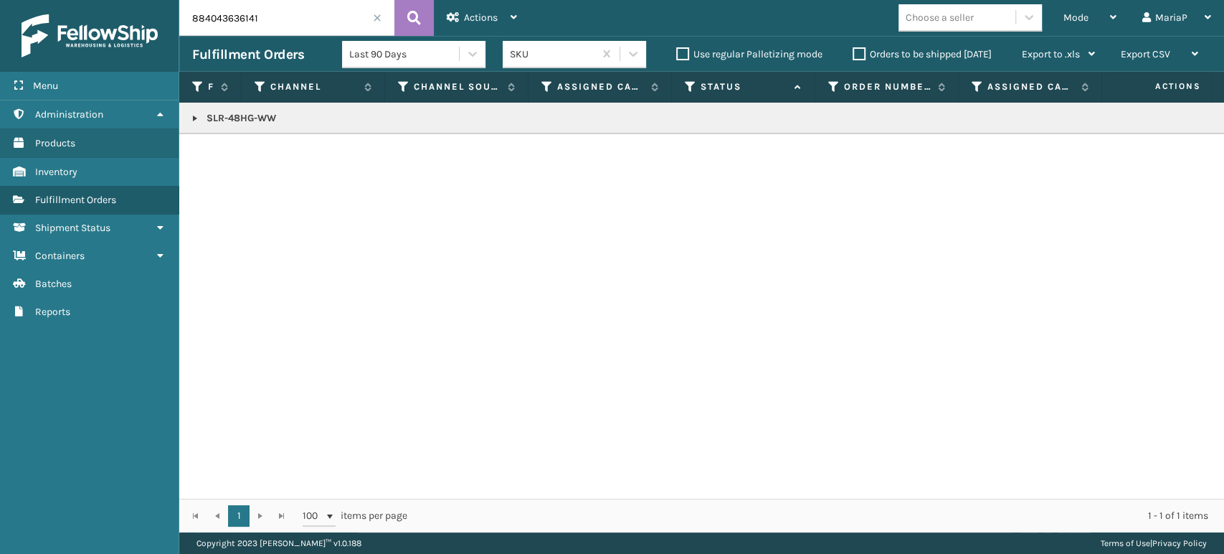
click at [300, 16] on input "884043636141" at bounding box center [286, 18] width 215 height 36
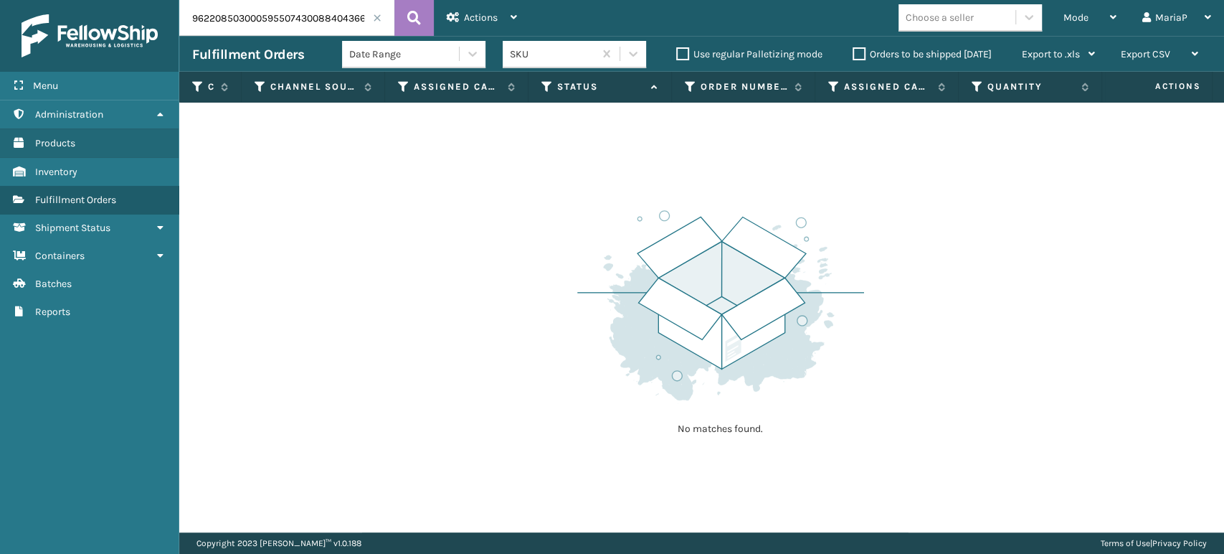
drag, startPoint x: 295, startPoint y: 19, endPoint x: 185, endPoint y: 38, distance: 111.3
click at [185, 38] on div "9622085030005955074300884043668103 Actions Settings Remove All Filters Export L…" at bounding box center [701, 266] width 1045 height 532
type input "884043668103"
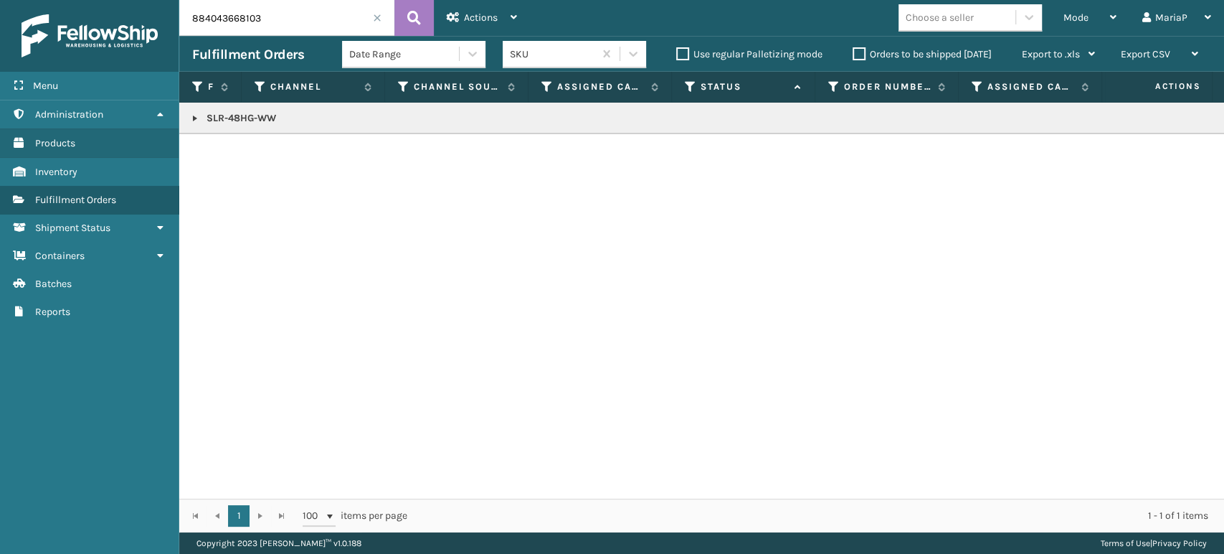
click at [189, 120] on link at bounding box center [194, 118] width 11 height 11
click at [1202, 156] on icon at bounding box center [1206, 157] width 9 height 10
click at [376, 17] on span at bounding box center [377, 18] width 9 height 9
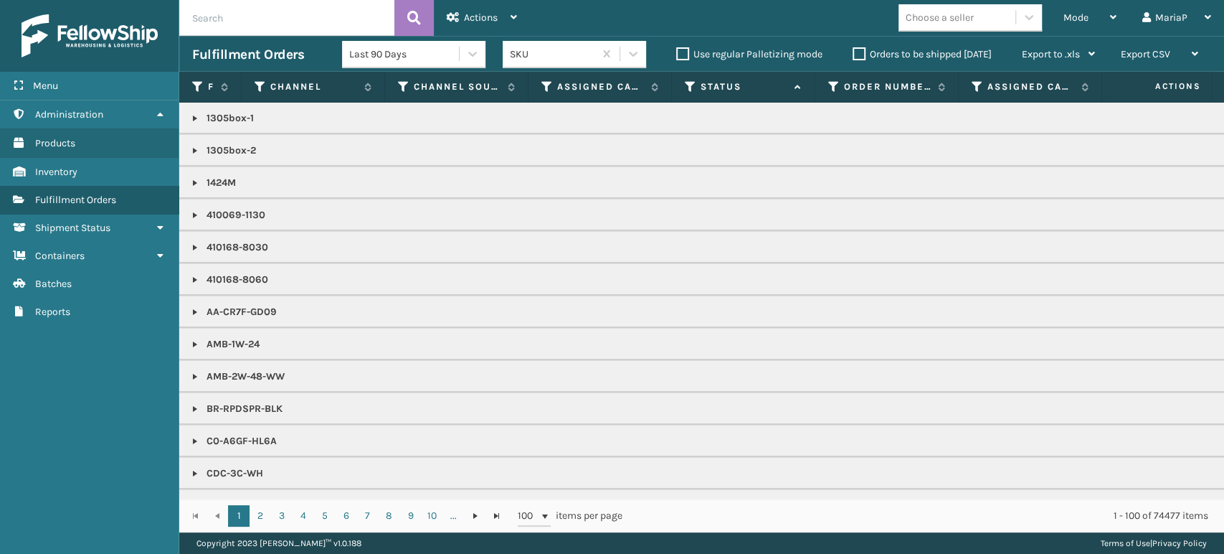
click at [688, 92] on icon at bounding box center [690, 86] width 11 height 13
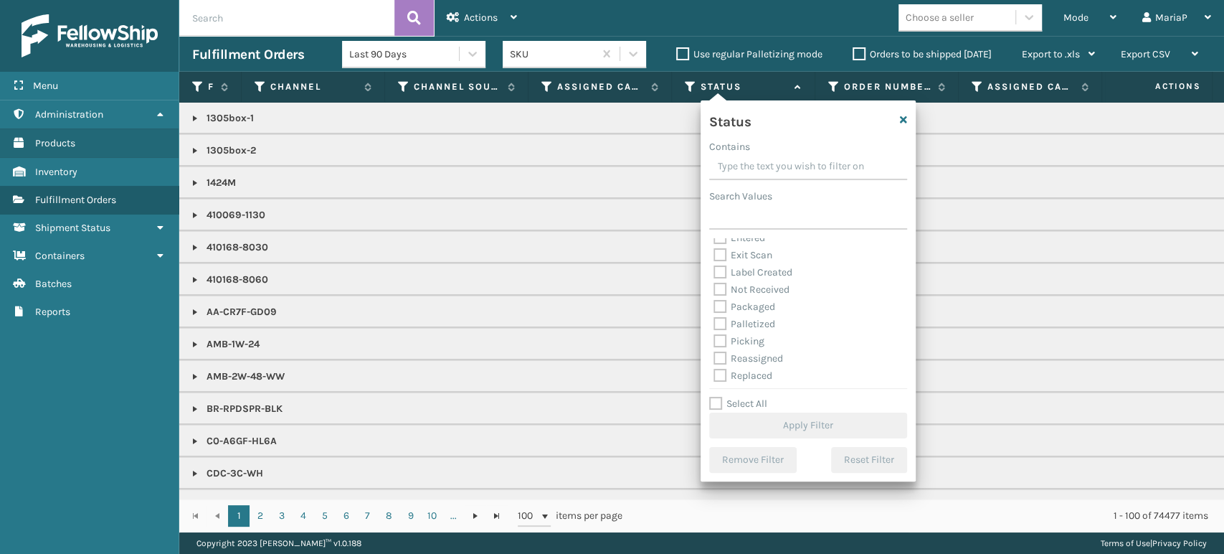
scroll to position [80, 0]
click at [721, 303] on label "Picking" at bounding box center [738, 304] width 51 height 12
click at [714, 303] on input "Picking" at bounding box center [713, 299] width 1 height 9
checkbox input "true"
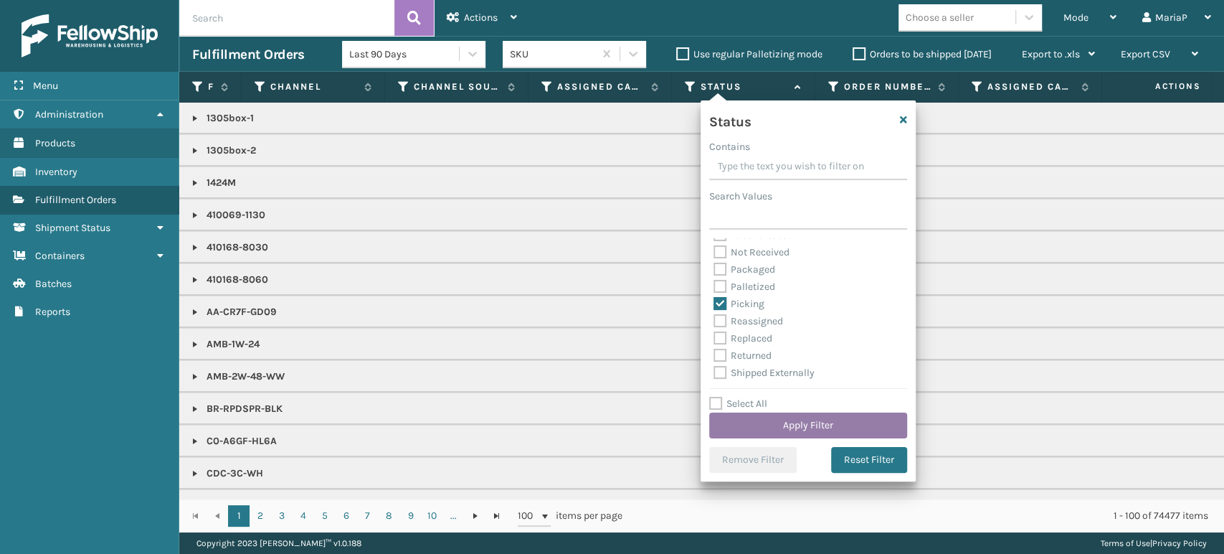
click at [840, 417] on button "Apply Filter" at bounding box center [808, 425] width 198 height 26
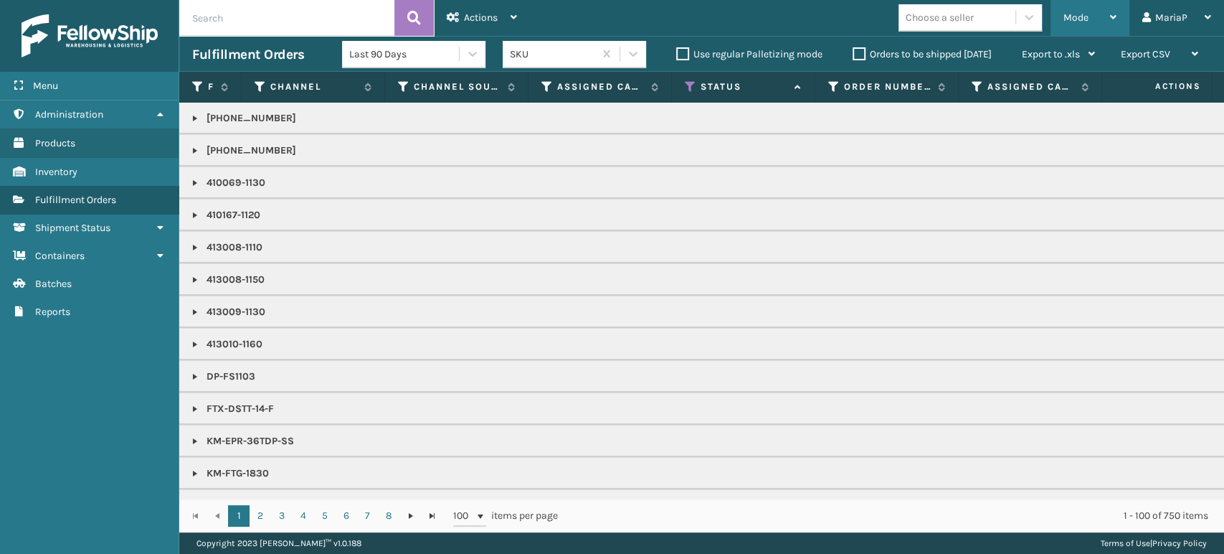
click at [1085, 19] on span "Mode" at bounding box center [1075, 17] width 25 height 12
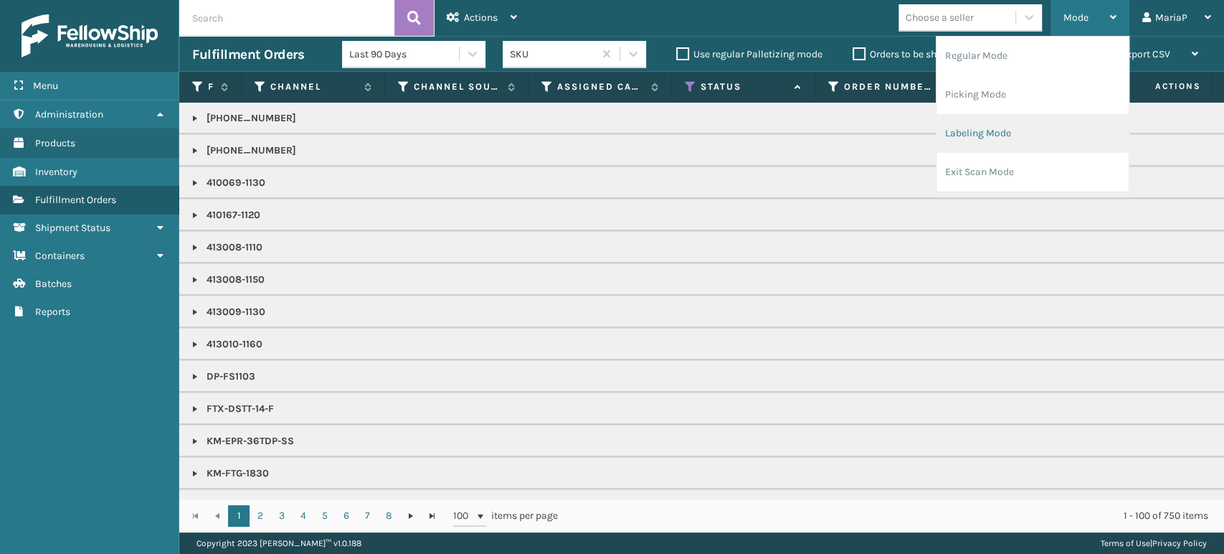
click at [1028, 136] on li "Labeling Mode" at bounding box center [1032, 133] width 192 height 39
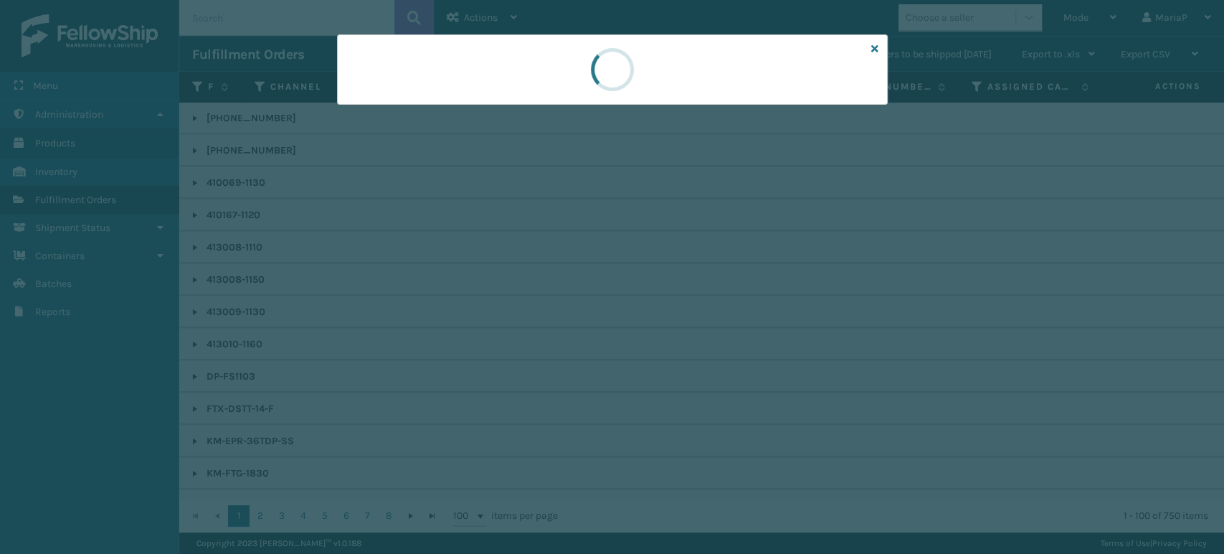
click at [457, 103] on div at bounding box center [612, 69] width 551 height 70
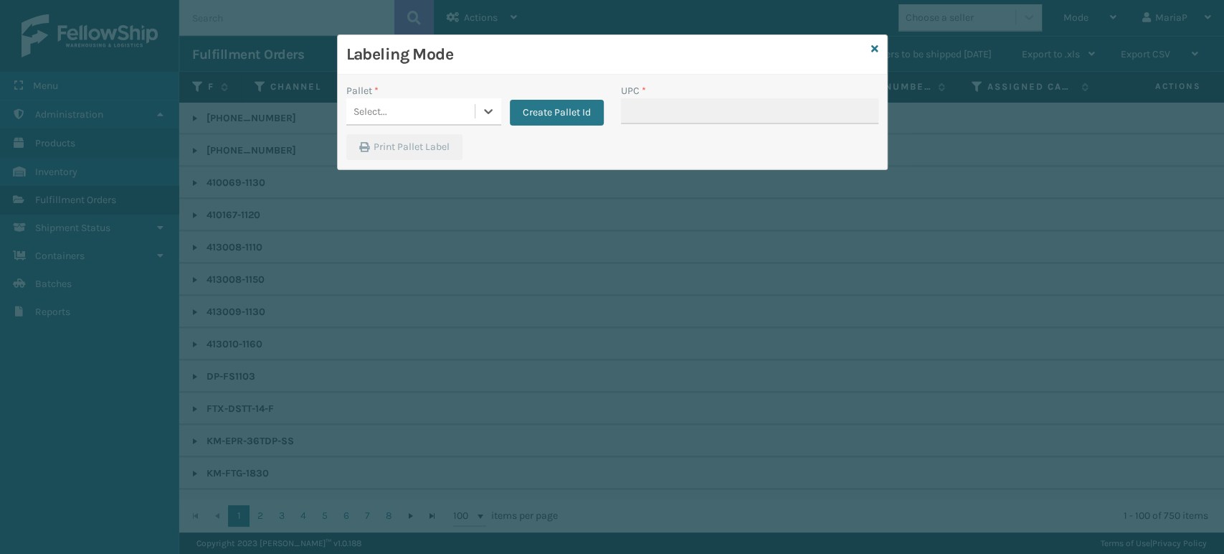
click at [457, 103] on div "Select..." at bounding box center [410, 112] width 128 height 24
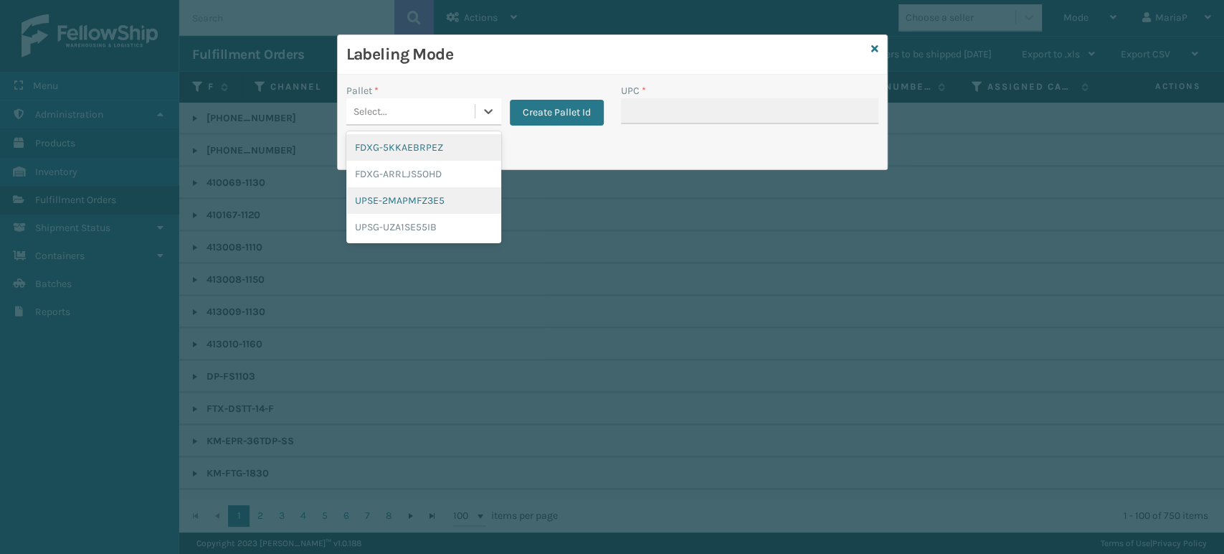
click at [454, 158] on div "FDXG-5KKAEBRPEZ" at bounding box center [423, 147] width 155 height 27
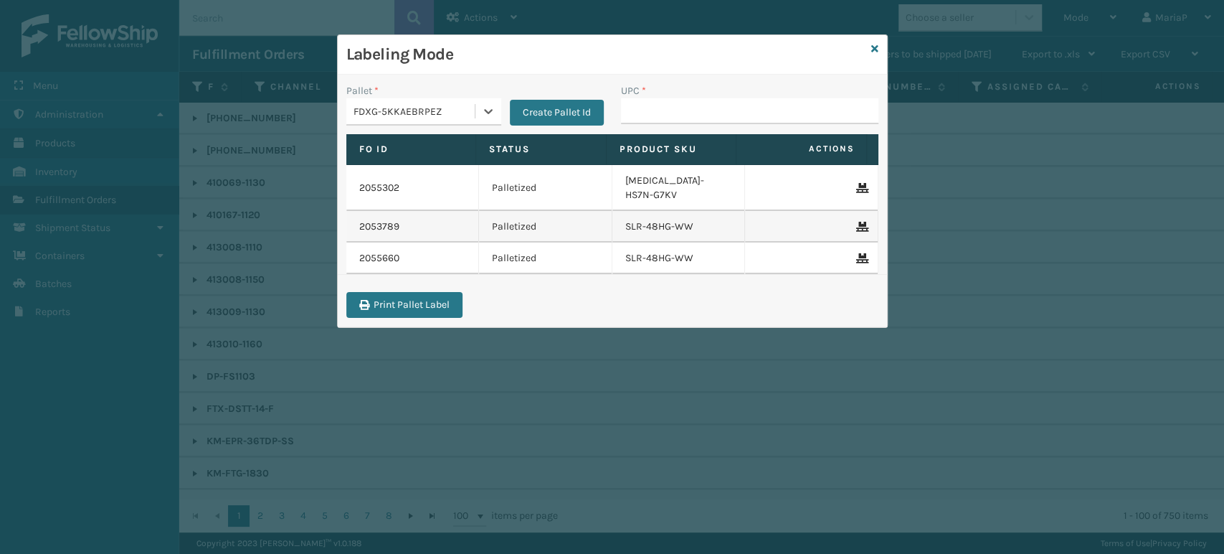
click at [454, 111] on div "FDXG-5KKAEBRPEZ" at bounding box center [414, 111] width 123 height 15
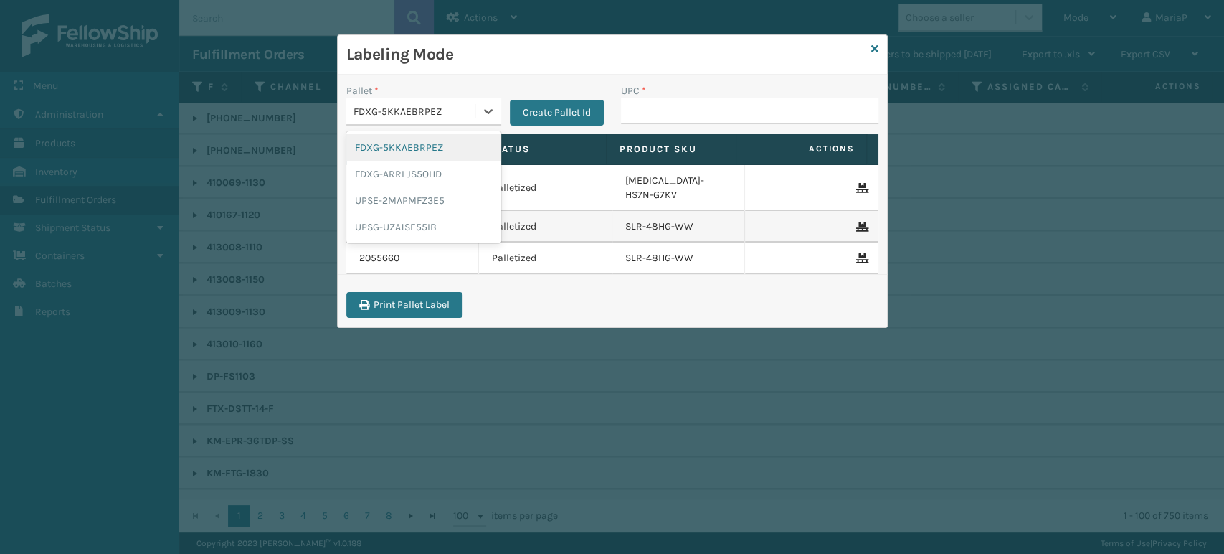
click at [468, 141] on div "FDXG-5KKAEBRPEZ" at bounding box center [423, 147] width 155 height 27
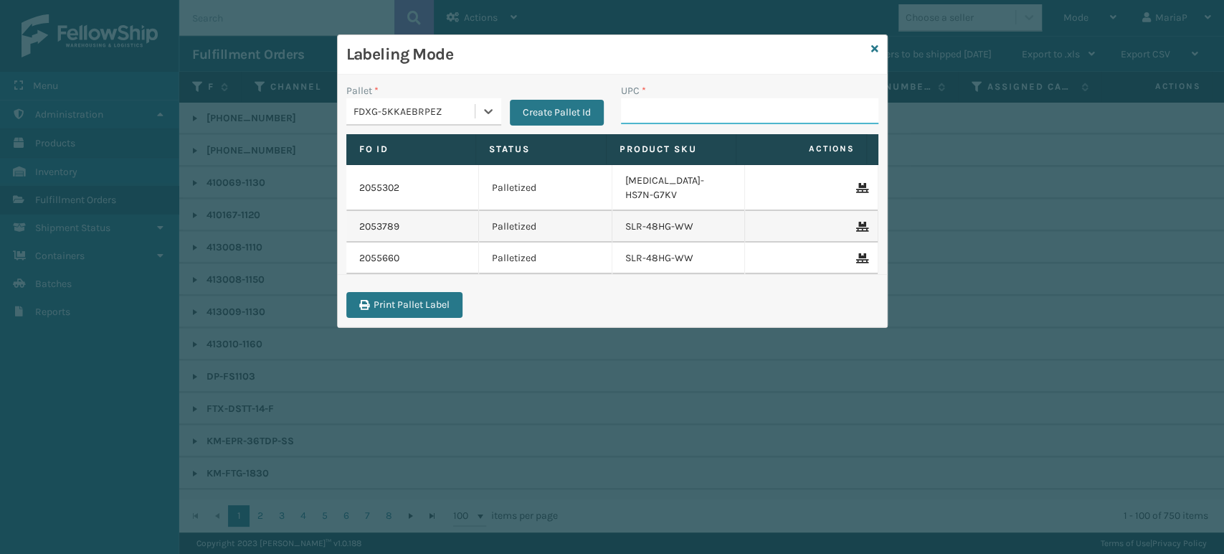
click at [678, 112] on input "UPC *" at bounding box center [749, 111] width 257 height 26
type input "853913008072"
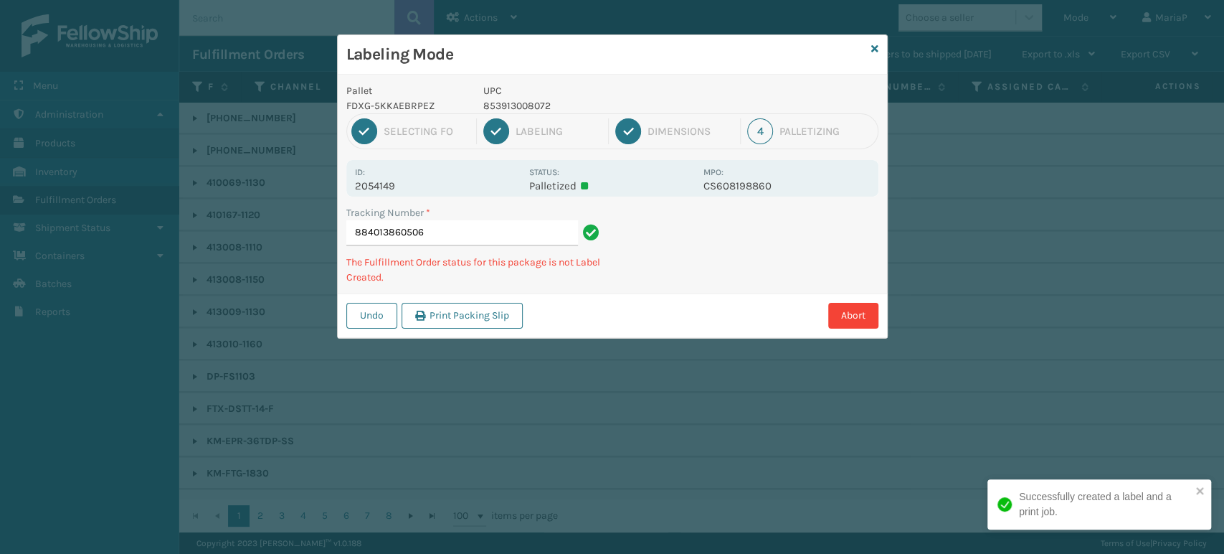
click at [498, 96] on p "UPC" at bounding box center [589, 90] width 212 height 15
click at [516, 105] on p "853913008072" at bounding box center [589, 105] width 212 height 15
copy p "853913008072"
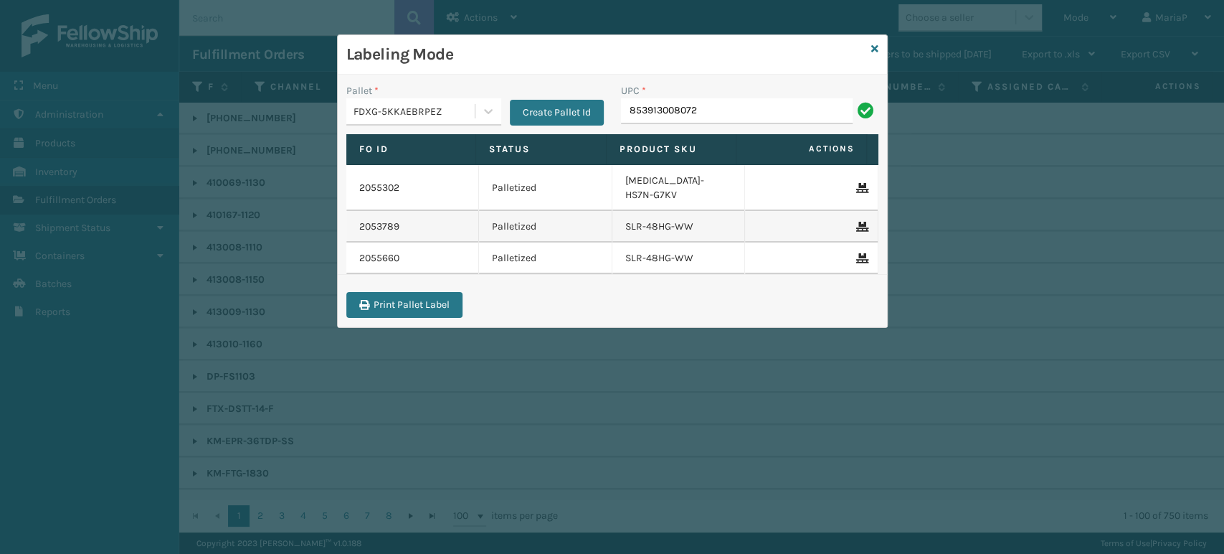
type input "853913008072"
paste input "853913008072"
type input "853913008072"
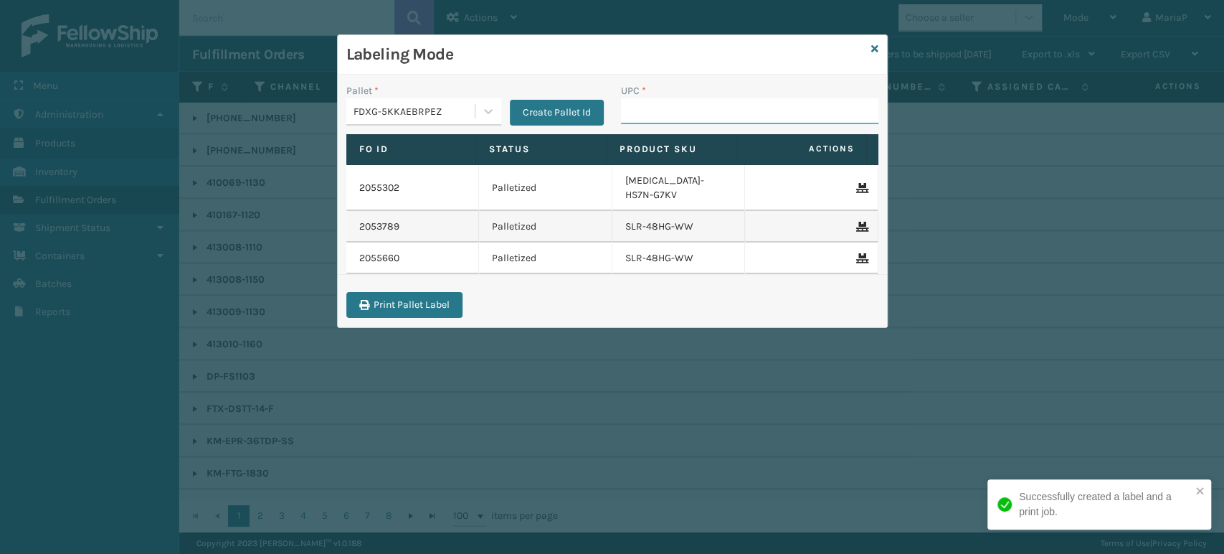
paste input "853913008072"
type input "853913008072"
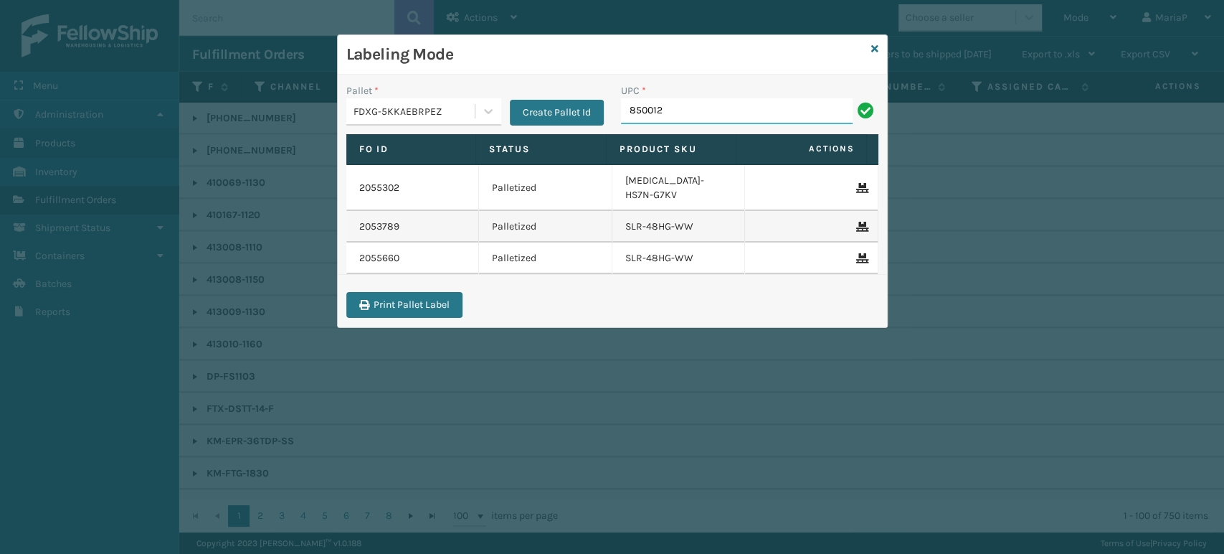
type input "8500124"
type input "858100007388"
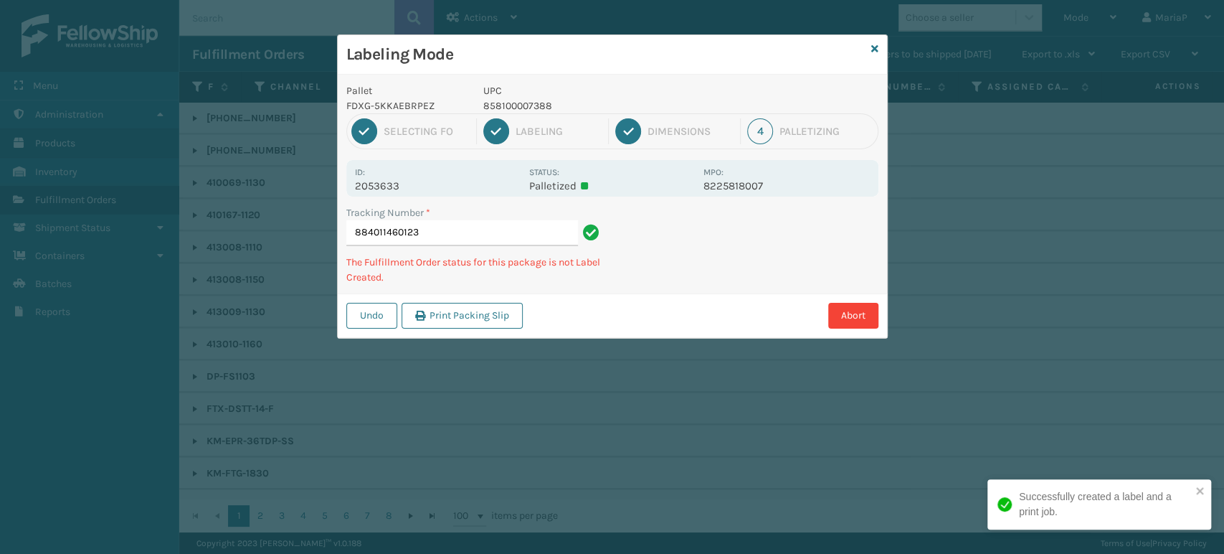
click at [538, 100] on p "858100007388" at bounding box center [589, 105] width 212 height 15
copy p "858100007388"
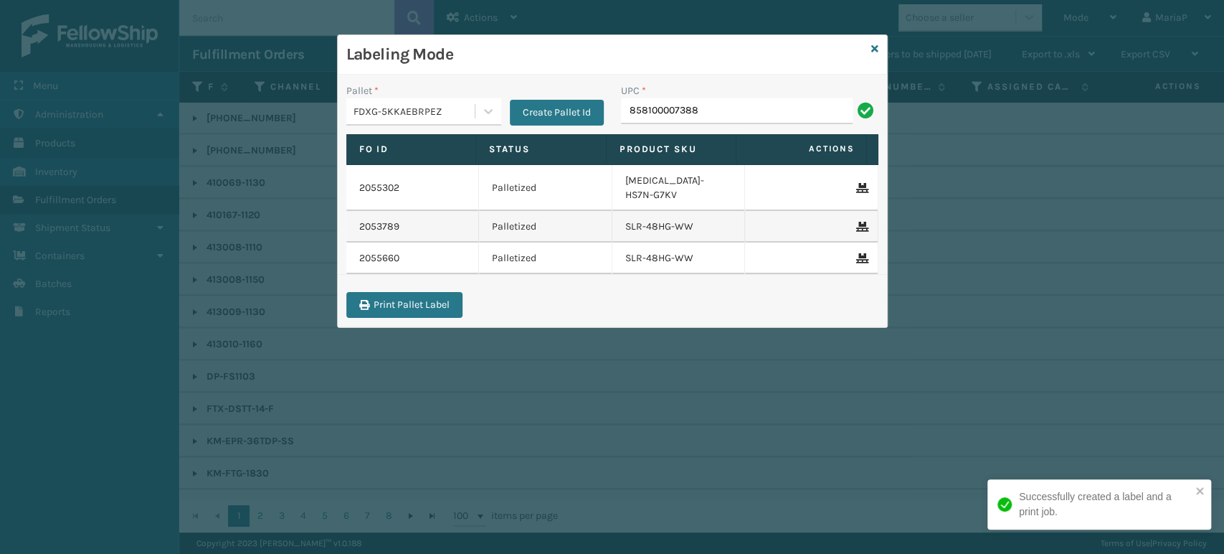
type input "858100007388"
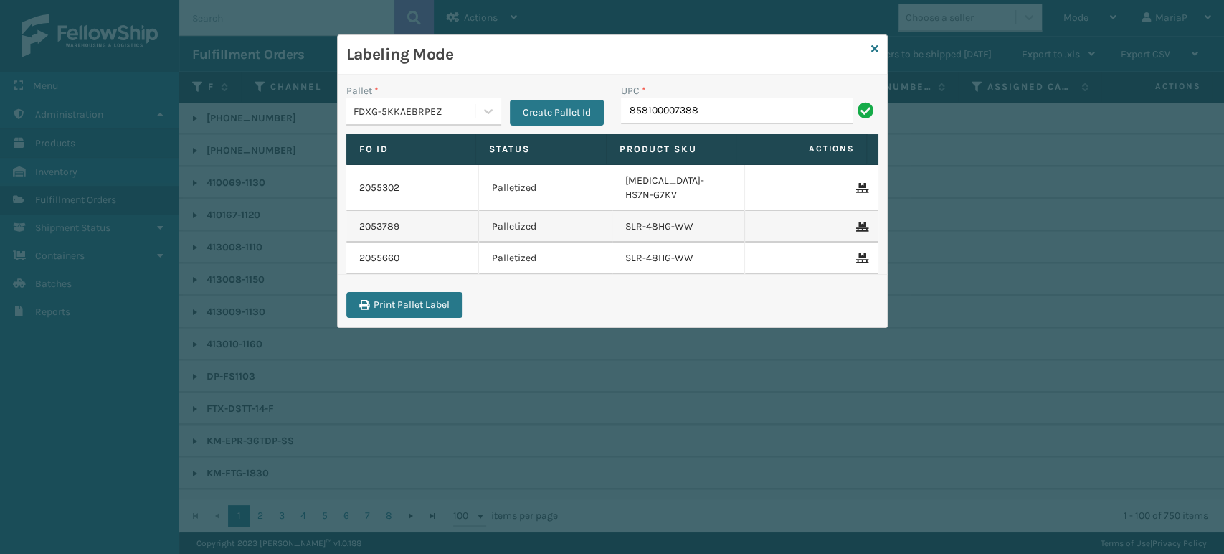
type input "858100007388"
